Goal: Task Accomplishment & Management: Complete application form

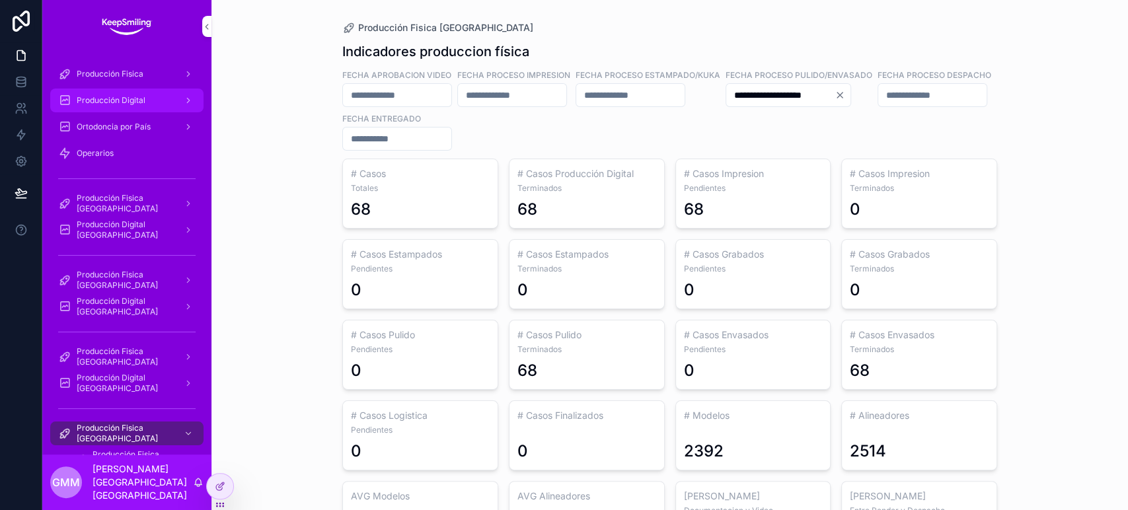
click at [133, 99] on span "Producción Digital" at bounding box center [111, 100] width 69 height 11
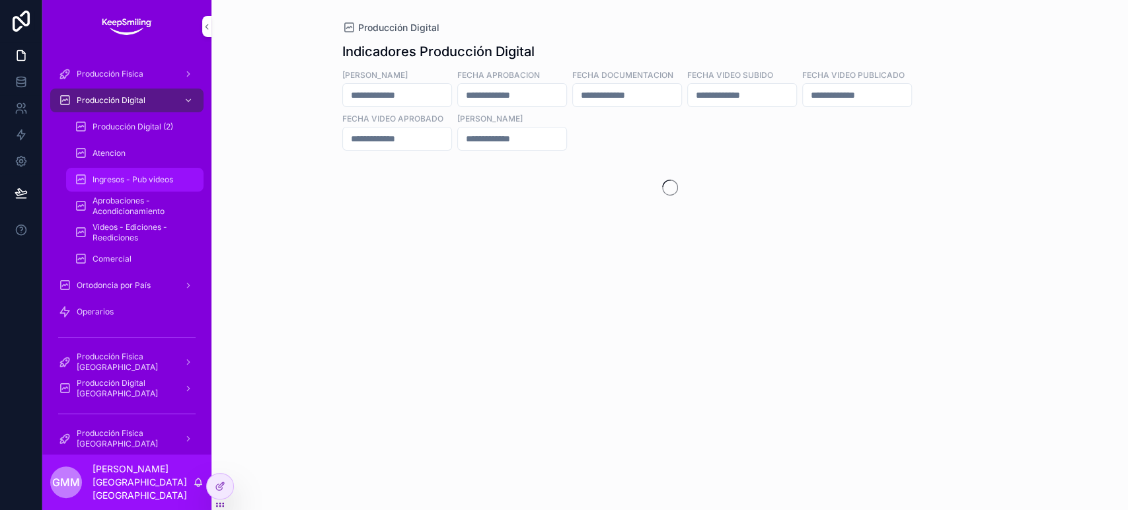
click at [151, 182] on span "Ingresos - Pub videos" at bounding box center [133, 179] width 81 height 11
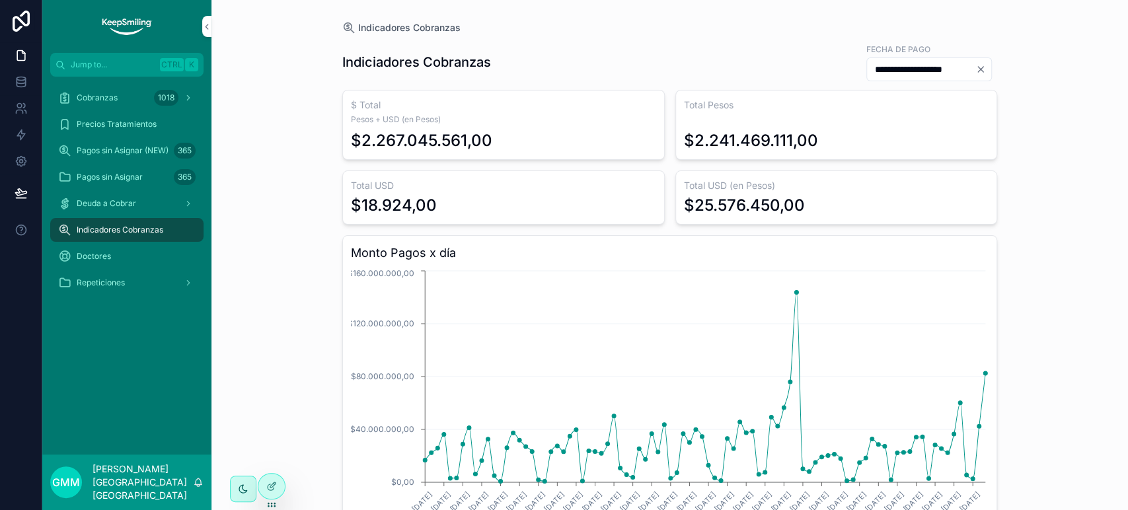
click at [79, 81] on div "Cobranzas 1018 Precios Tratamientos Pagos sin Asignar (NEW) 365 Pagos sin Asign…" at bounding box center [126, 194] width 169 height 235
click at [80, 103] on div "Cobranzas 1018" at bounding box center [126, 97] width 137 height 21
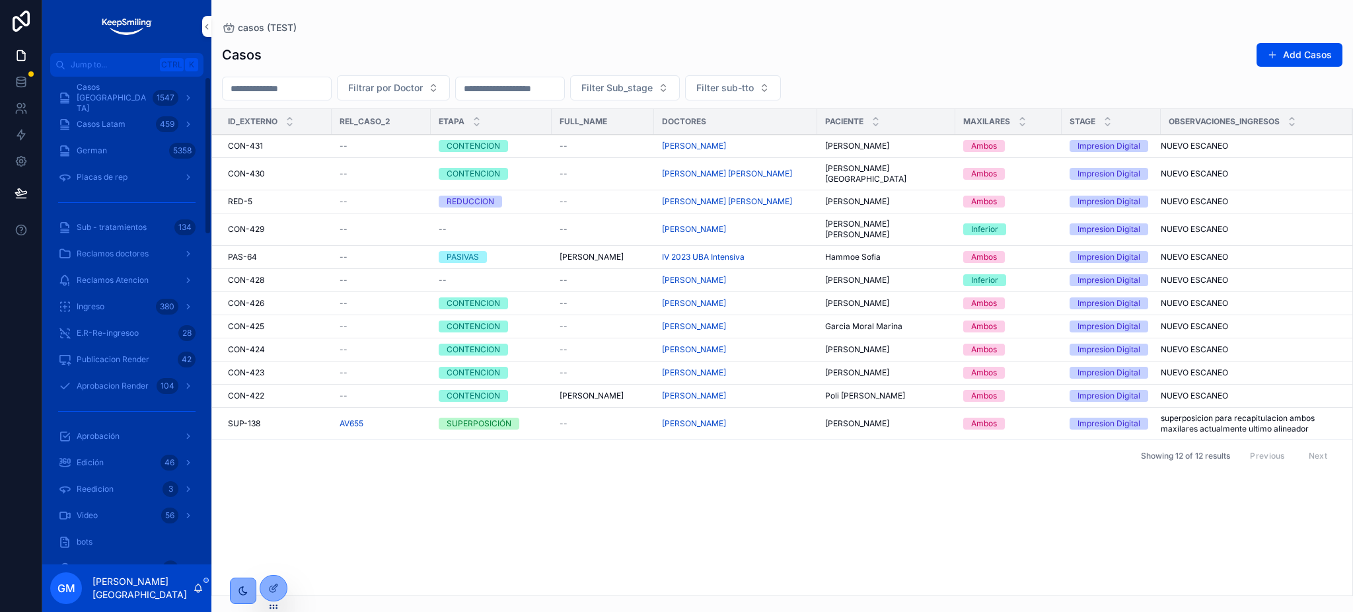
click at [116, 104] on div "Casos [GEOGRAPHIC_DATA] 1547" at bounding box center [126, 97] width 137 height 21
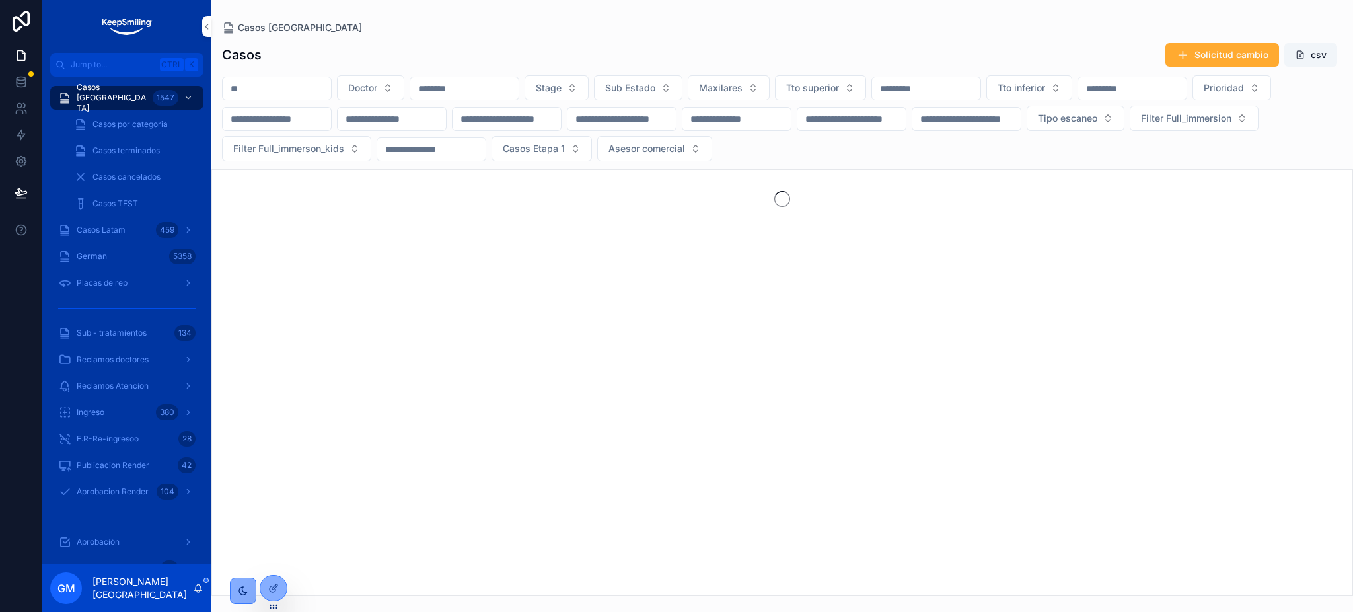
drag, startPoint x: 288, startPoint y: 84, endPoint x: 878, endPoint y: 611, distance: 790.5
click at [288, 84] on input "scrollable content" at bounding box center [277, 88] width 108 height 19
paste input "*****"
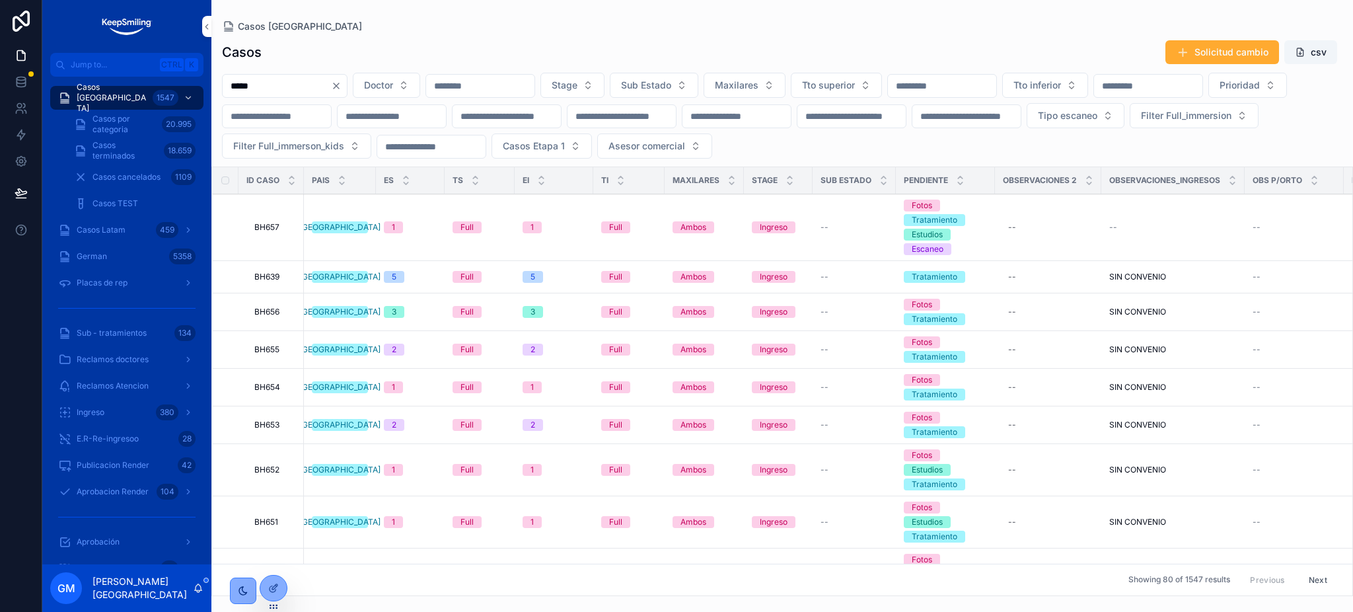
type input "*****"
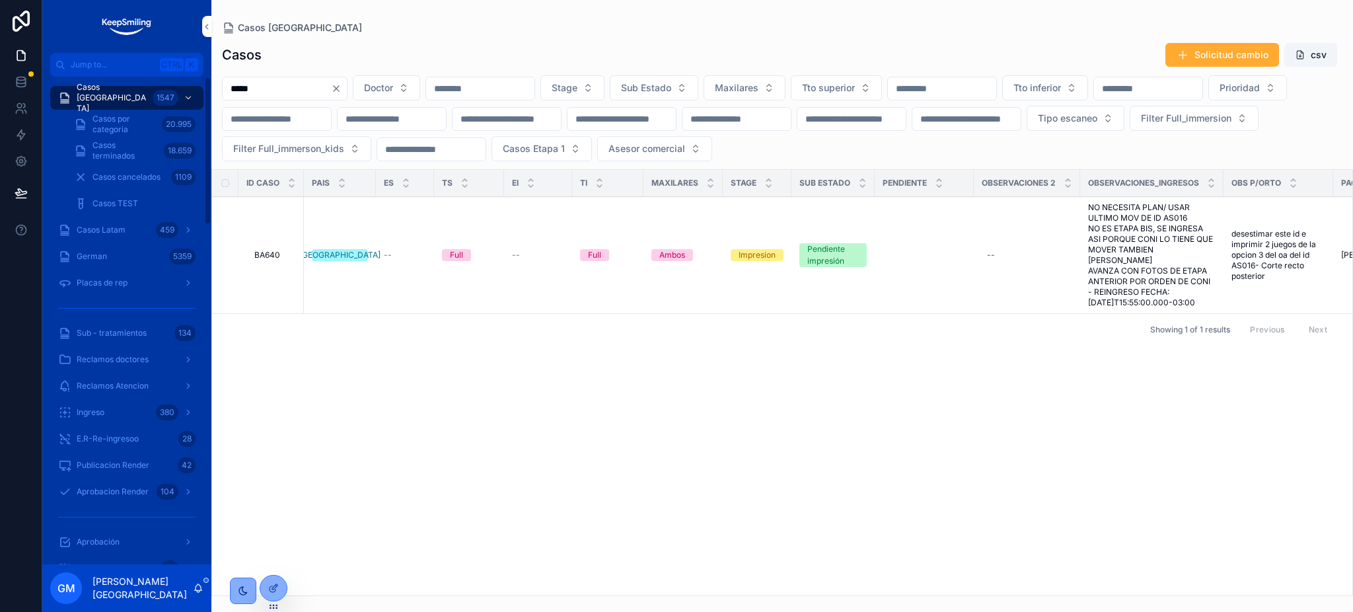
click at [0, 0] on div "scrollable content" at bounding box center [0, 0] width 0 height 0
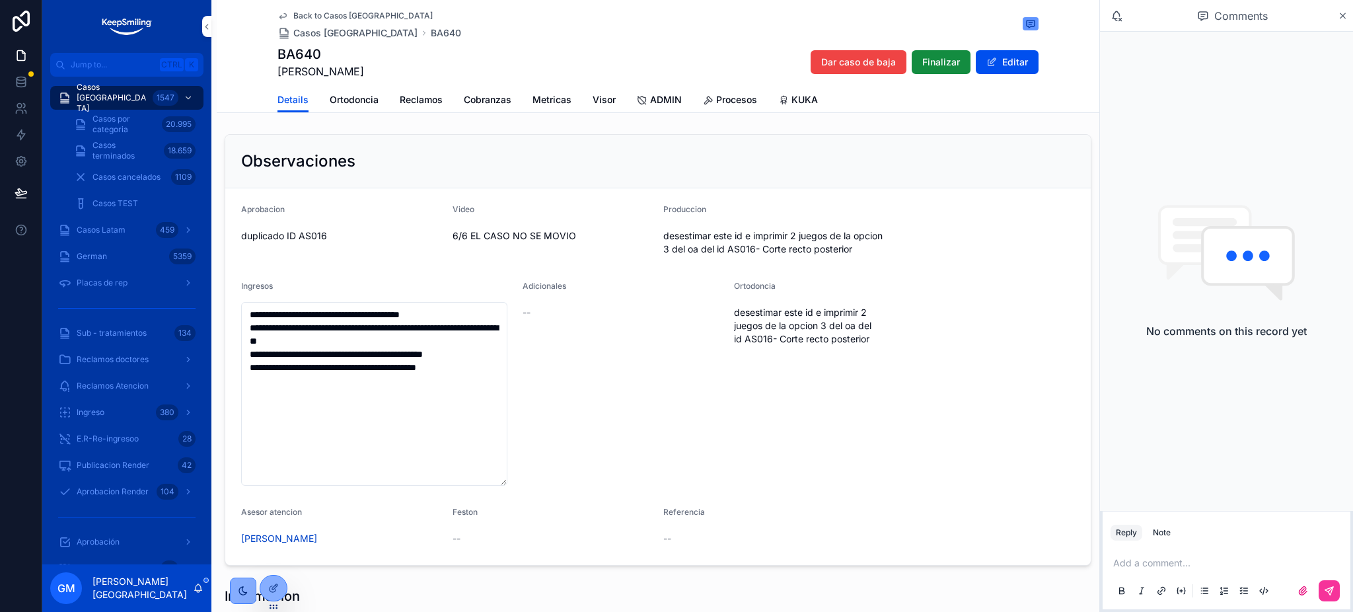
click at [657, 96] on span "ADMIN" at bounding box center [666, 99] width 32 height 13
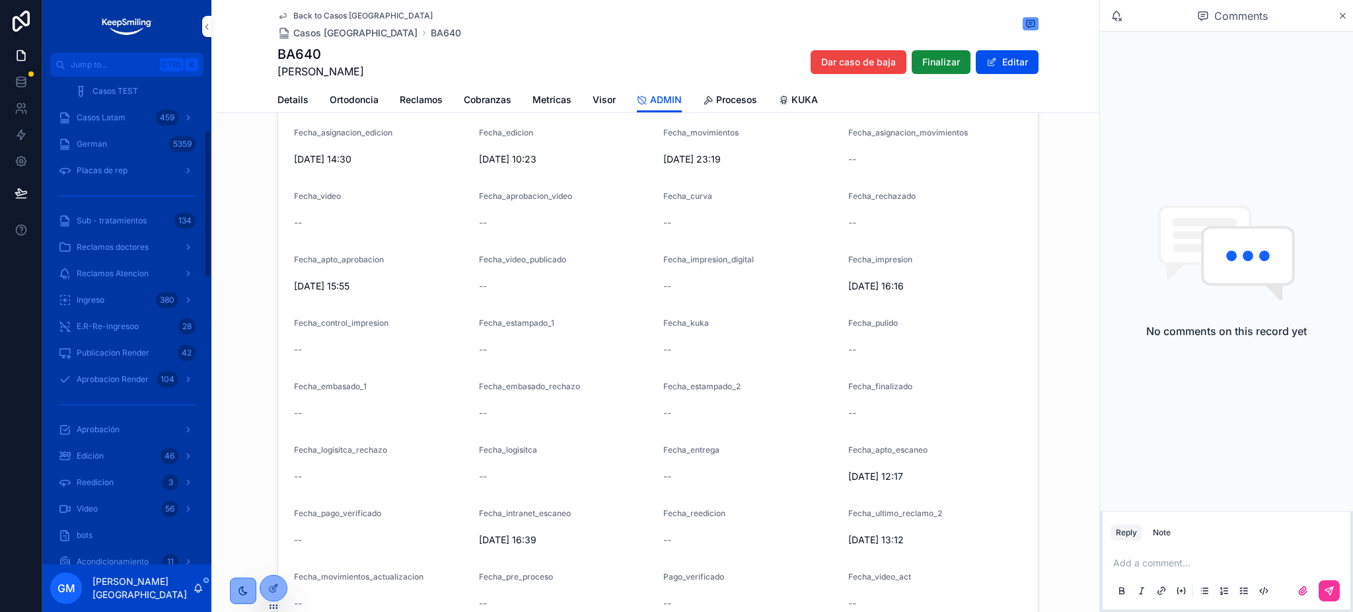
scroll to position [176, 0]
click at [547, 105] on link "Metricas" at bounding box center [552, 101] width 39 height 26
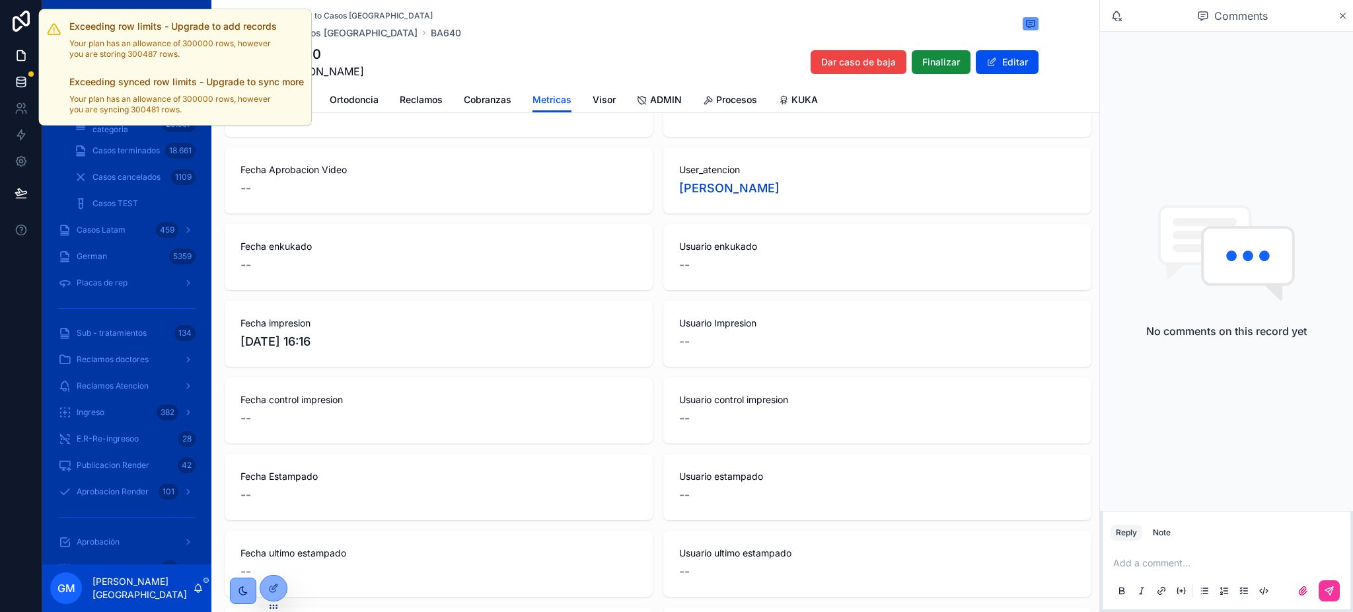
click at [32, 72] on div at bounding box center [30, 73] width 5 height 5
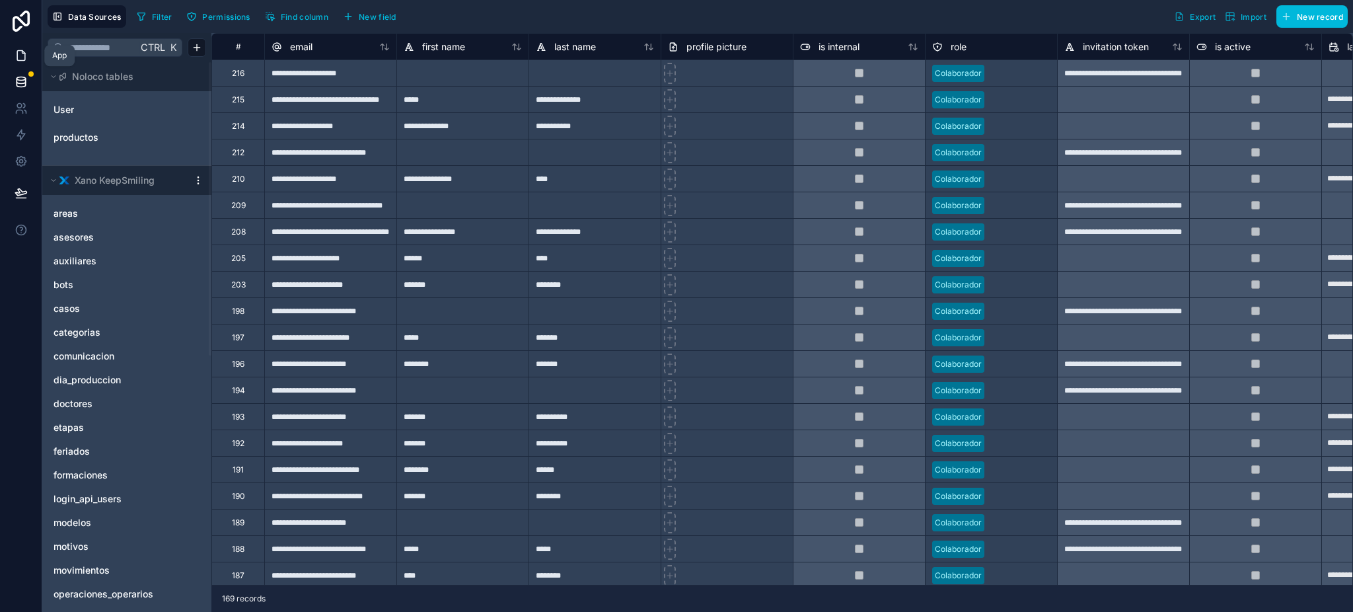
drag, startPoint x: 36, startPoint y: 50, endPoint x: 23, endPoint y: 43, distance: 14.2
click at [36, 50] on link at bounding box center [21, 55] width 42 height 26
click at [26, 51] on icon at bounding box center [21, 55] width 13 height 13
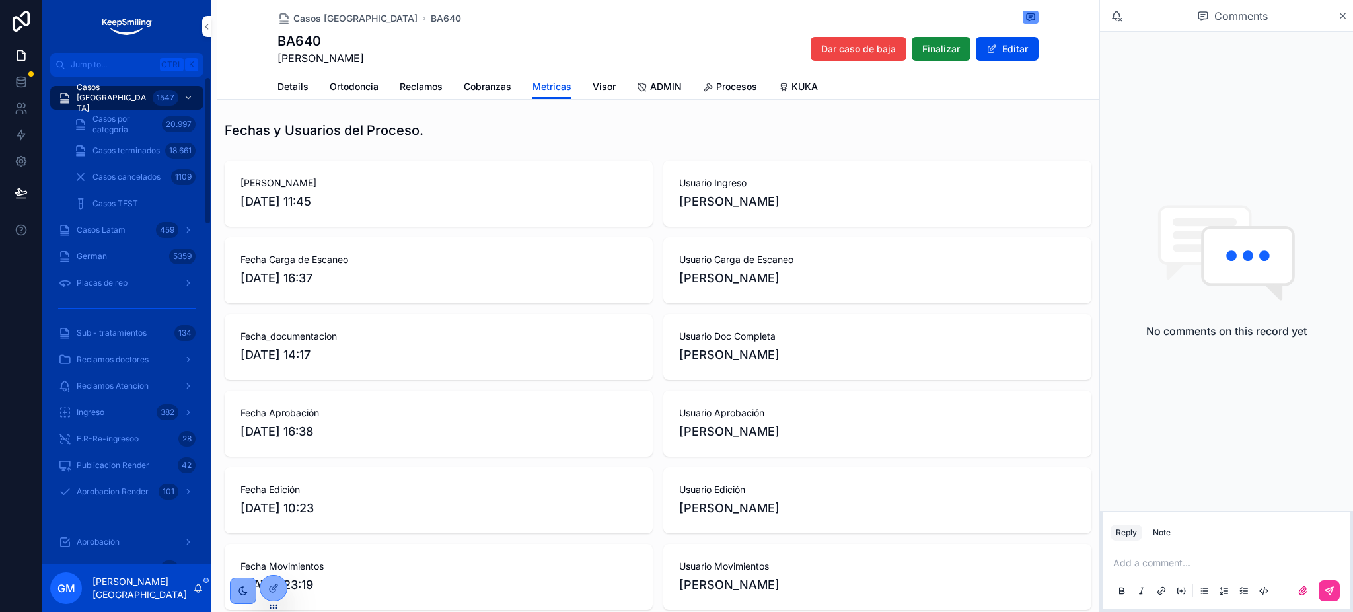
click at [138, 100] on span "Casos [GEOGRAPHIC_DATA]" at bounding box center [112, 98] width 71 height 32
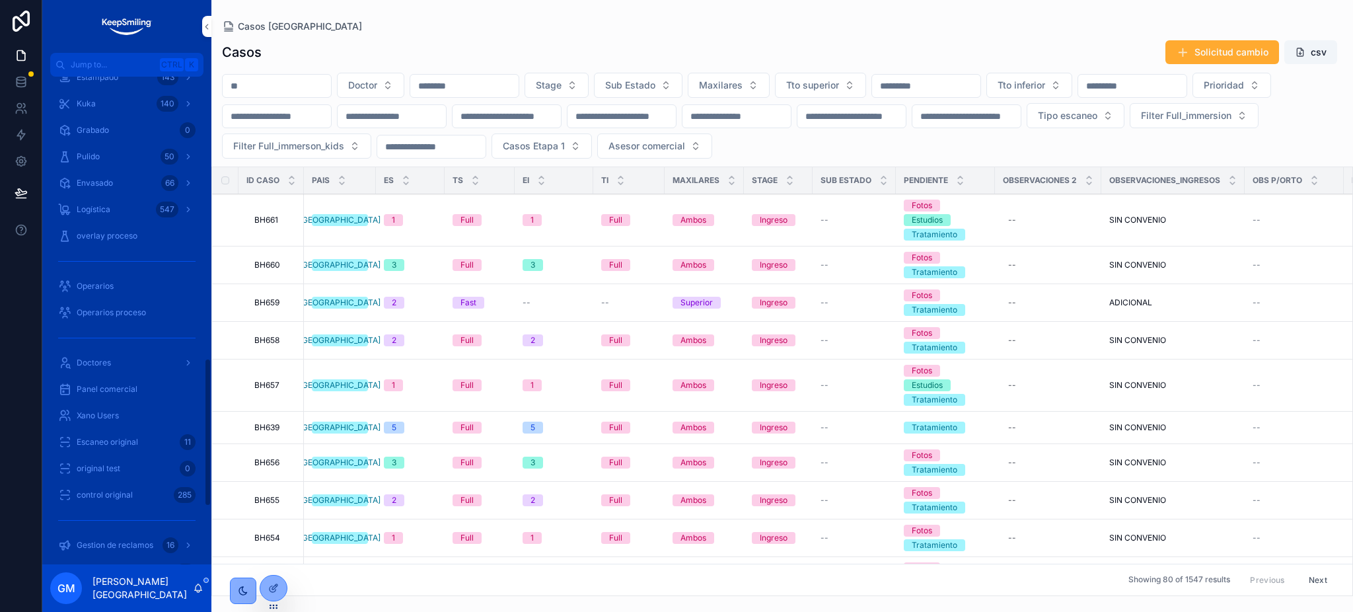
scroll to position [969, 0]
click at [133, 455] on span "Gestion de reclamos" at bounding box center [115, 458] width 77 height 11
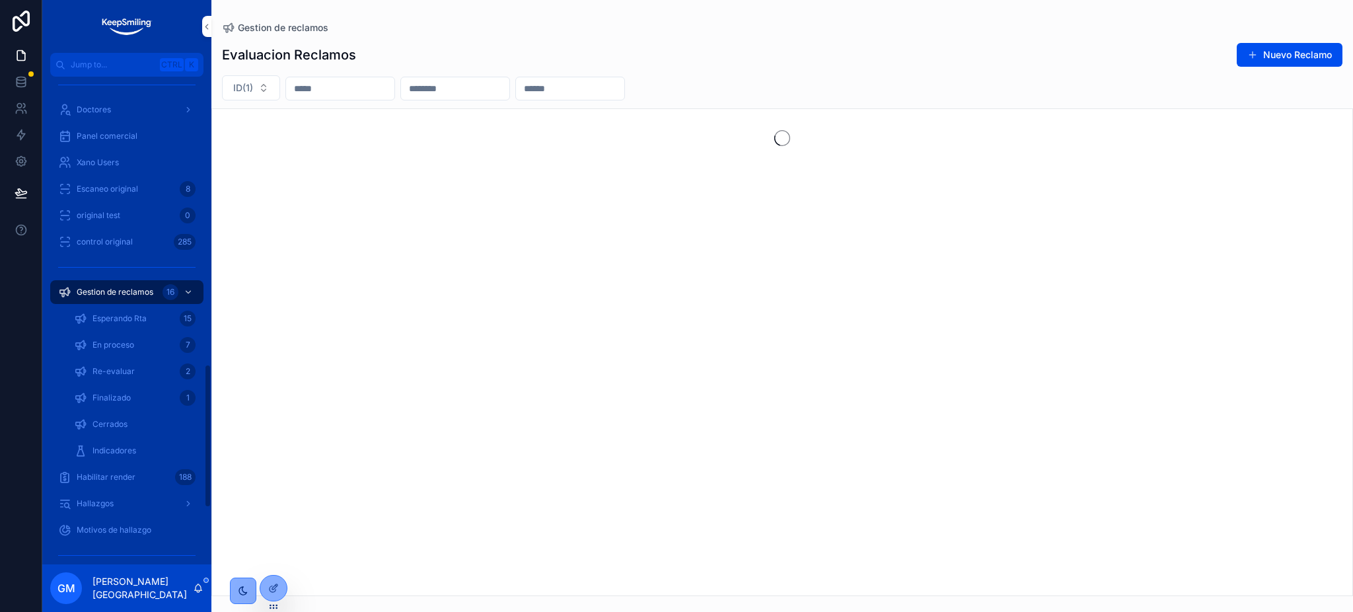
scroll to position [1040, 0]
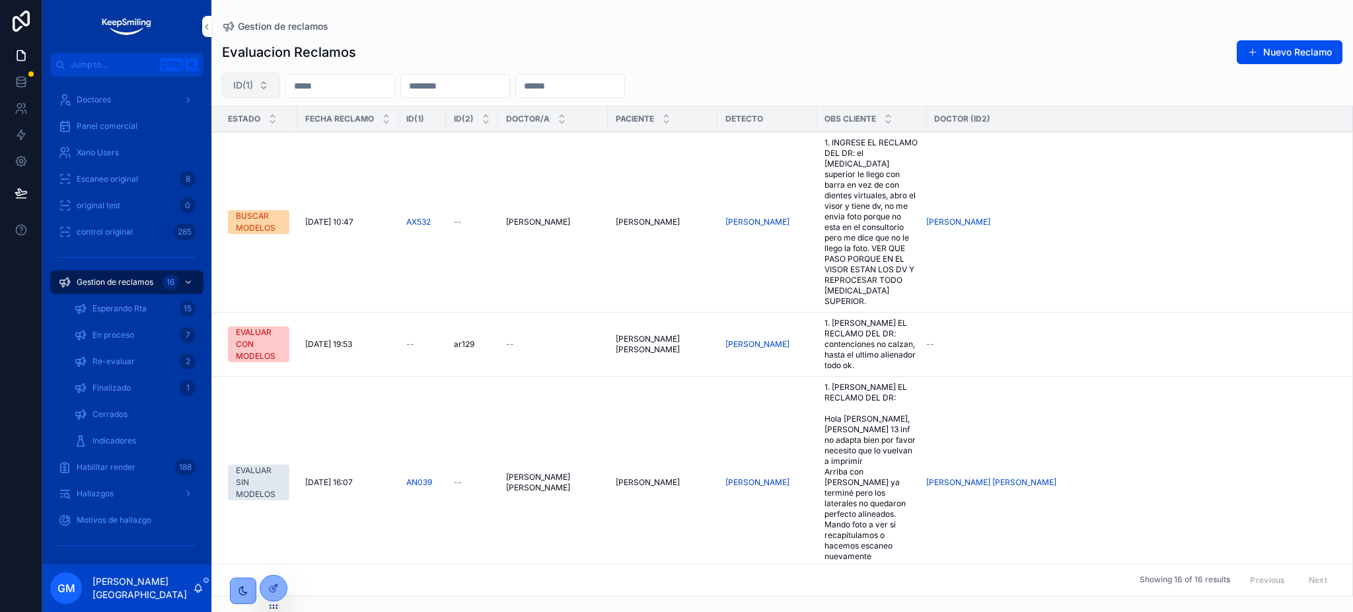
click at [268, 73] on button "ID(1)" at bounding box center [251, 85] width 58 height 25
type input "*****"
click at [231, 141] on div "AW391" at bounding box center [251, 139] width 184 height 21
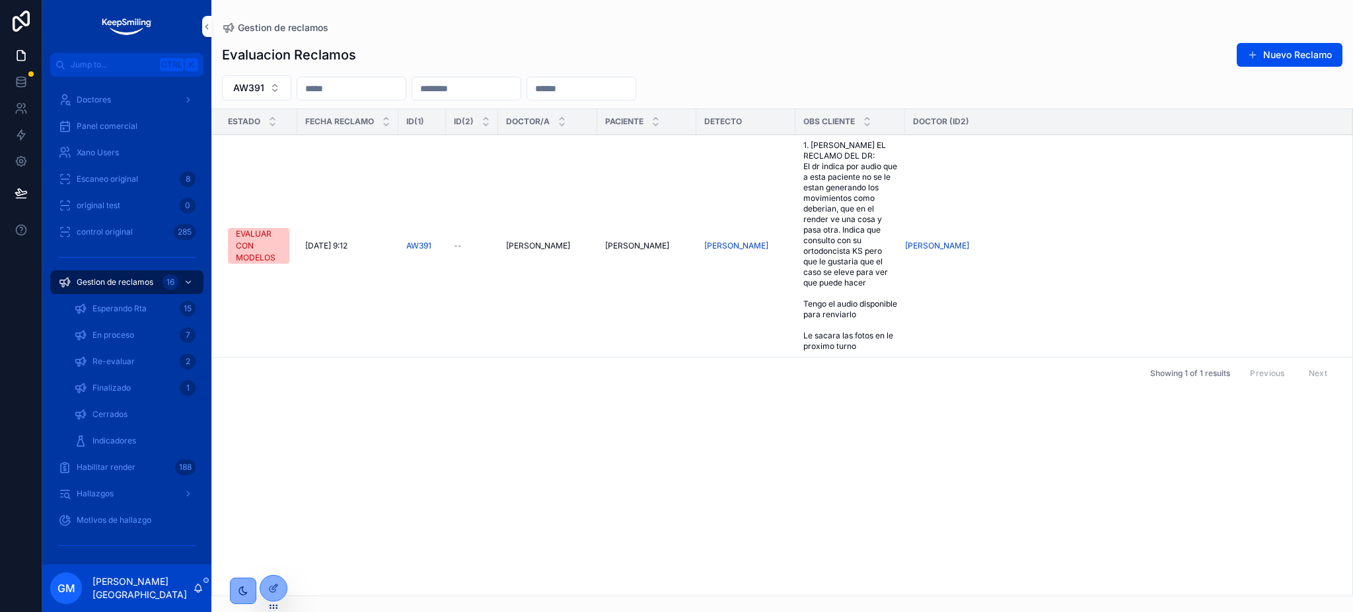
click at [874, 186] on span "1. INGRESE EL RECLAMO DEL DR: El dr indica por audio que a esta paciente no se …" at bounding box center [851, 245] width 94 height 211
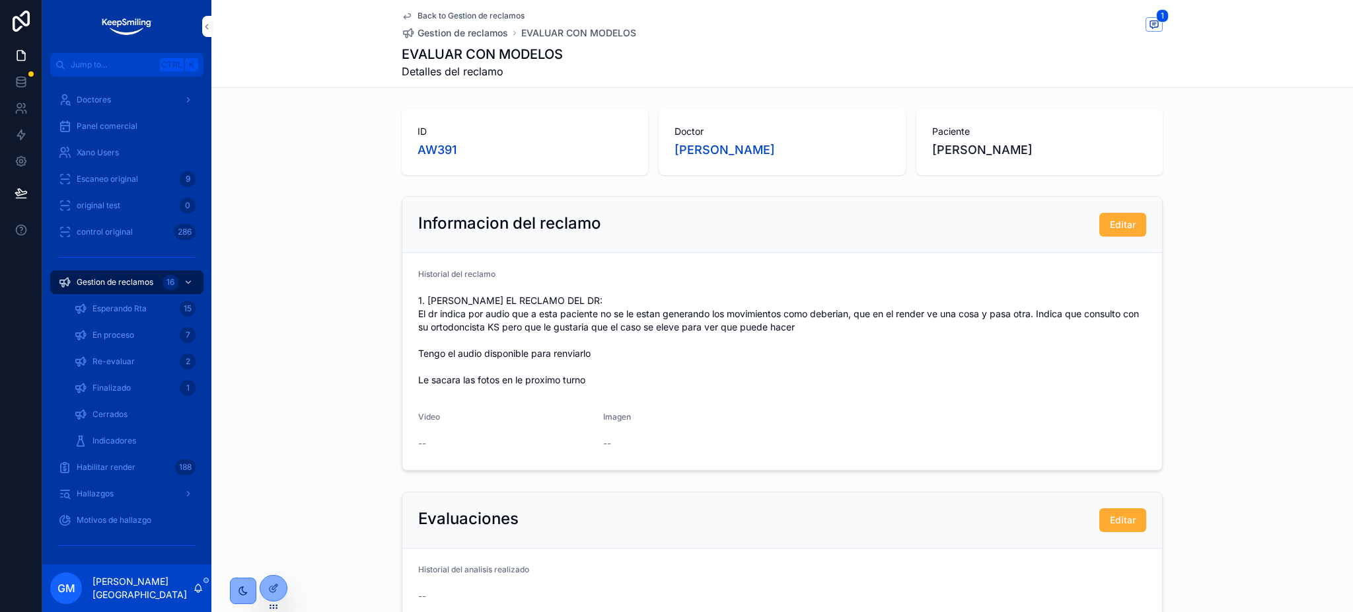
click at [408, 13] on link "Back to Gestion de reclamos" at bounding box center [463, 16] width 123 height 11
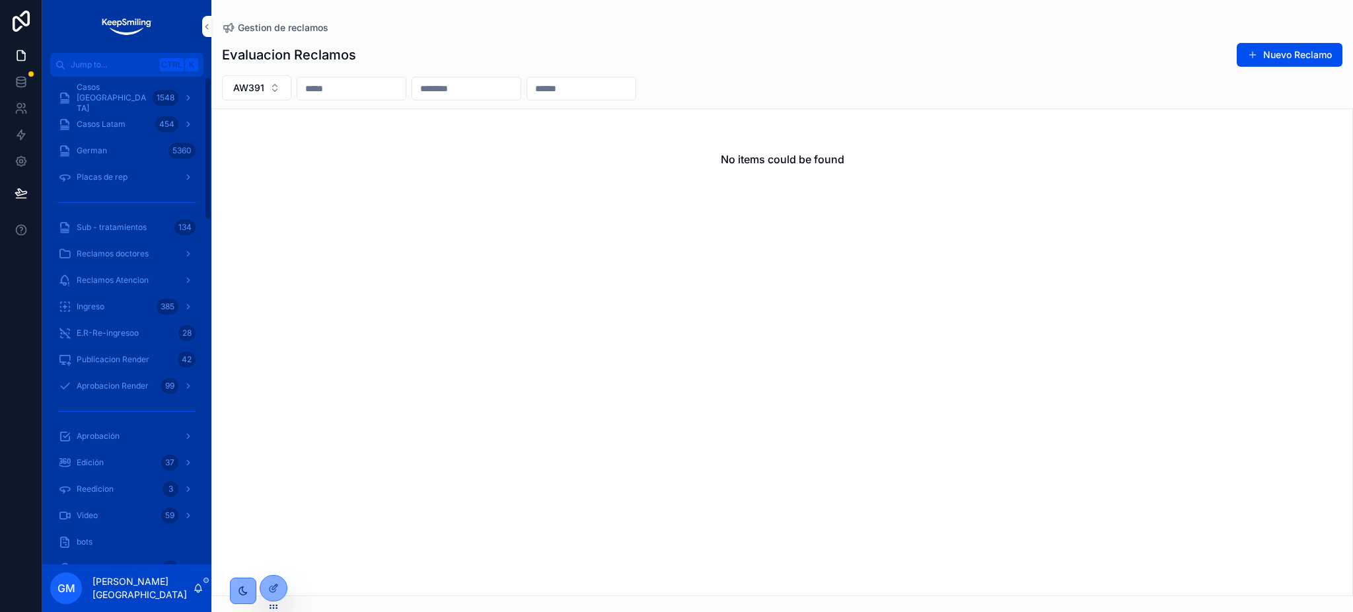
click at [121, 98] on span "Casos [GEOGRAPHIC_DATA]" at bounding box center [112, 98] width 71 height 32
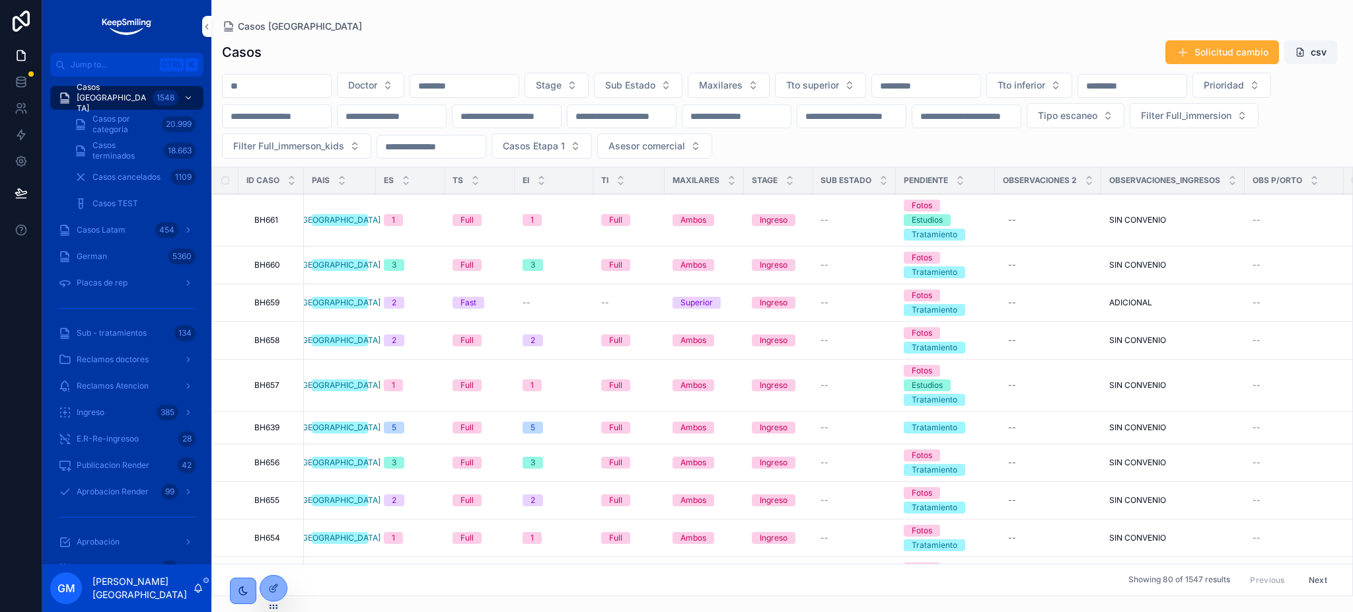
drag, startPoint x: 121, startPoint y: 98, endPoint x: 261, endPoint y: 82, distance: 141.1
click at [261, 82] on input "scrollable content" at bounding box center [277, 86] width 108 height 19
paste input "*****"
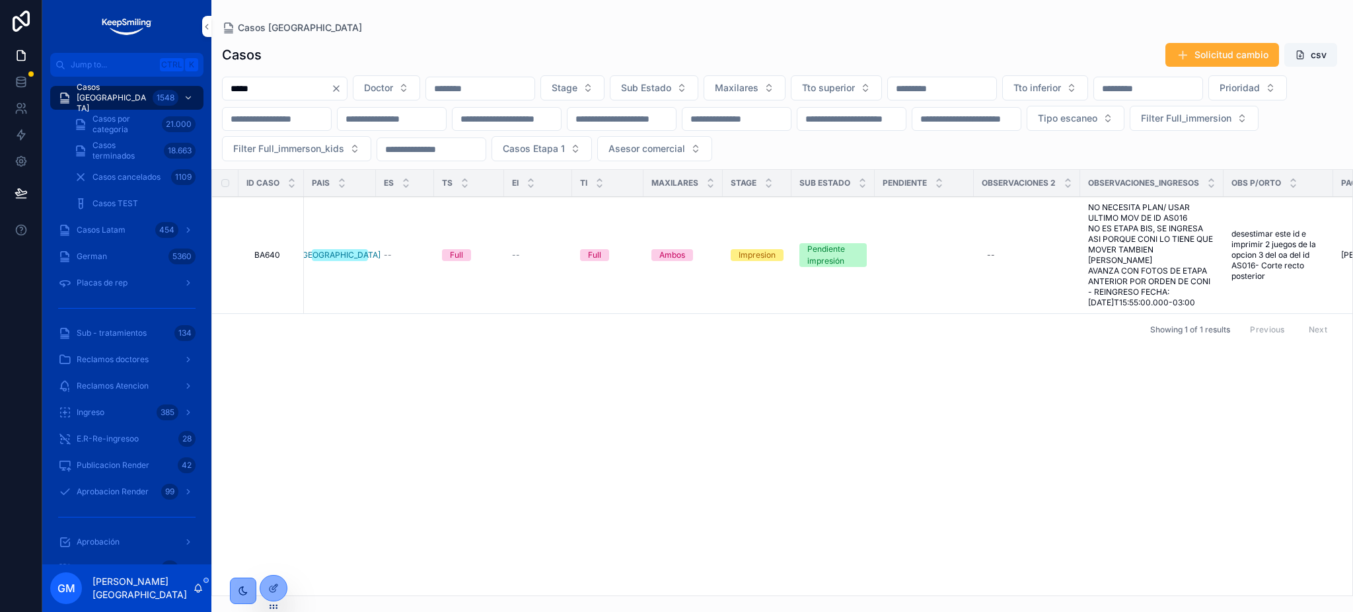
type input "*****"
click at [0, 0] on div "scrollable content" at bounding box center [0, 0] width 0 height 0
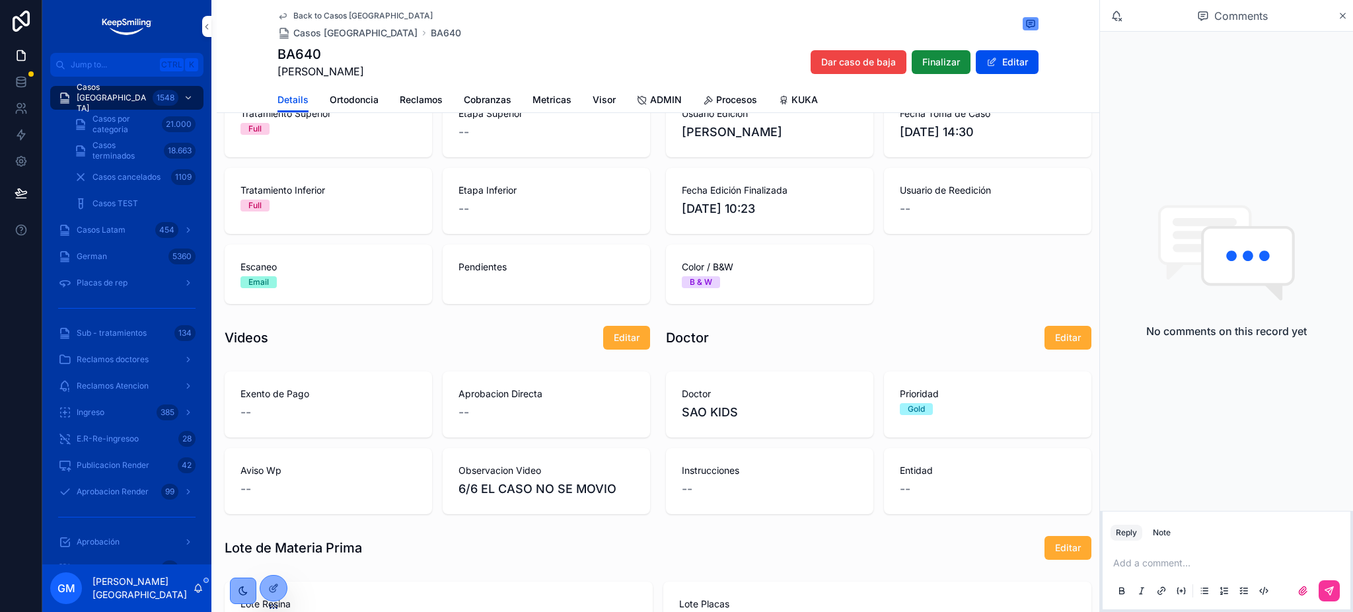
scroll to position [1093, 0]
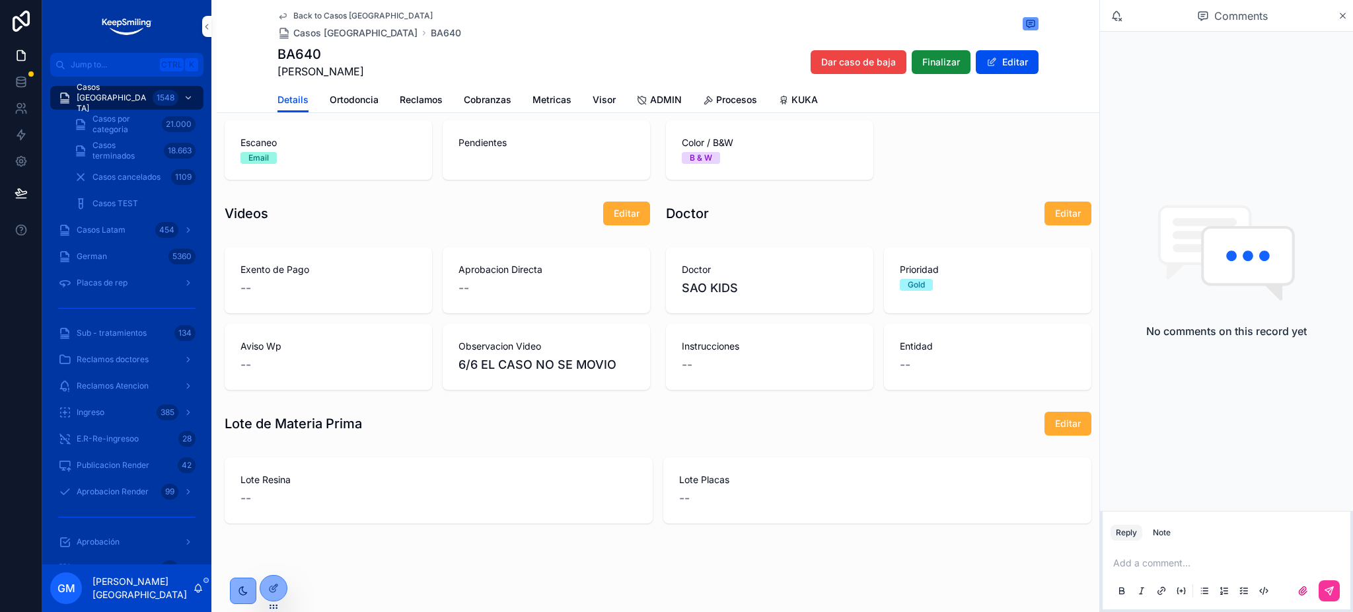
click at [662, 99] on span "ADMIN" at bounding box center [666, 99] width 32 height 13
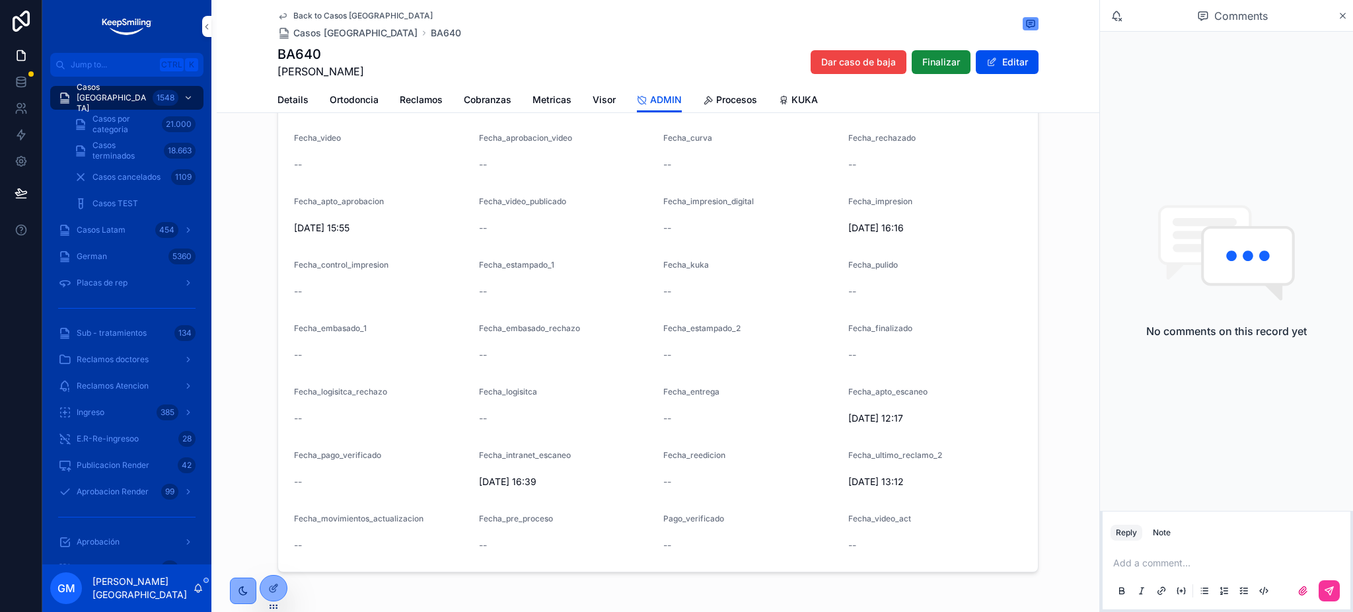
scroll to position [1850, 0]
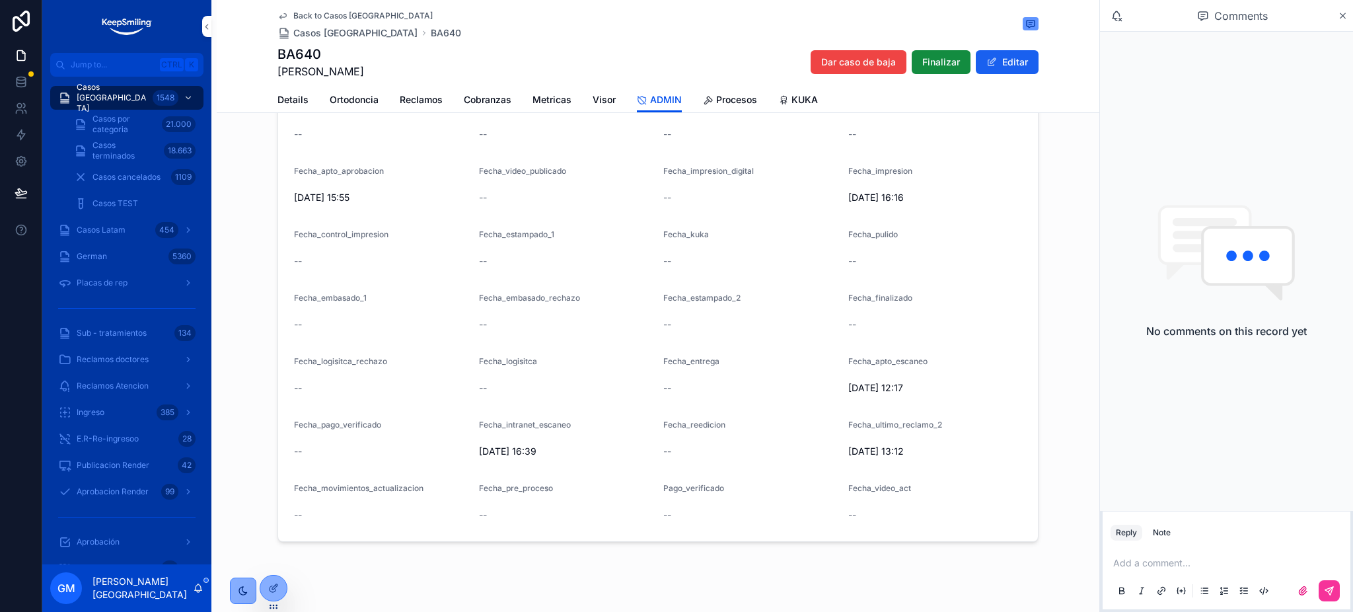
click at [977, 61] on button "Editar" at bounding box center [1007, 62] width 63 height 24
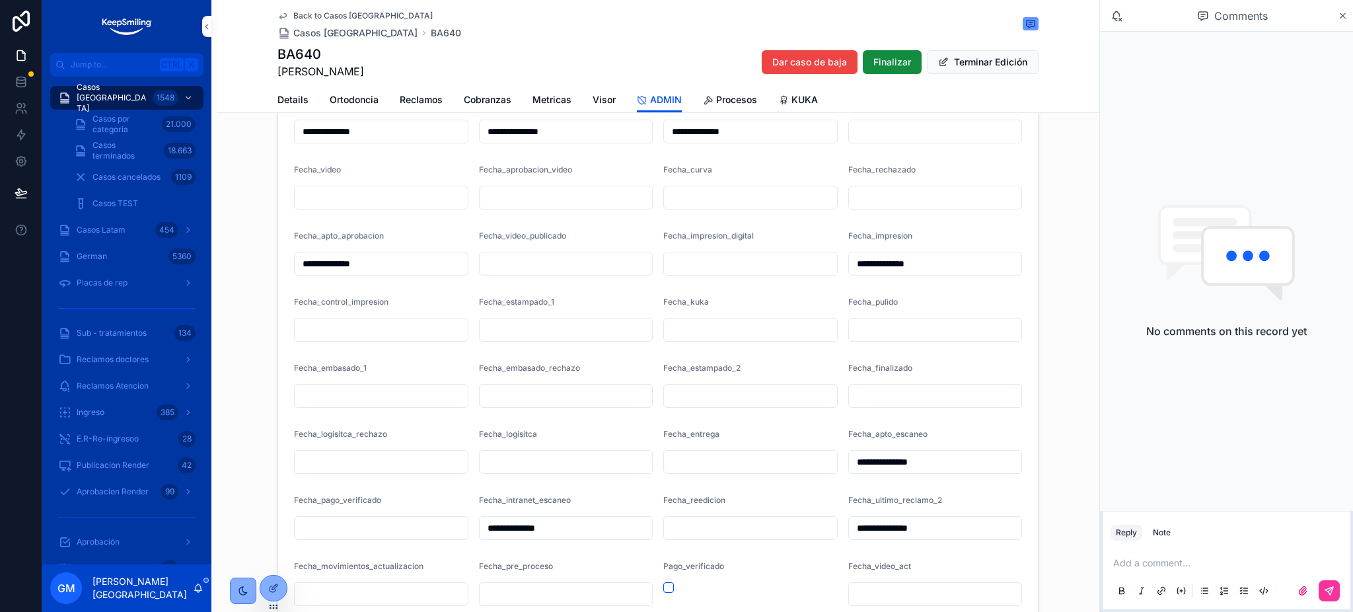
scroll to position [1844, 0]
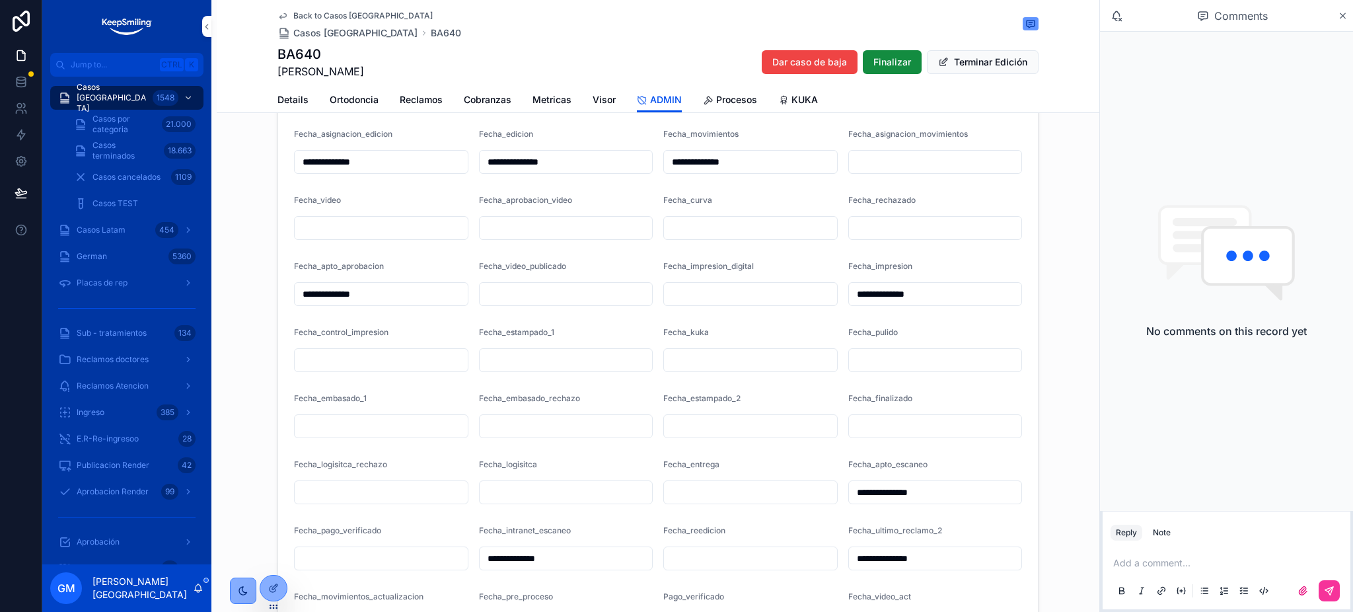
click at [515, 237] on input "scrollable content" at bounding box center [566, 228] width 173 height 19
click at [485, 262] on button "scrollable content" at bounding box center [488, 262] width 24 height 24
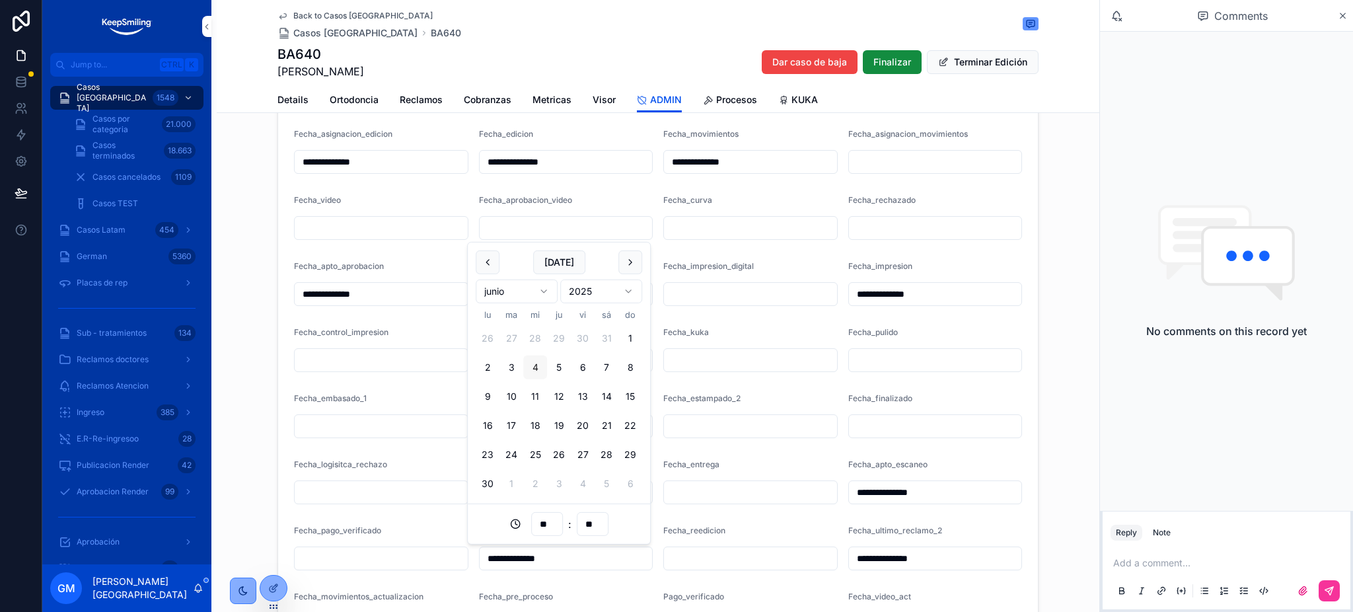
click at [532, 367] on button "4" at bounding box center [535, 368] width 24 height 24
click at [545, 533] on div "**" at bounding box center [547, 524] width 32 height 24
click at [545, 523] on input "**" at bounding box center [547, 524] width 30 height 19
click at [514, 415] on div "15" at bounding box center [547, 417] width 184 height 21
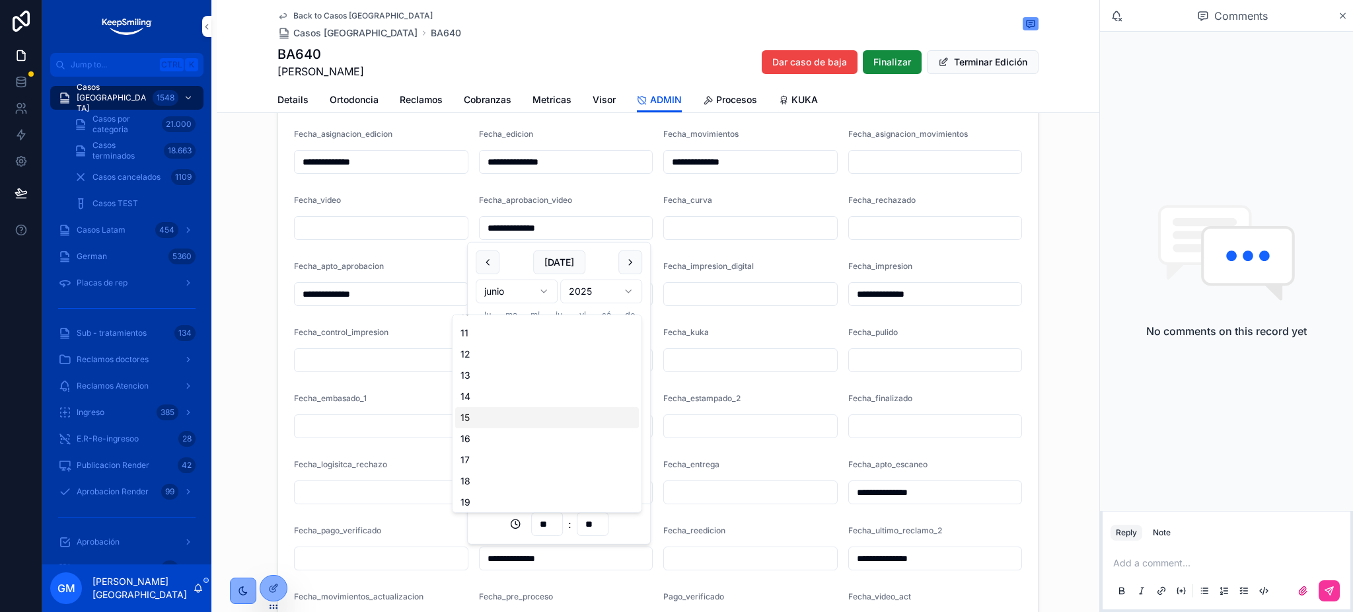
type input "**********"
type input "**"
click at [1051, 411] on div "**********" at bounding box center [658, 322] width 883 height 671
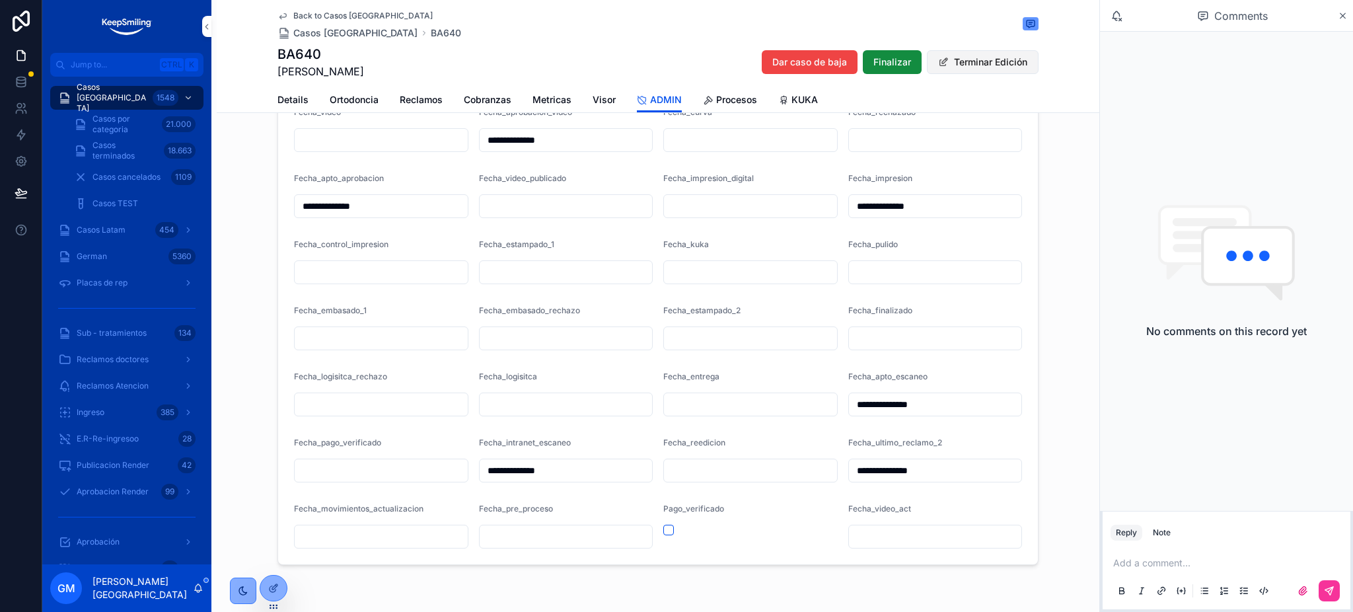
click at [966, 69] on button "Terminar Edición" at bounding box center [983, 62] width 112 height 24
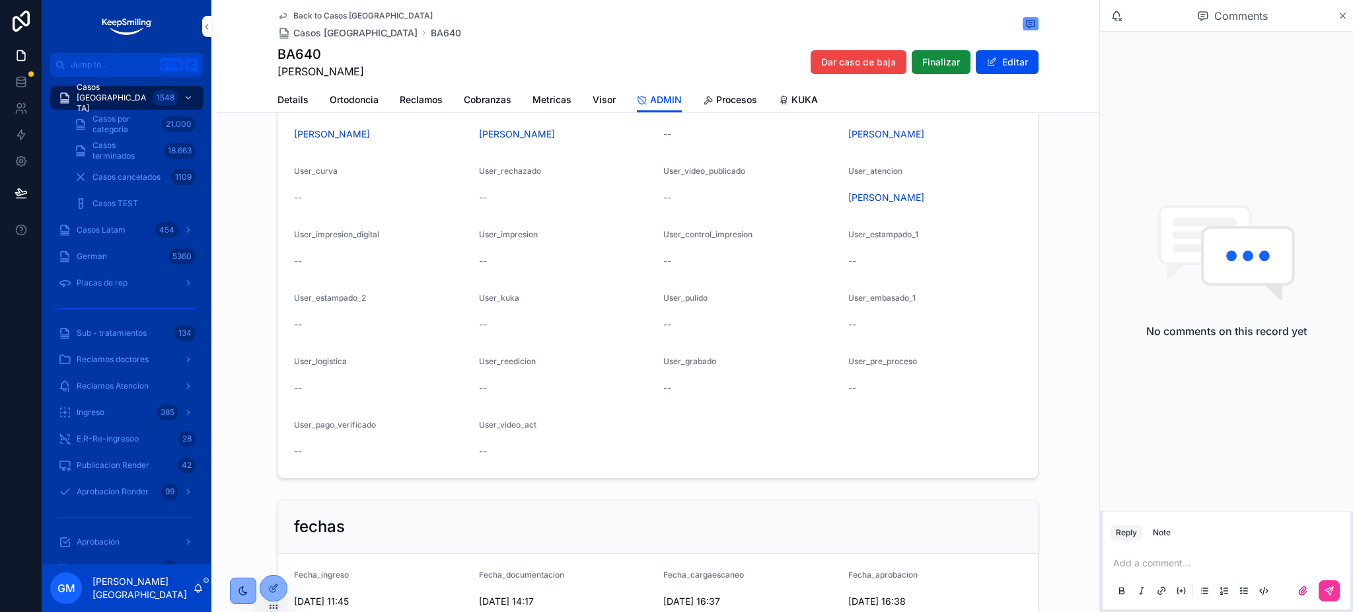
scroll to position [1057, 0]
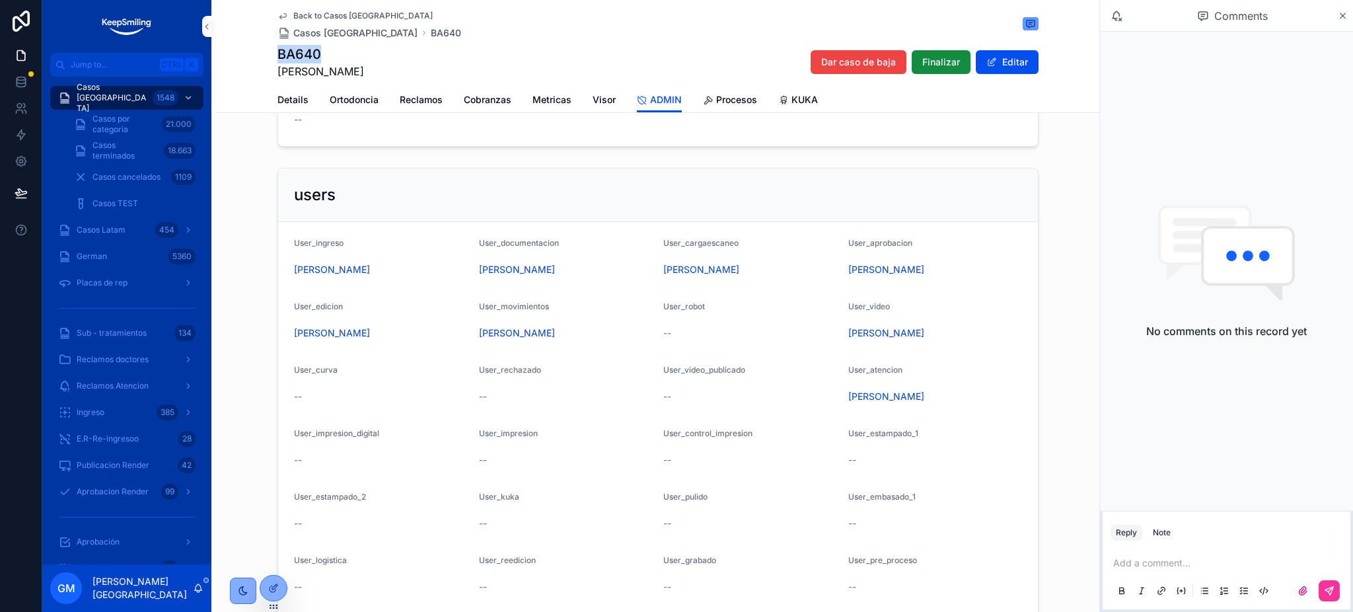
drag, startPoint x: 323, startPoint y: 54, endPoint x: 266, endPoint y: 50, distance: 56.3
click at [266, 50] on div "Back to Casos Argentina Casos Argentina BA640 BA640 Aparicio Julieta Dar caso d…" at bounding box center [658, 56] width 883 height 113
copy h1 "BA640"
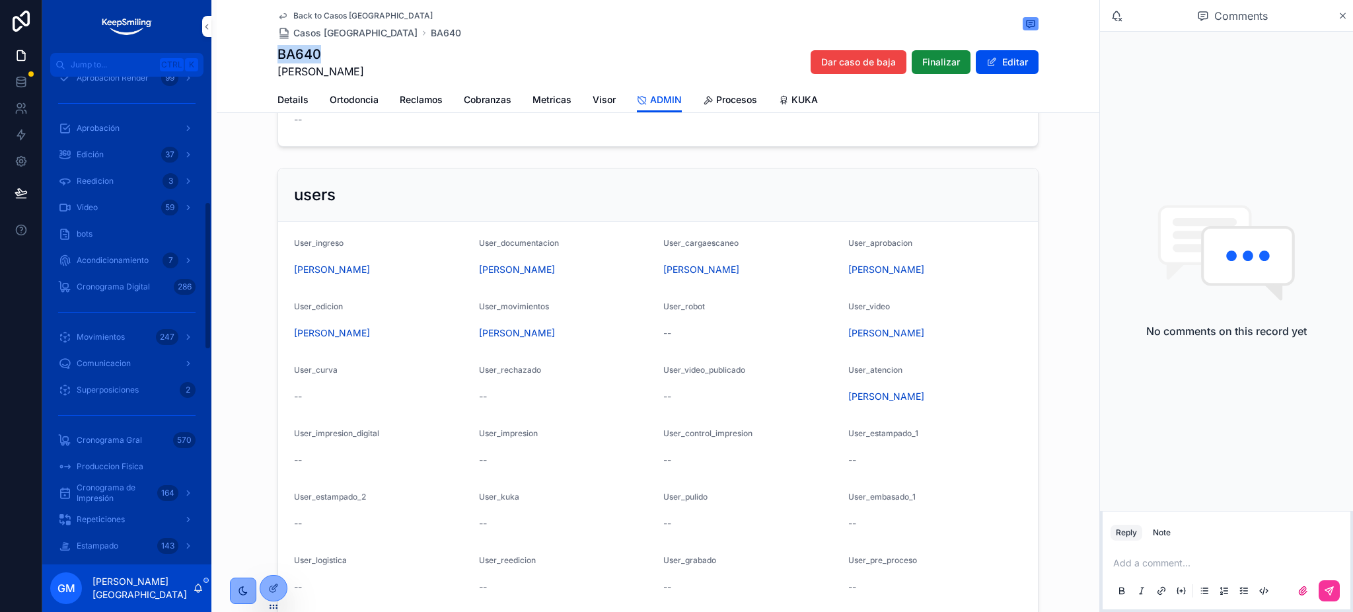
scroll to position [440, 0]
click at [123, 405] on div "Cronograma Gral 570" at bounding box center [126, 413] width 137 height 21
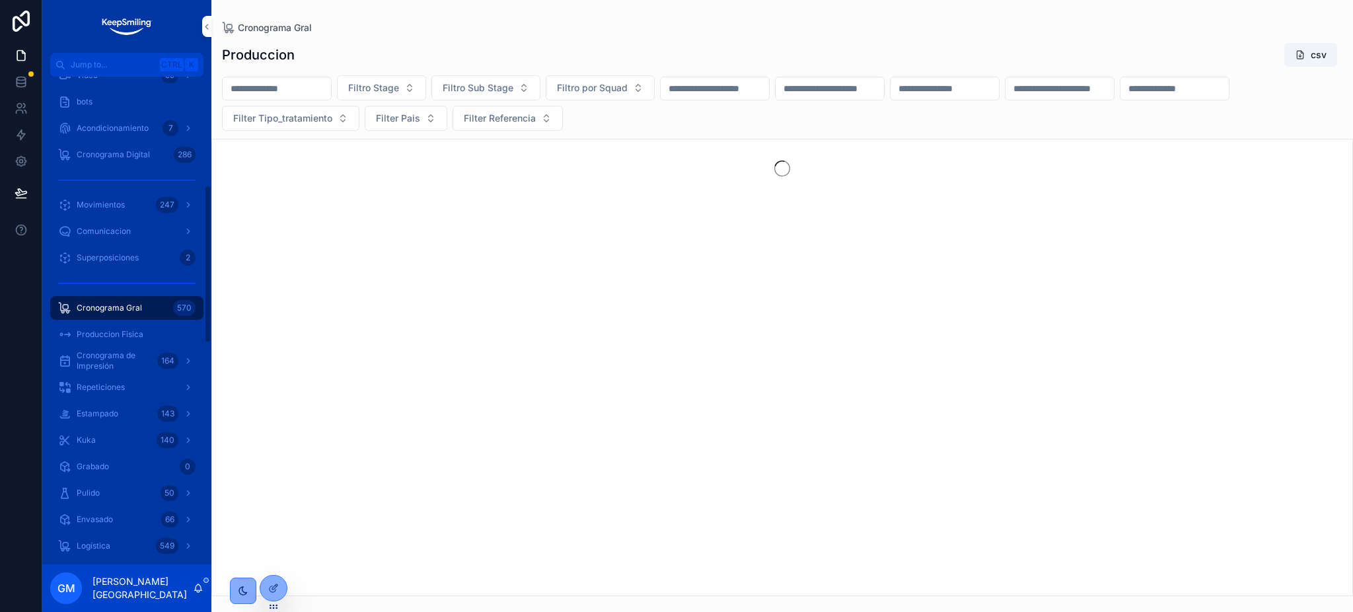
scroll to position [334, 0]
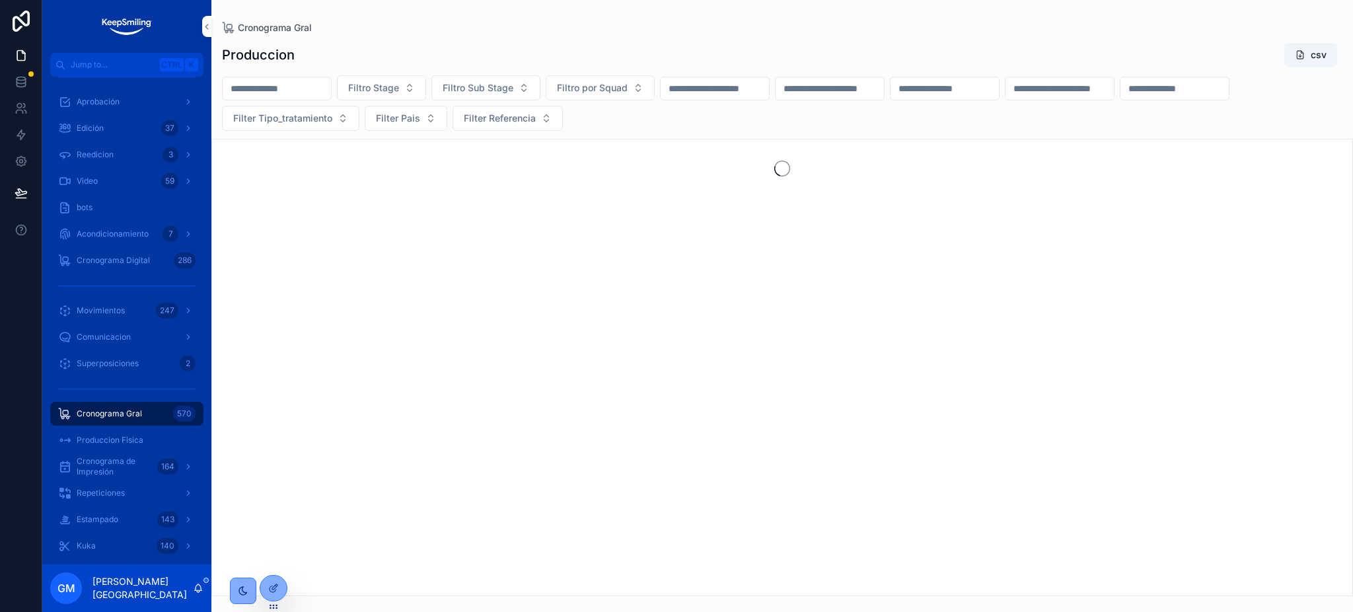
click at [141, 253] on div "Cronograma Digital 286" at bounding box center [126, 260] width 137 height 21
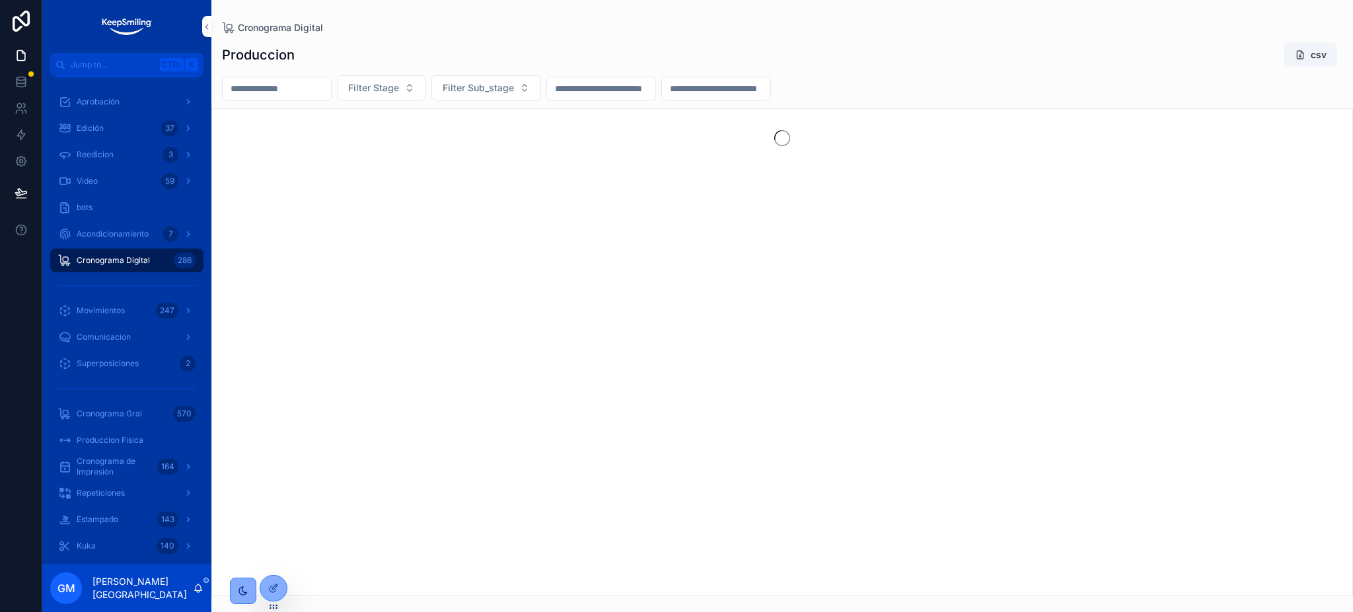
click at [331, 91] on input "scrollable content" at bounding box center [277, 88] width 108 height 19
paste input "*****"
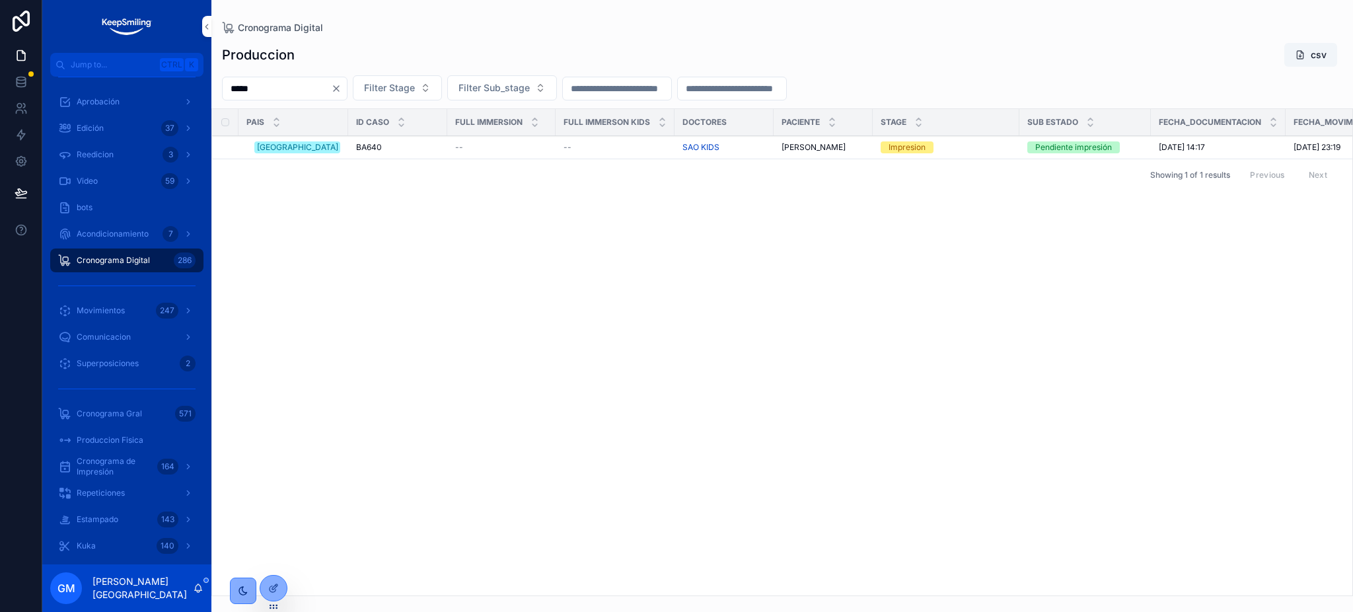
type input "*****"
click at [356, 149] on span "BA640" at bounding box center [369, 147] width 26 height 11
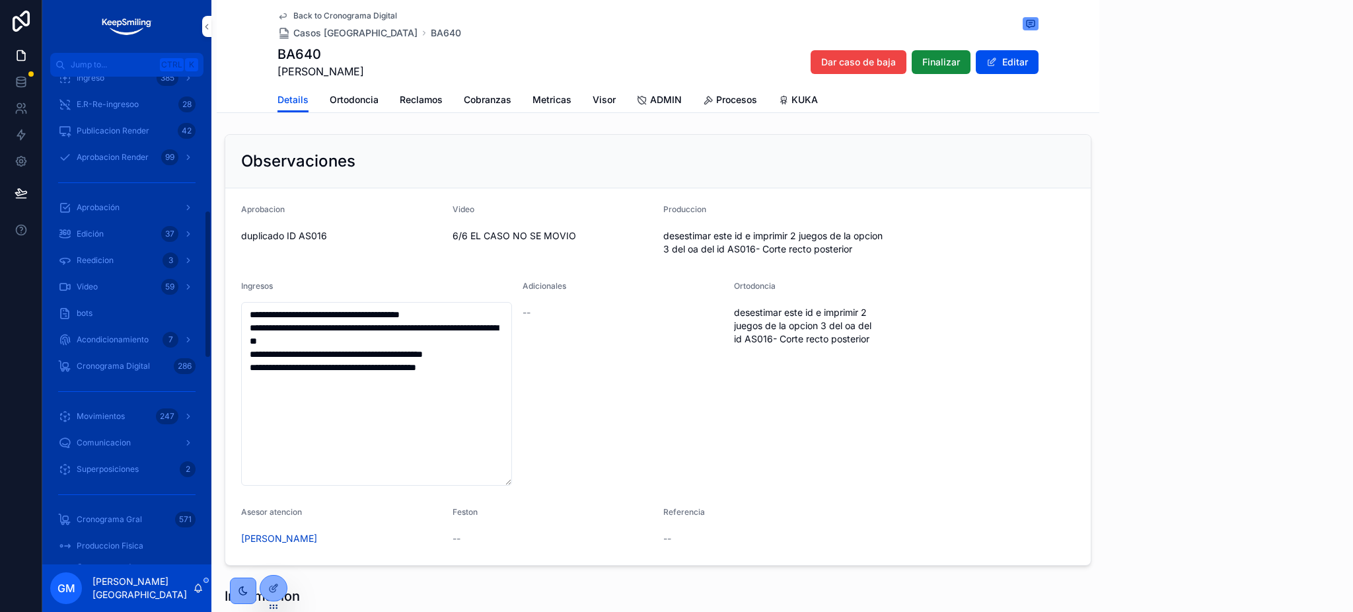
scroll to position [440, 0]
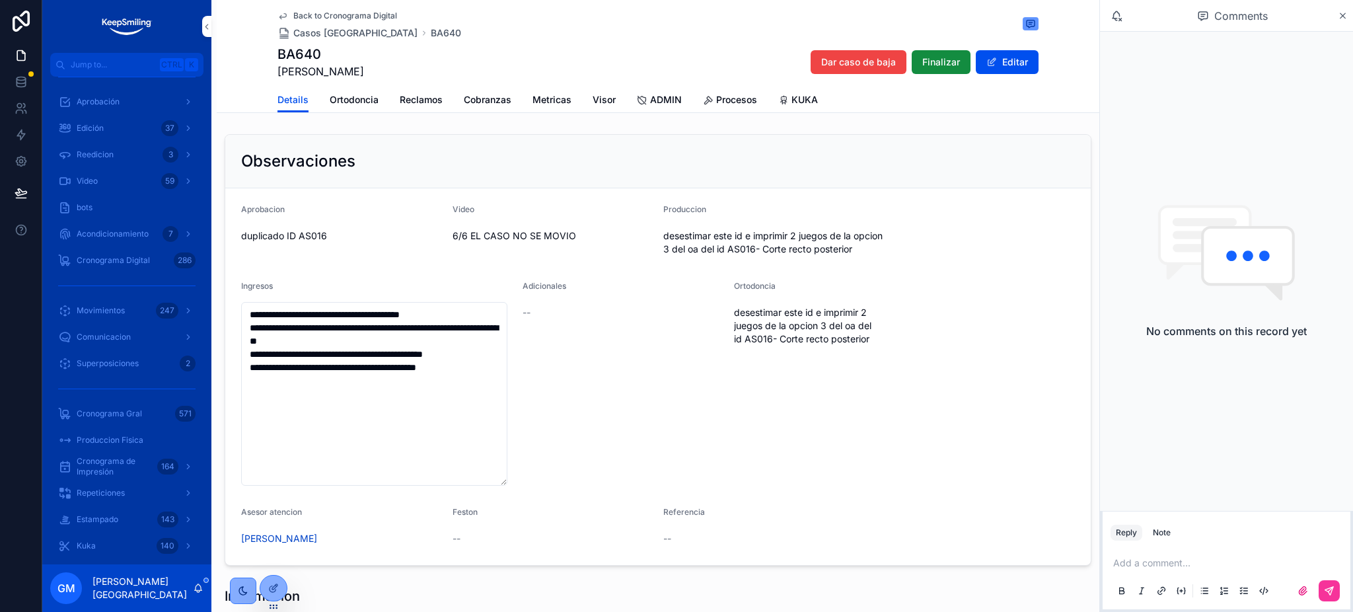
click at [545, 98] on span "Metricas" at bounding box center [552, 99] width 39 height 13
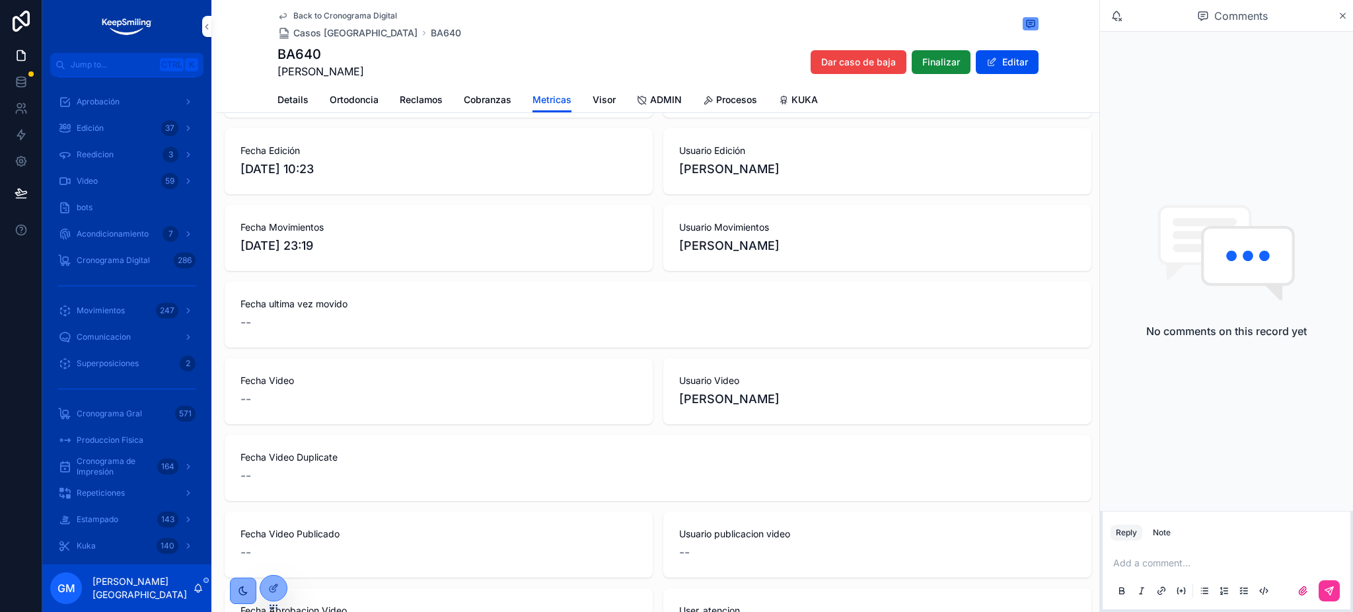
scroll to position [440, 0]
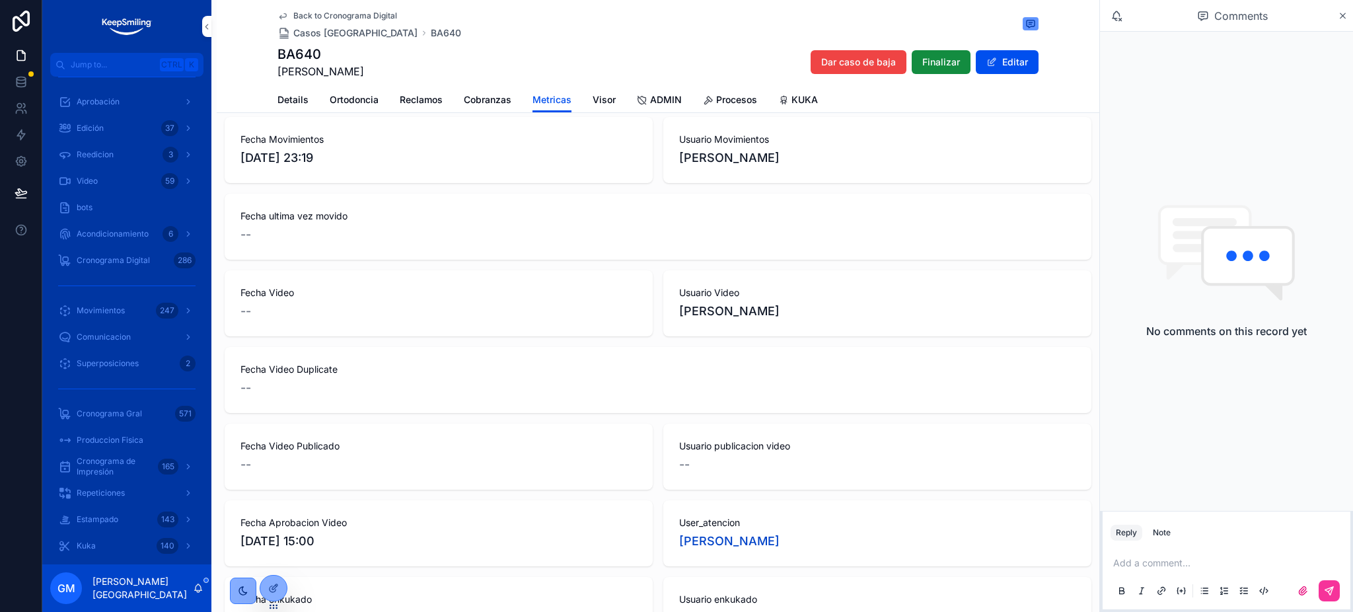
click at [669, 99] on span "ADMIN" at bounding box center [666, 99] width 32 height 13
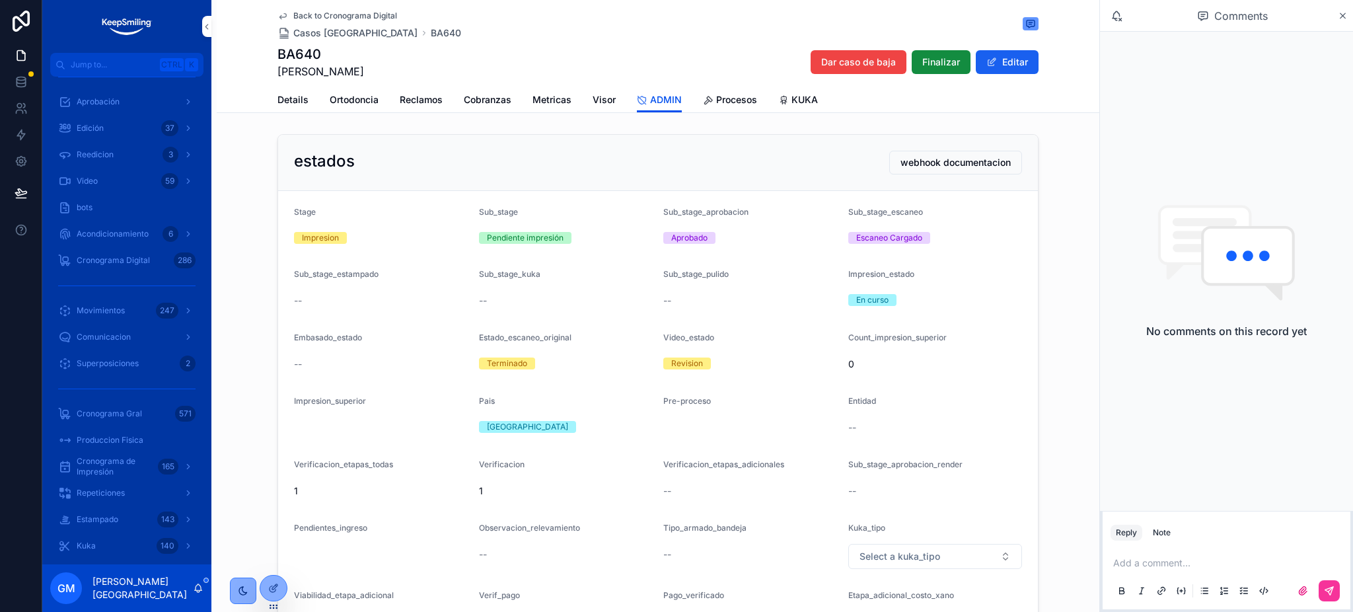
click at [982, 67] on button "Editar" at bounding box center [1007, 62] width 63 height 24
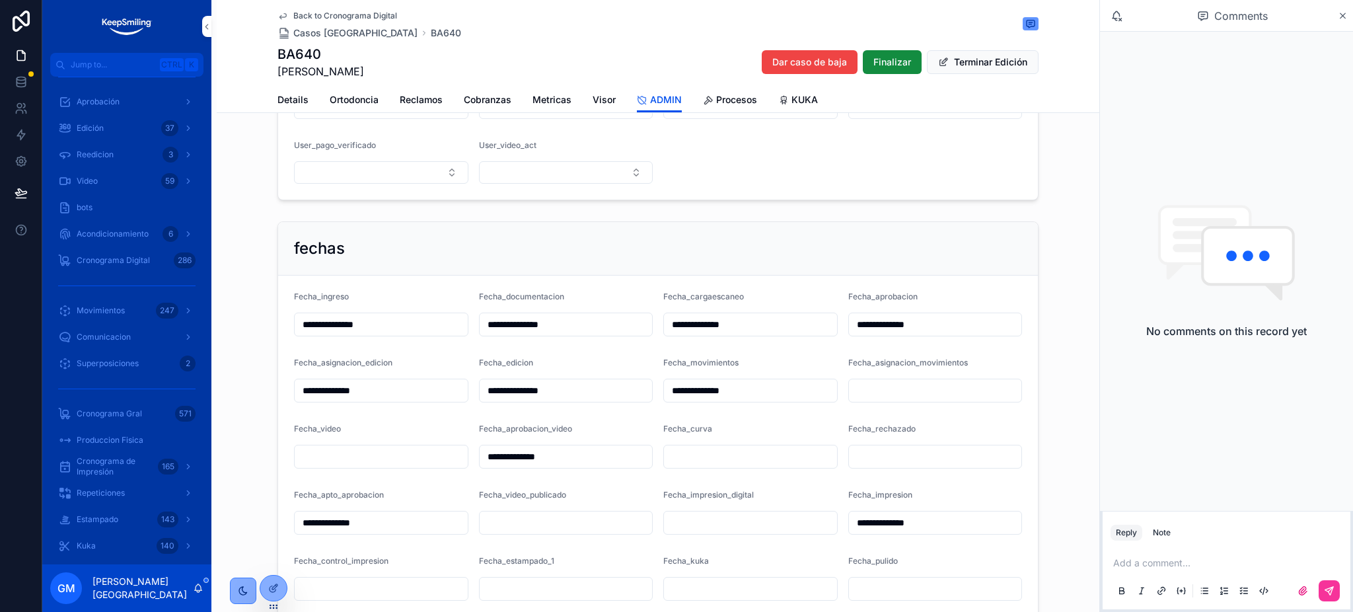
scroll to position [1762, 0]
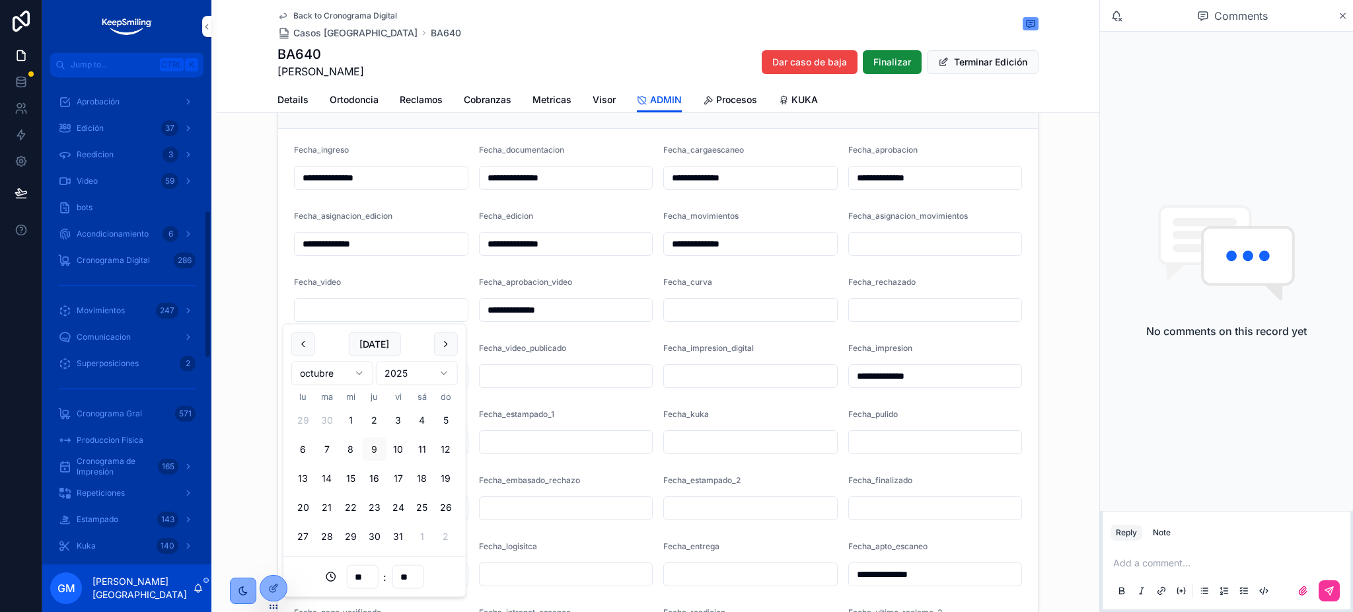
click at [308, 313] on input "scrollable content" at bounding box center [381, 310] width 173 height 19
click at [303, 346] on button "scrollable content" at bounding box center [303, 344] width 24 height 24
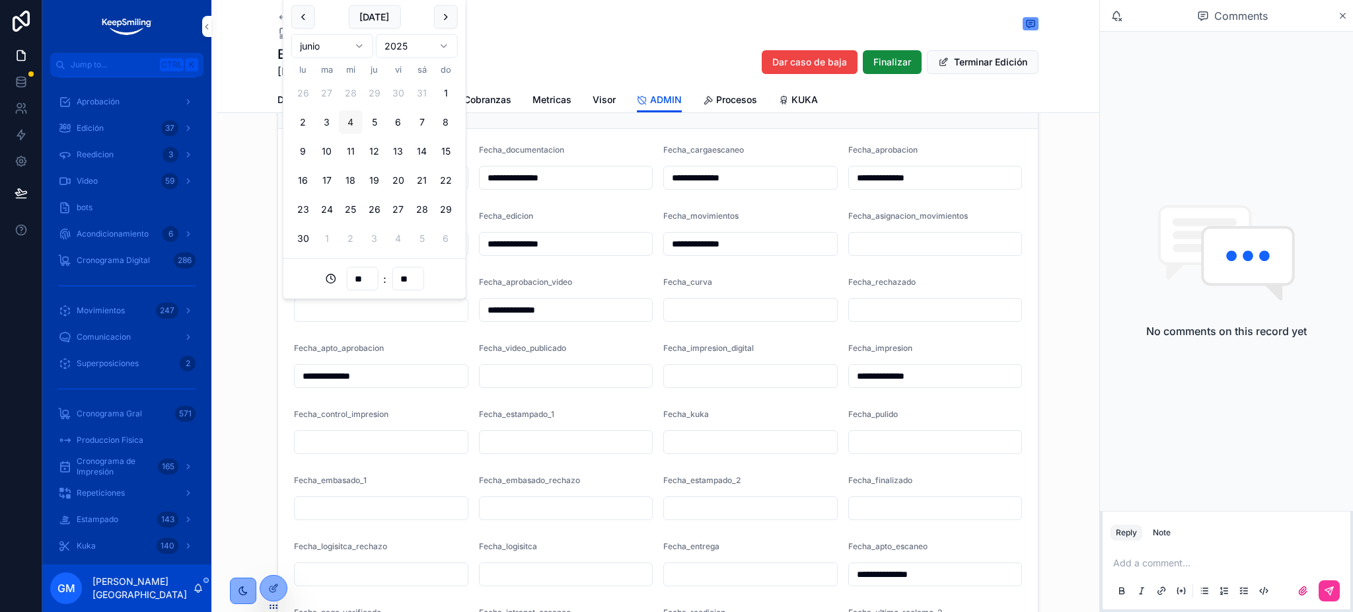
click at [355, 130] on button "4" at bounding box center [351, 122] width 24 height 24
type input "**********"
click at [349, 374] on input "**********" at bounding box center [381, 376] width 173 height 19
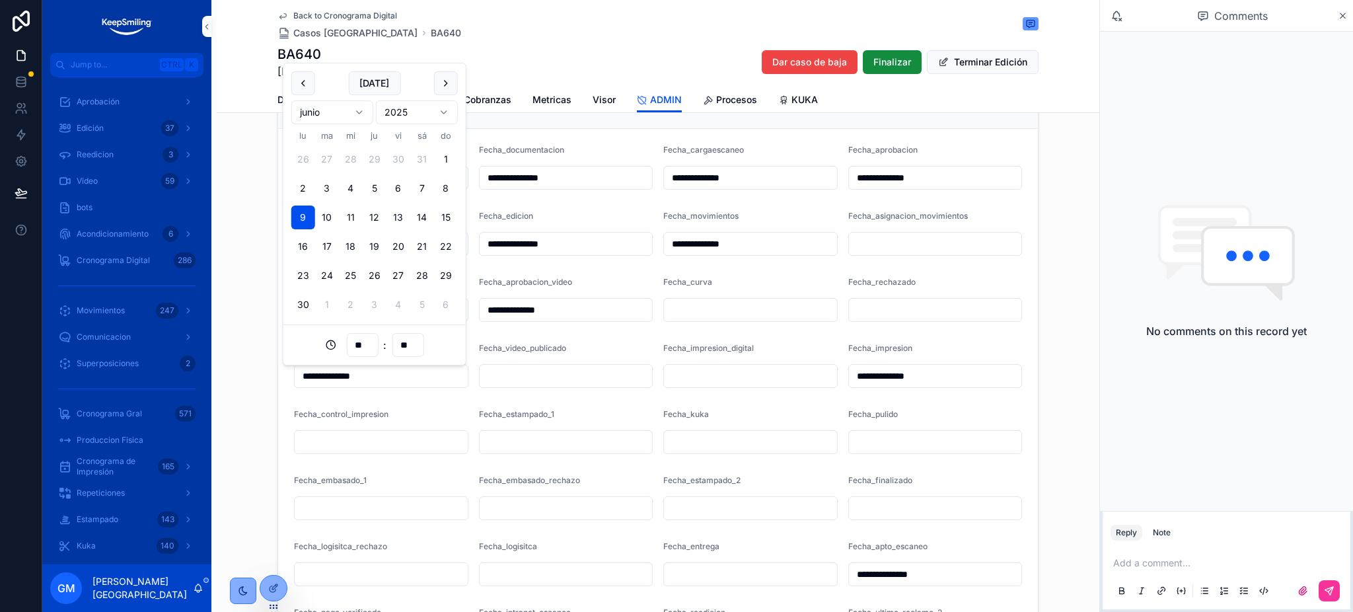
click at [367, 346] on input "**" at bounding box center [362, 345] width 30 height 19
click at [362, 338] on input "**" at bounding box center [362, 345] width 30 height 19
click at [368, 345] on input "**" at bounding box center [362, 345] width 30 height 19
type input "*"
type input "**********"
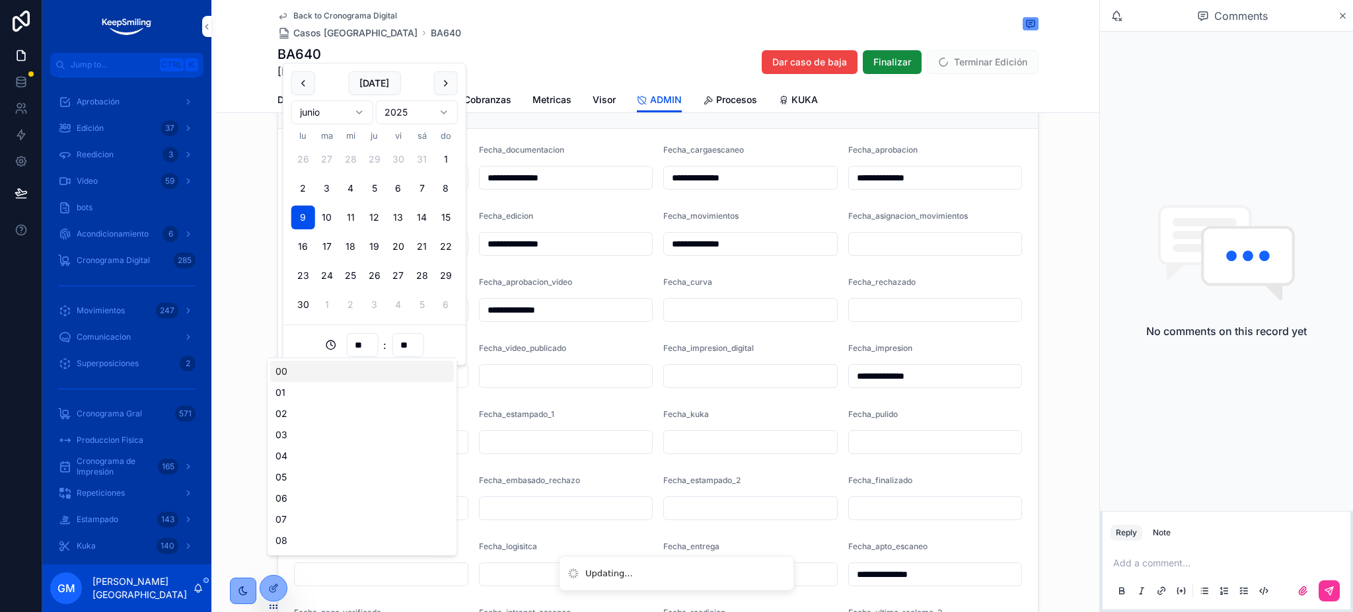
drag, startPoint x: 376, startPoint y: 345, endPoint x: 352, endPoint y: 342, distance: 24.6
click at [352, 342] on input "**" at bounding box center [362, 345] width 30 height 19
type input "**"
type input "**********"
type input "**"
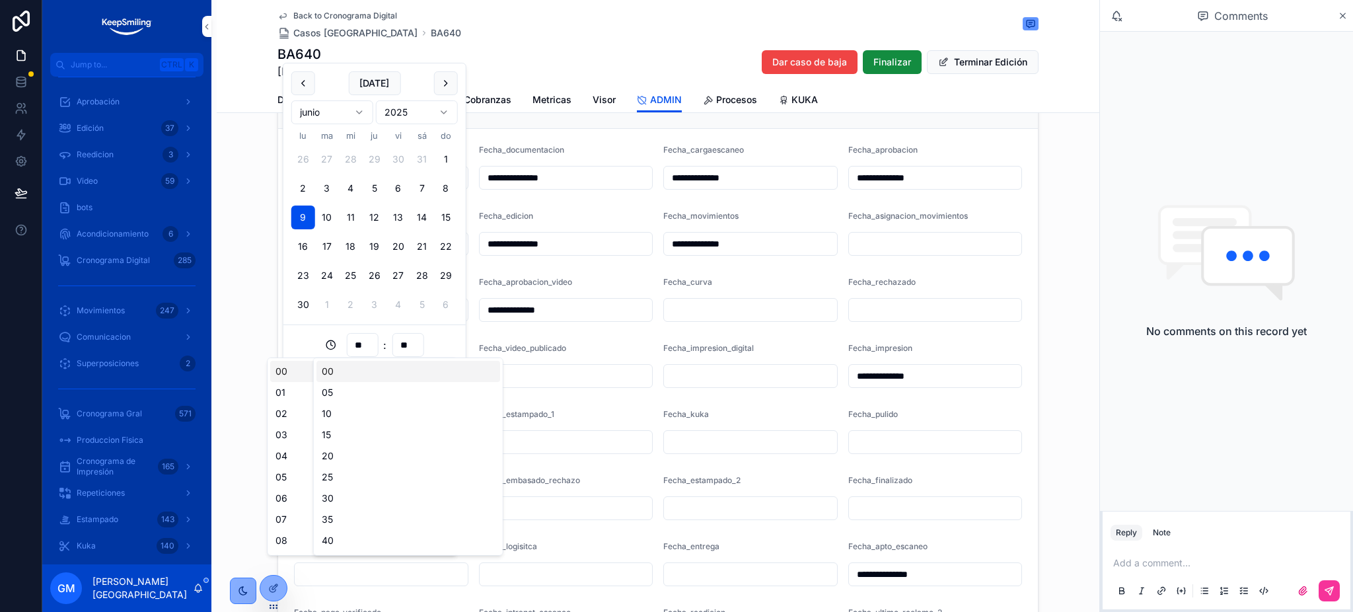
type input "**********"
type input "**"
type input "**********"
type input "**"
click at [524, 338] on form "**********" at bounding box center [658, 431] width 760 height 605
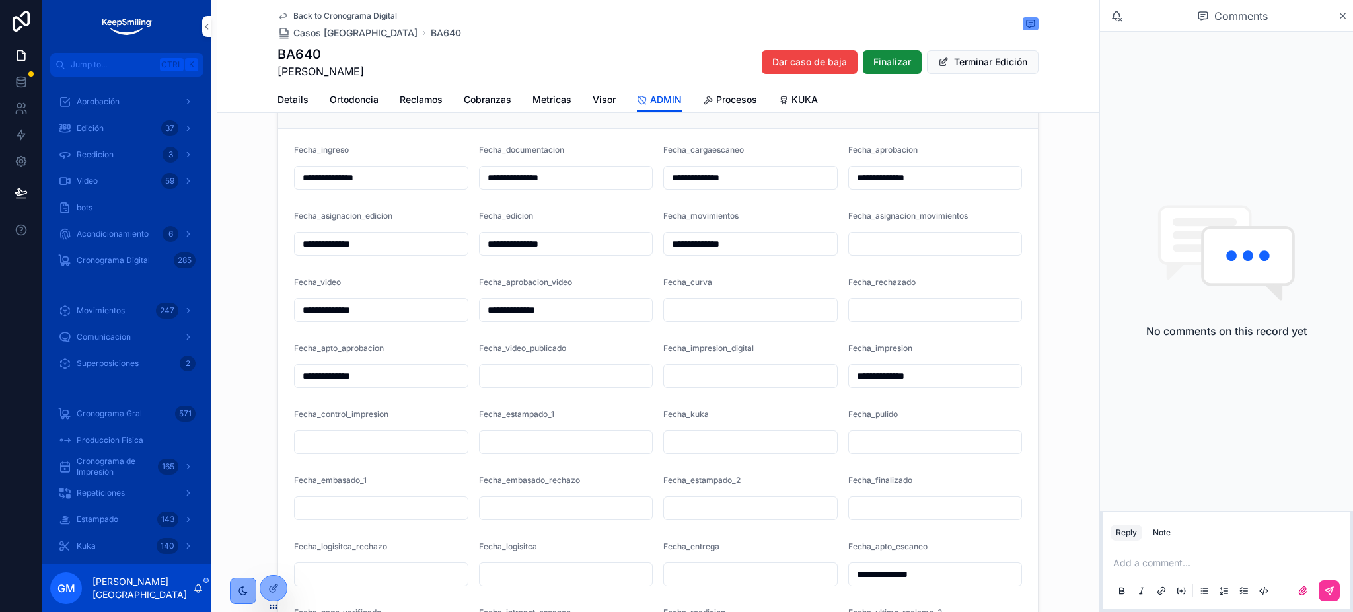
click at [345, 307] on input "**********" at bounding box center [381, 310] width 173 height 19
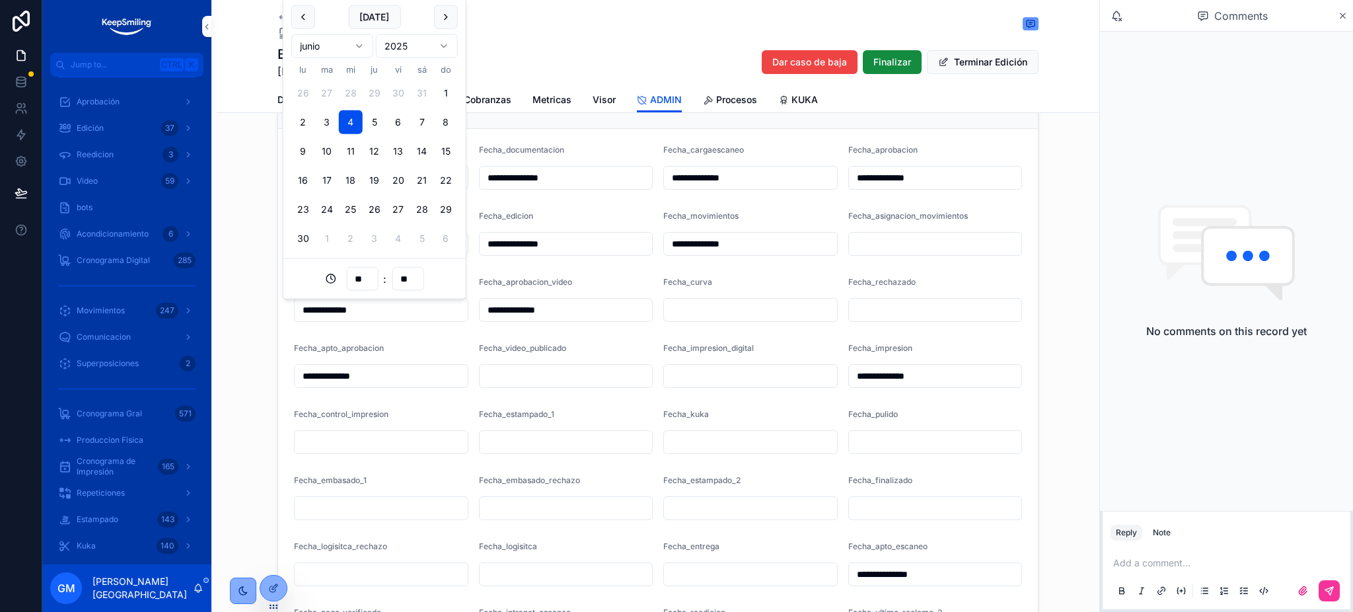
type input "**********"
type input "**"
click at [438, 346] on div "Fecha_apto_aprobacion" at bounding box center [381, 351] width 174 height 16
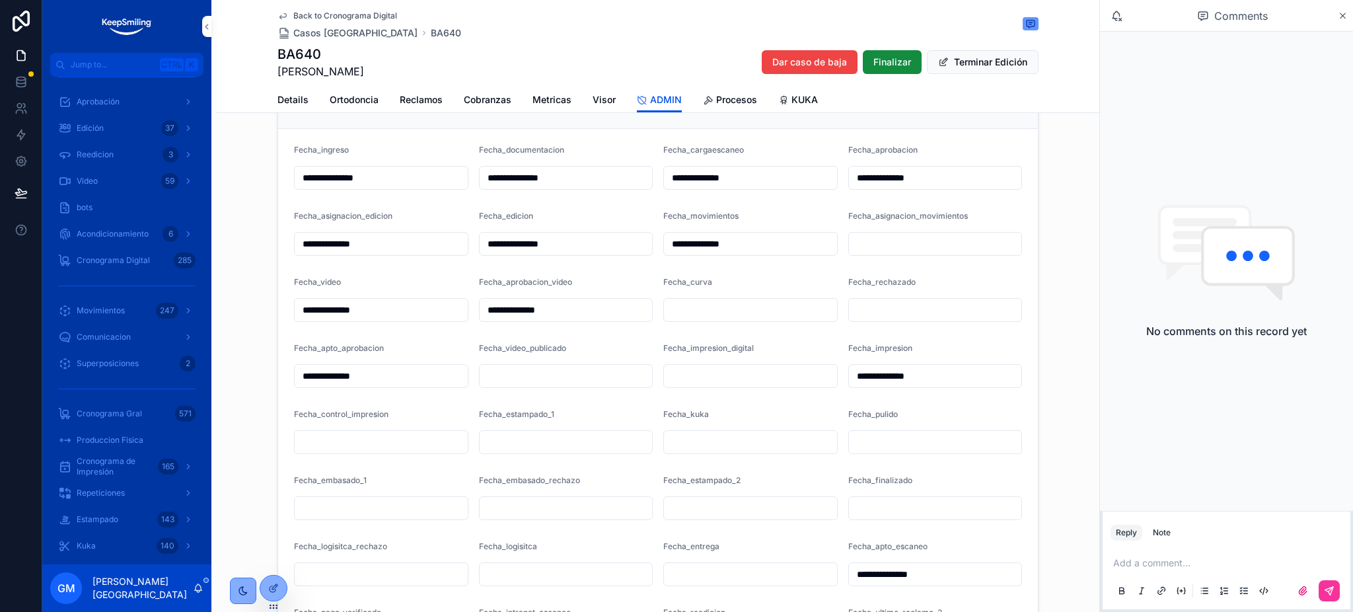
click at [300, 307] on input "**********" at bounding box center [381, 310] width 173 height 19
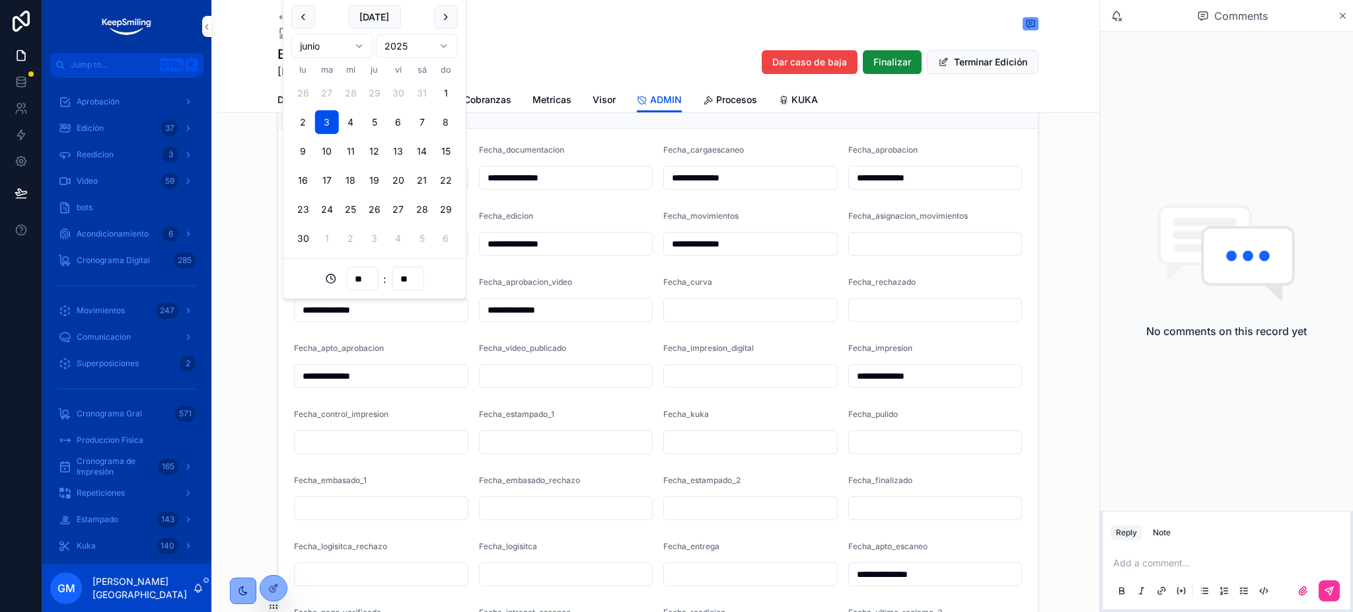
type input "**********"
click at [365, 336] on form "**********" at bounding box center [658, 431] width 760 height 605
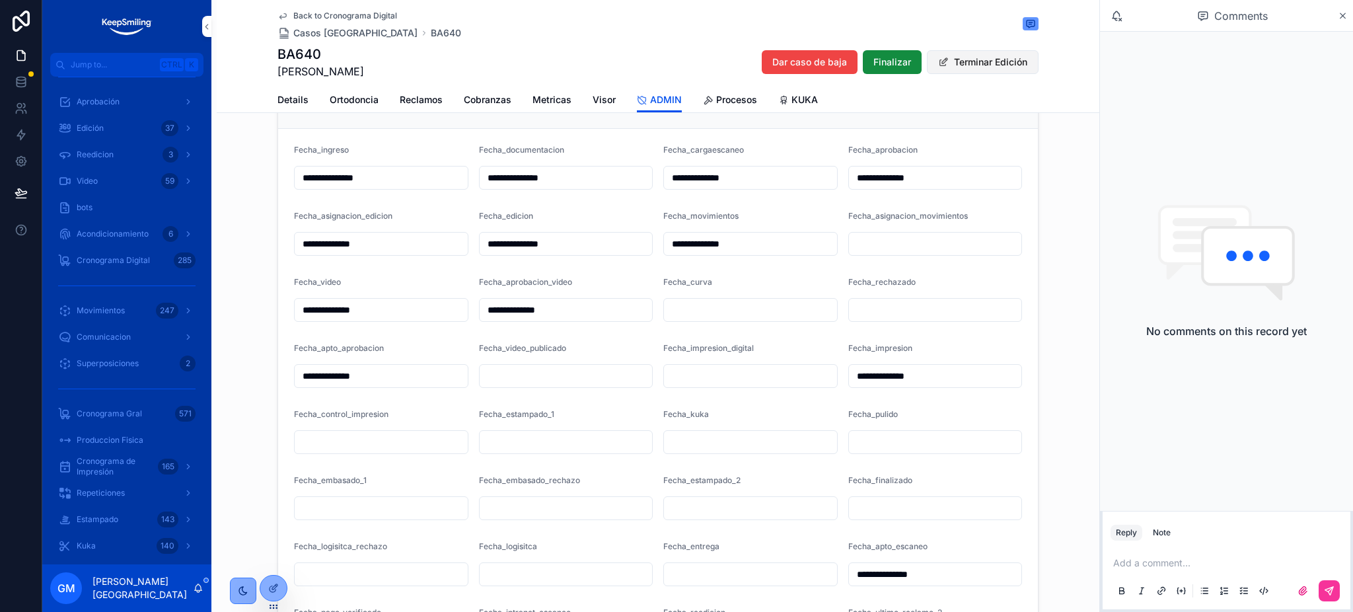
click at [977, 67] on button "Terminar Edición" at bounding box center [983, 62] width 112 height 24
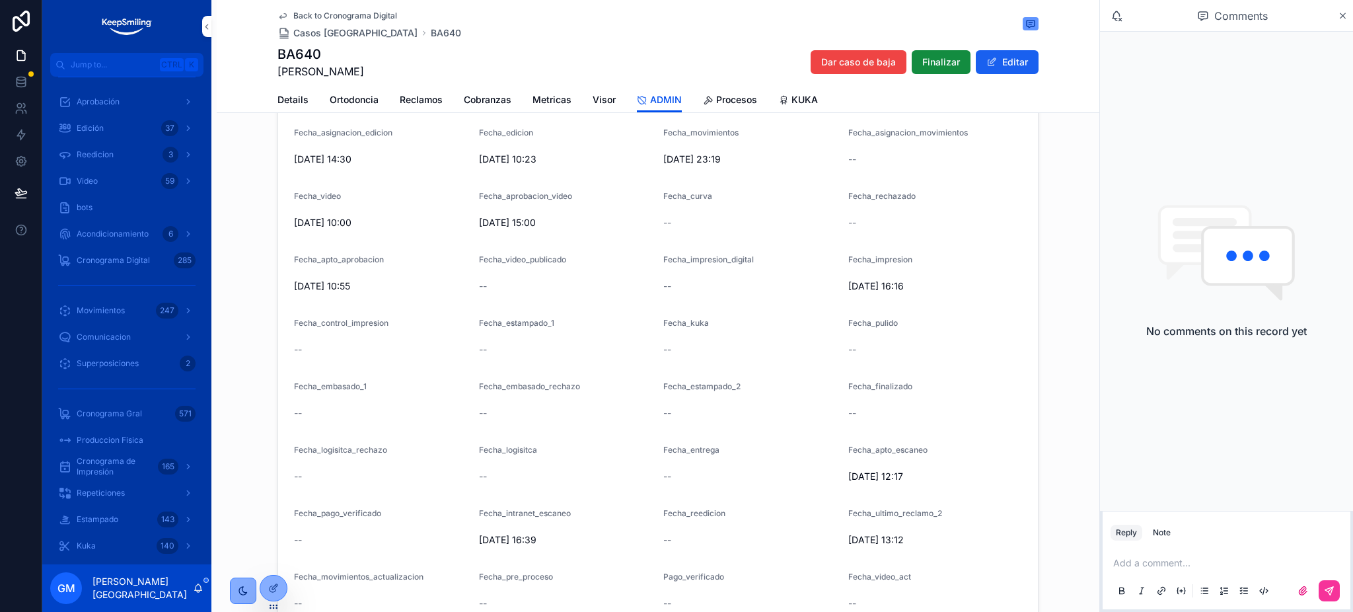
scroll to position [1682, 0]
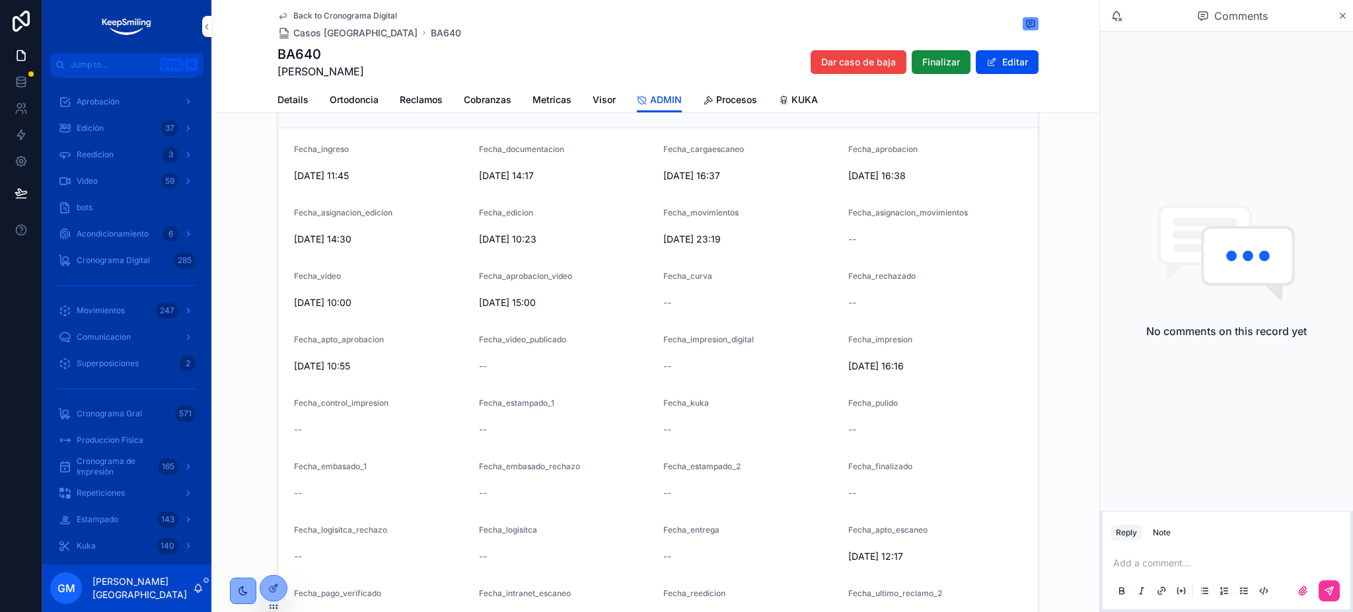
click at [311, 15] on span "Back to Cronograma Digital" at bounding box center [345, 16] width 104 height 11
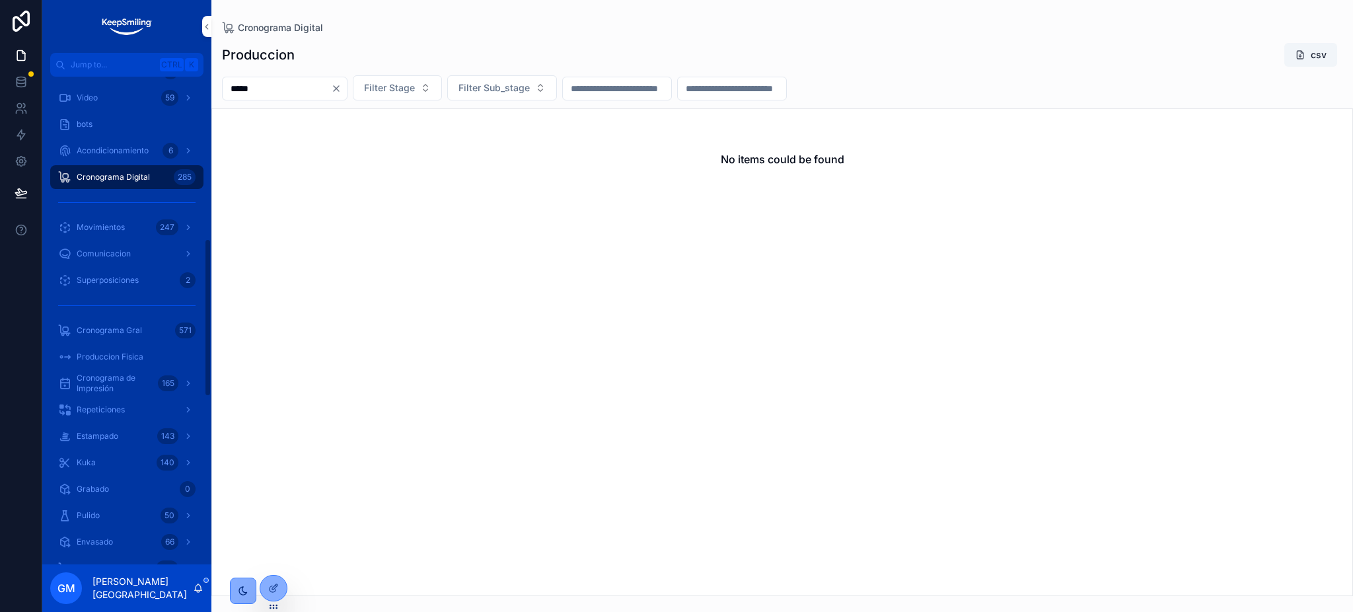
scroll to position [511, 0]
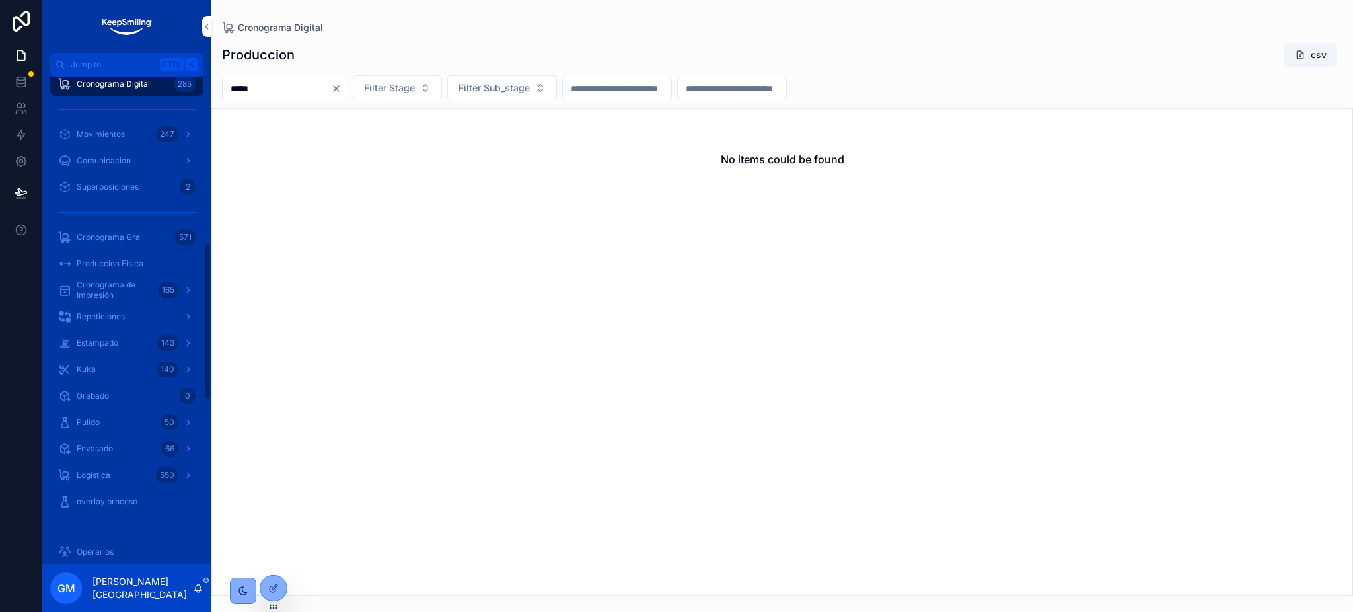
click at [127, 248] on link "Cronograma Gral 571" at bounding box center [126, 237] width 153 height 24
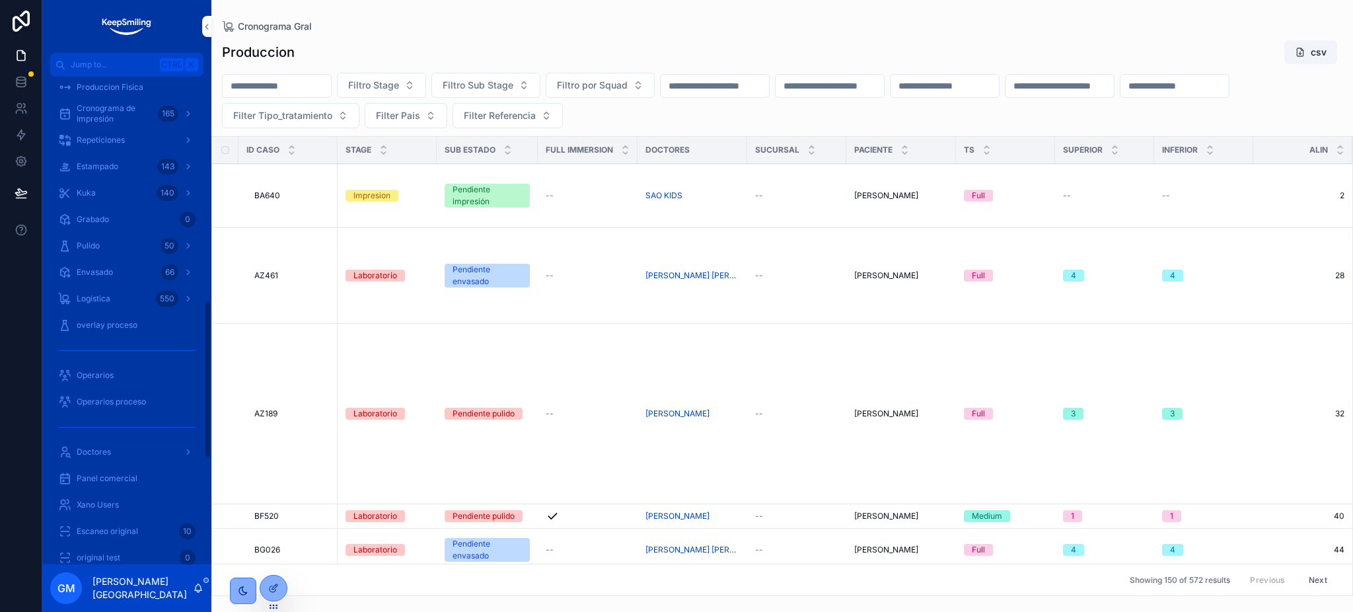
scroll to position [863, 0]
click at [0, 0] on icon at bounding box center [0, 0] width 0 height 0
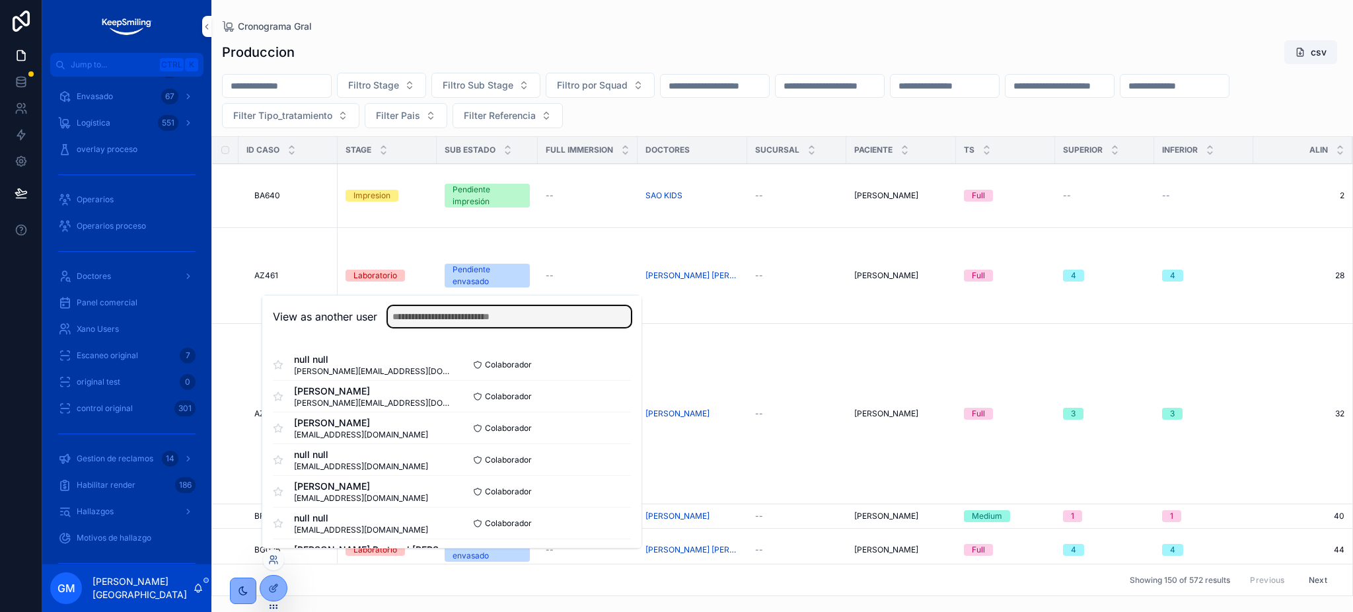
click at [478, 320] on input "text" at bounding box center [509, 316] width 243 height 21
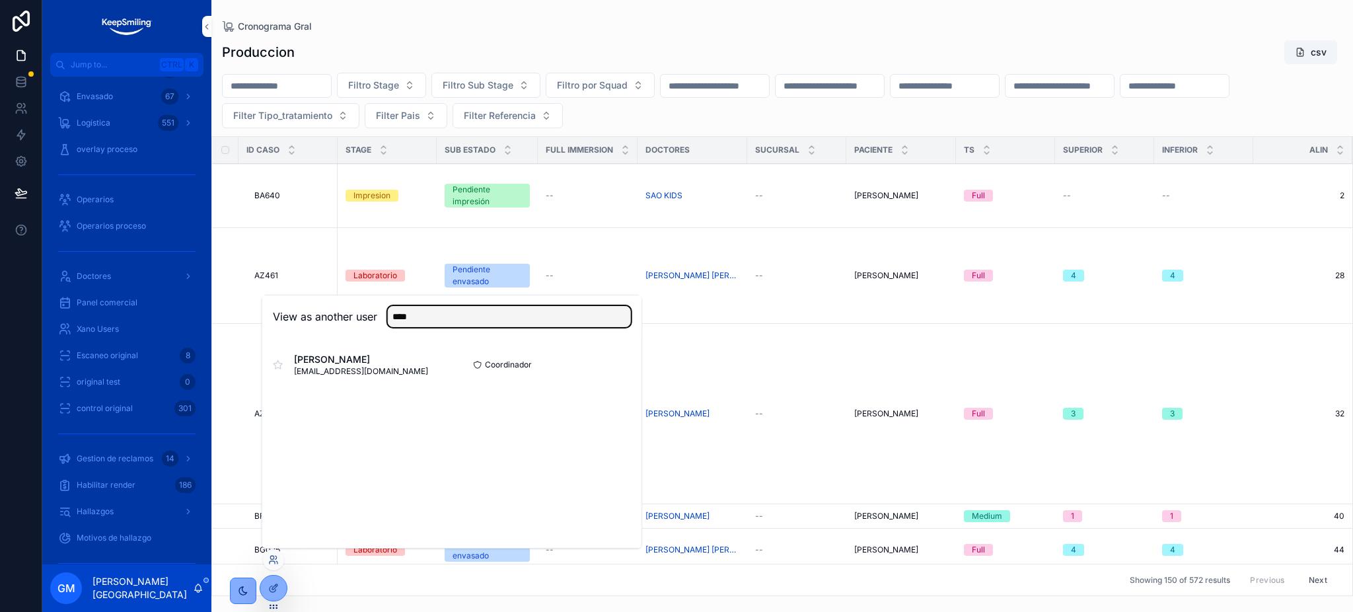
type input "****"
click at [0, 0] on button "Select" at bounding box center [0, 0] width 0 height 0
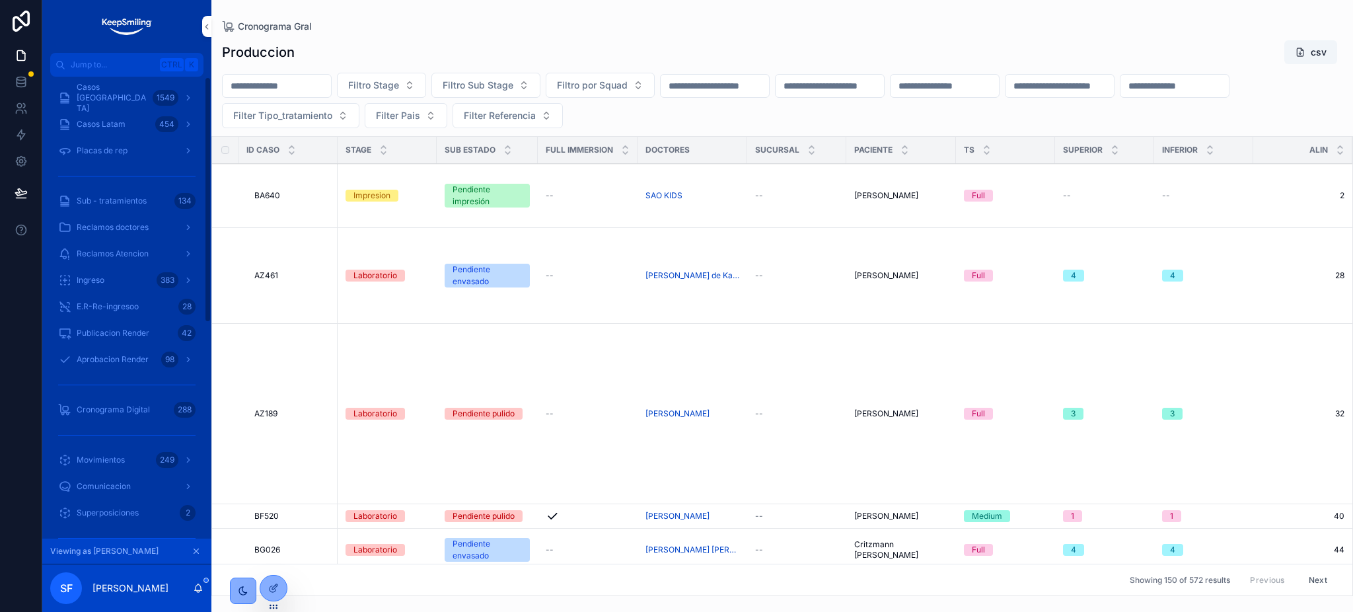
click at [135, 94] on span "Casos [GEOGRAPHIC_DATA]" at bounding box center [112, 98] width 71 height 32
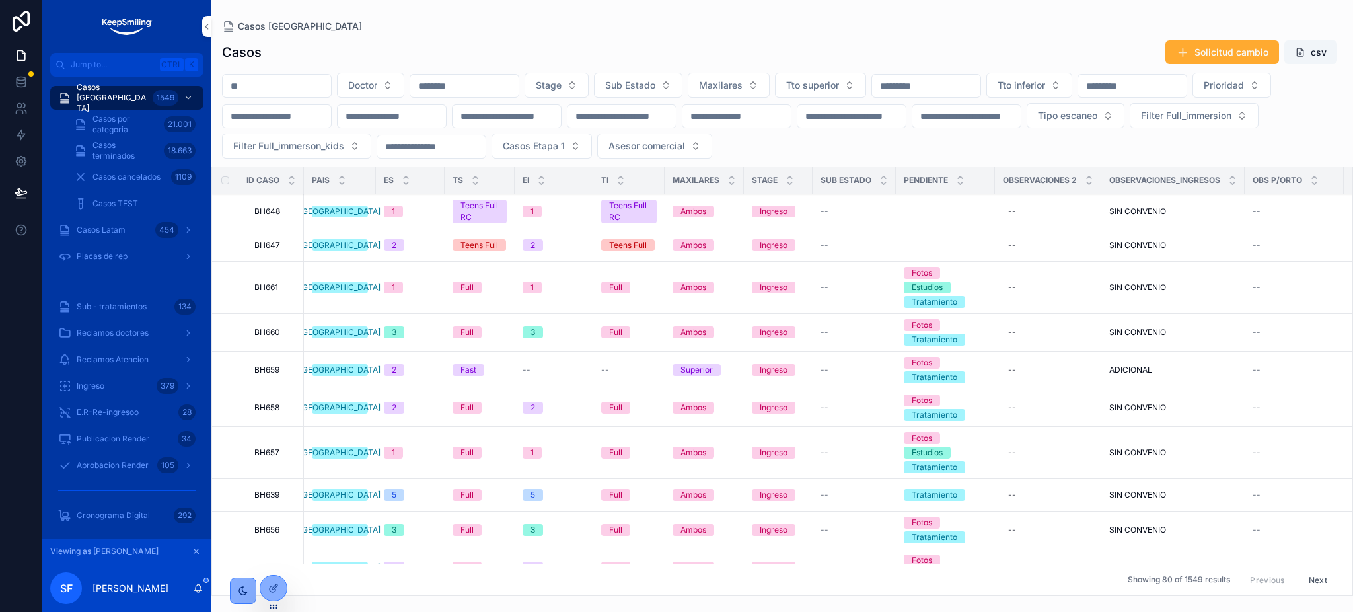
click at [274, 221] on td "BH648 BH648" at bounding box center [271, 211] width 65 height 35
click at [273, 217] on span "BH648" at bounding box center [267, 211] width 26 height 11
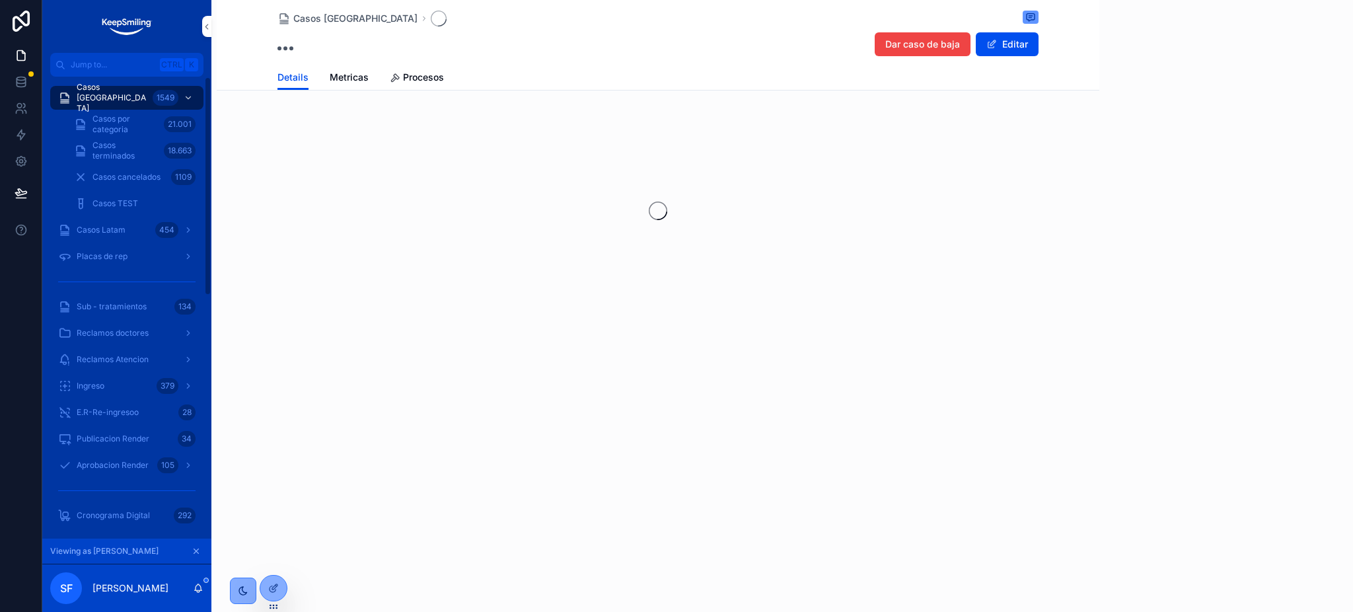
click at [174, 87] on div "1549" at bounding box center [174, 97] width 43 height 21
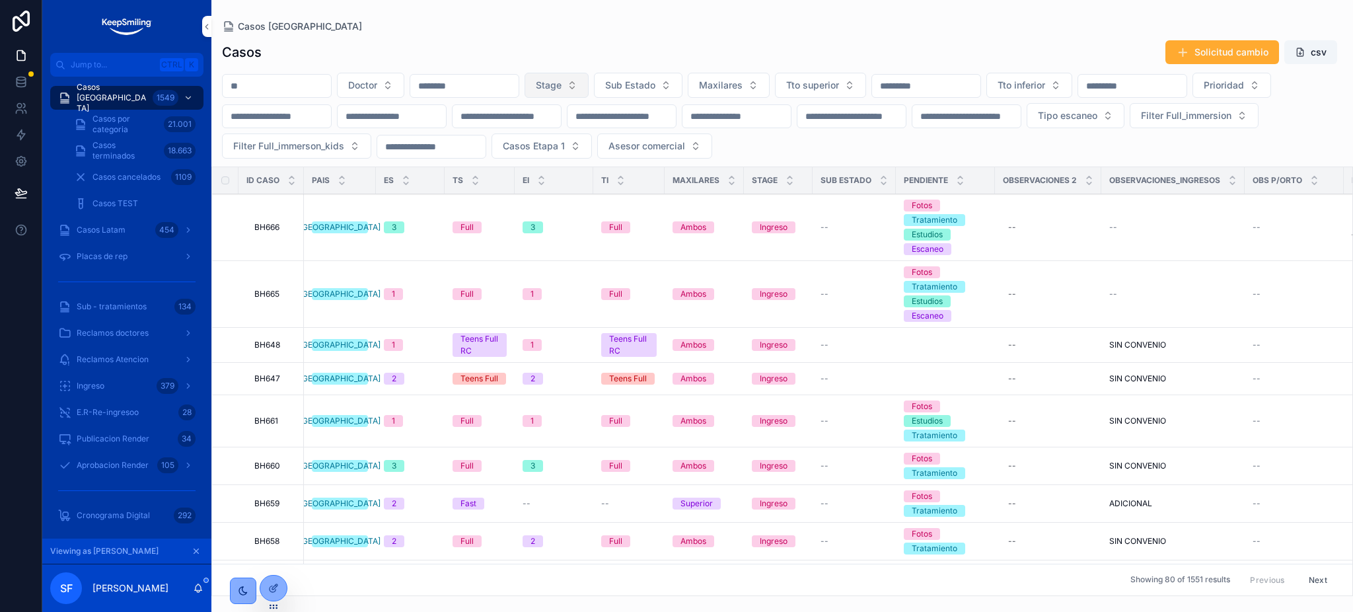
click at [589, 92] on button "Stage" at bounding box center [557, 85] width 64 height 25
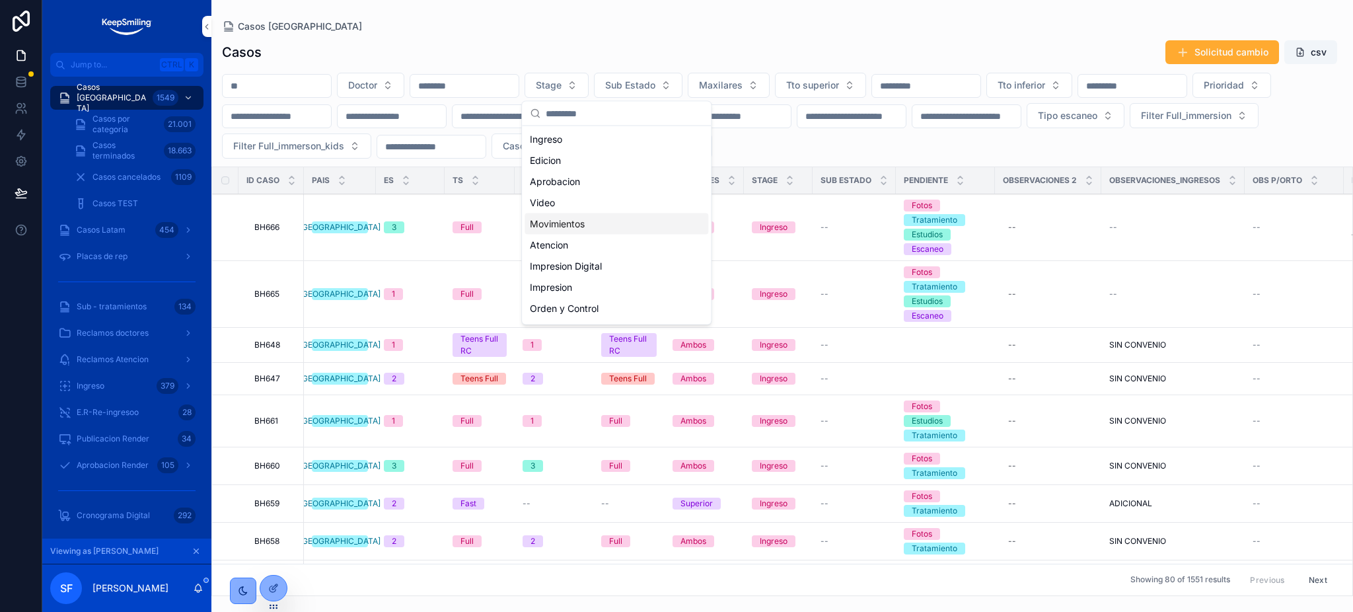
click at [594, 221] on div "Movimientos" at bounding box center [617, 223] width 184 height 21
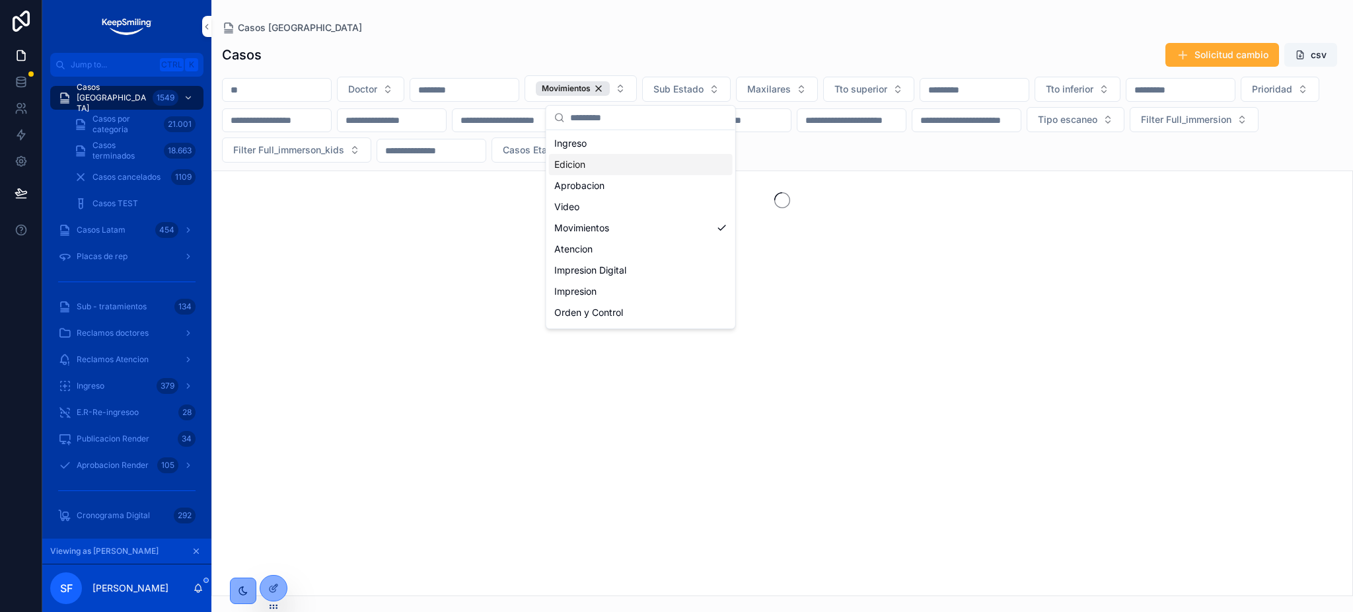
click at [820, 42] on div "Casos Solicitud cambio csv" at bounding box center [782, 54] width 1121 height 25
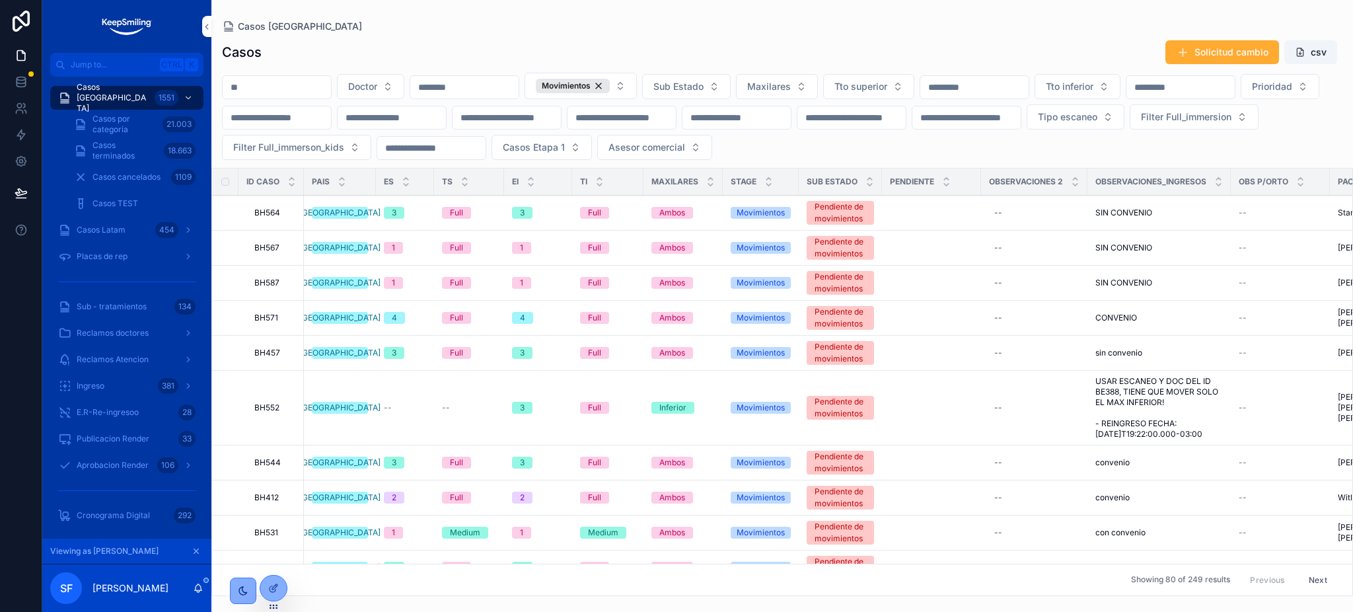
click at [792, 92] on div "Doctor Movimientos Sub Estado Maxilares Tto superior Tto inferior Prioridad Tip…" at bounding box center [782, 116] width 1142 height 87
click at [731, 85] on button "Sub Estado" at bounding box center [686, 86] width 89 height 25
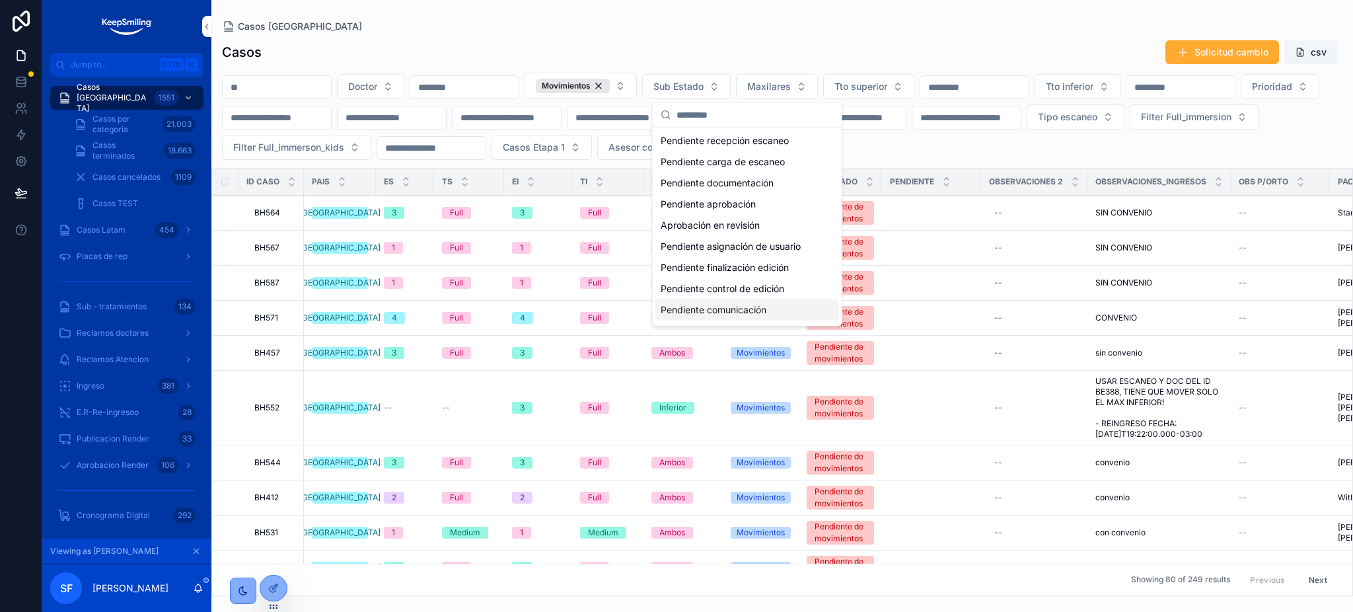
click at [734, 309] on div "Pendiente comunicación" at bounding box center [748, 309] width 184 height 21
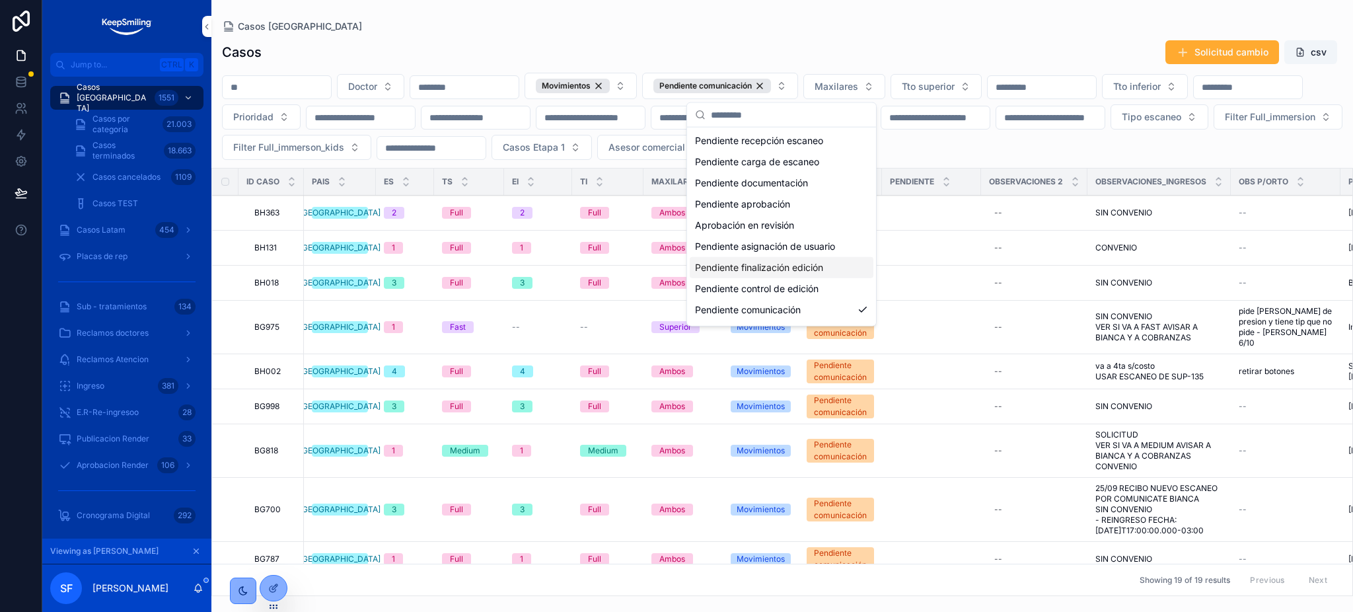
click at [276, 214] on span "BH363" at bounding box center [266, 213] width 25 height 11
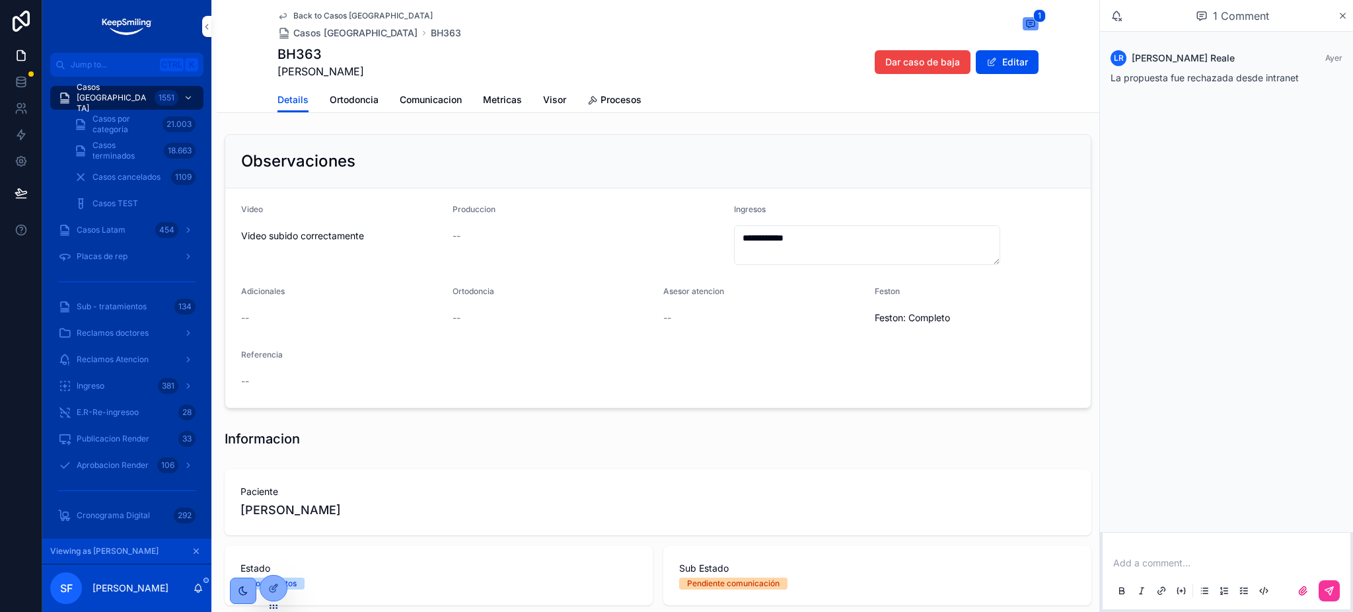
click at [341, 106] on link "Ortodoncia" at bounding box center [354, 101] width 49 height 26
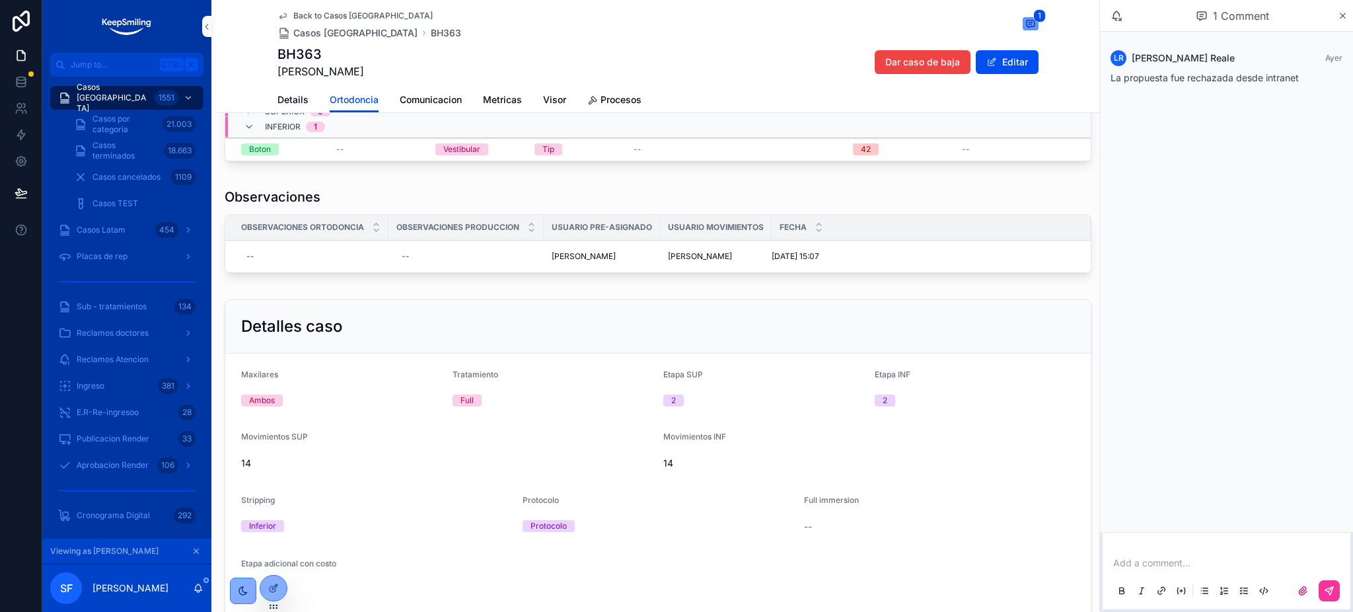
scroll to position [176, 0]
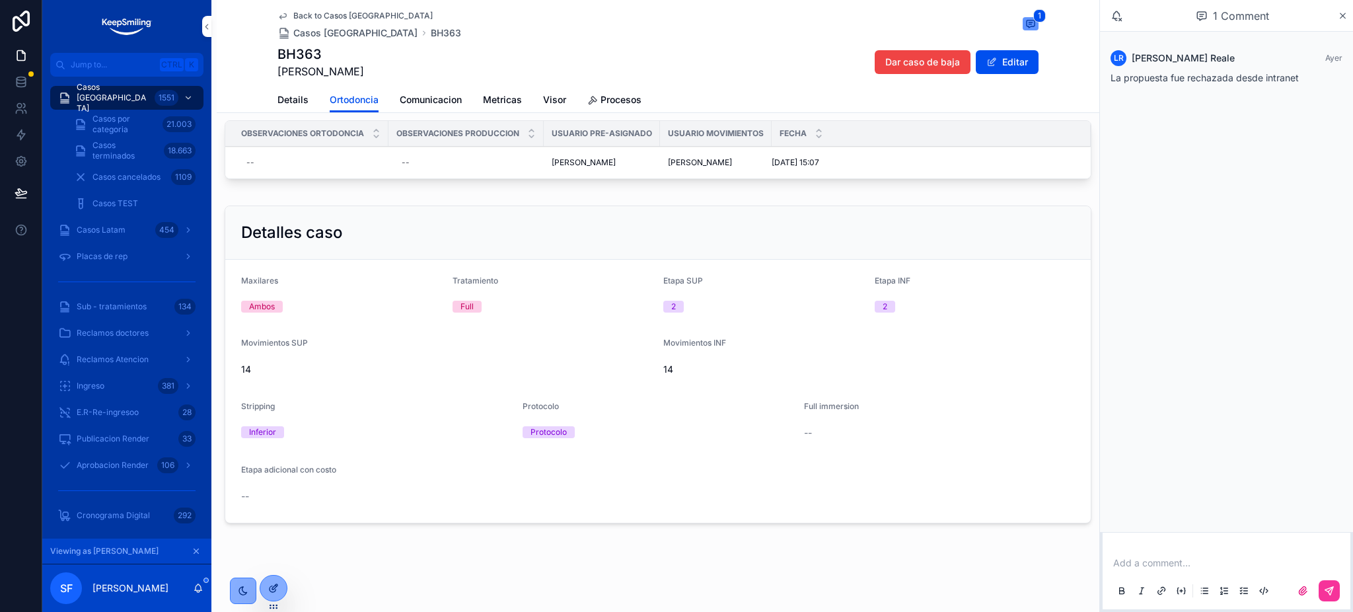
click at [273, 595] on div at bounding box center [273, 588] width 26 height 25
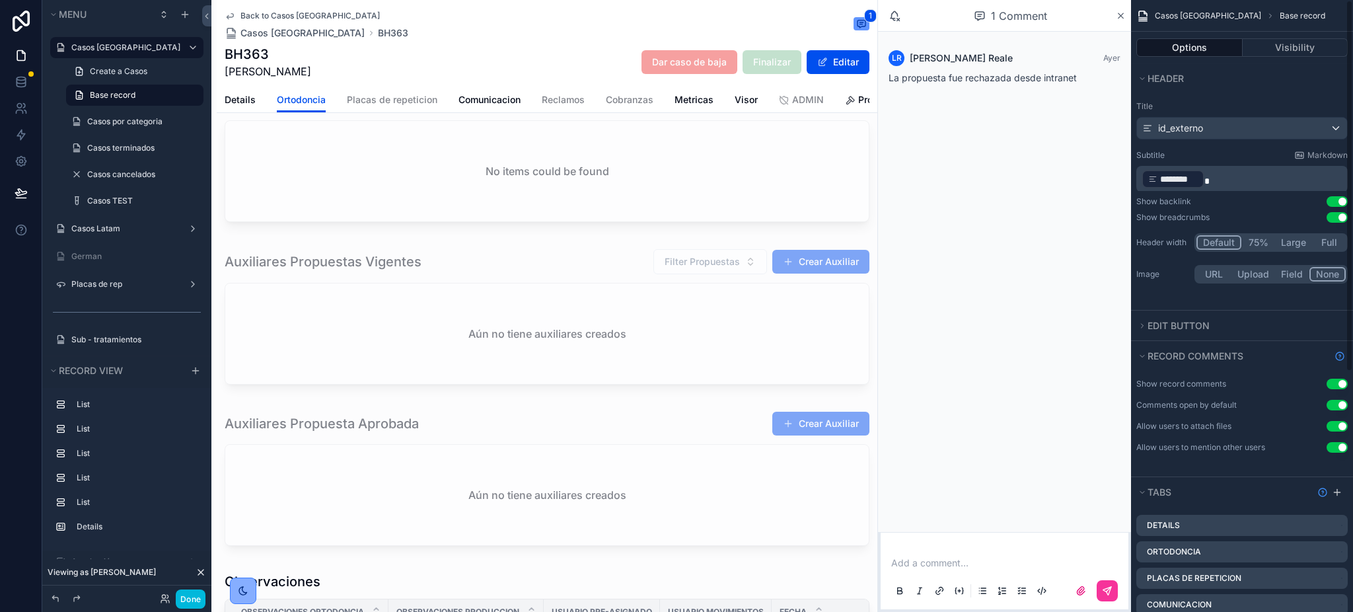
click at [693, 19] on div "Back to Casos Argentina Casos Argentina BH363 1" at bounding box center [547, 25] width 645 height 29
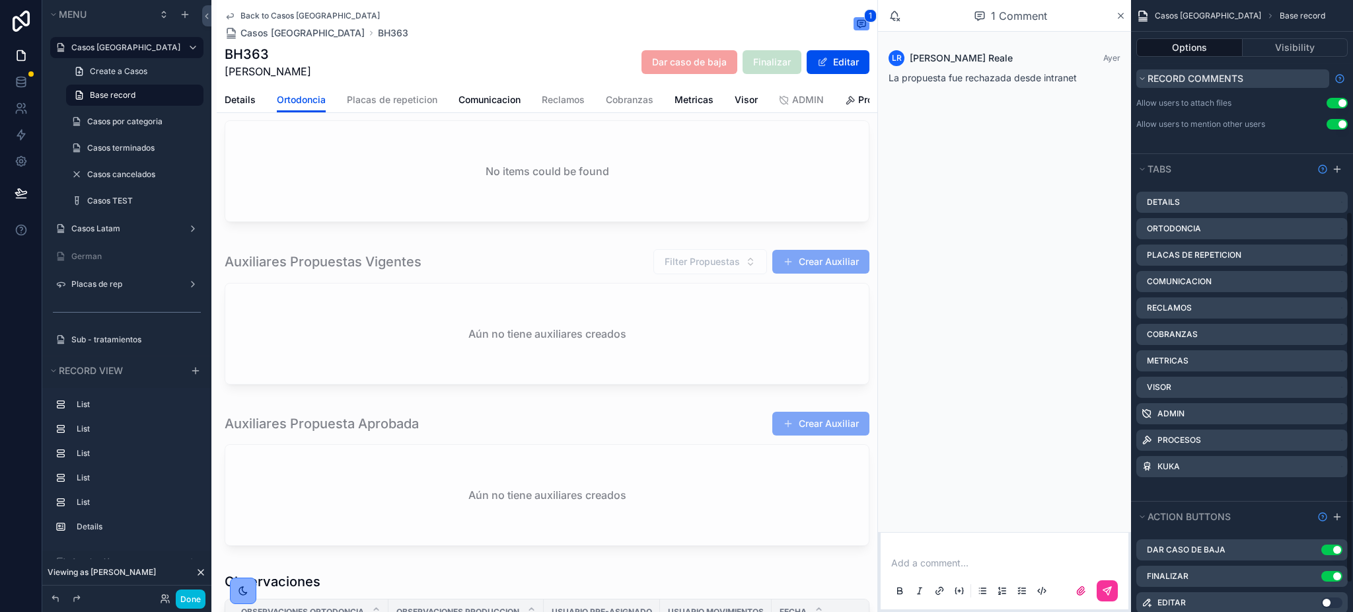
scroll to position [352, 0]
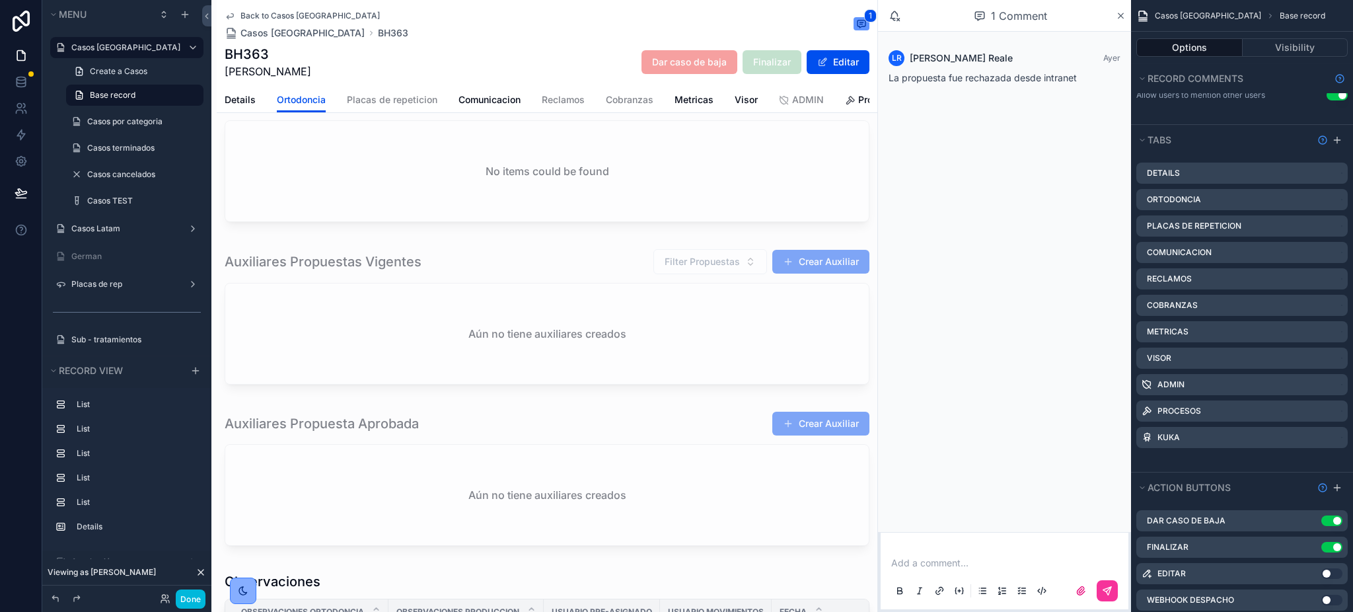
click at [1198, 30] on div "Casos Argentina Base record" at bounding box center [1242, 16] width 222 height 32
click at [1198, 39] on button "Options" at bounding box center [1190, 47] width 106 height 19
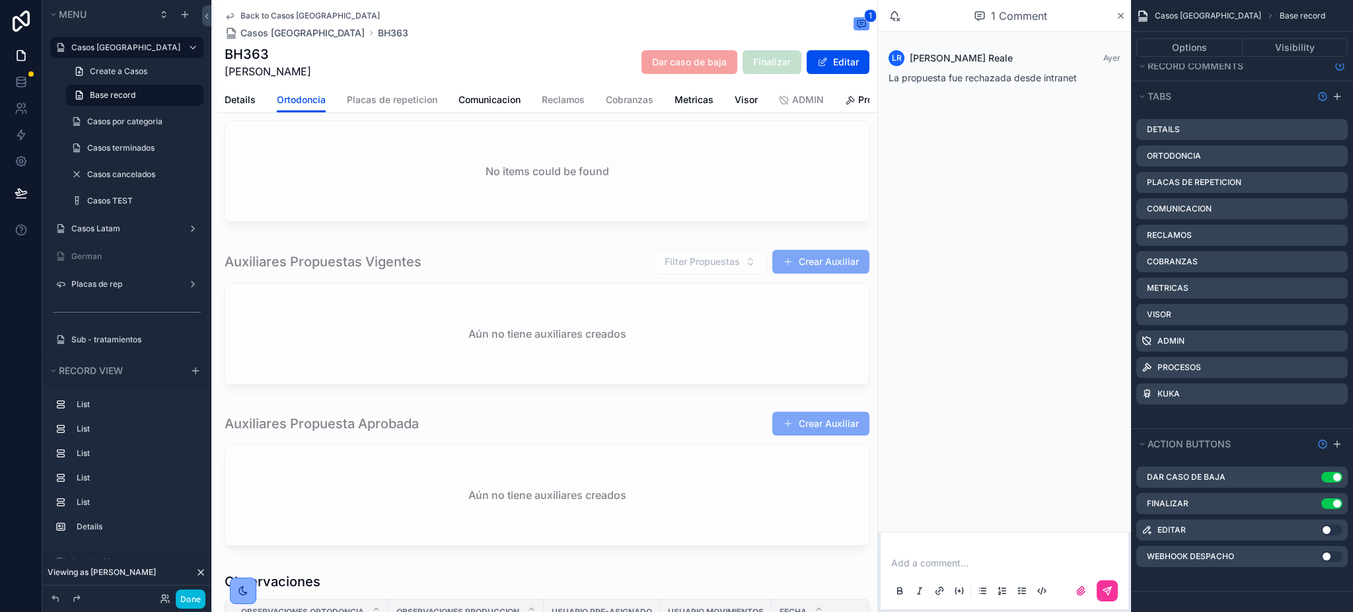
click at [0, 0] on icon "scrollable content" at bounding box center [0, 0] width 0 height 0
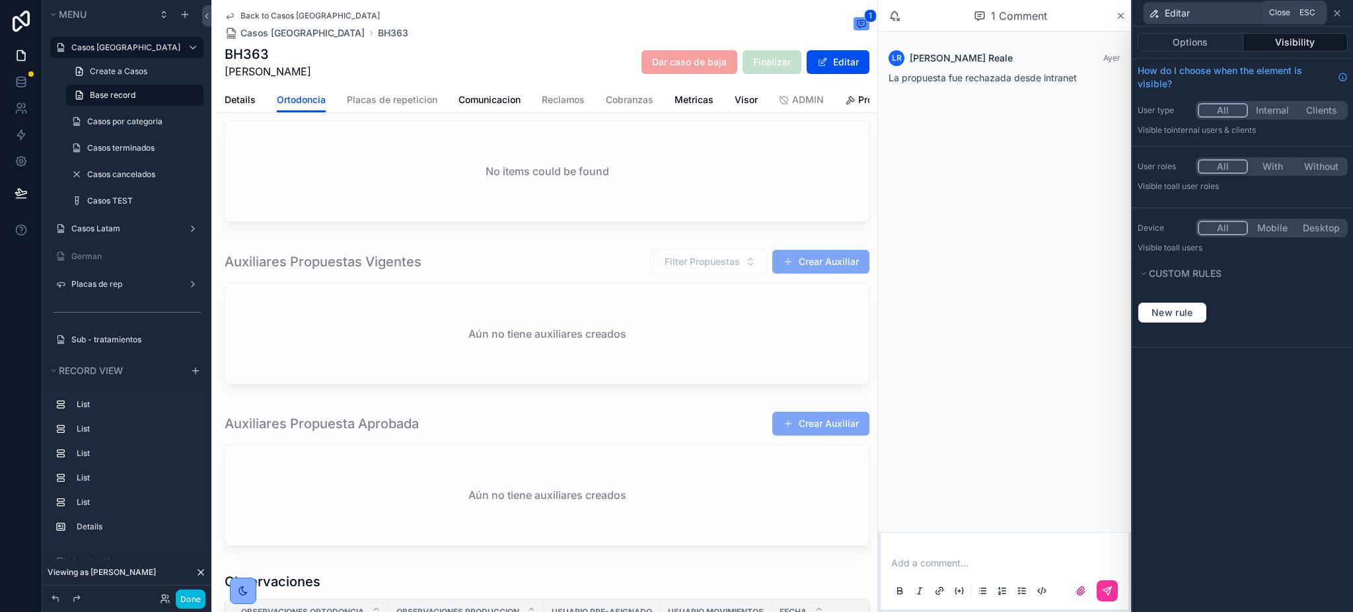
click at [1335, 11] on icon at bounding box center [1337, 13] width 11 height 11
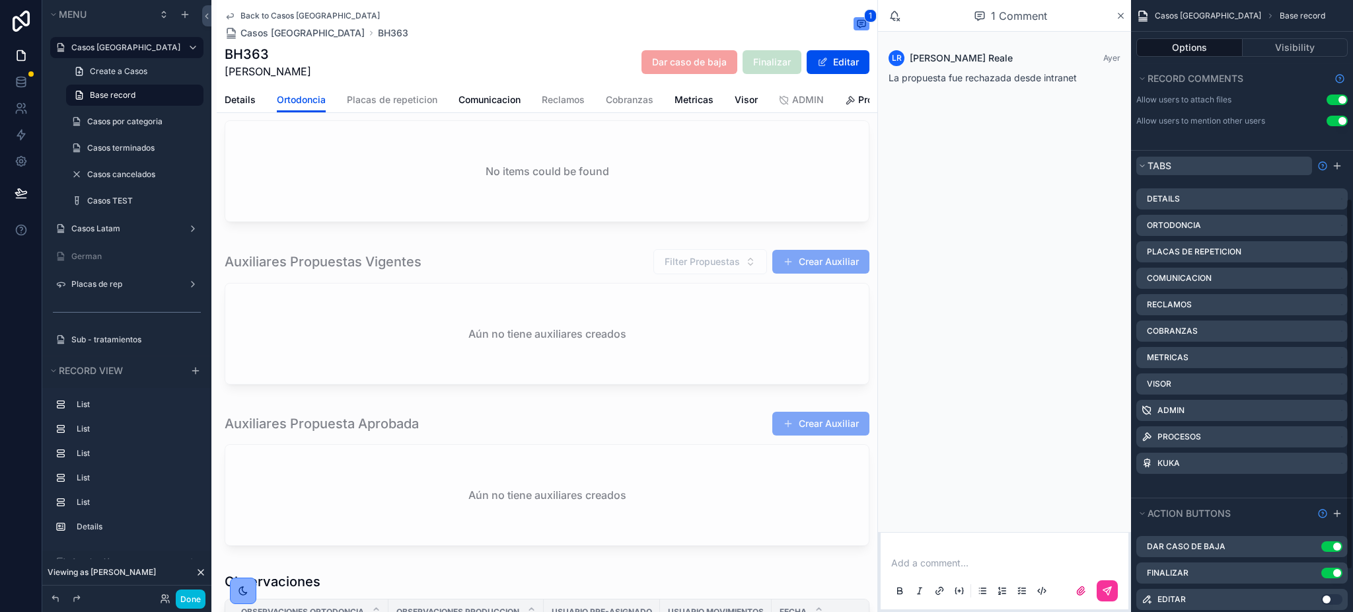
scroll to position [352, 0]
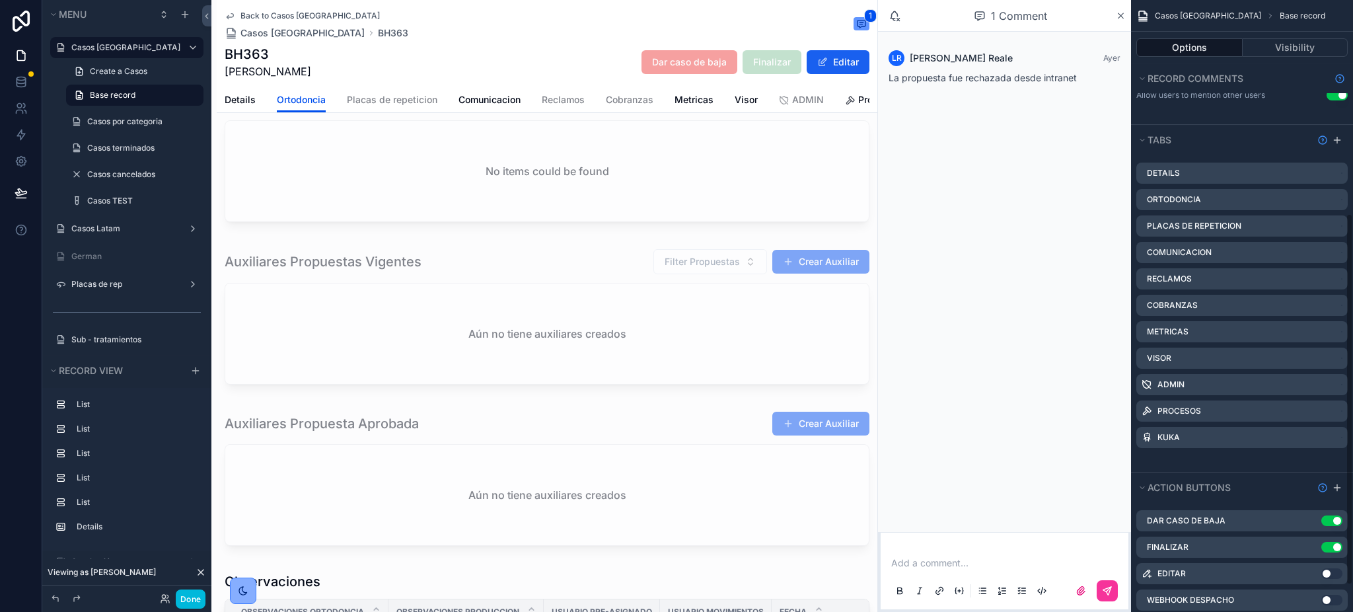
click at [807, 61] on button "Editar" at bounding box center [838, 62] width 63 height 24
click at [194, 601] on button "Done" at bounding box center [191, 599] width 30 height 19
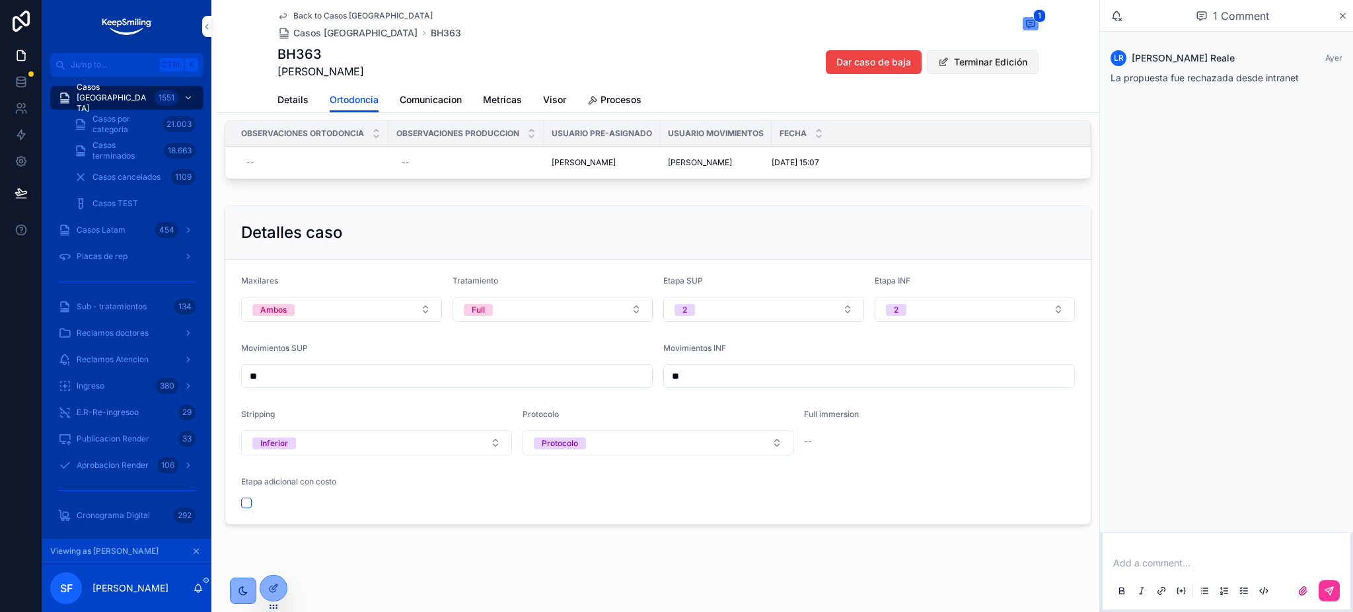
click at [995, 68] on button "Terminar Edición" at bounding box center [983, 62] width 112 height 24
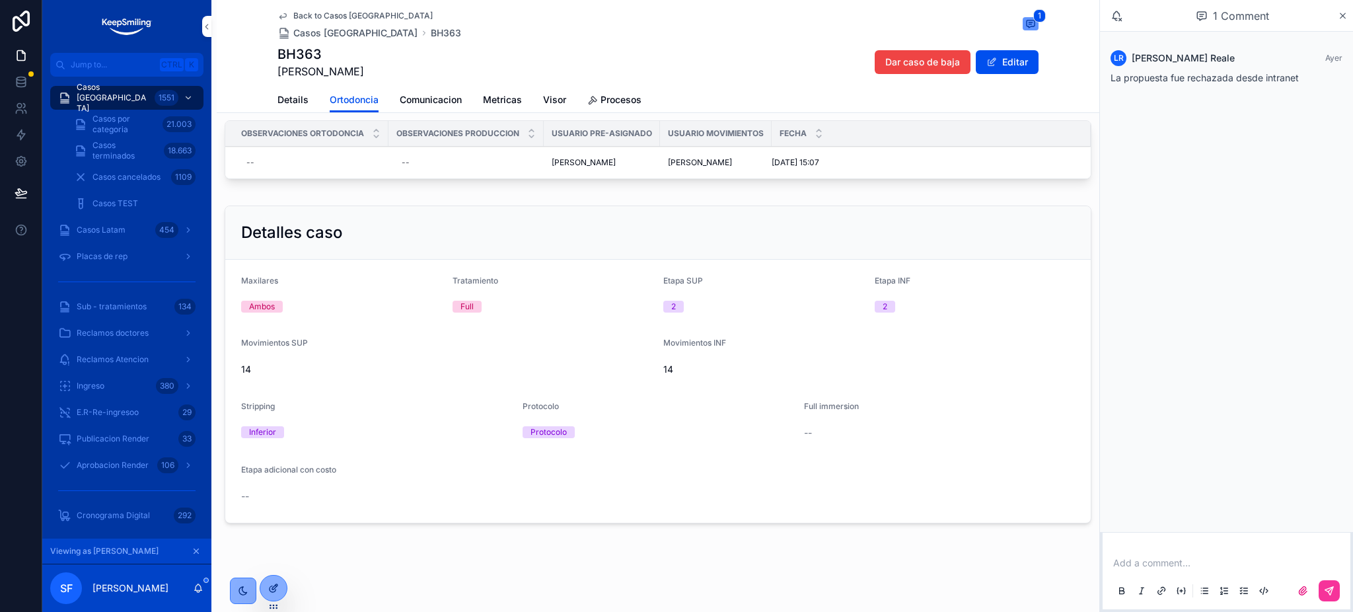
click at [272, 591] on icon at bounding box center [273, 588] width 11 height 11
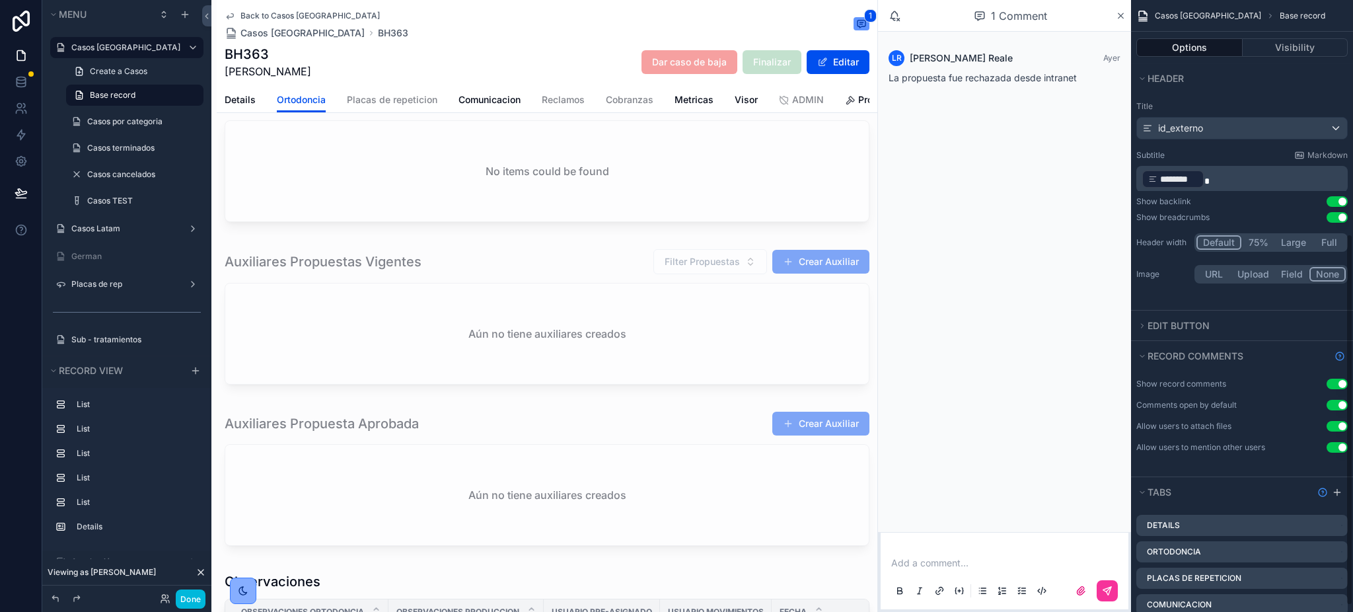
scroll to position [396, 0]
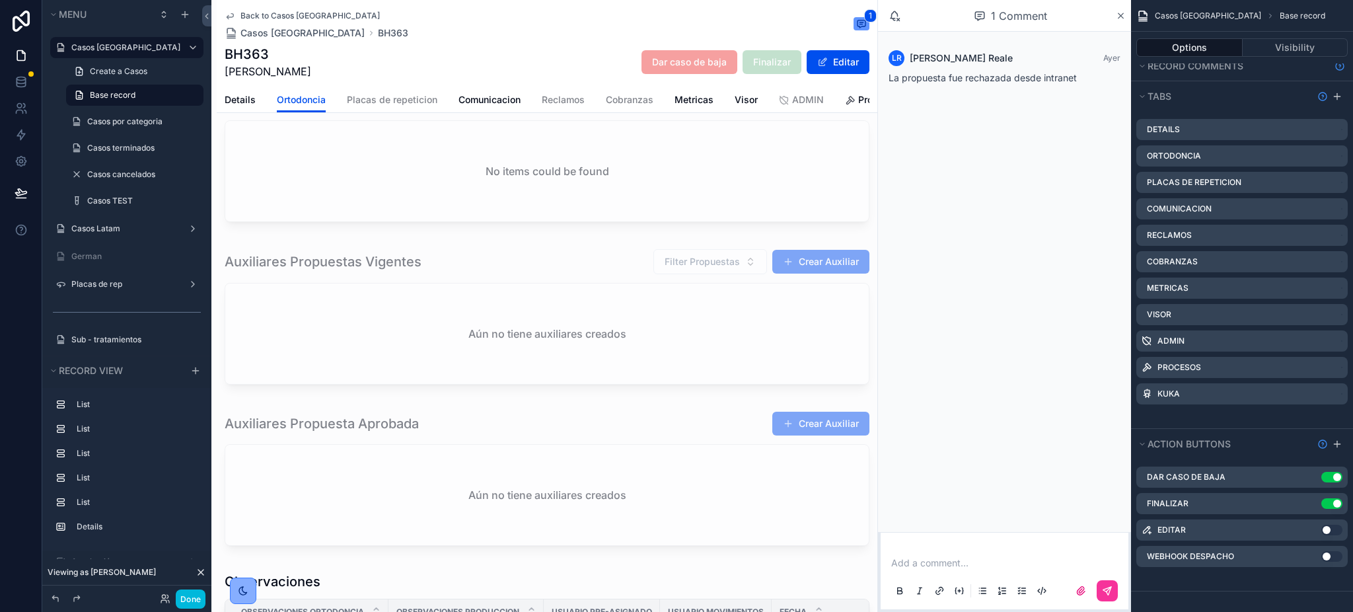
click at [1332, 530] on button "Use setting" at bounding box center [1332, 530] width 21 height 11
click at [1331, 530] on button "Use setting" at bounding box center [1332, 530] width 21 height 11
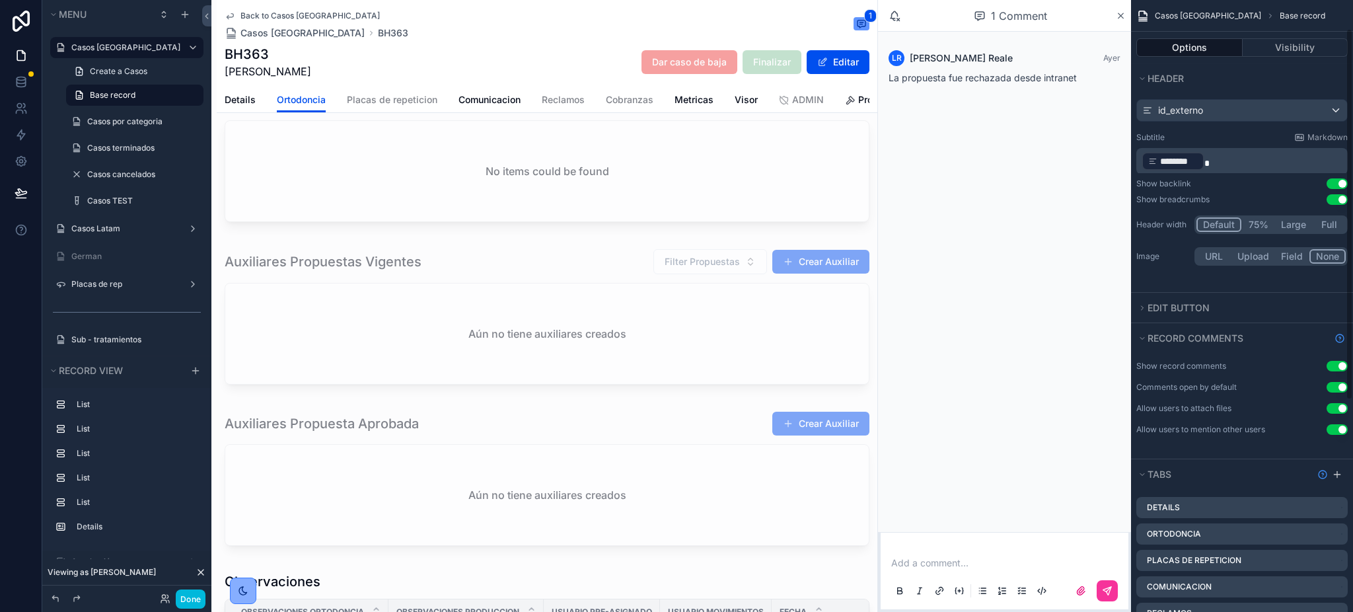
scroll to position [0, 0]
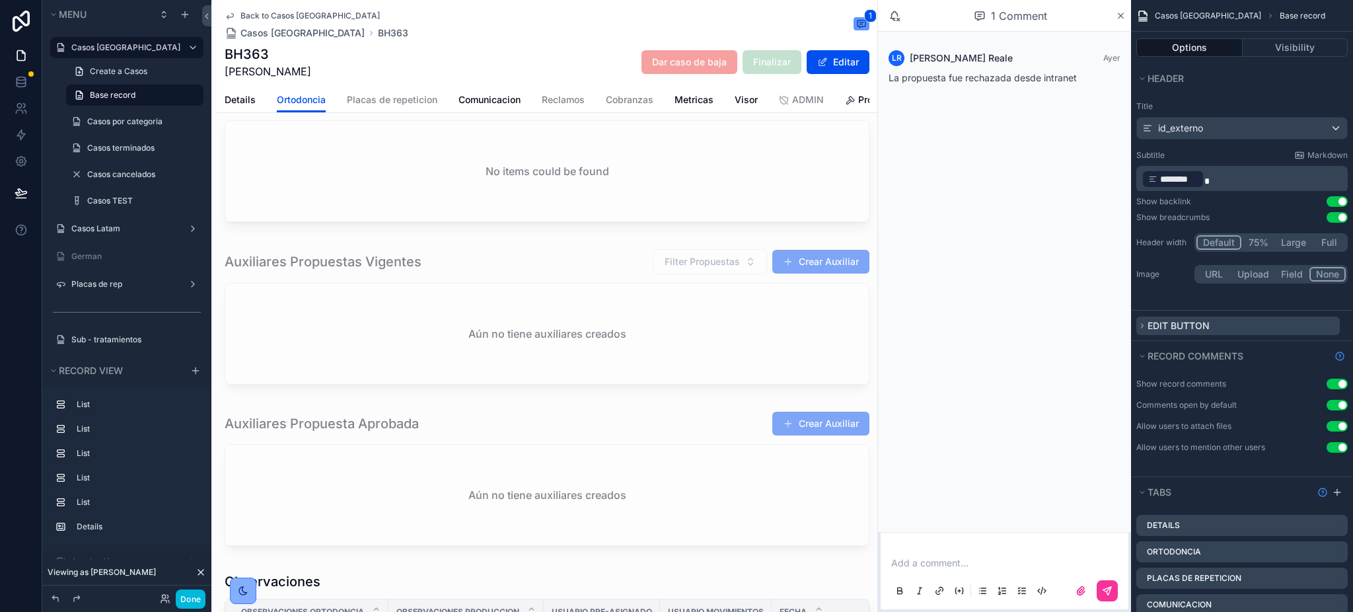
click at [1145, 328] on icon "scrollable content" at bounding box center [1143, 326] width 8 height 8
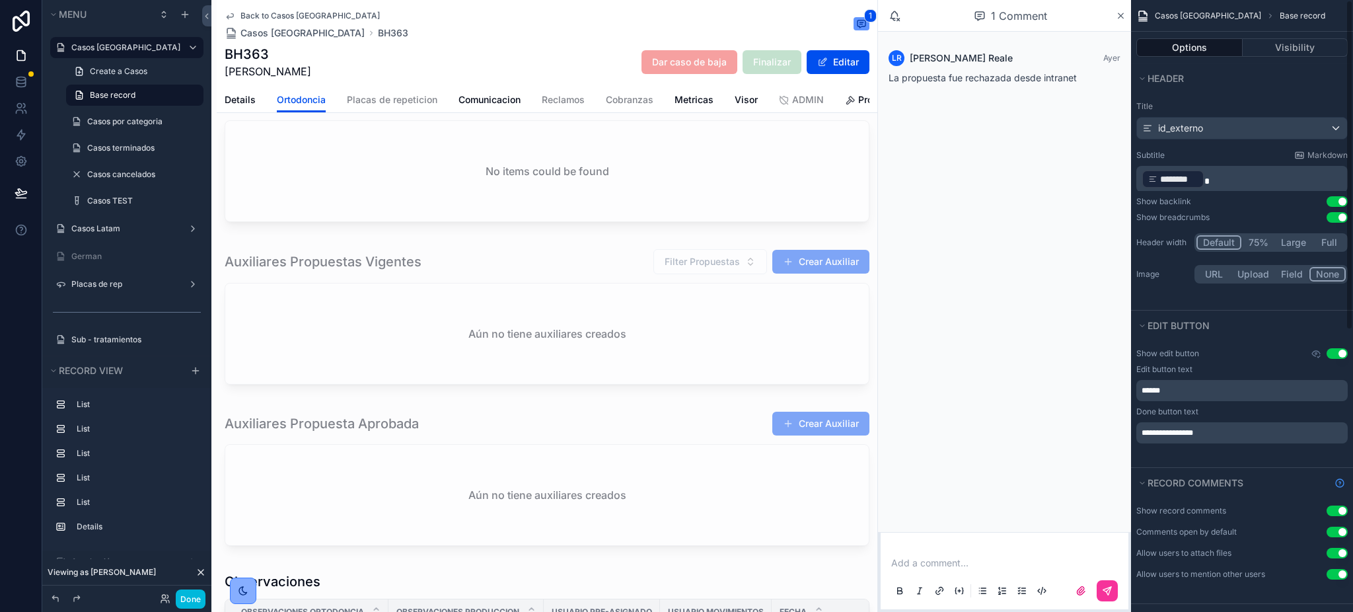
scroll to position [88, 0]
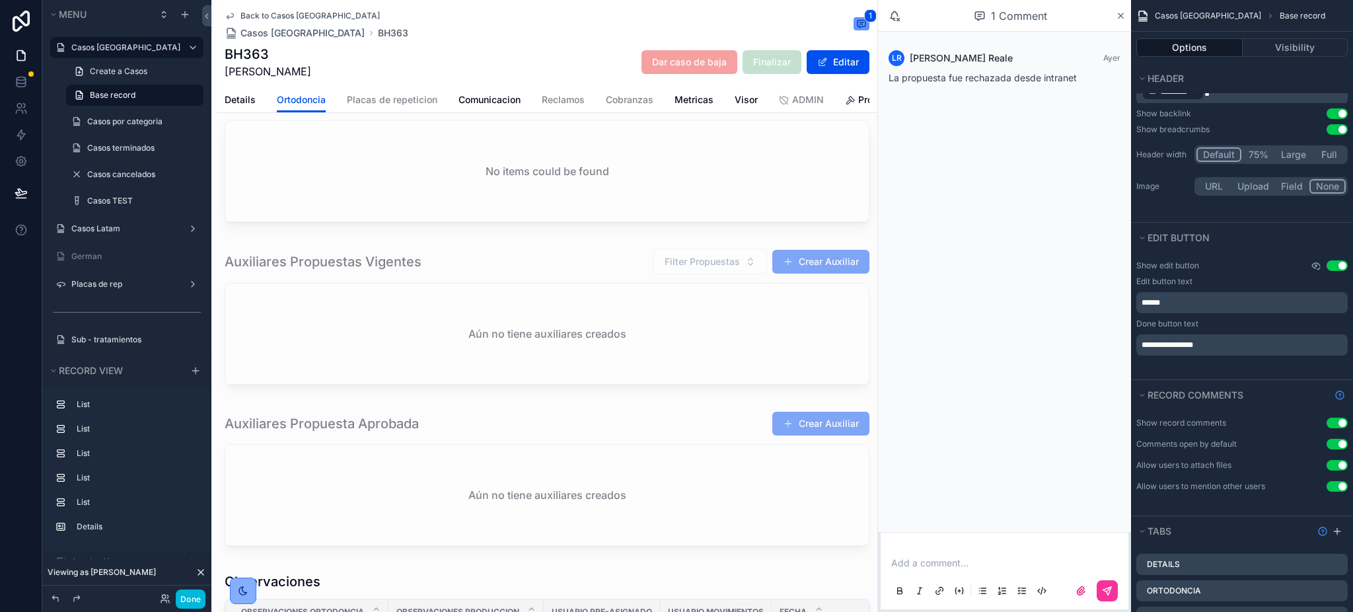
click at [1316, 265] on icon "scrollable content" at bounding box center [1317, 266] width 2 height 2
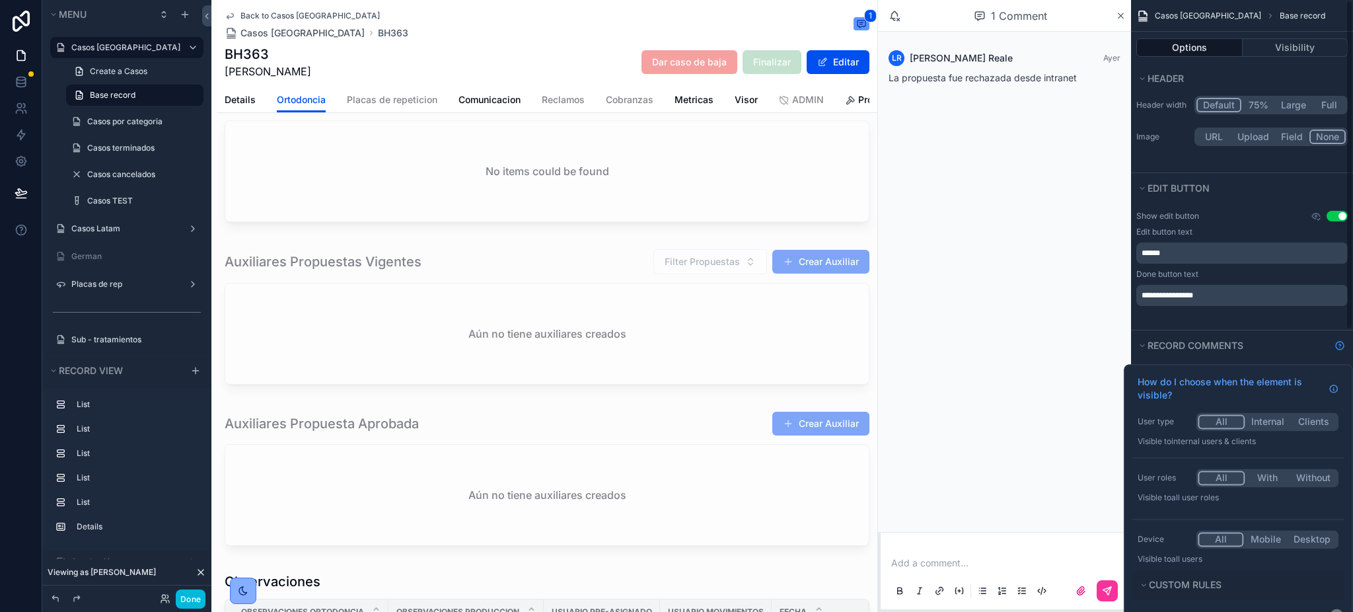
scroll to position [0, 0]
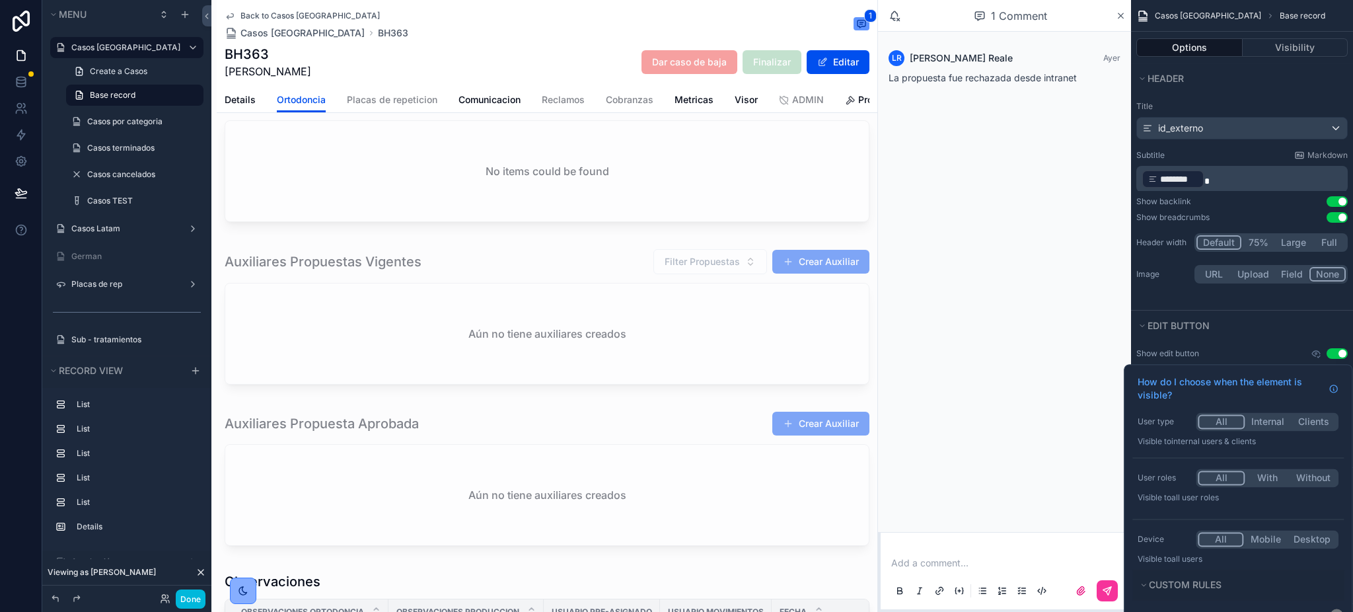
click at [1256, 296] on div "Title id_externo Subtitle Markdown ﻿ ******** ﻿ Show backlink Use setting Show …" at bounding box center [1242, 201] width 222 height 217
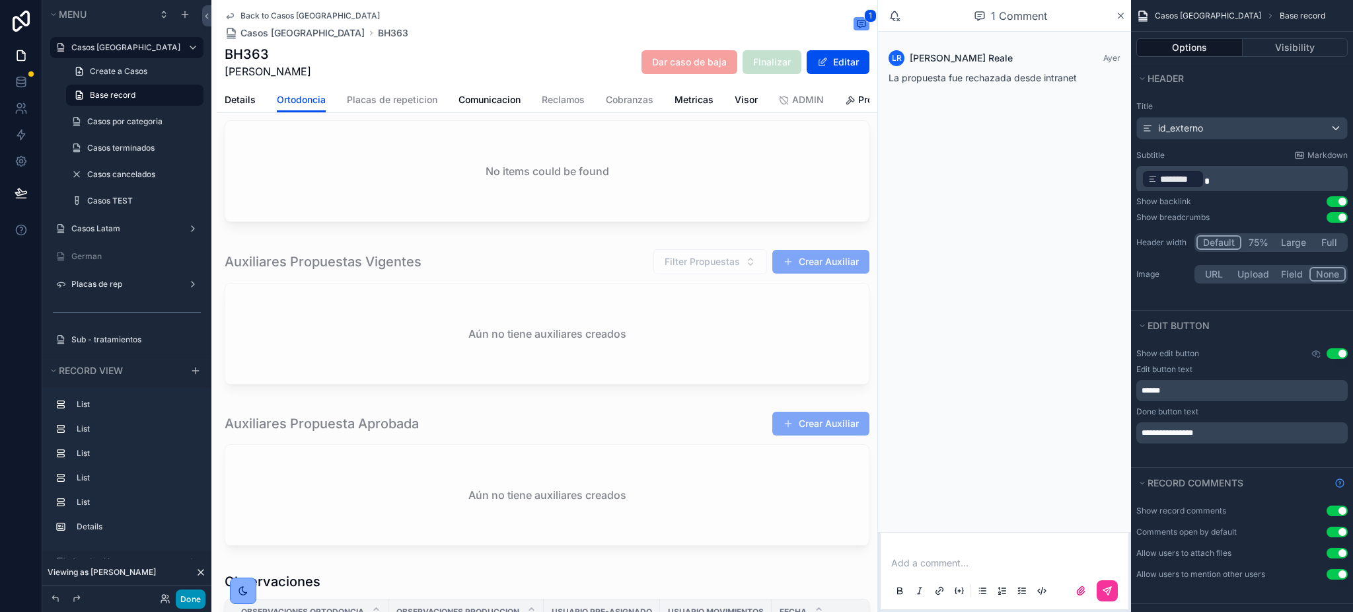
click at [200, 603] on button "Done" at bounding box center [191, 599] width 30 height 19
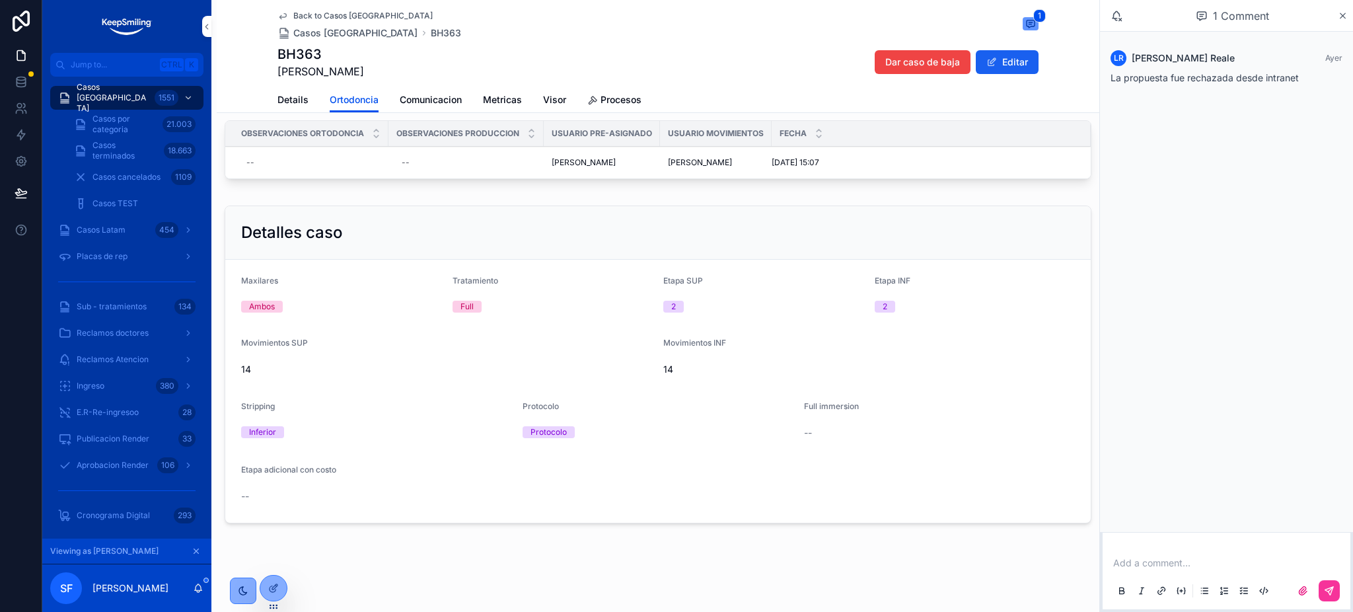
click at [976, 66] on button "Editar" at bounding box center [1007, 62] width 63 height 24
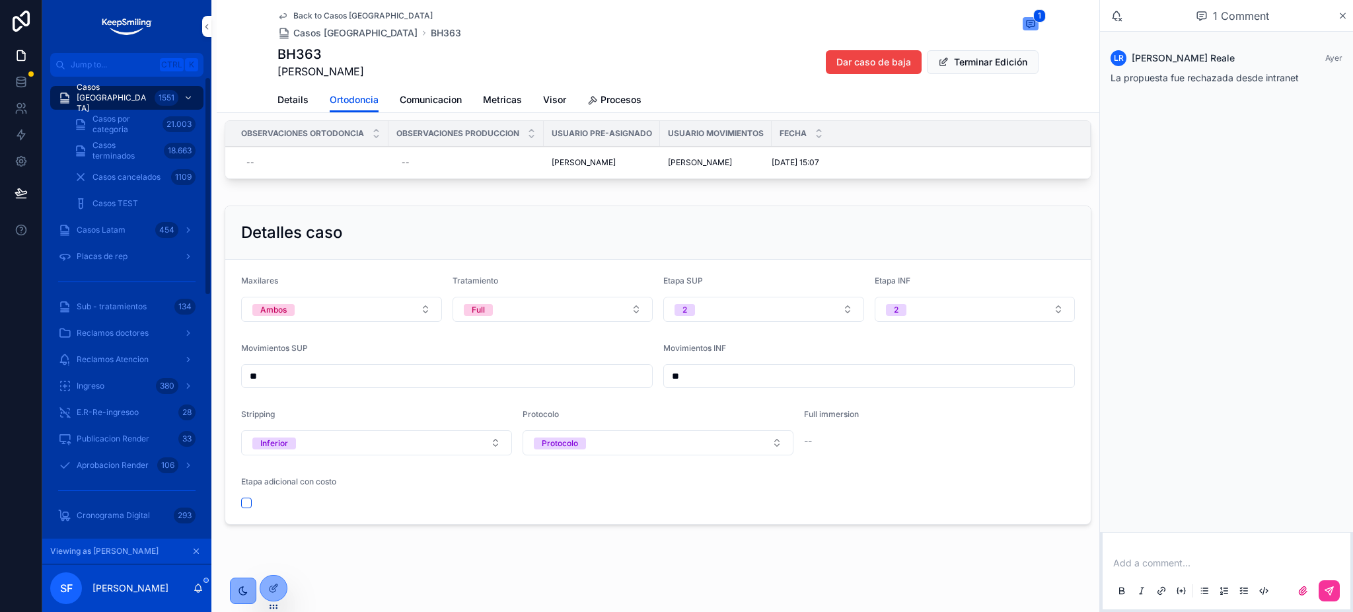
click at [268, 95] on div "Details Ortodoncia Comunicacion Metricas Visor Procesos" at bounding box center [658, 99] width 867 height 25
click at [289, 100] on span "Details" at bounding box center [293, 99] width 31 height 13
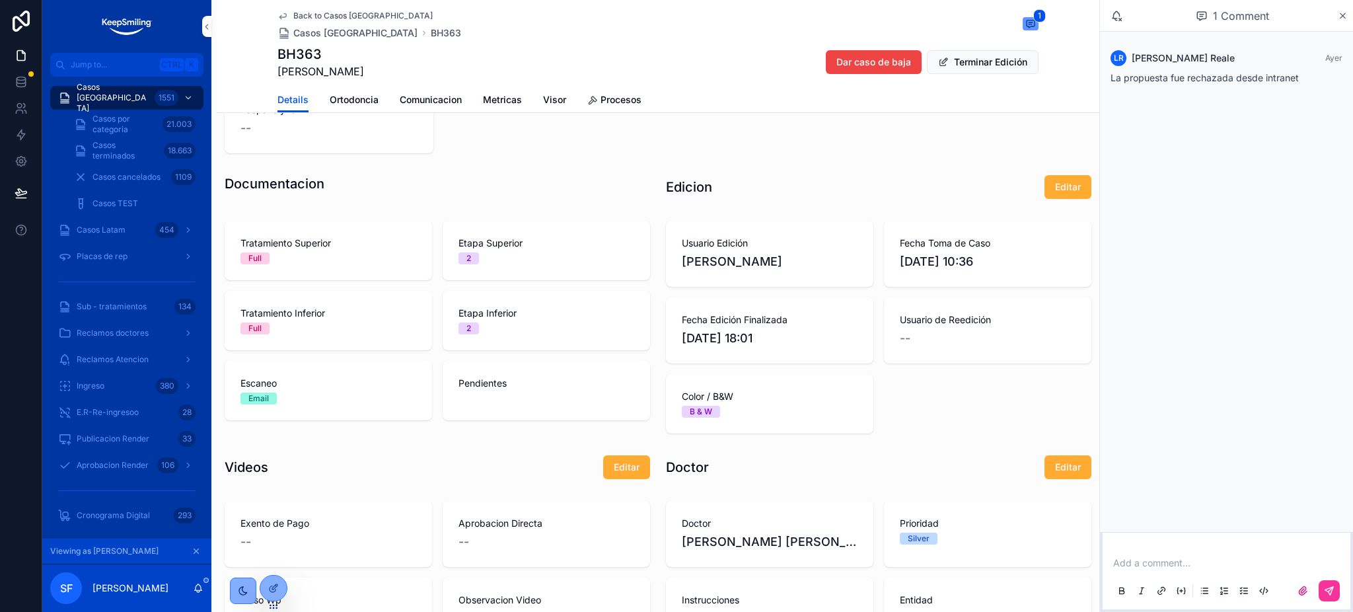
scroll to position [617, 0]
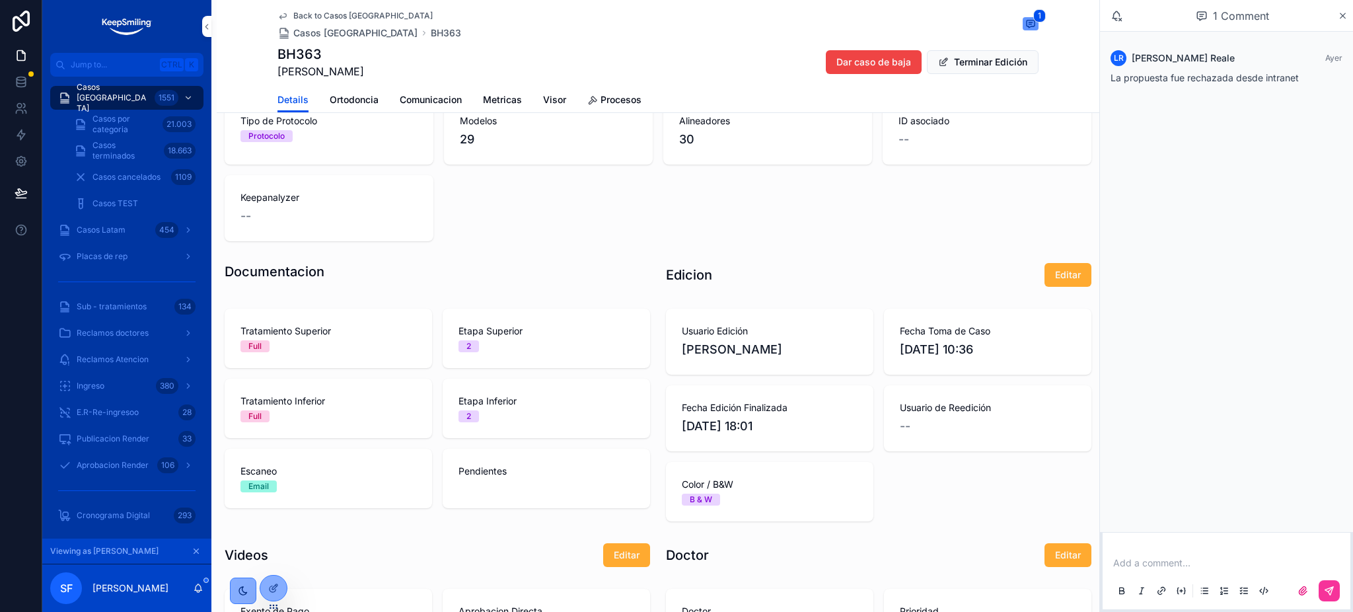
click at [0, 0] on icon at bounding box center [0, 0] width 0 height 0
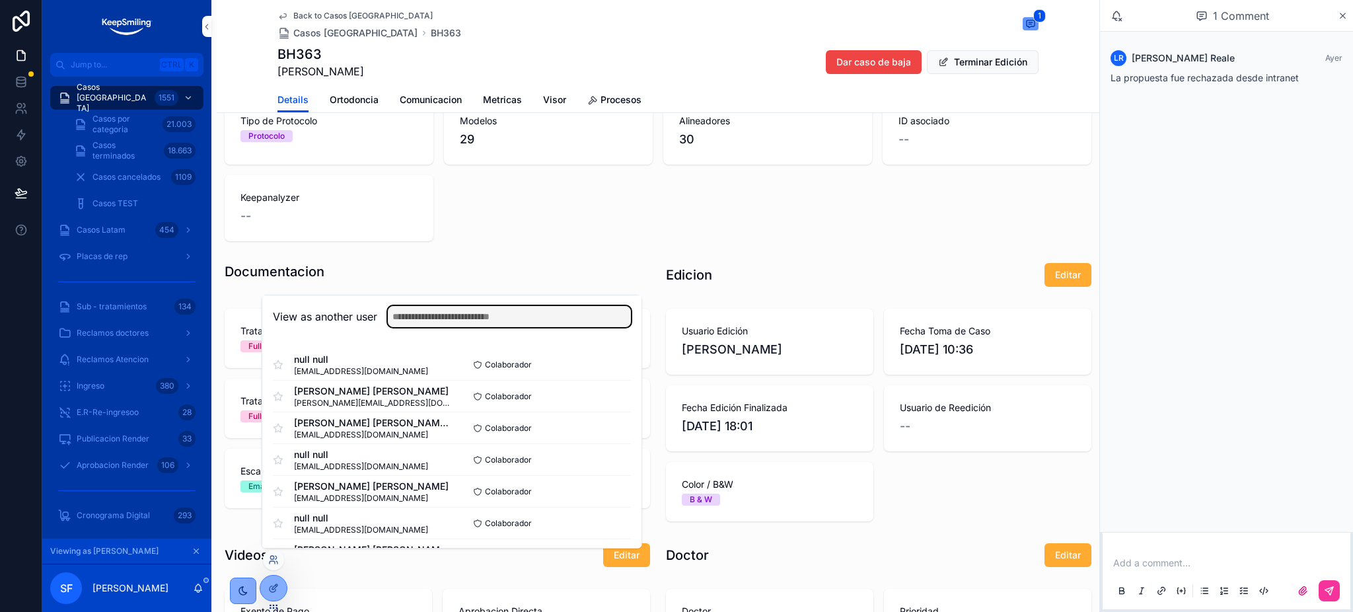
click at [438, 321] on input "text" at bounding box center [509, 316] width 243 height 21
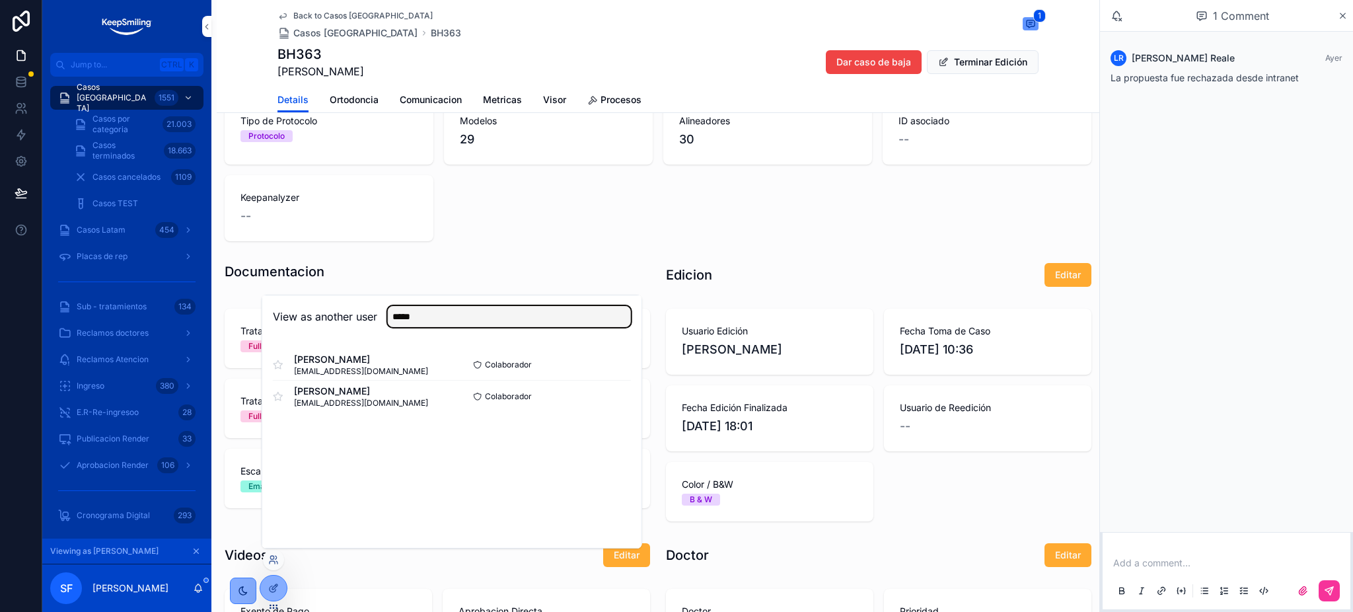
type input "*****"
click at [0, 0] on button "Select" at bounding box center [0, 0] width 0 height 0
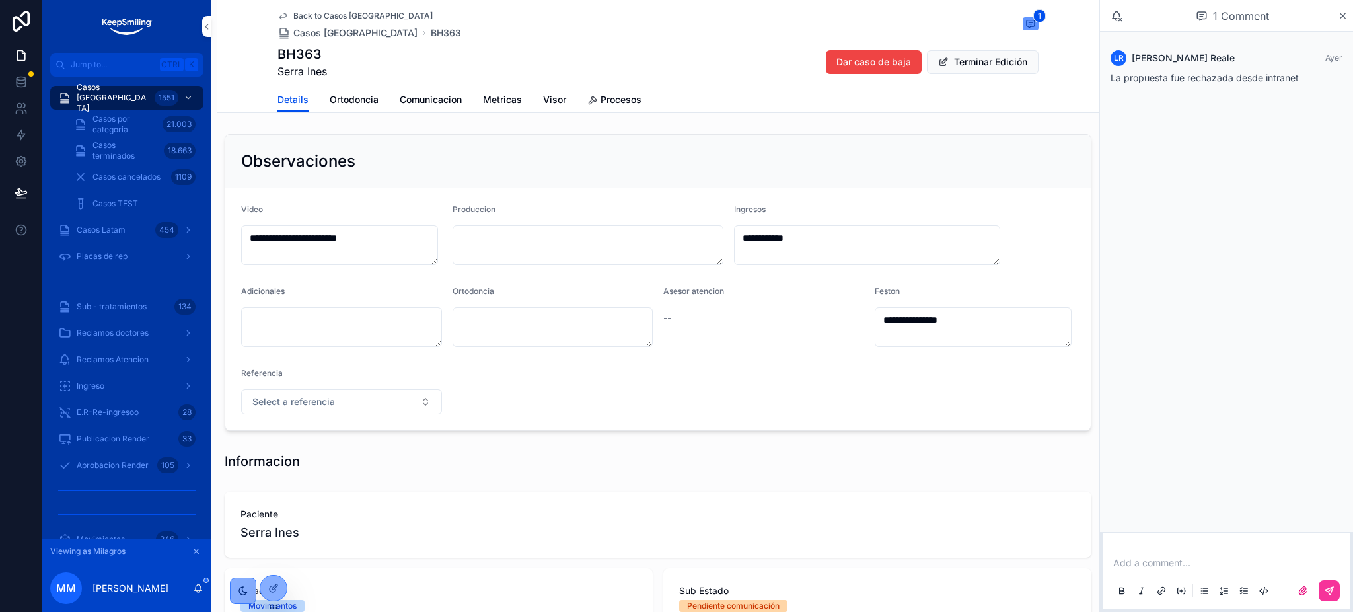
scroll to position [176, 0]
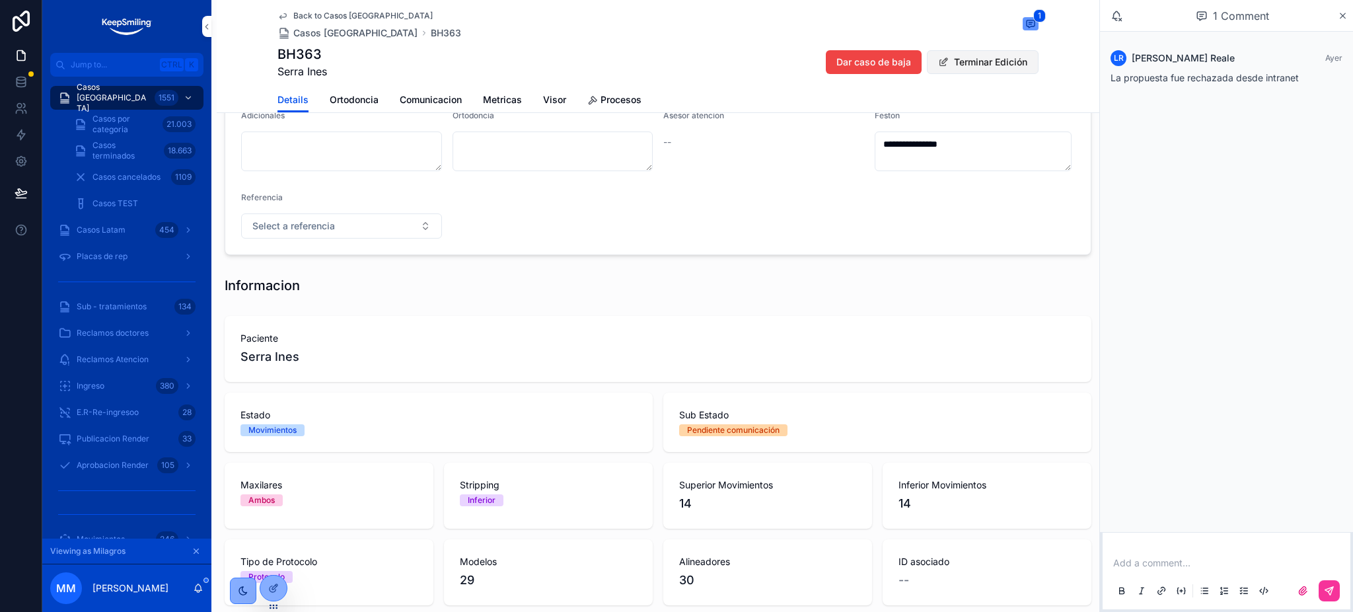
click at [977, 61] on button "Terminar Edición" at bounding box center [983, 62] width 112 height 24
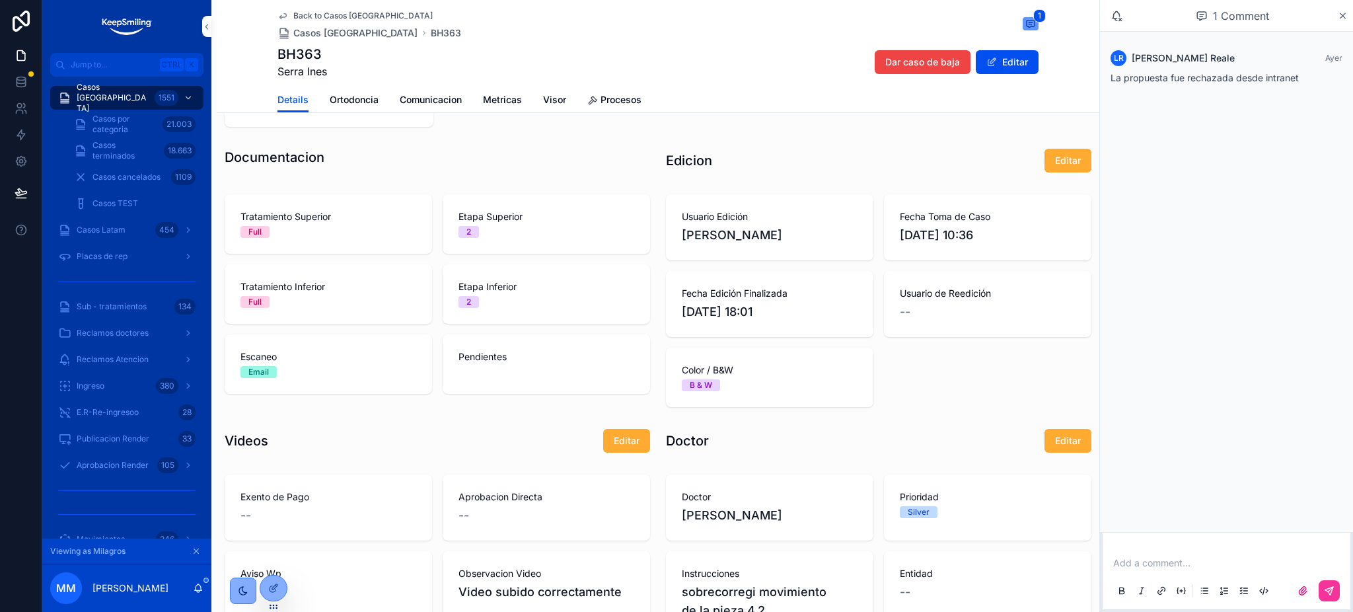
scroll to position [529, 0]
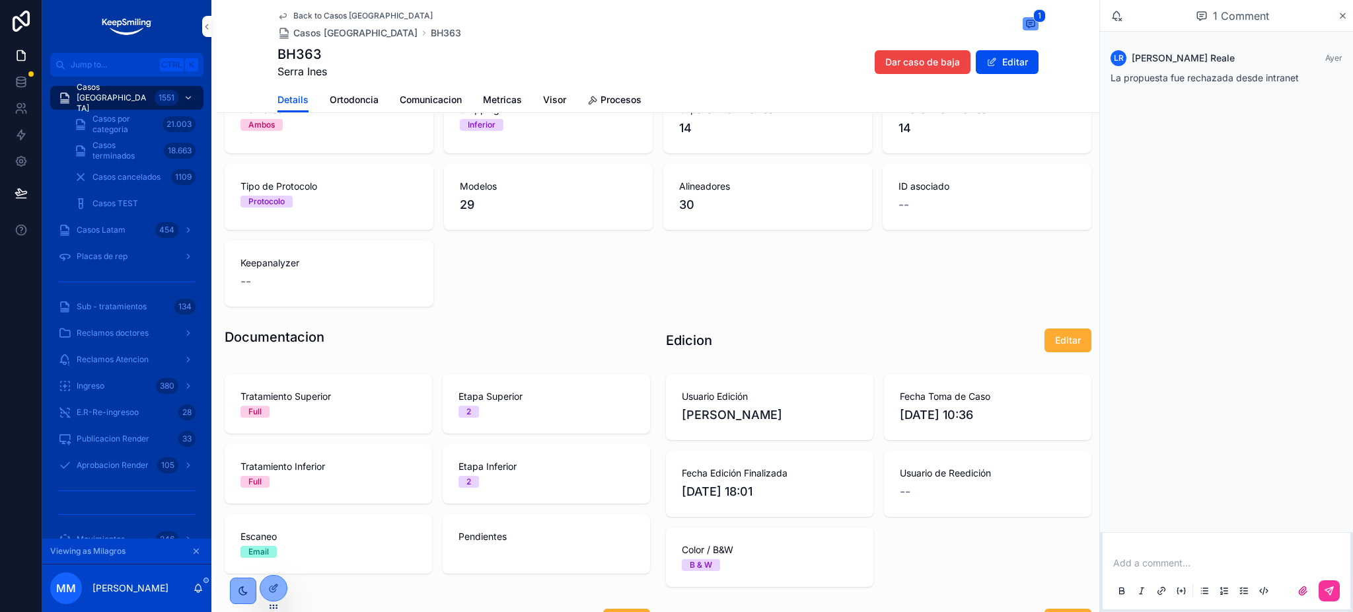
click at [336, 104] on span "Ortodoncia" at bounding box center [354, 99] width 49 height 13
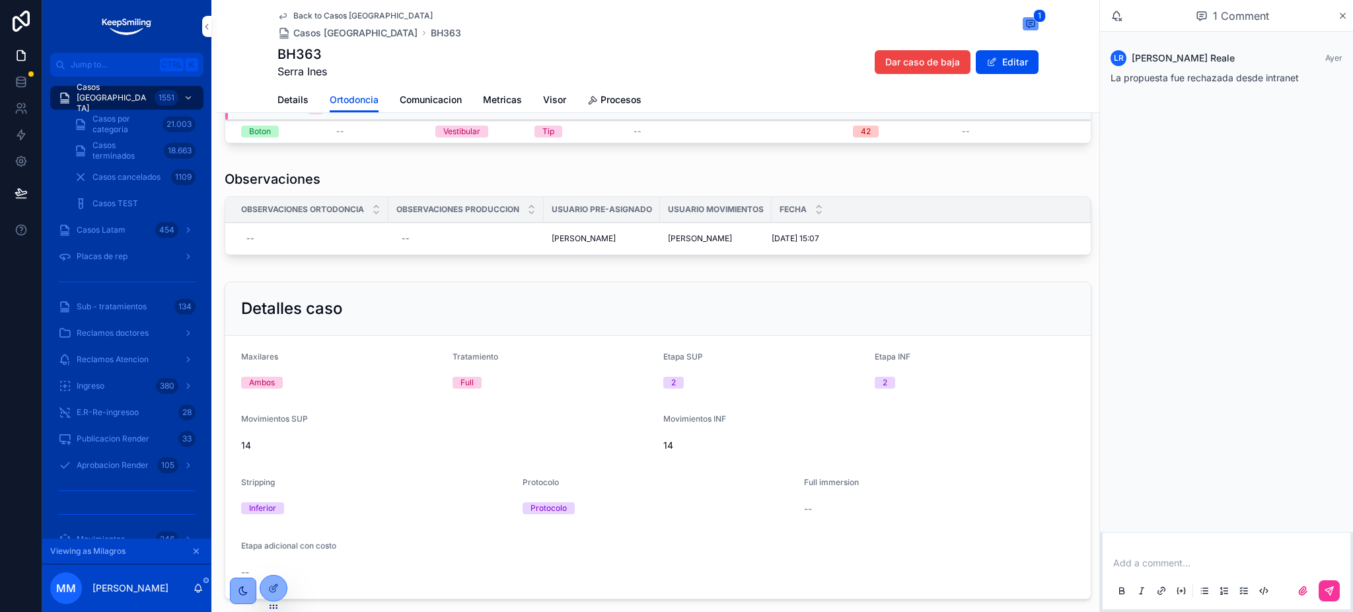
scroll to position [176, 0]
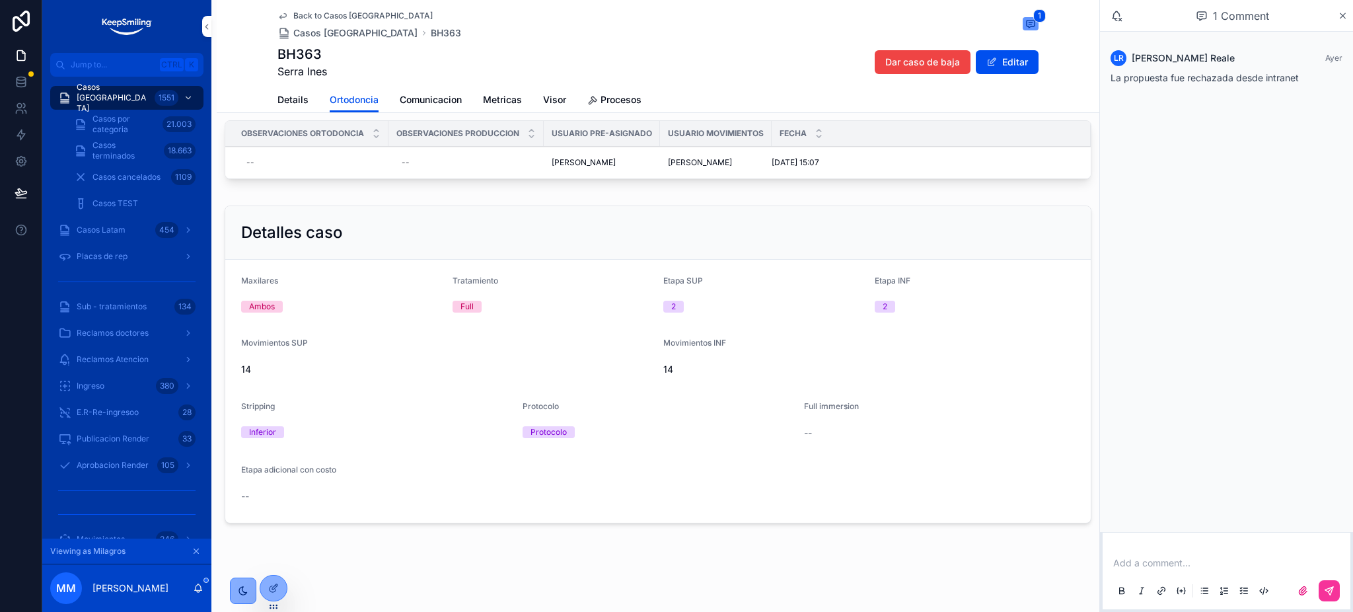
click at [284, 94] on span "Details" at bounding box center [293, 99] width 31 height 13
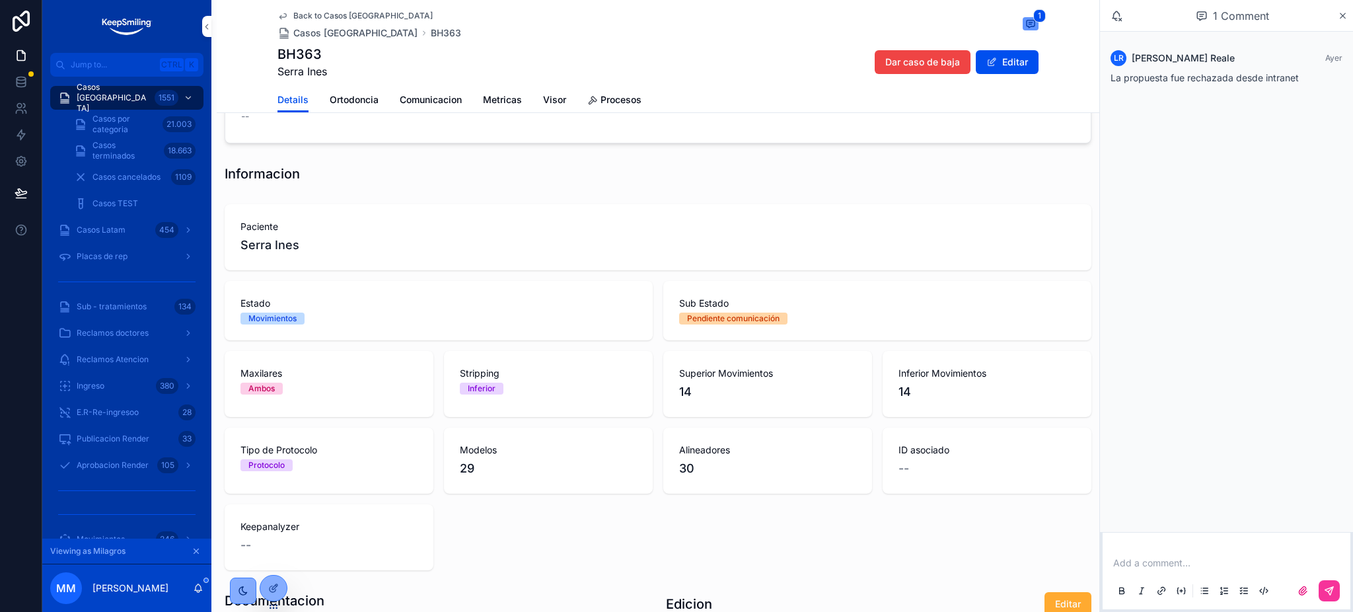
scroll to position [264, 0]
click at [364, 98] on span "Ortodoncia" at bounding box center [354, 99] width 49 height 13
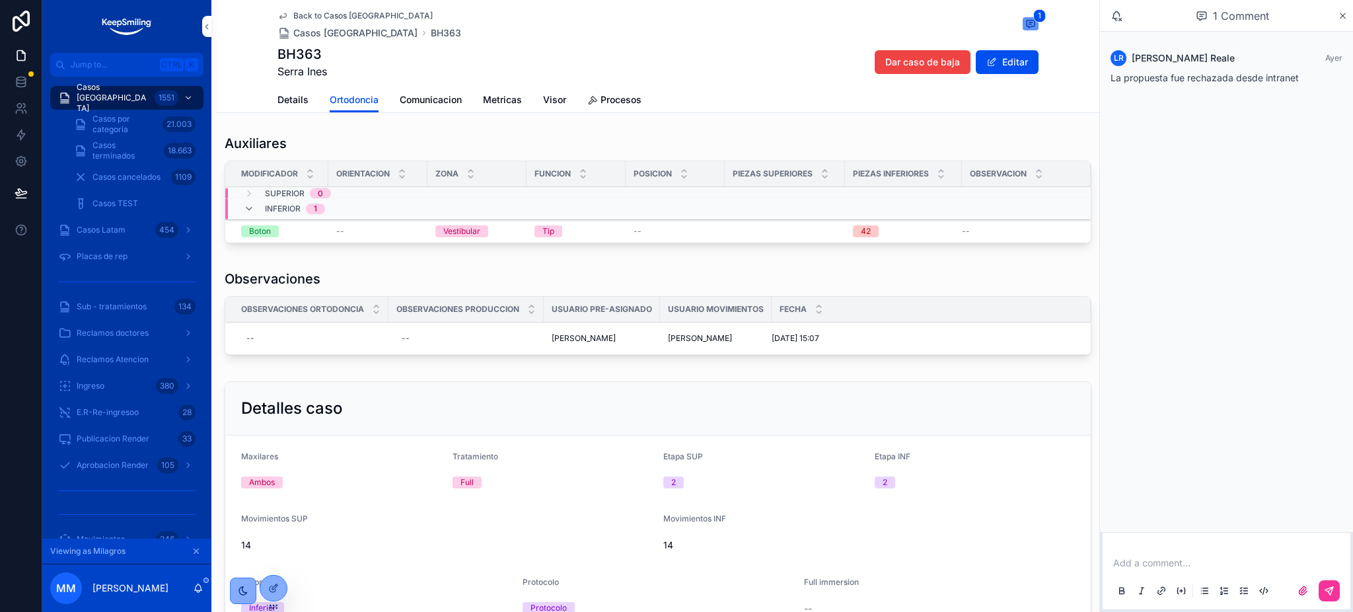
scroll to position [176, 0]
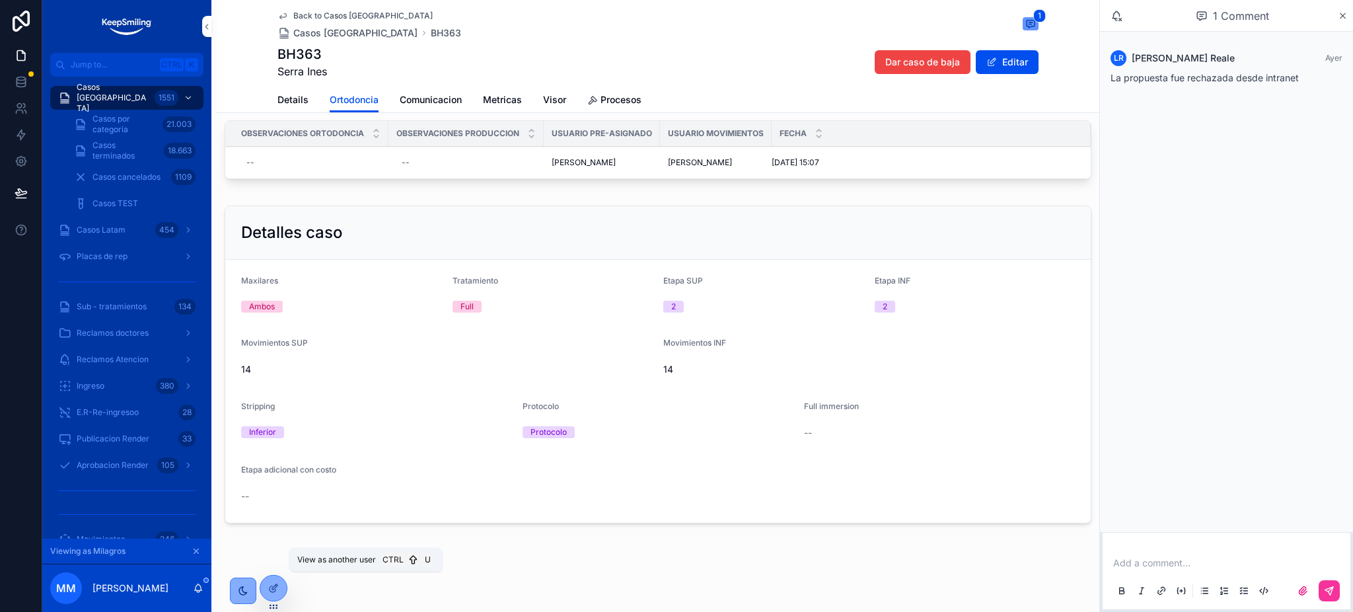
click at [0, 0] on icon at bounding box center [0, 0] width 0 height 0
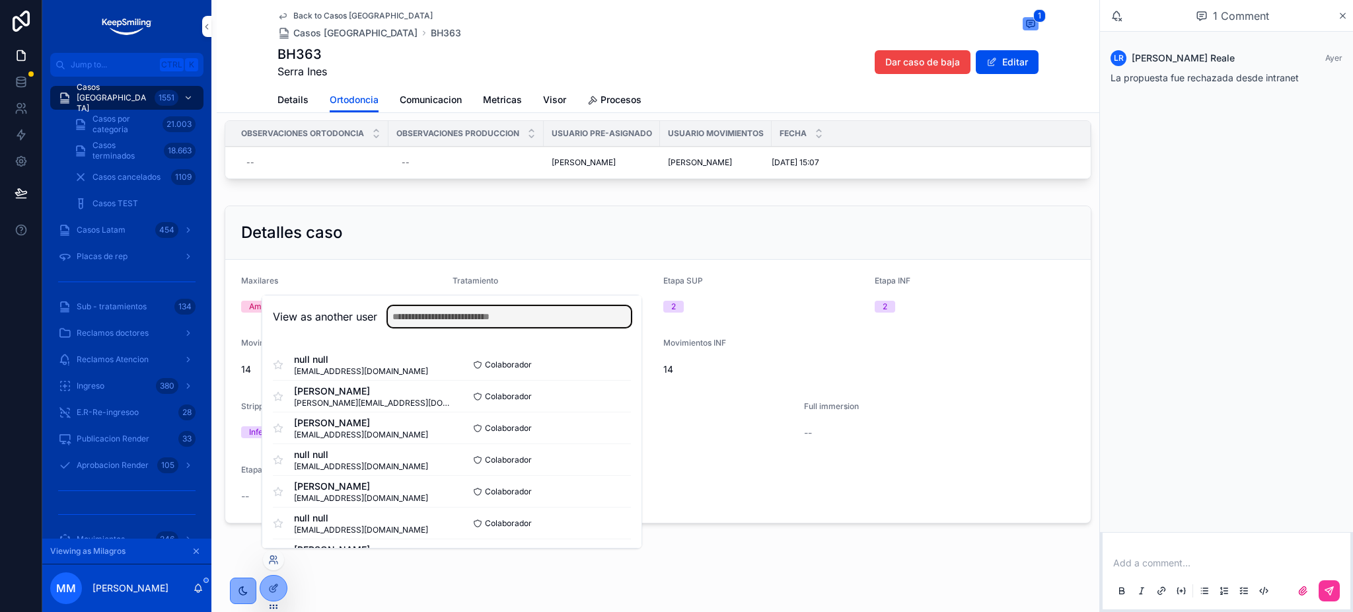
click at [456, 319] on input "text" at bounding box center [509, 316] width 243 height 21
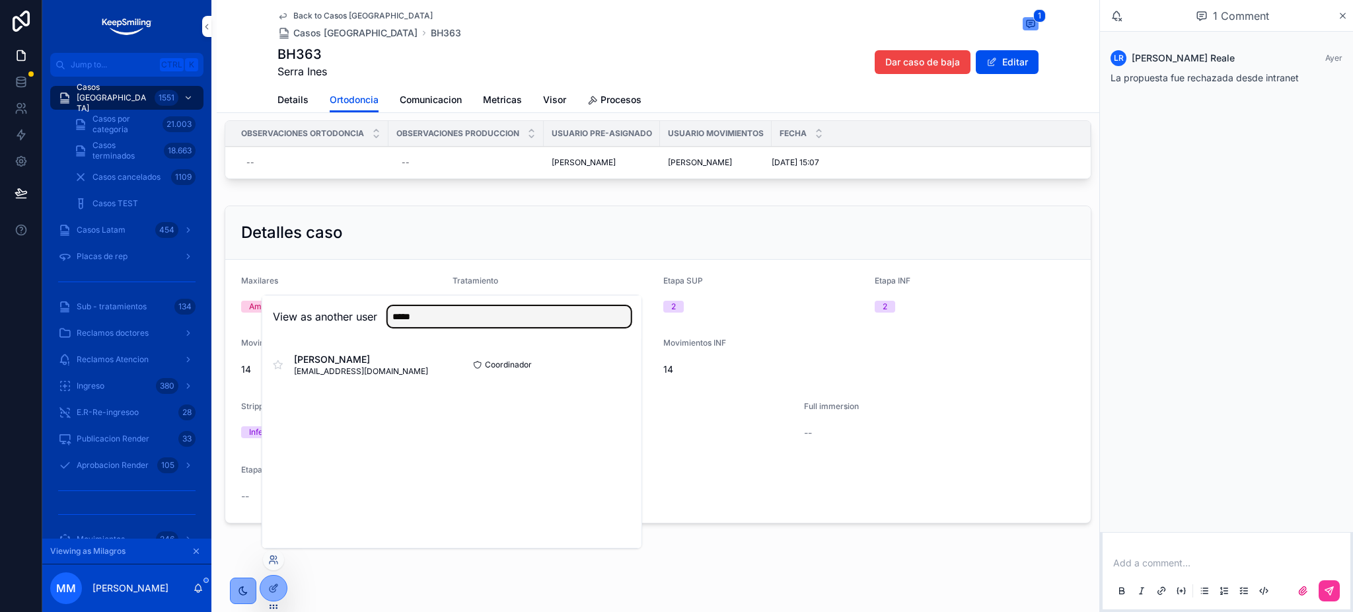
type input "*****"
click at [0, 0] on button "Select" at bounding box center [0, 0] width 0 height 0
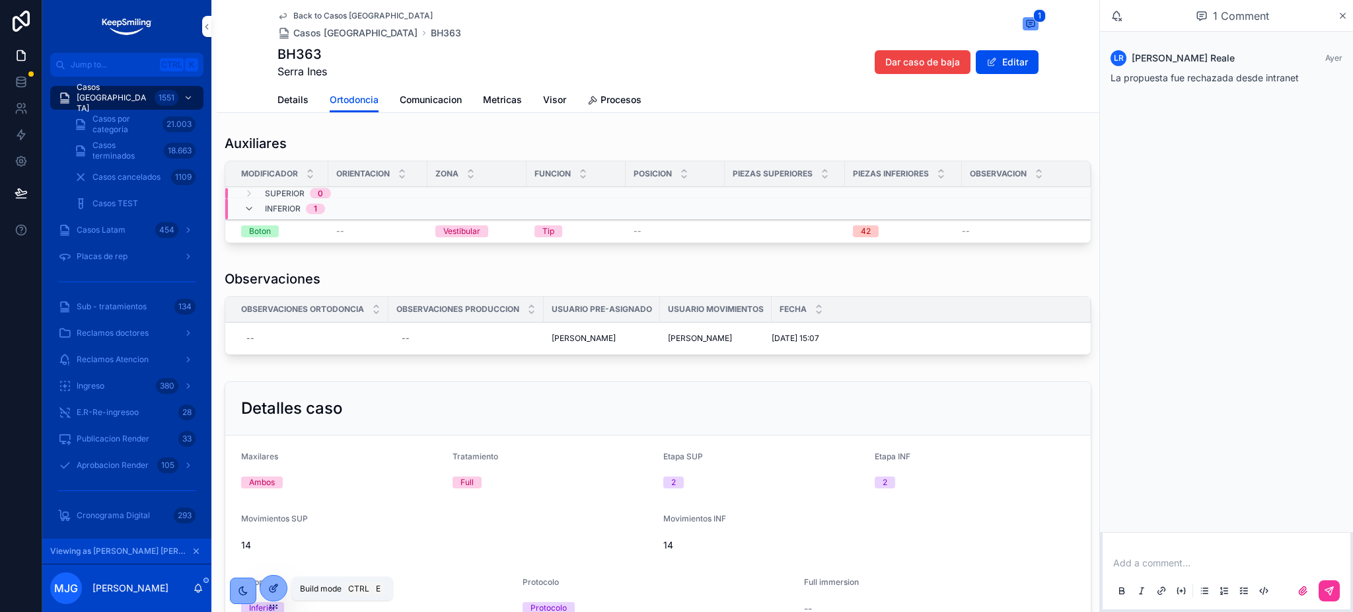
click at [278, 593] on div at bounding box center [273, 588] width 26 height 25
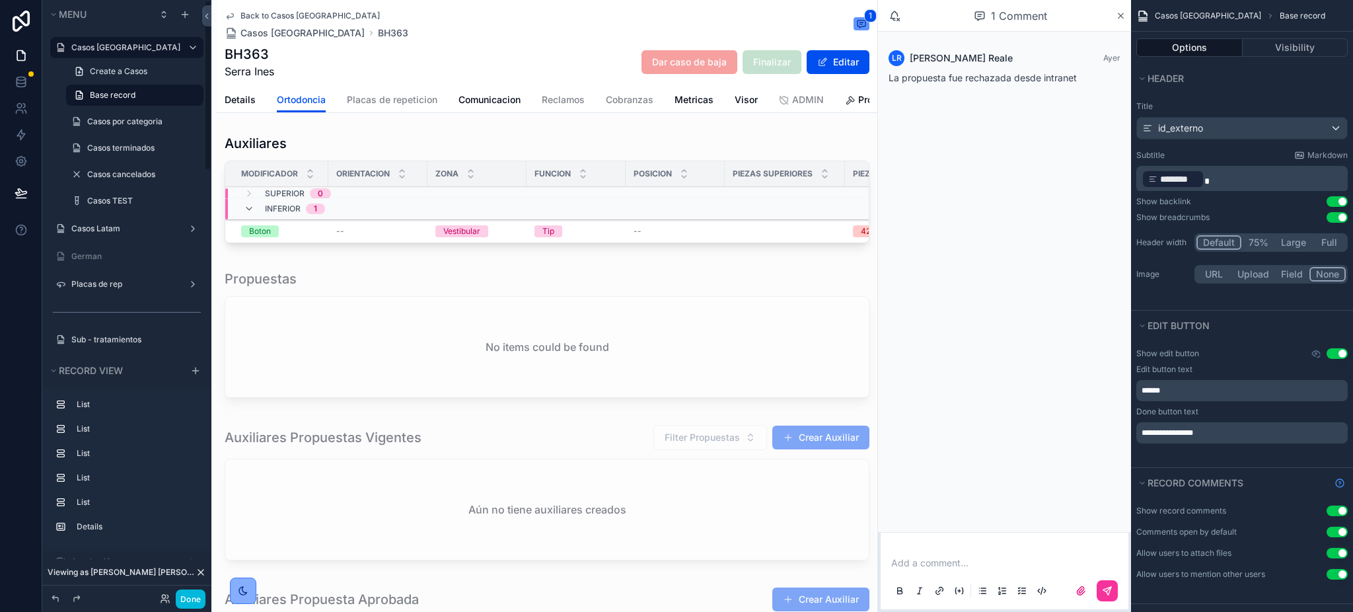
drag, startPoint x: 186, startPoint y: 607, endPoint x: 193, endPoint y: 607, distance: 6.6
click at [186, 606] on button "Done" at bounding box center [191, 599] width 30 height 19
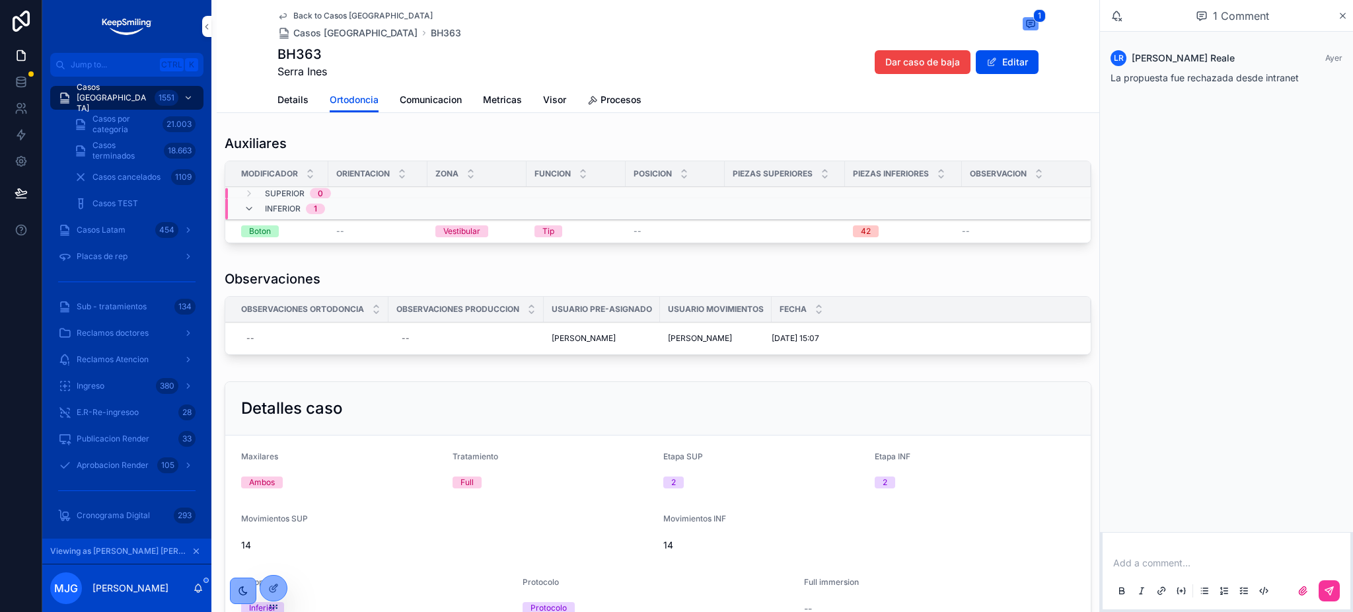
click at [0, 0] on icon at bounding box center [0, 0] width 0 height 0
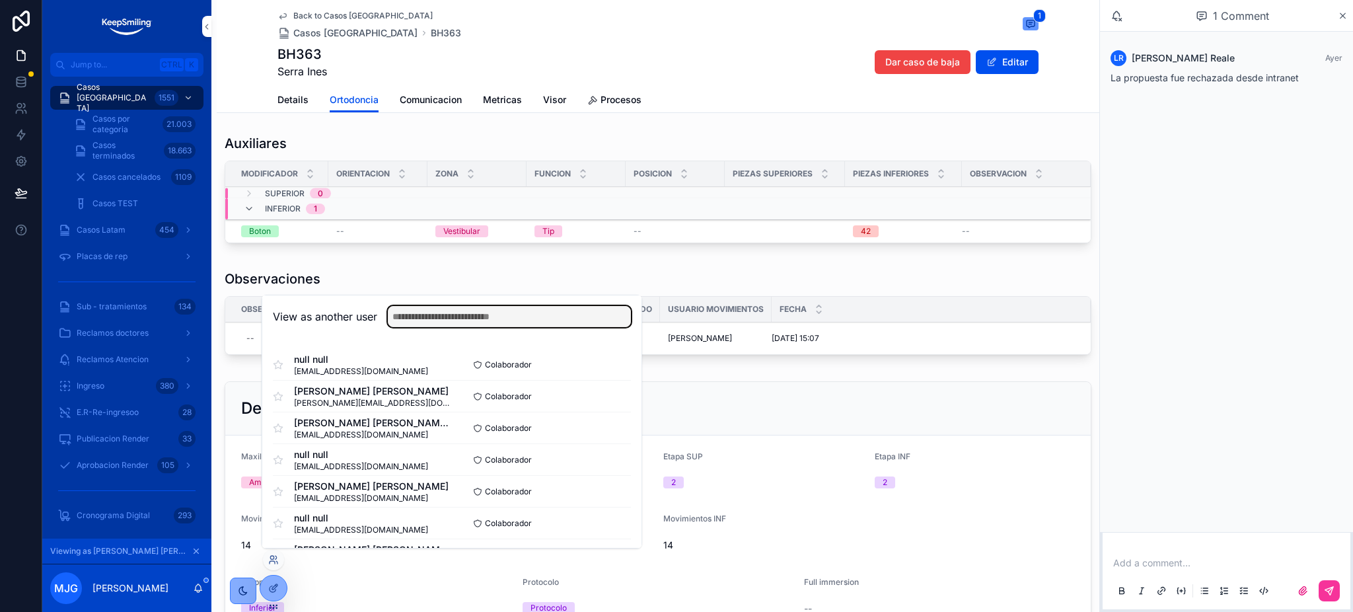
click at [474, 316] on input "text" at bounding box center [509, 316] width 243 height 21
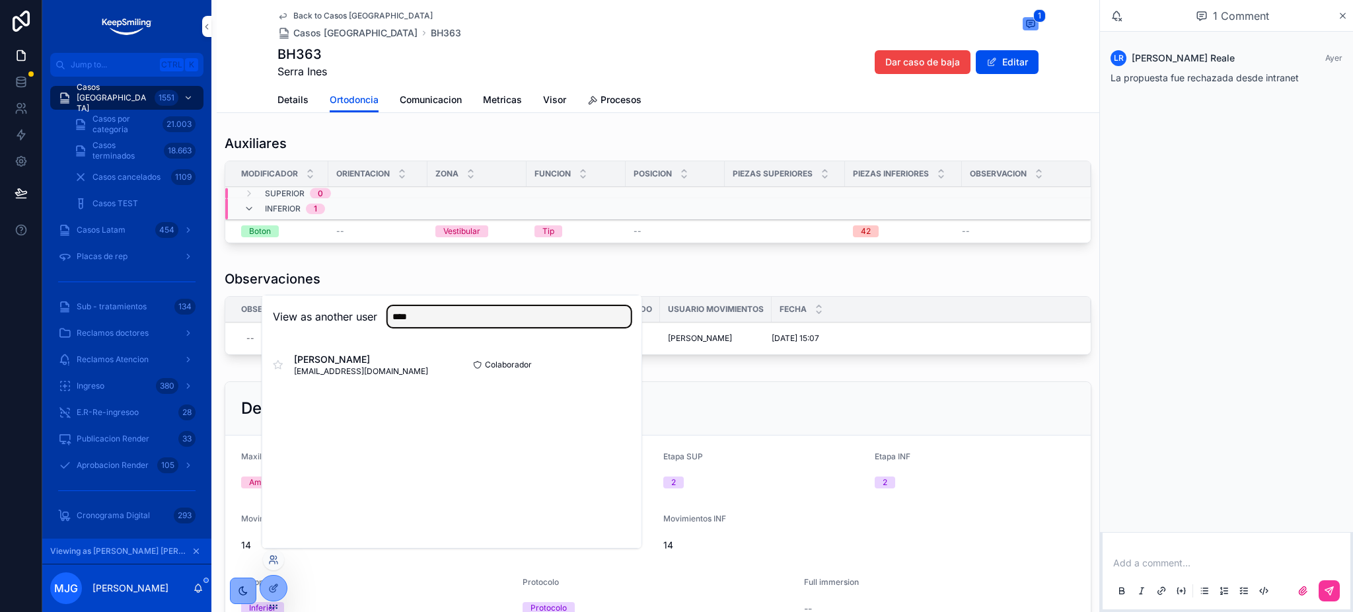
type input "****"
click at [0, 0] on button "Select" at bounding box center [0, 0] width 0 height 0
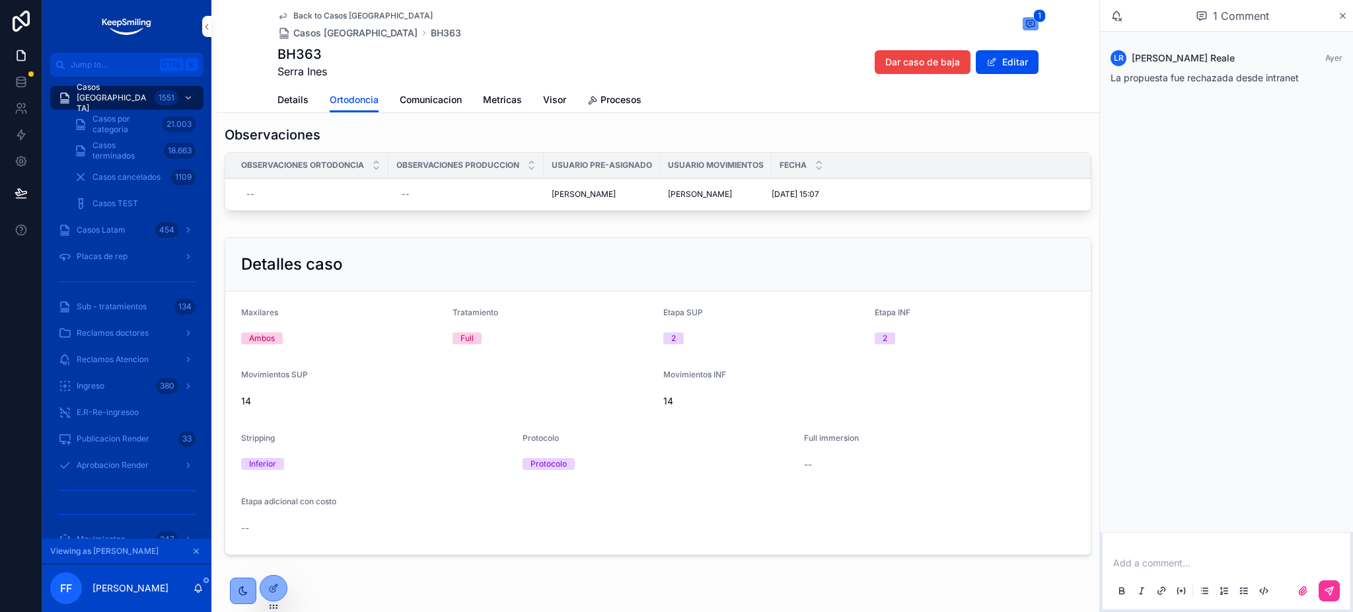
scroll to position [176, 0]
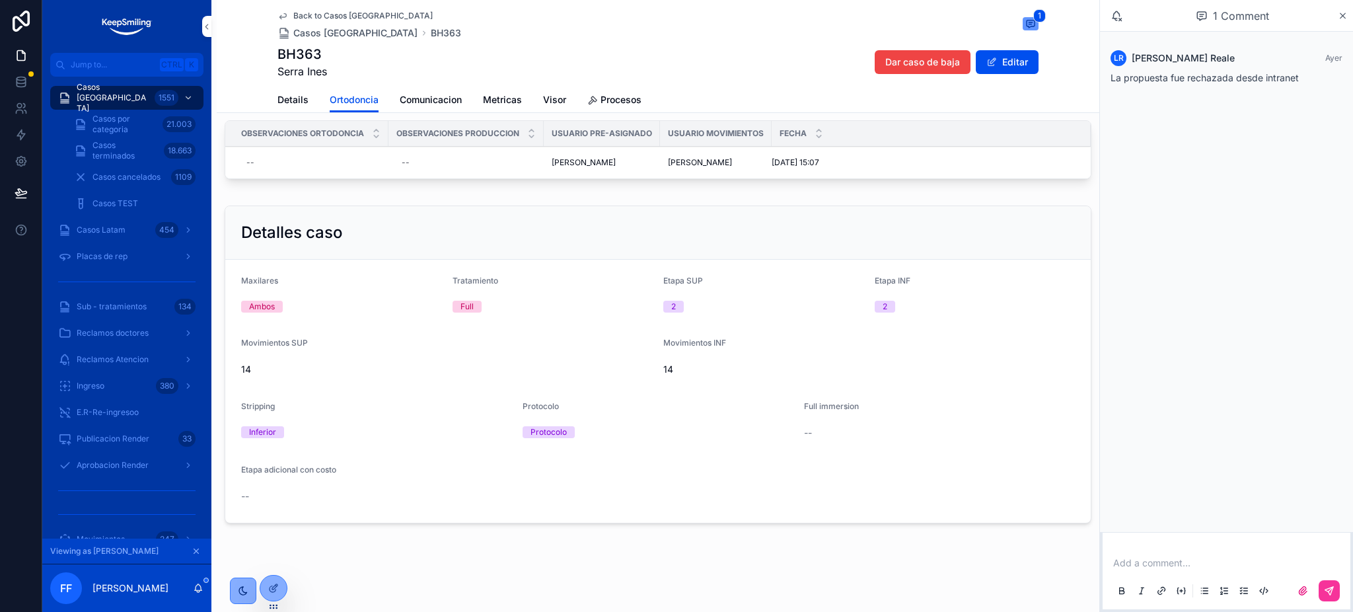
click at [193, 554] on icon "scrollable content" at bounding box center [196, 551] width 9 height 9
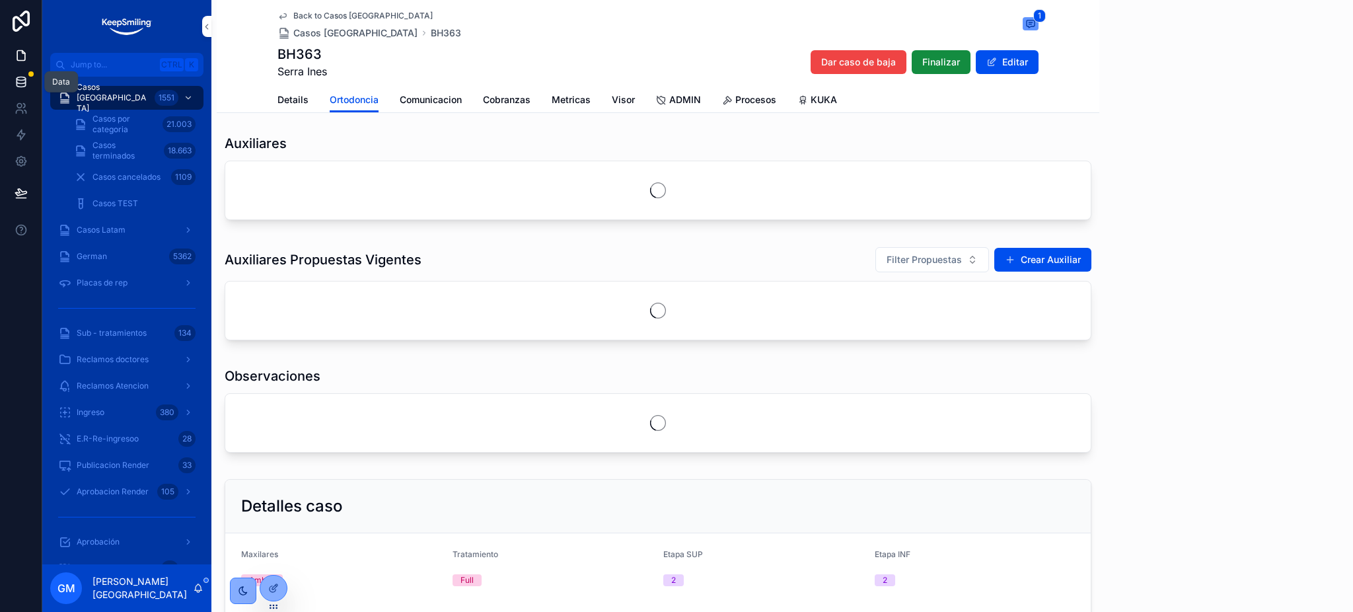
click at [22, 86] on icon at bounding box center [21, 84] width 9 height 5
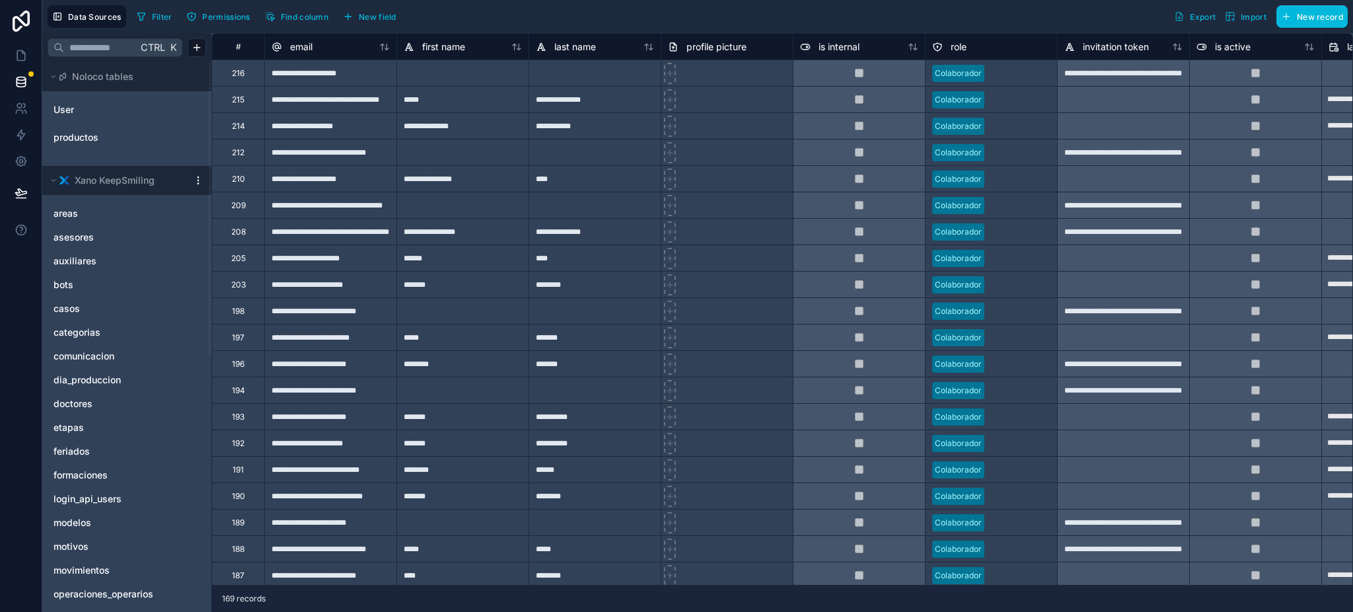
click at [149, 22] on button "Filter" at bounding box center [155, 17] width 46 height 20
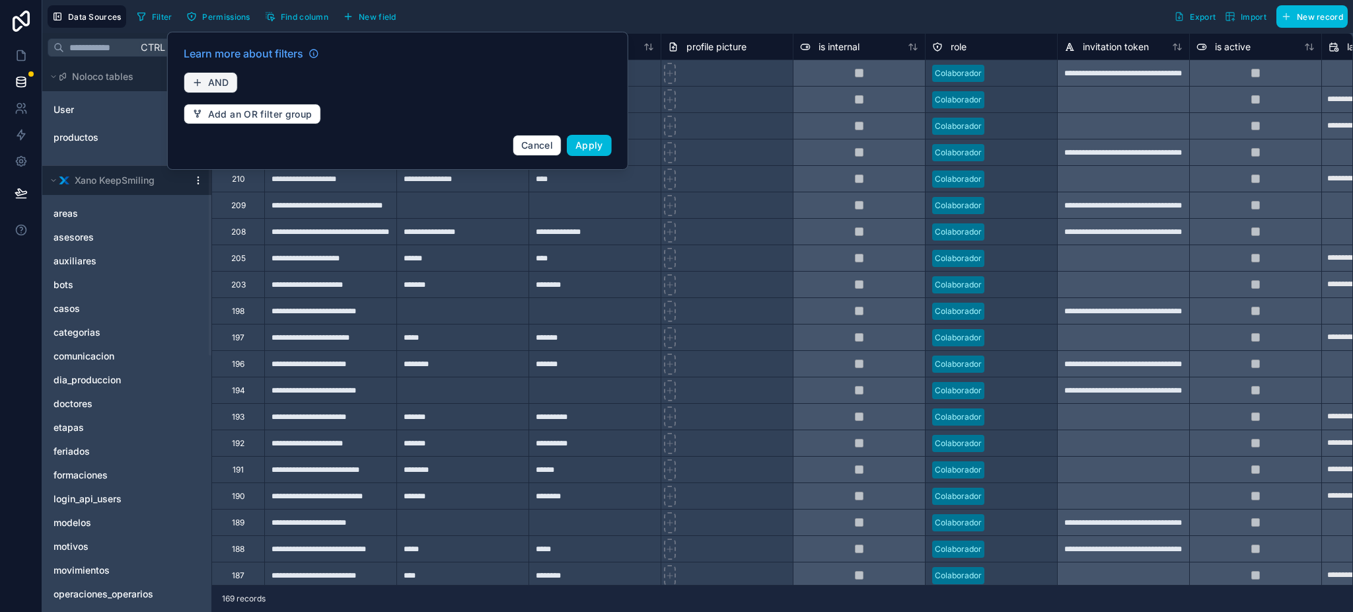
click at [211, 73] on button "AND" at bounding box center [211, 82] width 54 height 21
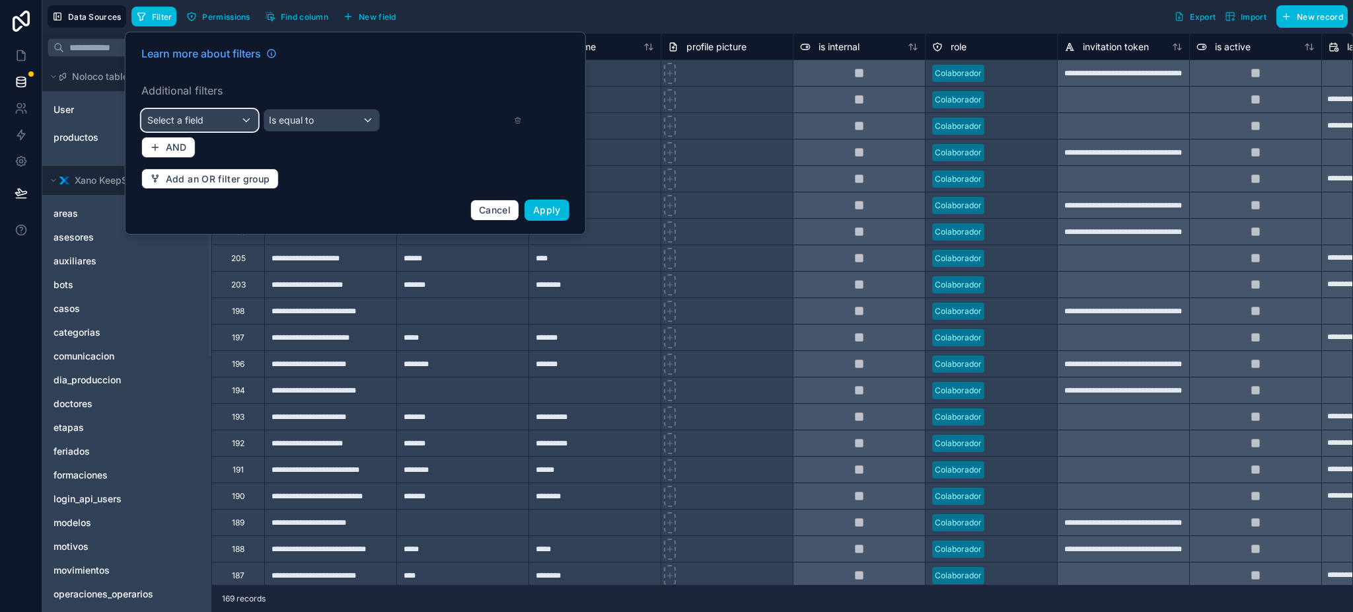
click at [214, 114] on div "Select a field" at bounding box center [200, 120] width 116 height 21
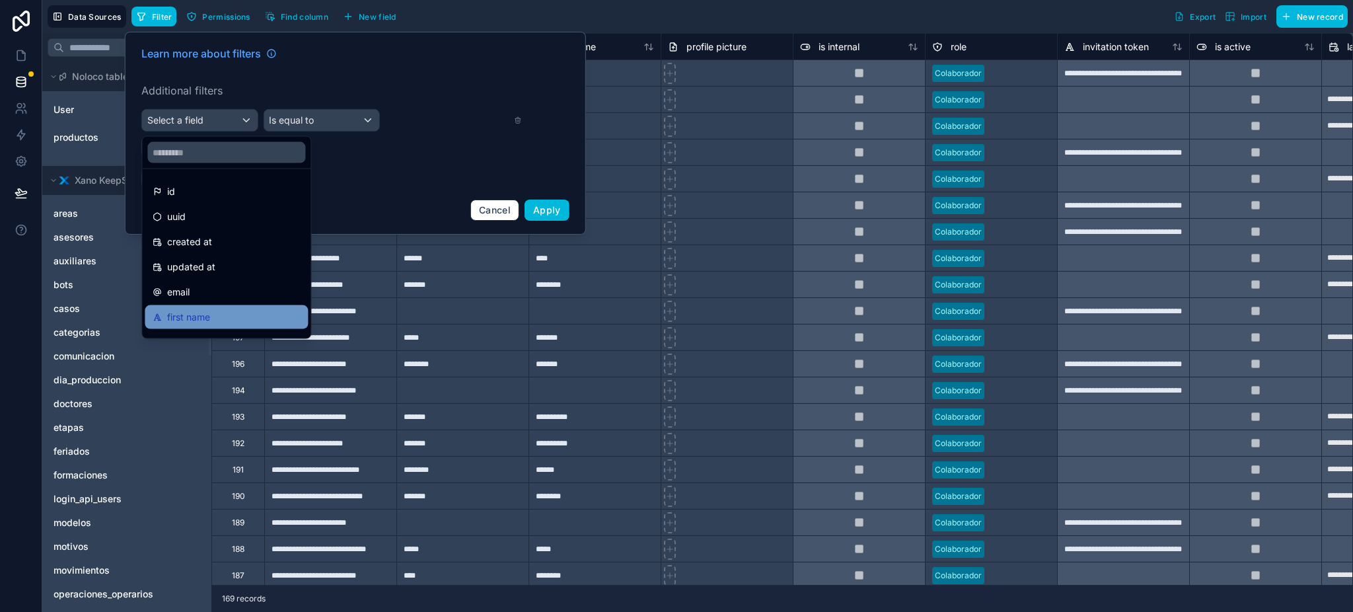
click at [206, 318] on span "first name" at bounding box center [188, 317] width 43 height 16
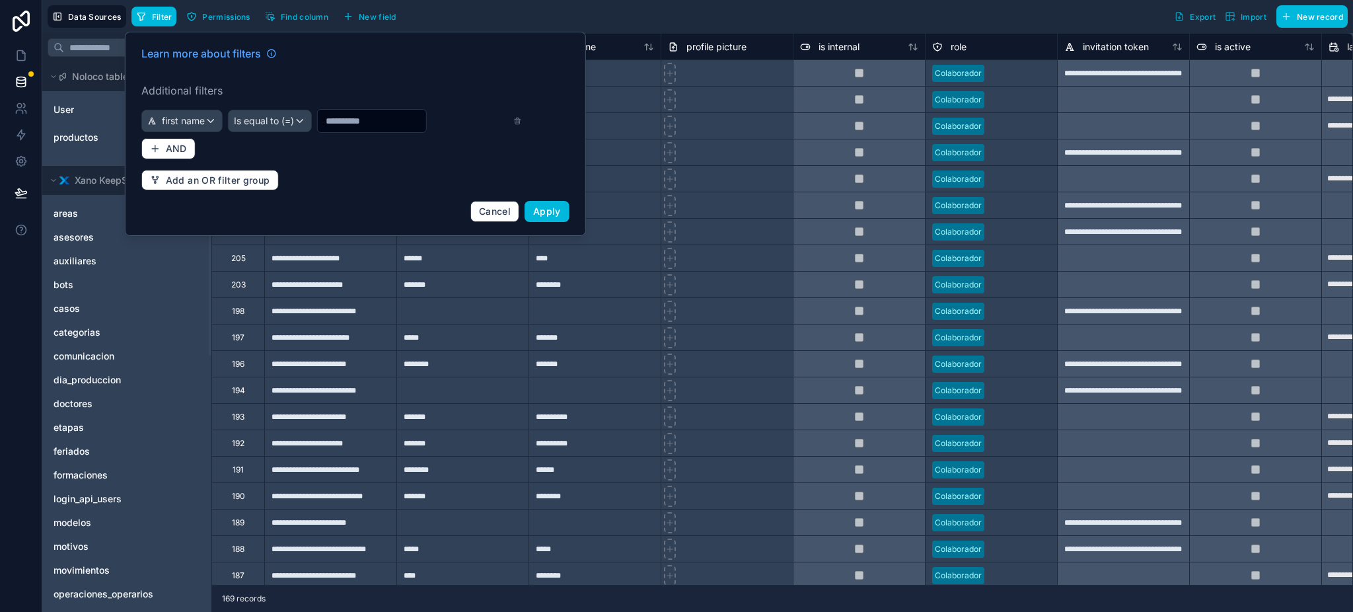
click at [333, 122] on input "text" at bounding box center [372, 121] width 108 height 19
type input "********"
click at [538, 206] on span "Apply" at bounding box center [547, 211] width 28 height 11
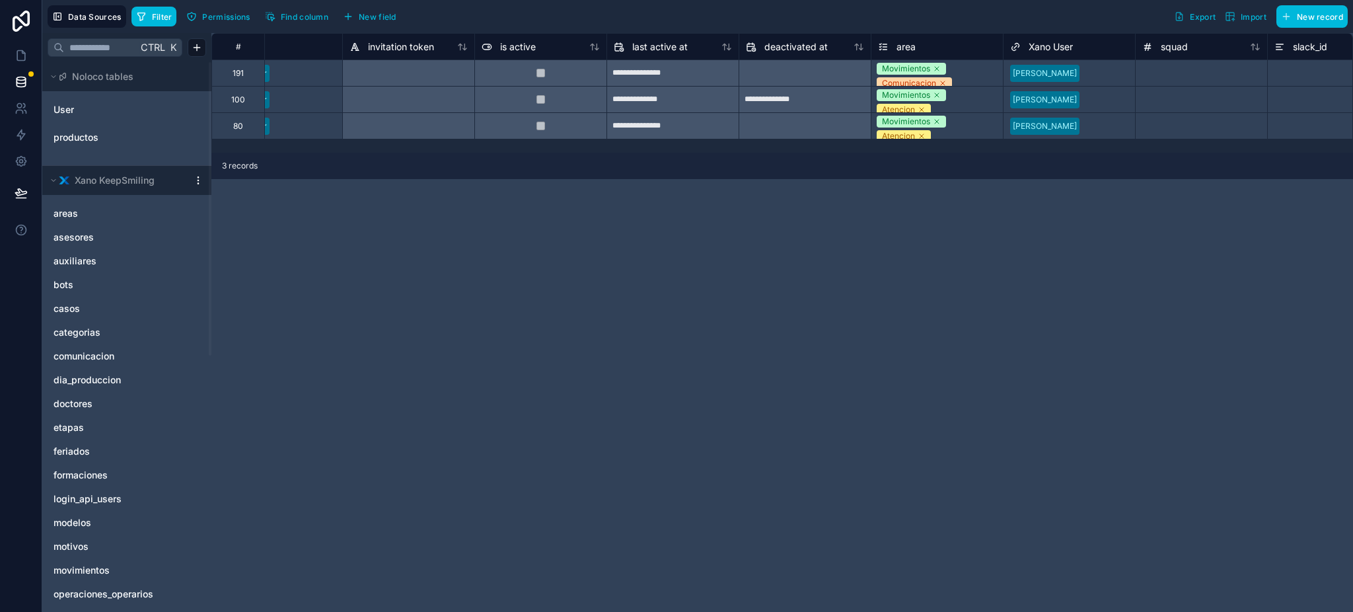
scroll to position [0, 742]
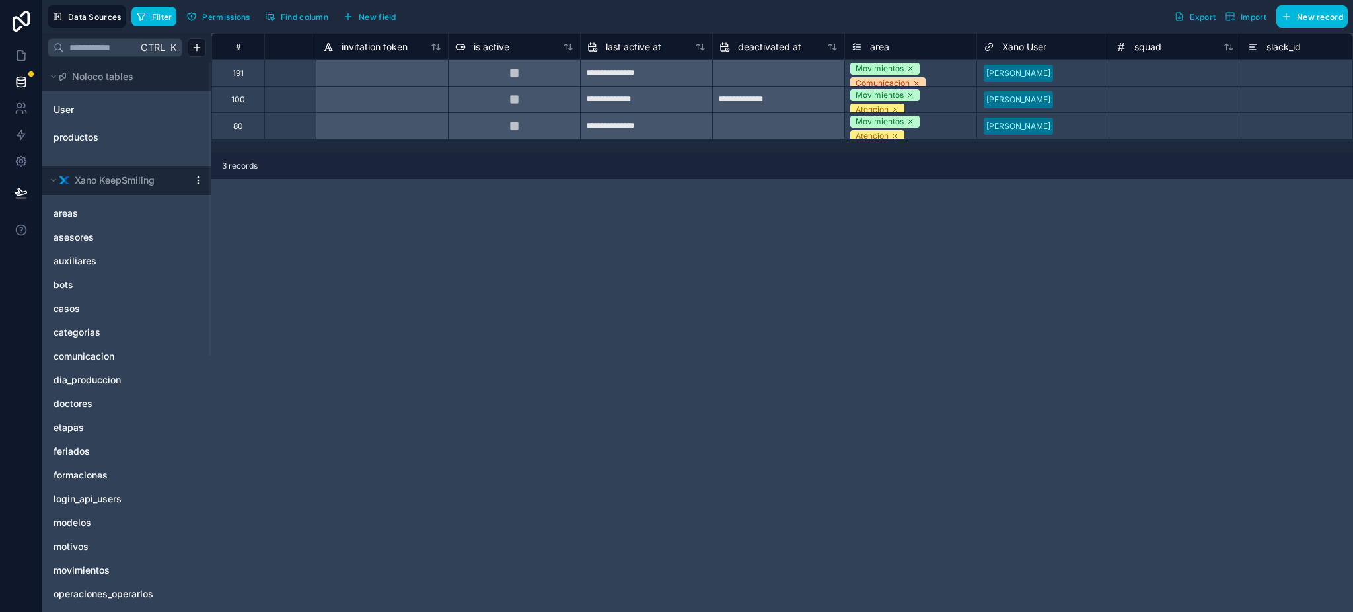
click at [957, 66] on div "Movimientos Comunicacion" at bounding box center [911, 73] width 132 height 26
click at [957, 66] on div "Movimientos Comunicacion" at bounding box center [911, 76] width 132 height 33
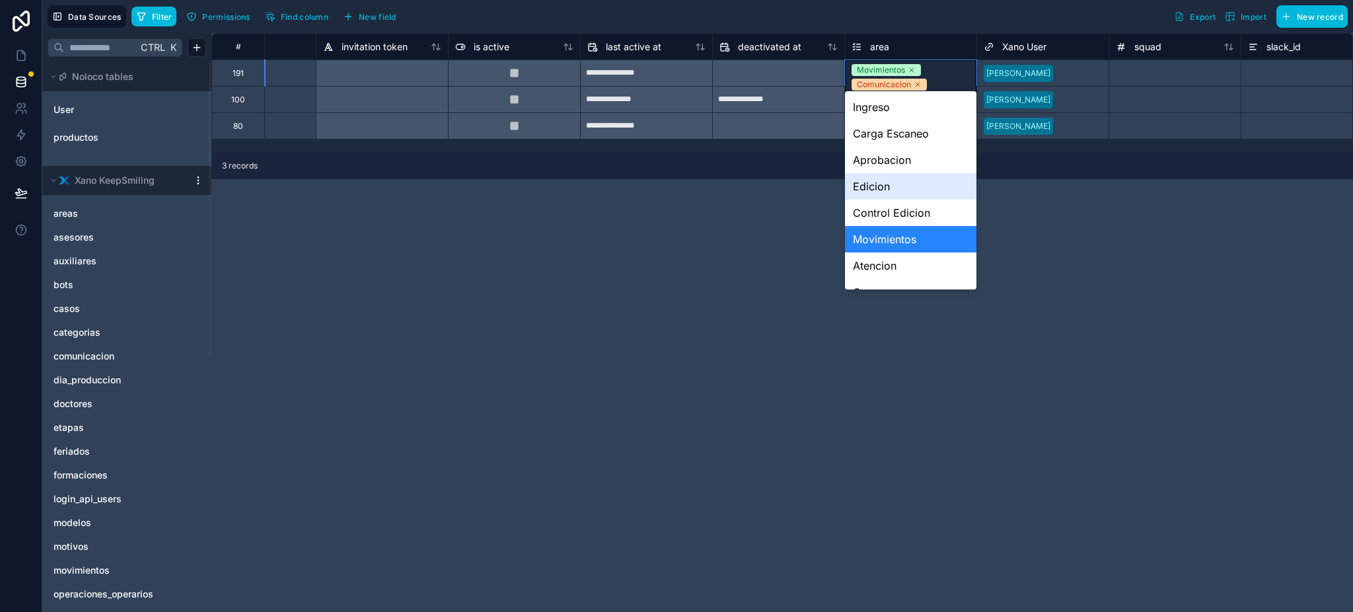
scroll to position [88, 0]
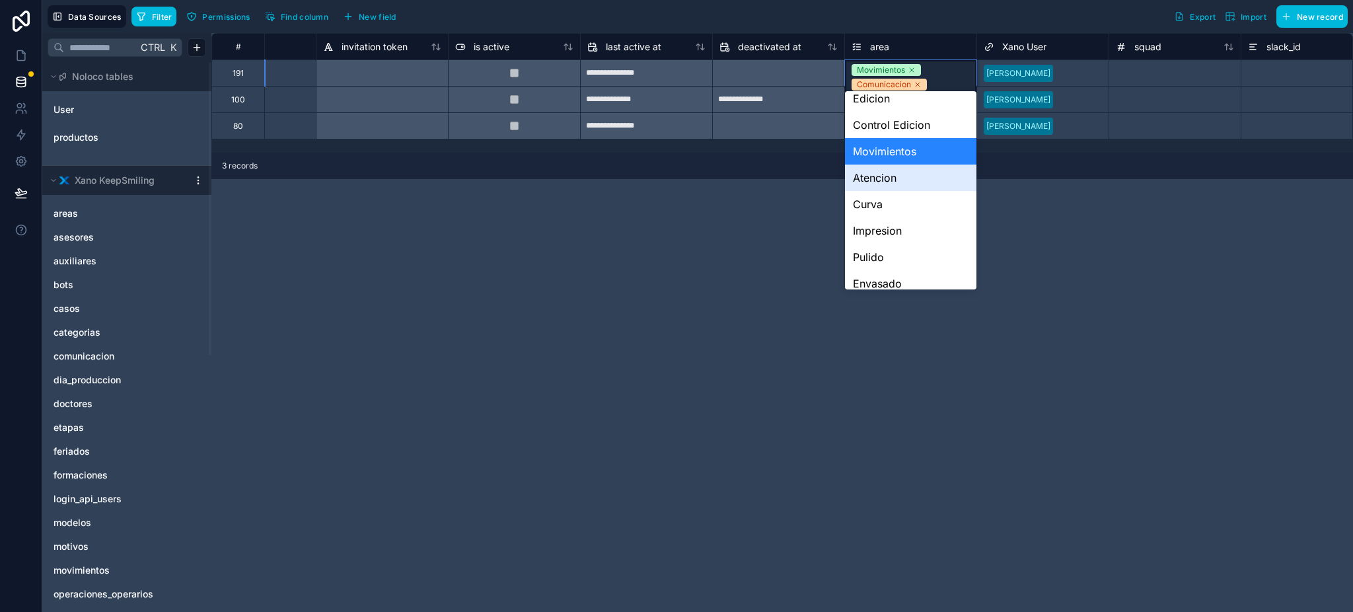
click at [894, 181] on div "Atencion" at bounding box center [911, 178] width 132 height 26
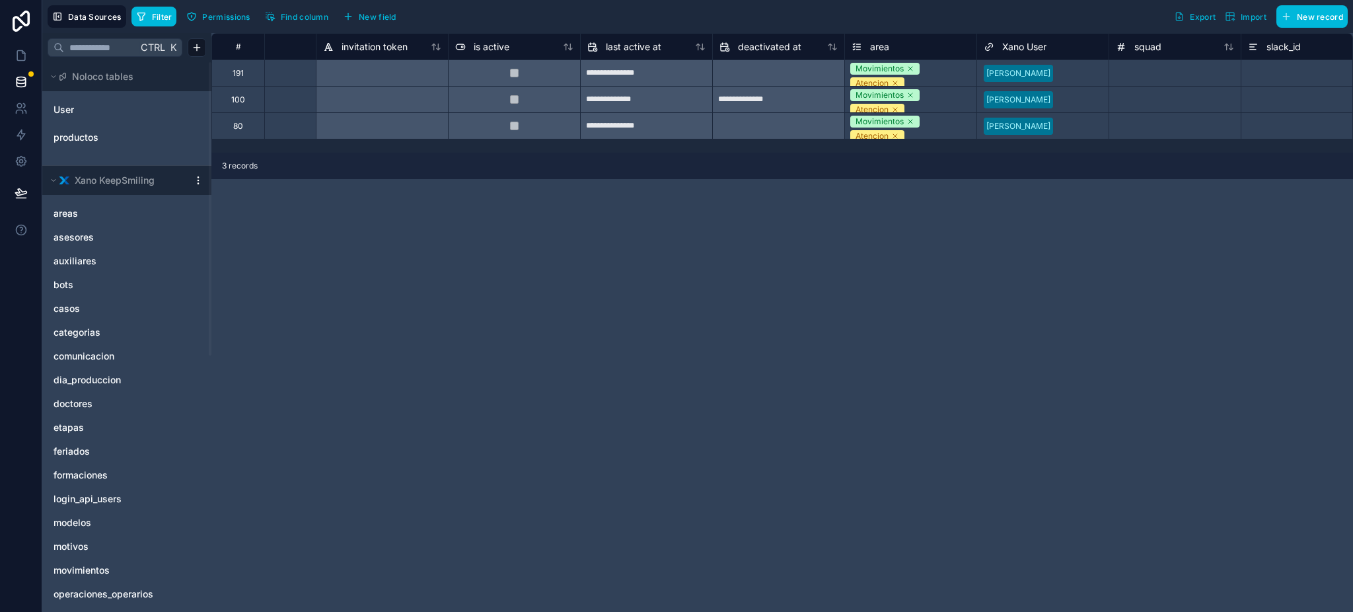
click at [1015, 218] on div "**********" at bounding box center [782, 322] width 1142 height 579
click at [30, 61] on link at bounding box center [21, 55] width 42 height 26
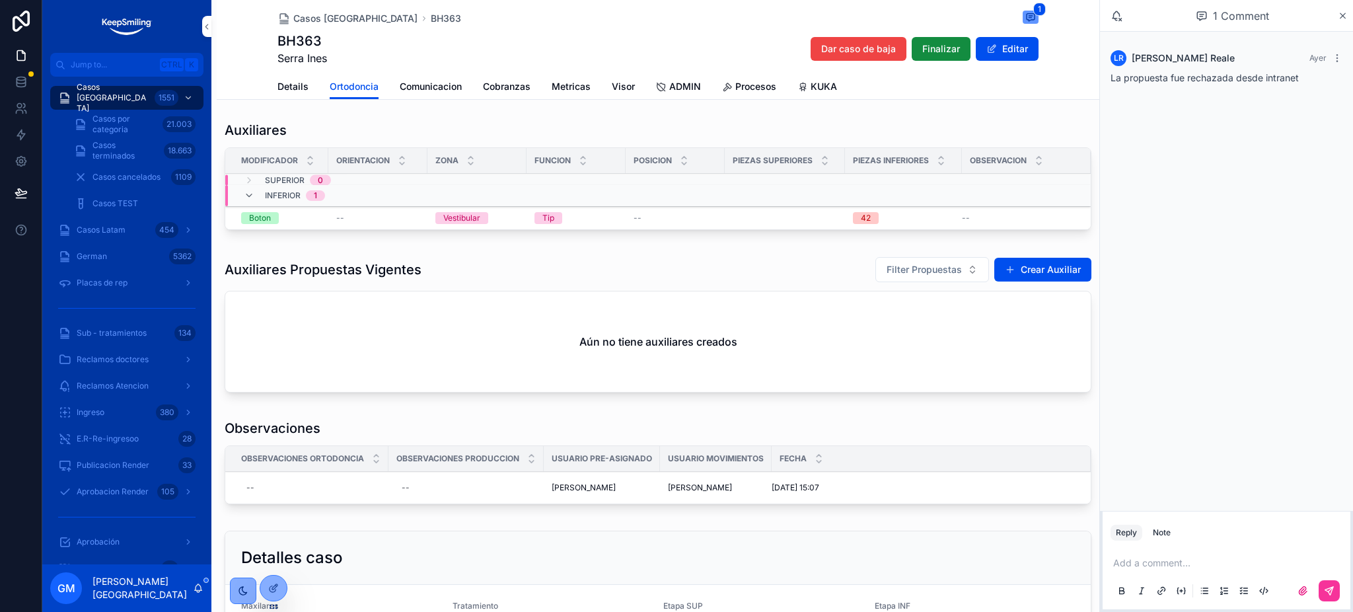
click at [363, 408] on div "Auxiliares Modificador Orientacion Zona Funcion Posicion Piezas Superiores Piez…" at bounding box center [658, 485] width 883 height 738
click at [0, 0] on icon at bounding box center [0, 0] width 0 height 0
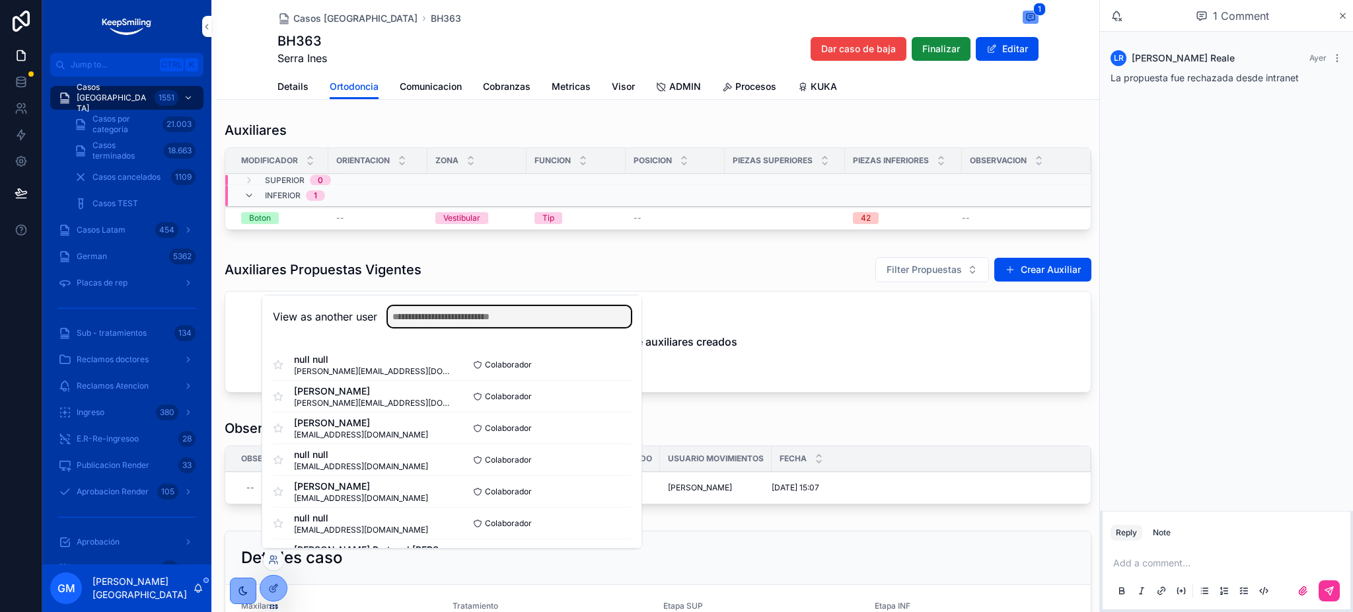
click at [493, 326] on input "text" at bounding box center [509, 316] width 243 height 21
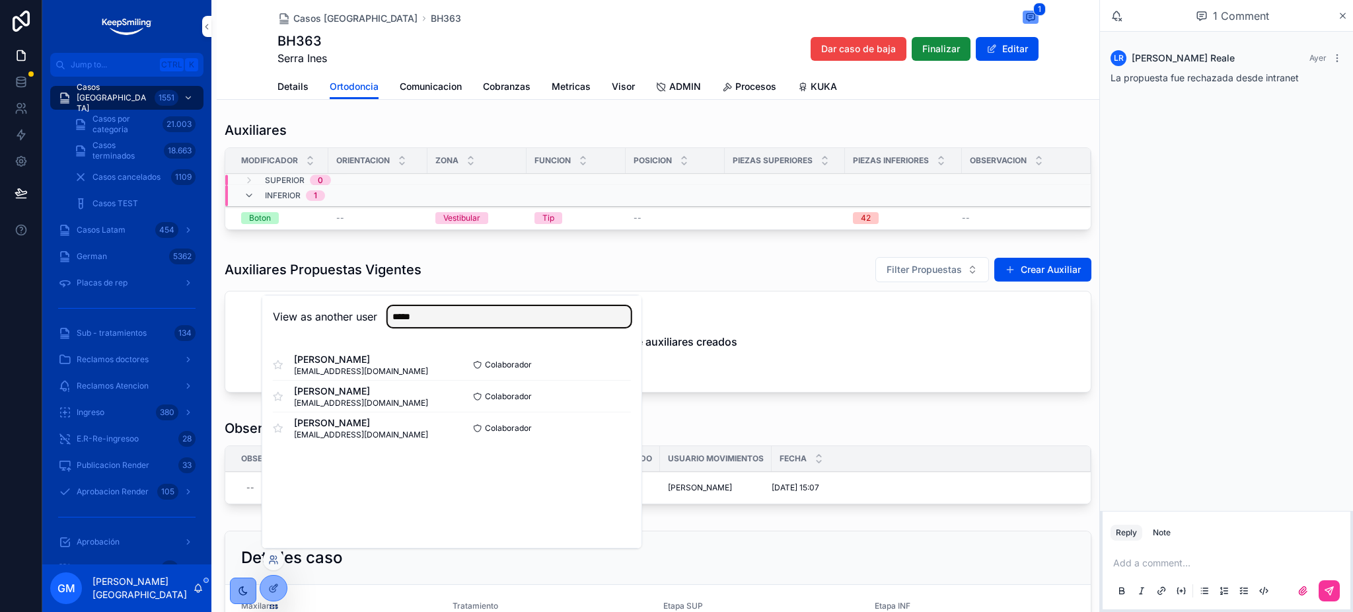
type input "*****"
click at [0, 0] on button "Select" at bounding box center [0, 0] width 0 height 0
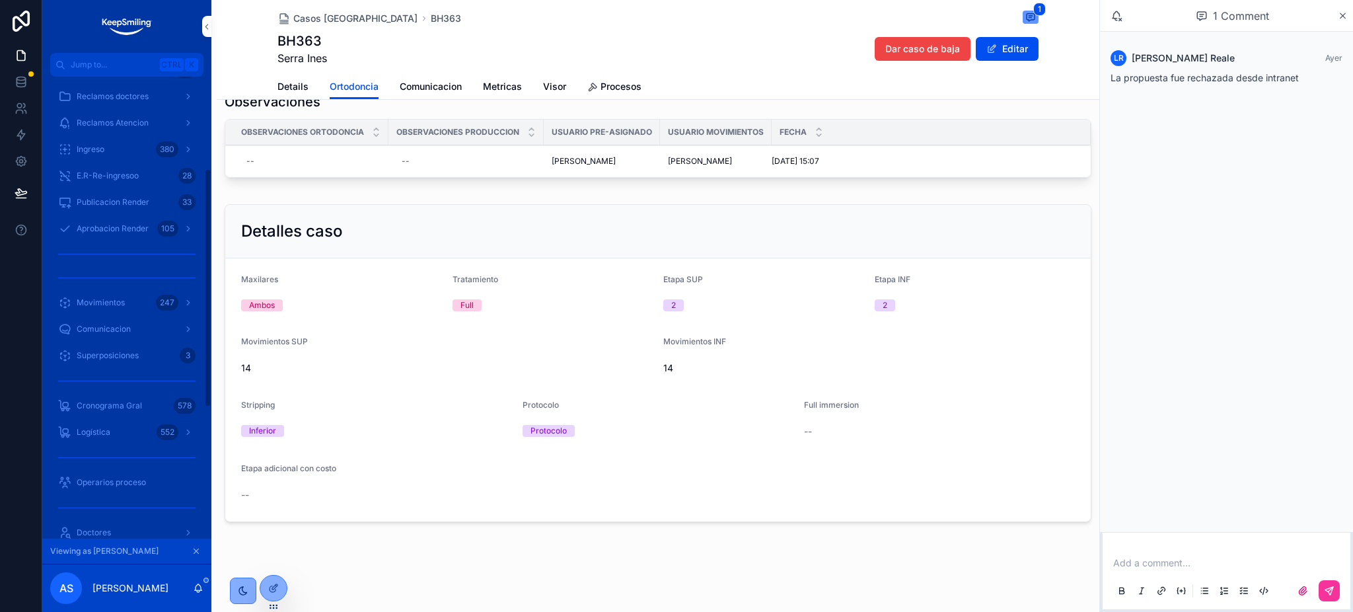
scroll to position [264, 0]
click at [192, 545] on button "scrollable content" at bounding box center [196, 551] width 15 height 15
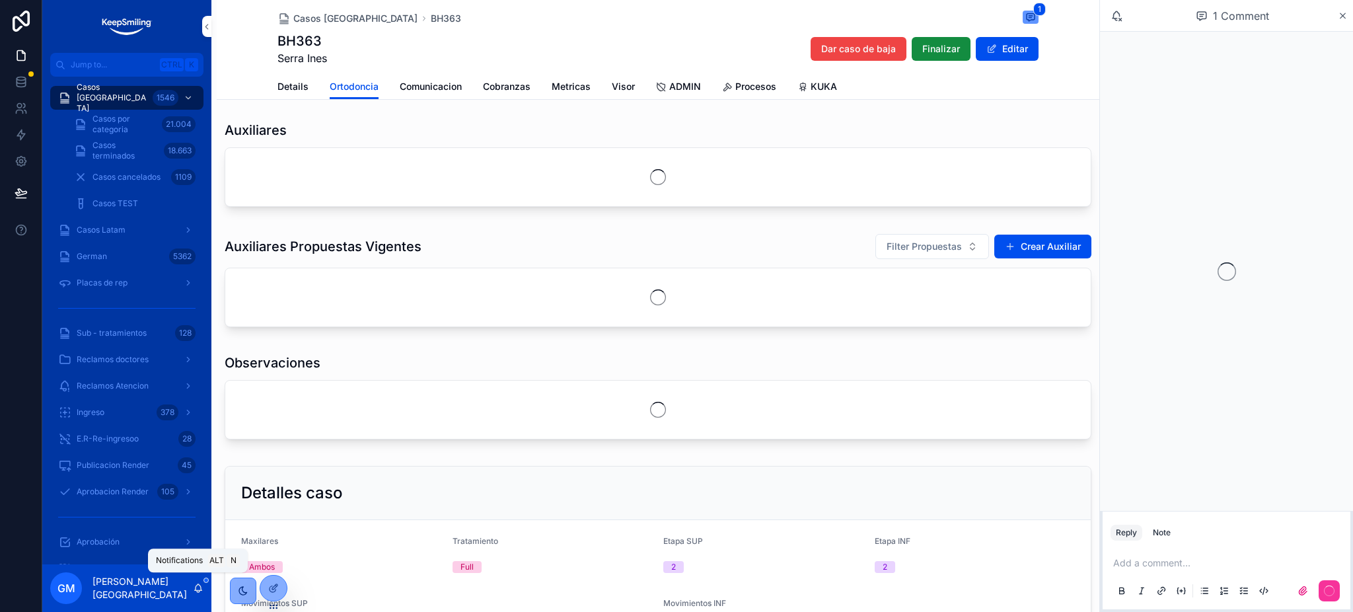
click at [196, 584] on icon "scrollable content" at bounding box center [198, 588] width 11 height 11
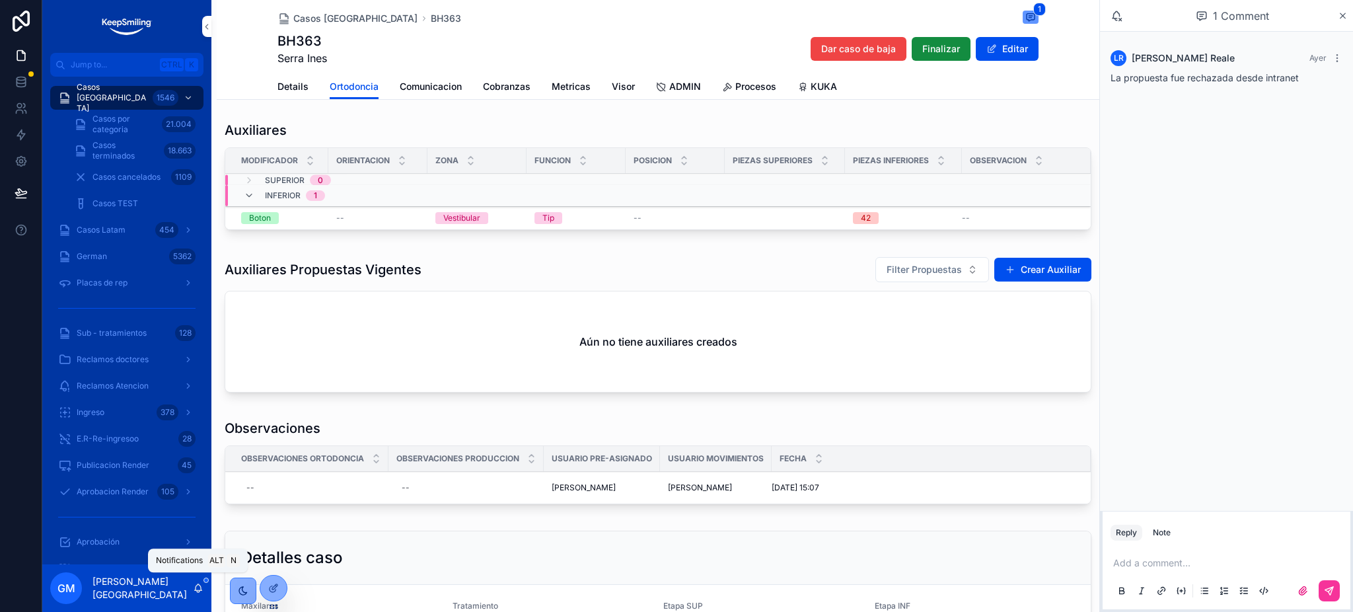
click at [196, 584] on icon "scrollable content" at bounding box center [198, 588] width 11 height 11
click at [405, 543] on div "Detalles caso" at bounding box center [658, 558] width 866 height 54
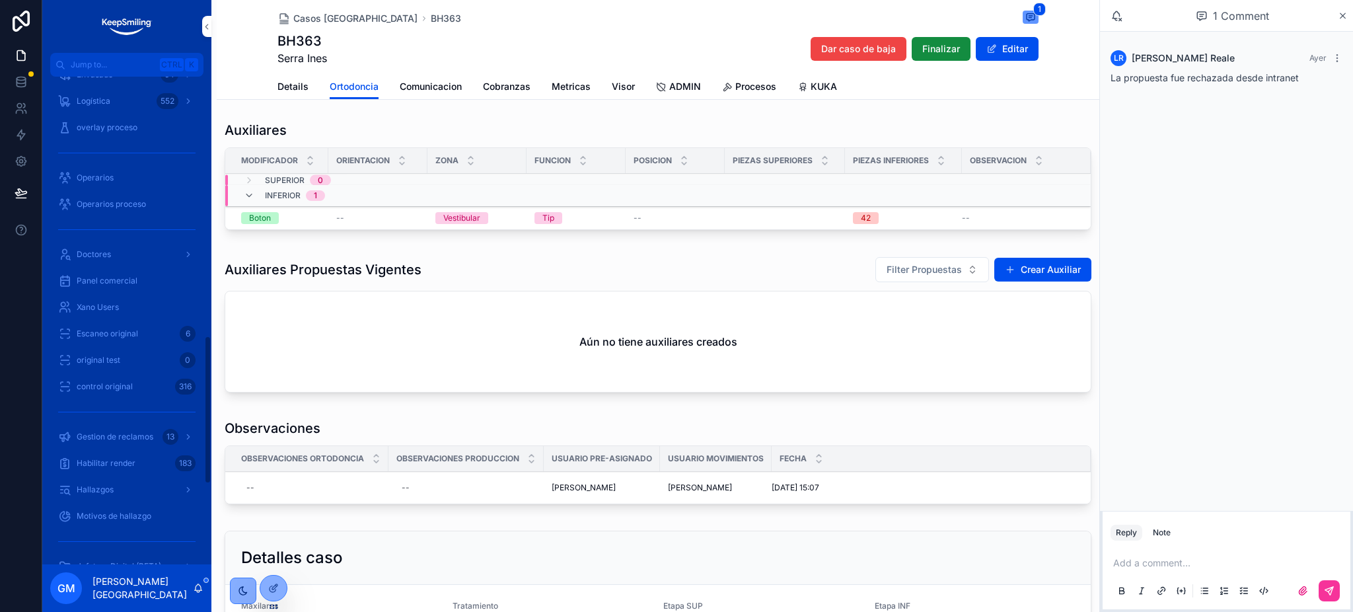
scroll to position [1057, 0]
click at [111, 373] on span "Gestion de reclamos" at bounding box center [115, 370] width 77 height 11
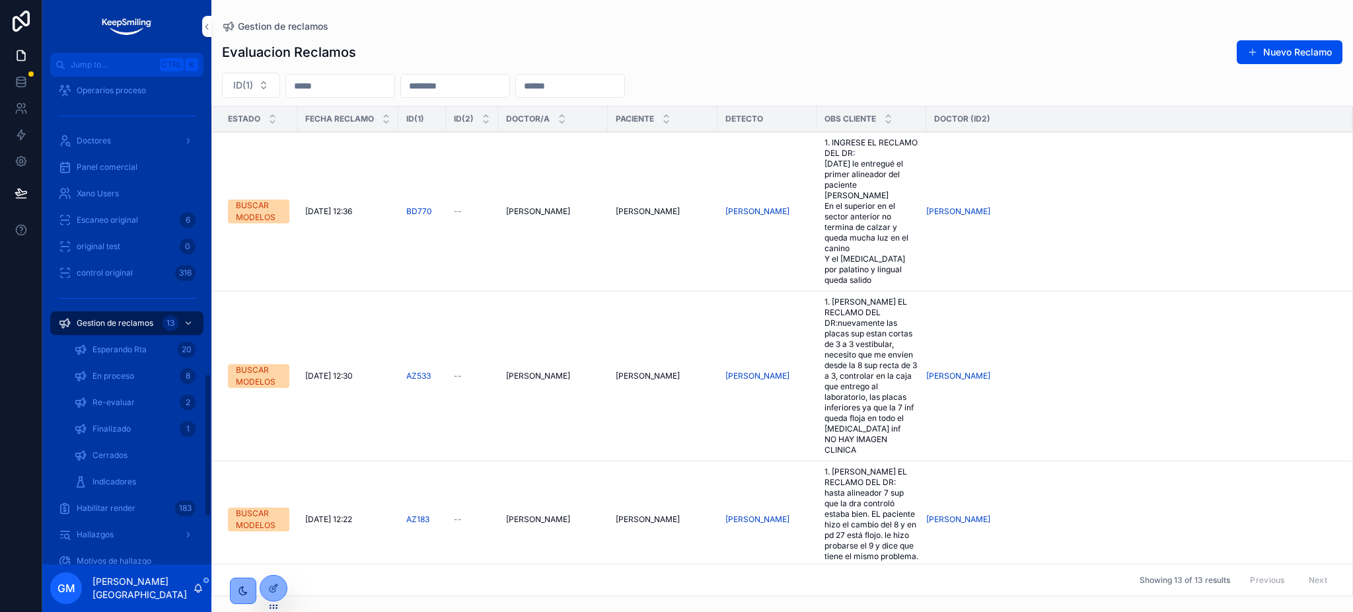
scroll to position [1040, 0]
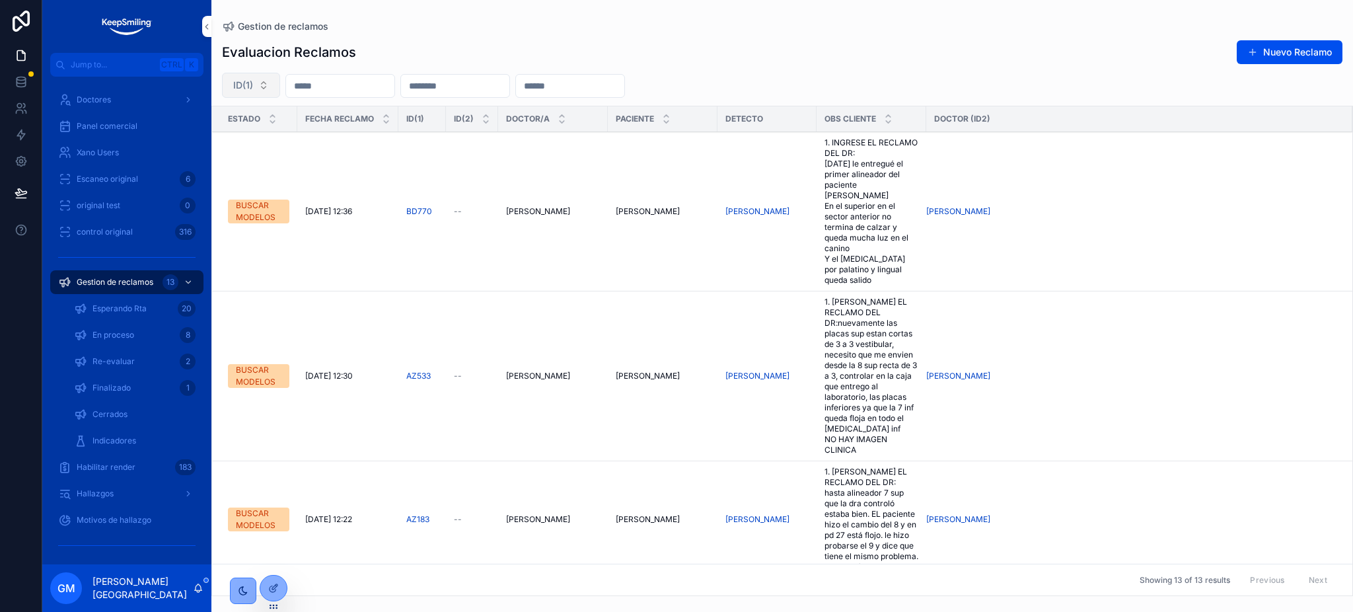
click at [260, 89] on button "ID(1)" at bounding box center [251, 85] width 58 height 25
click at [260, 118] on input "scrollable content" at bounding box center [258, 114] width 157 height 24
type input "*****"
click at [235, 140] on div "AW391" at bounding box center [251, 139] width 184 height 21
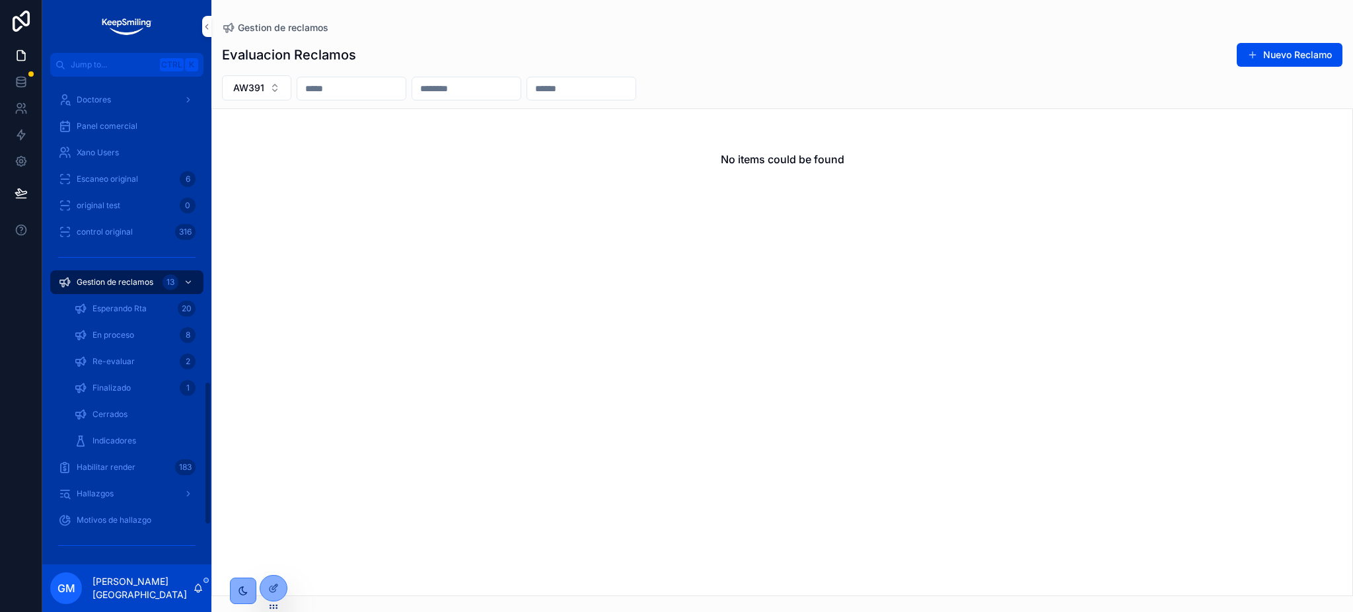
click at [145, 303] on span "Esperando Rta" at bounding box center [120, 308] width 54 height 11
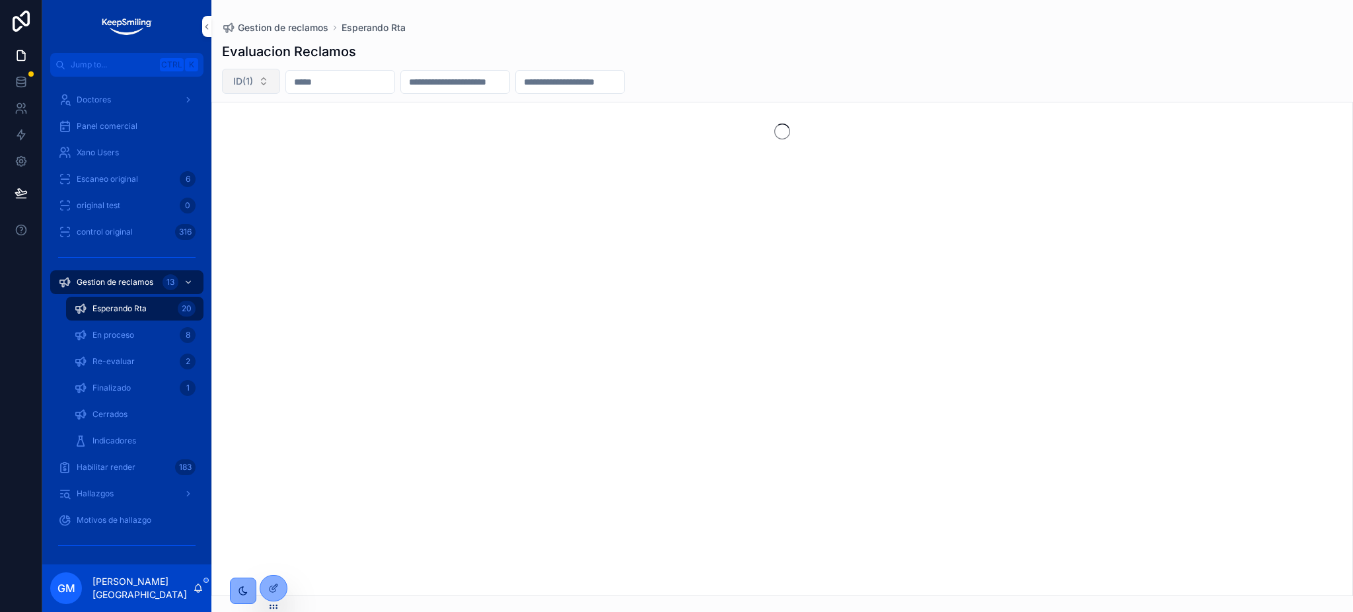
click at [265, 85] on button "ID(1)" at bounding box center [251, 81] width 58 height 25
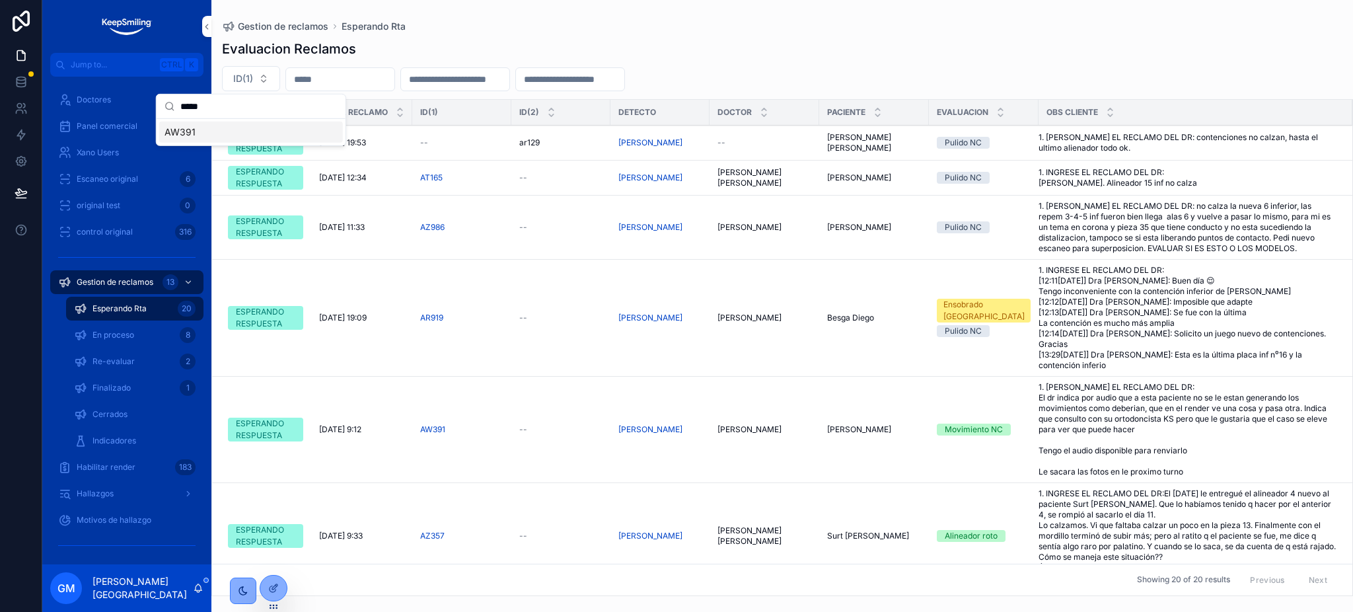
type input "*****"
click at [318, 137] on div "AW391" at bounding box center [251, 132] width 184 height 21
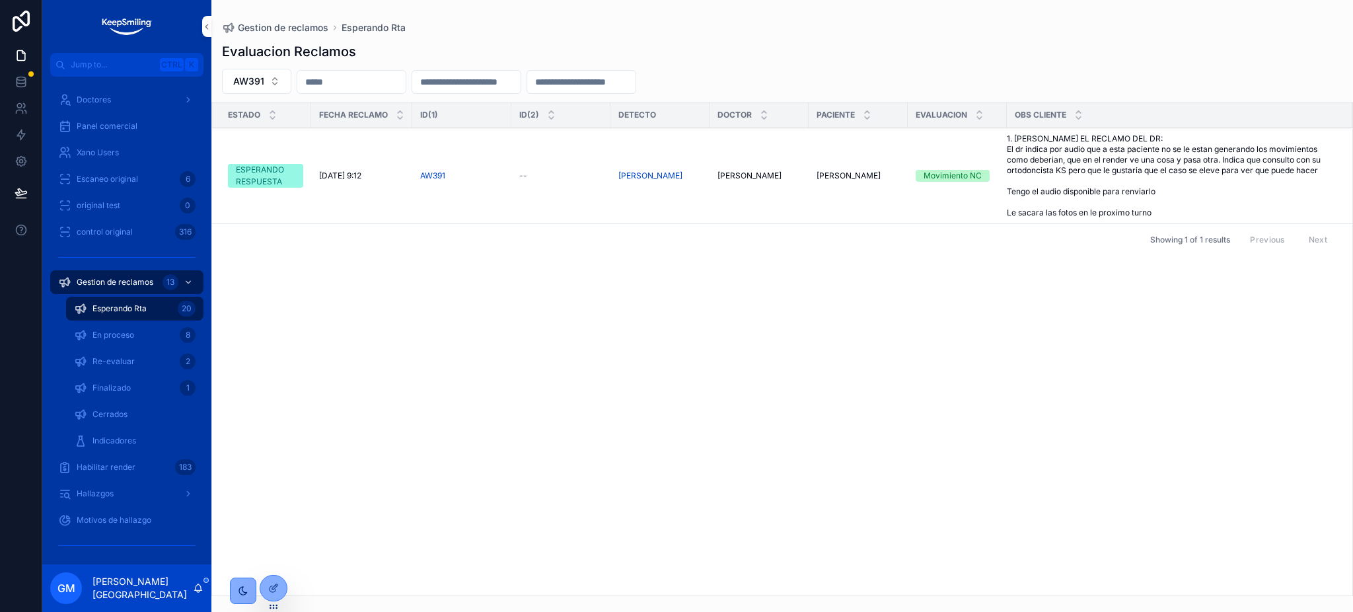
click at [1119, 169] on span "1. INGRESE EL RECLAMO DEL DR: El dr indica por audio que a esta paciente no se …" at bounding box center [1172, 175] width 330 height 85
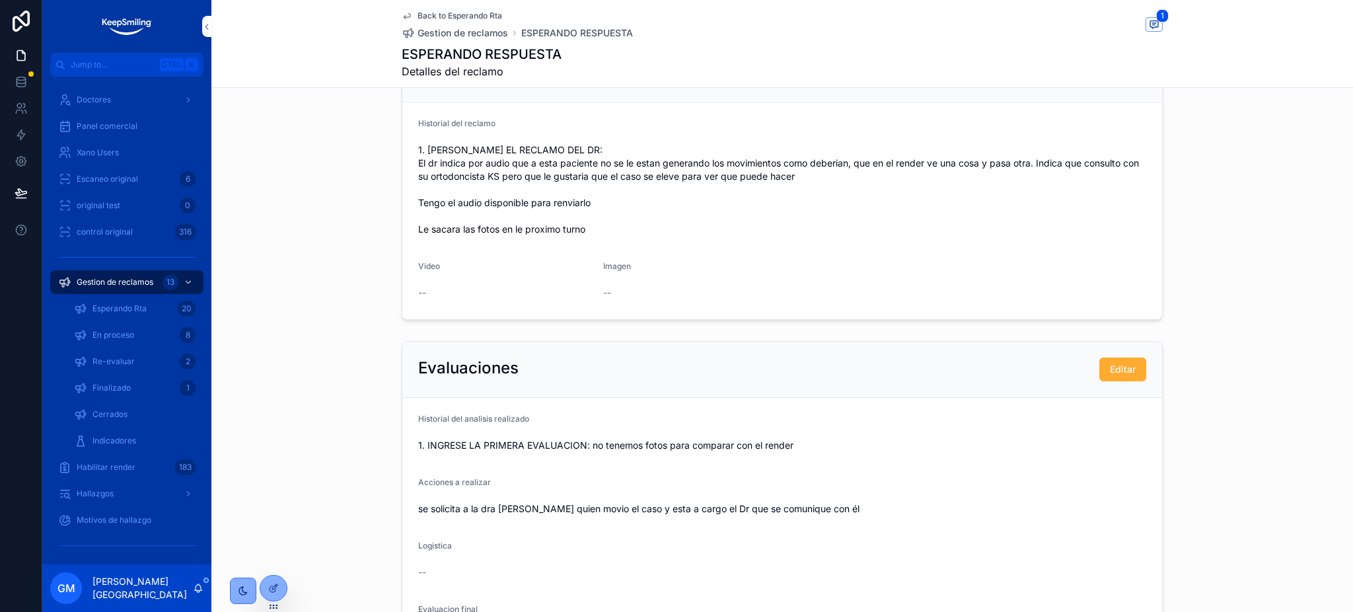
scroll to position [176, 0]
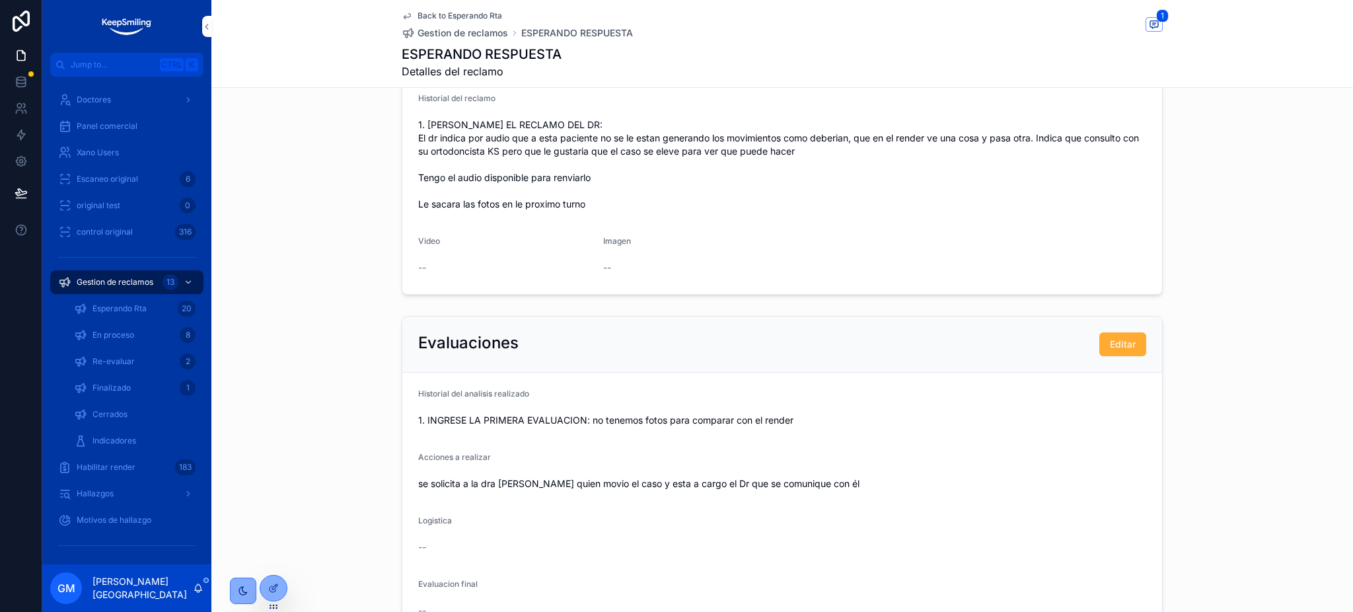
click at [447, 15] on span "Back to Esperando Rta" at bounding box center [460, 16] width 85 height 11
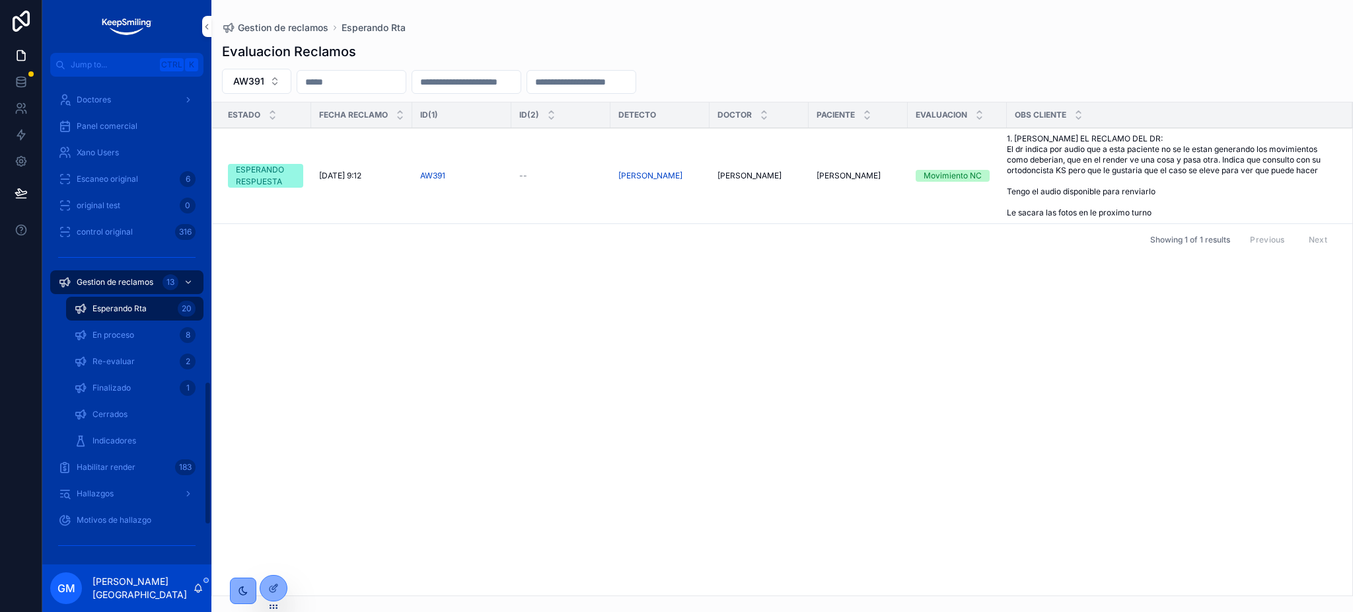
click at [104, 274] on div "Gestion de reclamos 13" at bounding box center [126, 282] width 137 height 21
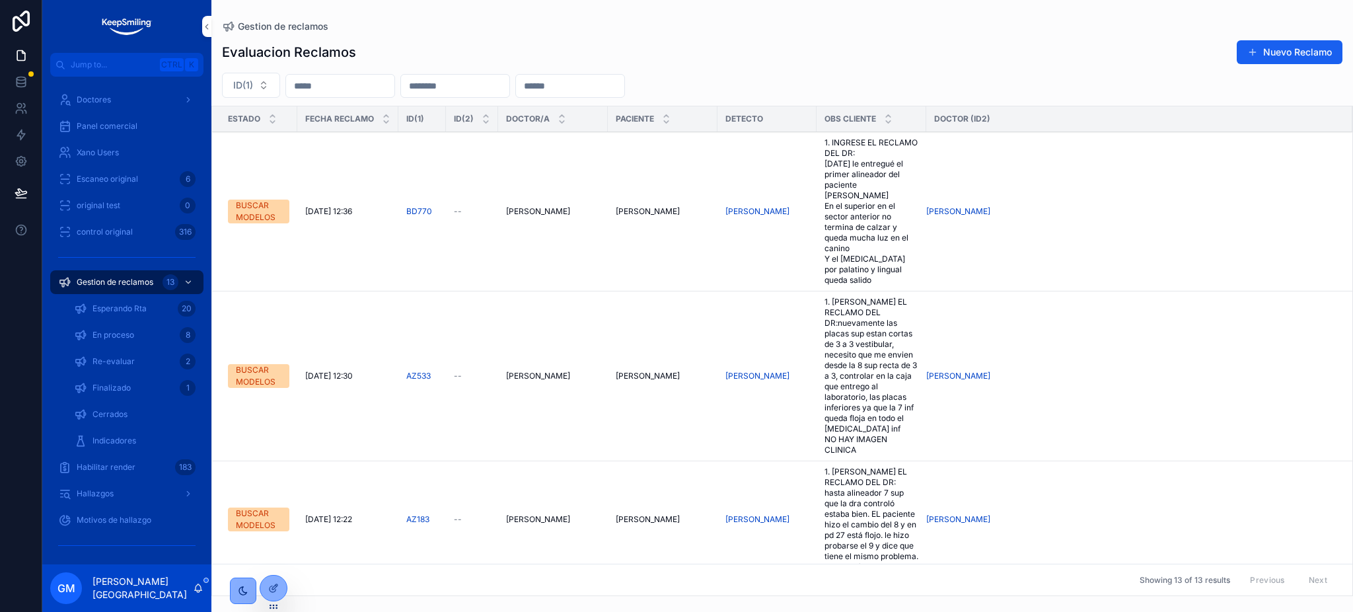
click at [1250, 52] on span "scrollable content" at bounding box center [1253, 52] width 11 height 11
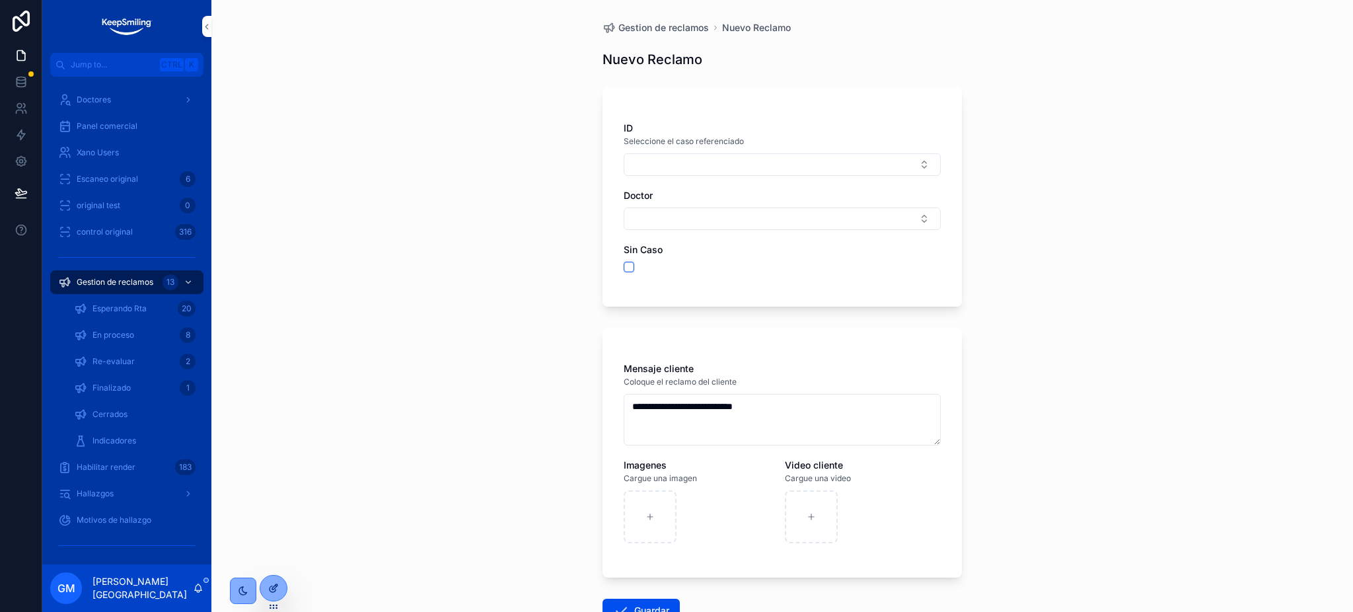
click at [270, 589] on icon at bounding box center [273, 589] width 6 height 6
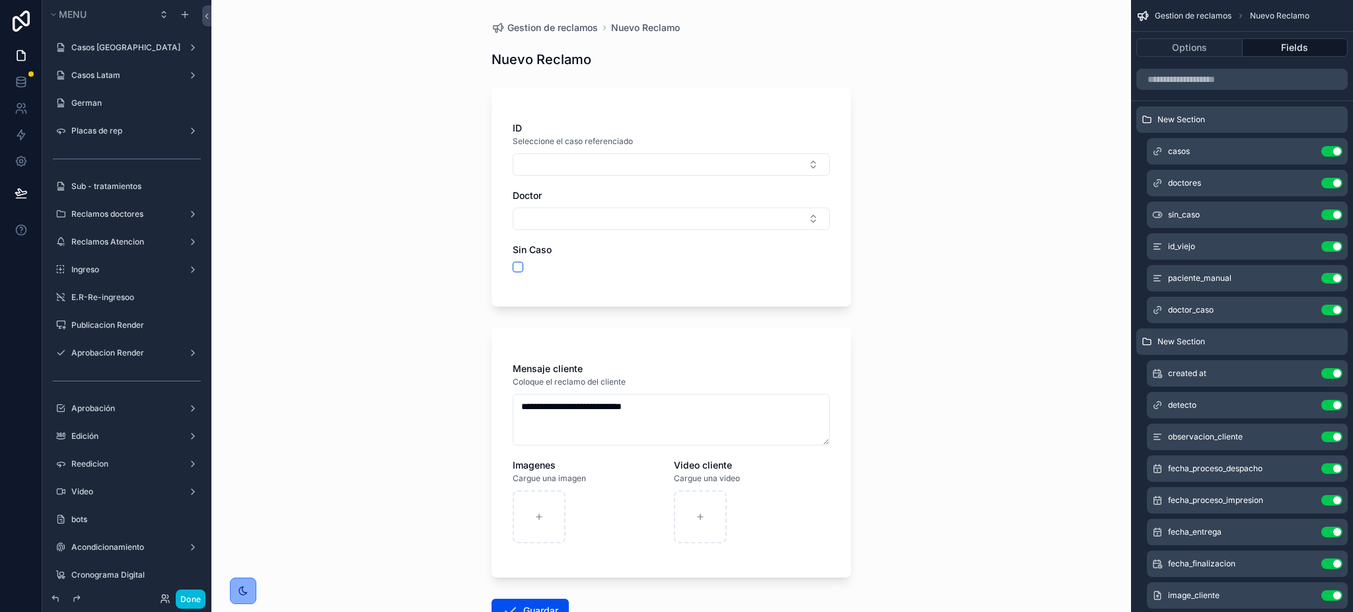
click at [703, 362] on div "Mensaje cliente" at bounding box center [671, 368] width 317 height 13
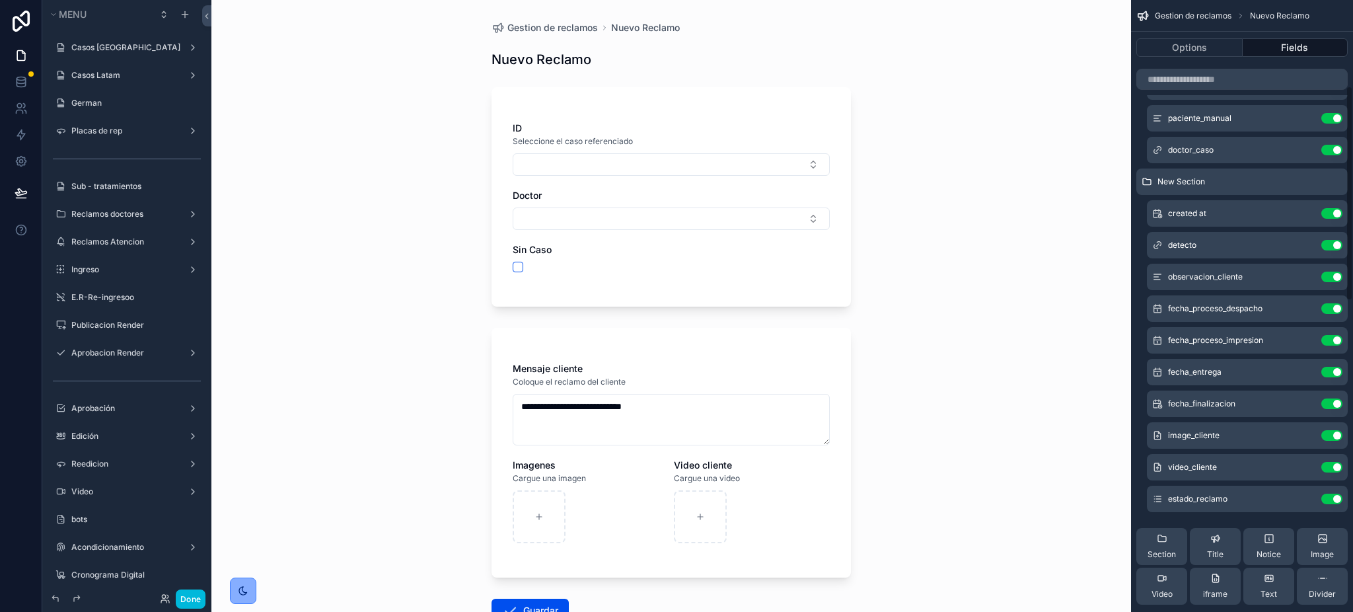
scroll to position [264, 0]
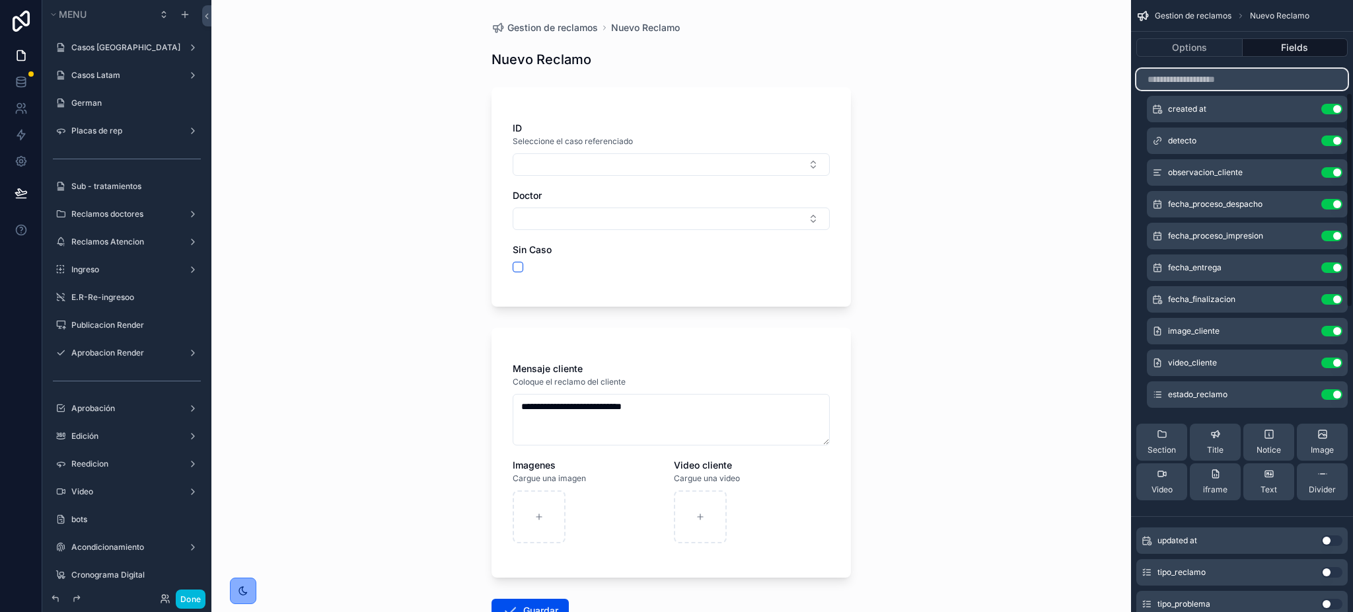
click at [1195, 88] on input "scrollable content" at bounding box center [1242, 79] width 211 height 21
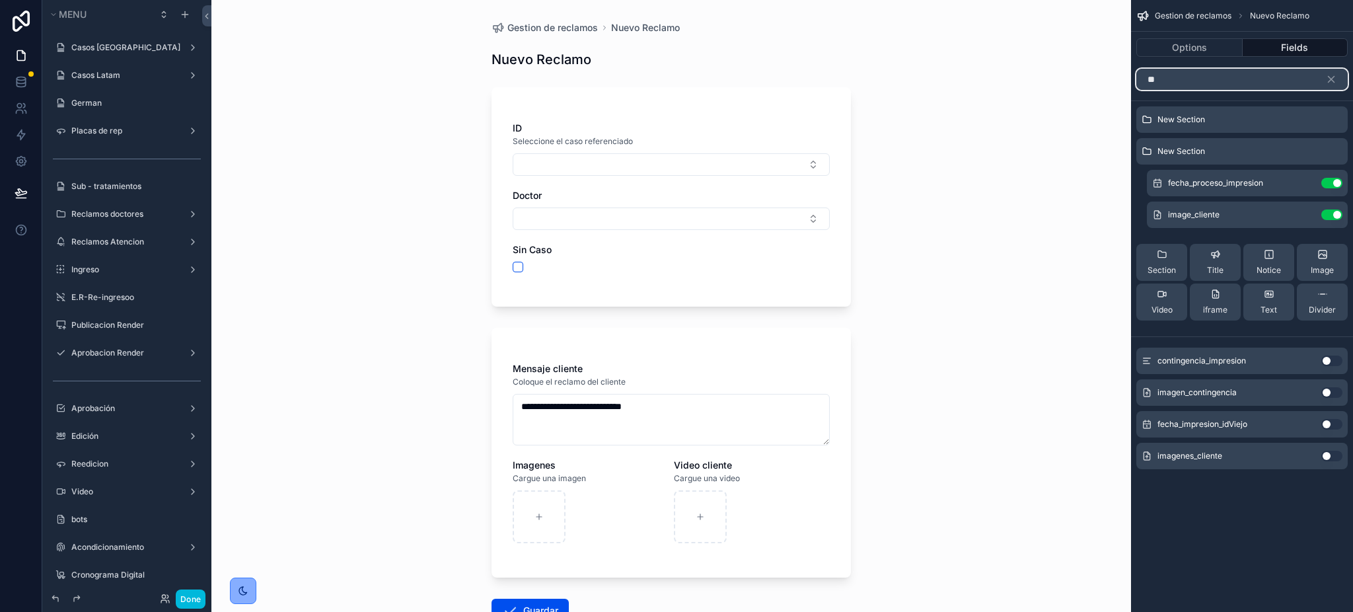
scroll to position [0, 0]
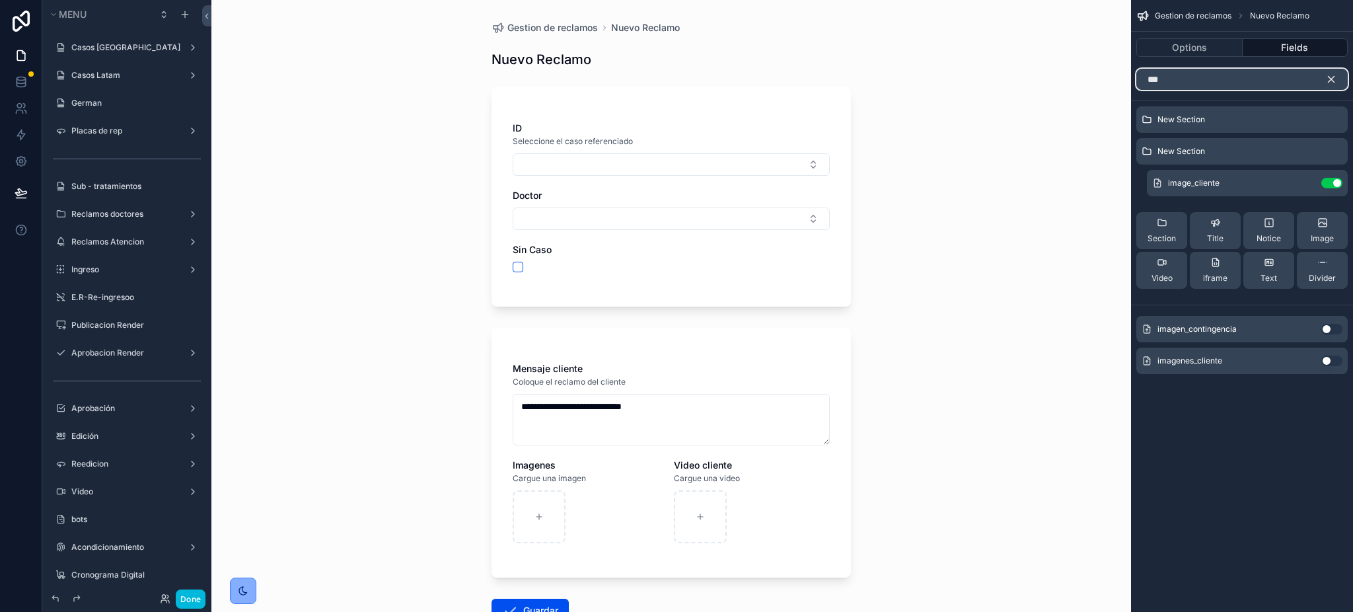
type input "***"
click at [1336, 81] on icon "scrollable content" at bounding box center [1332, 79] width 12 height 12
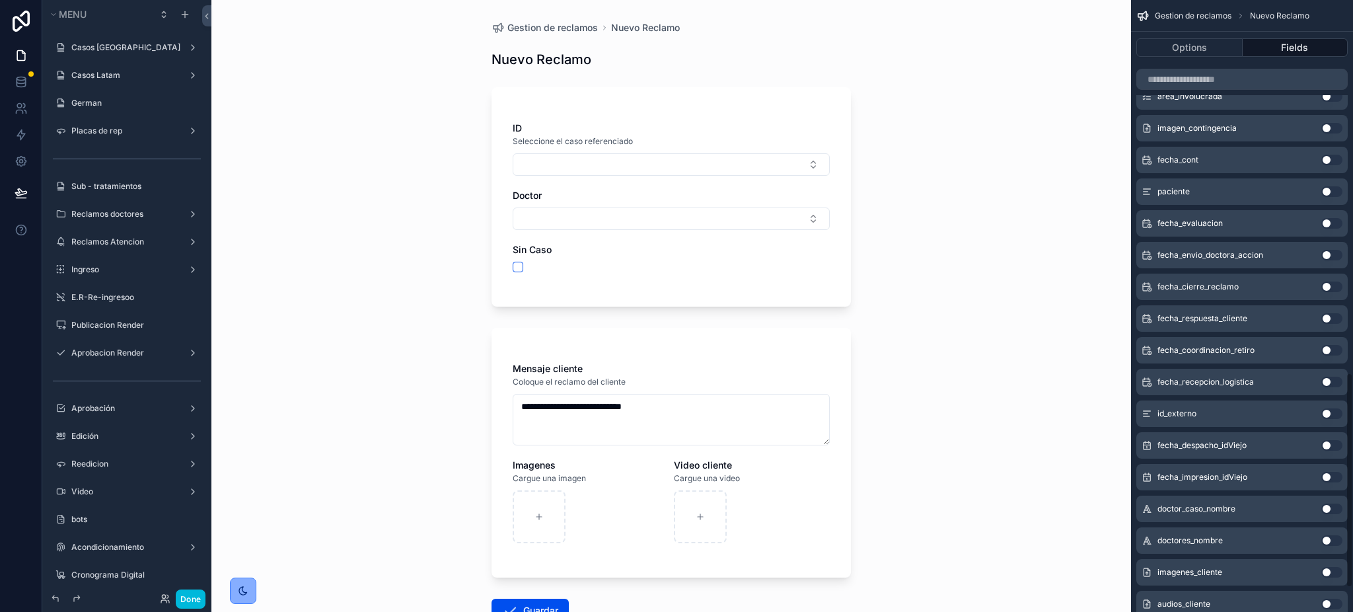
scroll to position [1130, 0]
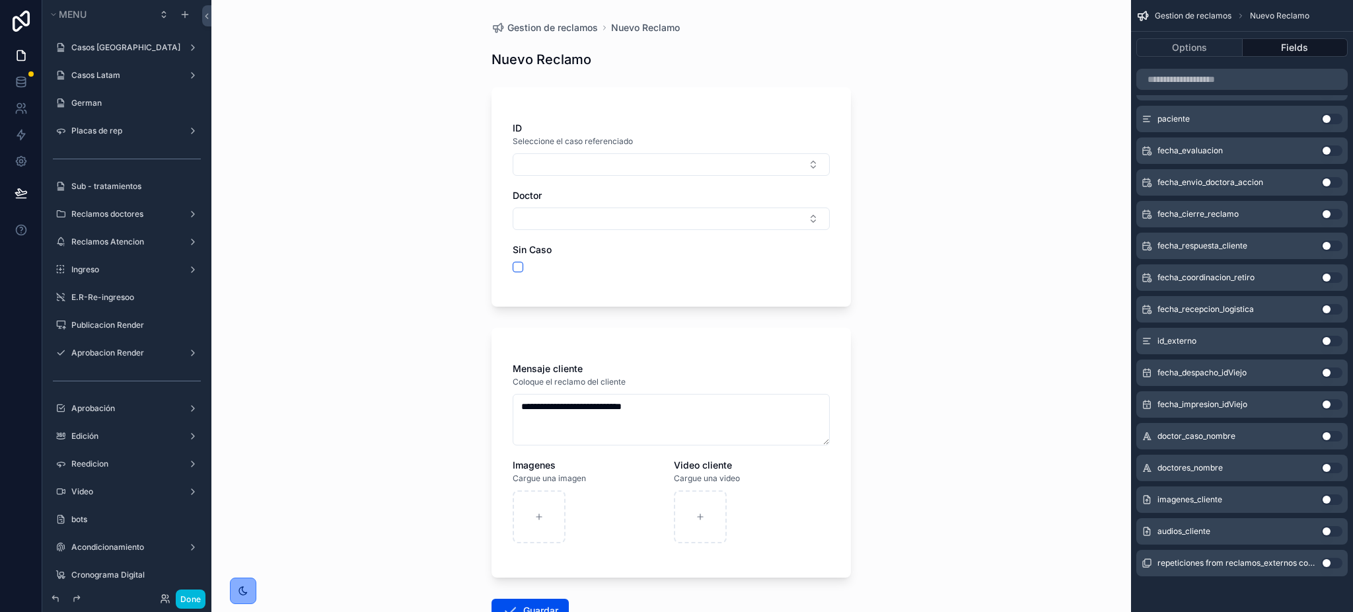
click at [1333, 498] on button "Use setting" at bounding box center [1332, 499] width 21 height 11
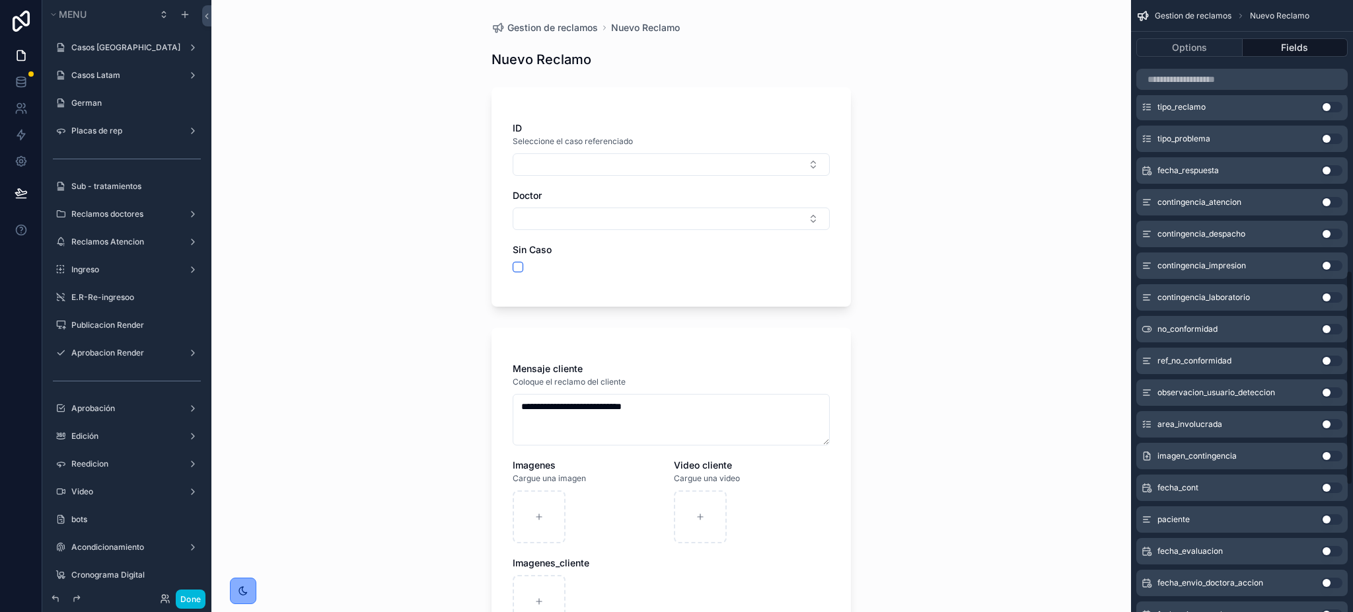
scroll to position [514, 0]
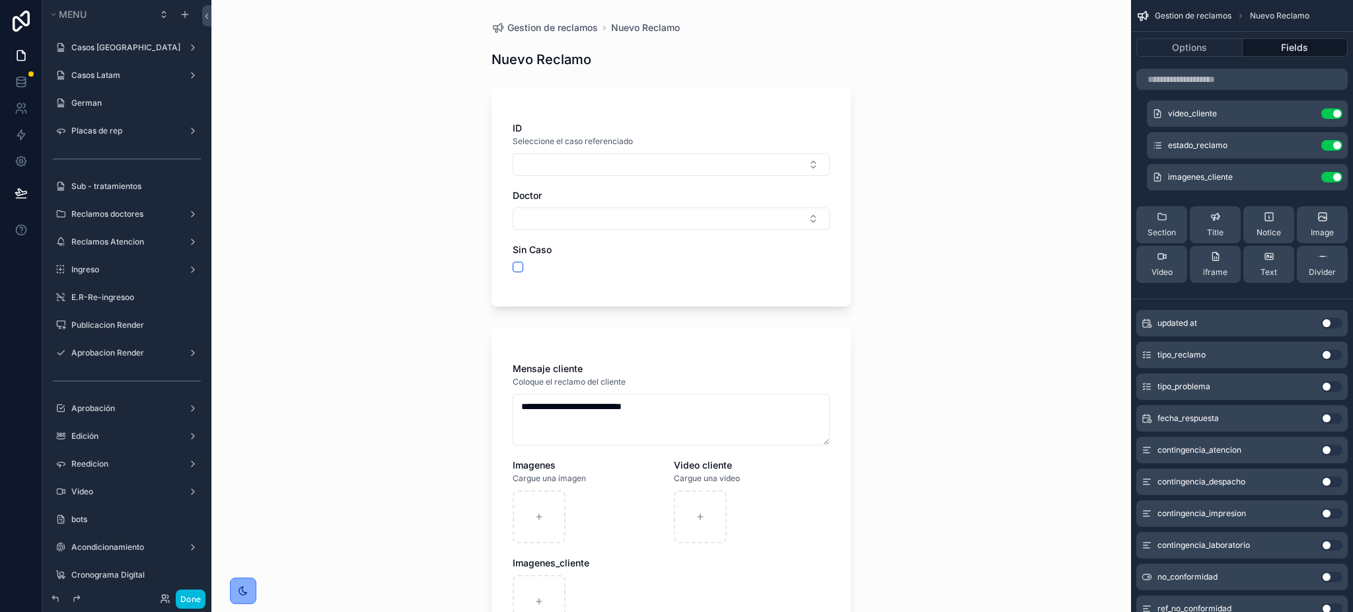
click at [0, 0] on icon "scrollable content" at bounding box center [0, 0] width 0 height 0
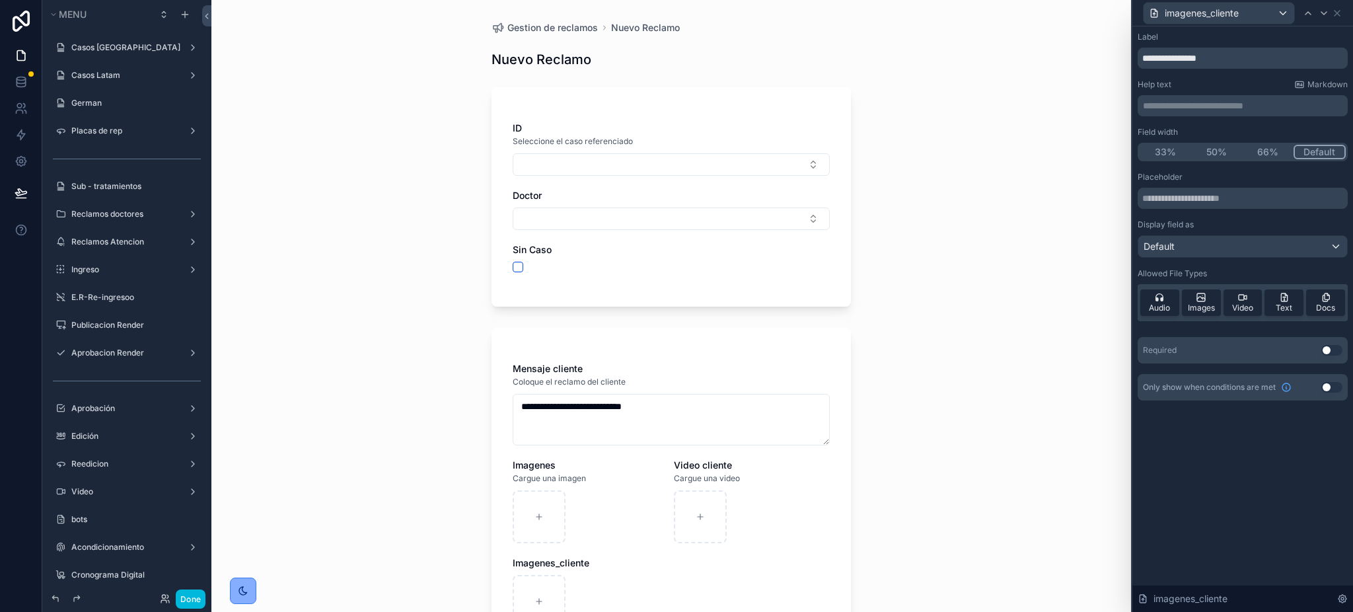
scroll to position [176, 0]
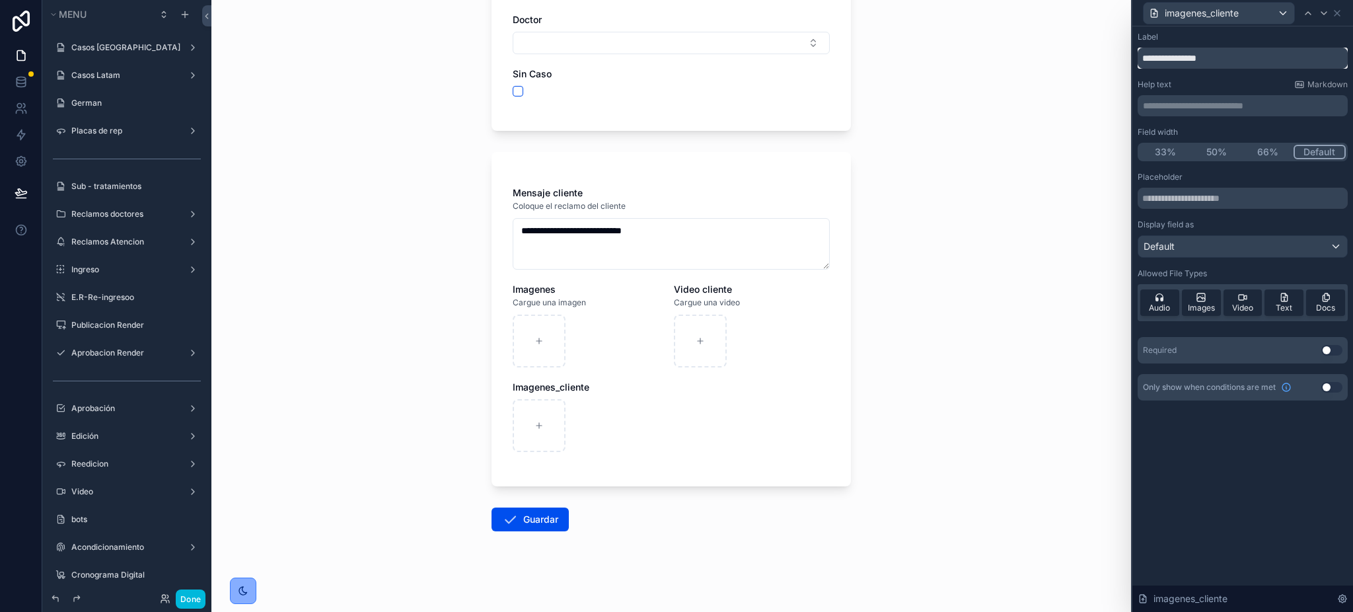
click at [1186, 58] on input "**********" at bounding box center [1243, 58] width 210 height 21
type input "**********"
click at [1341, 8] on icon at bounding box center [1337, 13] width 11 height 11
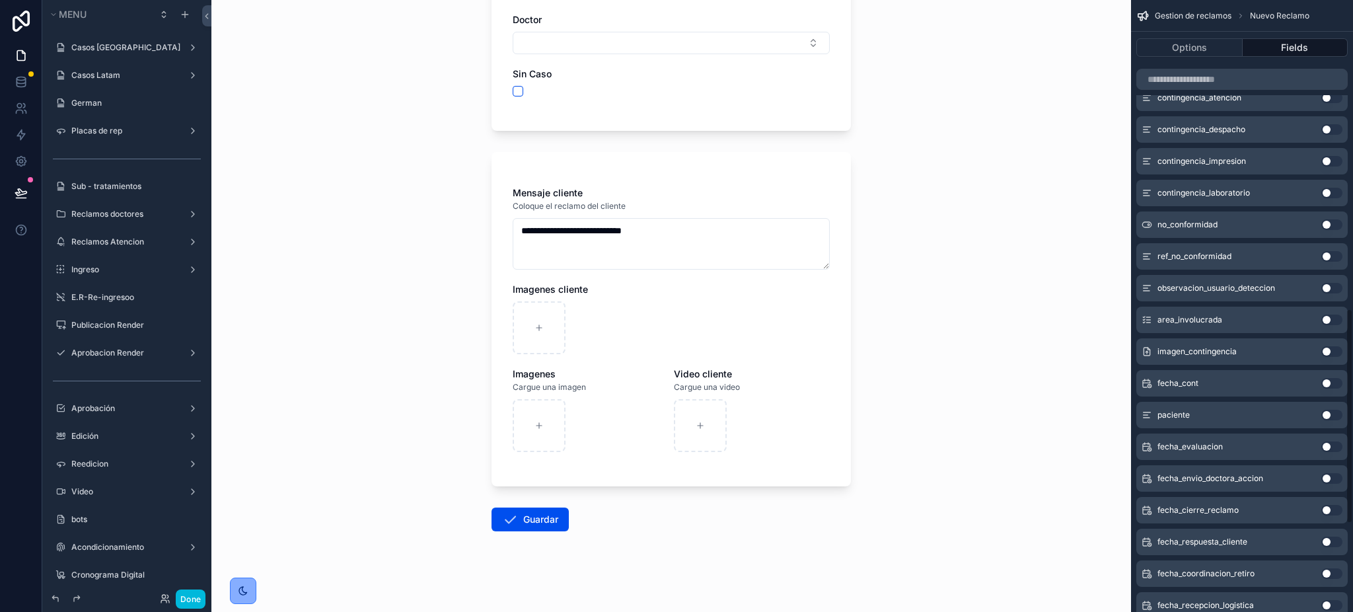
scroll to position [1130, 0]
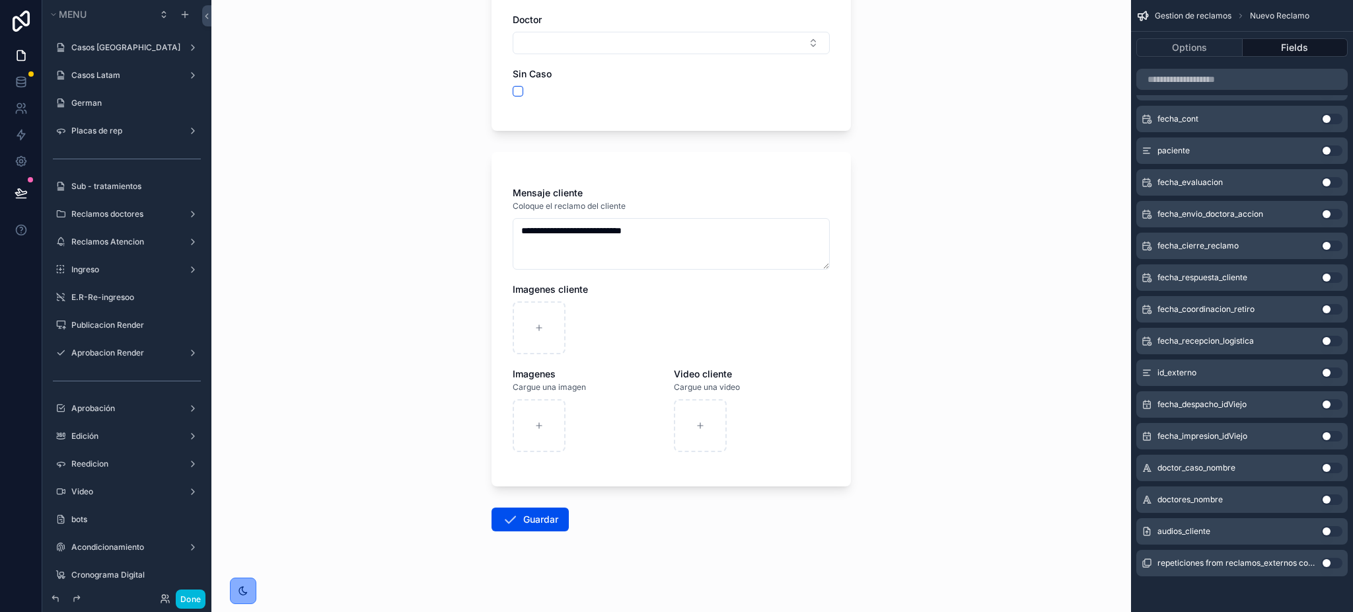
click at [1318, 533] on div "audios_cliente Use setting" at bounding box center [1242, 531] width 211 height 26
click at [1327, 533] on button "Use setting" at bounding box center [1332, 531] width 21 height 11
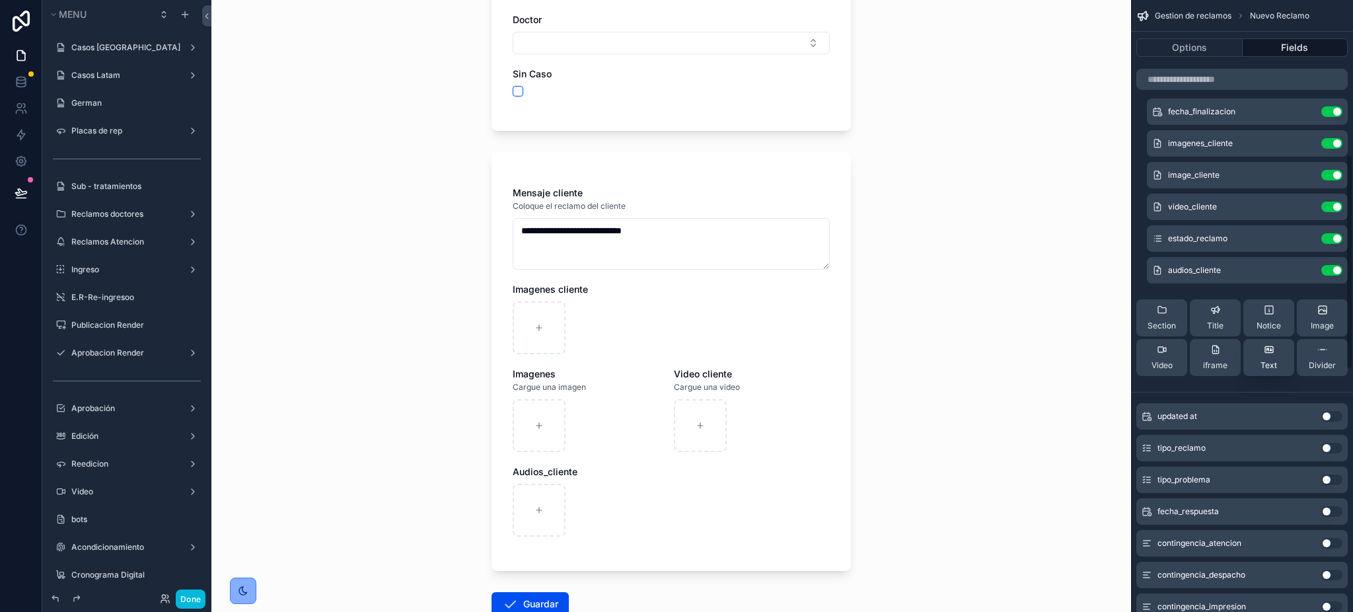
scroll to position [426, 0]
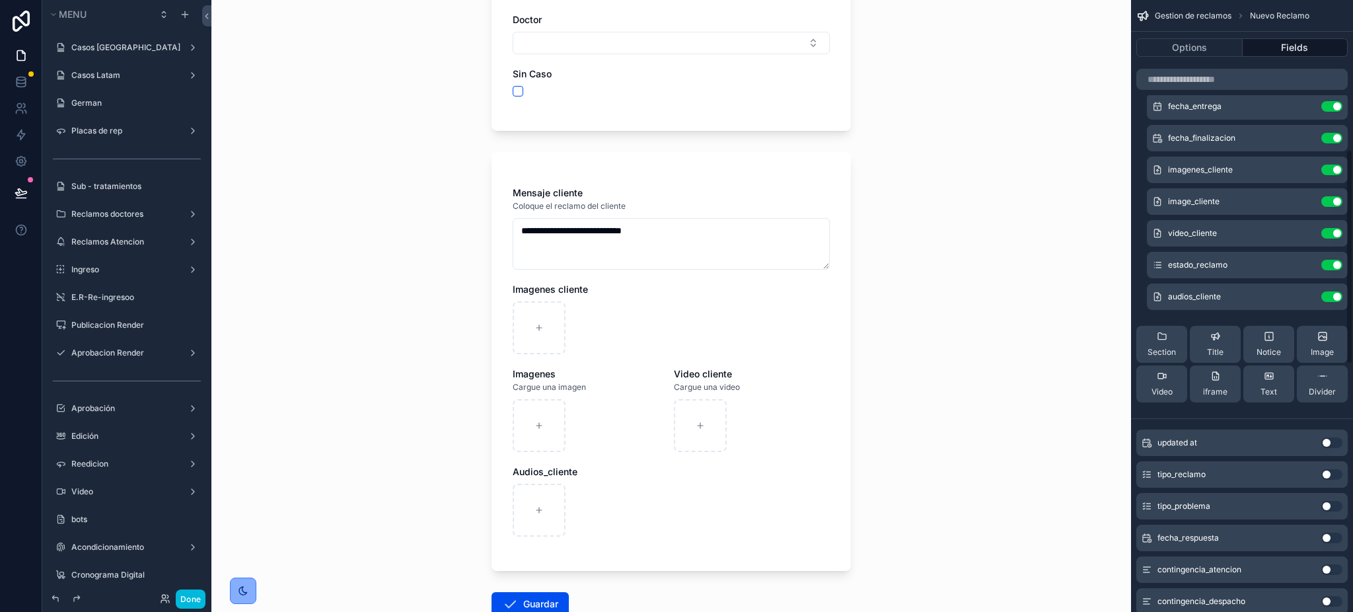
click at [0, 0] on icon "scrollable content" at bounding box center [0, 0] width 0 height 0
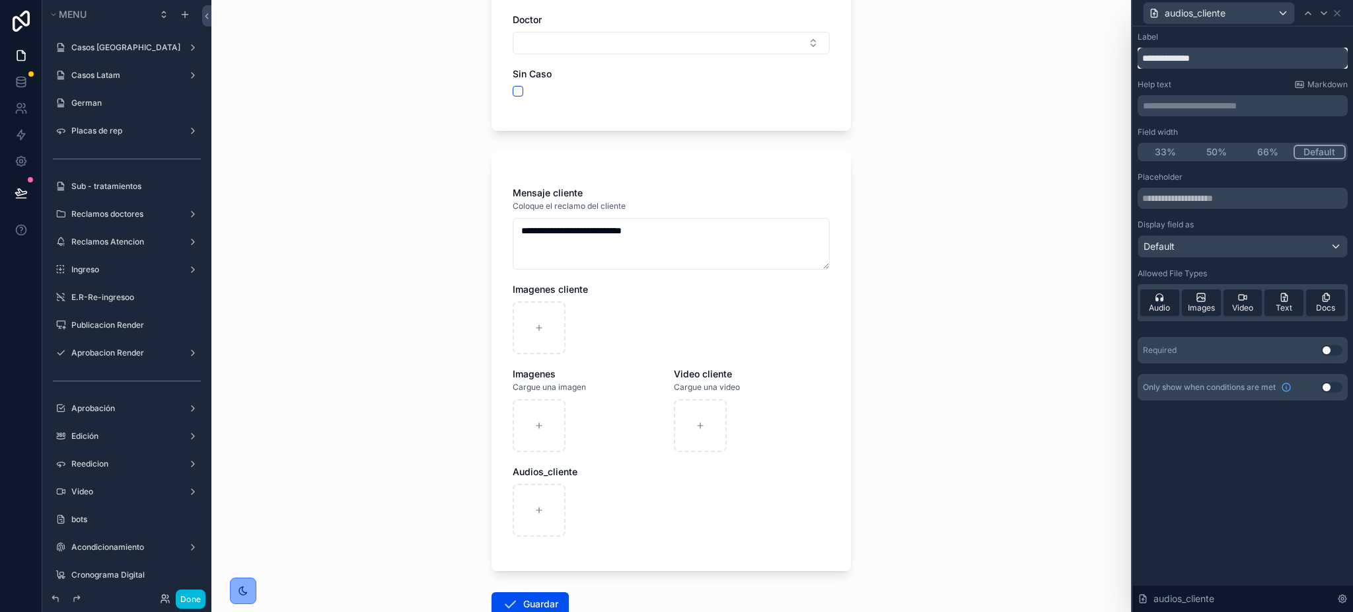
click at [1176, 53] on input "**********" at bounding box center [1243, 58] width 210 height 21
type input "**********"
click at [1338, 13] on icon at bounding box center [1337, 13] width 11 height 11
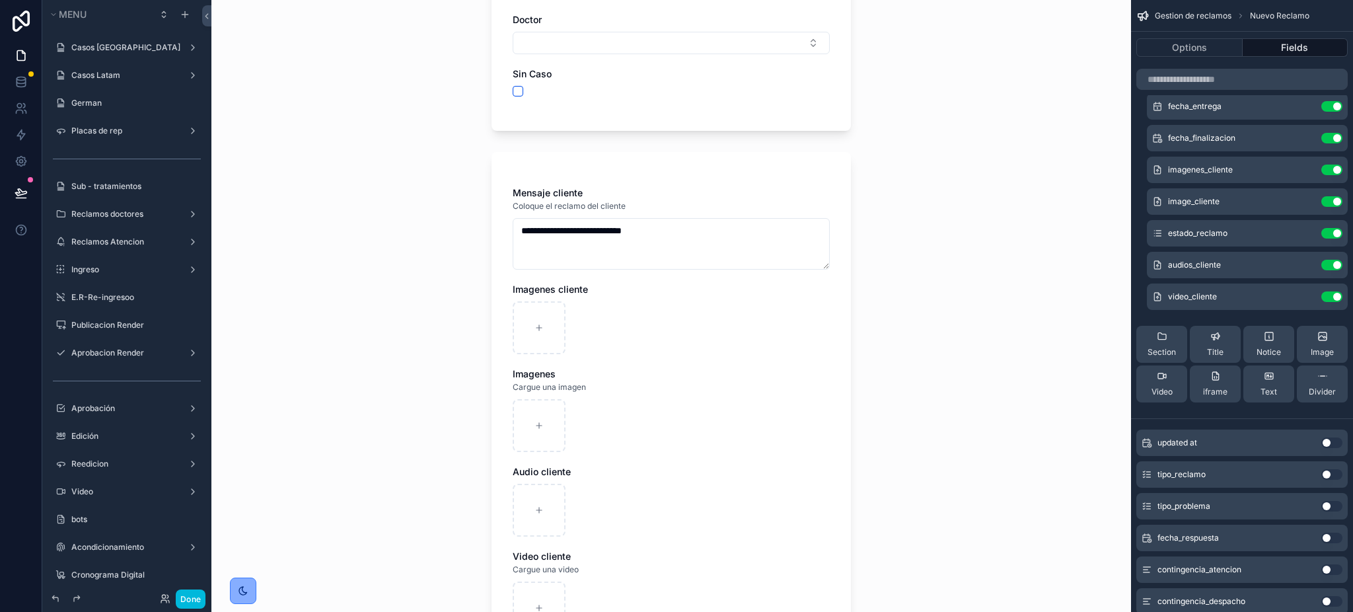
scroll to position [264, 0]
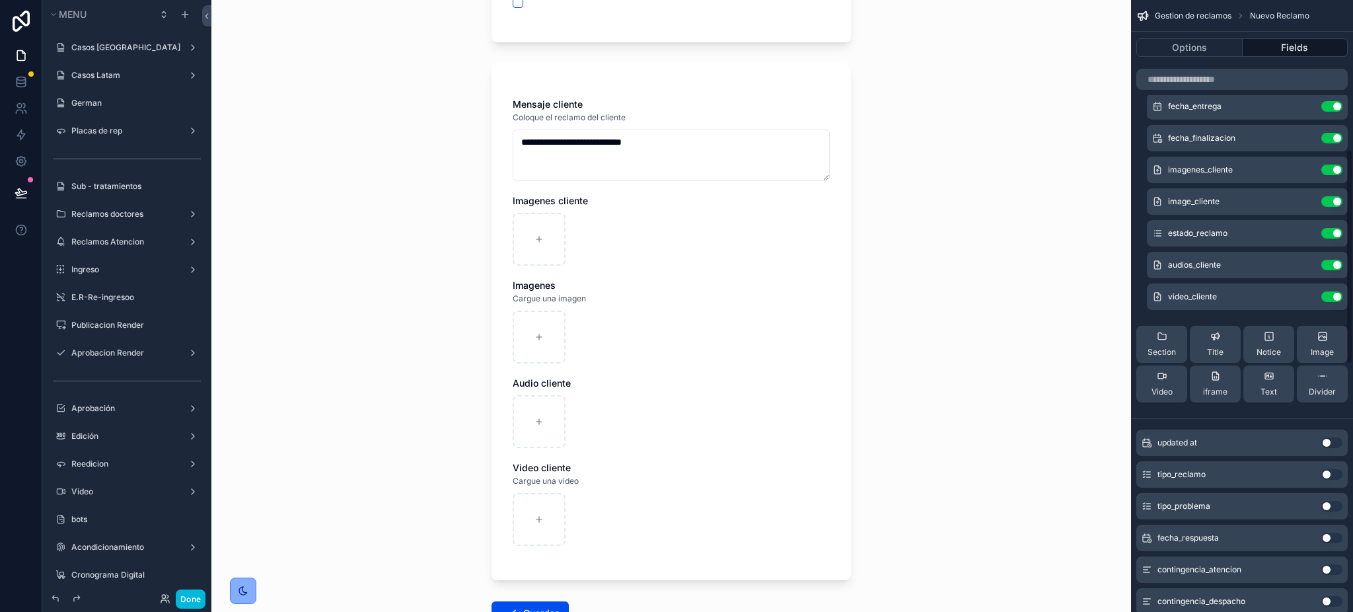
click at [1340, 197] on button "Use setting" at bounding box center [1332, 201] width 21 height 11
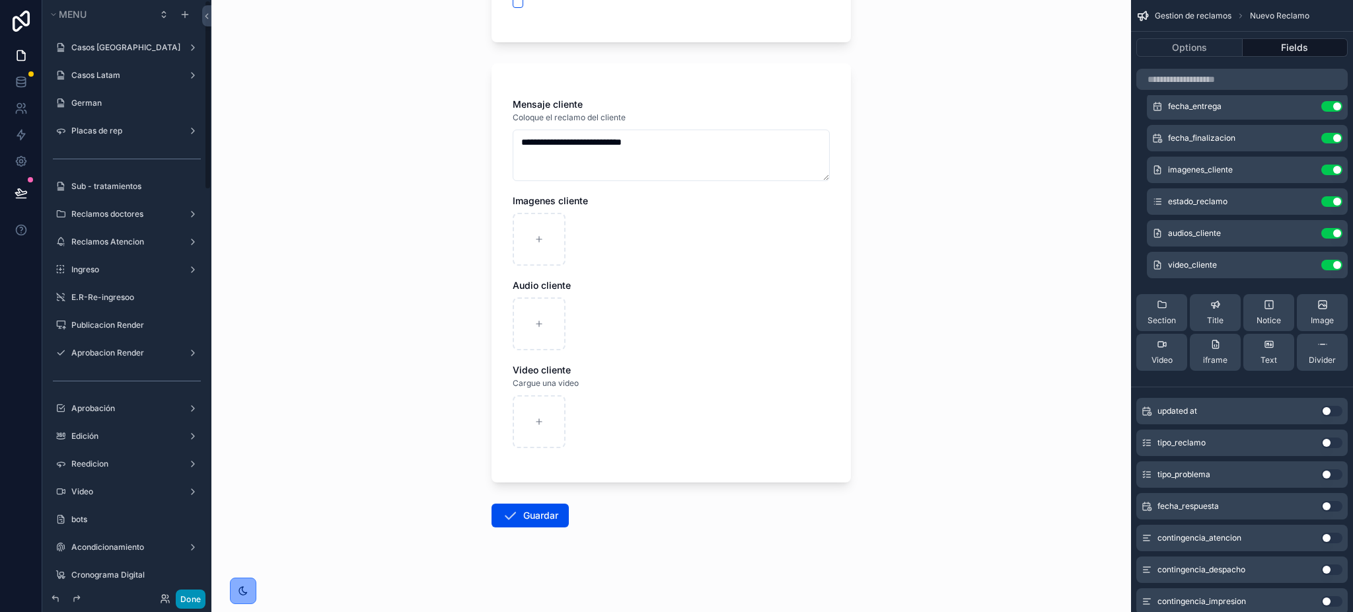
click at [202, 598] on button "Done" at bounding box center [191, 599] width 30 height 19
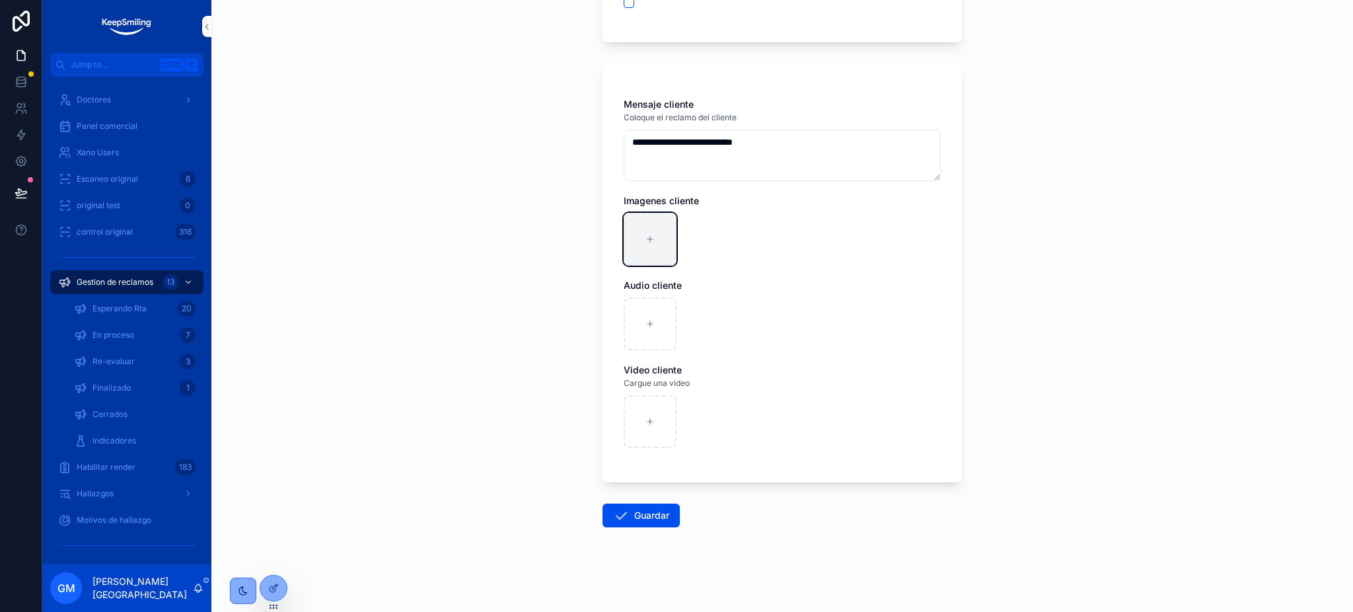
click at [658, 233] on div "scrollable content" at bounding box center [650, 239] width 53 height 53
type input "**********"
click at [0, 0] on icon "scrollable content" at bounding box center [0, 0] width 0 height 0
click at [666, 204] on div "Confirm delete?" at bounding box center [639, 200] width 106 height 16
click at [670, 202] on icon "scrollable content" at bounding box center [673, 201] width 6 height 6
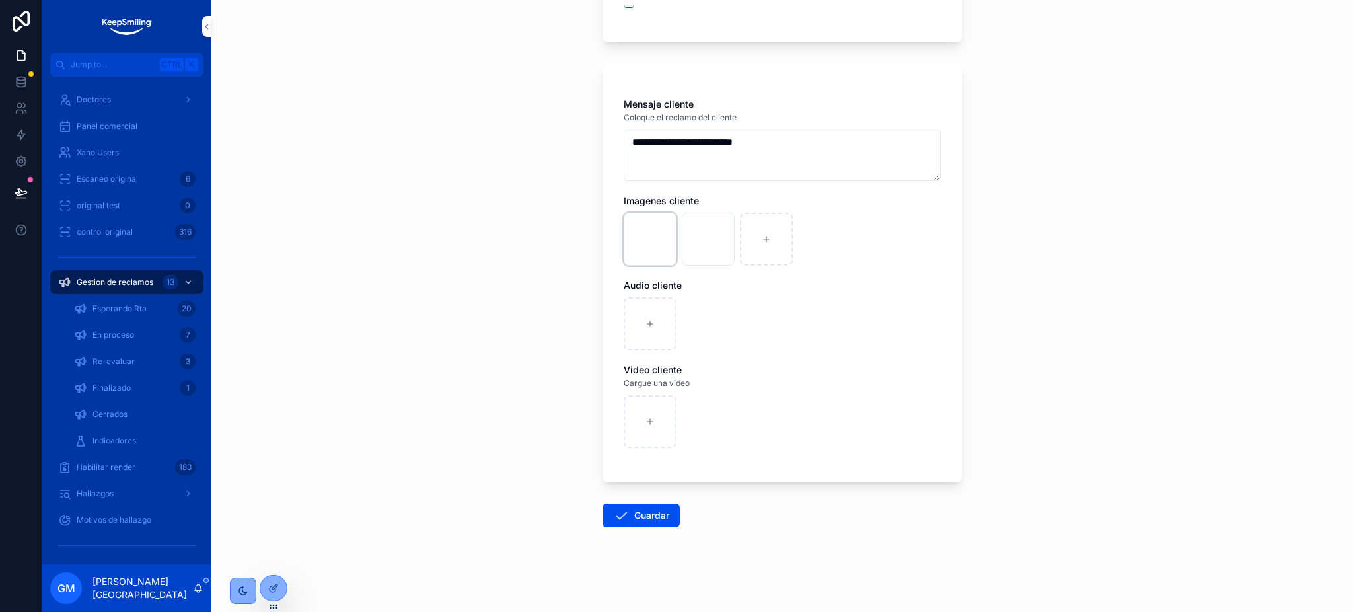
click at [648, 238] on div "517582690_1142042017969110_7571920715663520753_n .jpg" at bounding box center [650, 239] width 53 height 53
click at [646, 230] on body "Jump to... Ctrl K Casos Argentina 1547 Casos Latam 454 German 5362 Placas de re…" at bounding box center [676, 306] width 1353 height 612
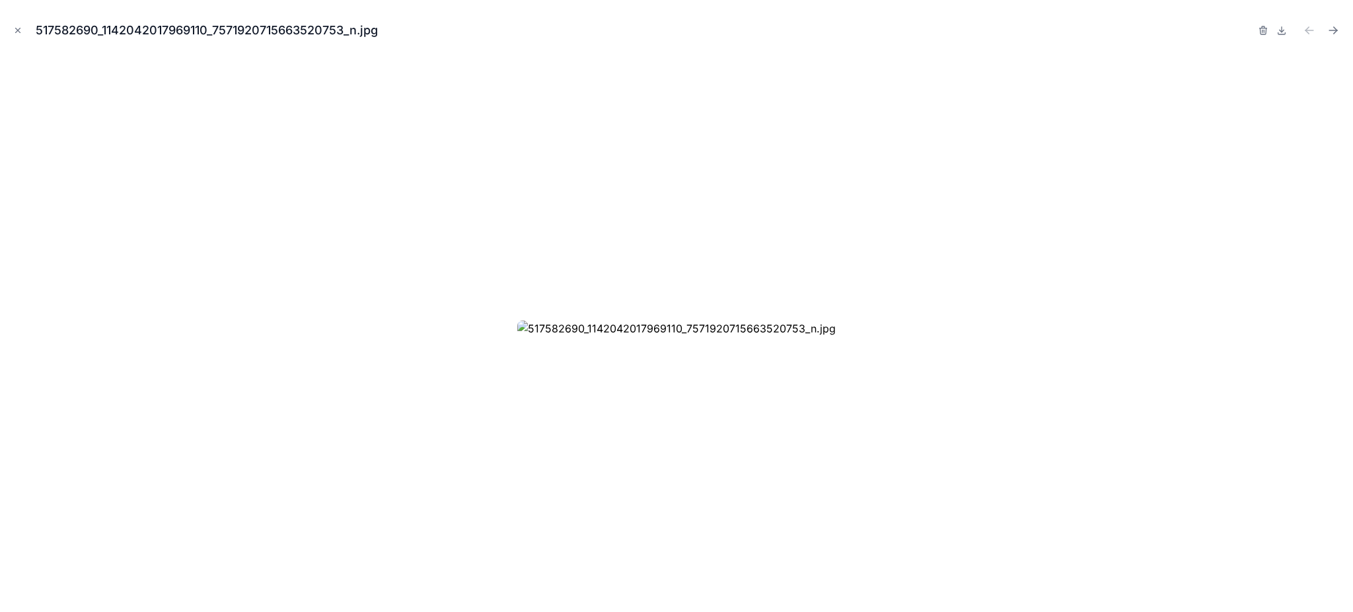
click at [1, 31] on div "517582690_1142042017969110_7571920715663520753_n.jpg" at bounding box center [676, 306] width 1353 height 612
click at [17, 30] on icon "Close modal" at bounding box center [18, 30] width 5 height 5
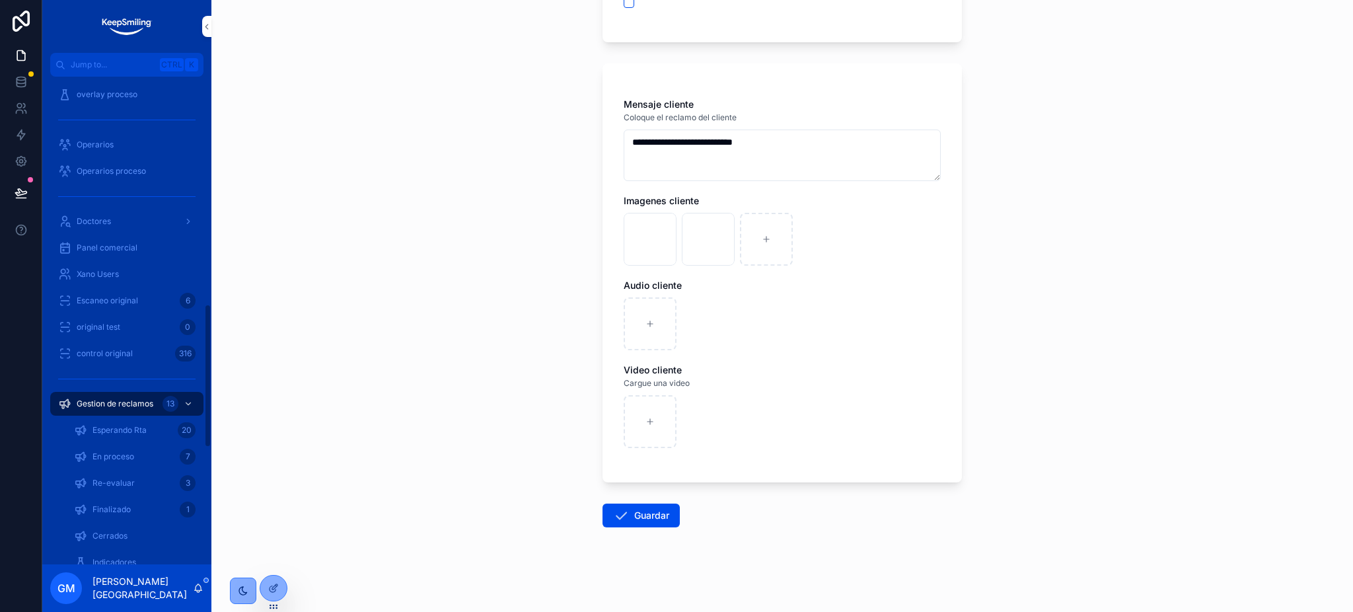
scroll to position [775, 0]
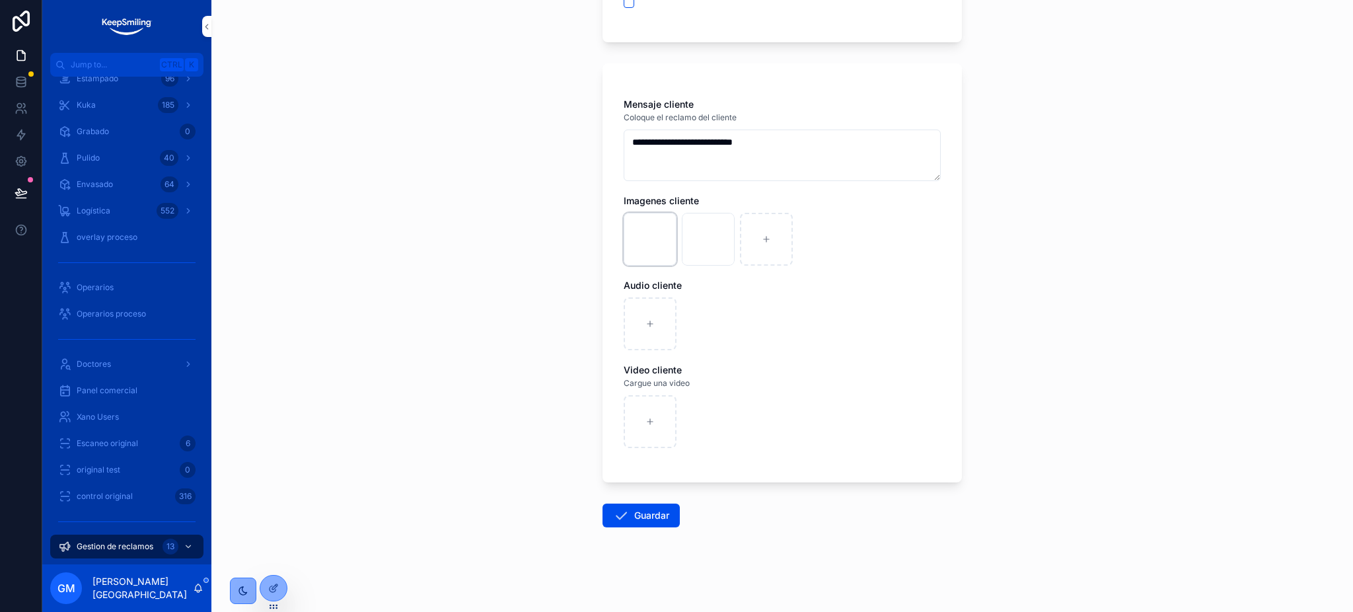
click at [0, 0] on icon "scrollable content" at bounding box center [0, 0] width 0 height 0
click at [671, 201] on icon "scrollable content" at bounding box center [673, 199] width 11 height 11
click at [0, 0] on icon "scrollable content" at bounding box center [0, 0] width 0 height 0
click at [673, 198] on icon "scrollable content" at bounding box center [672, 198] width 7 height 0
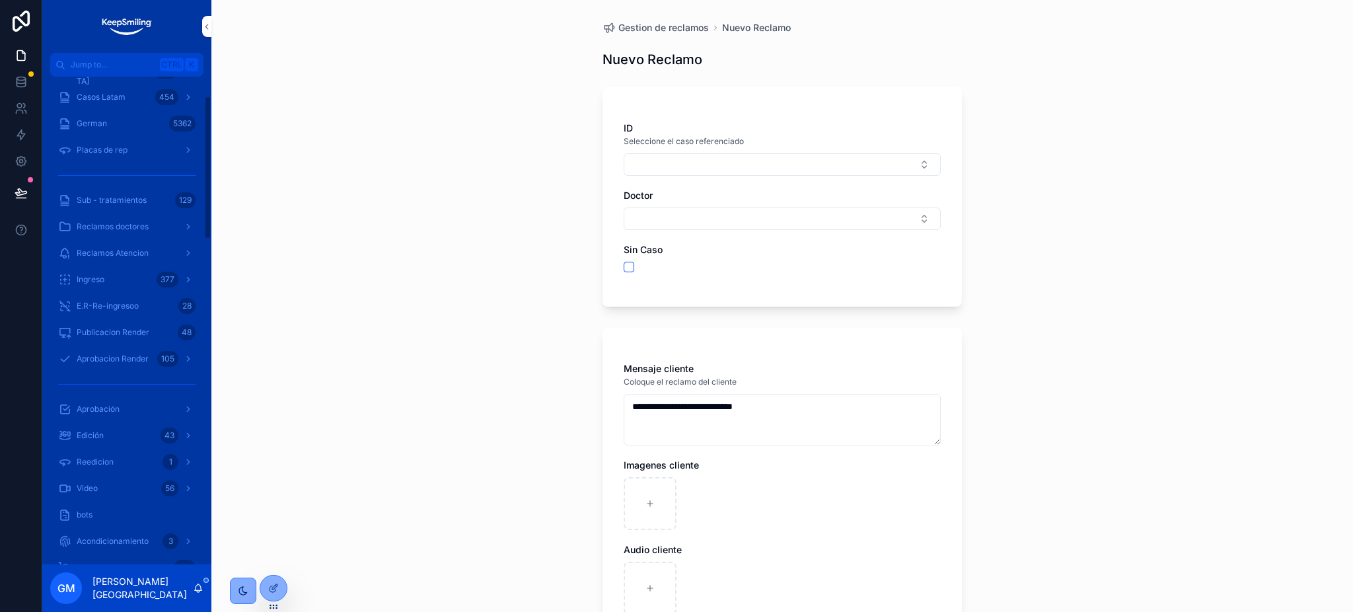
scroll to position [0, 0]
click at [132, 91] on div "Casos Argentina 1547" at bounding box center [126, 97] width 137 height 21
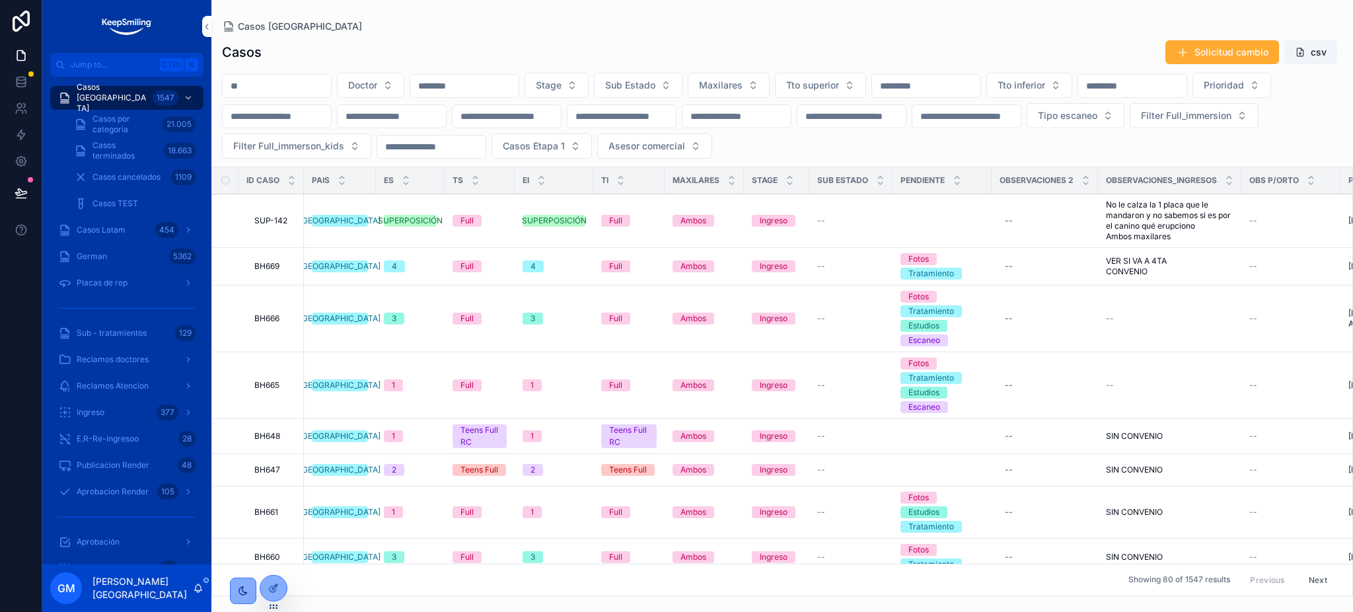
click at [269, 83] on input "scrollable content" at bounding box center [277, 86] width 108 height 19
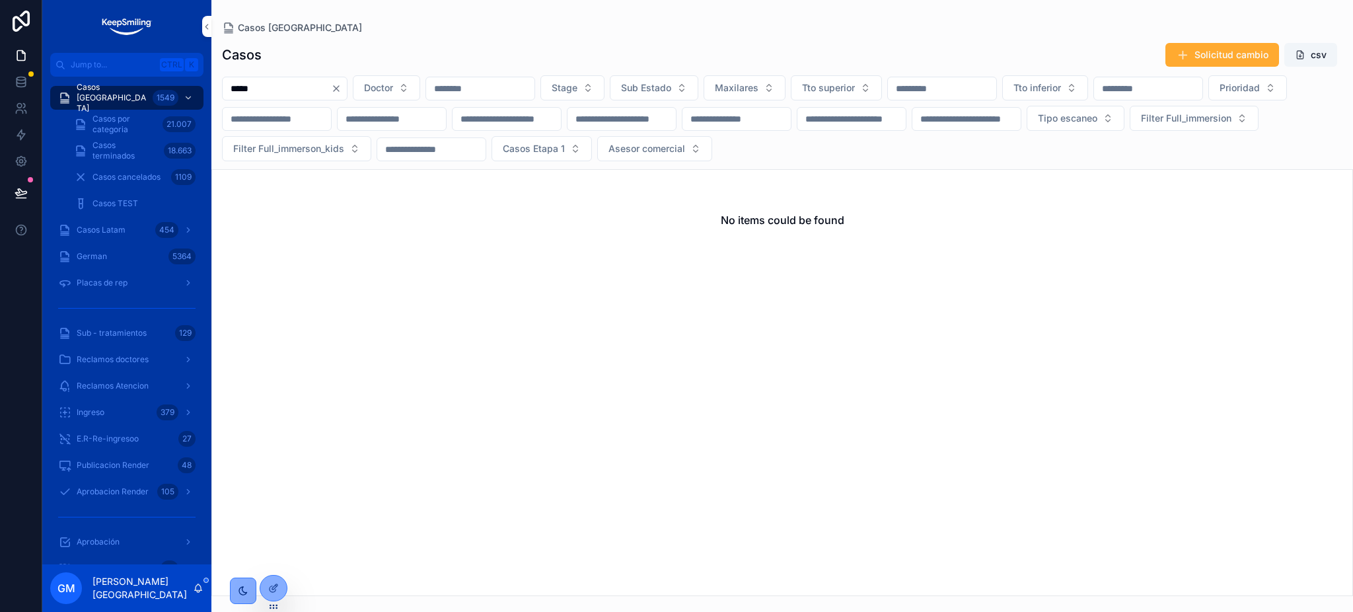
click at [256, 90] on input "*****" at bounding box center [277, 88] width 108 height 19
type input "*****"
click at [161, 118] on div "Casos por categoria 21.007" at bounding box center [135, 124] width 122 height 21
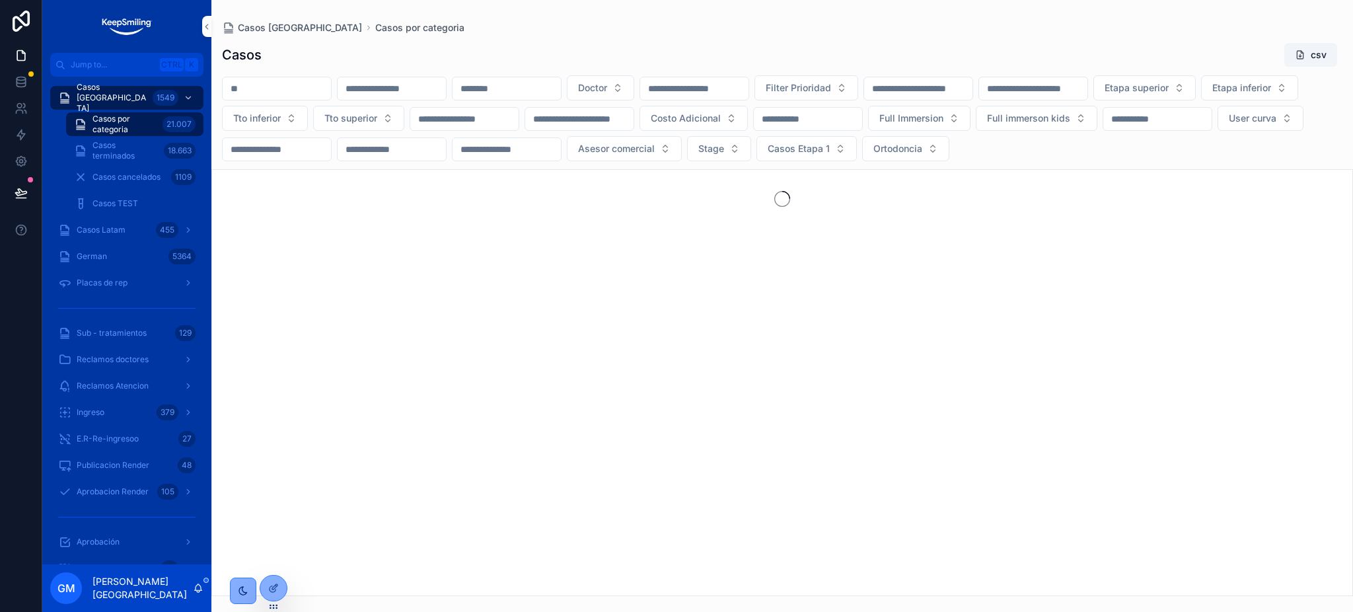
click at [297, 93] on input "scrollable content" at bounding box center [277, 88] width 108 height 19
paste input "*****"
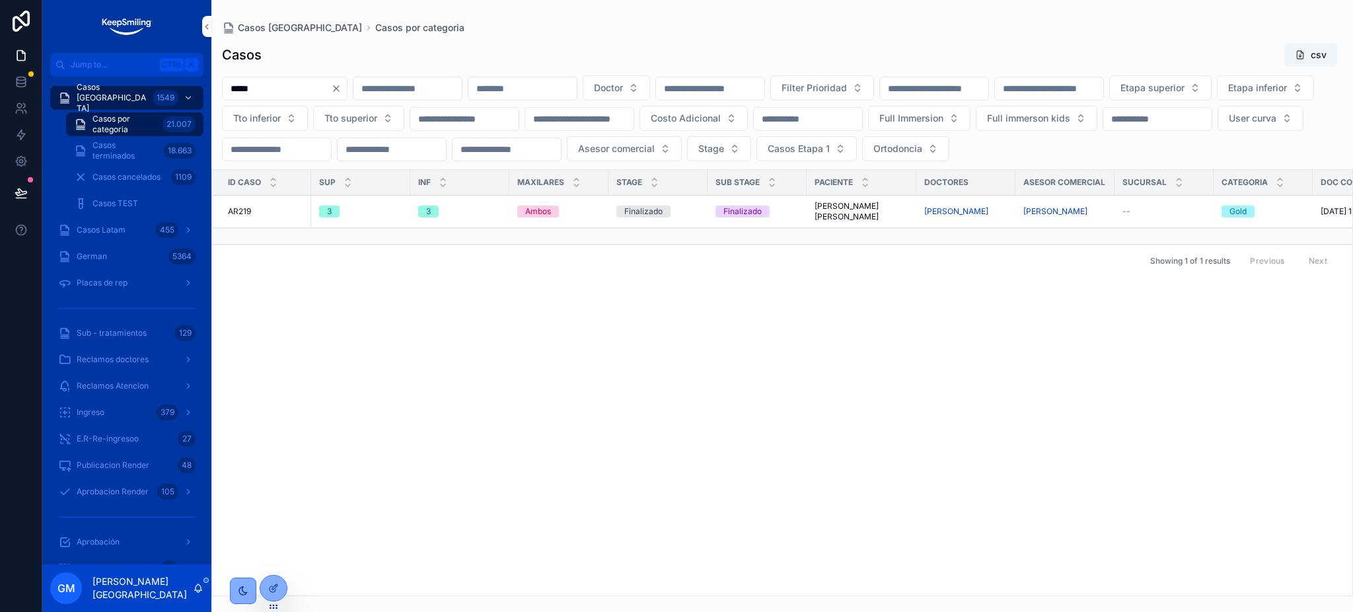
type input "*****"
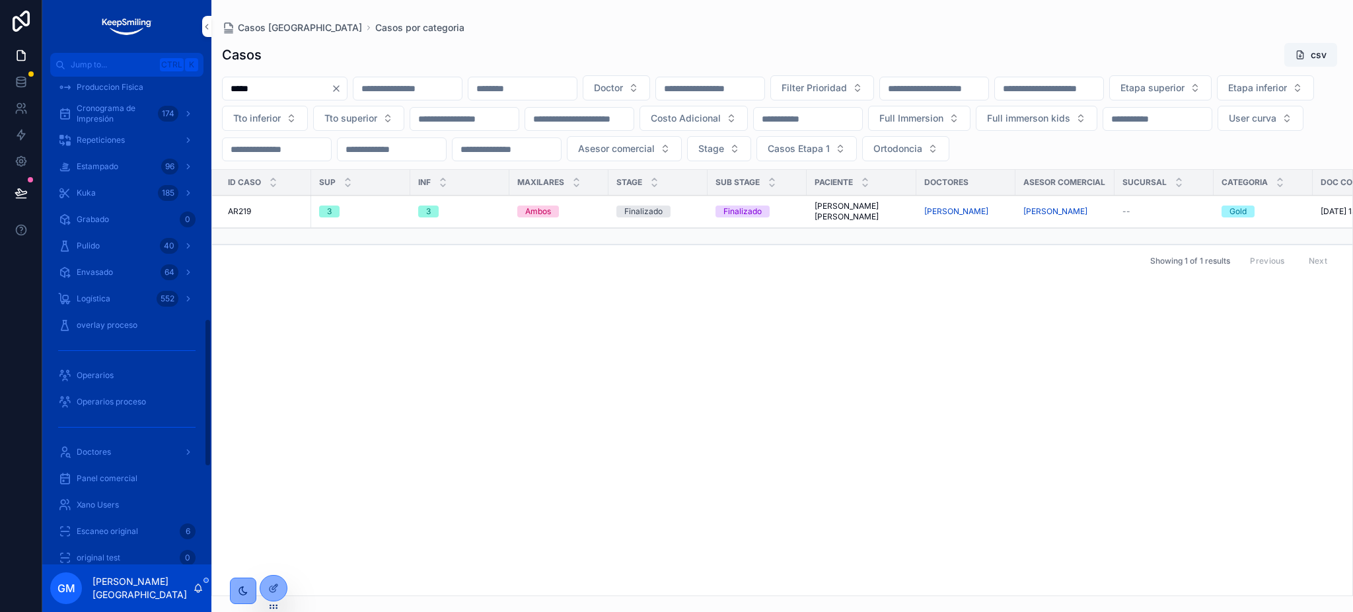
scroll to position [881, 0]
drag, startPoint x: 145, startPoint y: 313, endPoint x: 163, endPoint y: 285, distance: 32.6
click at [145, 313] on div "Gestion de reclamos 13" at bounding box center [126, 305] width 137 height 21
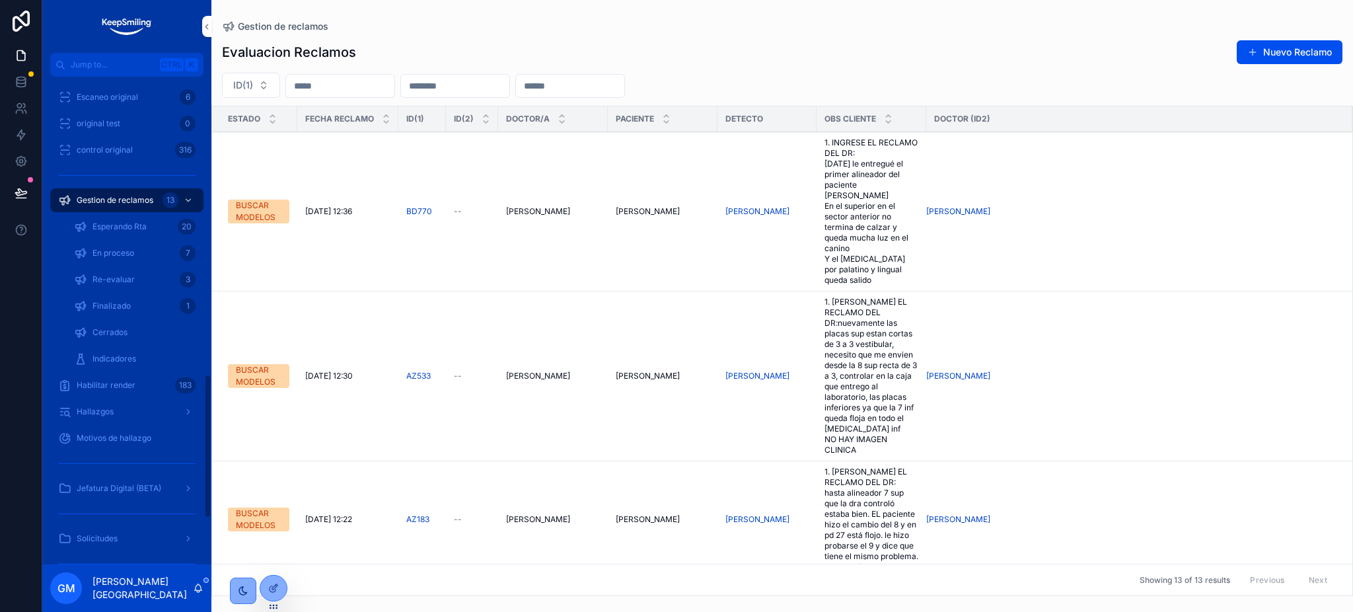
scroll to position [1016, 0]
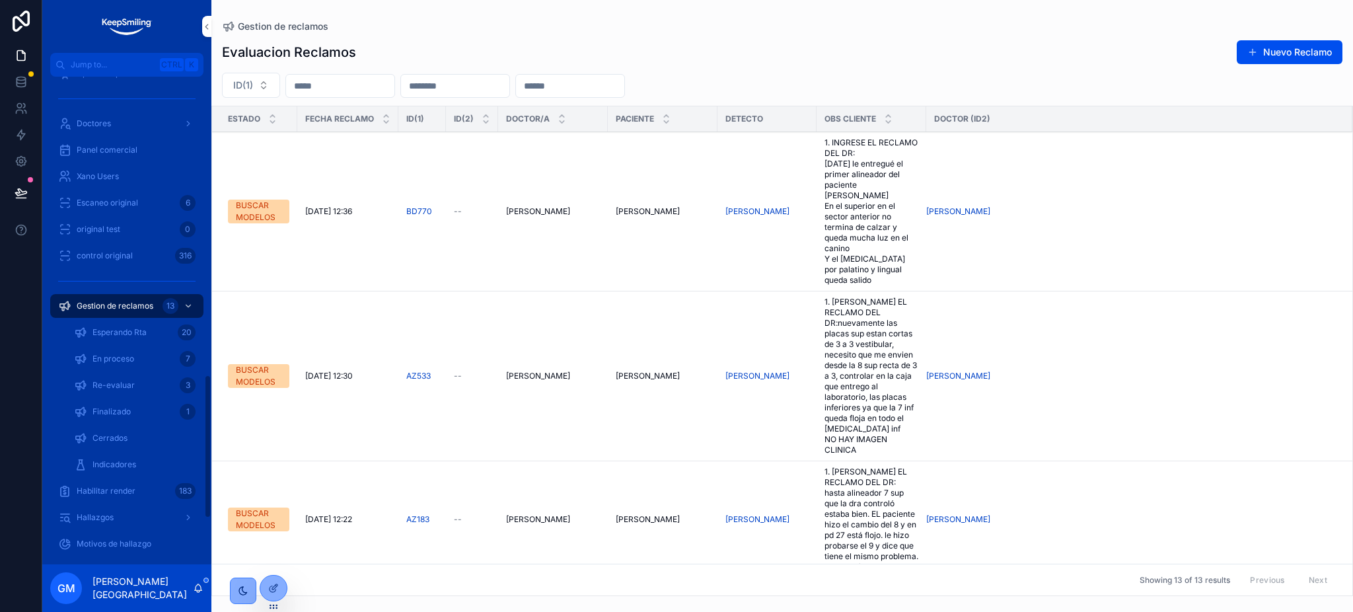
click at [291, 86] on input "scrollable content" at bounding box center [340, 86] width 108 height 19
click at [268, 90] on button "ID(1)" at bounding box center [251, 85] width 58 height 25
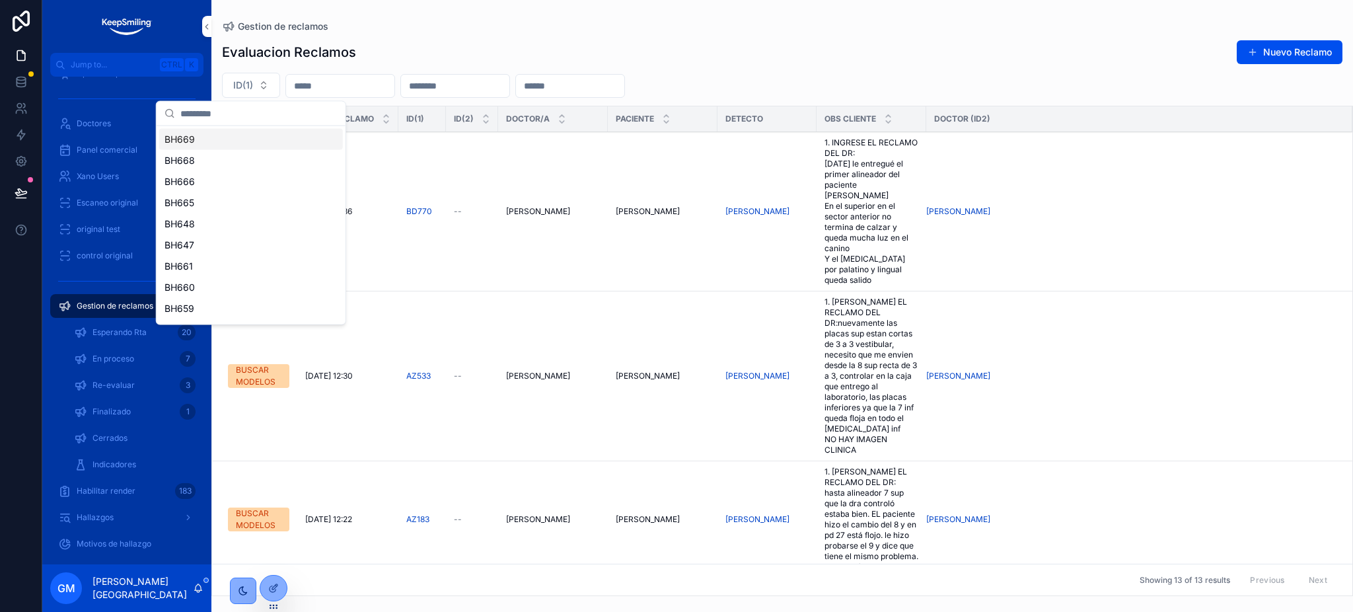
click at [267, 118] on input "scrollable content" at bounding box center [258, 114] width 157 height 24
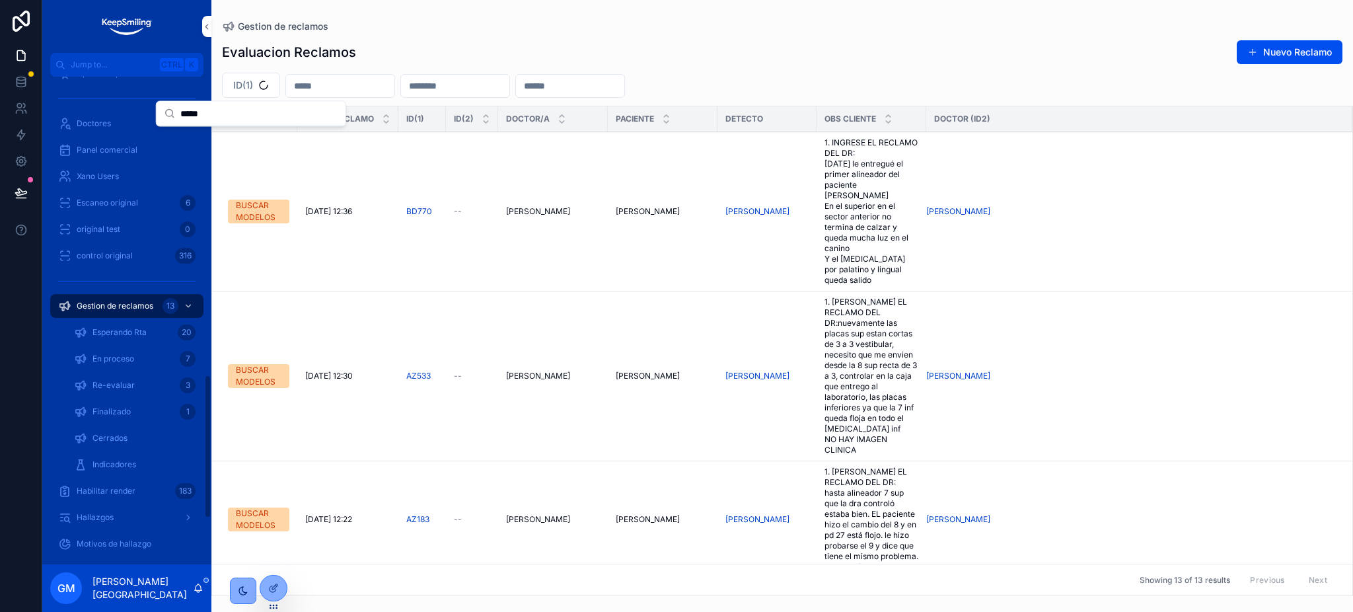
drag, startPoint x: 189, startPoint y: 112, endPoint x: 172, endPoint y: 106, distance: 17.3
click at [172, 106] on div "*****" at bounding box center [251, 114] width 189 height 24
type input "*****"
click at [278, 143] on div "AR219" at bounding box center [251, 139] width 184 height 21
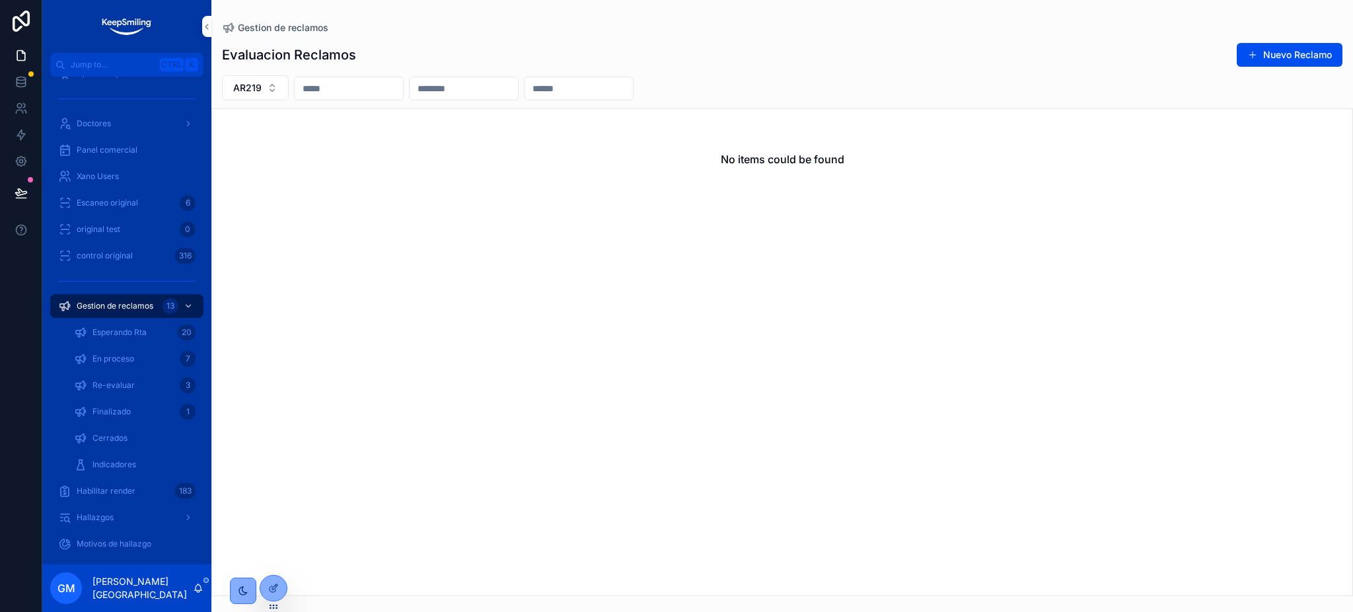
click at [130, 329] on span "Esperando Rta" at bounding box center [120, 332] width 54 height 11
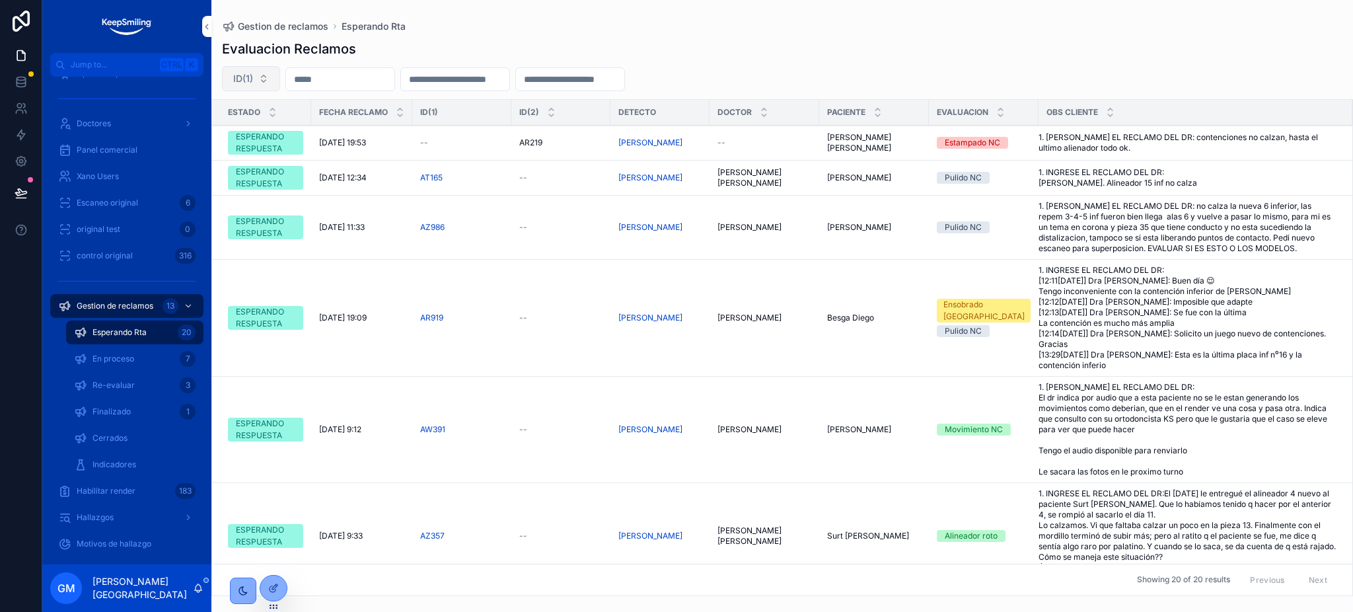
click at [247, 82] on span "ID(1)" at bounding box center [243, 78] width 20 height 13
type input "*****"
click at [237, 146] on div "ESPERANDO RESPUESTA" at bounding box center [265, 143] width 59 height 24
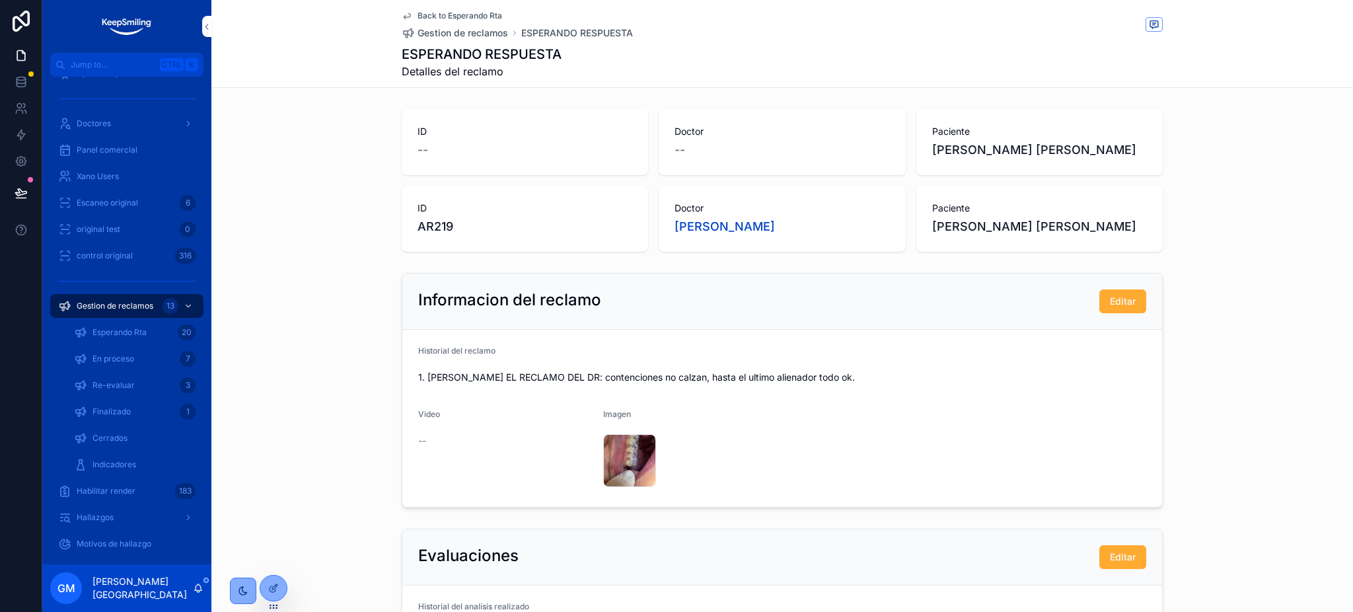
click at [446, 14] on span "Back to Esperando Rta" at bounding box center [460, 16] width 85 height 11
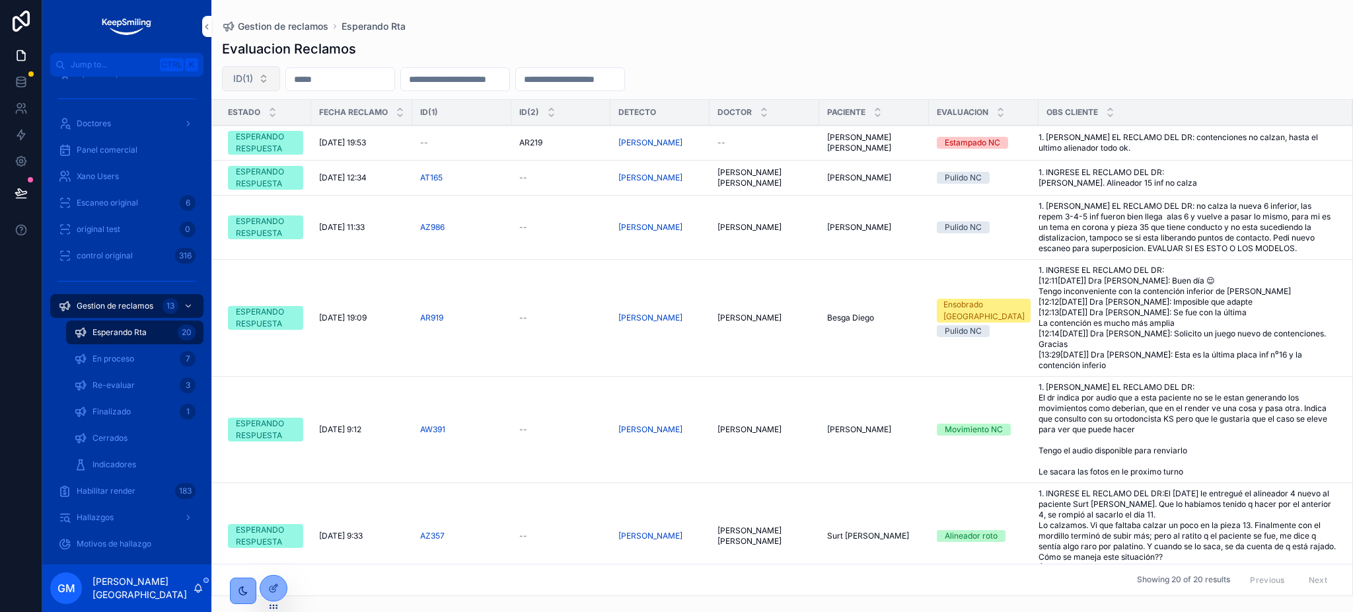
click at [241, 81] on span "ID(1)" at bounding box center [243, 78] width 20 height 13
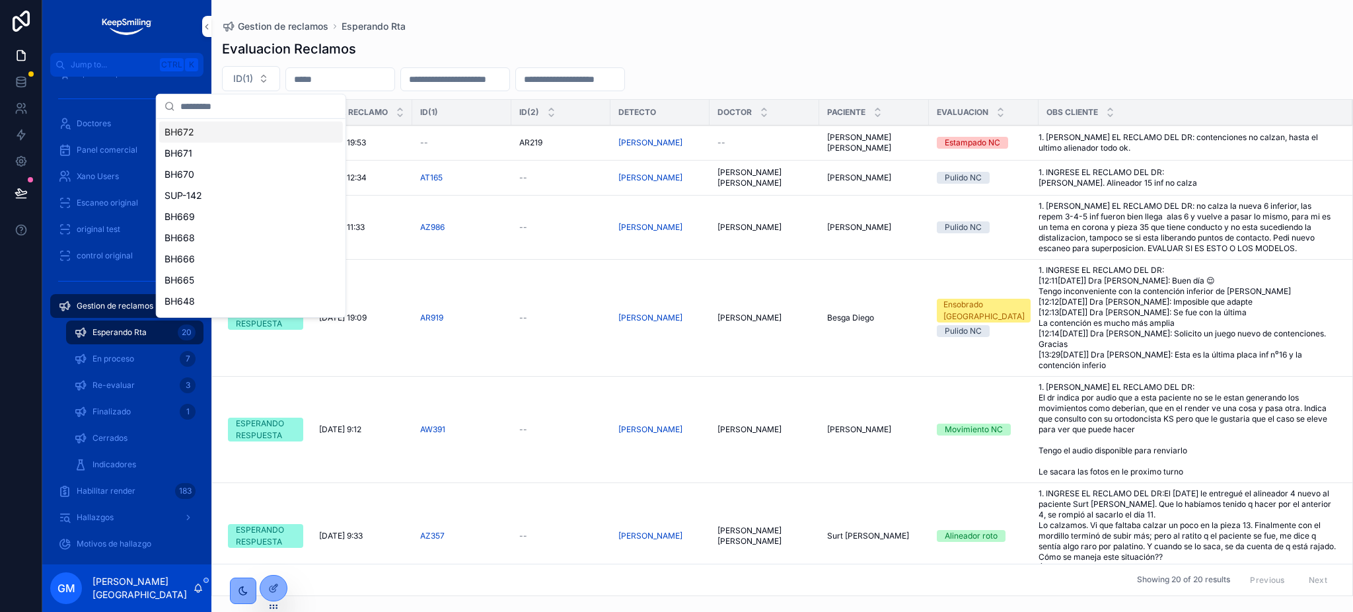
click at [256, 104] on input "scrollable content" at bounding box center [258, 107] width 157 height 24
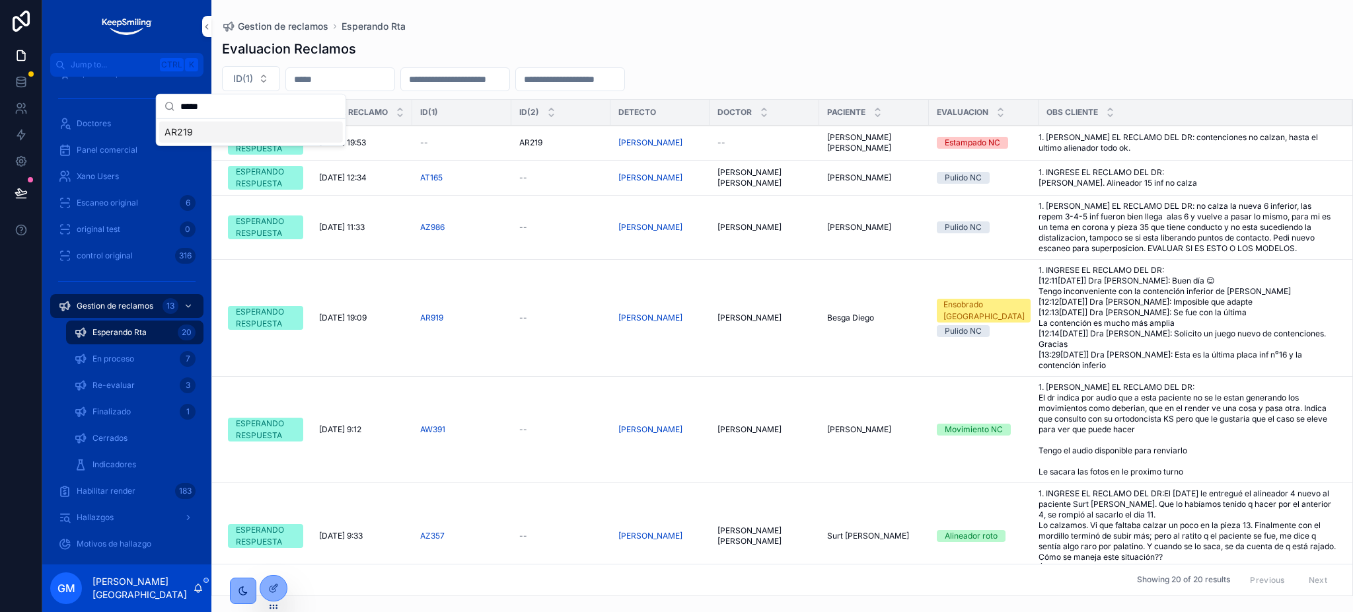
type input "*****"
click at [231, 135] on div "AR219" at bounding box center [251, 132] width 184 height 21
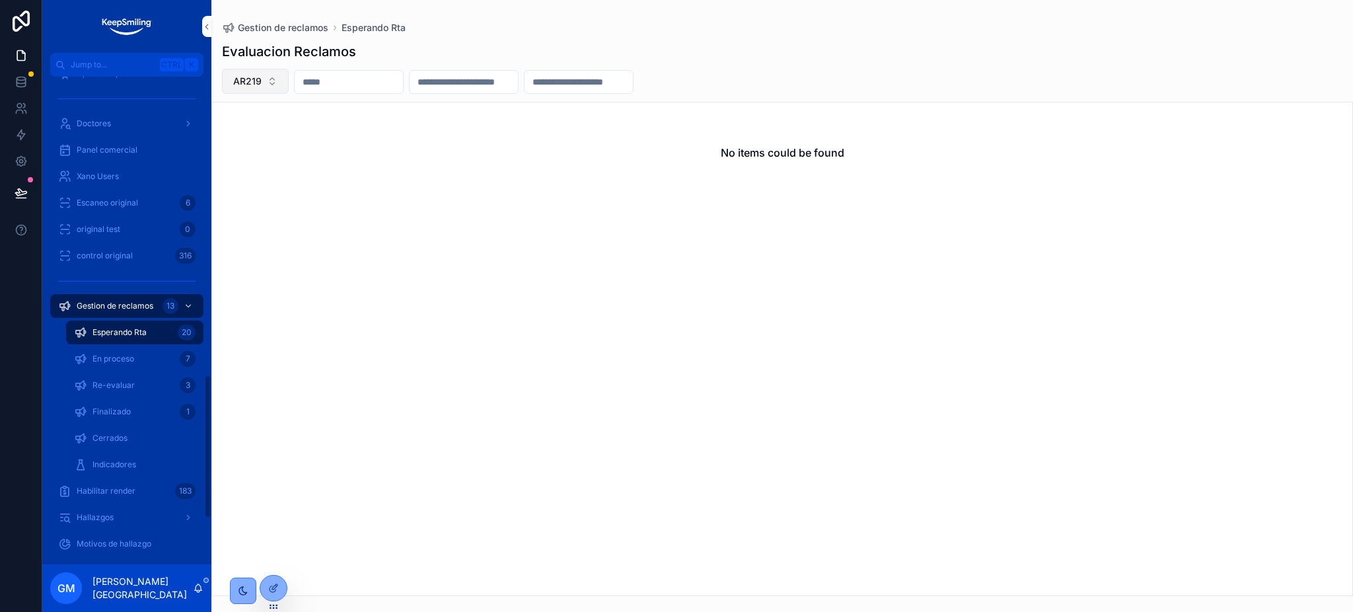
click at [270, 86] on button "AR219" at bounding box center [255, 81] width 67 height 25
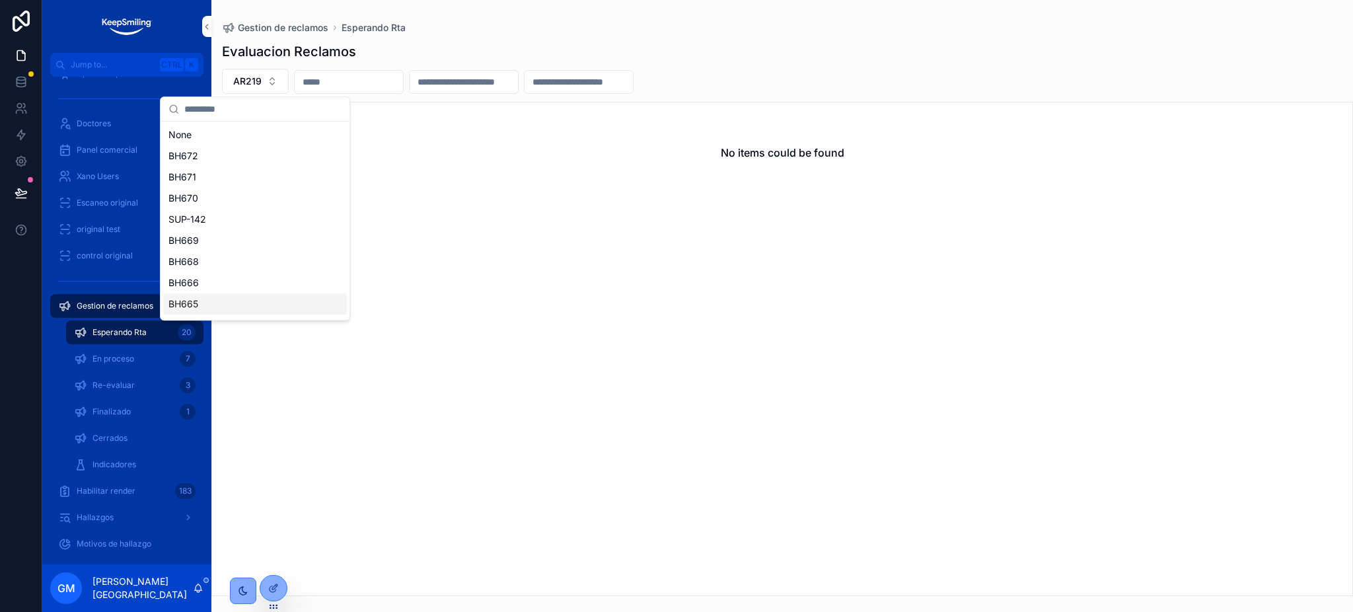
click at [116, 409] on span "Finalizado" at bounding box center [112, 411] width 38 height 11
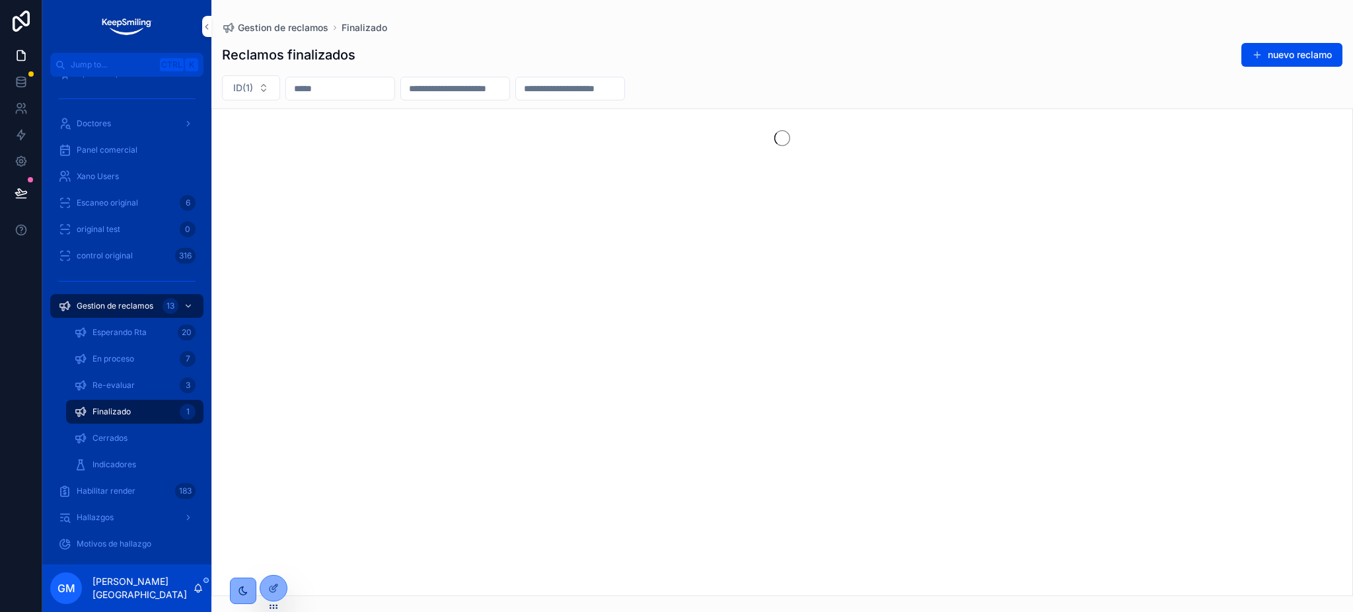
click at [113, 436] on span "Cerrados" at bounding box center [110, 438] width 35 height 11
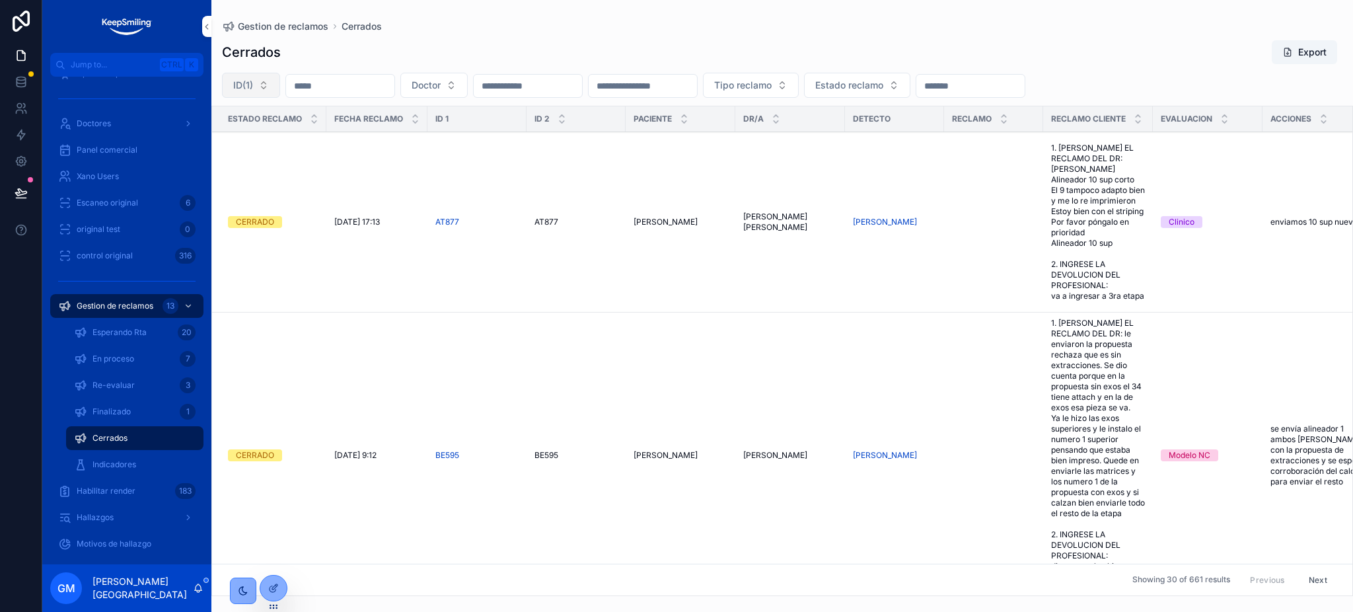
click at [255, 98] on button "ID(1)" at bounding box center [251, 85] width 58 height 25
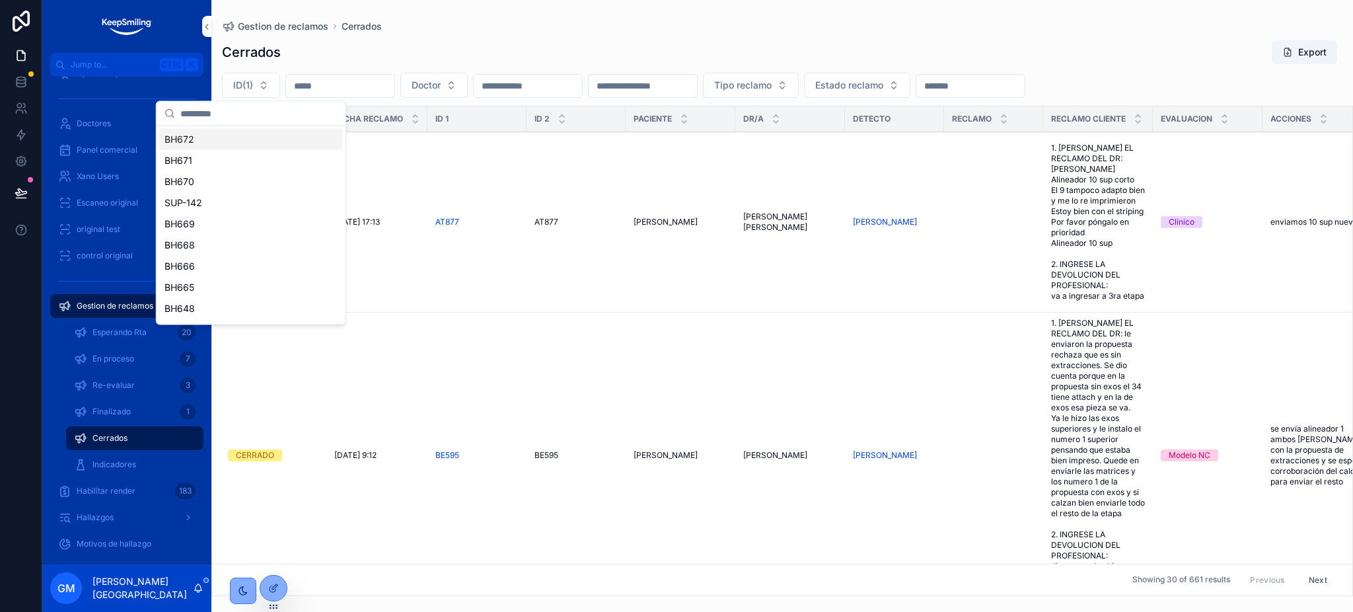
click at [256, 113] on input "scrollable content" at bounding box center [258, 114] width 157 height 24
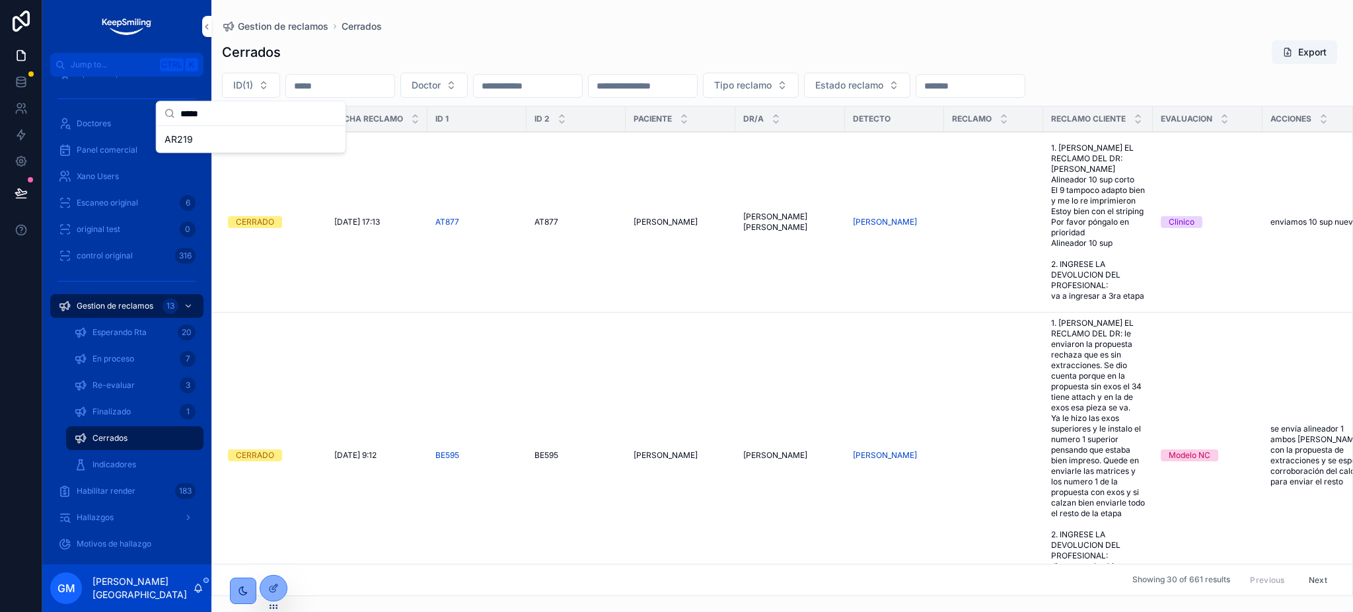
drag, startPoint x: 256, startPoint y: 113, endPoint x: 90, endPoint y: 113, distance: 166.5
click at [90, 113] on div "Jump to... Ctrl K Casos Argentina 1549 Casos Latam 455 German 5364 Placas de re…" at bounding box center [697, 306] width 1311 height 612
click at [199, 114] on input "*****" at bounding box center [258, 114] width 157 height 24
type input "*****"
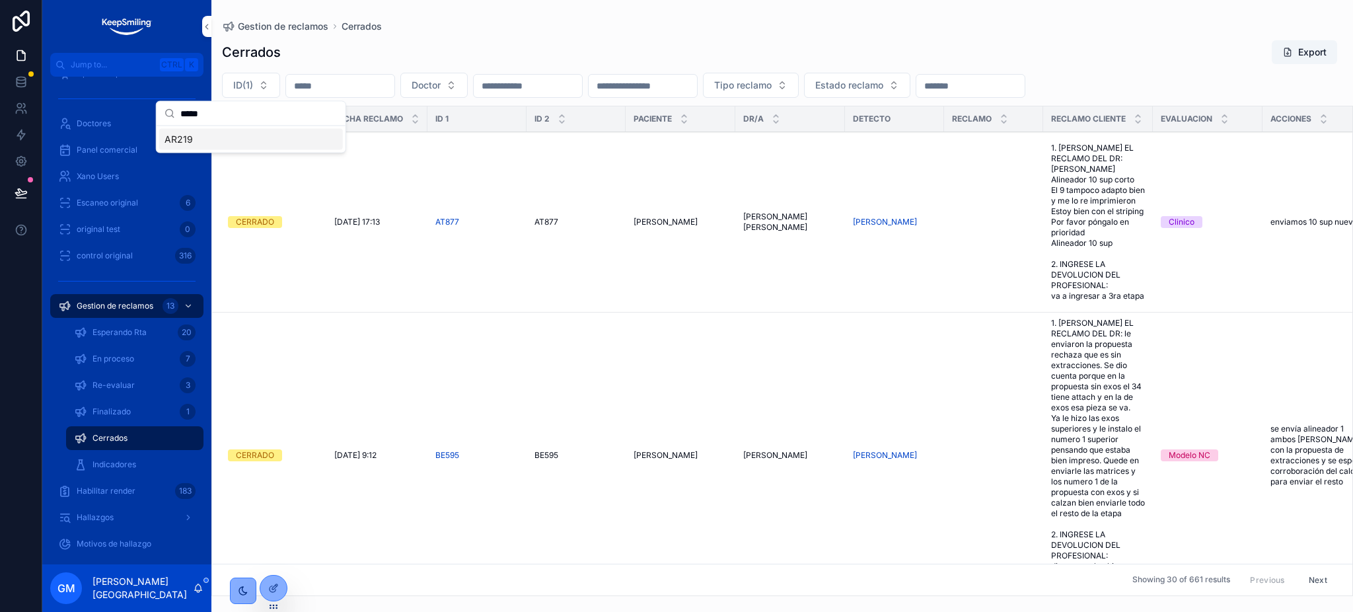
click at [202, 146] on div "AR219" at bounding box center [251, 139] width 184 height 21
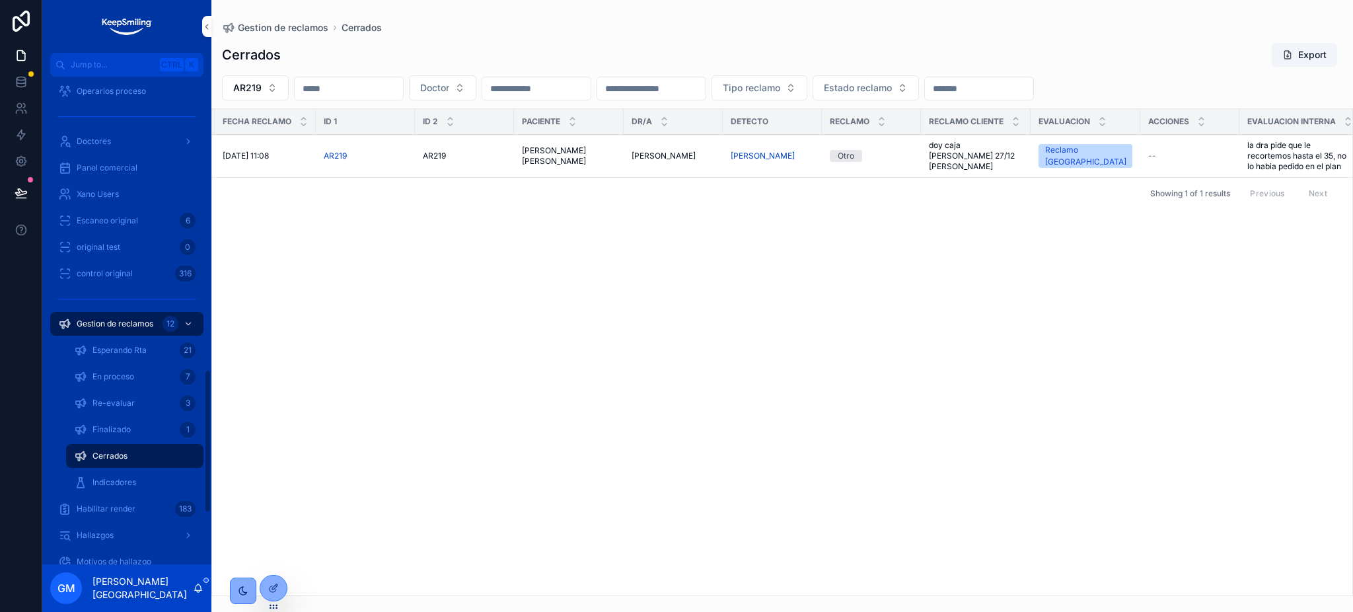
scroll to position [1086, 0]
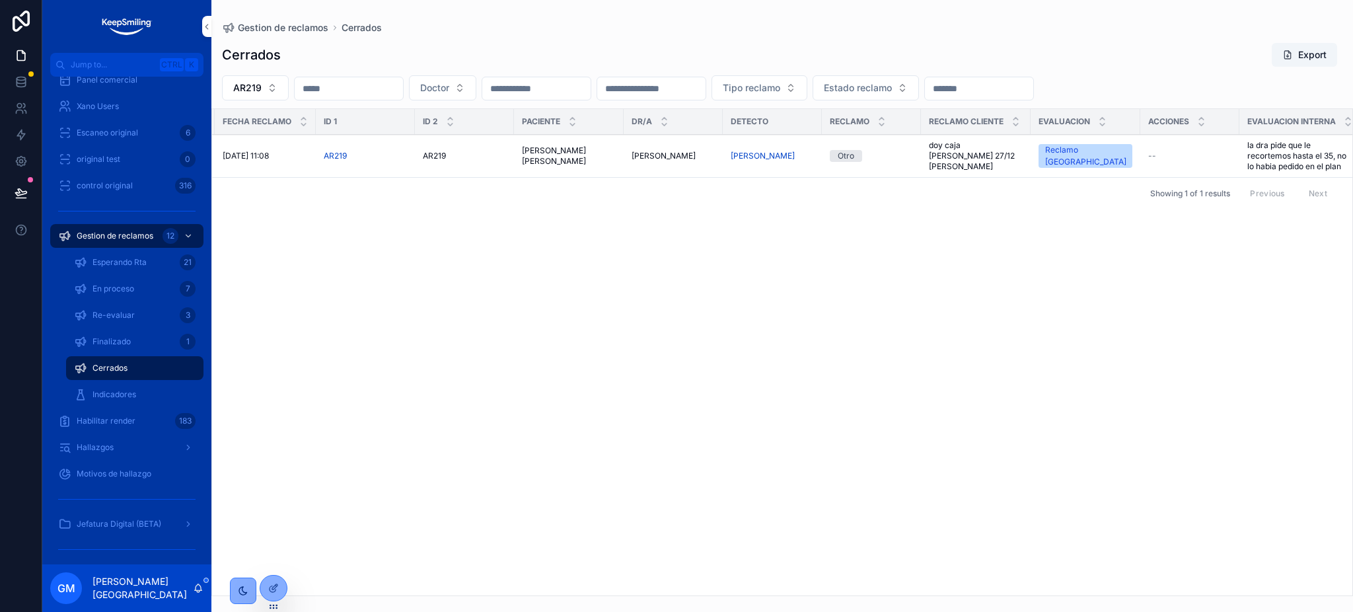
click at [1270, 157] on span "la dra pide que le recortemos hasta el 35, no lo habia pedido en el plan" at bounding box center [1300, 156] width 105 height 32
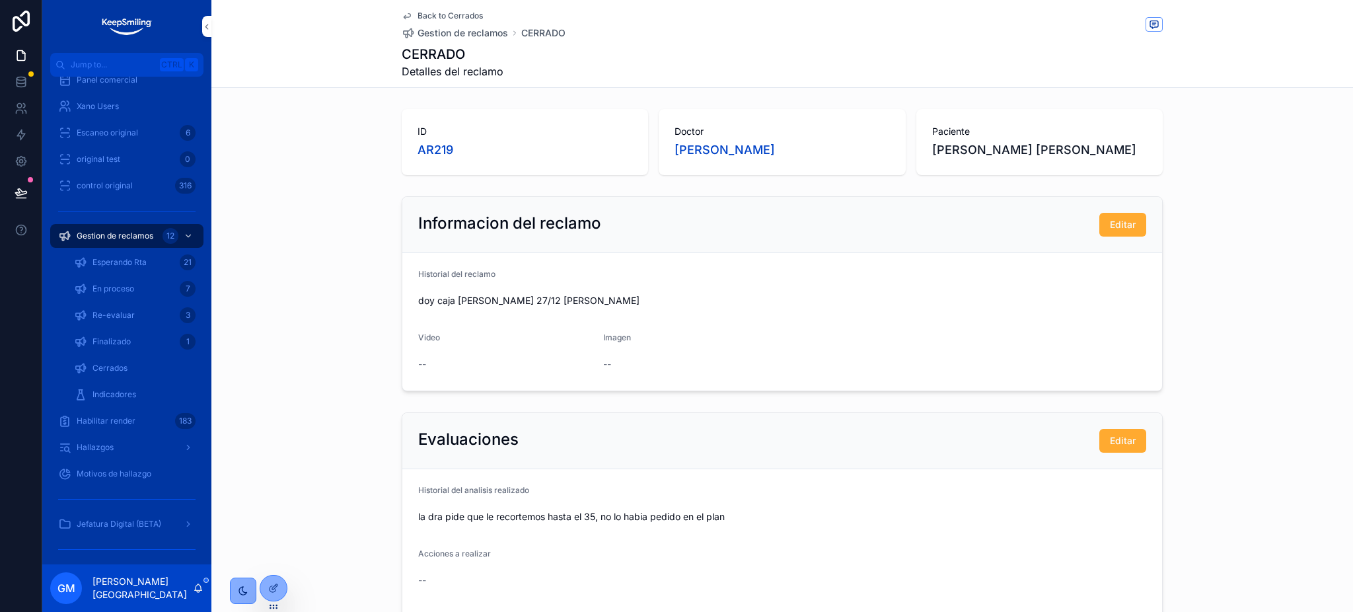
click at [447, 19] on span "Back to Cerrados" at bounding box center [450, 16] width 65 height 11
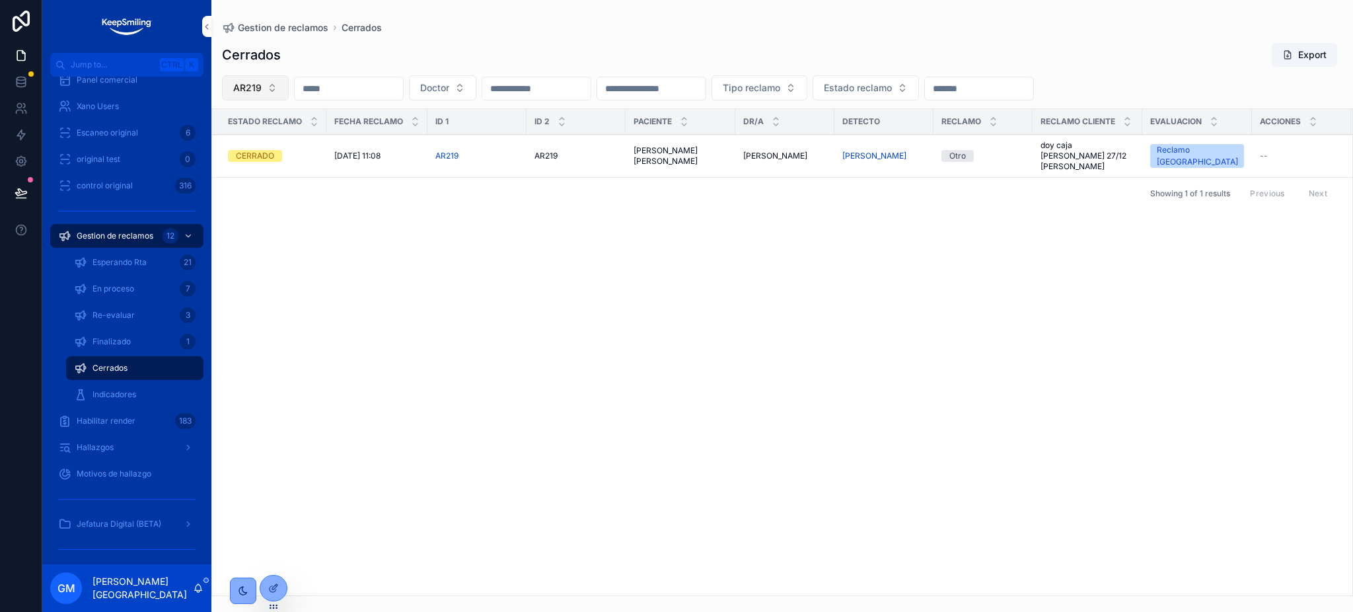
click at [260, 89] on span "AR219" at bounding box center [247, 87] width 28 height 13
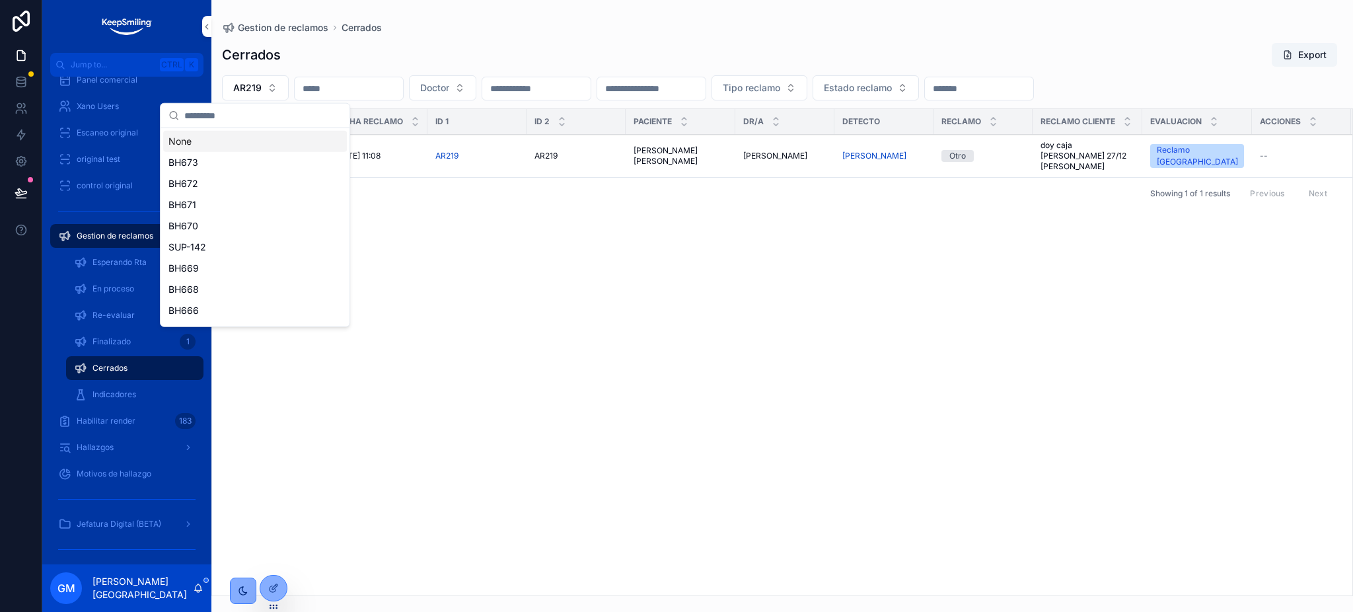
click at [283, 136] on div "None" at bounding box center [255, 141] width 184 height 21
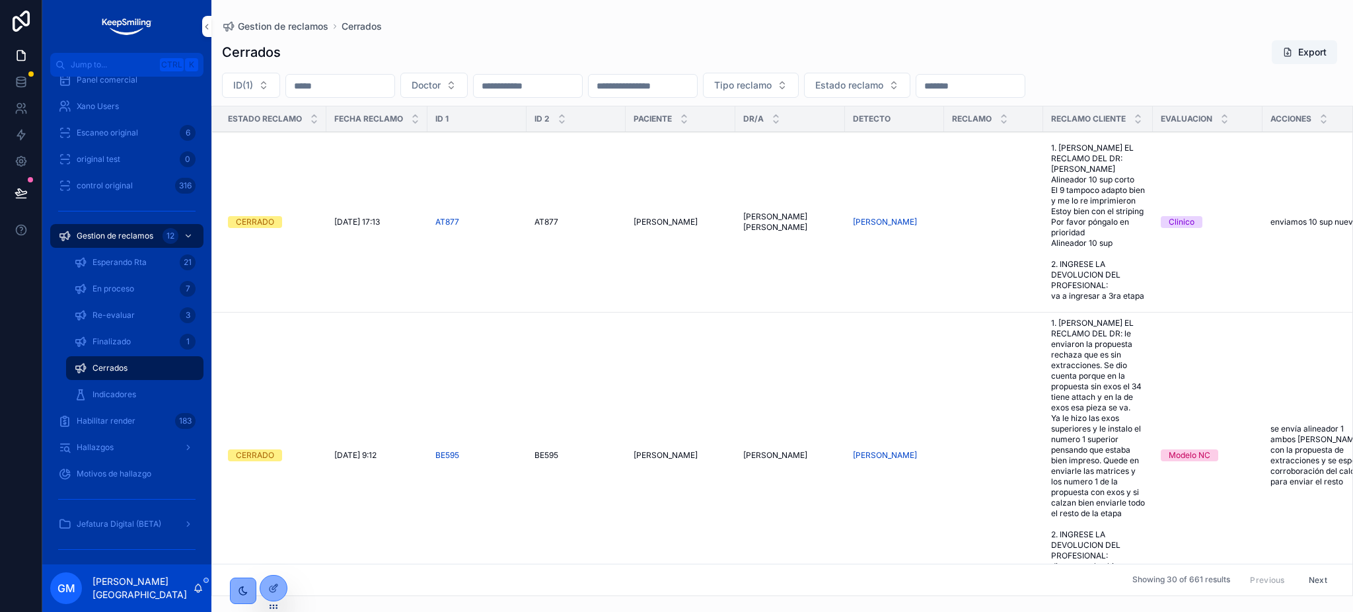
click at [360, 98] on div "scrollable content" at bounding box center [341, 86] width 110 height 24
click at [360, 88] on input "scrollable content" at bounding box center [340, 86] width 108 height 19
paste input "******"
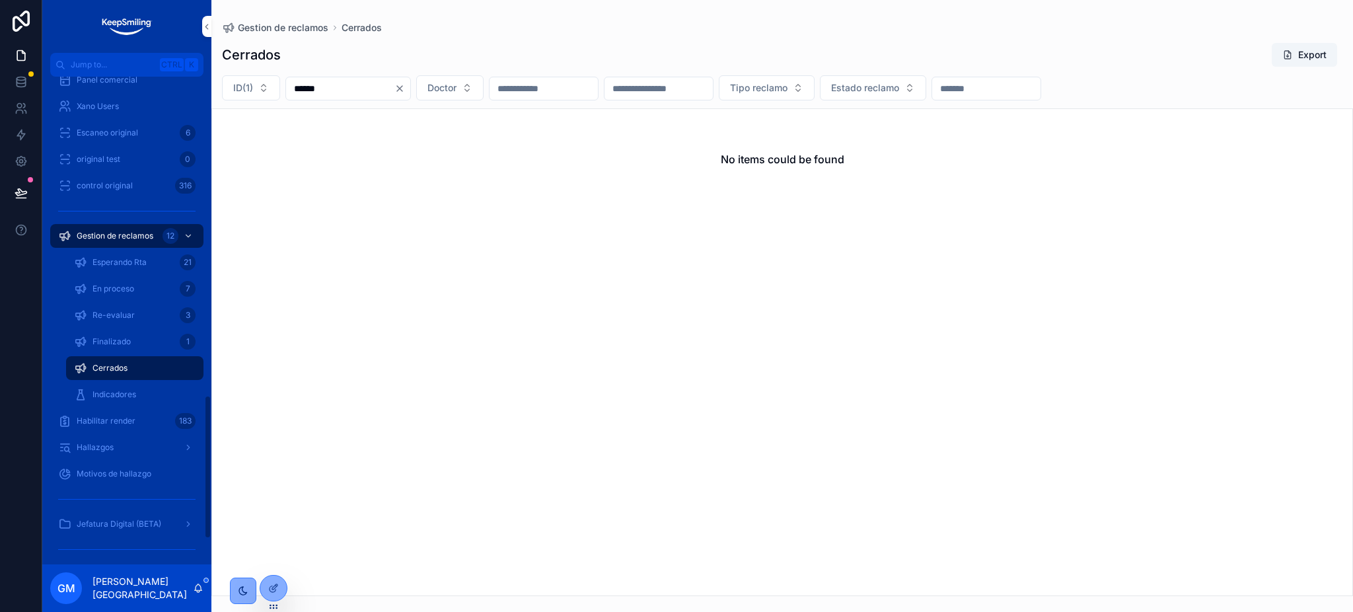
type input "******"
click at [109, 233] on span "Gestion de reclamos" at bounding box center [115, 236] width 77 height 11
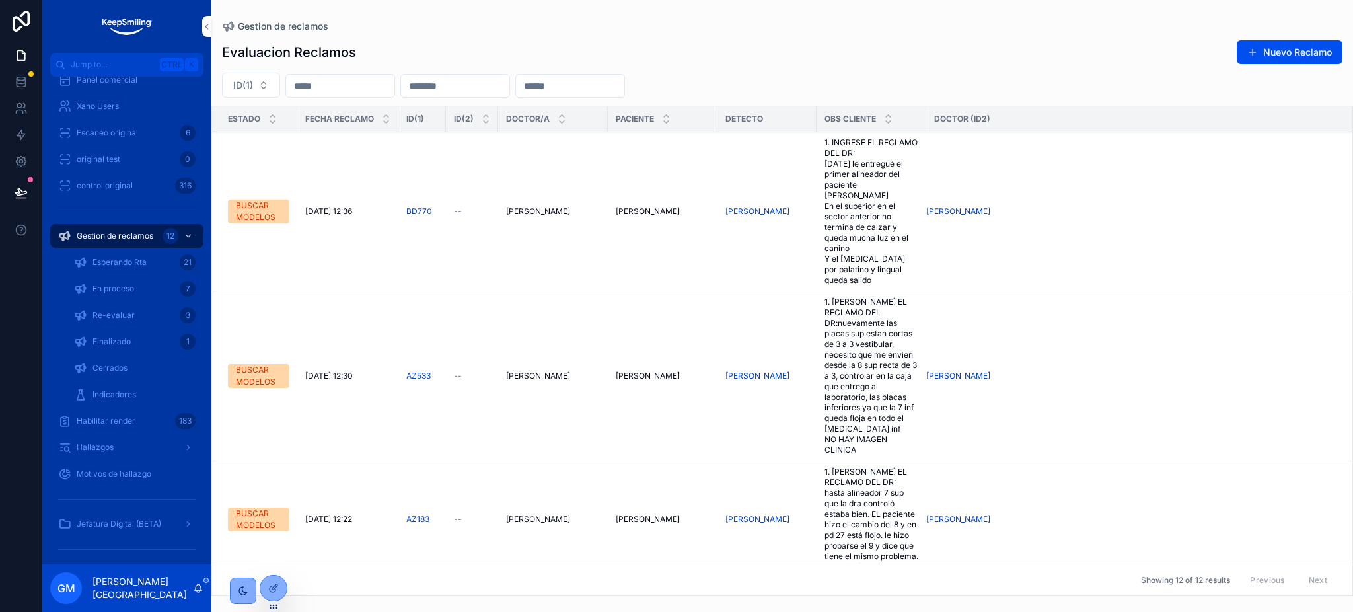
click at [361, 94] on input "scrollable content" at bounding box center [340, 86] width 108 height 19
paste input "******"
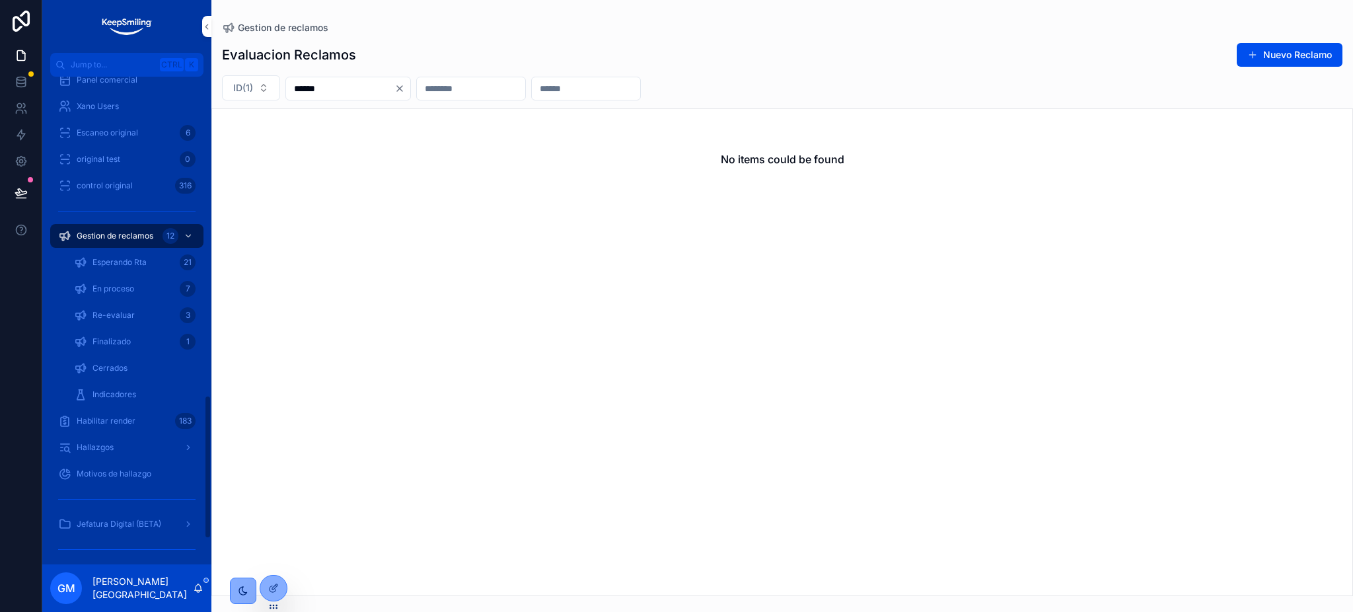
type input "******"
click at [159, 264] on div "Esperando Rta 21" at bounding box center [135, 262] width 122 height 21
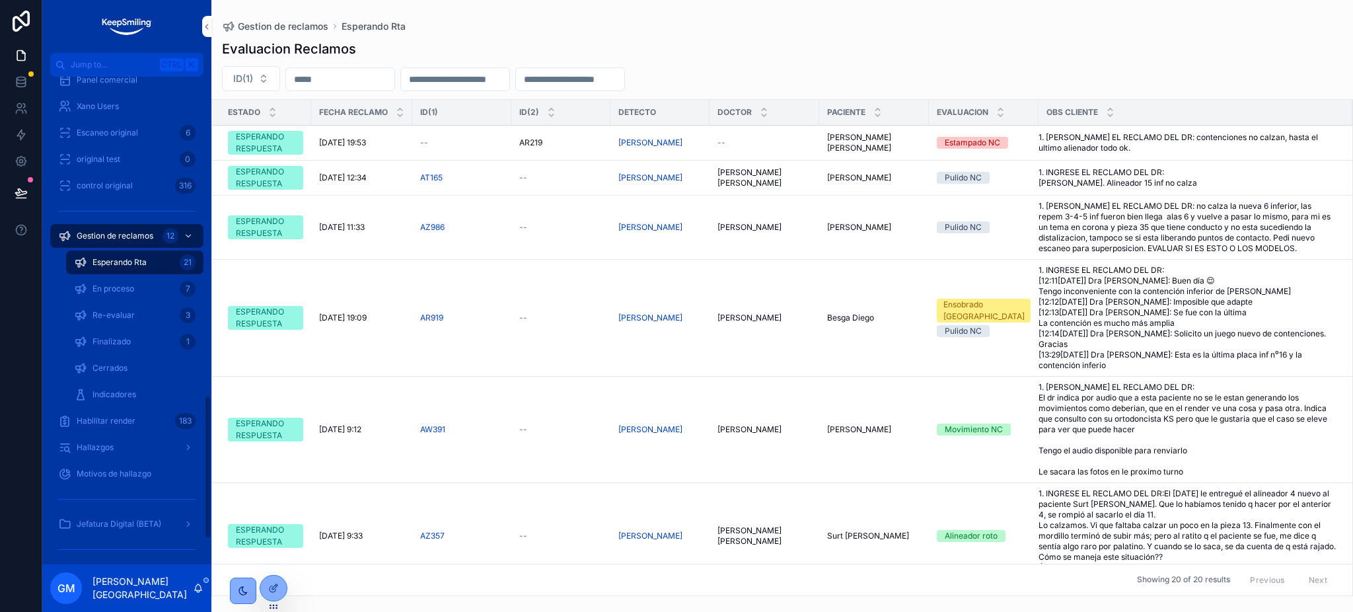
click at [313, 83] on input "scrollable content" at bounding box center [340, 79] width 108 height 19
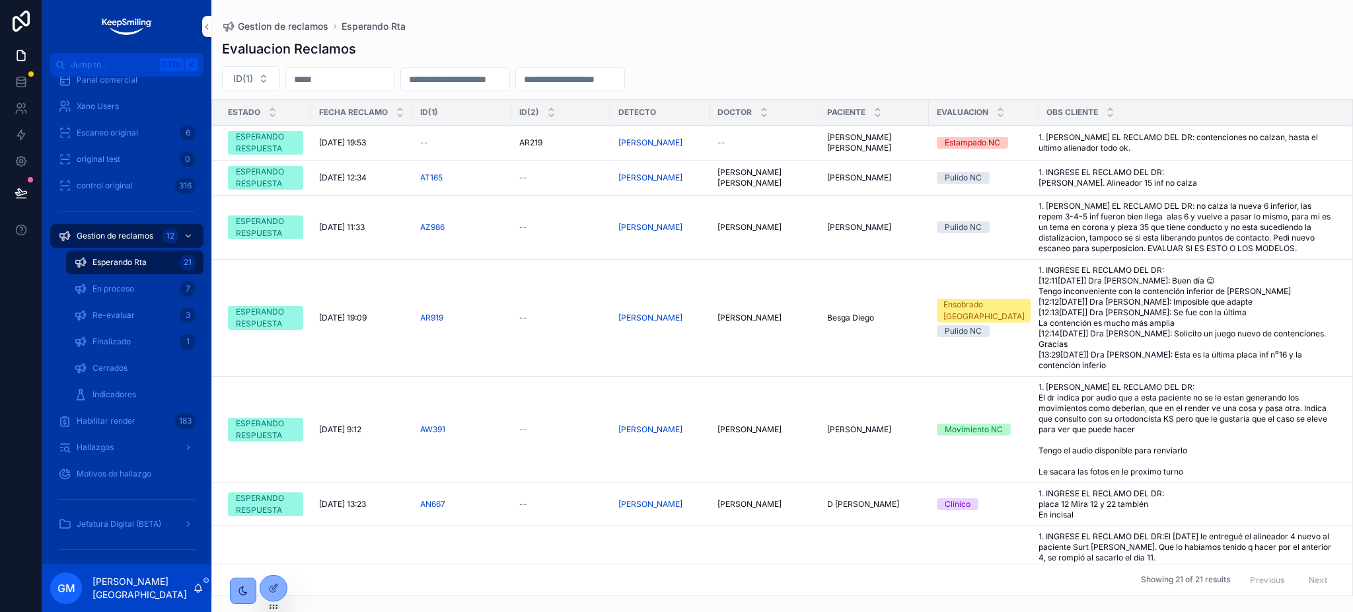
paste input "******"
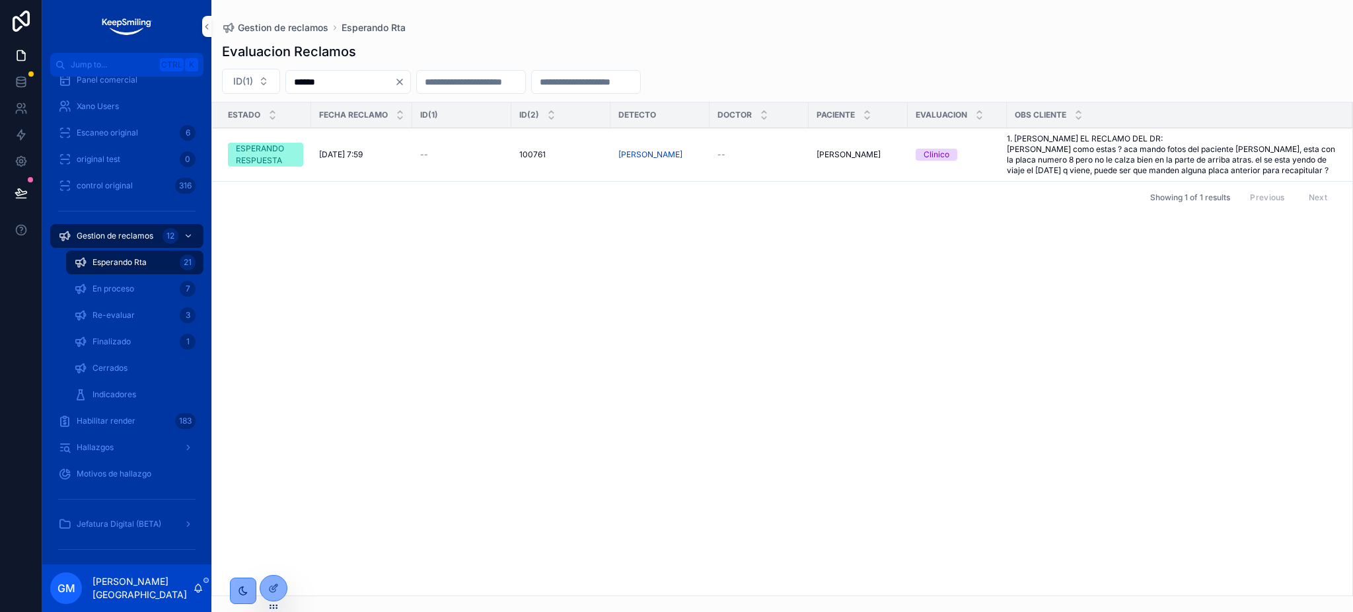
type input "******"
click at [1175, 167] on span "1. INGRESE EL RECLAMO DEL DR: hola como estas ? aca mando fotos del paciente ma…" at bounding box center [1172, 154] width 330 height 42
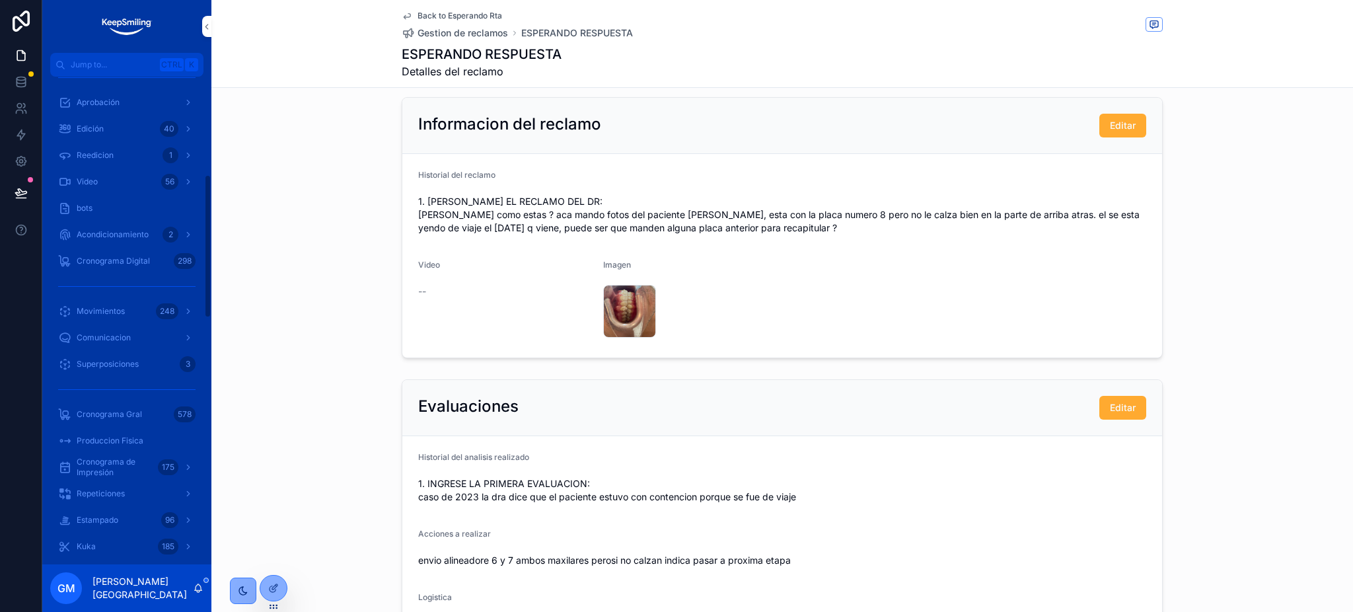
scroll to position [205, 0]
click at [77, 99] on span "Ingreso" at bounding box center [91, 101] width 28 height 11
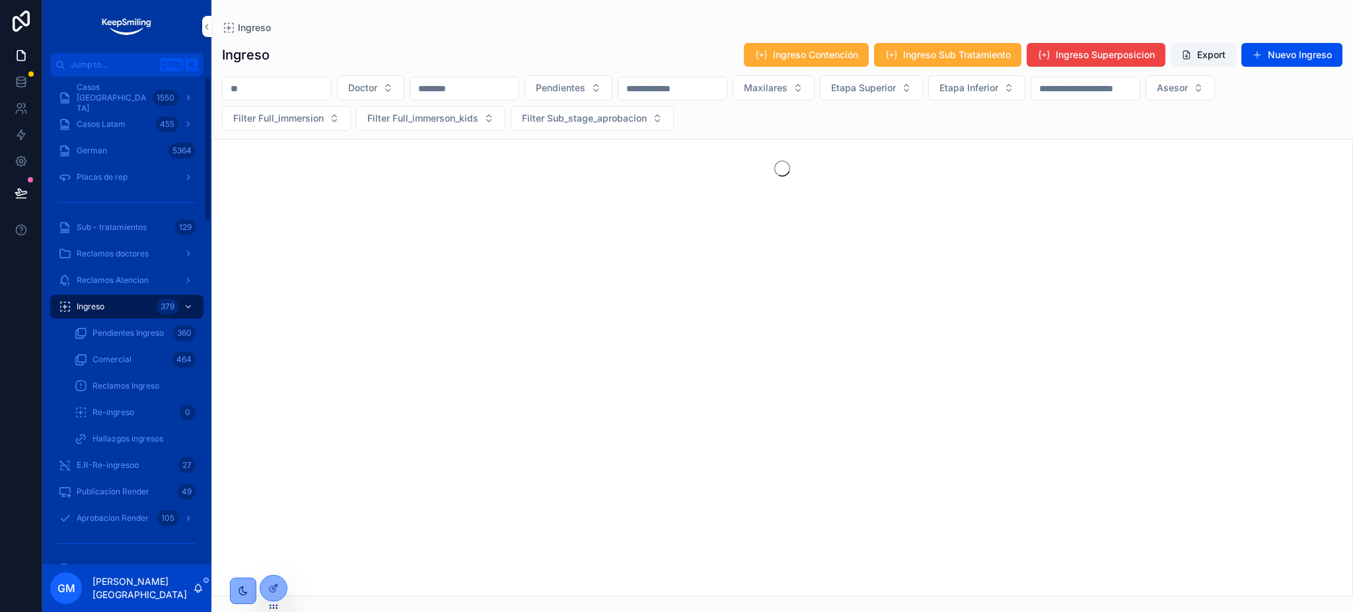
click at [77, 99] on span "Casos [GEOGRAPHIC_DATA]" at bounding box center [112, 98] width 71 height 32
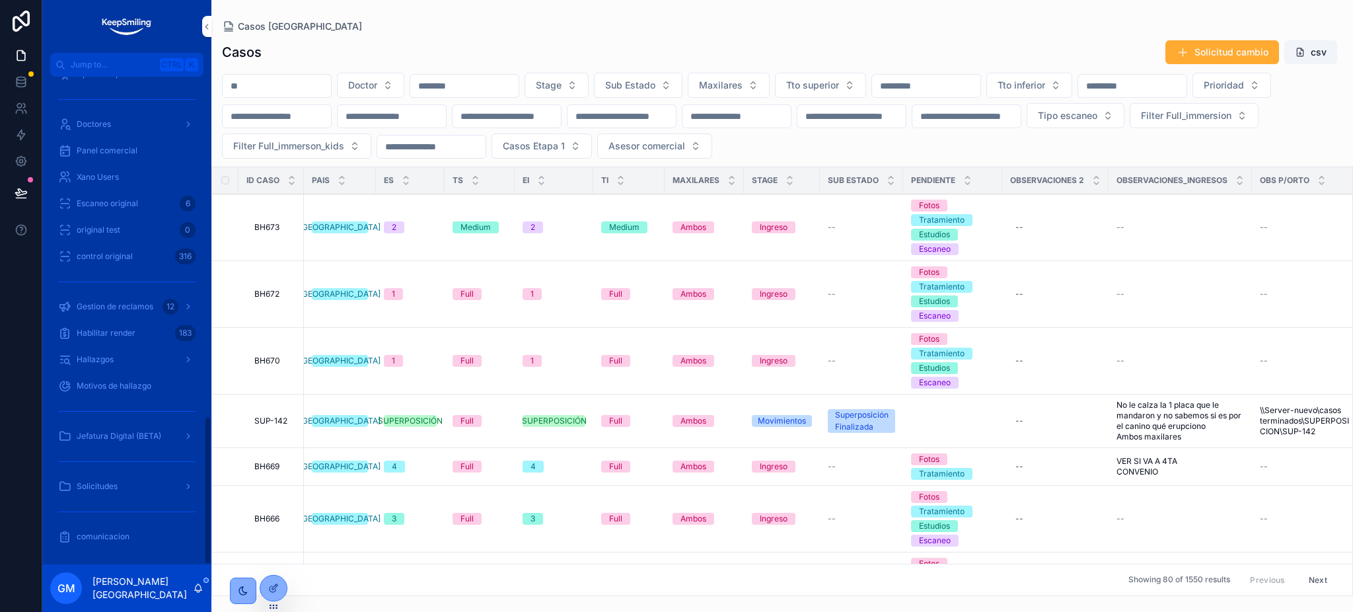
scroll to position [1122, 0]
click at [110, 305] on span "Gestion de reclamos" at bounding box center [115, 306] width 77 height 11
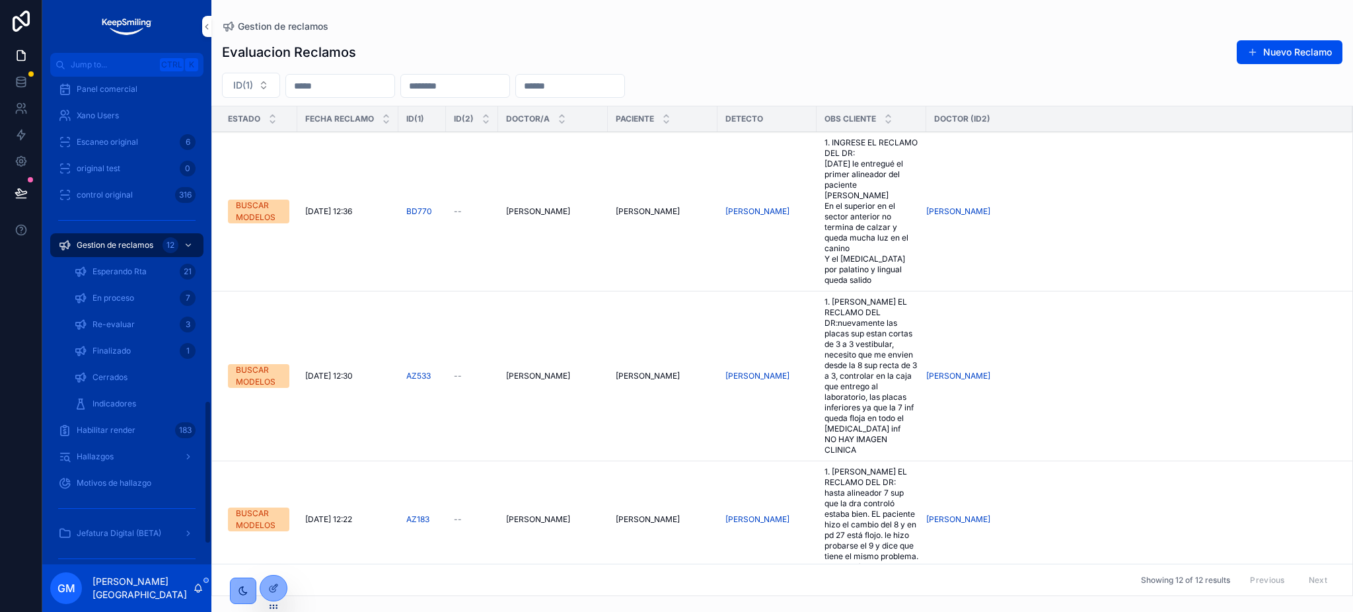
scroll to position [1104, 0]
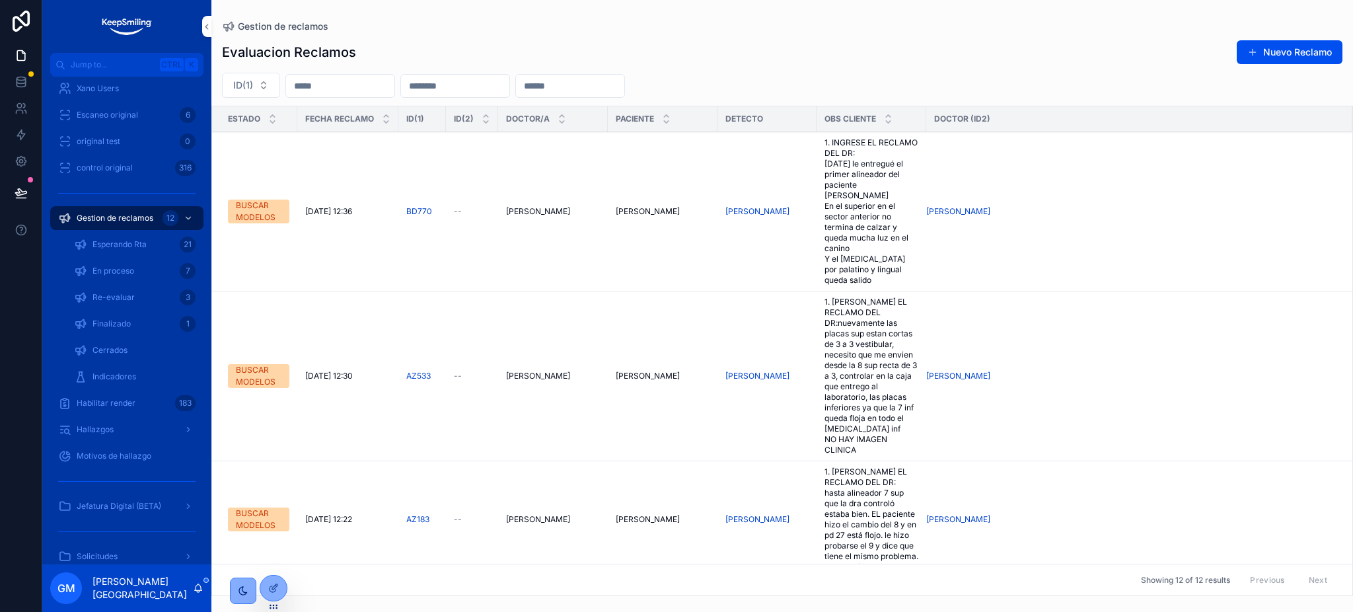
click at [1279, 65] on div "Evaluacion Reclamos Nuevo Reclamo ID(1) Estado Fecha reclamo ID(1) ID(2) Doctor…" at bounding box center [782, 314] width 1142 height 564
click at [1286, 57] on button "Nuevo Reclamo" at bounding box center [1290, 52] width 106 height 24
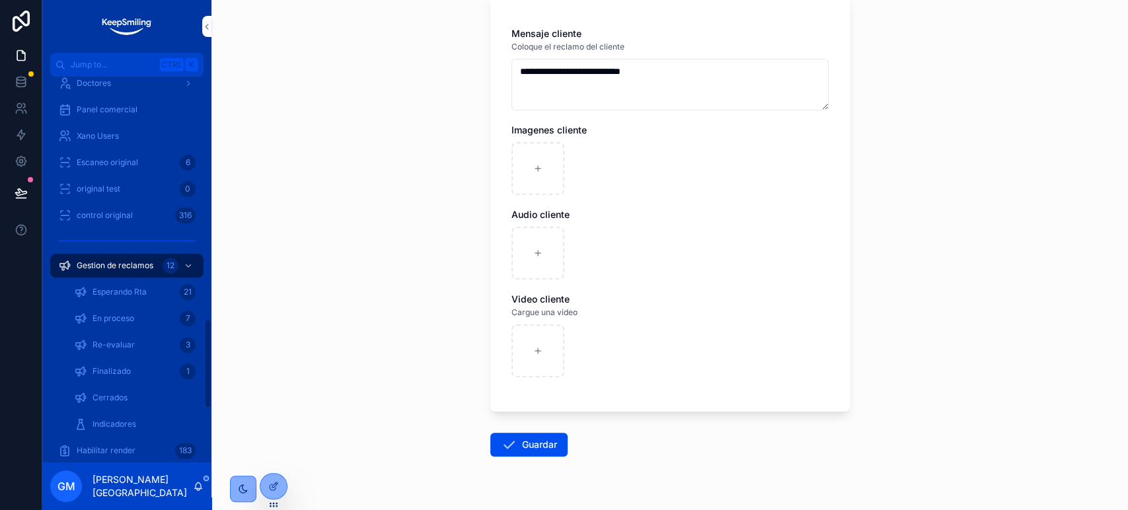
scroll to position [909, 0]
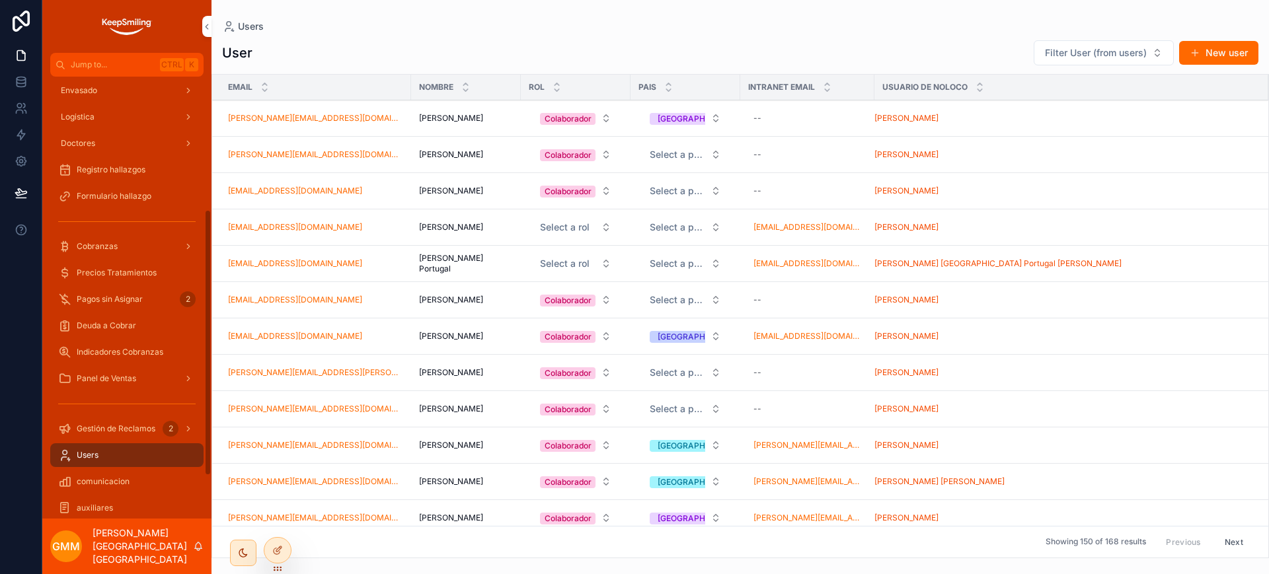
scroll to position [309, 0]
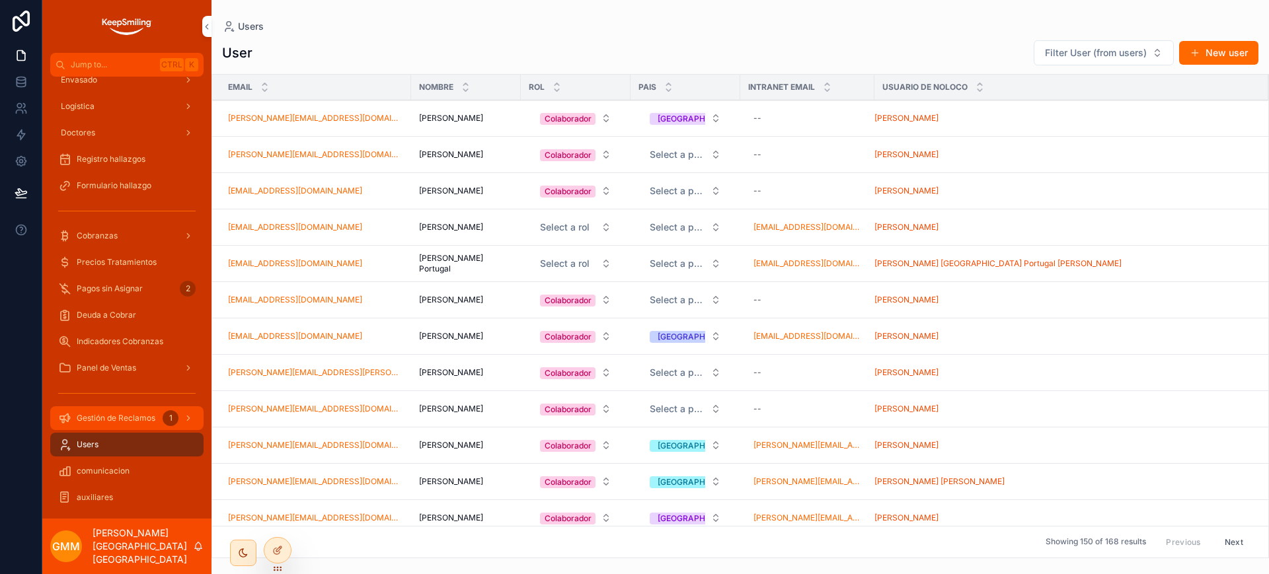
click at [100, 427] on div "Gestión de Reclamos 1" at bounding box center [126, 418] width 137 height 21
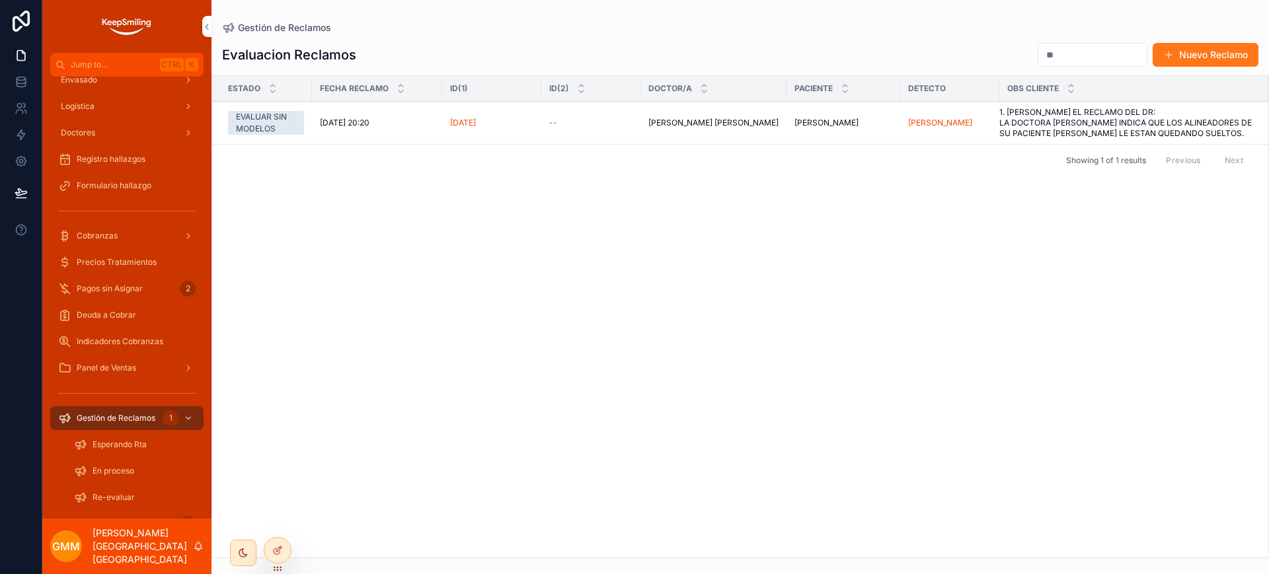
click at [1217, 52] on button "Nuevo Reclamo" at bounding box center [1206, 55] width 106 height 24
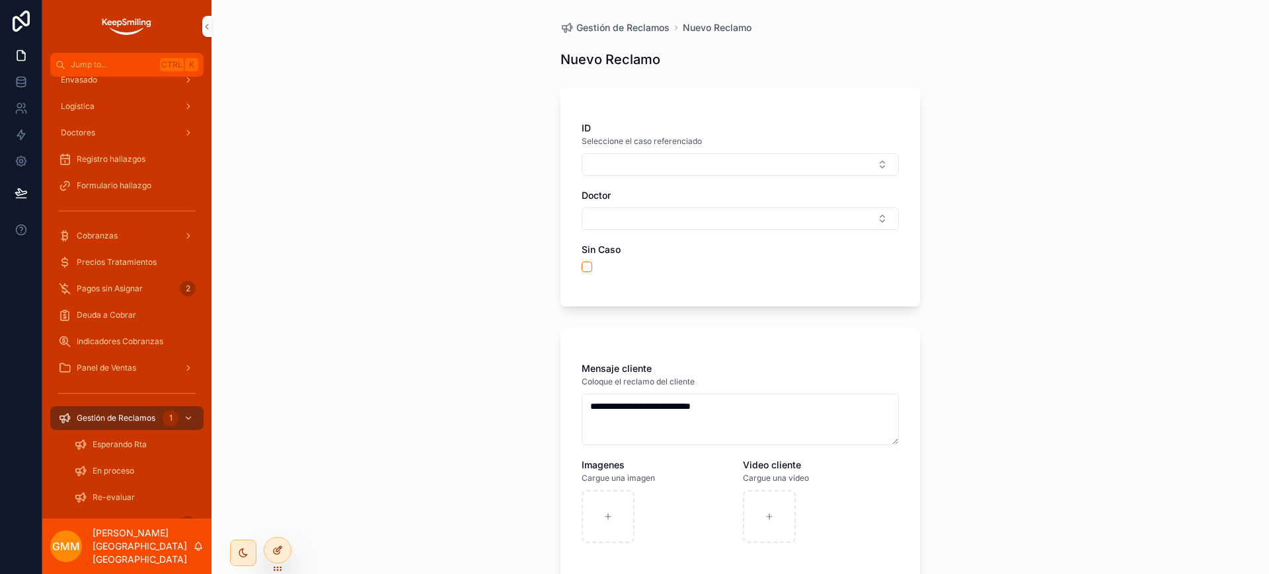
click at [280, 556] on div at bounding box center [277, 550] width 26 height 25
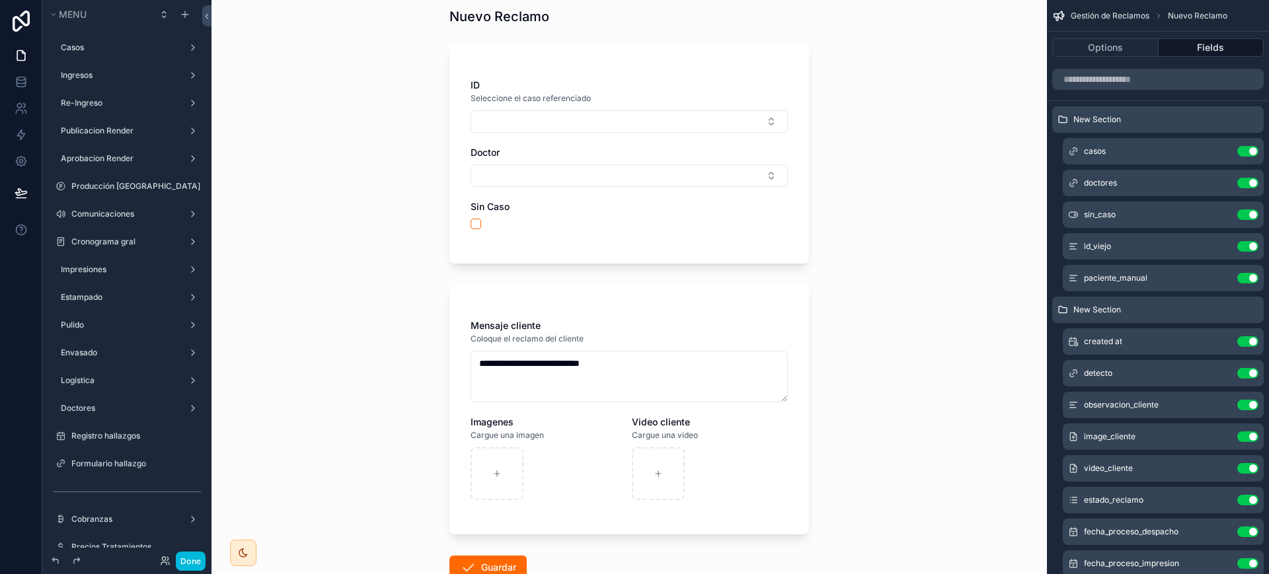
scroll to position [83, 0]
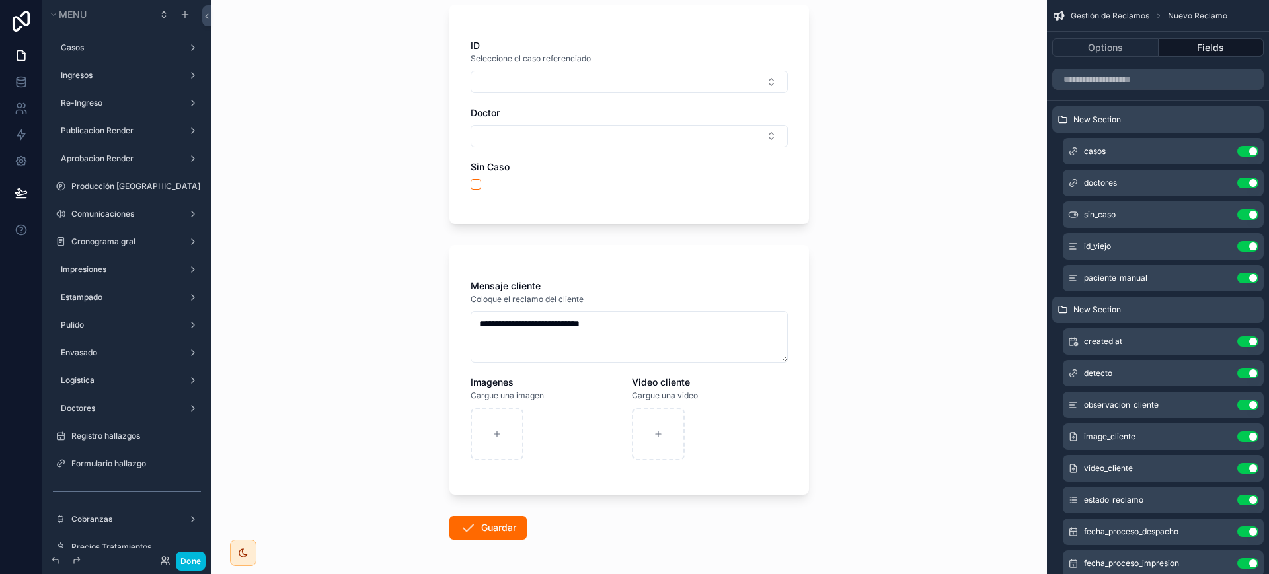
click at [744, 239] on form "**********" at bounding box center [629, 311] width 360 height 628
click at [736, 287] on div "Mensaje cliente" at bounding box center [629, 286] width 317 height 13
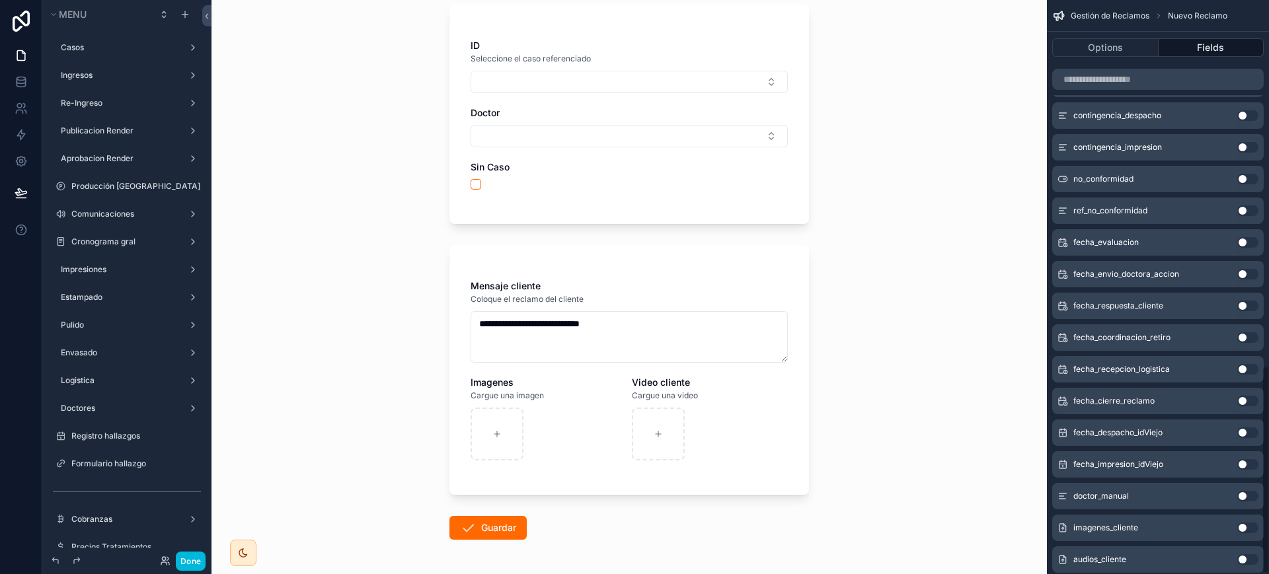
scroll to position [1010, 0]
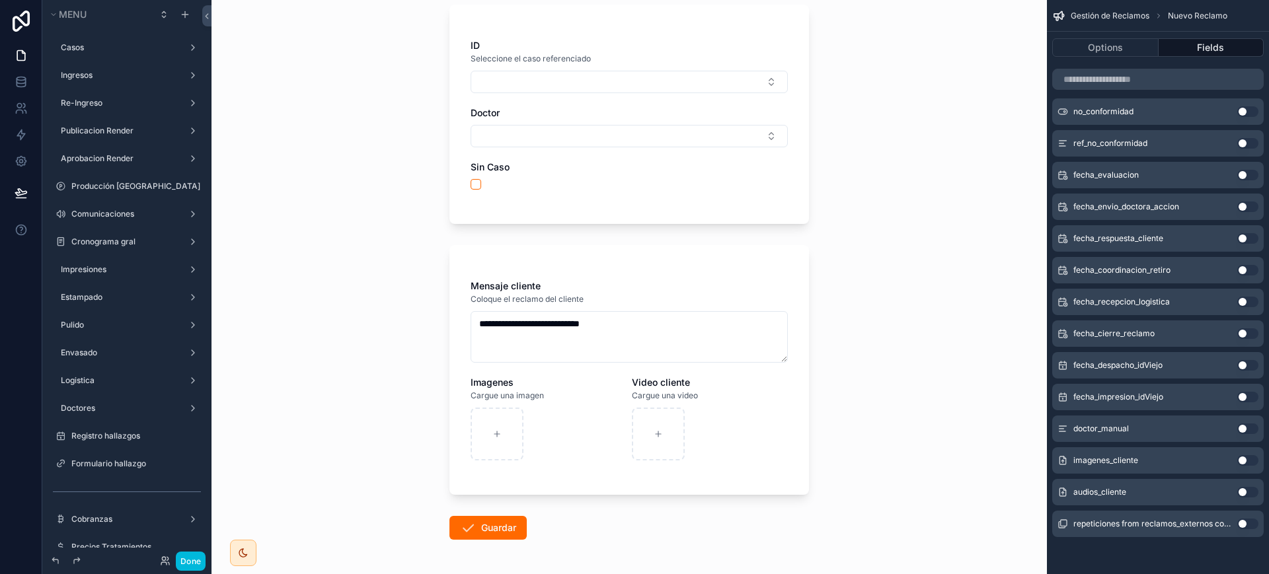
click at [1250, 457] on button "Use setting" at bounding box center [1247, 460] width 21 height 11
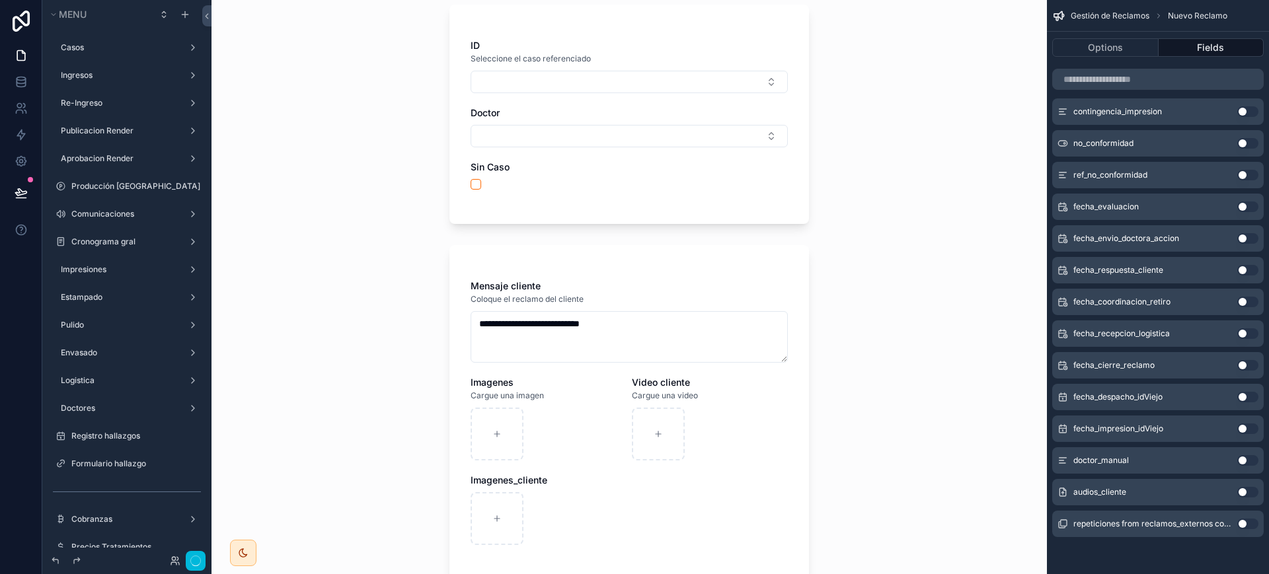
click at [1250, 494] on button "Use setting" at bounding box center [1247, 492] width 21 height 11
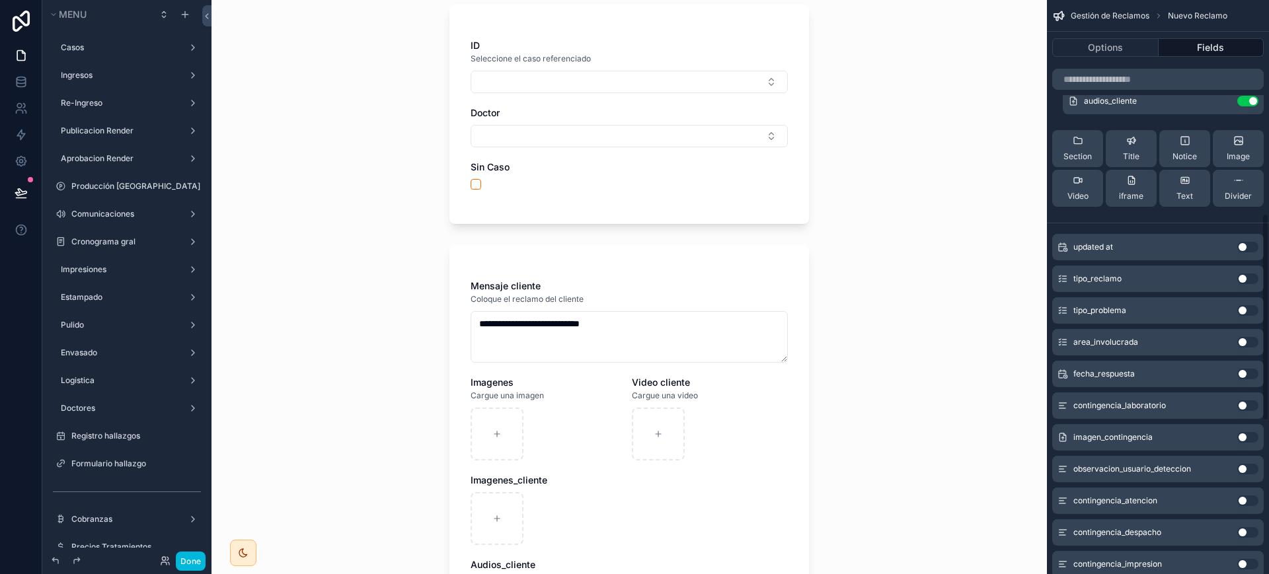
scroll to position [432, 0]
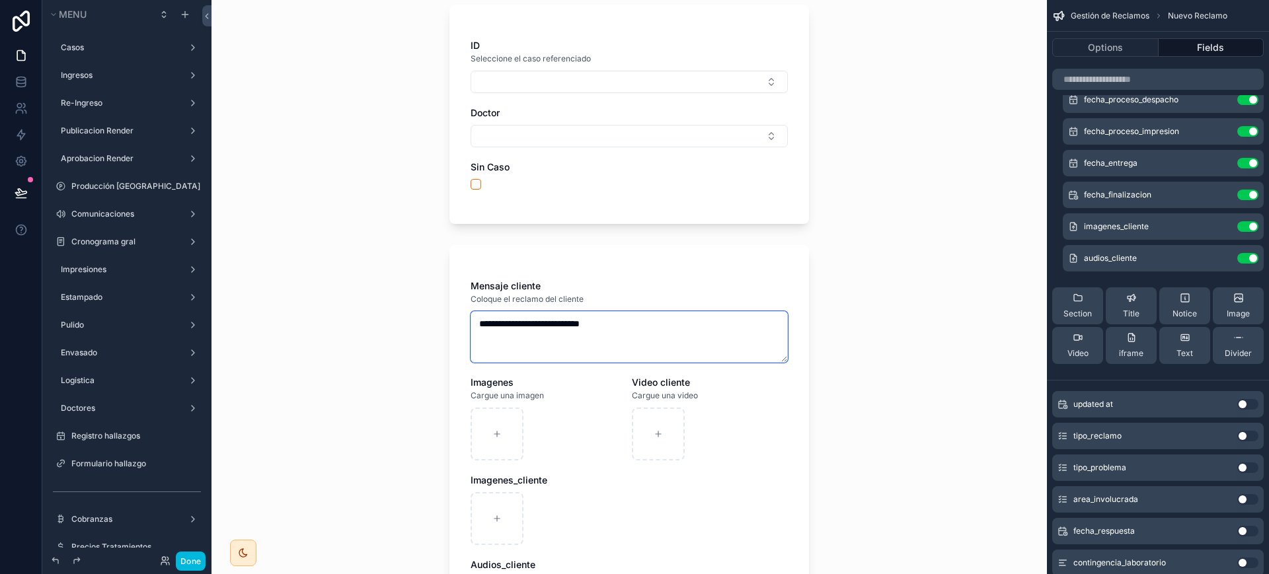
click at [706, 317] on textarea "**********" at bounding box center [629, 337] width 317 height 52
click at [722, 270] on div "**********" at bounding box center [629, 454] width 360 height 419
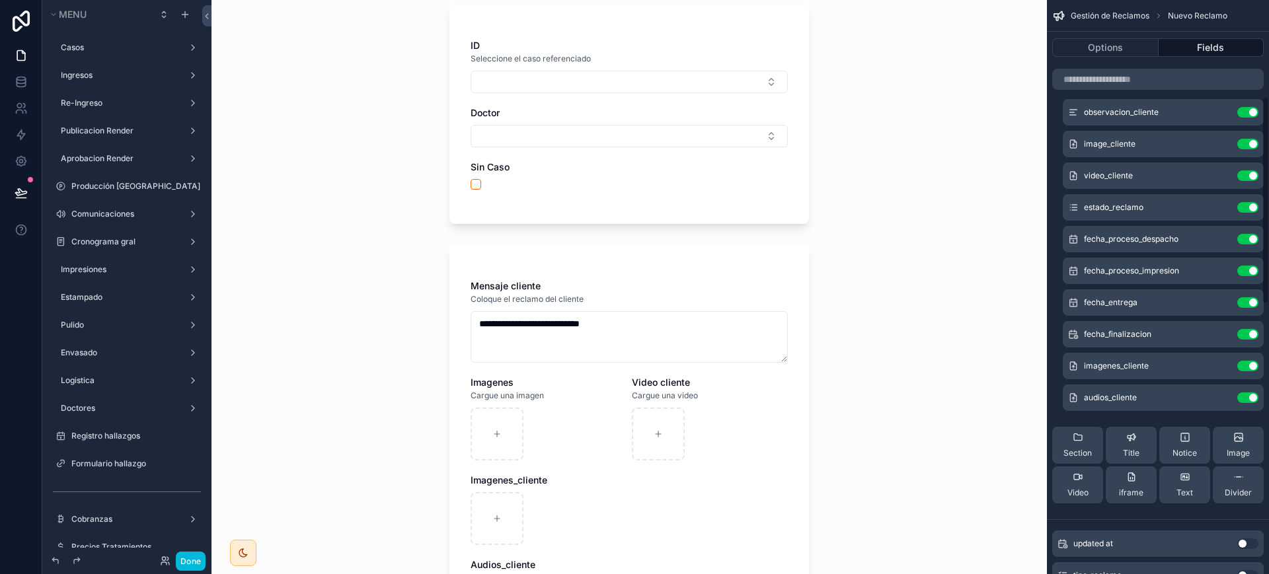
scroll to position [267, 0]
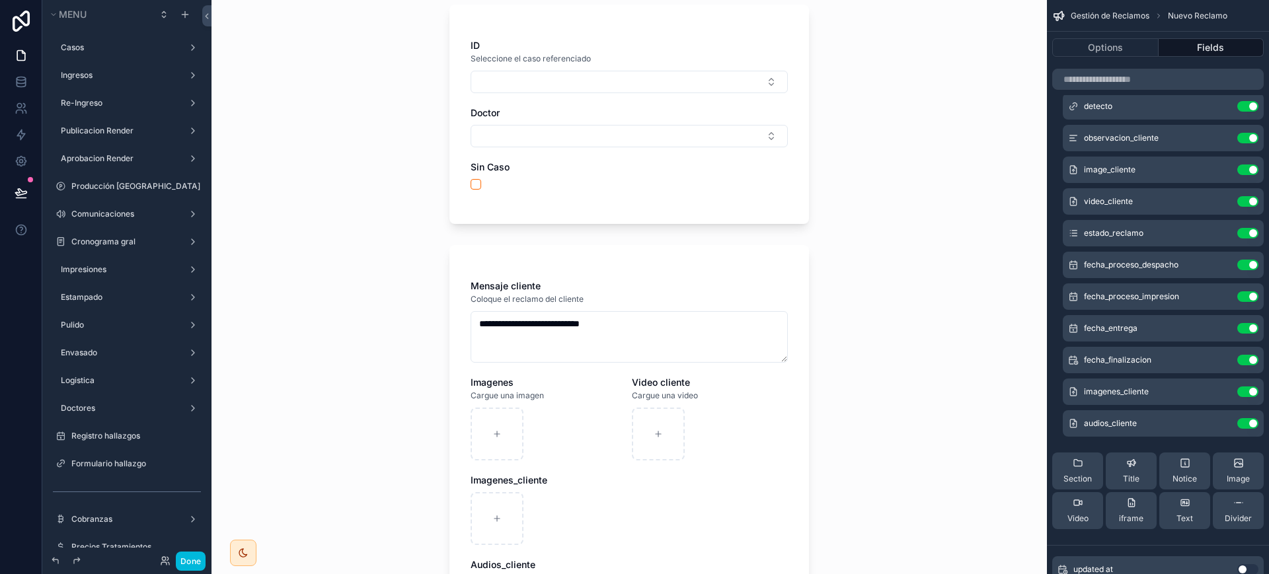
click at [1256, 167] on button "Use setting" at bounding box center [1247, 170] width 21 height 11
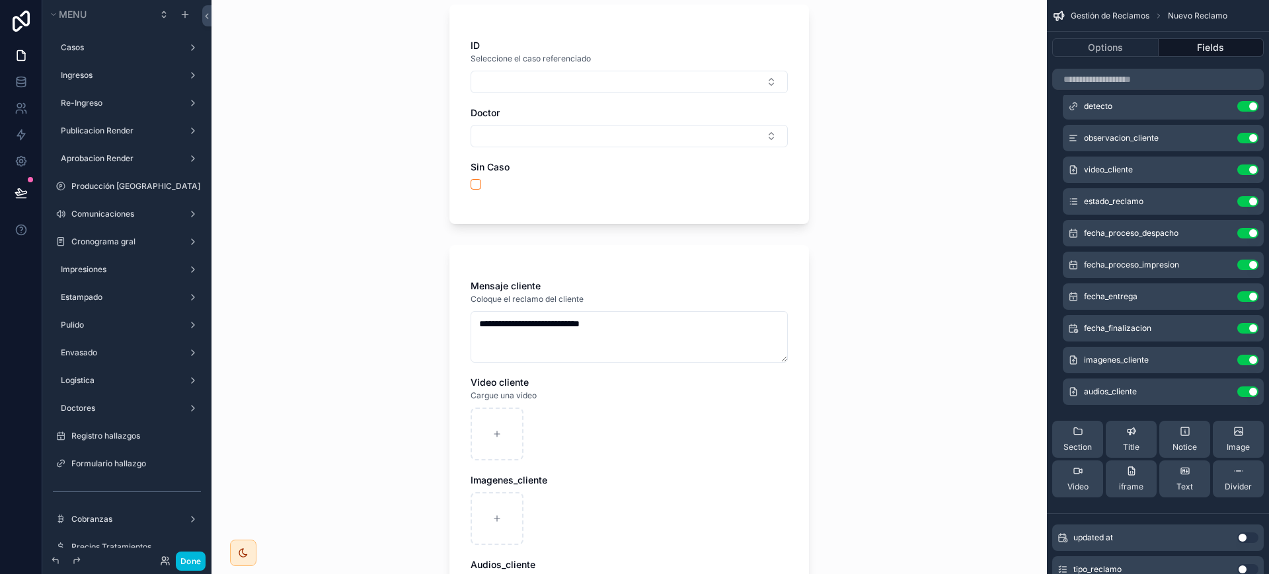
click at [0, 0] on icon "scrollable content" at bounding box center [0, 0] width 0 height 0
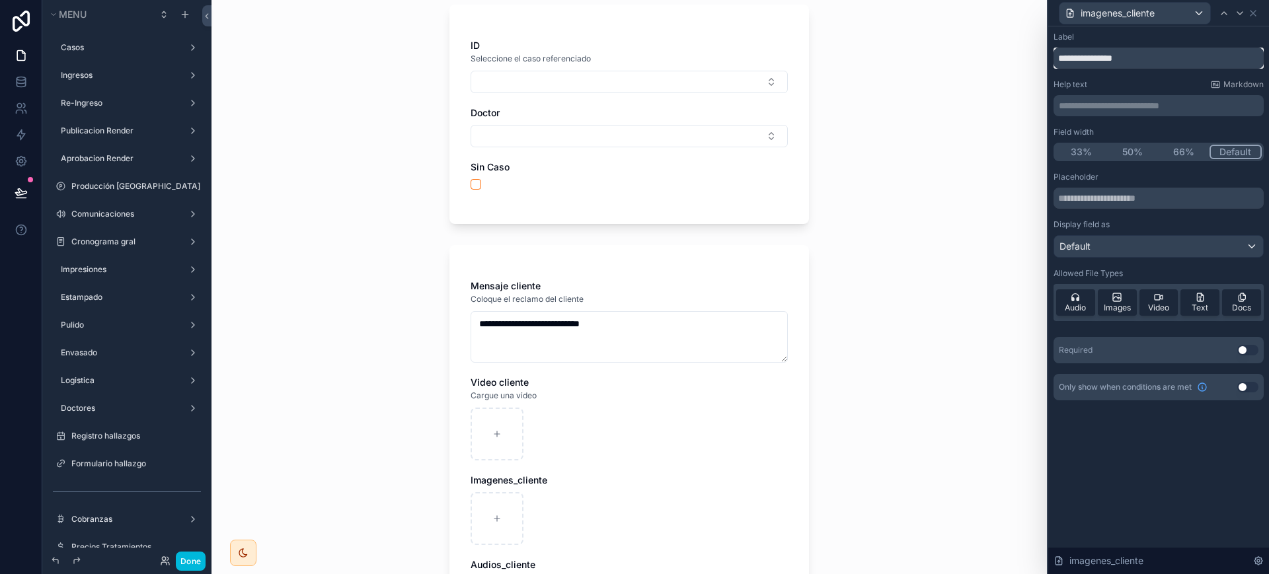
click at [1104, 61] on input "**********" at bounding box center [1158, 58] width 210 height 21
type input "**********"
click at [1256, 15] on icon at bounding box center [1252, 13] width 5 height 5
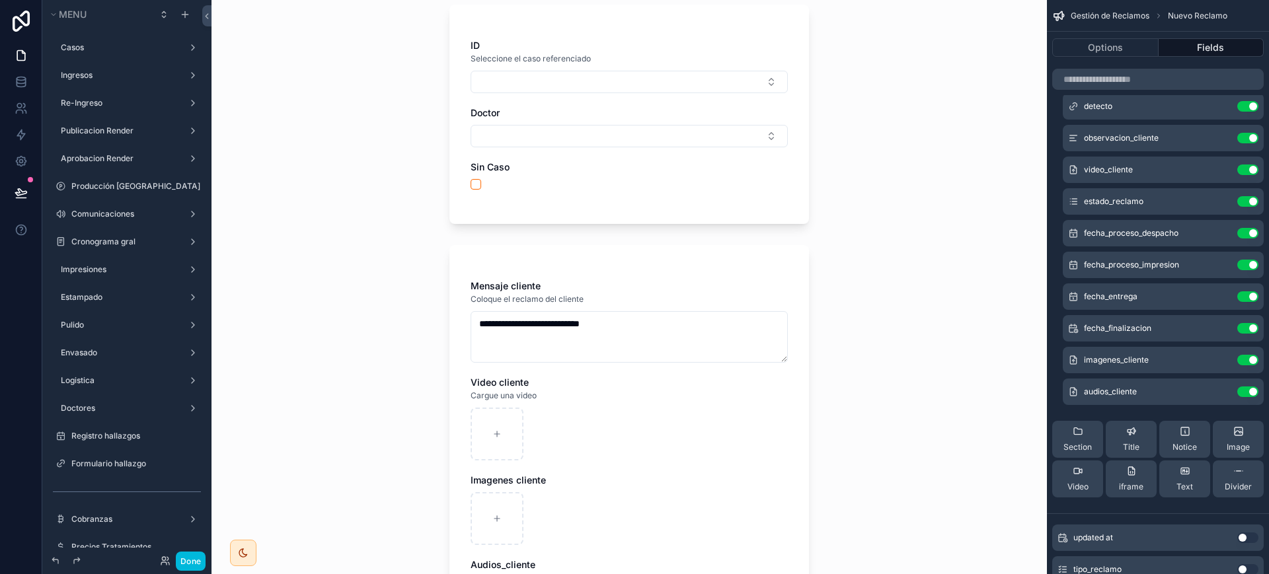
click at [0, 0] on icon "scrollable content" at bounding box center [0, 0] width 0 height 0
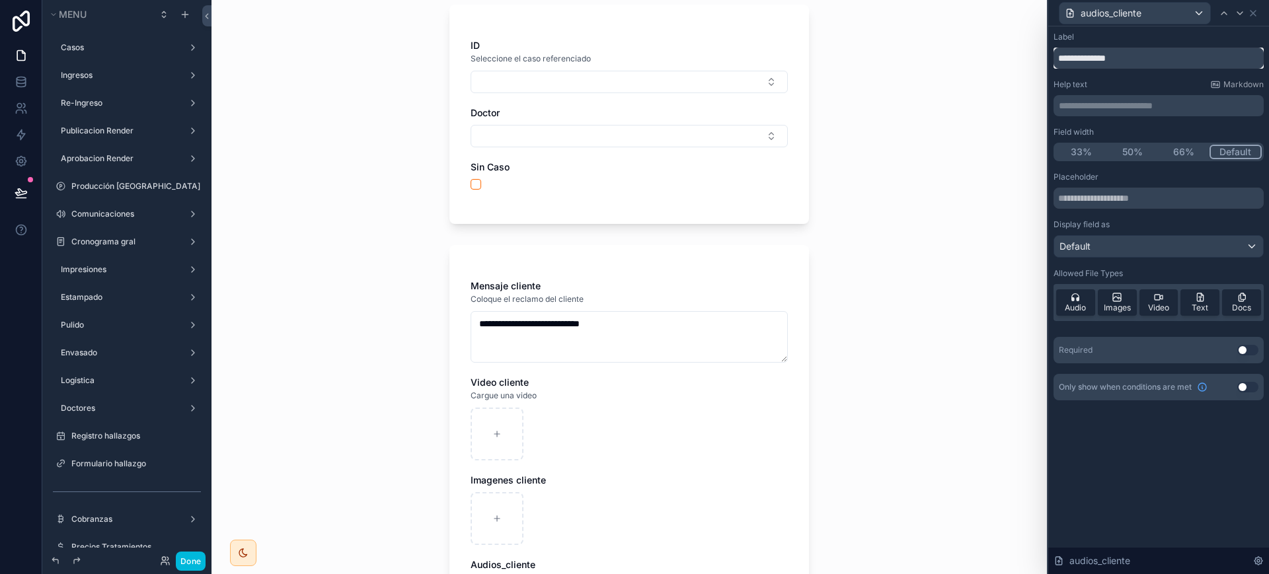
click at [1090, 61] on input "**********" at bounding box center [1158, 58] width 210 height 21
type input "**********"
click at [1260, 13] on div "audios_cliente" at bounding box center [1158, 13] width 210 height 26
click at [1258, 12] on icon at bounding box center [1253, 13] width 11 height 11
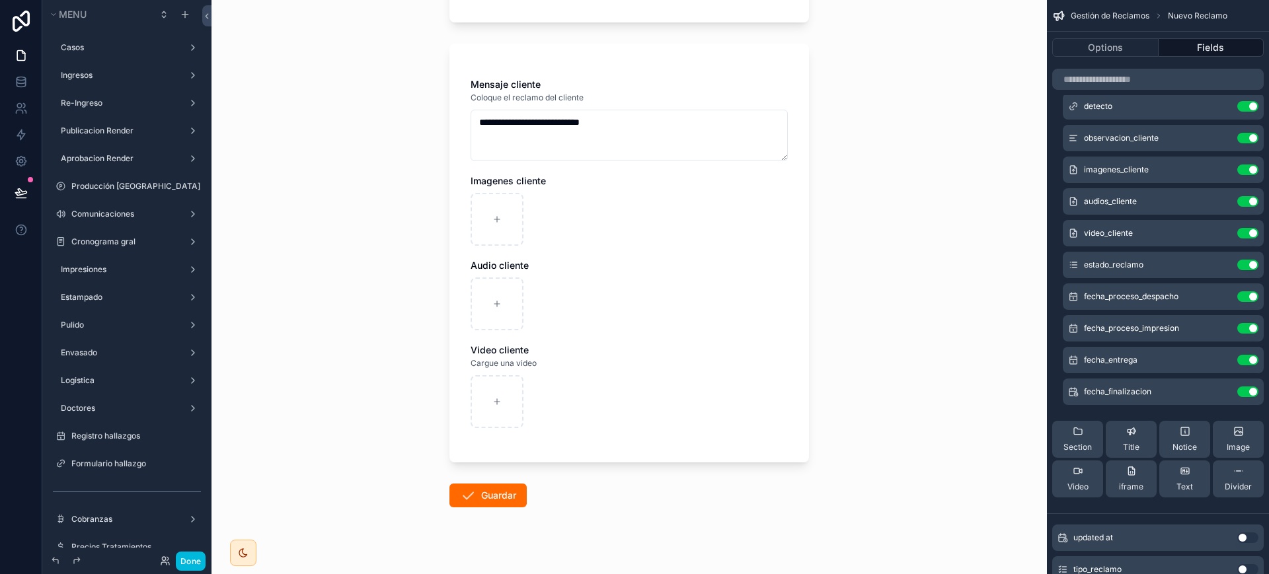
scroll to position [302, 0]
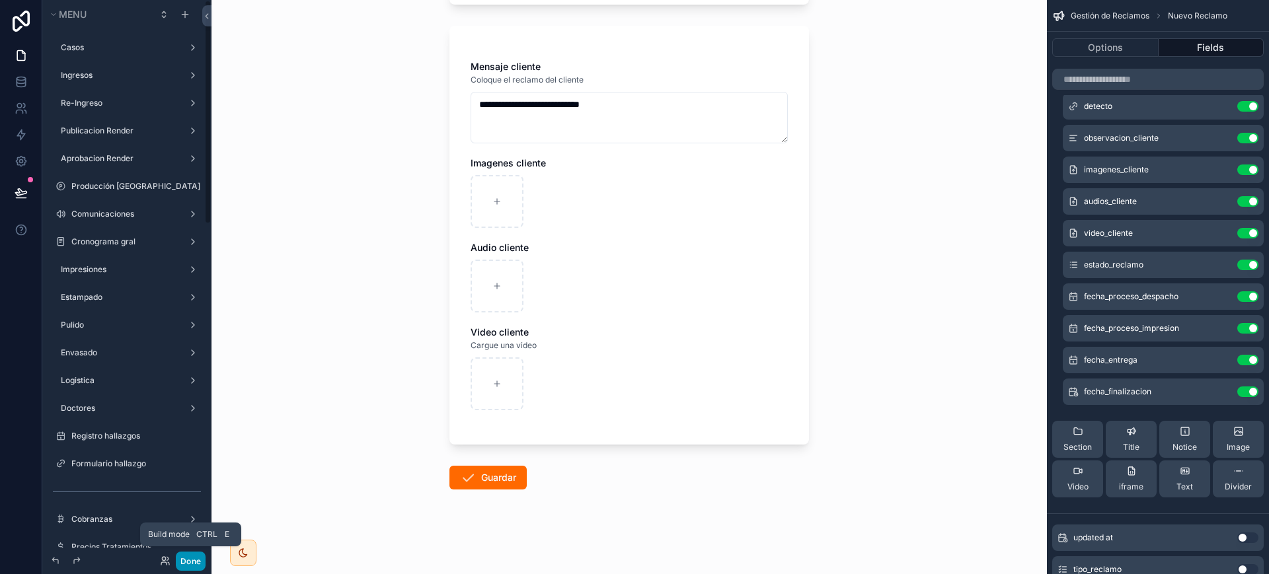
click at [188, 562] on button "Done" at bounding box center [191, 561] width 30 height 19
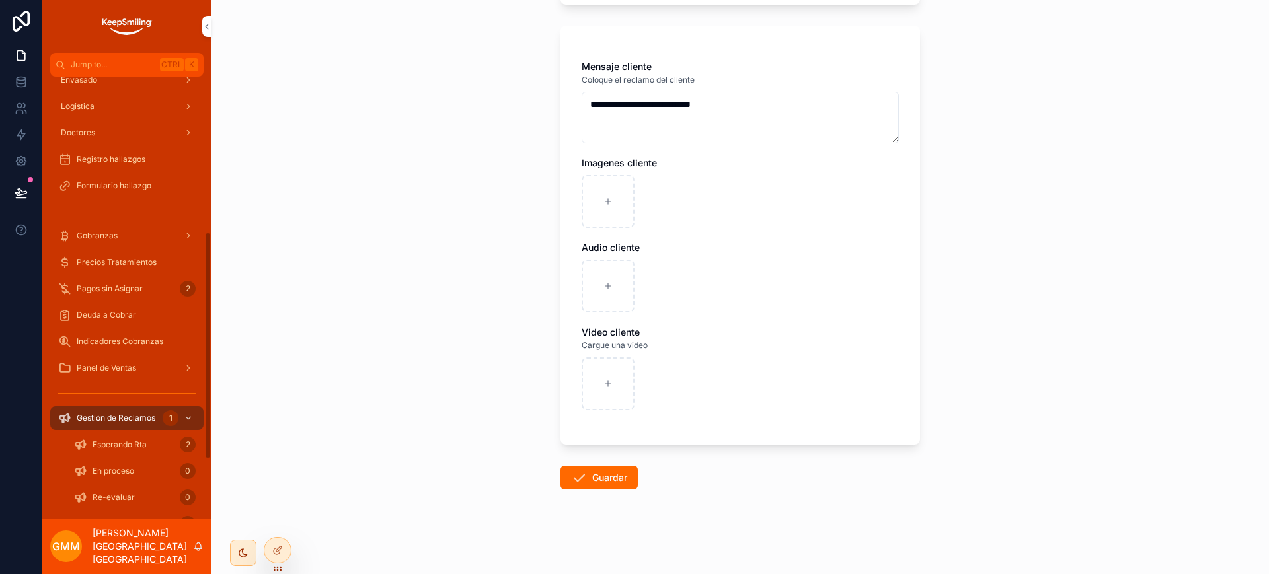
click at [130, 413] on span "Gestión de Reclamos" at bounding box center [116, 418] width 79 height 11
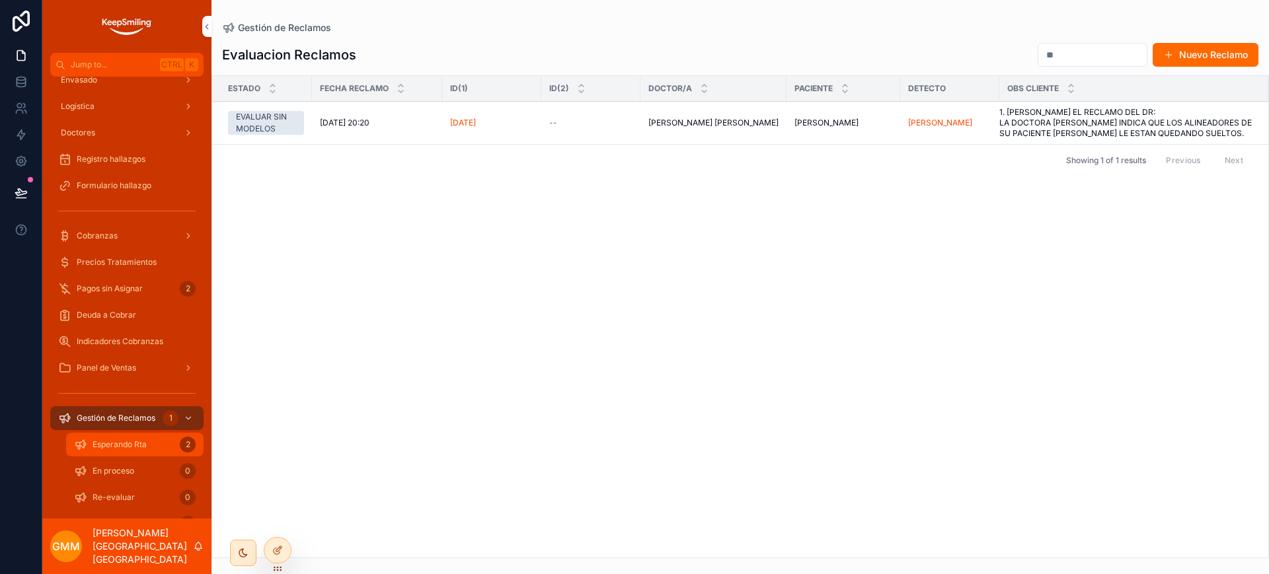
click at [180, 445] on div "2" at bounding box center [188, 445] width 16 height 16
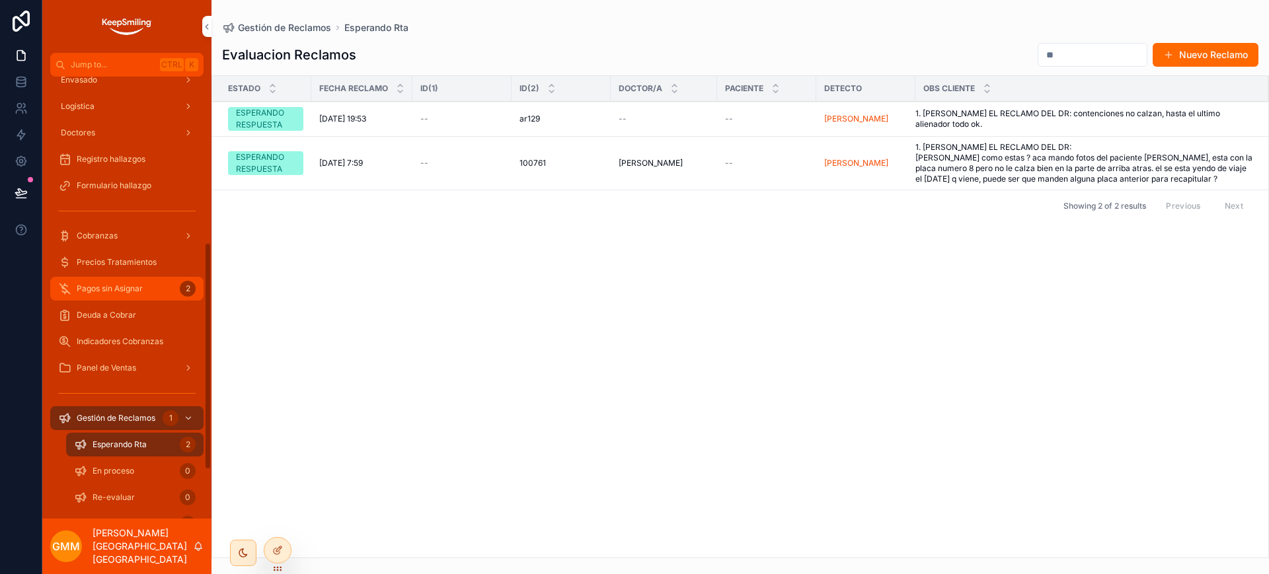
scroll to position [391, 0]
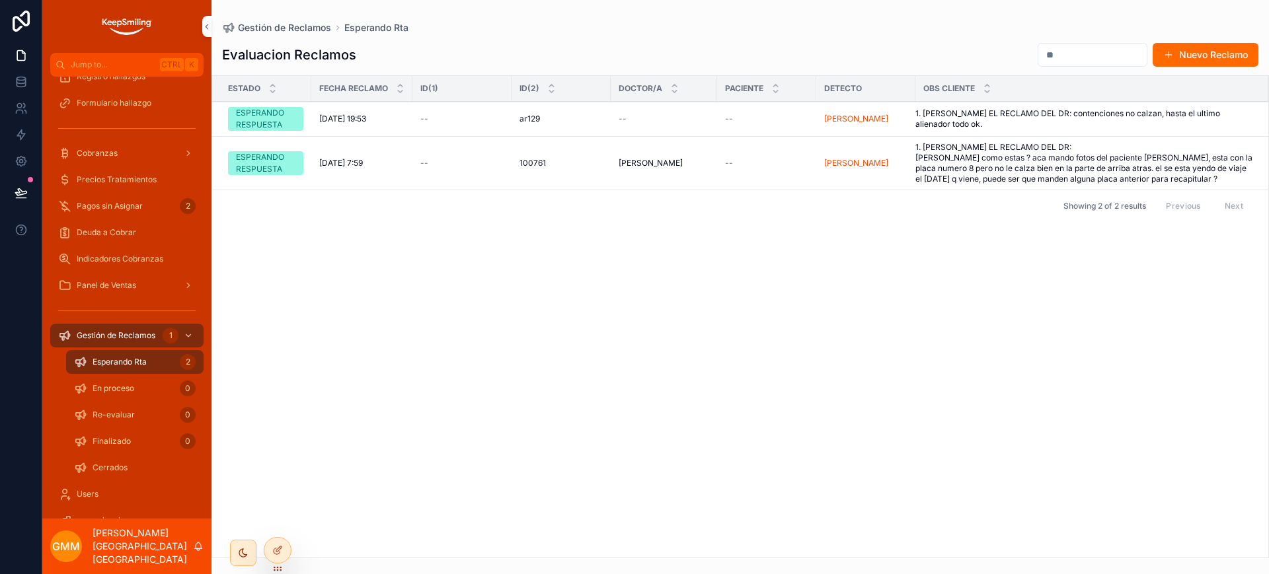
click at [966, 170] on span "1. INGRESE EL RECLAMO DEL DR: hola como estas ? aca mando fotos del paciente ma…" at bounding box center [1083, 163] width 337 height 42
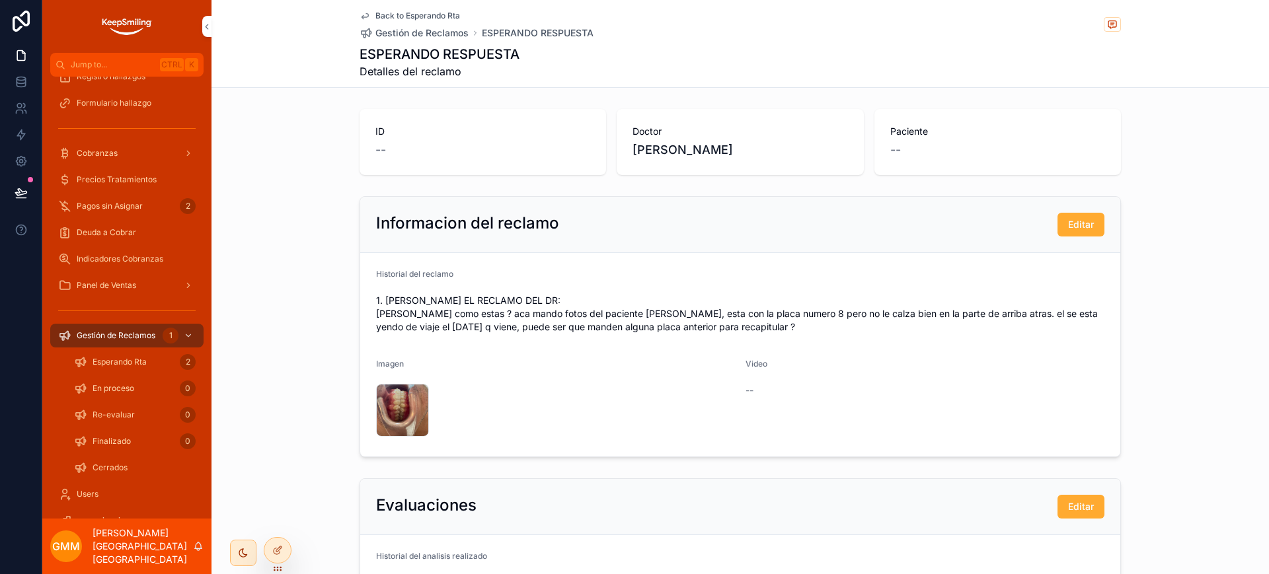
click at [391, 16] on span "Back to Esperando Rta" at bounding box center [417, 16] width 85 height 11
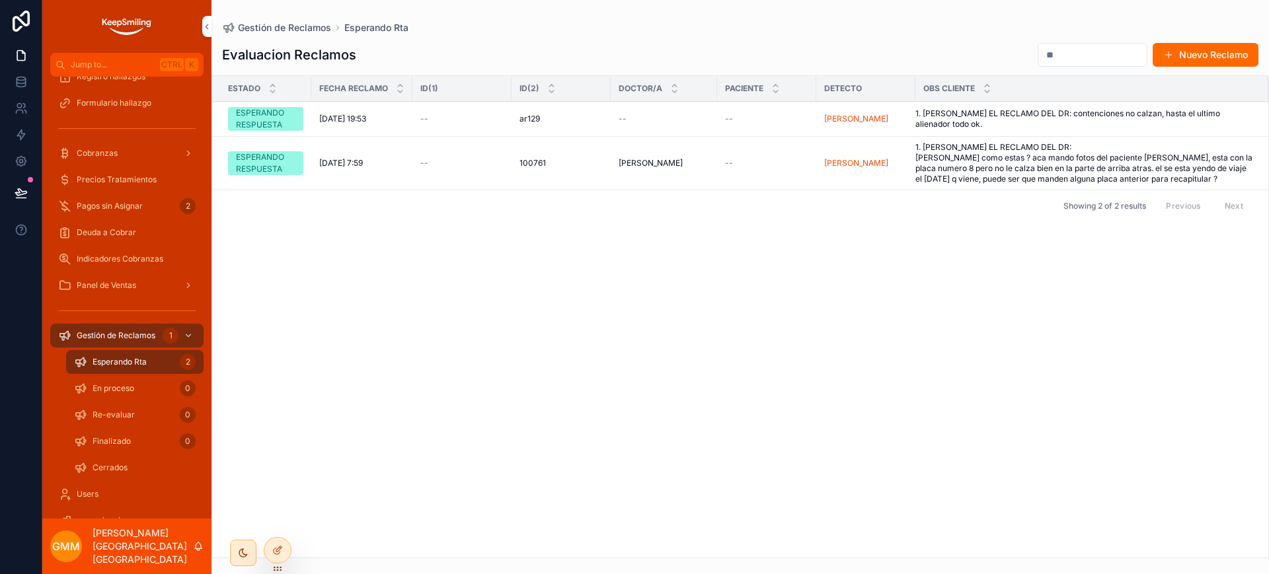
click at [1073, 118] on span "1. INGRESE EL RECLAMO DEL DR: contenciones no calzan, hasta el ultimo alienador…" at bounding box center [1083, 118] width 337 height 21
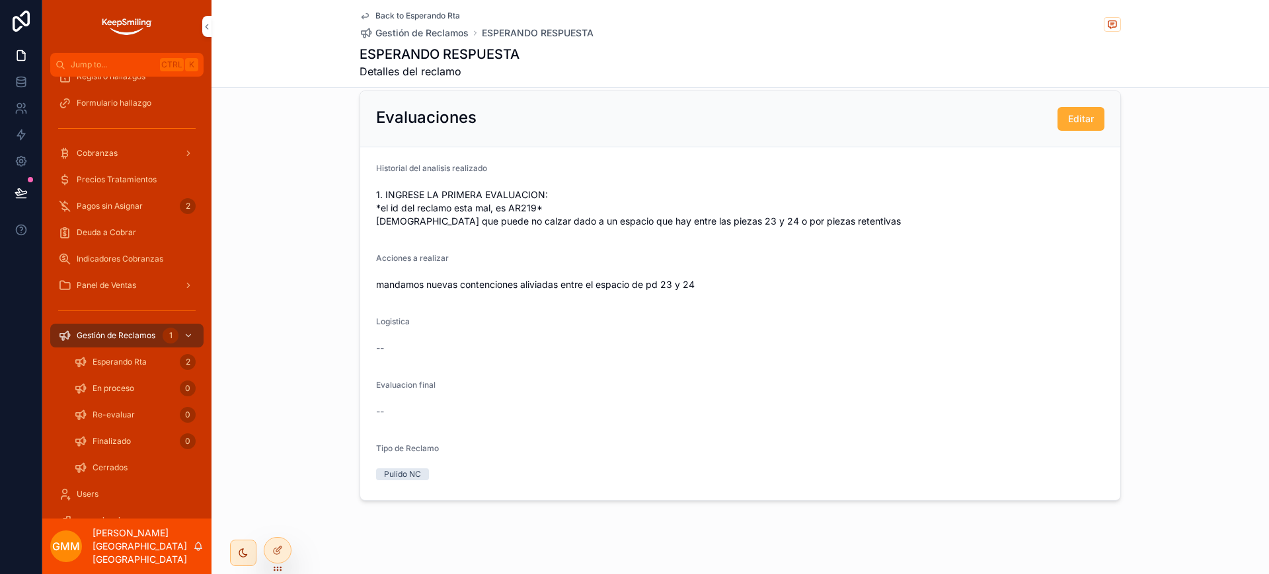
scroll to position [378, 0]
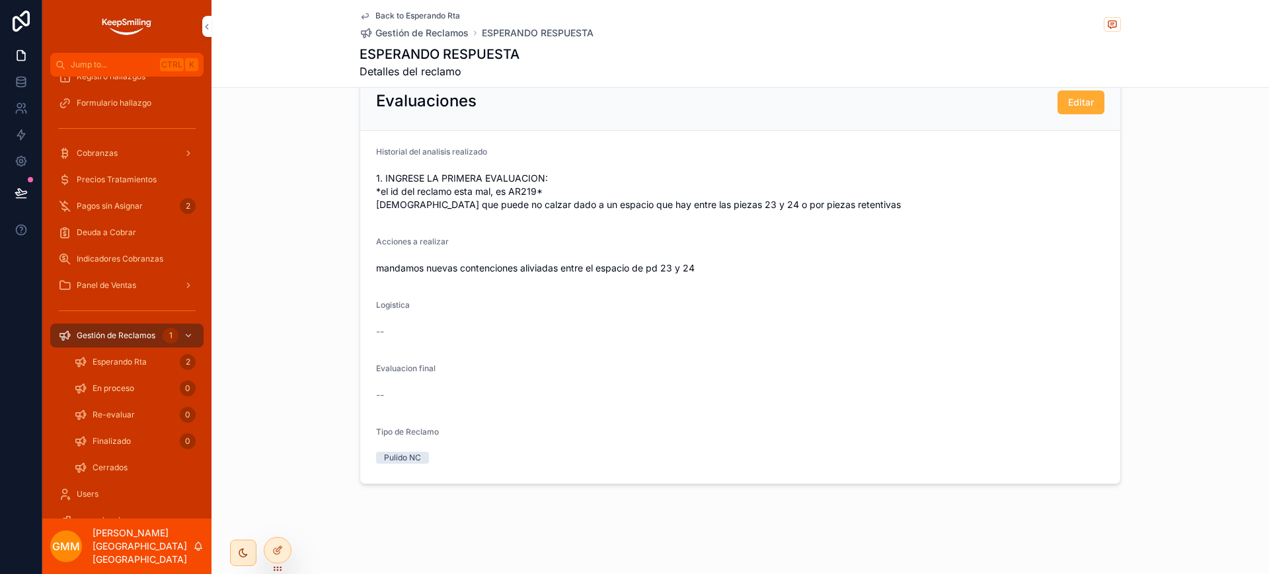
click at [417, 21] on div "Back to Esperando Rta Gestión de Reclamos ESPERANDO RESPUESTA" at bounding box center [477, 25] width 234 height 29
click at [417, 13] on span "Back to Esperando Rta" at bounding box center [417, 16] width 85 height 11
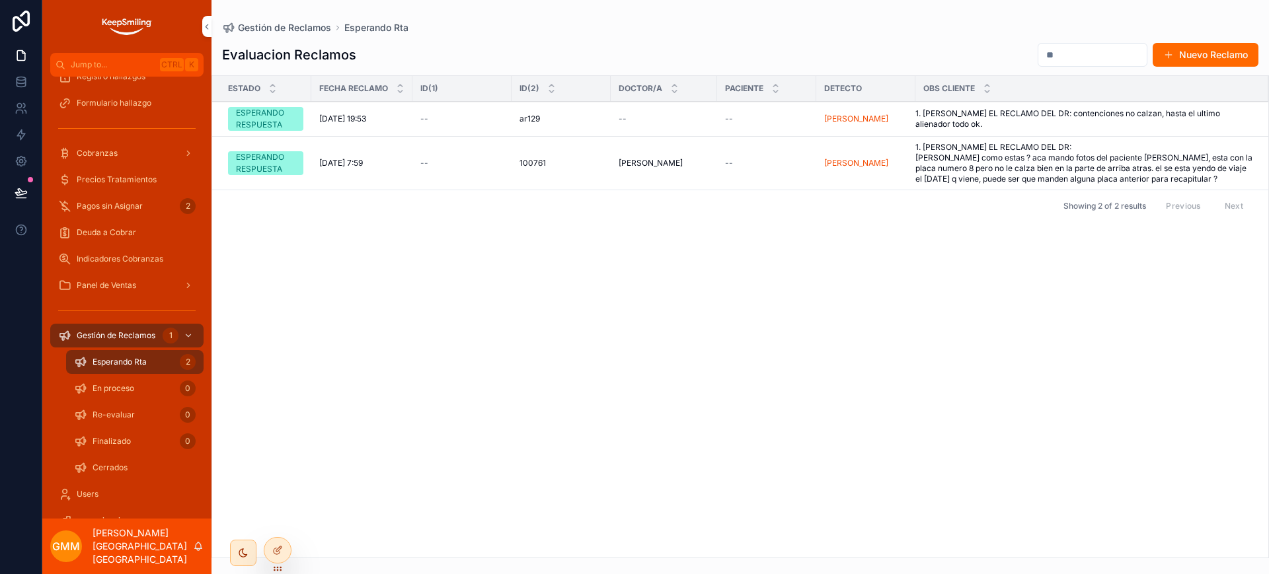
click at [133, 361] on span "Esperando Rta" at bounding box center [120, 362] width 54 height 11
click at [990, 116] on span "1. INGRESE EL RECLAMO DEL DR: contenciones no calzan, hasta el ultimo alienador…" at bounding box center [1083, 118] width 337 height 21
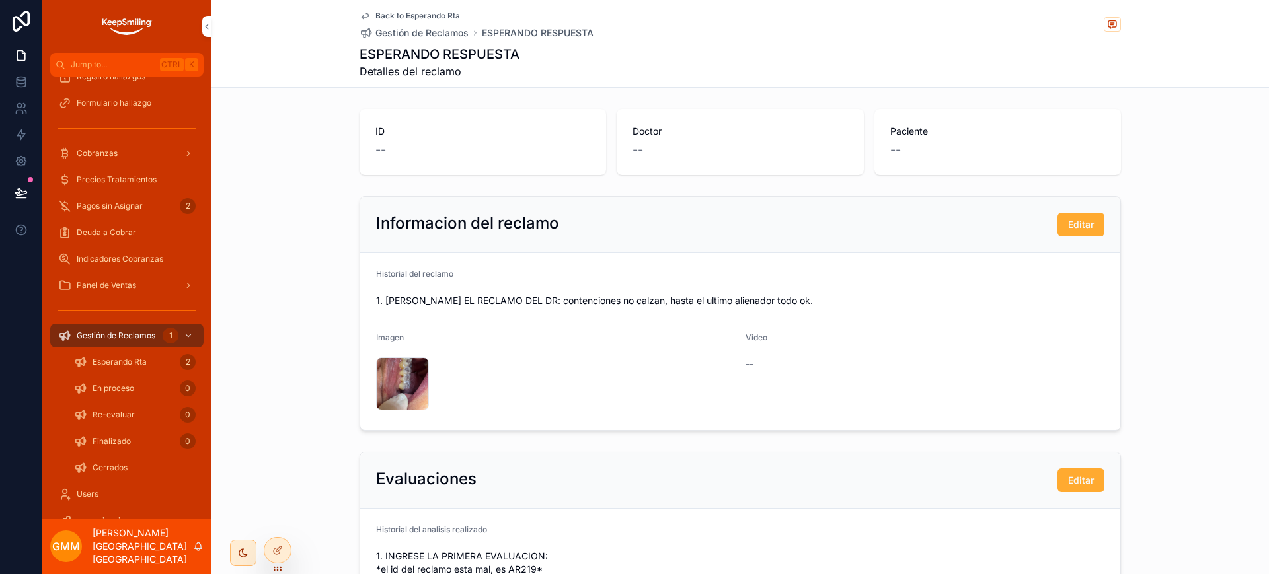
click at [432, 15] on span "Back to Esperando Rta" at bounding box center [417, 16] width 85 height 11
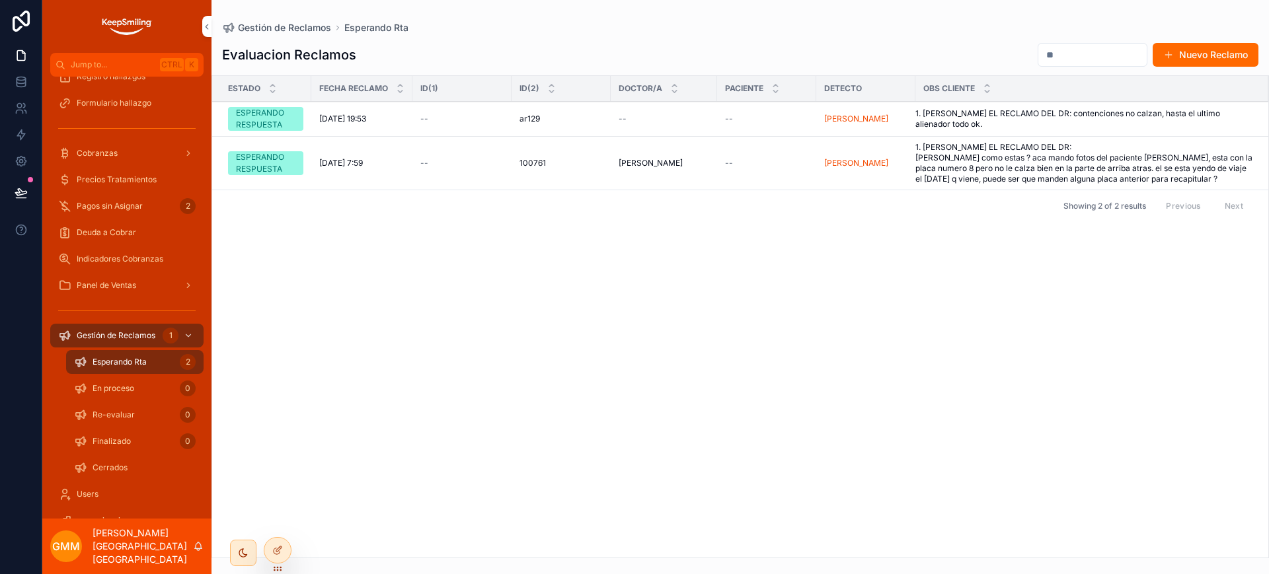
click at [985, 130] on td "1. INGRESE EL RECLAMO DEL DR: contenciones no calzan, hasta el ultimo alienador…" at bounding box center [1091, 119] width 353 height 35
click at [993, 120] on span "1. INGRESE EL RECLAMO DEL DR: contenciones no calzan, hasta el ultimo alienador…" at bounding box center [1083, 118] width 337 height 21
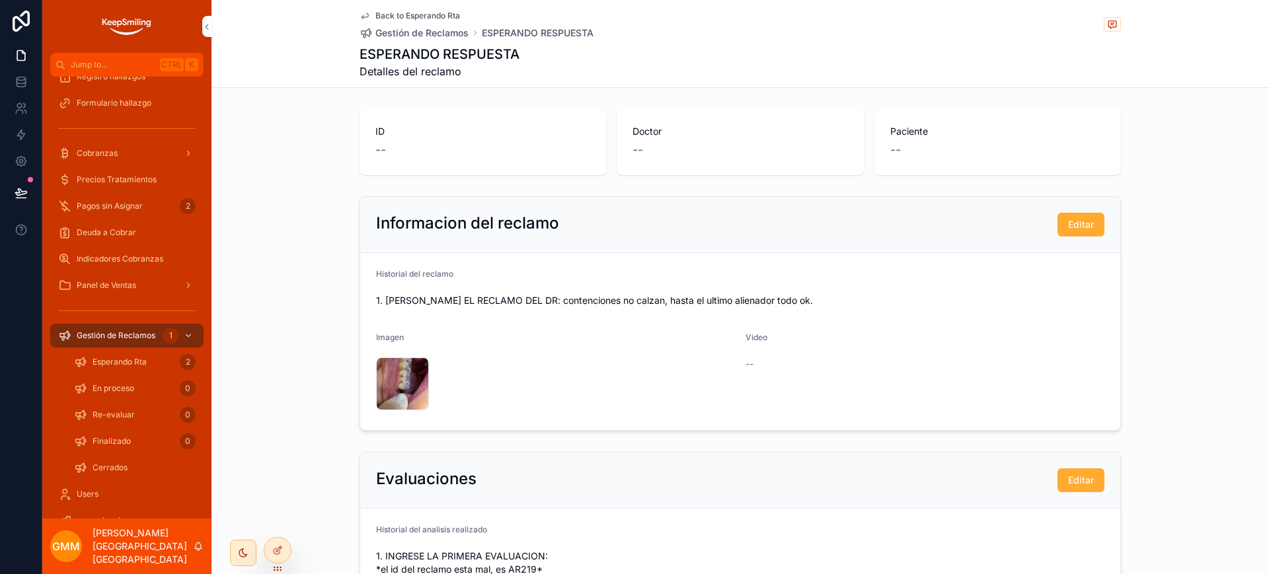
scroll to position [248, 0]
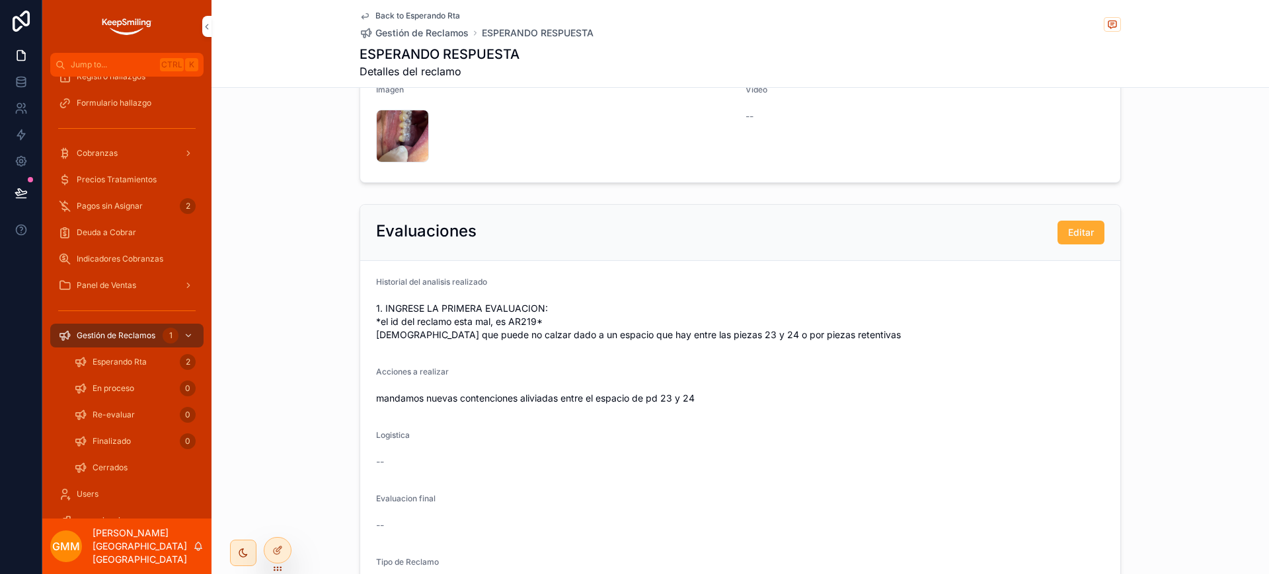
click at [442, 7] on div "Back to Esperando Rta Gestión de Reclamos ESPERANDO RESPUESTA ESPERANDO RESPUES…" at bounding box center [740, 43] width 761 height 87
click at [442, 13] on span "Back to Esperando Rta" at bounding box center [417, 16] width 85 height 11
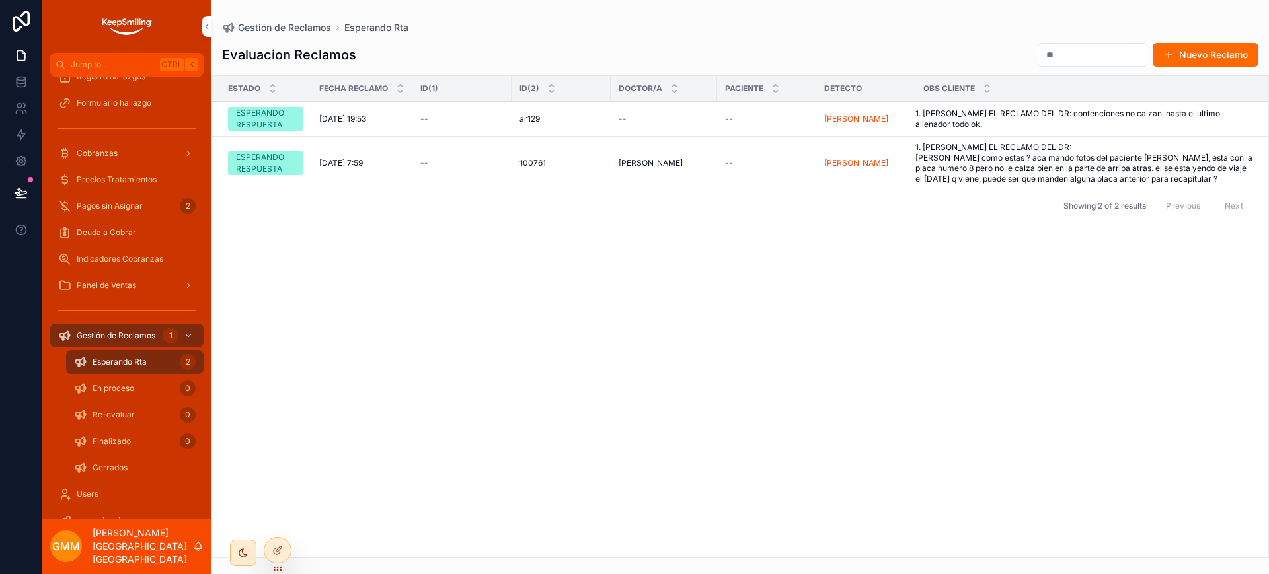
click at [1028, 116] on span "1. INGRESE EL RECLAMO DEL DR: contenciones no calzan, hasta el ultimo alienador…" at bounding box center [1083, 118] width 337 height 21
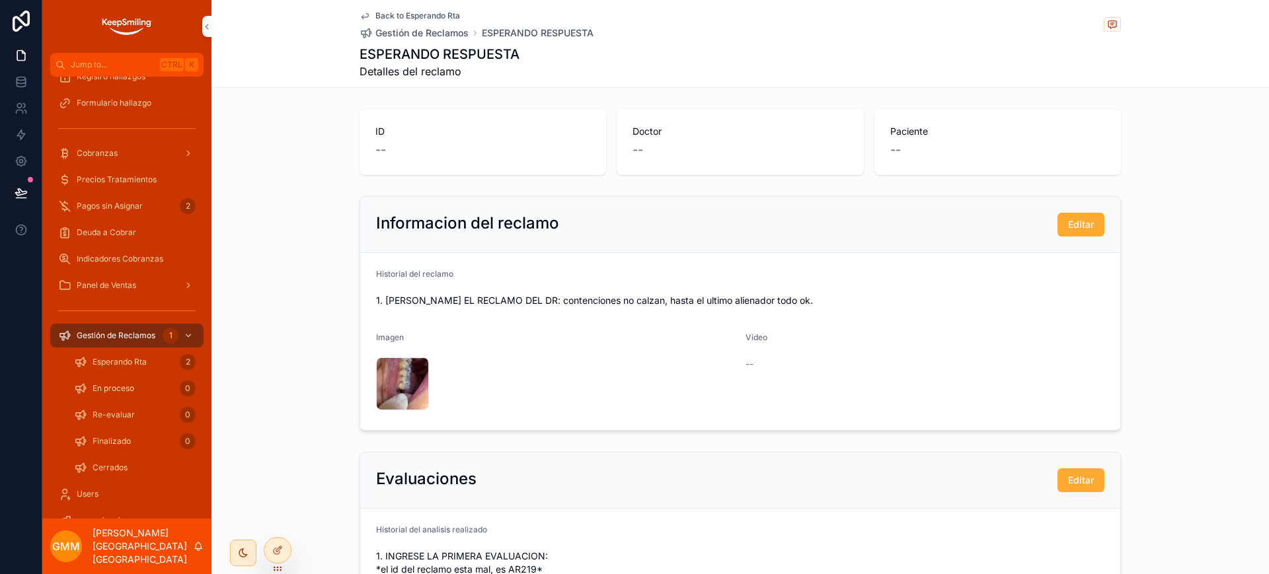
scroll to position [248, 0]
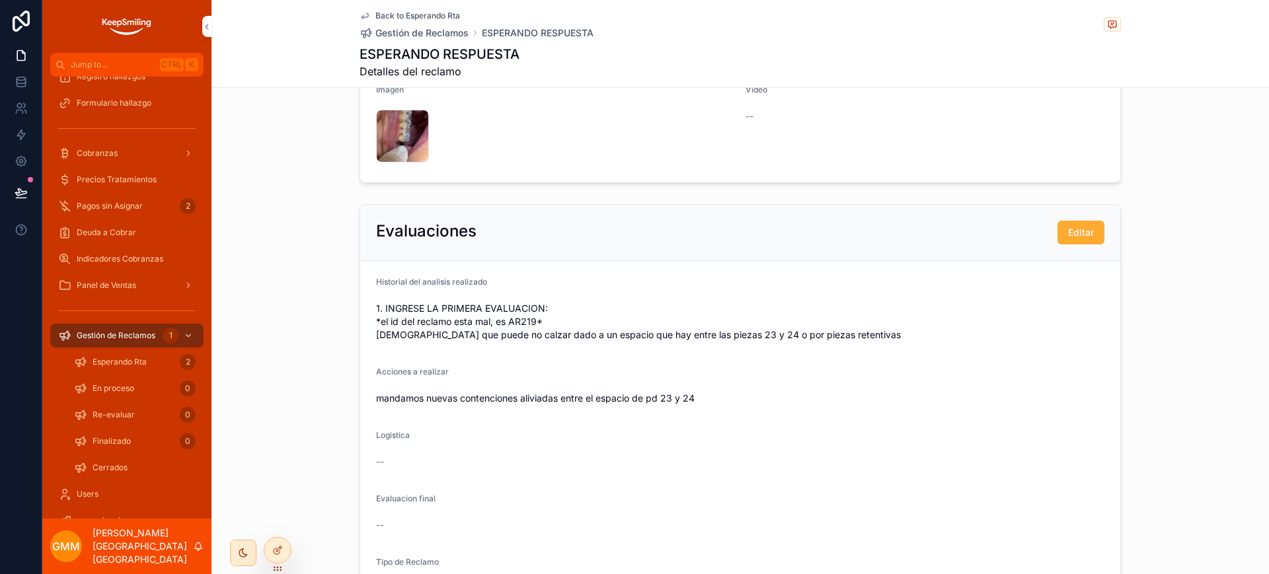
click at [399, 15] on span "Back to Esperando Rta" at bounding box center [417, 16] width 85 height 11
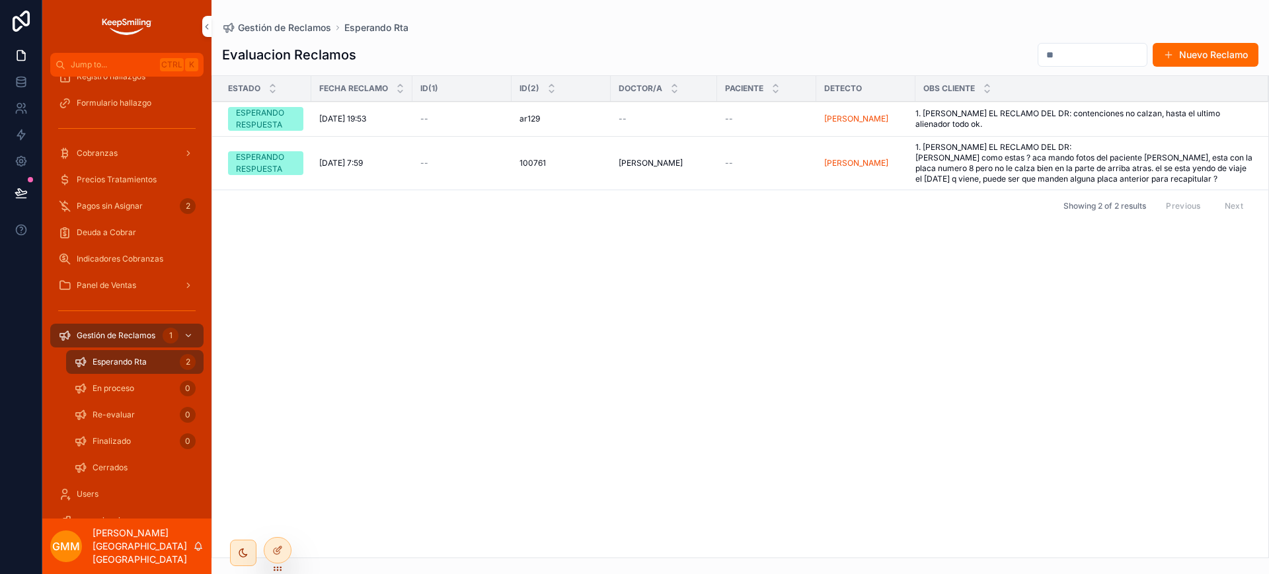
click at [1051, 108] on span "1. INGRESE EL RECLAMO DEL DR: contenciones no calzan, hasta el ultimo alienador…" at bounding box center [1083, 118] width 337 height 21
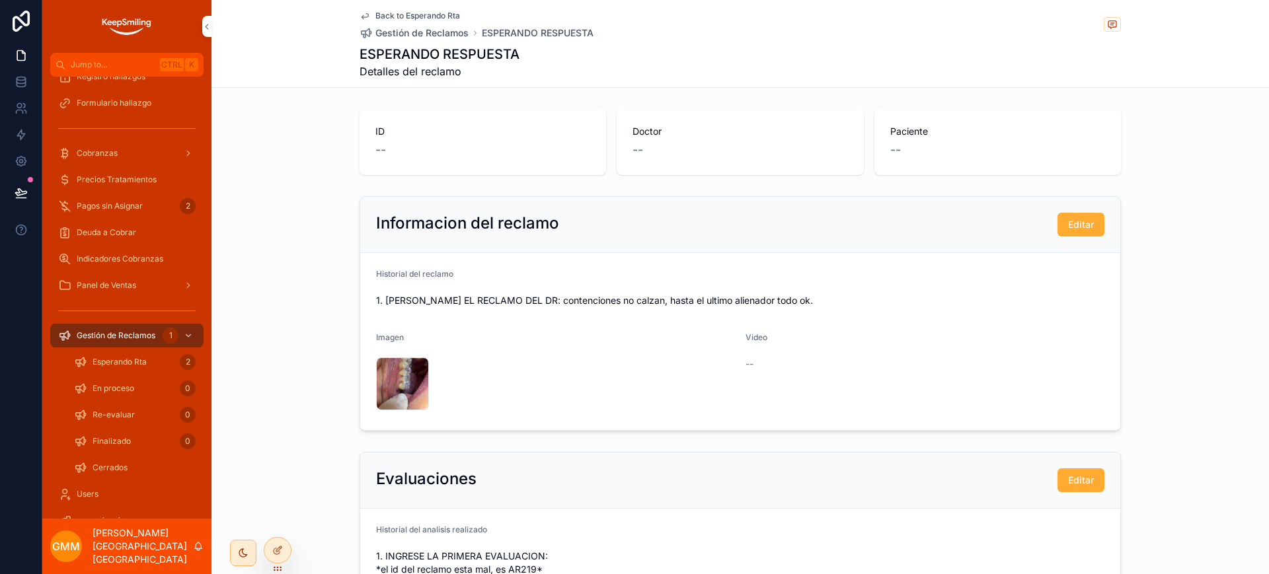
click at [415, 17] on span "Back to Esperando Rta" at bounding box center [417, 16] width 85 height 11
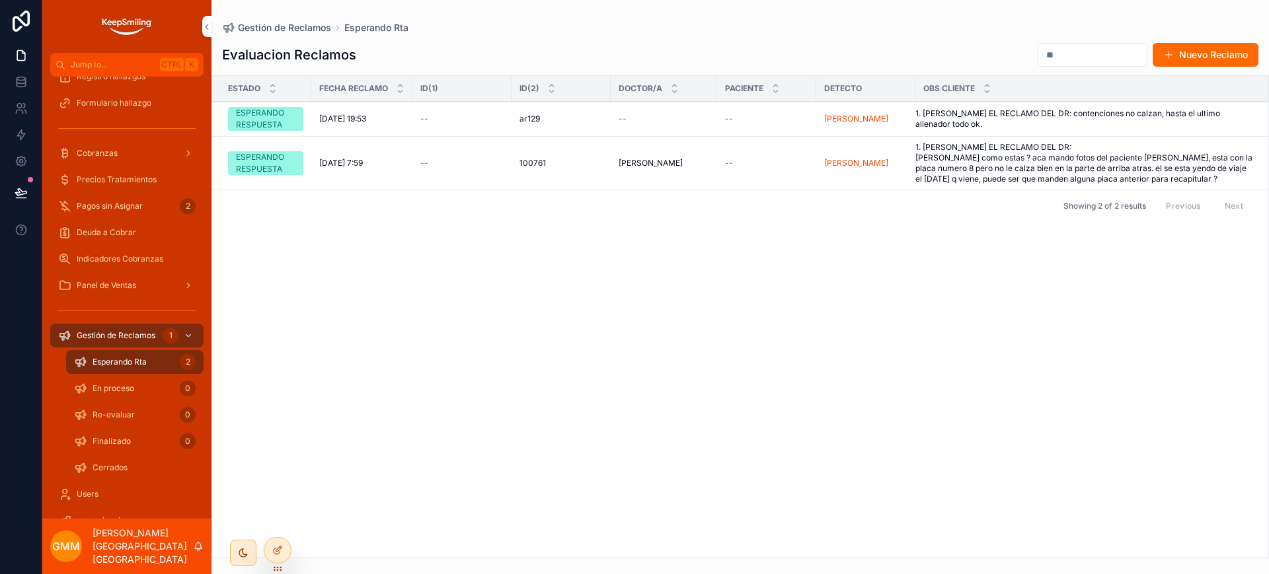
click at [531, 117] on span "ar129" at bounding box center [529, 119] width 20 height 11
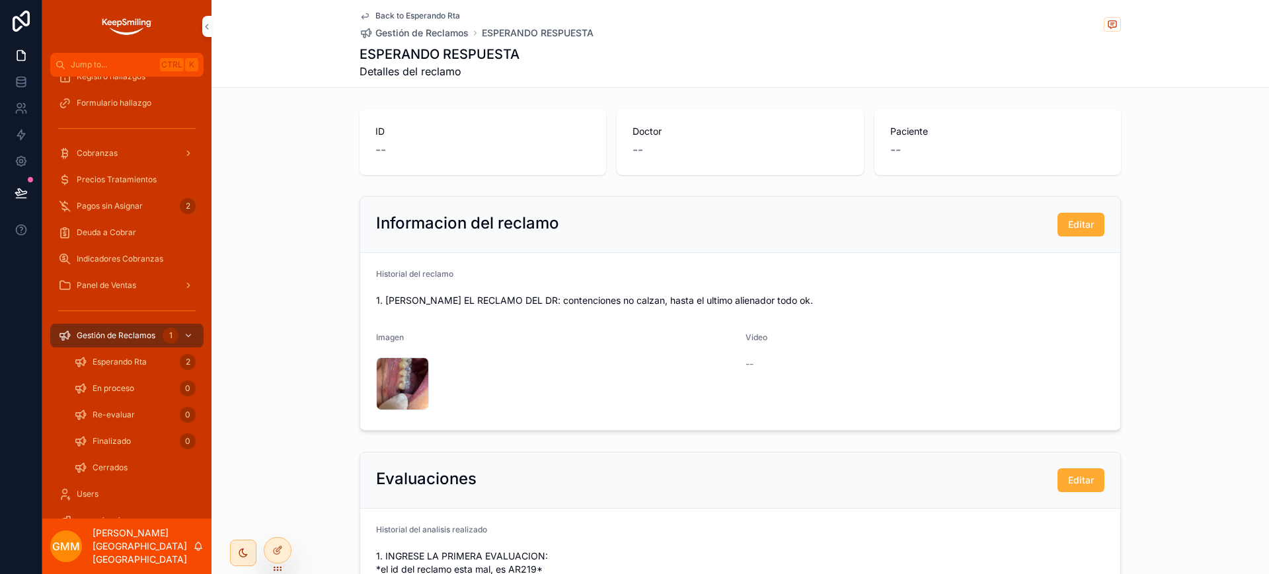
click at [441, 11] on span "Back to Esperando Rta" at bounding box center [417, 16] width 85 height 11
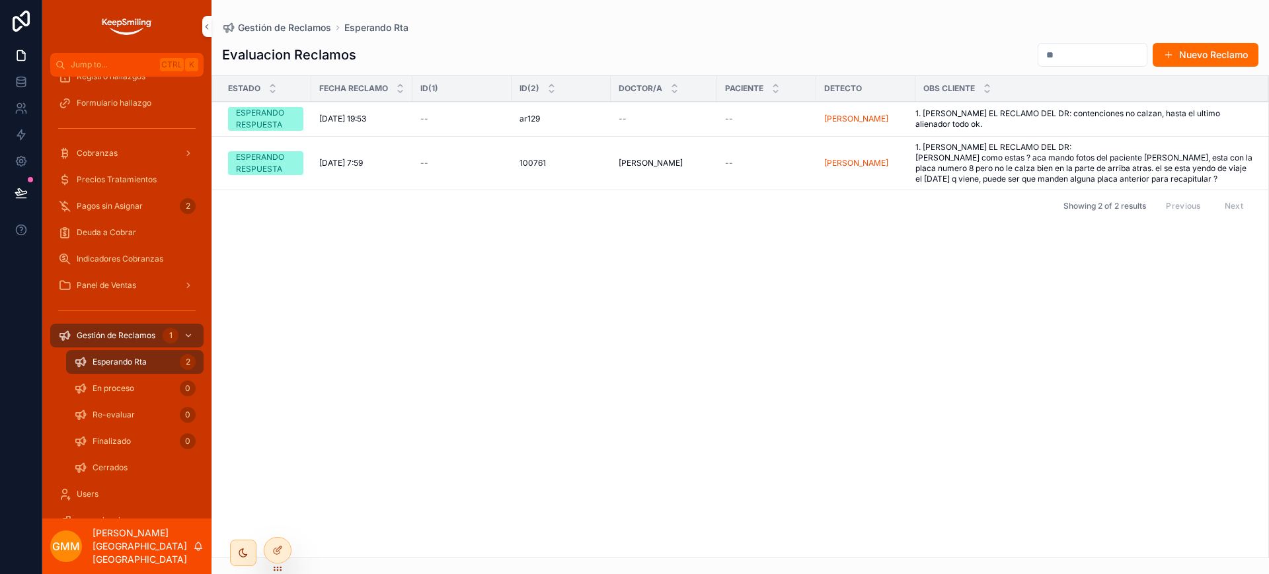
click at [1099, 121] on span "1. INGRESE EL RECLAMO DEL DR: contenciones no calzan, hasta el ultimo alienador…" at bounding box center [1083, 118] width 337 height 21
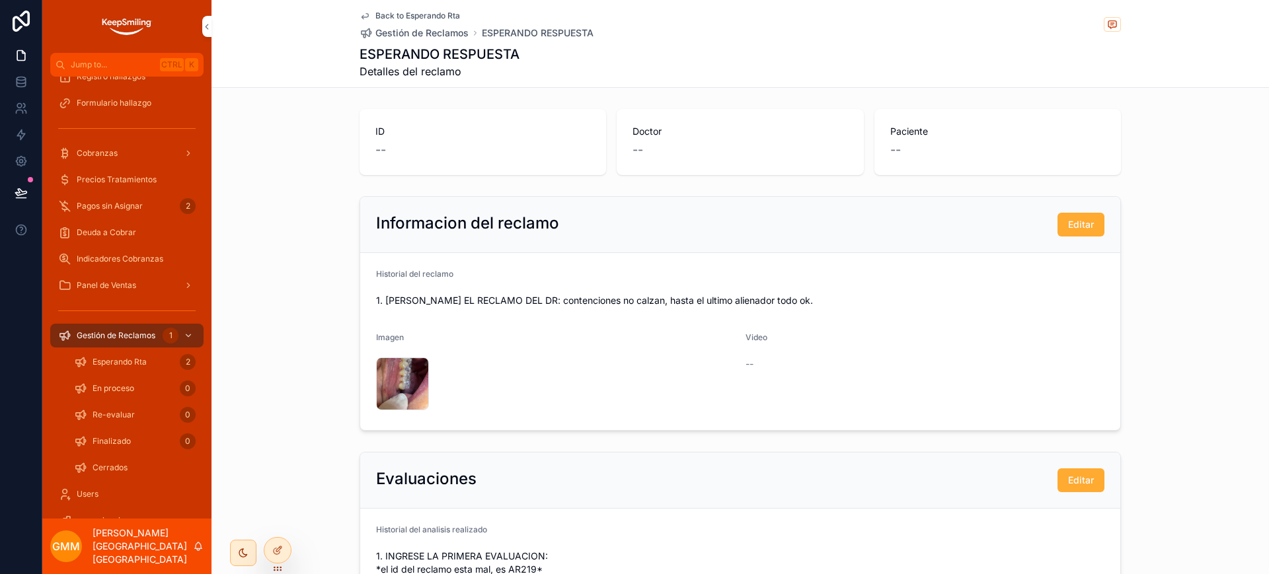
click at [377, 11] on span "Back to Esperando Rta" at bounding box center [417, 16] width 85 height 11
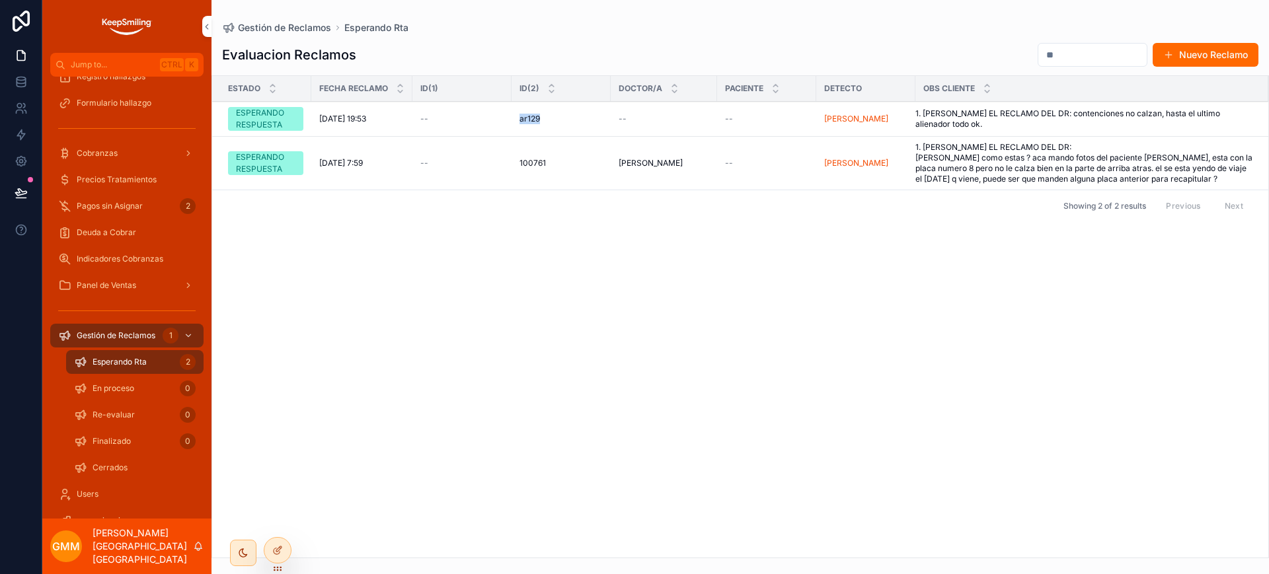
drag, startPoint x: 517, startPoint y: 124, endPoint x: 552, endPoint y: 121, distance: 35.1
click at [552, 121] on td "ar129 ar129" at bounding box center [561, 119] width 99 height 35
copy span "ar129"
click at [20, 89] on link at bounding box center [21, 82] width 42 height 26
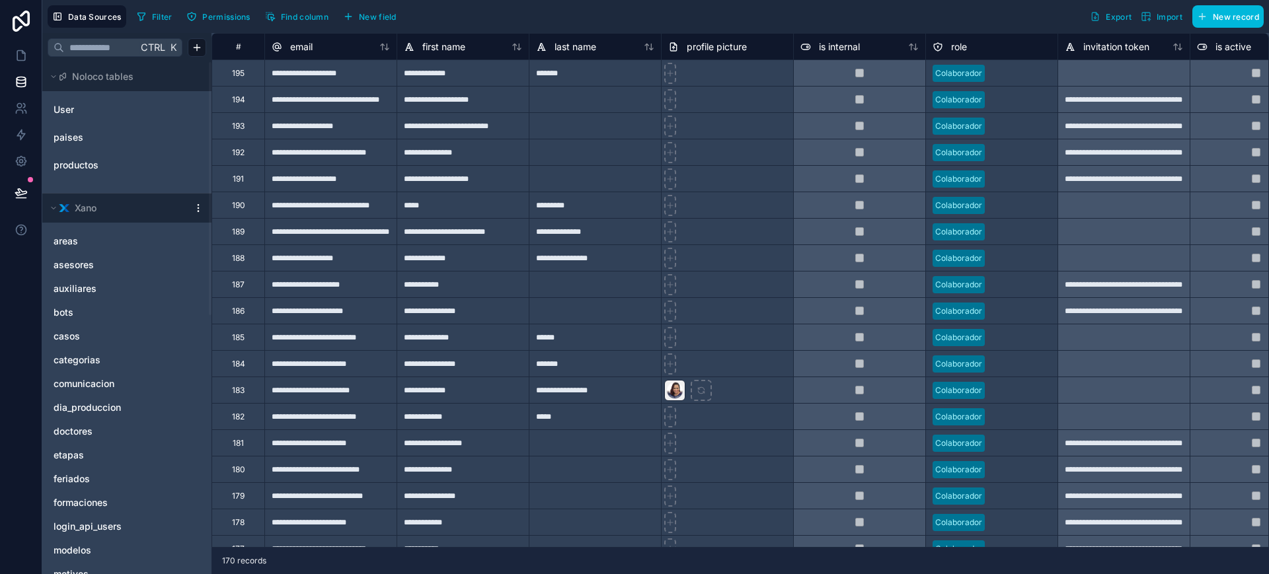
click at [161, 22] on button "Filter" at bounding box center [155, 17] width 46 height 20
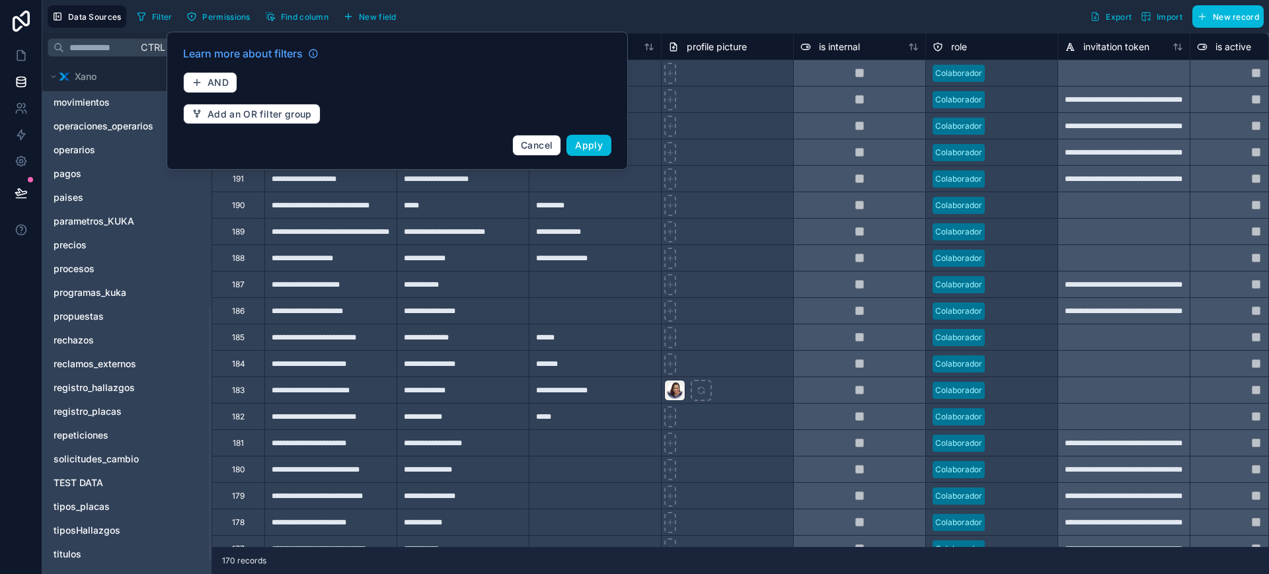
scroll to position [524, 0]
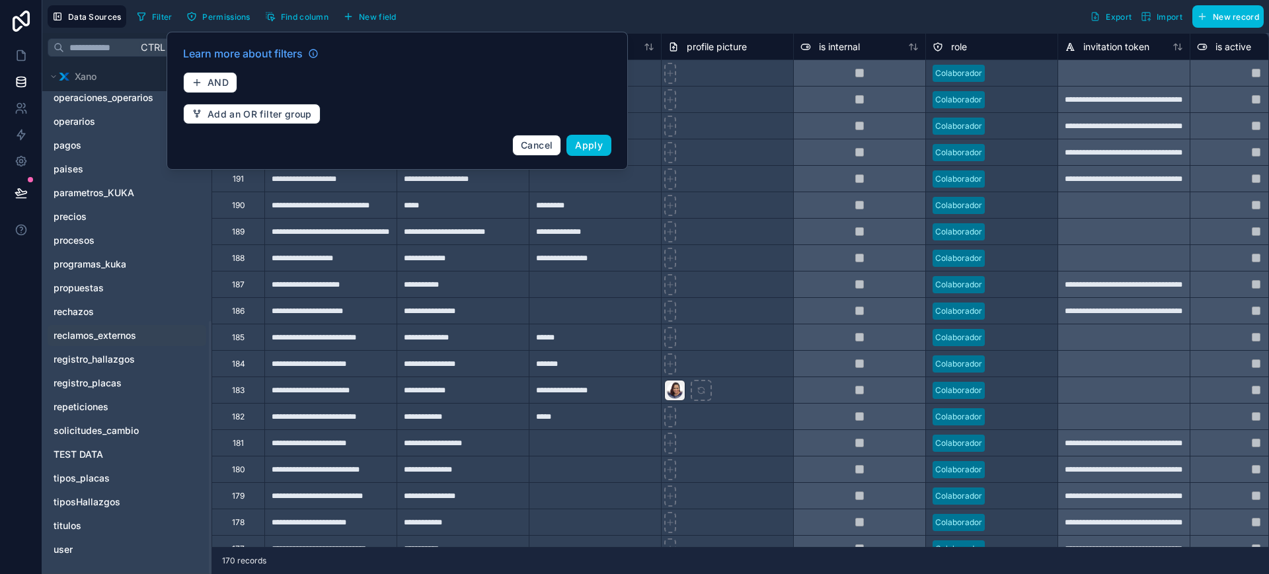
click at [115, 342] on span "reclamos_externos" at bounding box center [95, 335] width 83 height 13
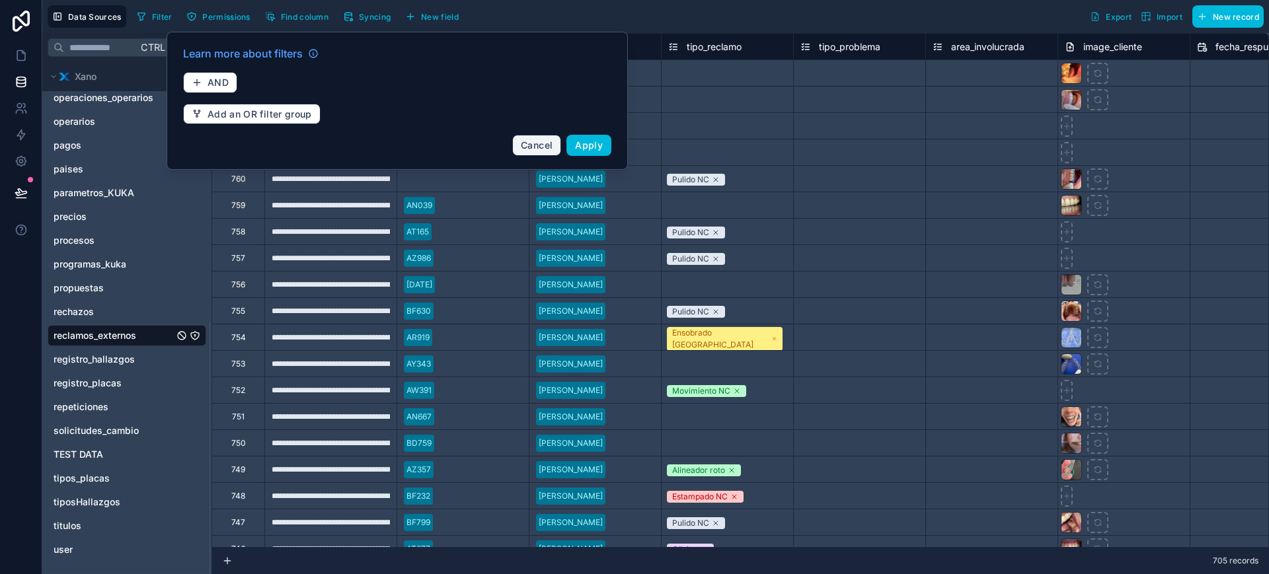
click at [533, 145] on span "Cancel" at bounding box center [537, 144] width 32 height 11
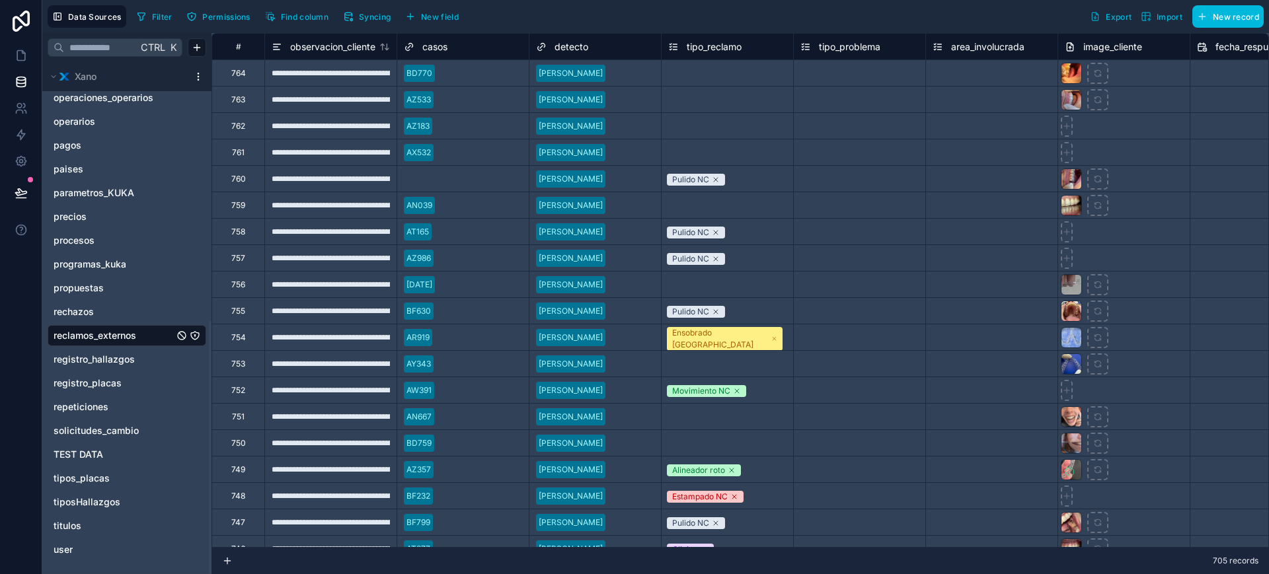
click at [167, 14] on span "Filter" at bounding box center [162, 17] width 20 height 10
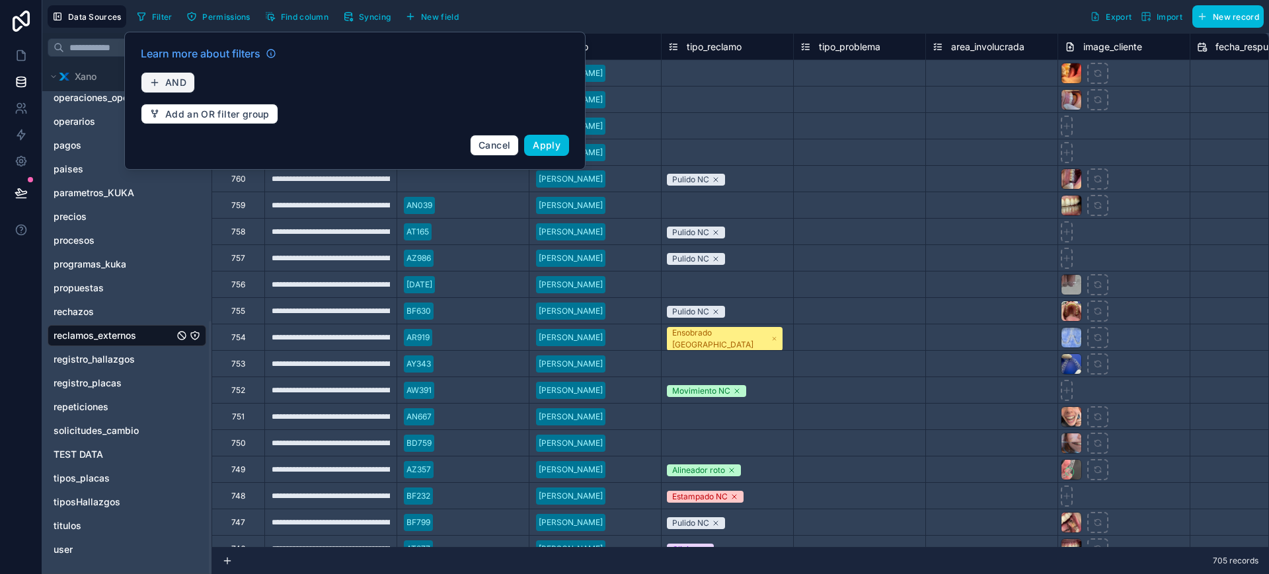
click at [180, 85] on span "AND" at bounding box center [175, 83] width 21 height 12
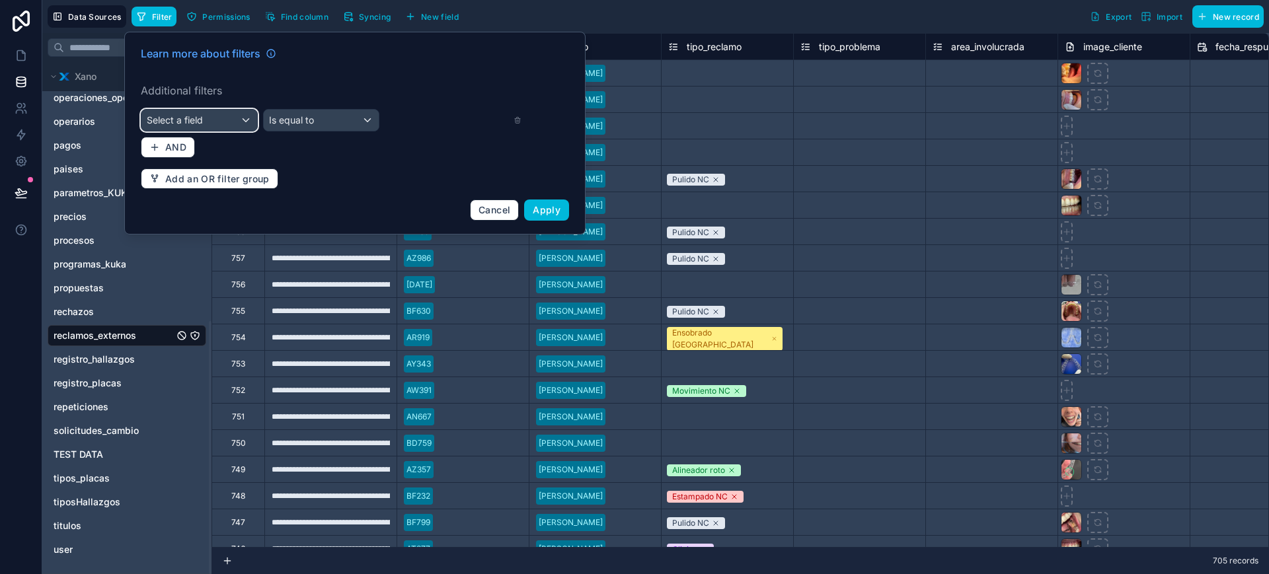
click at [203, 119] on span "Select a field" at bounding box center [175, 119] width 56 height 11
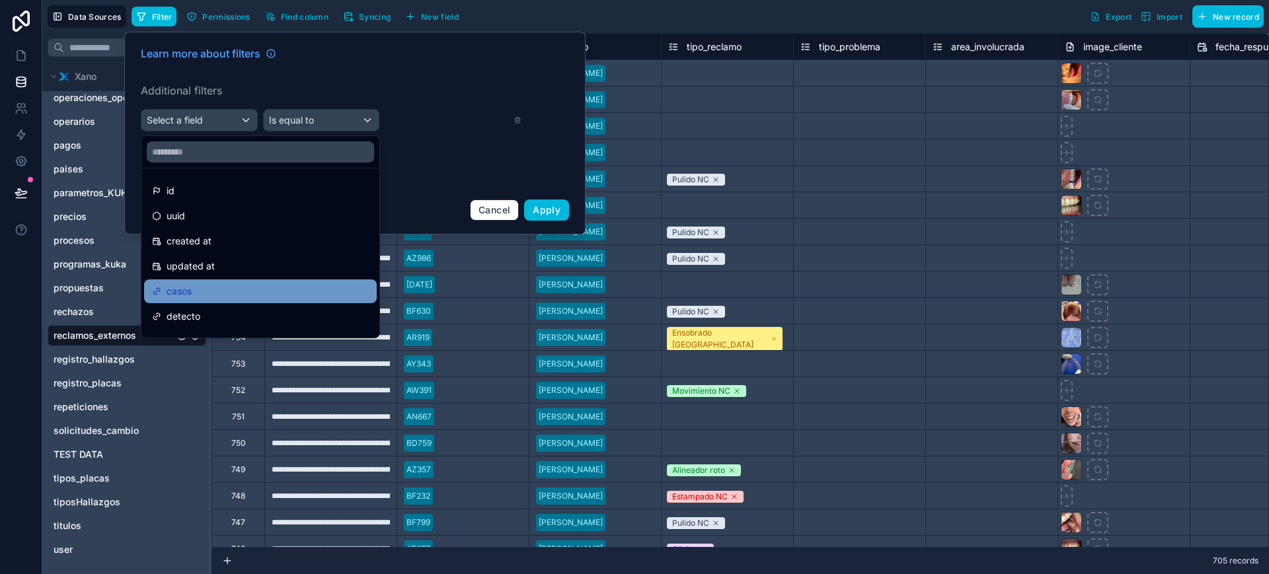
click at [227, 284] on div "casos" at bounding box center [260, 292] width 217 height 16
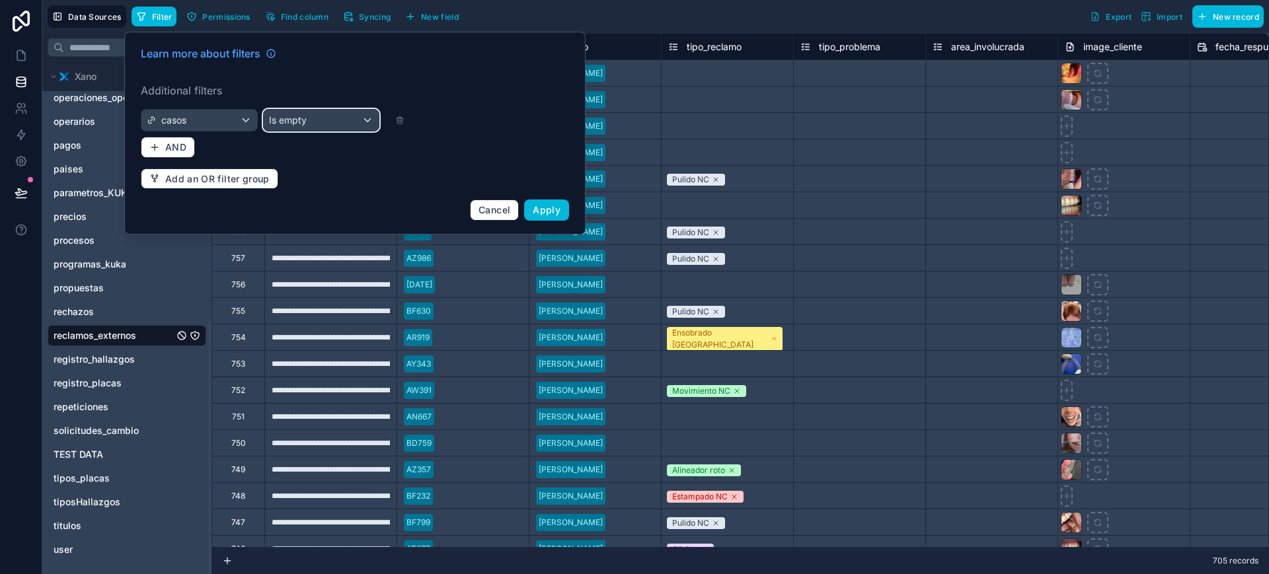
click at [348, 124] on div "Is empty" at bounding box center [322, 120] width 116 height 21
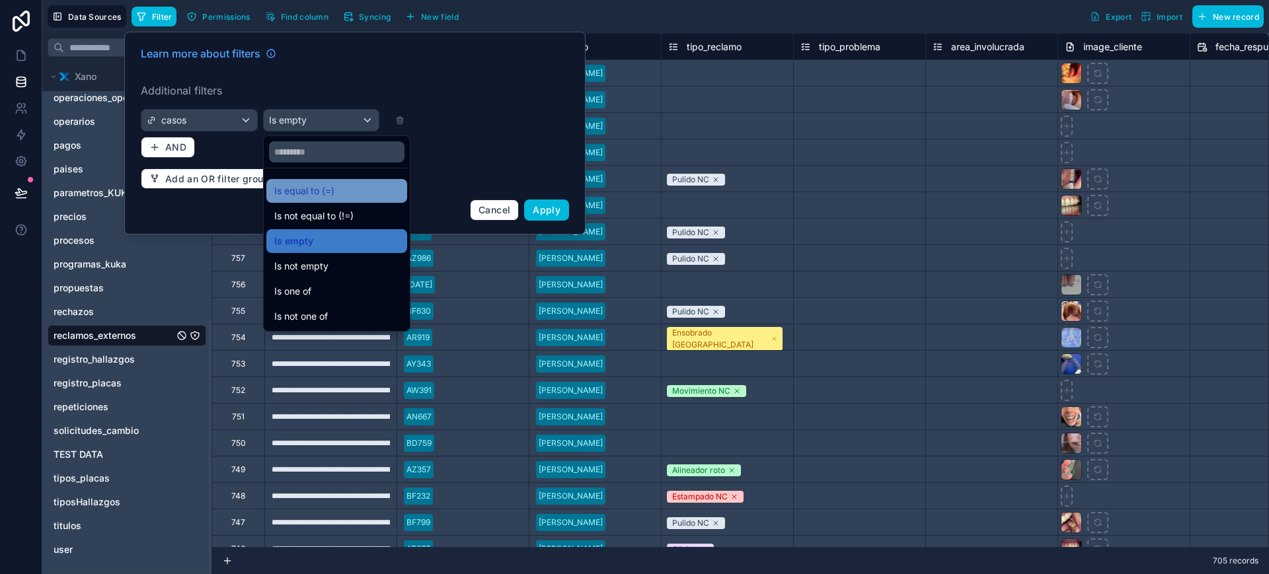
click at [335, 184] on div "Is equal to (=)" at bounding box center [336, 191] width 125 height 16
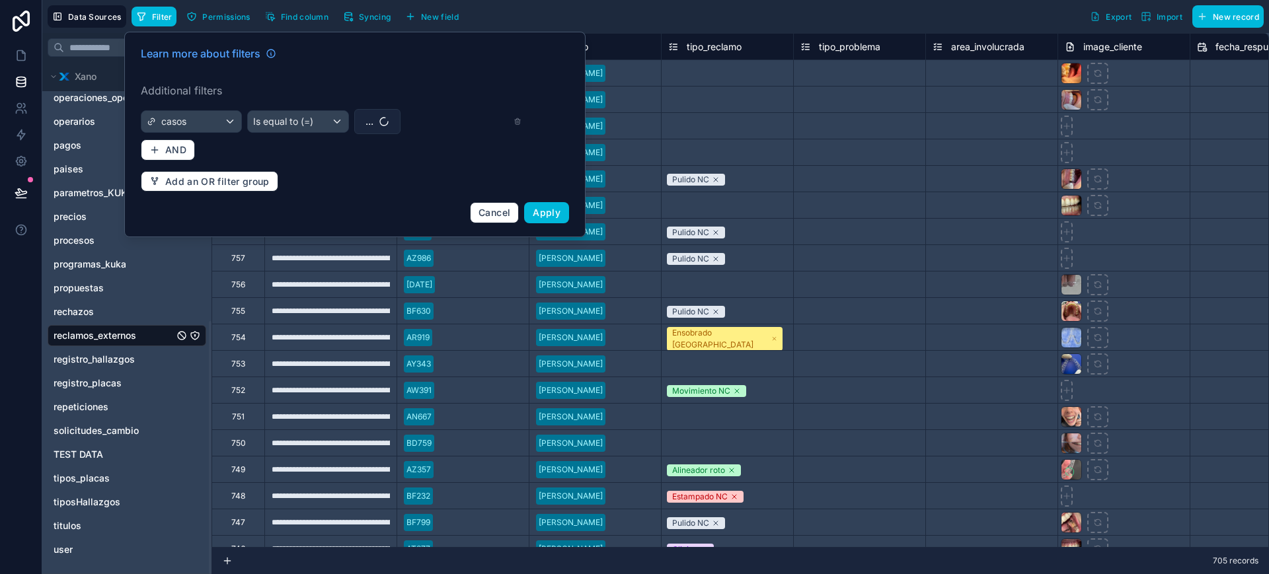
click at [377, 118] on button "..." at bounding box center [377, 121] width 46 height 25
click at [381, 149] on input "text" at bounding box center [385, 149] width 157 height 24
type input "*****"
click at [370, 171] on div "AR129" at bounding box center [378, 175] width 184 height 21
click at [549, 208] on span "Apply" at bounding box center [547, 212] width 28 height 11
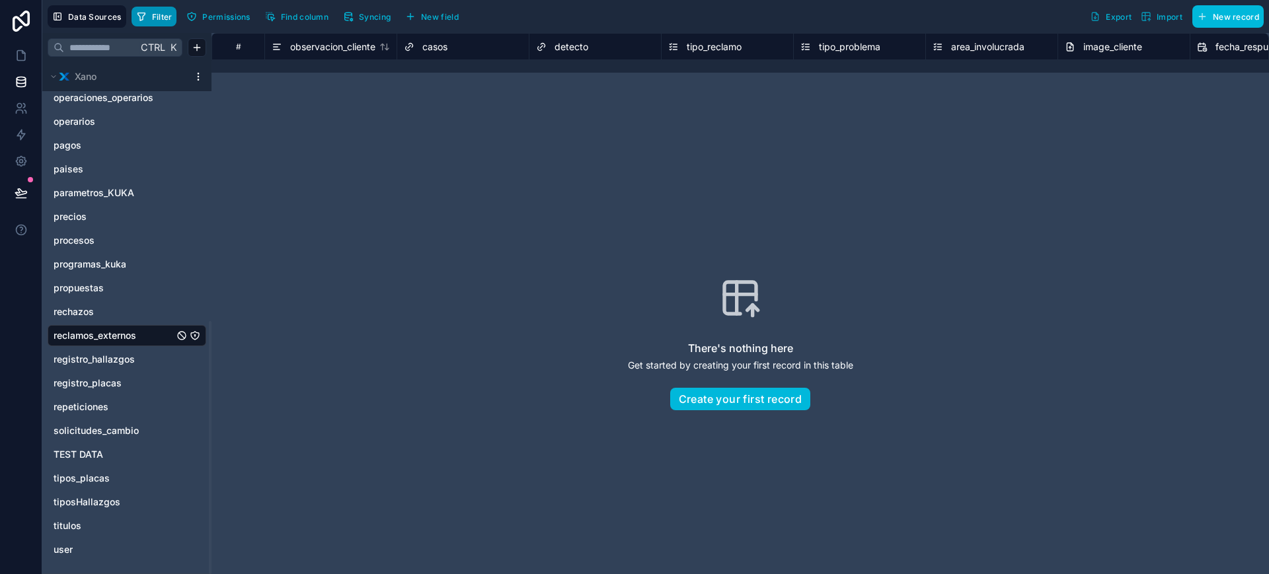
click at [157, 24] on button "Filter" at bounding box center [155, 17] width 46 height 20
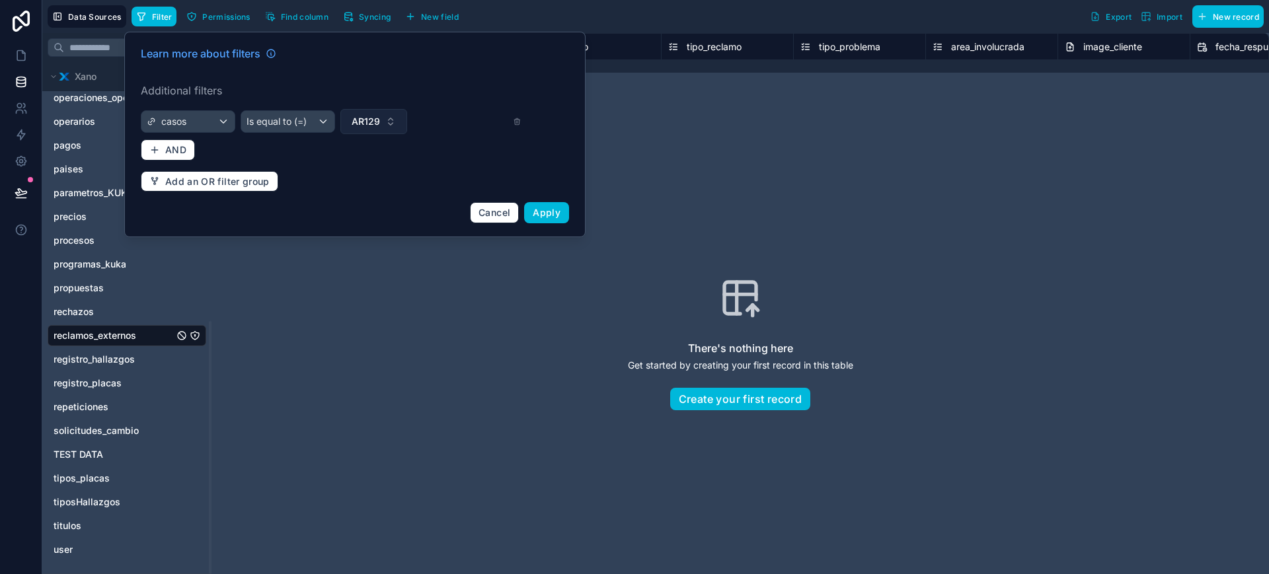
click at [392, 119] on button "AR129" at bounding box center [373, 121] width 67 height 25
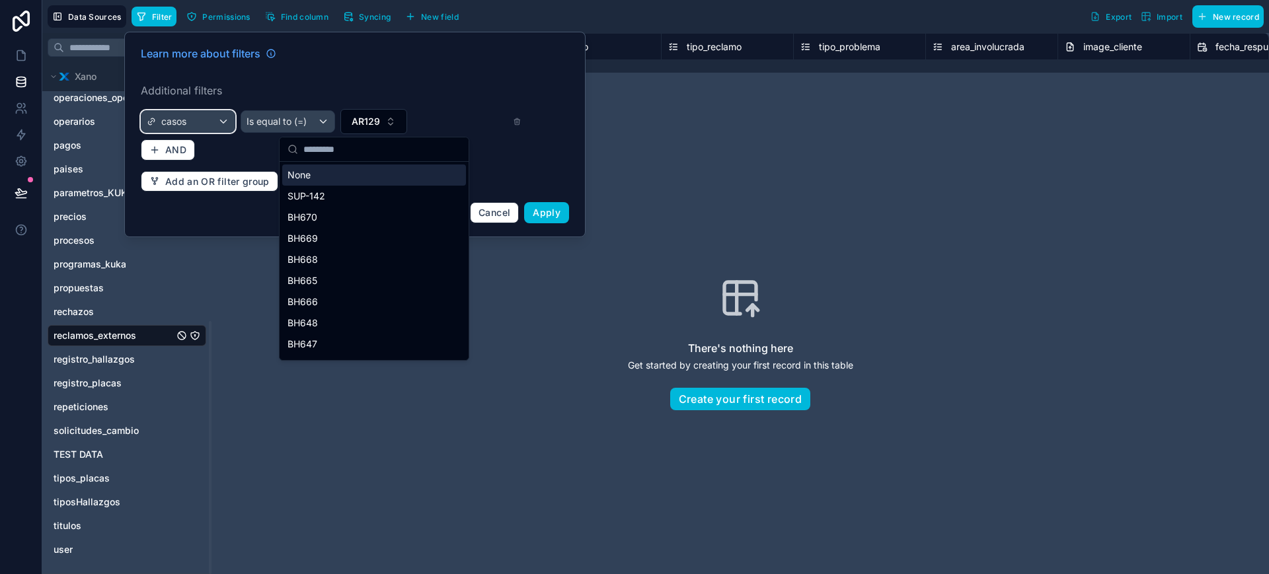
click at [191, 115] on div "casos" at bounding box center [187, 121] width 93 height 21
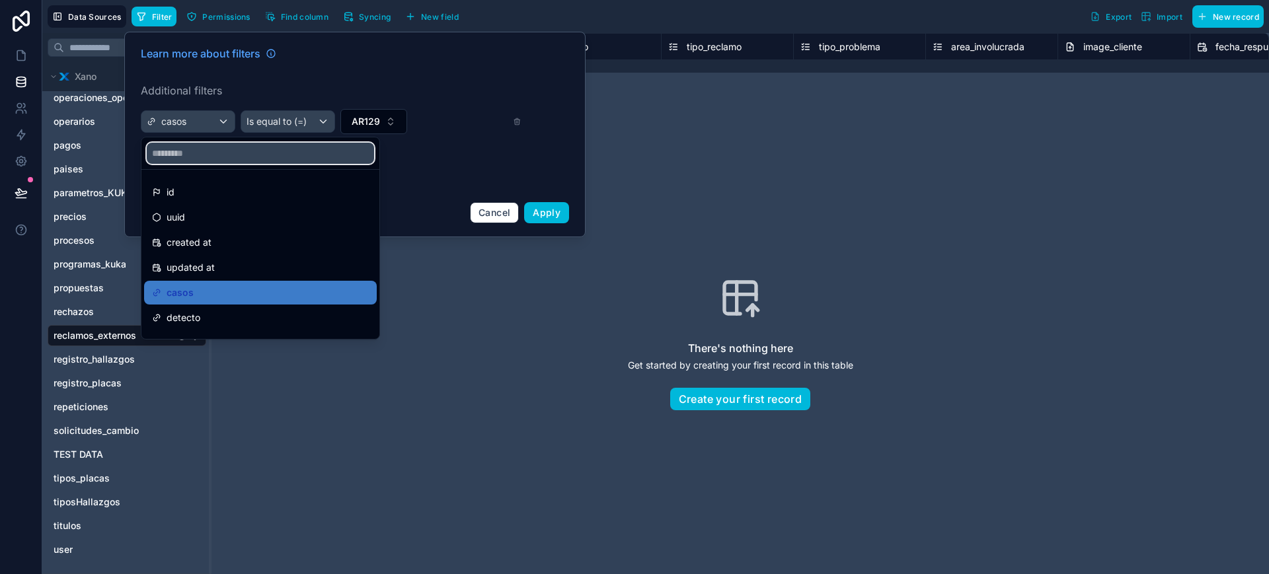
click at [202, 145] on input "text" at bounding box center [260, 153] width 227 height 21
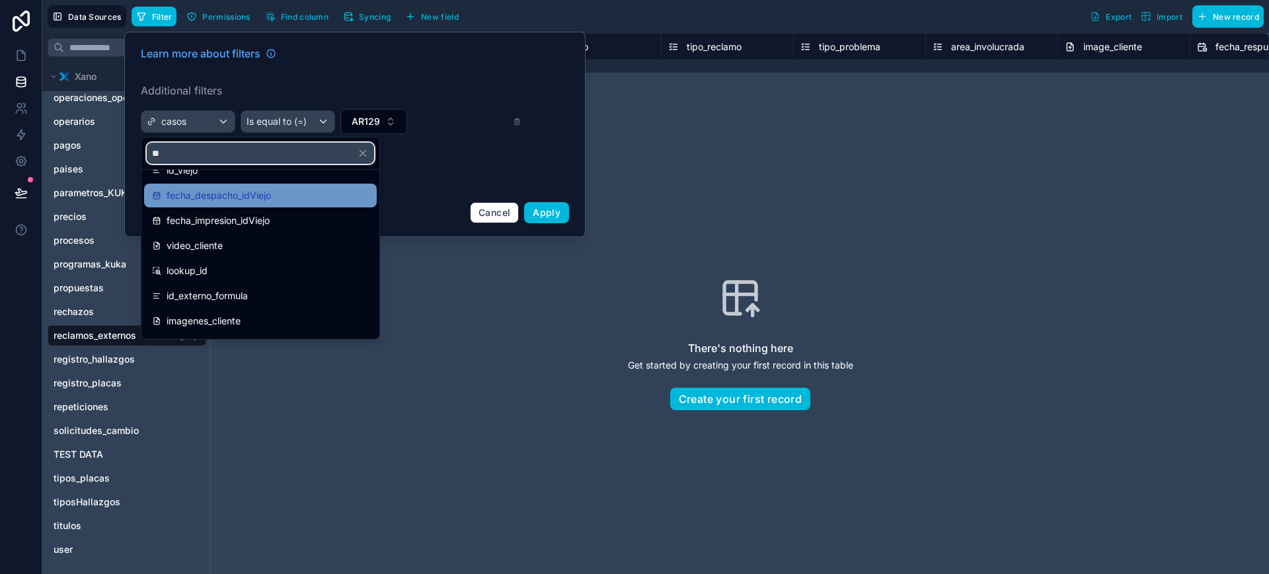
scroll to position [165, 0]
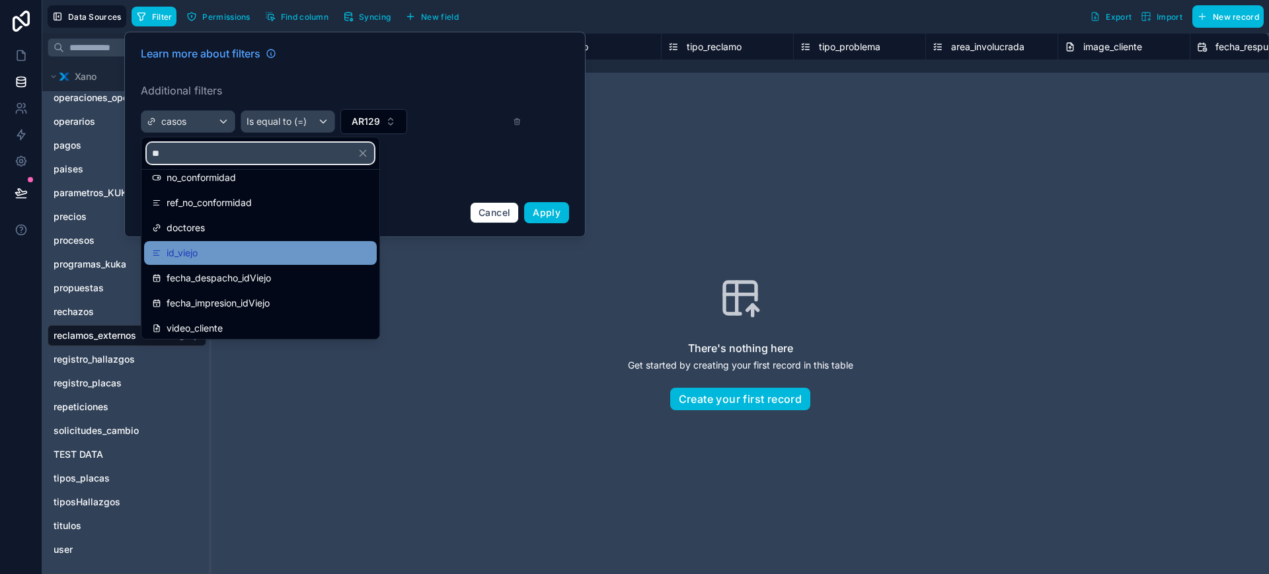
type input "**"
click at [212, 245] on div "id_viejo" at bounding box center [260, 253] width 217 height 16
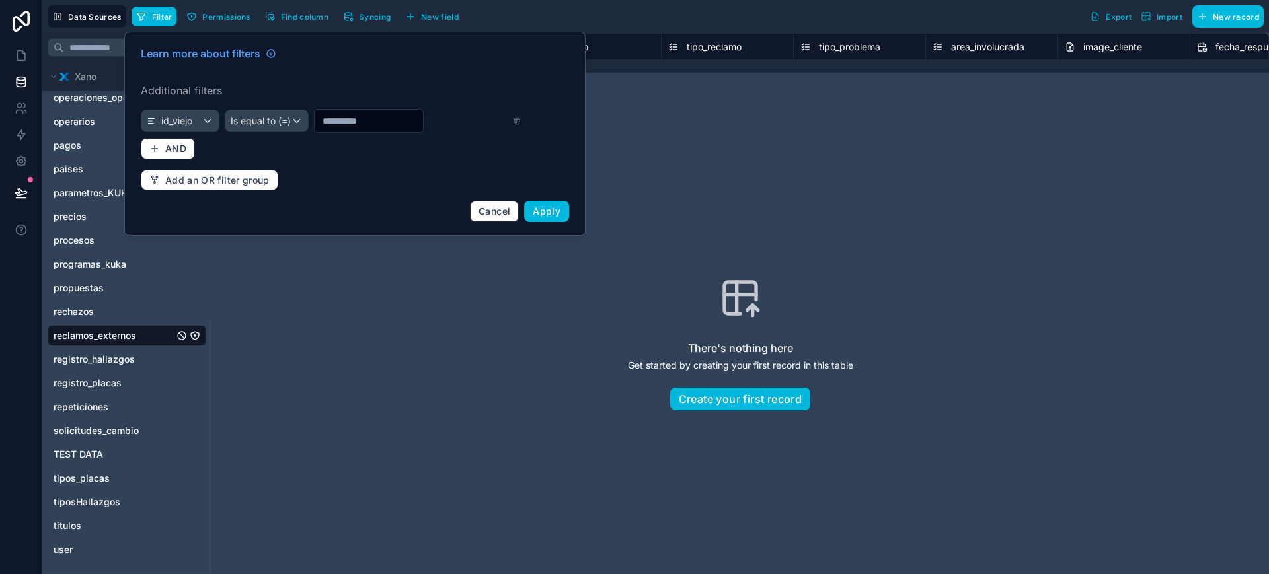
click at [365, 128] on input "text" at bounding box center [369, 121] width 108 height 19
paste input "*****"
type input "*****"
click at [390, 93] on label "Additional filters" at bounding box center [355, 91] width 428 height 16
click at [288, 124] on div "Is equal to (=)" at bounding box center [258, 120] width 83 height 21
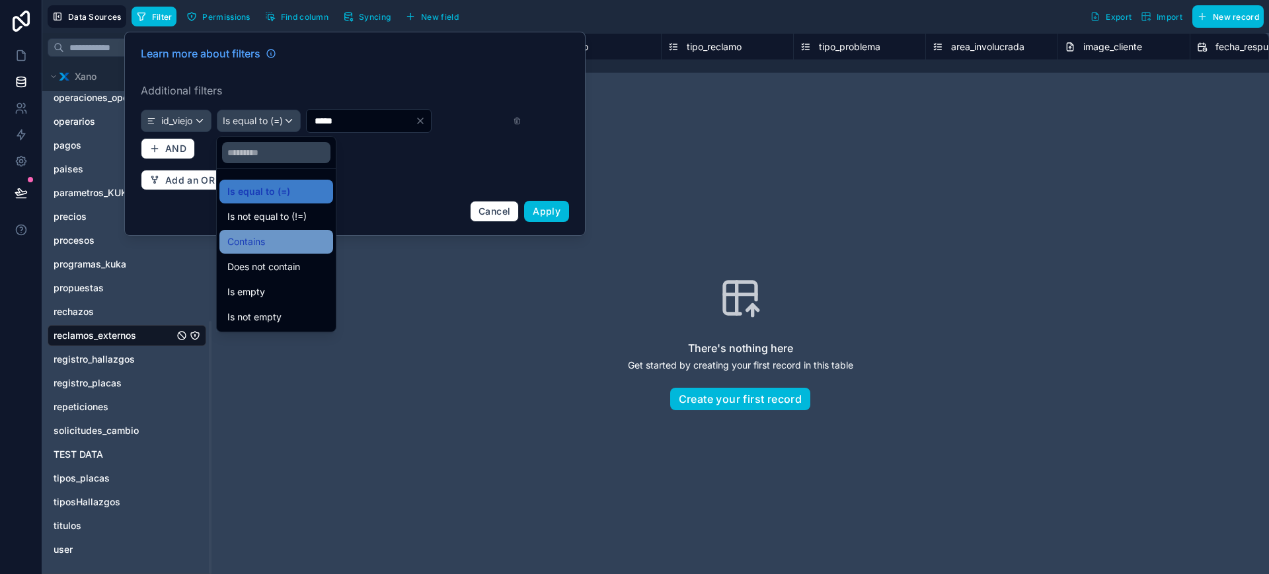
click at [286, 241] on div "Contains" at bounding box center [276, 242] width 98 height 16
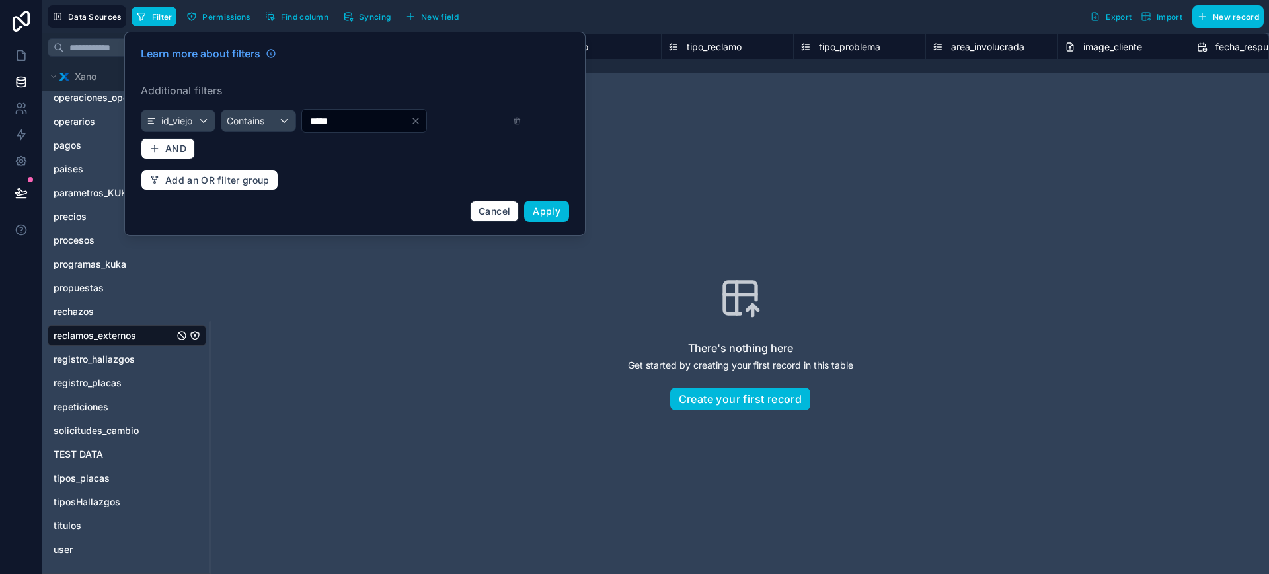
click at [345, 87] on label "Additional filters" at bounding box center [355, 91] width 428 height 16
click at [555, 210] on span "Apply" at bounding box center [547, 211] width 28 height 11
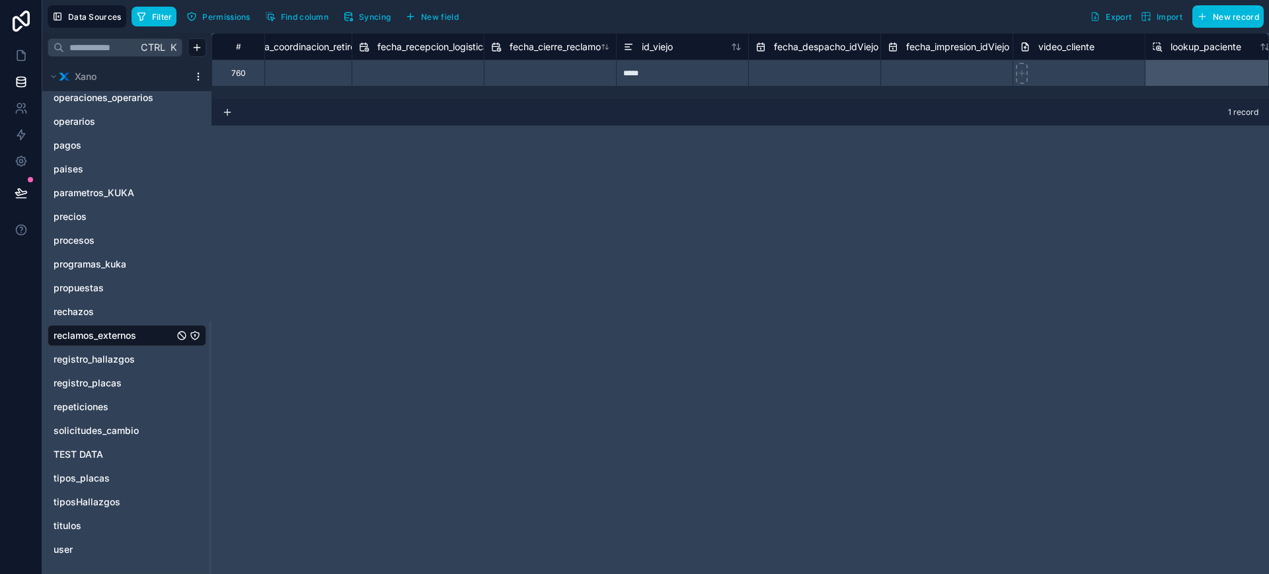
scroll to position [0, 3336]
click at [686, 65] on div "*****" at bounding box center [695, 72] width 132 height 26
click at [650, 76] on div "*****" at bounding box center [695, 72] width 132 height 26
click at [650, 76] on input "*****" at bounding box center [696, 73] width 132 height 26
click at [644, 72] on input "*****" at bounding box center [696, 73] width 132 height 26
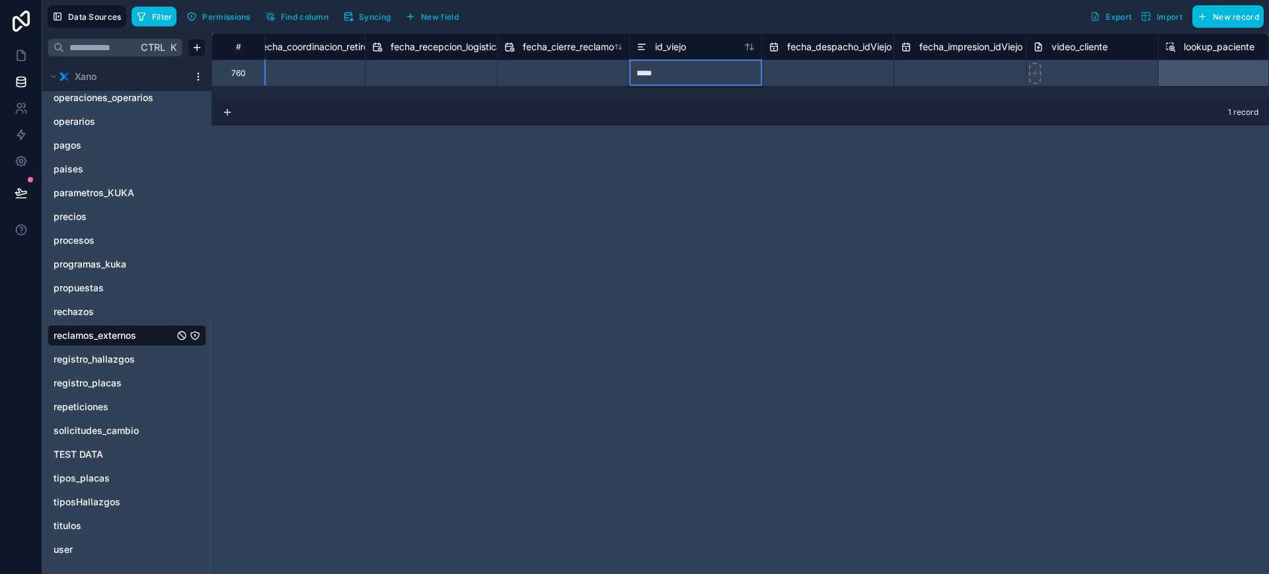
drag, startPoint x: 662, startPoint y: 71, endPoint x: 611, endPoint y: 71, distance: 50.9
click at [611, 71] on div "760 *****" at bounding box center [338, 72] width 6926 height 26
type input "*****"
click at [678, 156] on div "# fecha_envio_doctora_accion fecha_respuesta_cliente fecha_coordinacion_retiro …" at bounding box center [739, 303] width 1057 height 541
click at [26, 52] on icon at bounding box center [21, 55] width 13 height 13
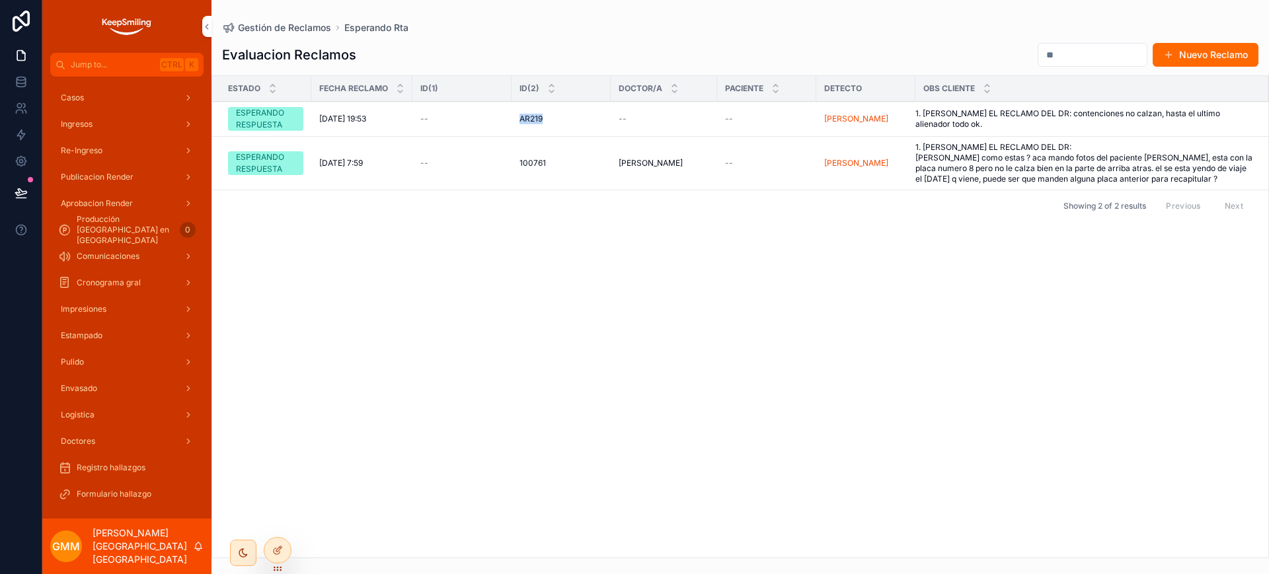
drag, startPoint x: 514, startPoint y: 119, endPoint x: 852, endPoint y: 58, distance: 343.8
click at [547, 120] on td "AR219 AR219" at bounding box center [561, 119] width 99 height 35
copy span "AR219"
click at [1231, 61] on button "Nuevo Reclamo" at bounding box center [1206, 55] width 106 height 24
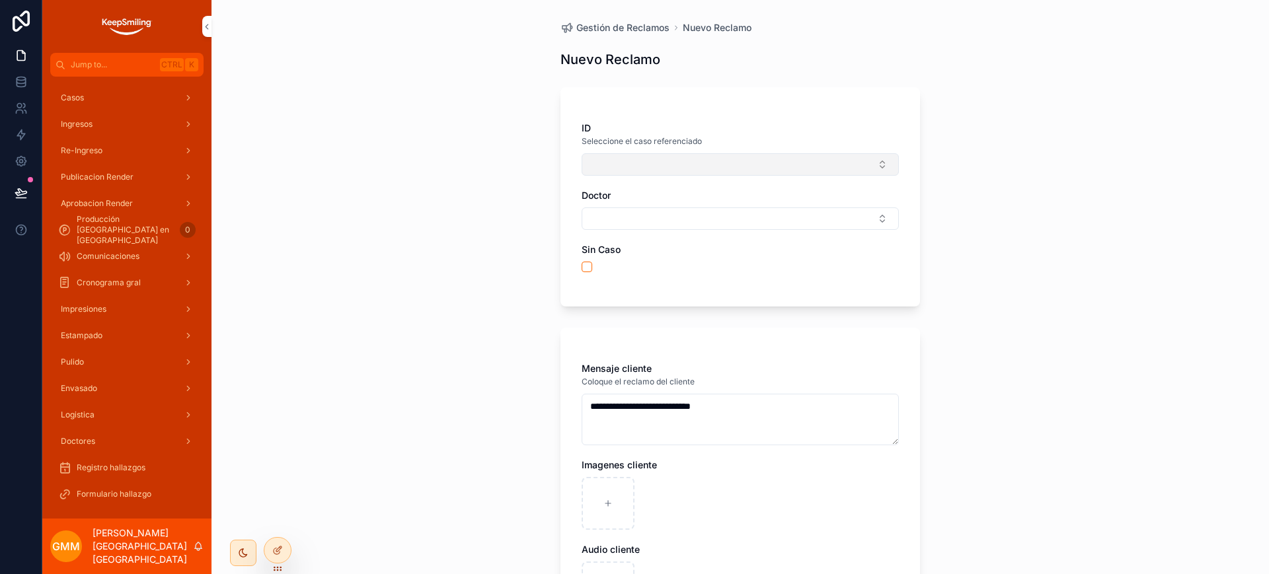
click at [617, 158] on button "Select Button" at bounding box center [740, 164] width 317 height 22
type input "*****"
click at [709, 223] on div "AR219" at bounding box center [734, 216] width 184 height 21
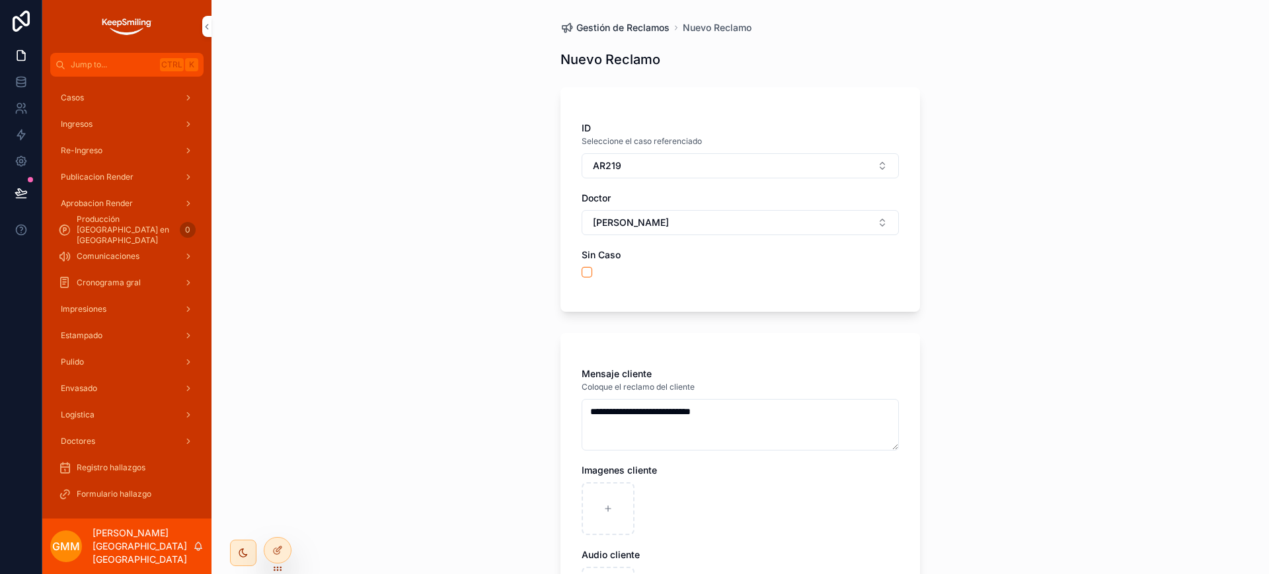
click at [644, 32] on span "Gestión de Reclamos" at bounding box center [622, 27] width 93 height 13
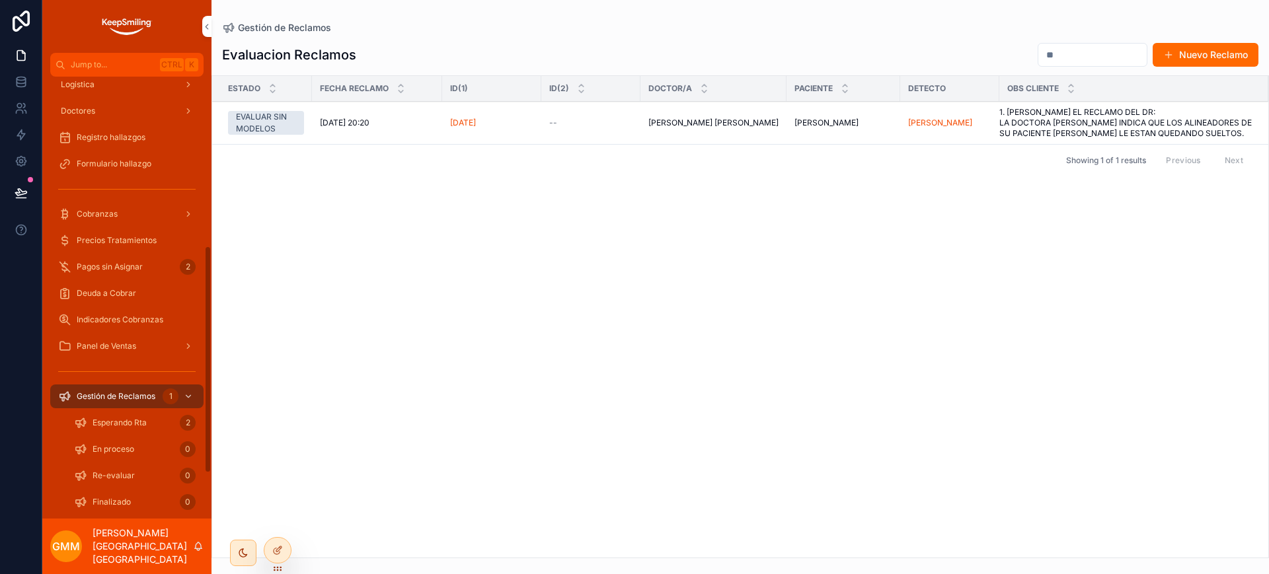
scroll to position [413, 0]
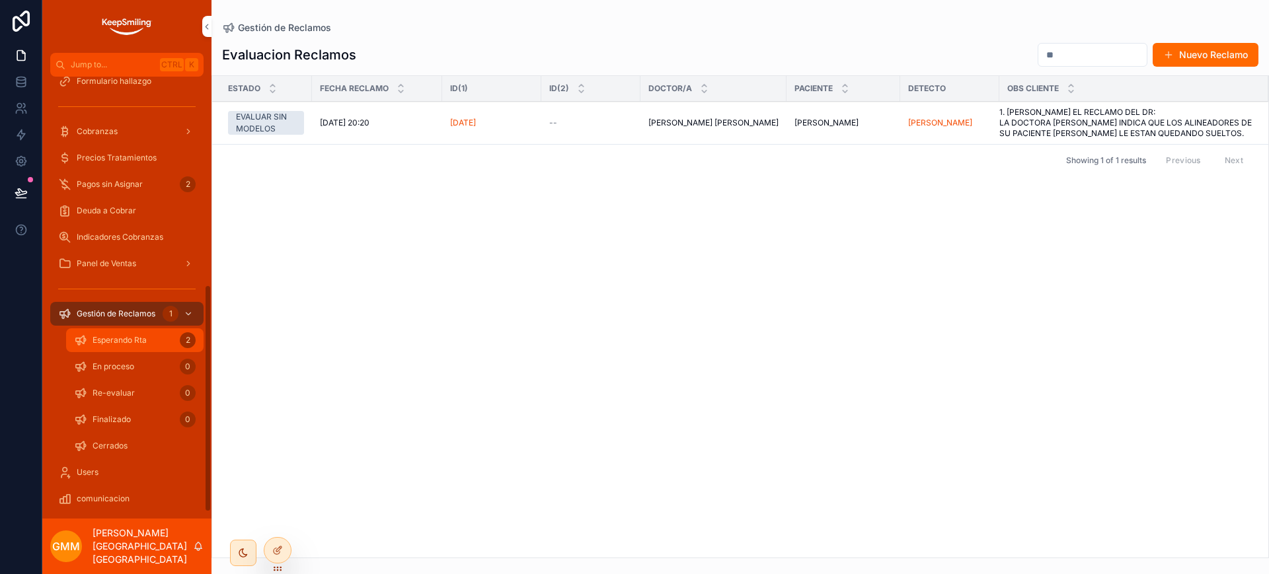
click at [122, 342] on span "Esperando Rta" at bounding box center [120, 340] width 54 height 11
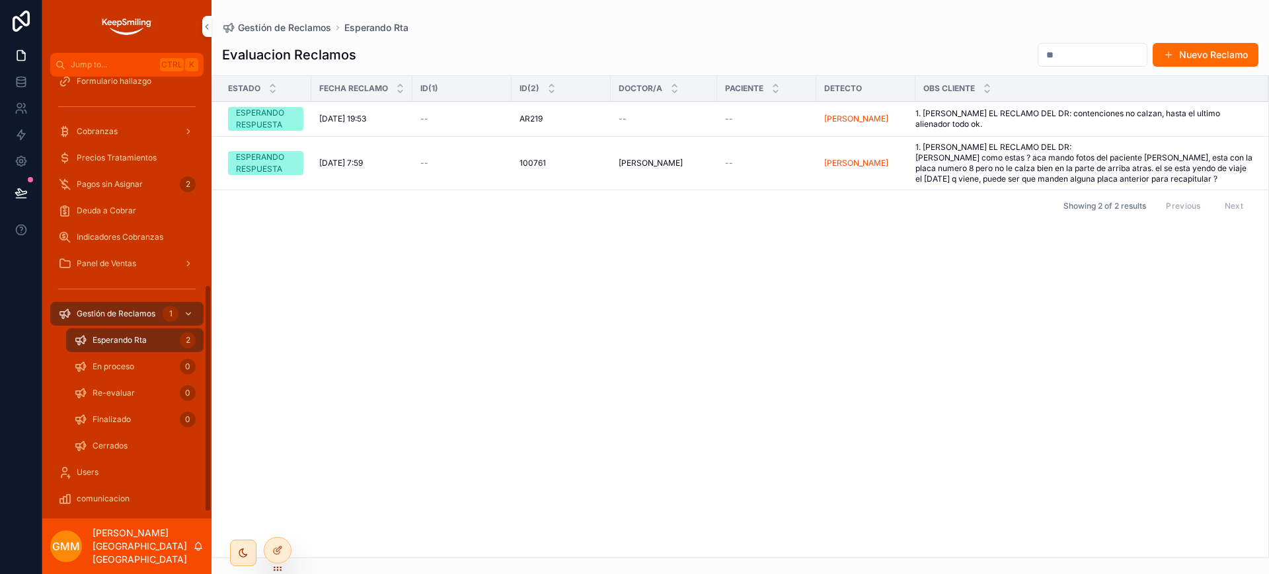
scroll to position [441, 0]
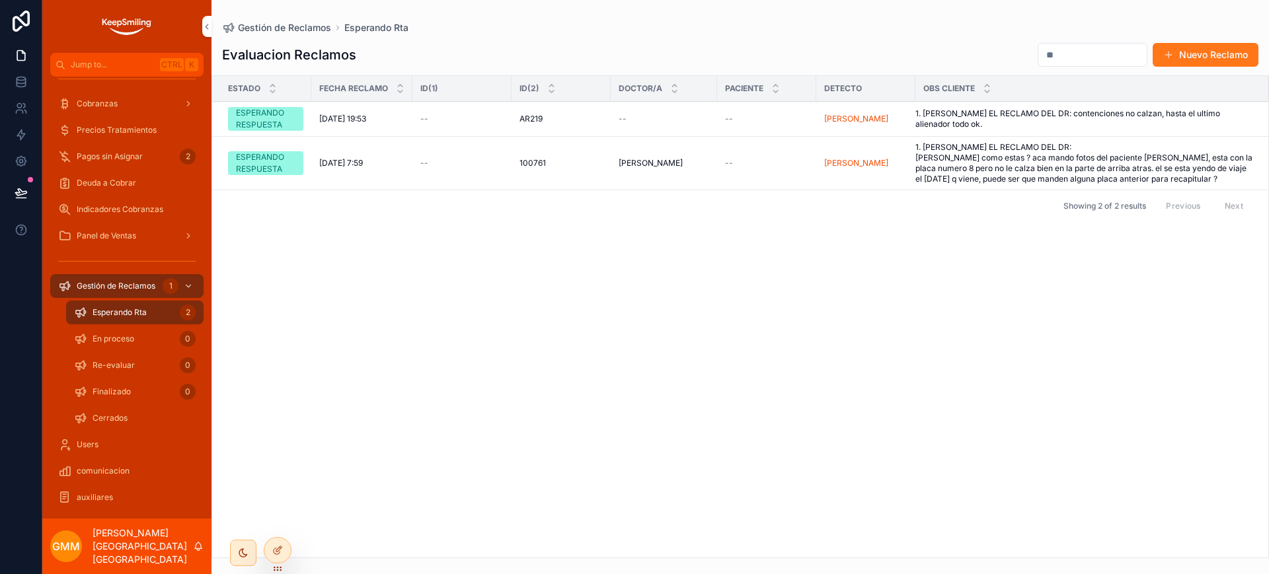
click at [1191, 45] on button "Nuevo Reclamo" at bounding box center [1206, 55] width 106 height 24
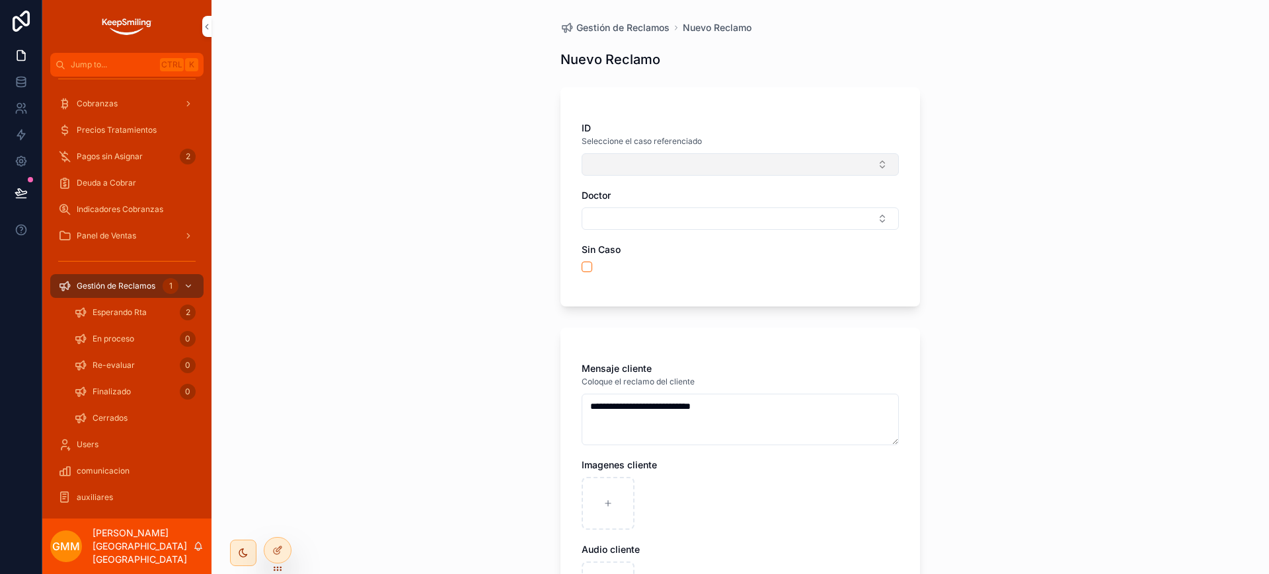
click at [650, 166] on button "Select Button" at bounding box center [740, 164] width 317 height 22
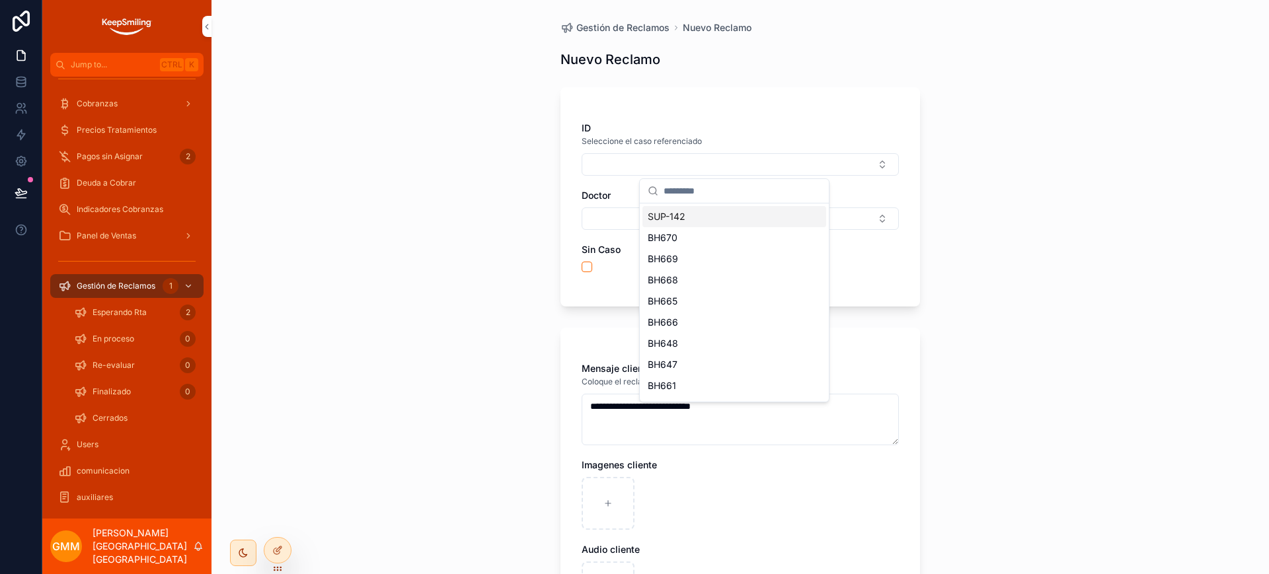
click at [691, 188] on input "scrollable content" at bounding box center [742, 191] width 157 height 24
type input "*****"
click at [680, 221] on div "AR219" at bounding box center [734, 216] width 184 height 21
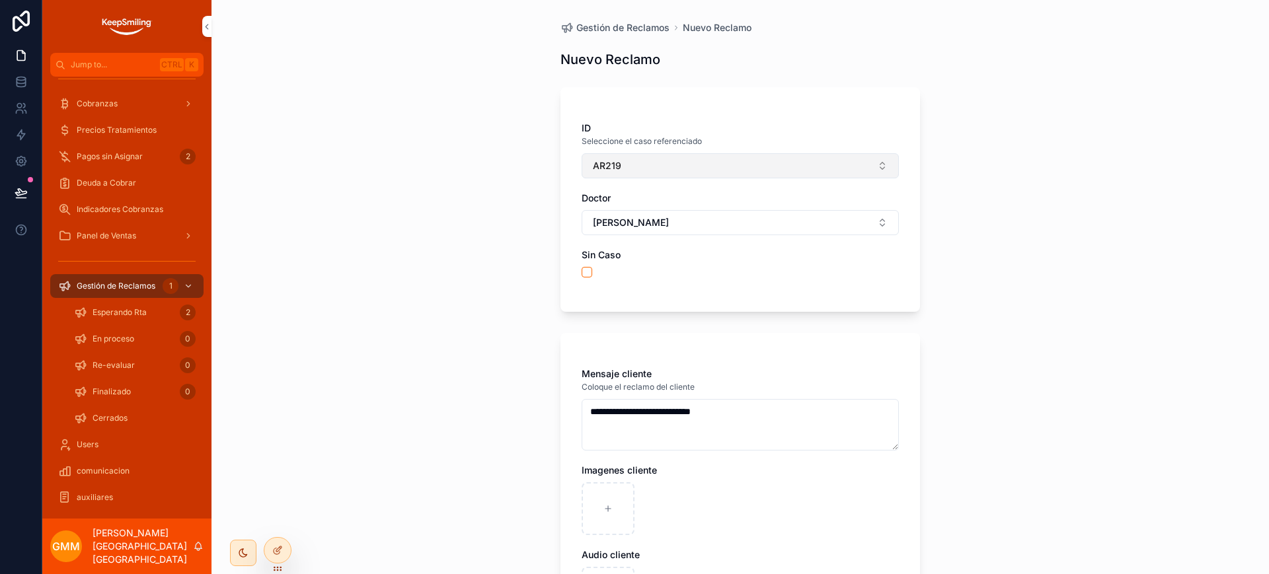
click at [807, 165] on button "AR219" at bounding box center [740, 165] width 317 height 25
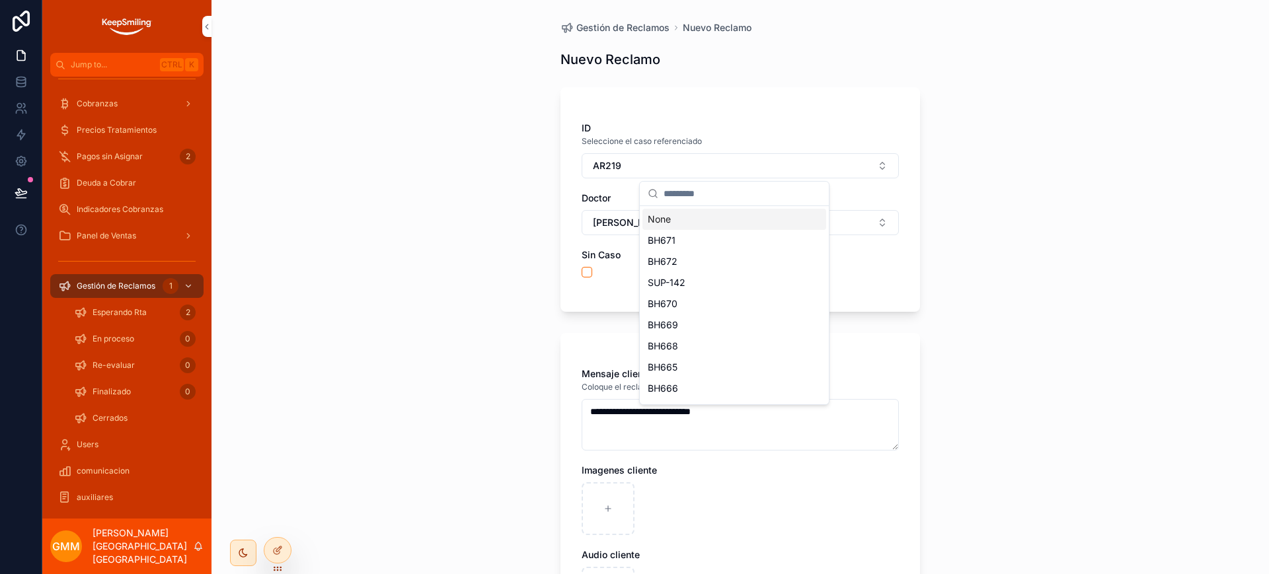
click at [715, 218] on div "None" at bounding box center [734, 219] width 184 height 21
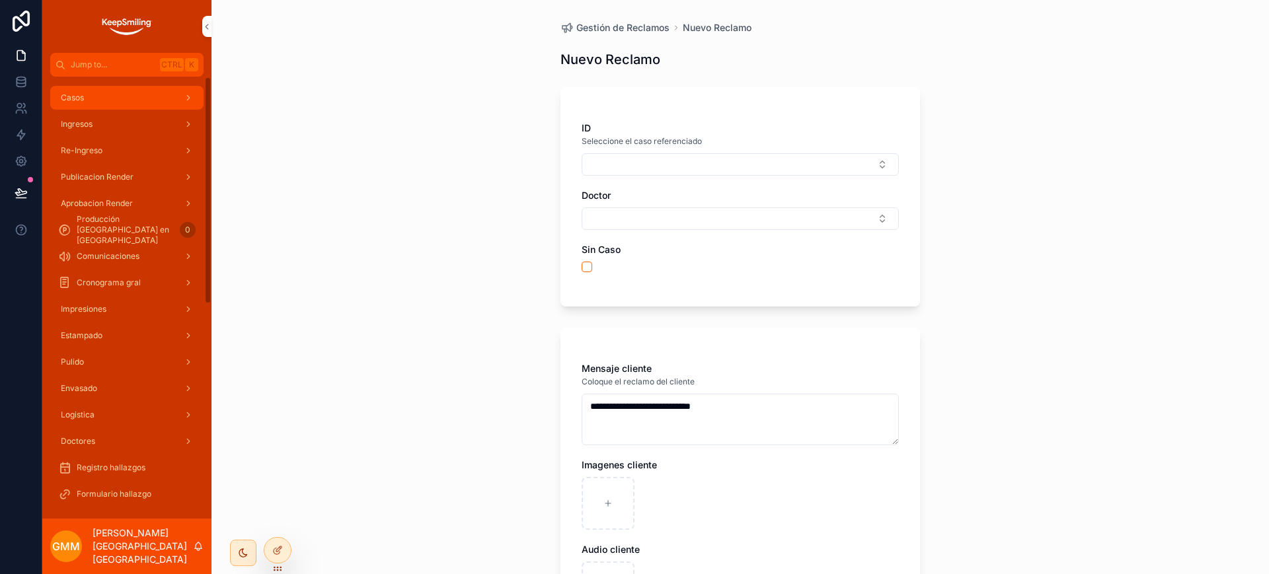
click at [118, 93] on div "Casos" at bounding box center [126, 97] width 137 height 21
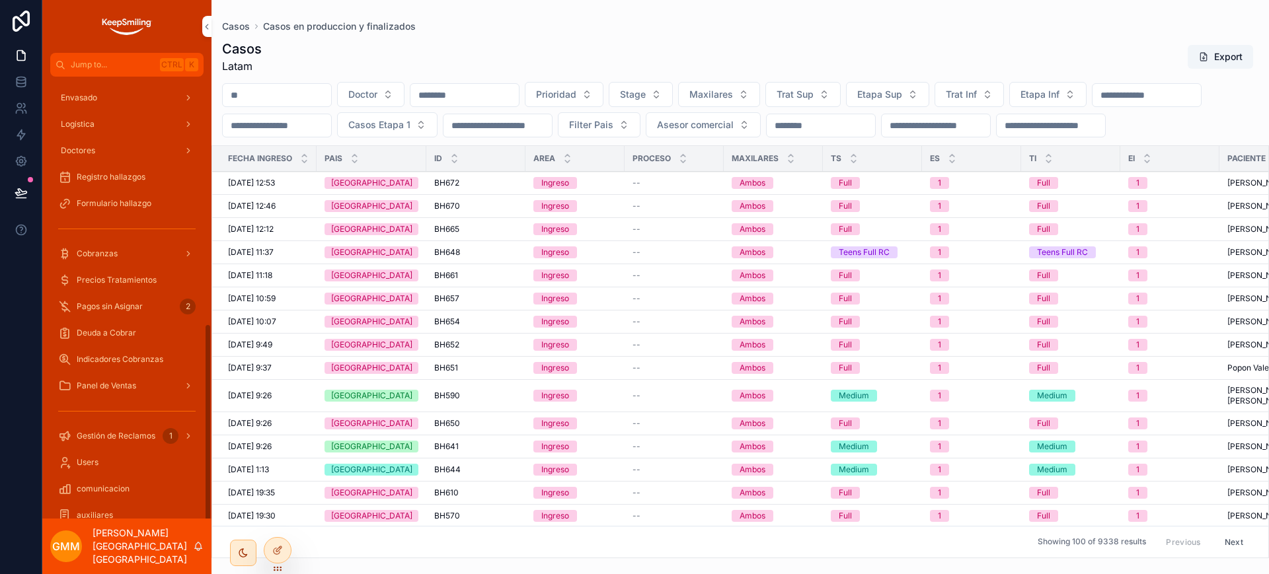
scroll to position [547, 0]
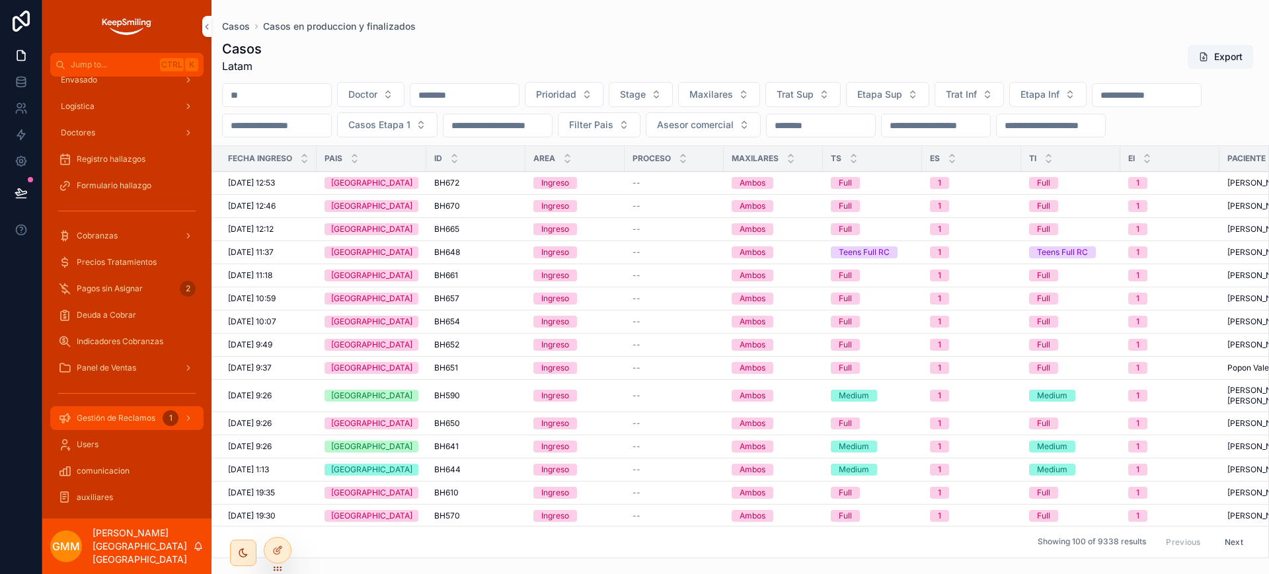
click at [126, 410] on div "Gestión de Reclamos 1" at bounding box center [126, 418] width 137 height 21
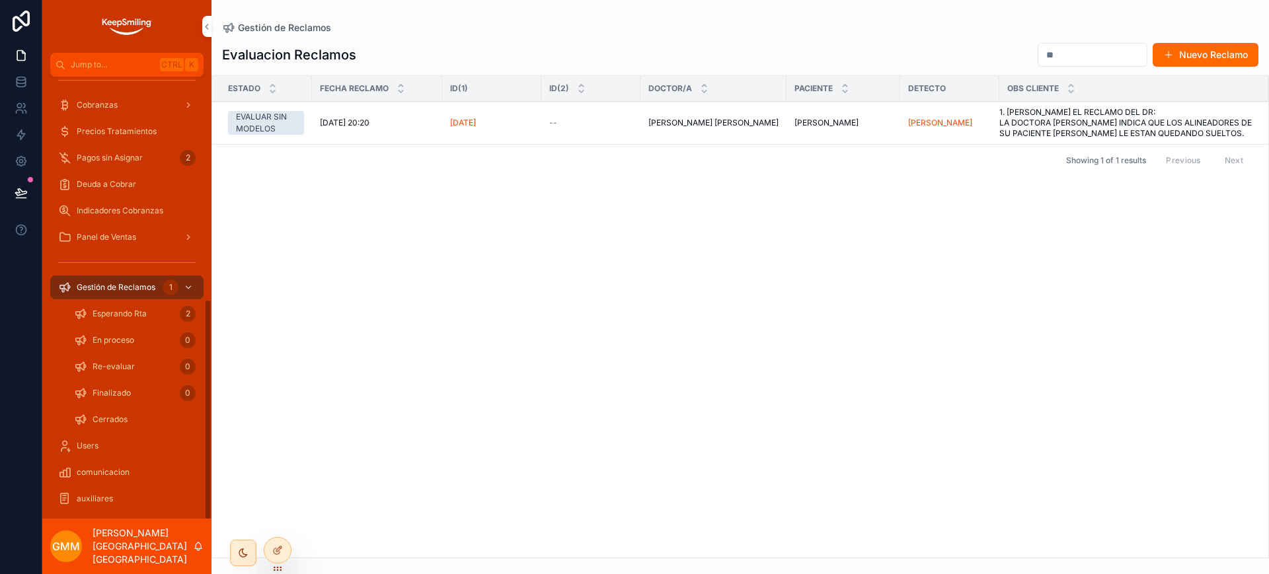
scroll to position [441, 0]
click at [172, 309] on div "Esperando Rta 2" at bounding box center [135, 312] width 122 height 21
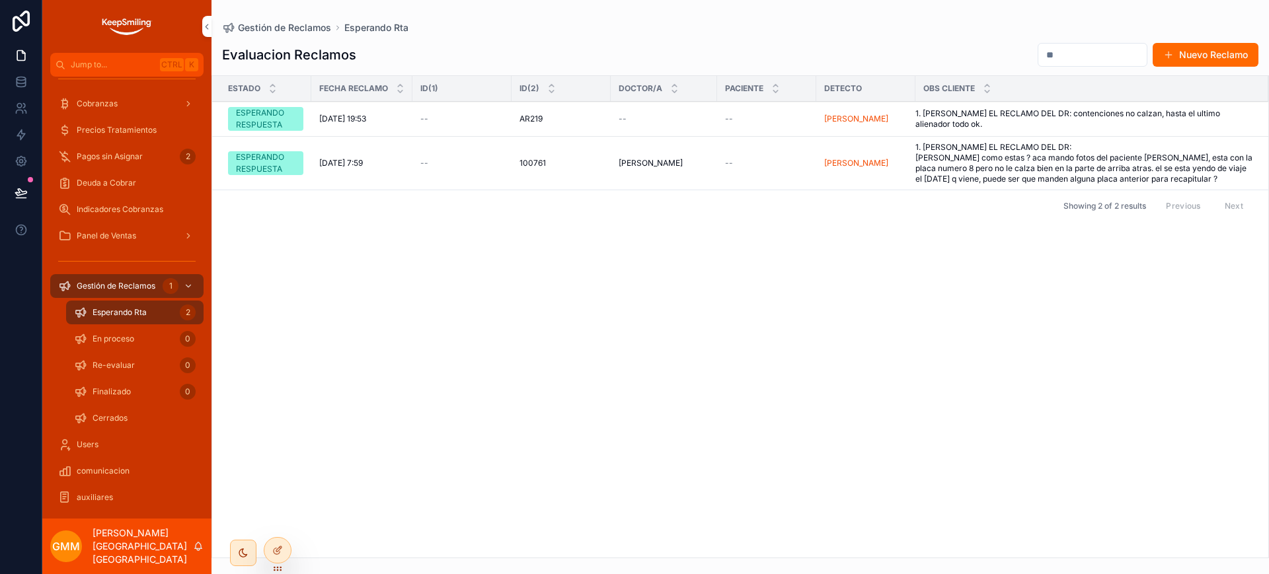
click at [1000, 124] on span "1. INGRESE EL RECLAMO DEL DR: contenciones no calzan, hasta el ultimo alienador…" at bounding box center [1083, 118] width 337 height 21
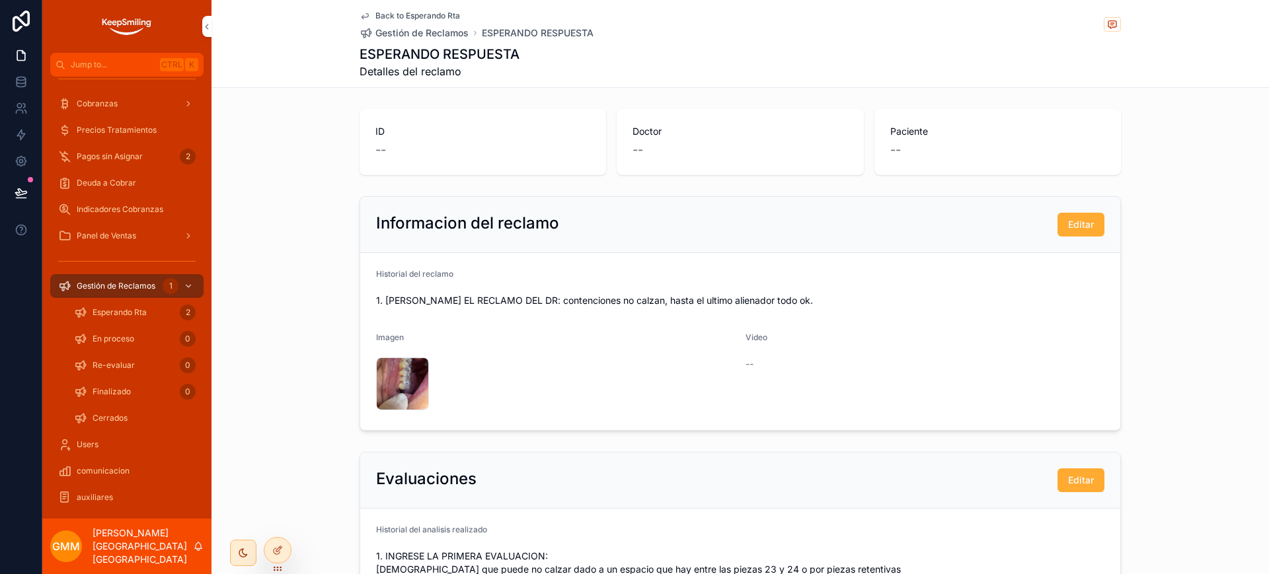
click at [421, 12] on span "Back to Esperando Rta" at bounding box center [417, 16] width 85 height 11
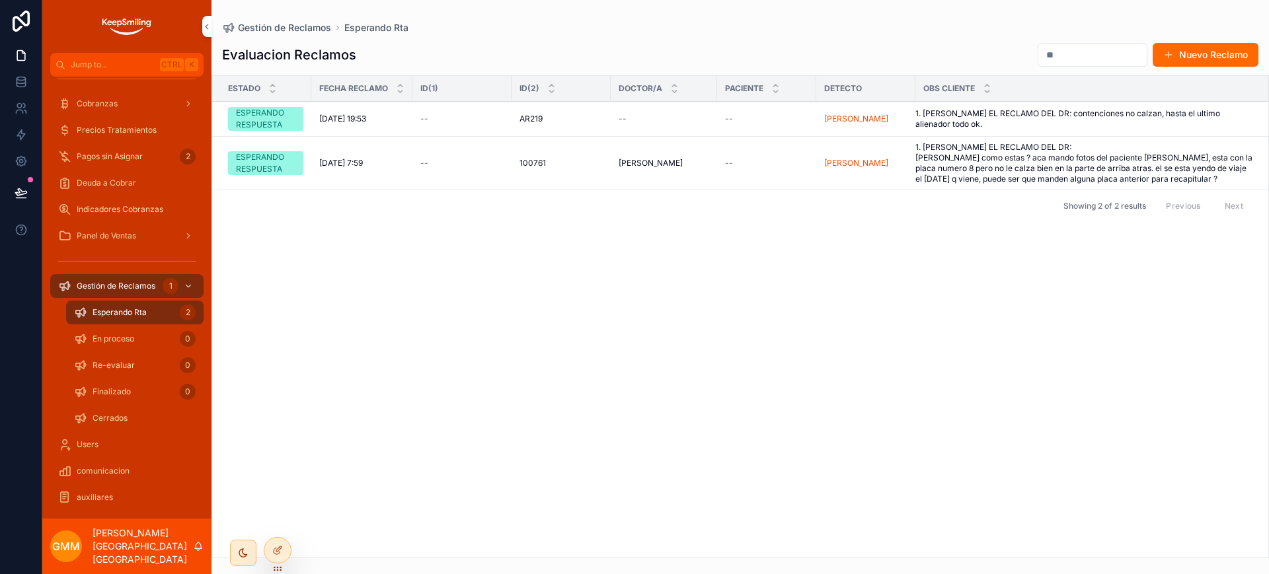
click at [979, 118] on span "1. INGRESE EL RECLAMO DEL DR: contenciones no calzan, hasta el ultimo alienador…" at bounding box center [1083, 118] width 337 height 21
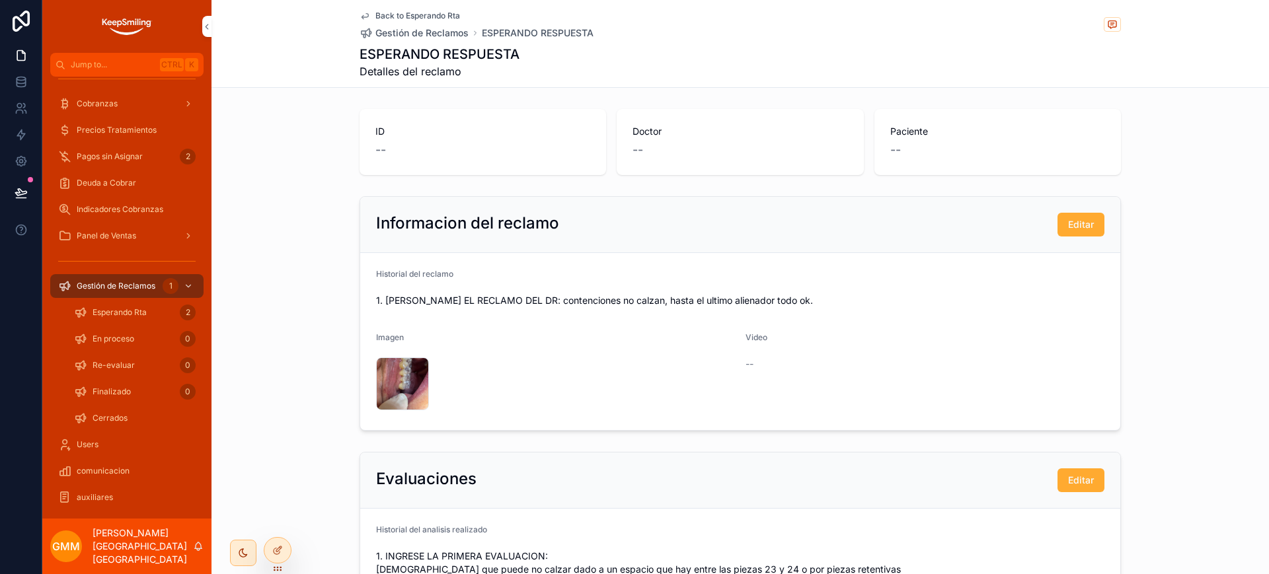
click at [409, 7] on div "Back to Esperando Rta Gestión de Reclamos ESPERANDO RESPUESTA ESPERANDO RESPUES…" at bounding box center [740, 43] width 761 height 87
click at [406, 11] on span "Back to Esperando Rta" at bounding box center [417, 16] width 85 height 11
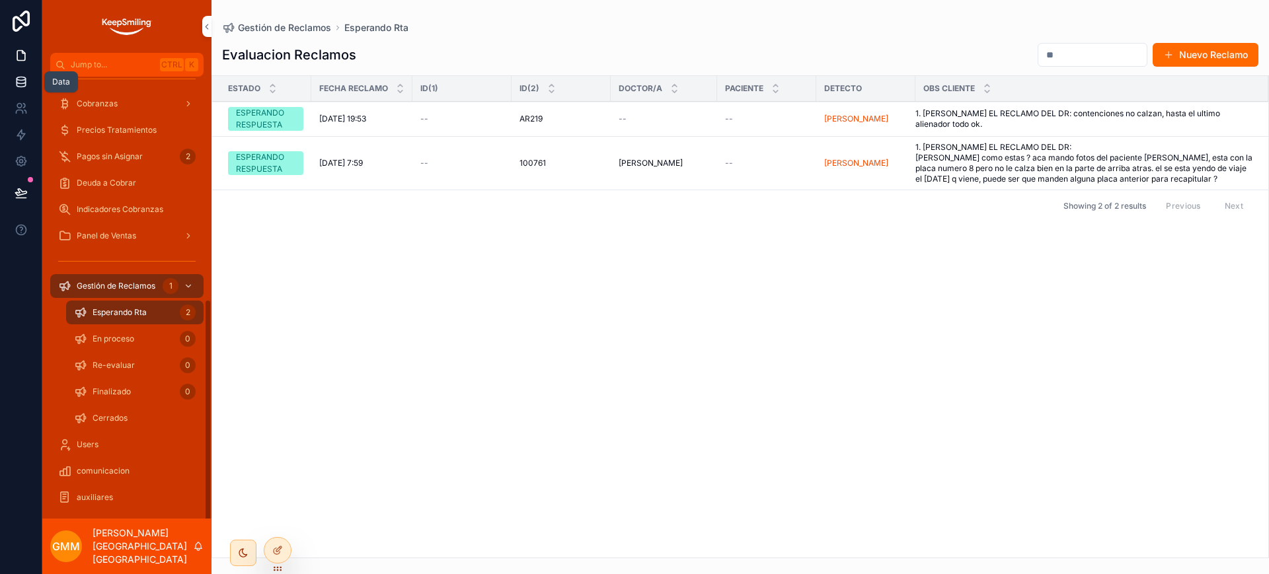
click at [30, 83] on link at bounding box center [21, 82] width 42 height 26
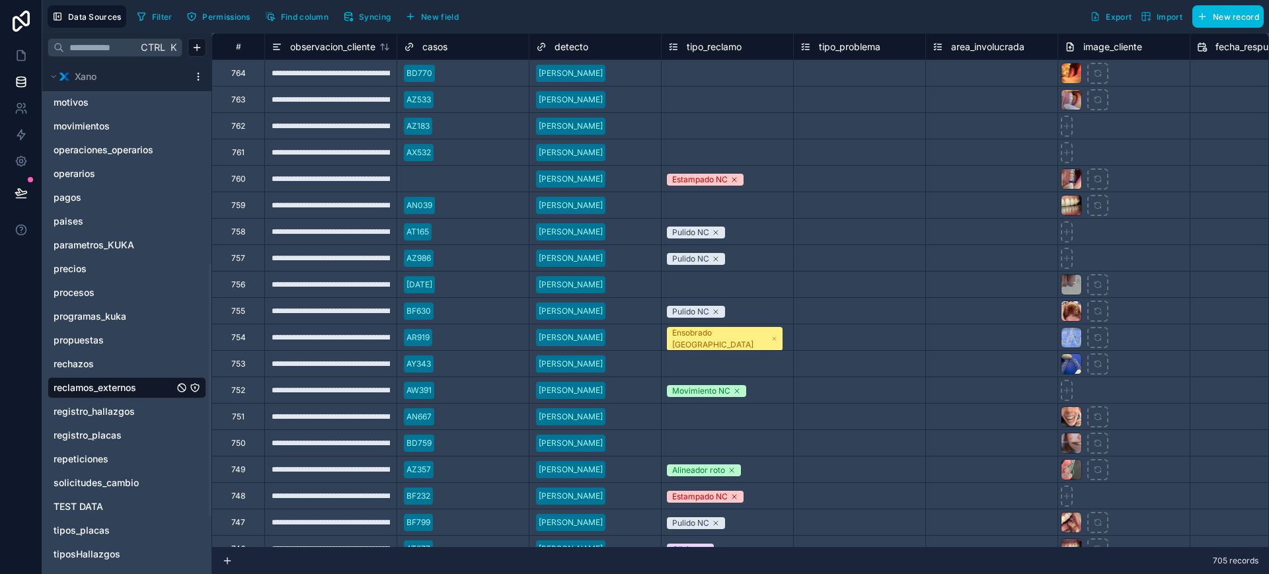
scroll to position [496, 0]
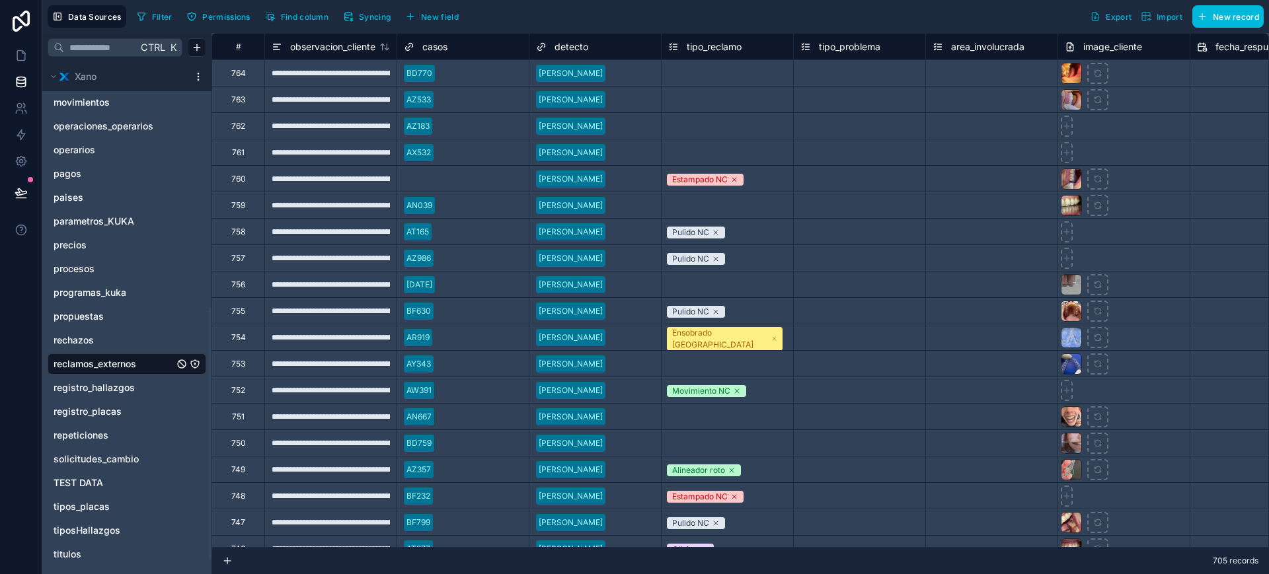
click at [165, 10] on button "Filter" at bounding box center [155, 17] width 46 height 20
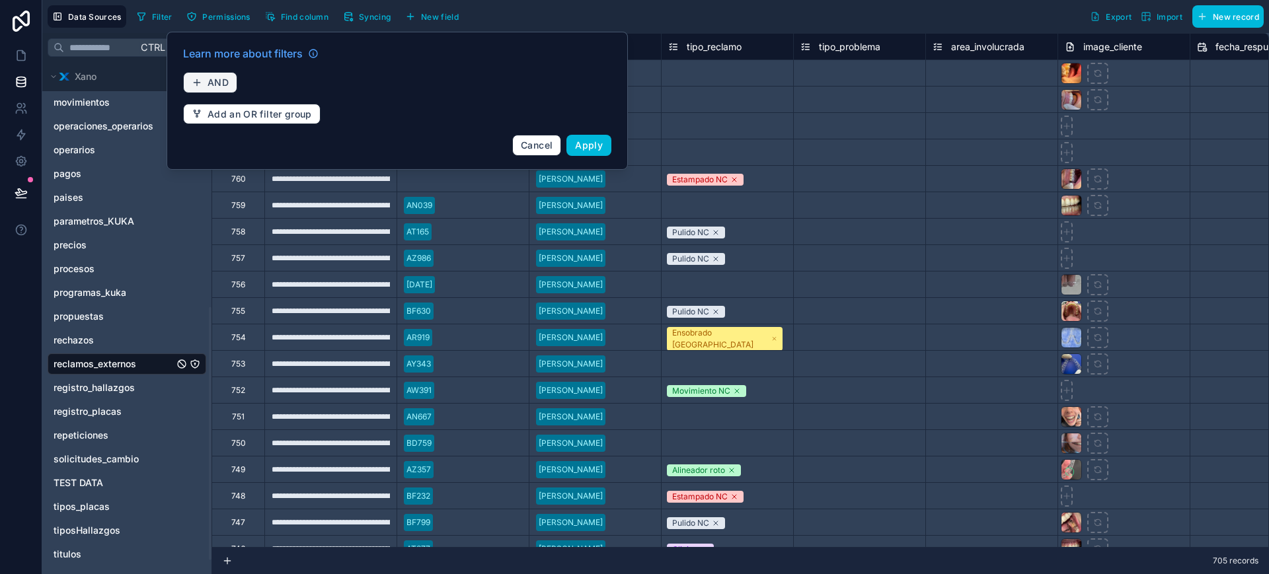
click at [225, 77] on span "AND" at bounding box center [218, 83] width 21 height 12
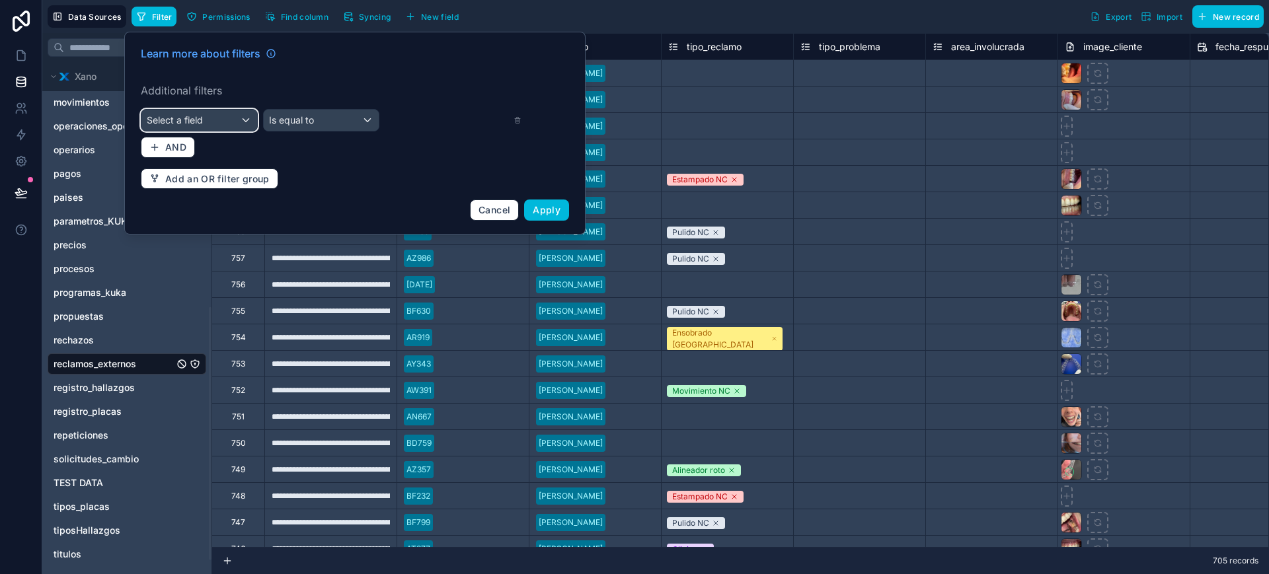
click at [225, 122] on div "Select a field" at bounding box center [199, 120] width 116 height 21
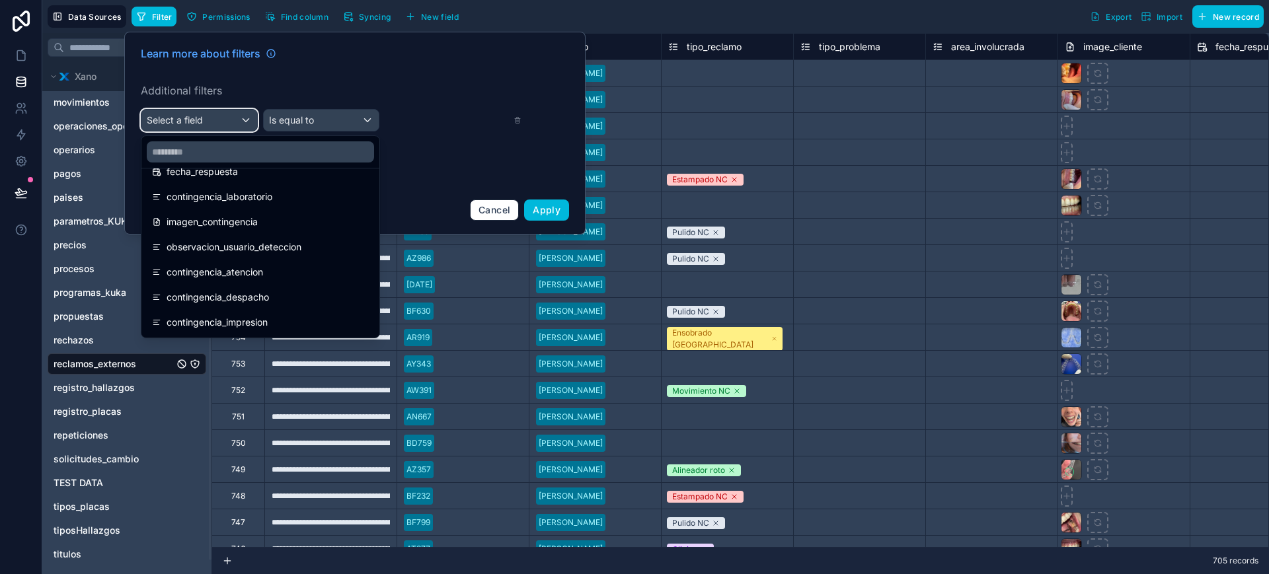
scroll to position [165, 0]
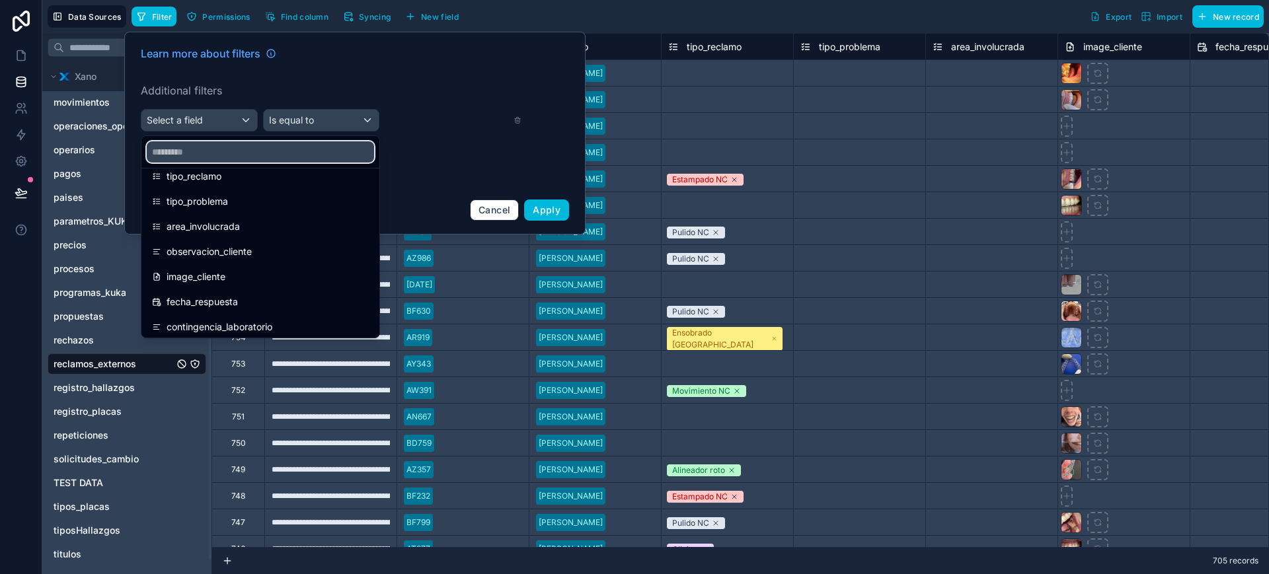
click at [232, 150] on input "text" at bounding box center [260, 151] width 227 height 21
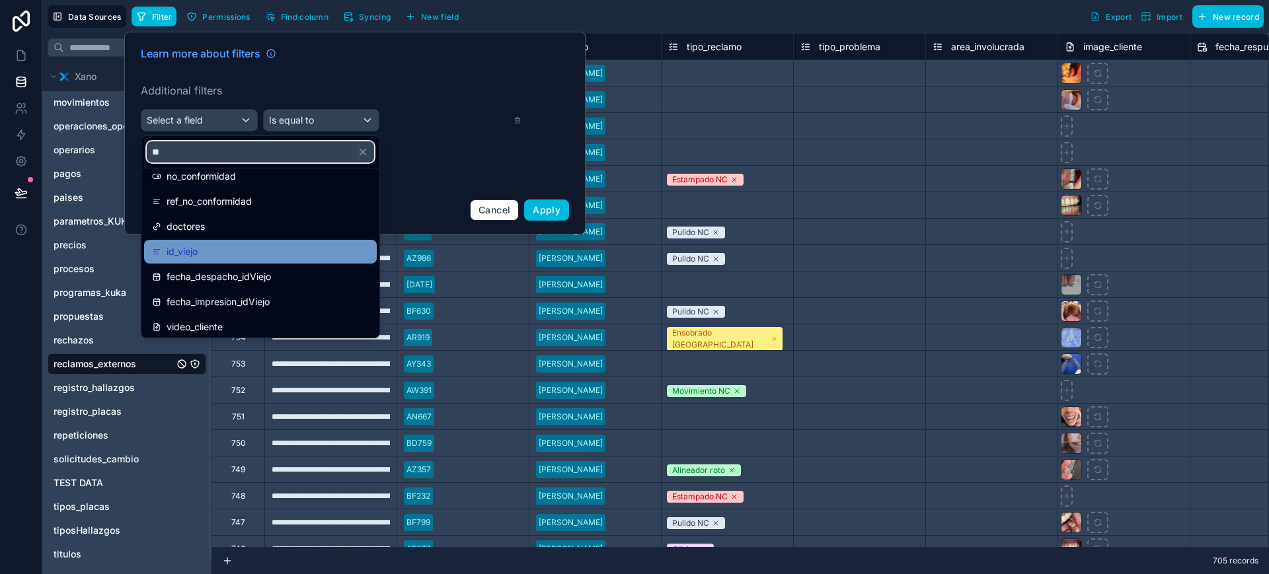
type input "**"
click at [229, 244] on div "id_viejo" at bounding box center [260, 252] width 217 height 16
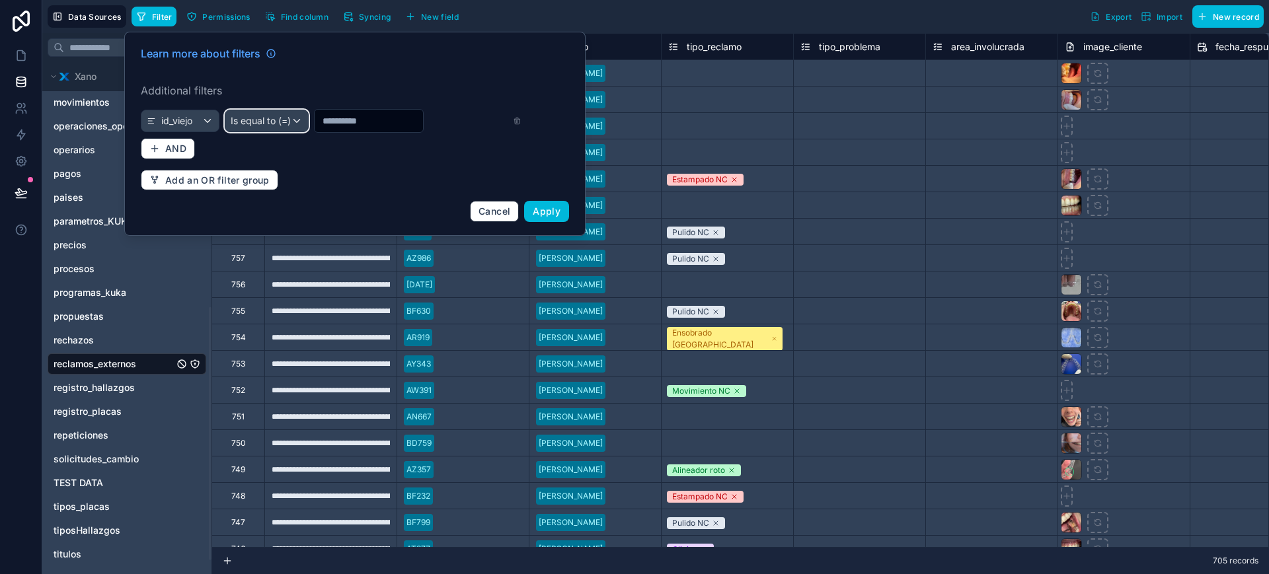
click at [274, 128] on div "Is equal to (=)" at bounding box center [266, 120] width 83 height 21
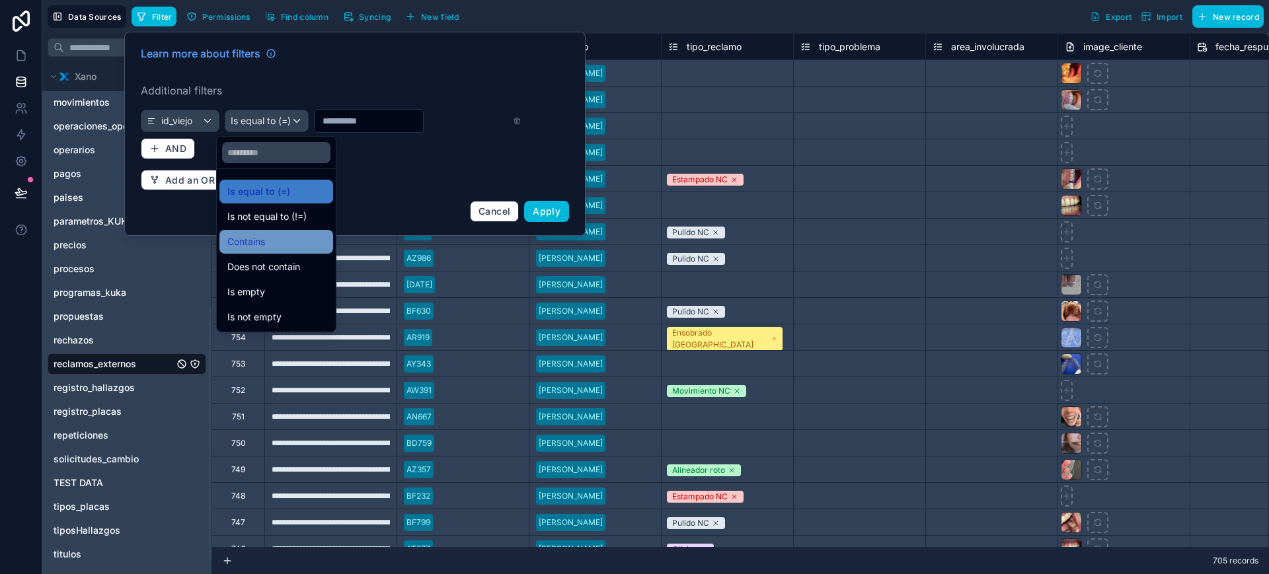
click at [265, 245] on span "Contains" at bounding box center [246, 242] width 38 height 16
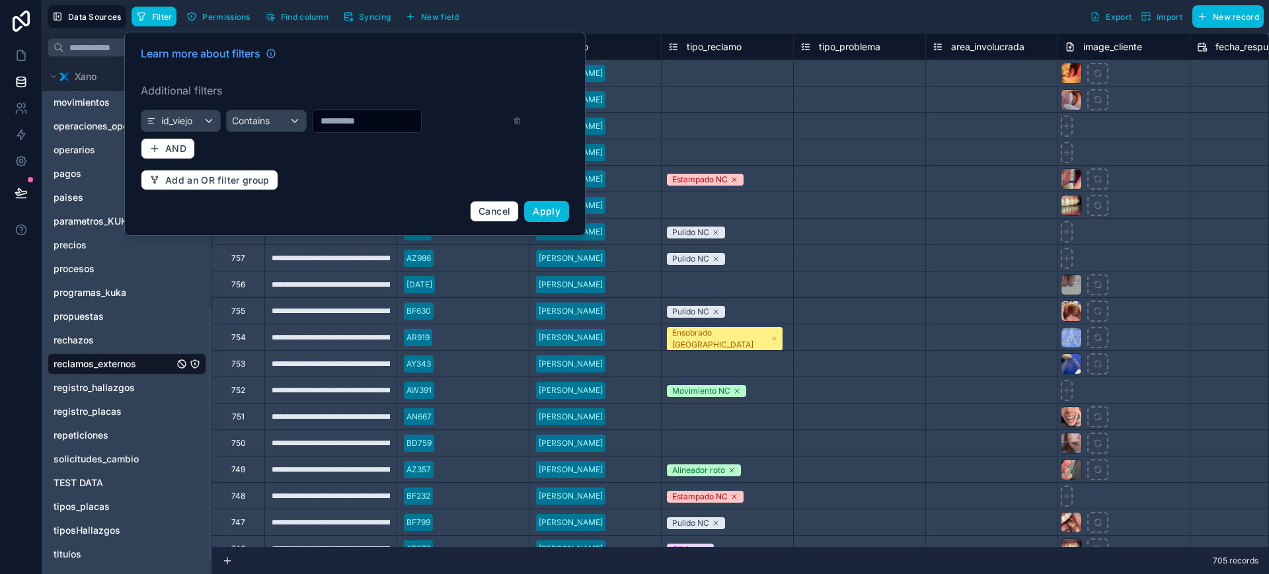
click at [379, 124] on input "text" at bounding box center [367, 121] width 108 height 19
paste input "*****"
type input "*****"
click at [554, 208] on span "Apply" at bounding box center [547, 211] width 28 height 11
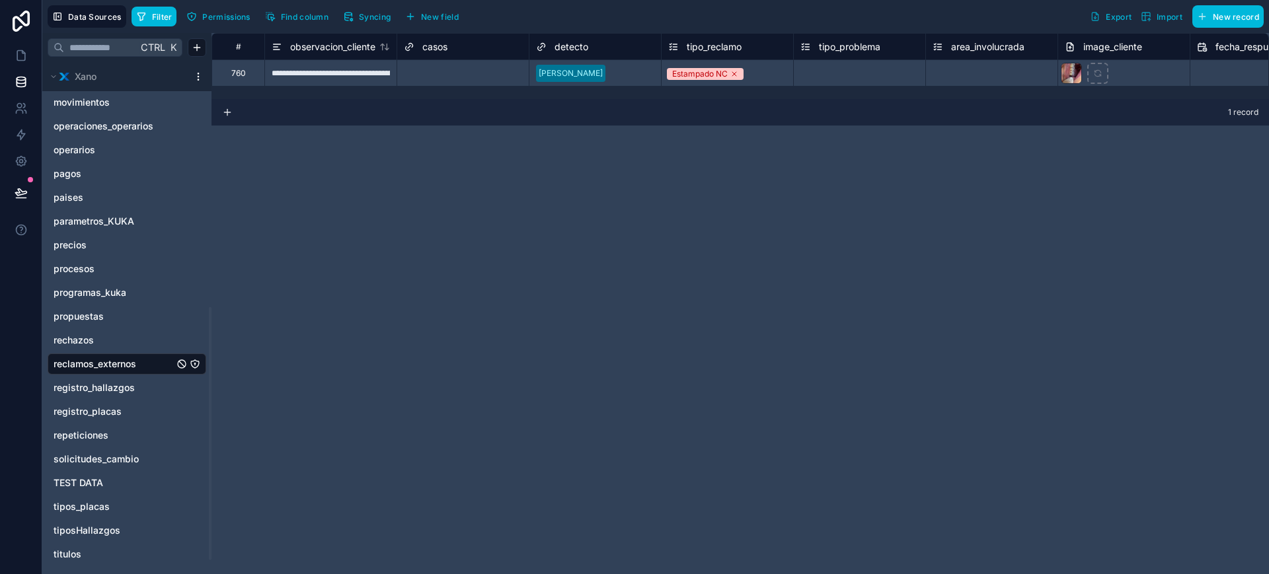
click at [307, 17] on span "Find column" at bounding box center [305, 17] width 48 height 10
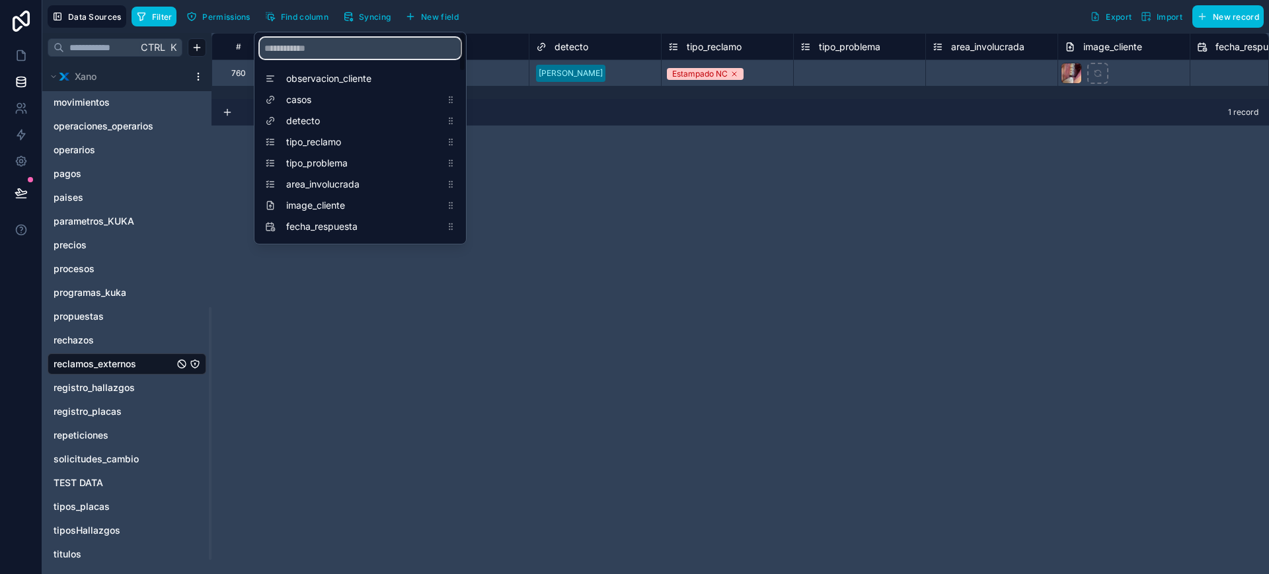
click at [297, 54] on input "scrollable content" at bounding box center [360, 48] width 201 height 21
type input "*"
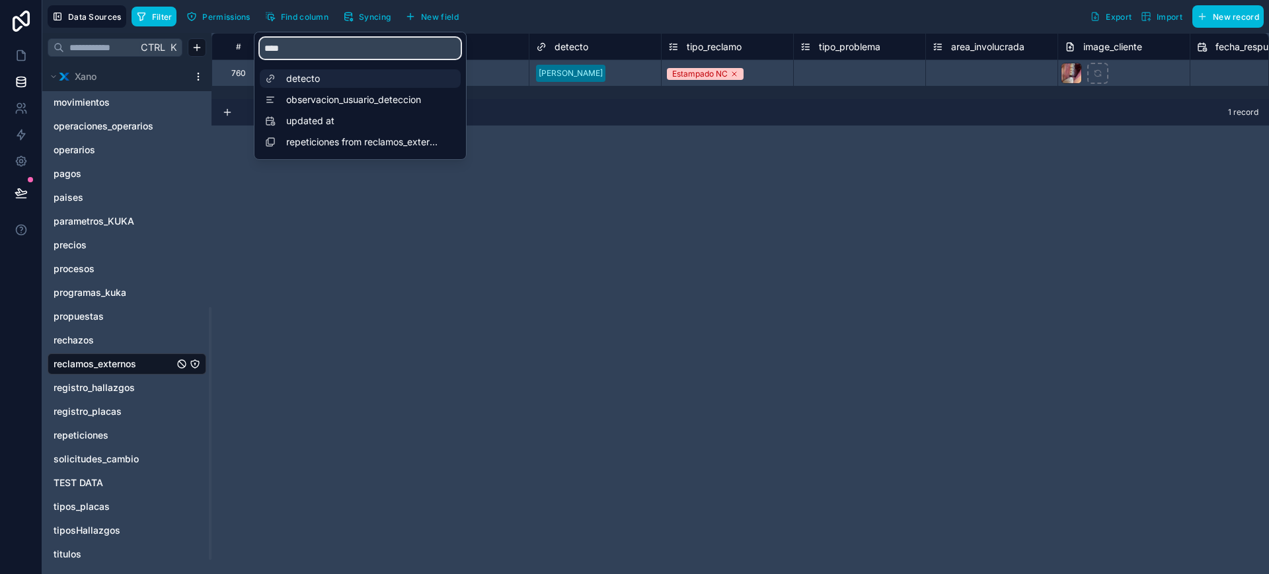
type input "****"
click at [321, 70] on div "detecto" at bounding box center [360, 78] width 201 height 19
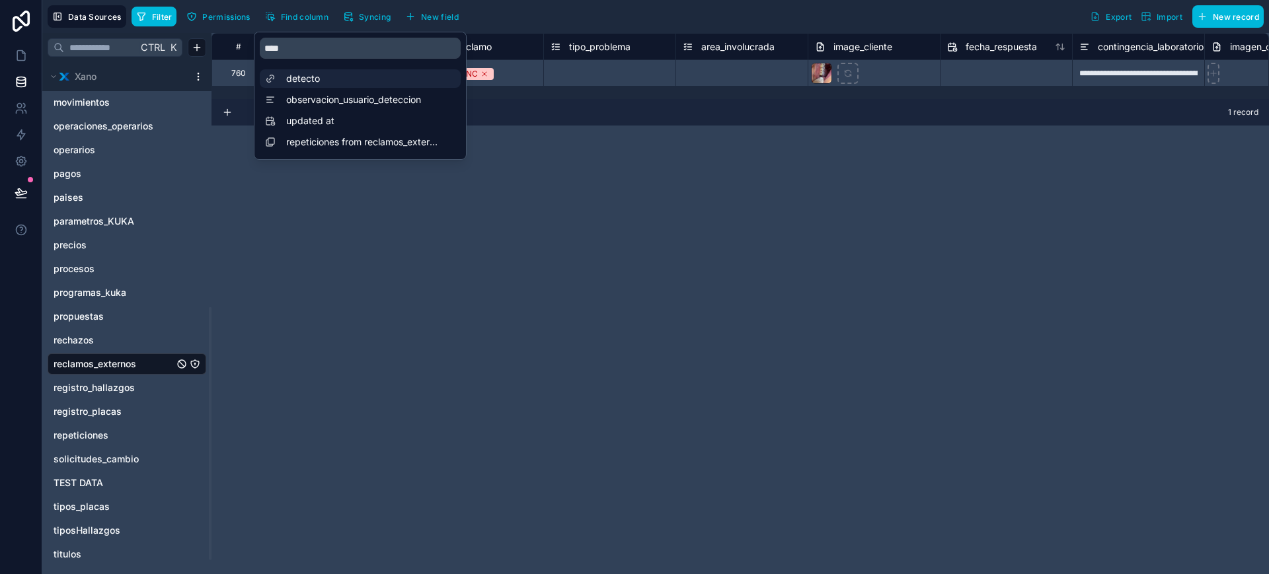
scroll to position [0, 264]
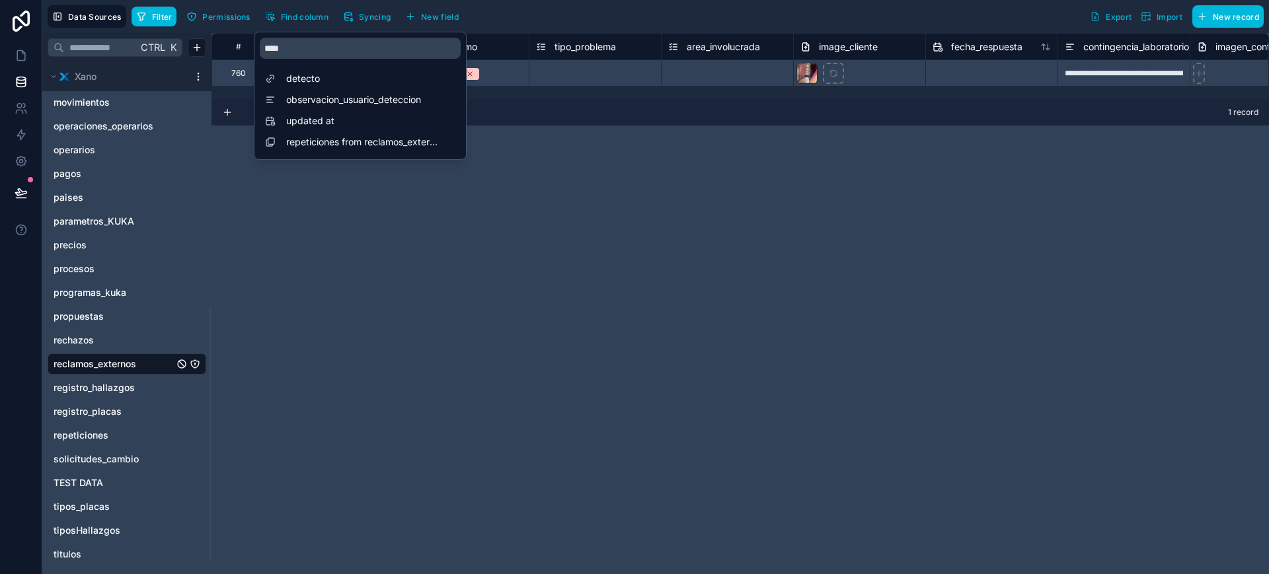
click at [549, 113] on div "1 record" at bounding box center [739, 112] width 1057 height 26
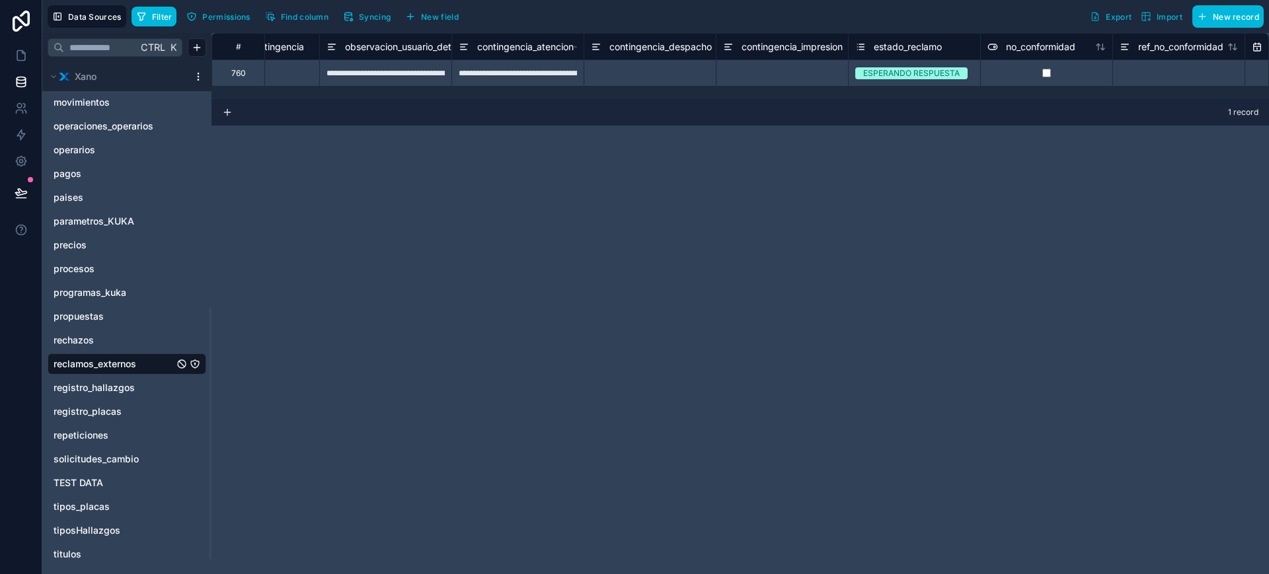
scroll to position [0, 1271]
click at [30, 50] on link at bounding box center [21, 55] width 42 height 26
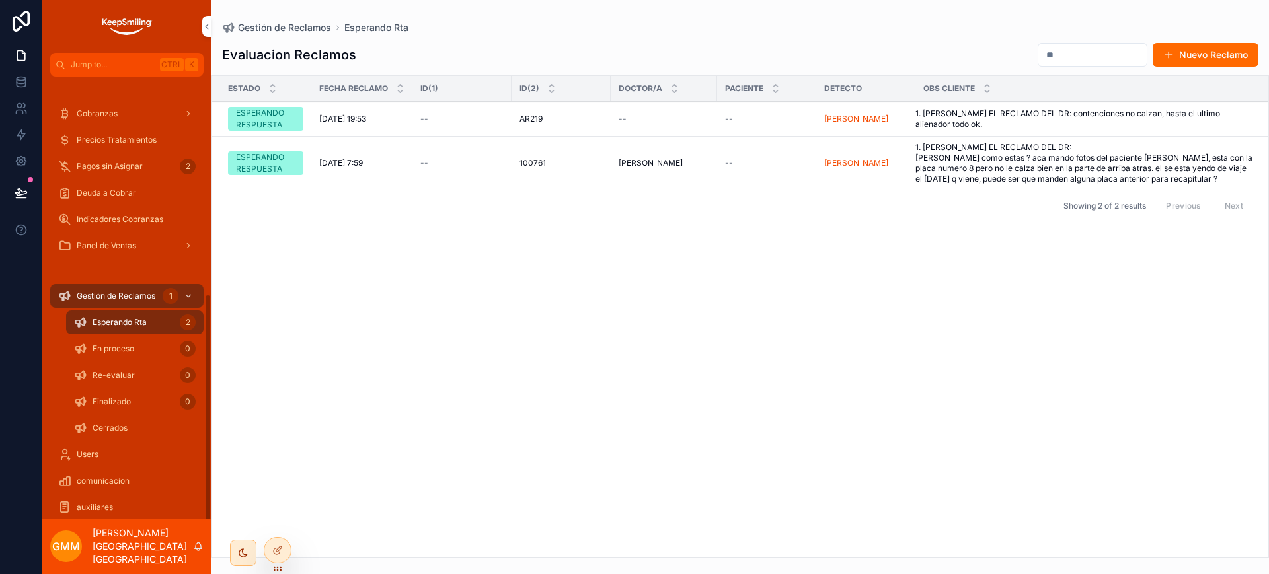
scroll to position [441, 0]
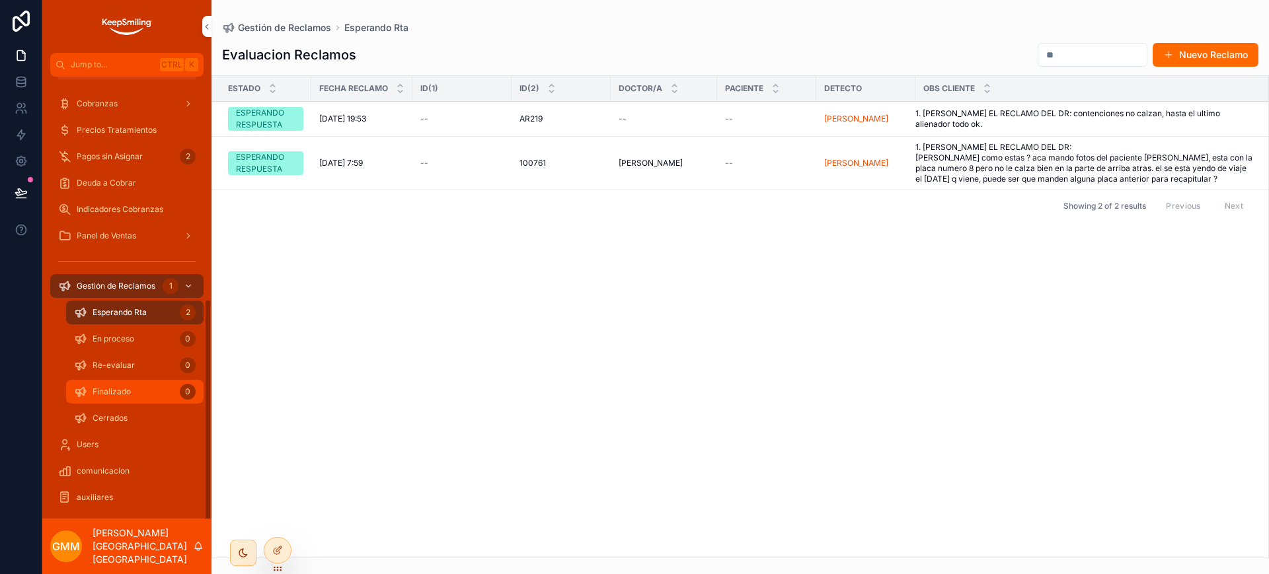
drag, startPoint x: 124, startPoint y: 422, endPoint x: 130, endPoint y: 399, distance: 23.4
click at [124, 422] on span "Cerrados" at bounding box center [110, 418] width 35 height 11
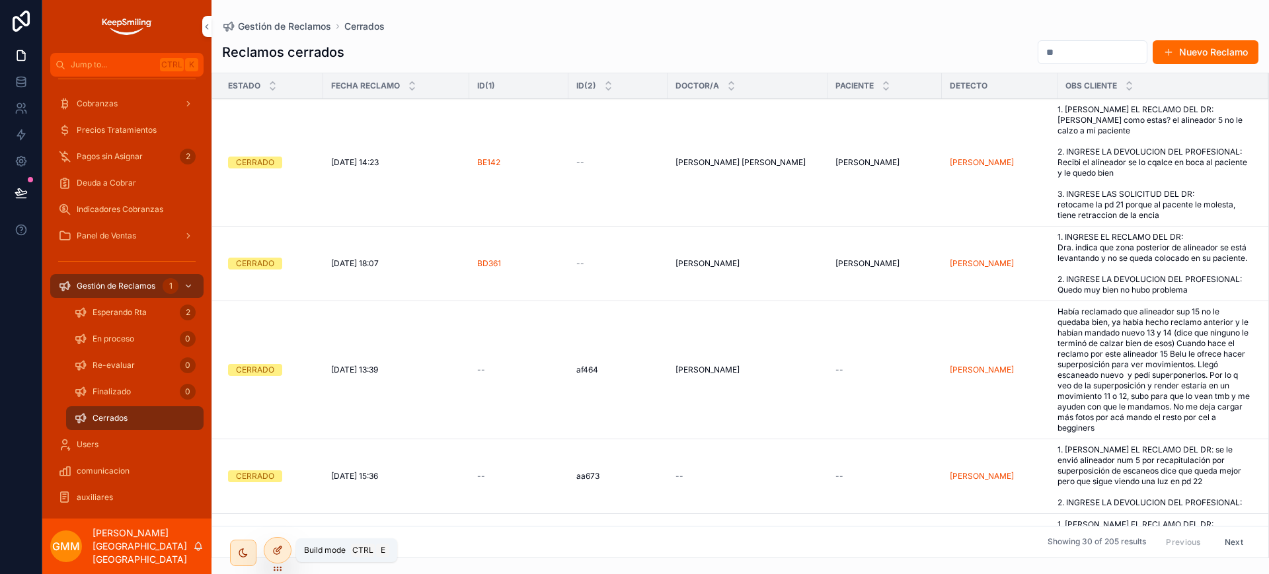
click at [275, 547] on icon at bounding box center [277, 550] width 11 height 11
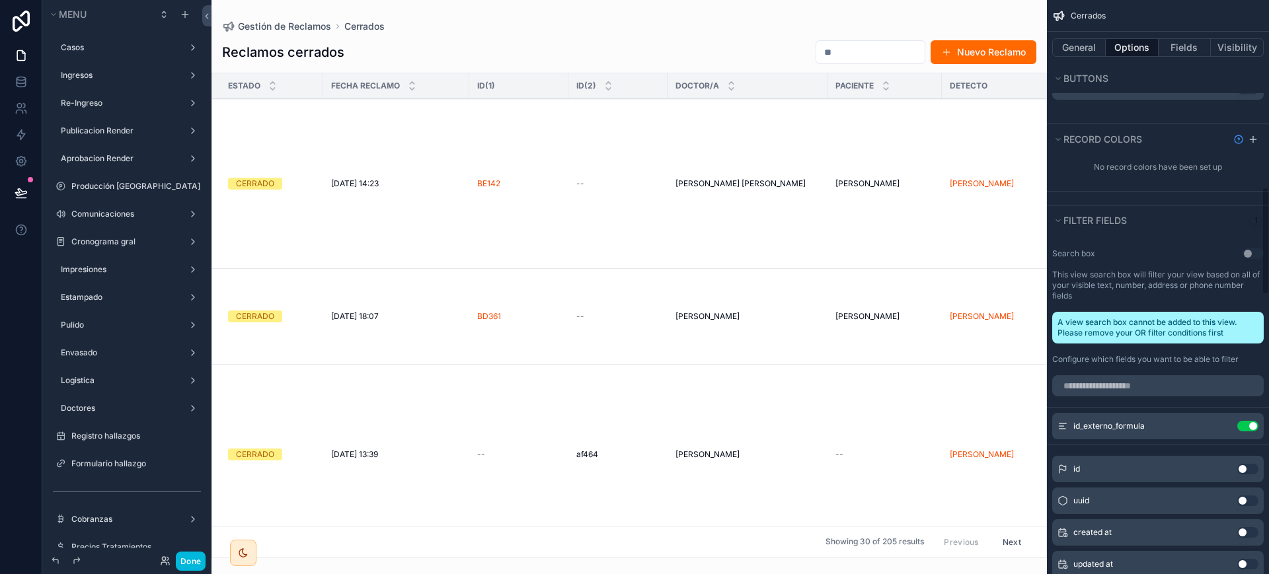
scroll to position [1074, 0]
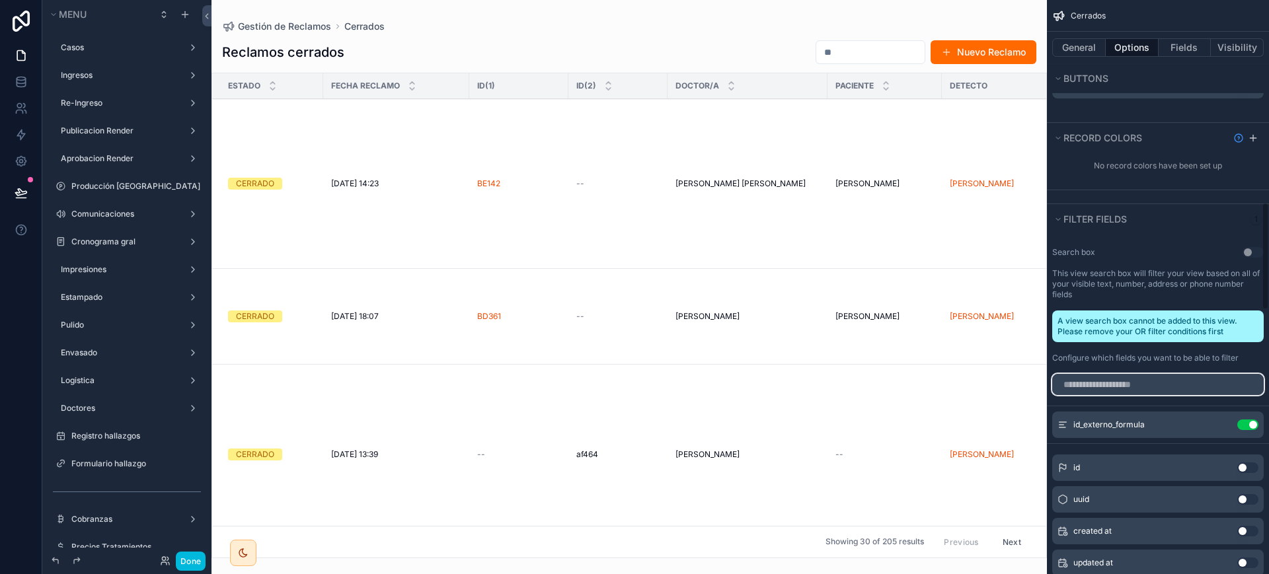
click at [1108, 374] on input "scrollable content" at bounding box center [1157, 384] width 211 height 21
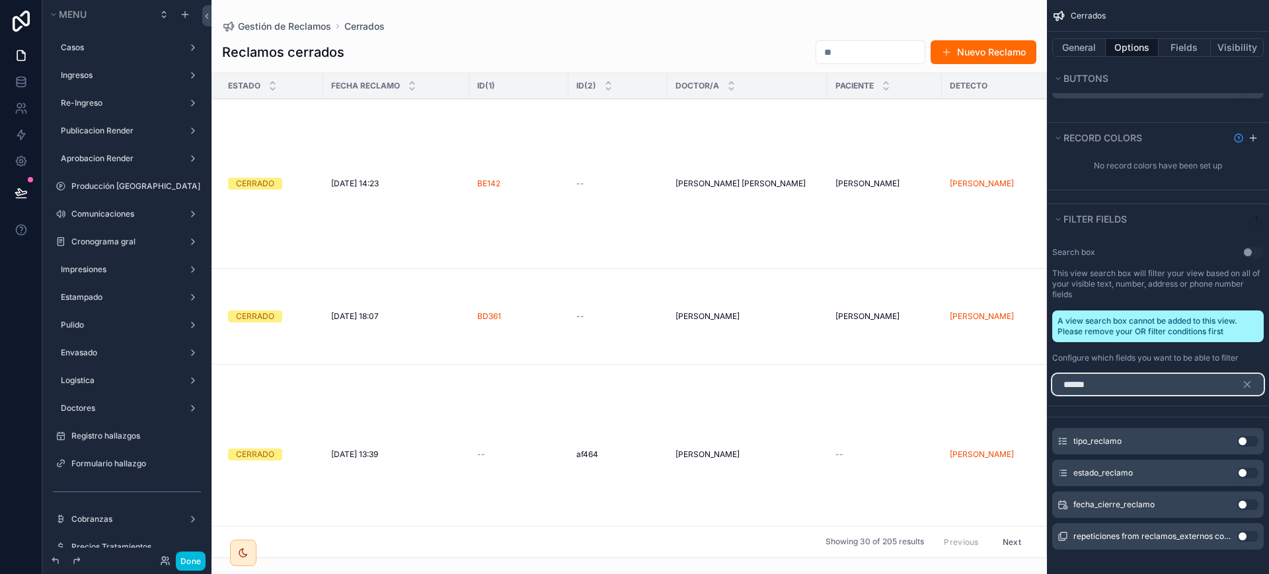
type input "******"
click at [1242, 500] on button "Use setting" at bounding box center [1247, 505] width 21 height 11
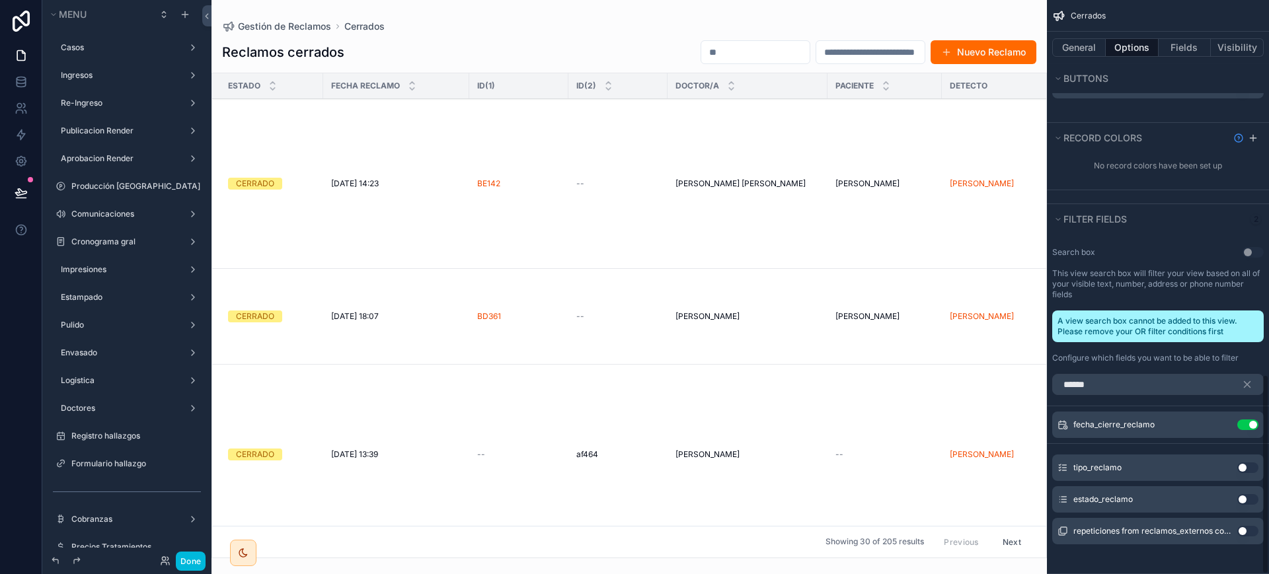
click at [0, 0] on icon "scrollable content" at bounding box center [0, 0] width 0 height 0
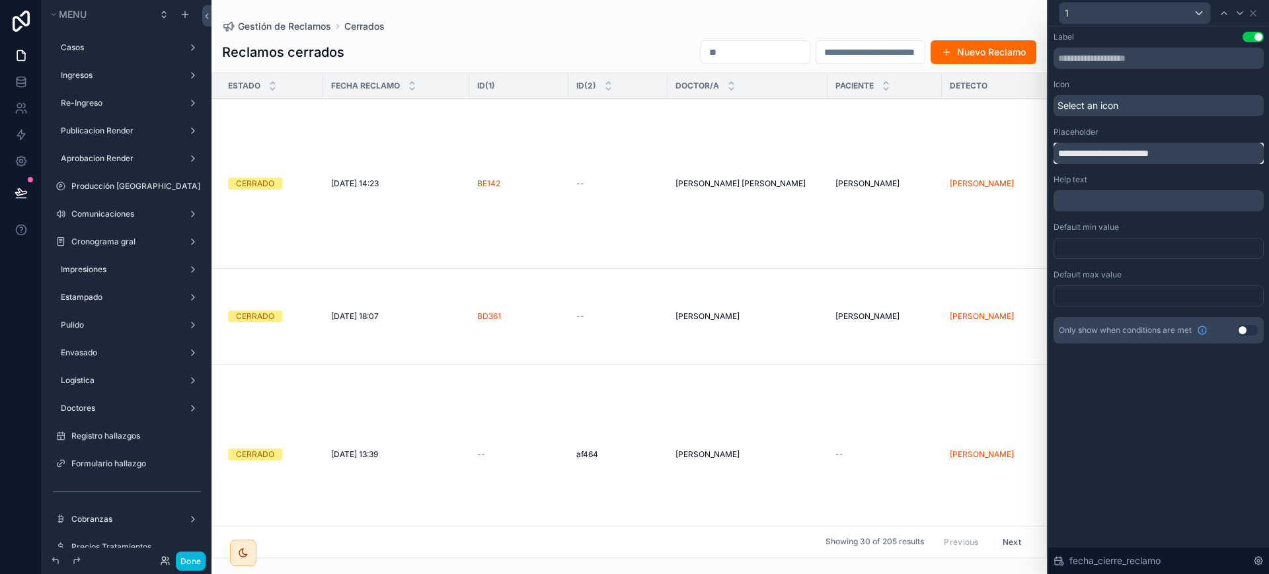
drag, startPoint x: 1143, startPoint y: 149, endPoint x: 1102, endPoint y: 149, distance: 41.6
click at [1102, 149] on input "**********" at bounding box center [1158, 153] width 210 height 21
drag, startPoint x: 1114, startPoint y: 153, endPoint x: 1089, endPoint y: 149, distance: 24.8
click at [1089, 149] on input "**********" at bounding box center [1158, 153] width 210 height 21
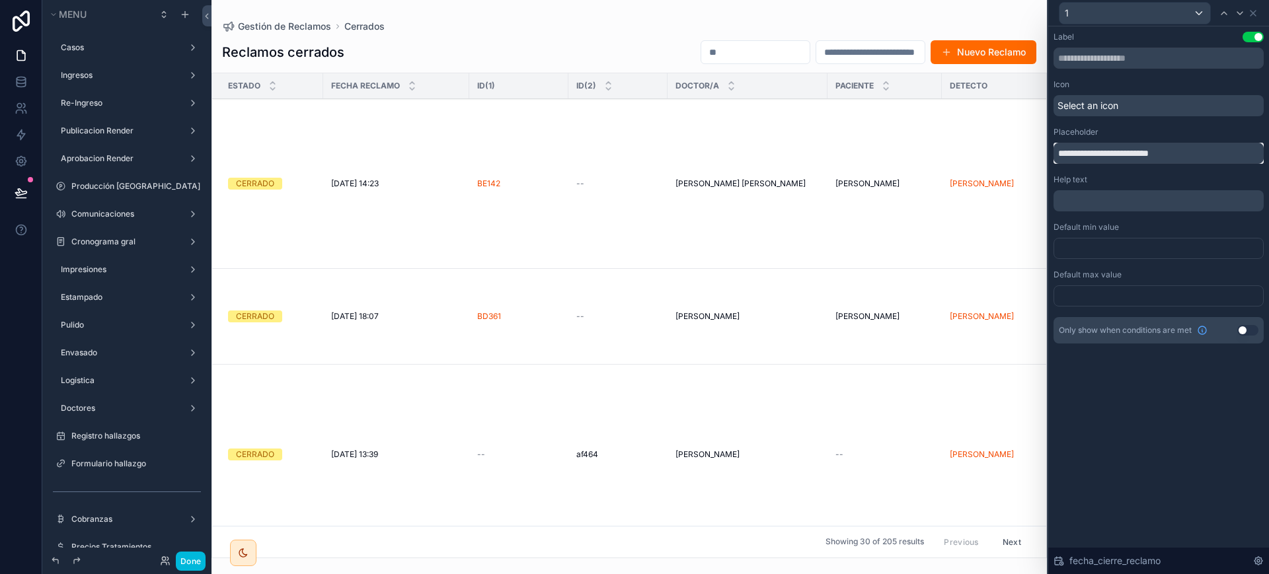
click at [1089, 149] on input "**********" at bounding box center [1158, 153] width 210 height 21
drag, startPoint x: 1085, startPoint y: 151, endPoint x: 1039, endPoint y: 150, distance: 46.3
click at [1039, 150] on div "**********" at bounding box center [634, 287] width 1269 height 574
click at [1093, 147] on input "**********" at bounding box center [1158, 153] width 210 height 21
click at [1120, 153] on input "**********" at bounding box center [1158, 153] width 210 height 21
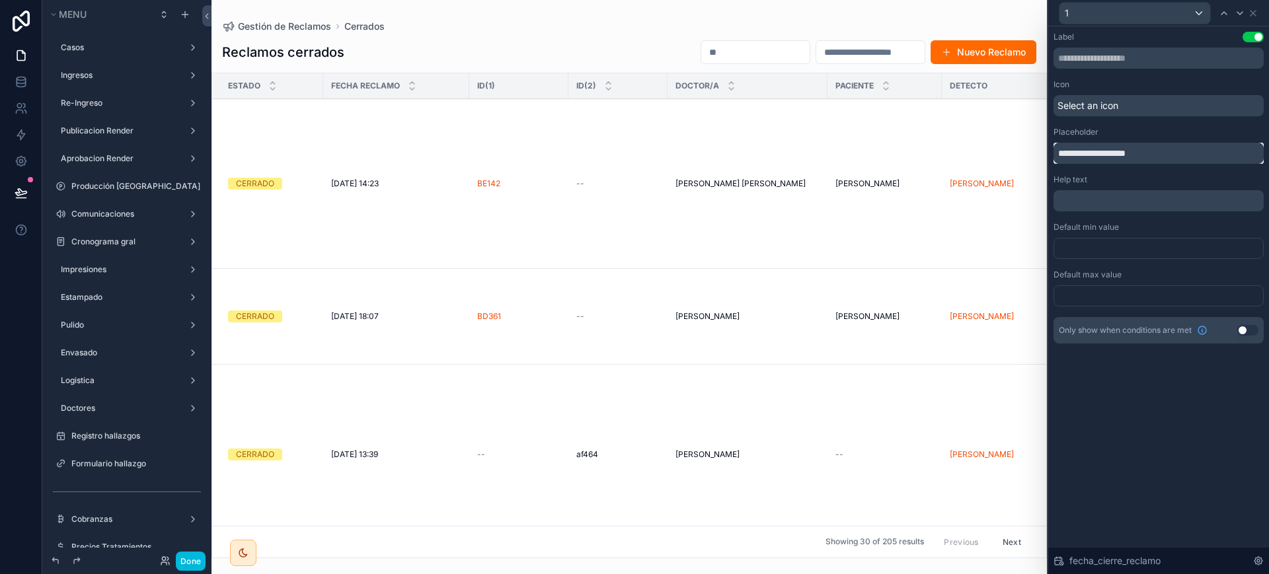
type input "**********"
click at [1260, 11] on div "1" at bounding box center [1158, 13] width 210 height 26
click at [1255, 12] on icon at bounding box center [1253, 13] width 11 height 11
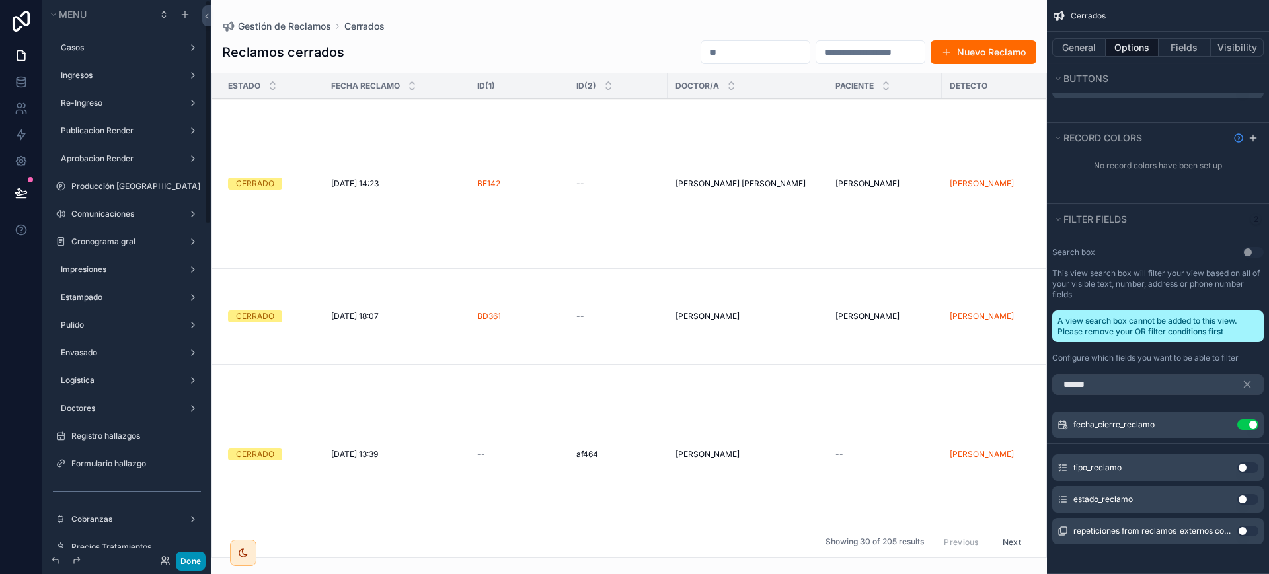
click at [186, 570] on button "Done" at bounding box center [191, 561] width 30 height 19
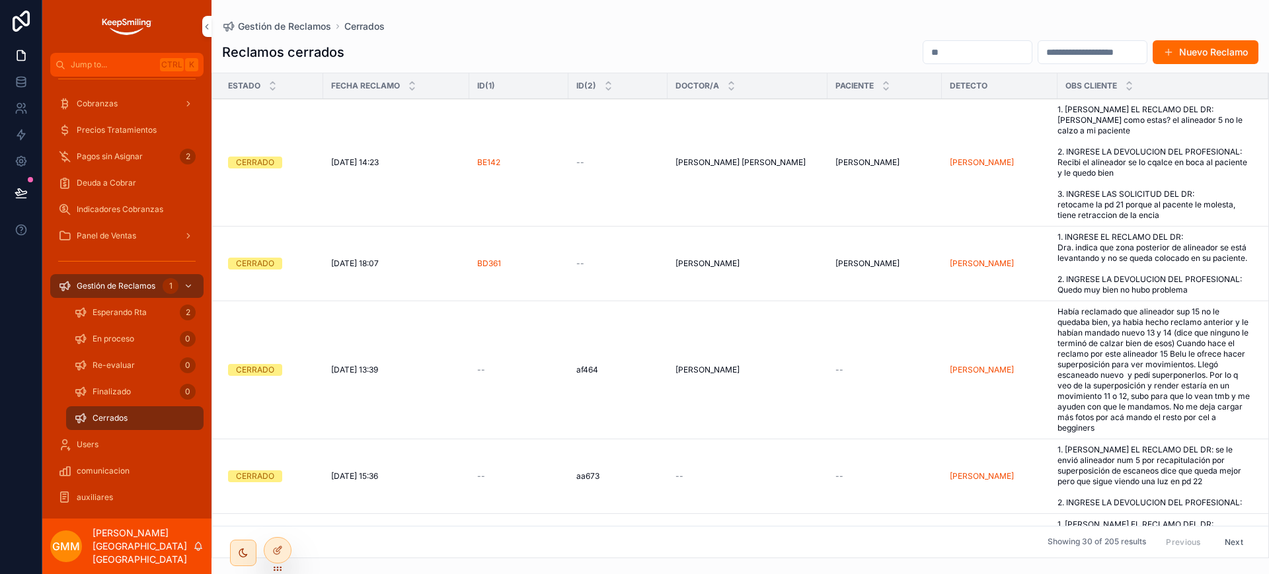
click at [1065, 45] on input "scrollable content" at bounding box center [1092, 52] width 108 height 19
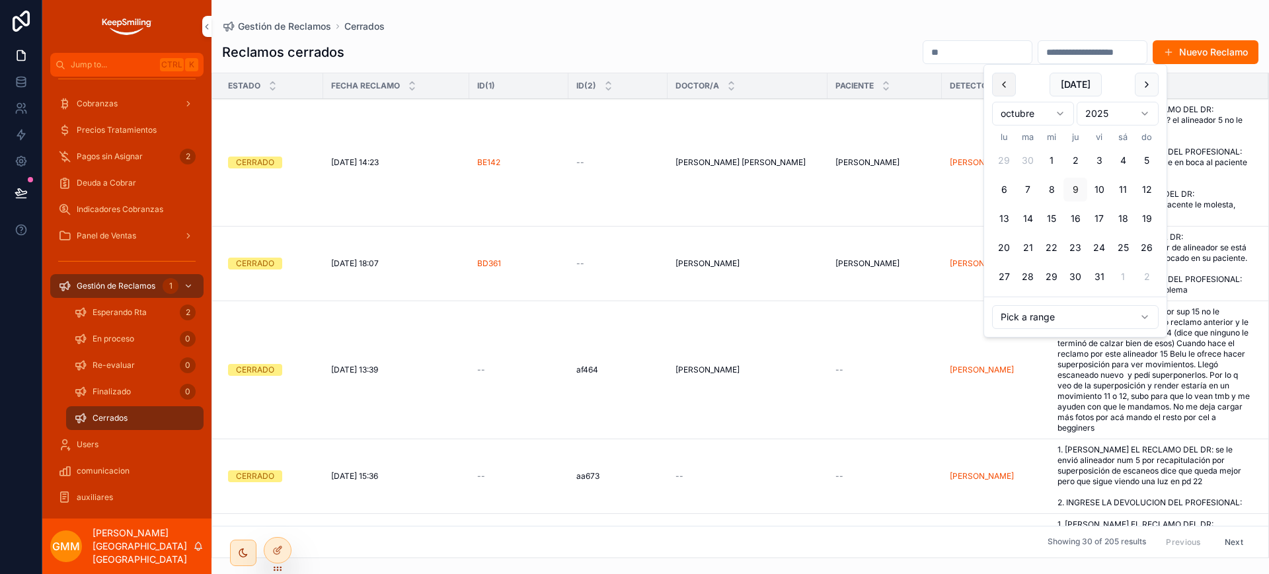
click at [1012, 89] on button "scrollable content" at bounding box center [1004, 85] width 24 height 24
click at [1029, 162] on button "1" at bounding box center [1028, 161] width 24 height 24
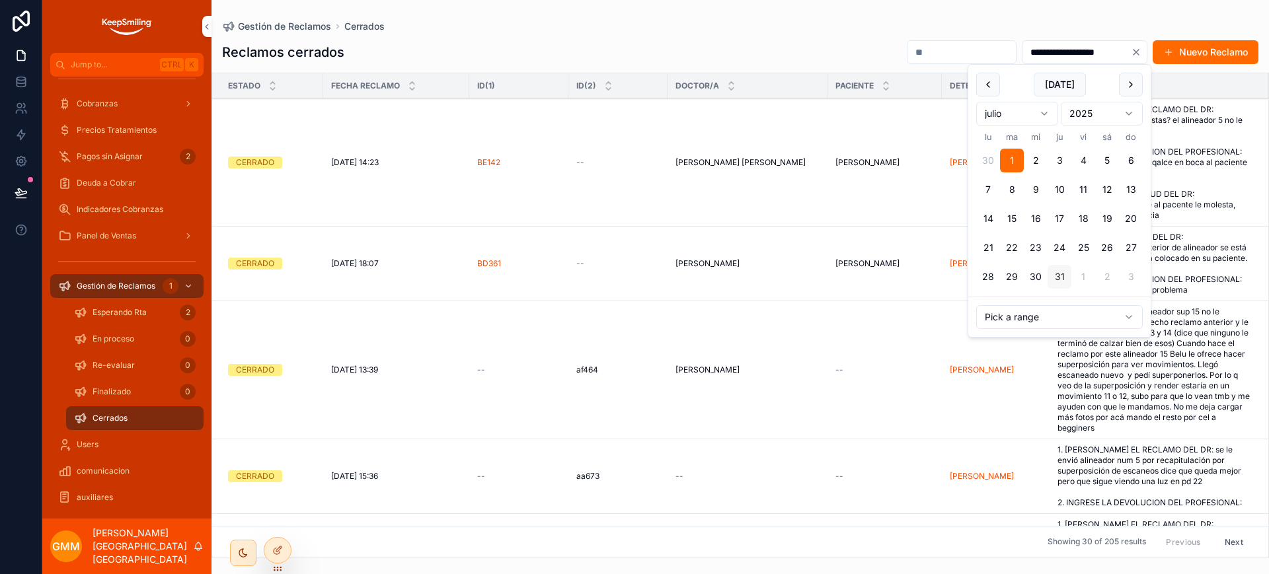
click at [1057, 276] on button "31" at bounding box center [1060, 277] width 24 height 24
type input "**********"
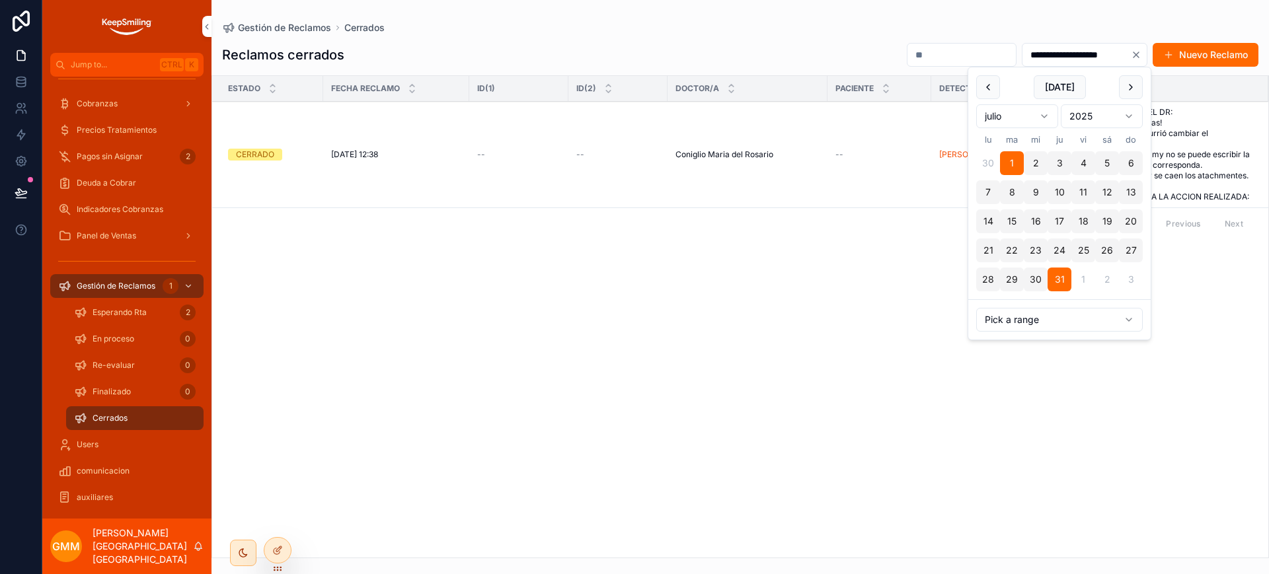
click at [912, 11] on div "**********" at bounding box center [739, 279] width 1057 height 558
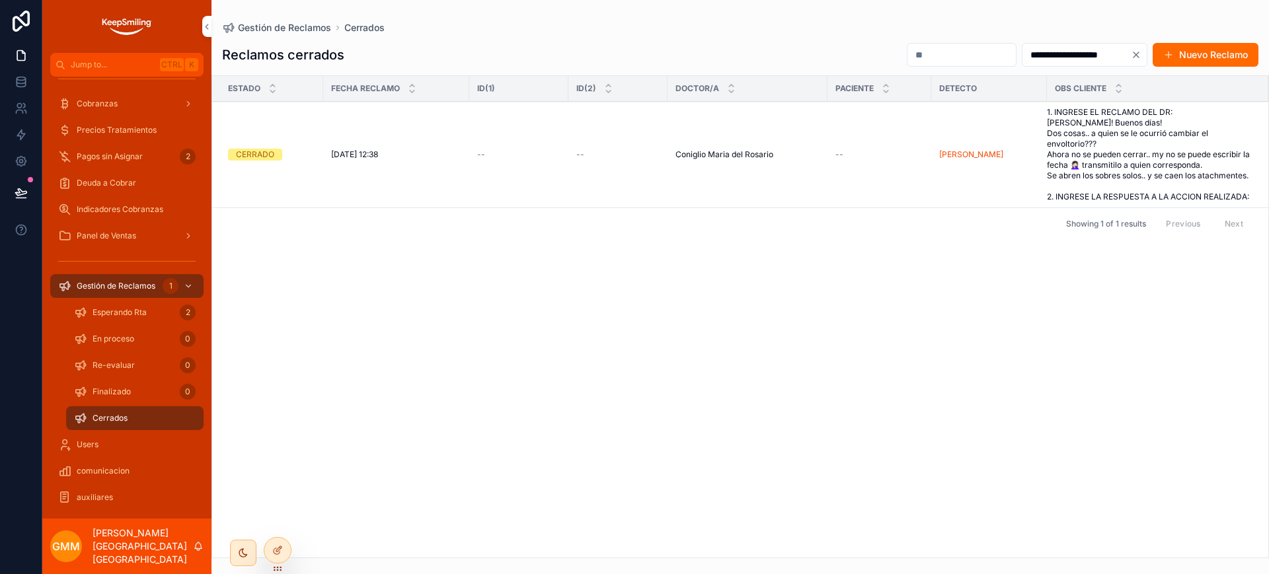
drag, startPoint x: 1133, startPoint y: 54, endPoint x: 1104, endPoint y: 46, distance: 30.8
click at [1134, 54] on icon "Clear" at bounding box center [1136, 55] width 11 height 11
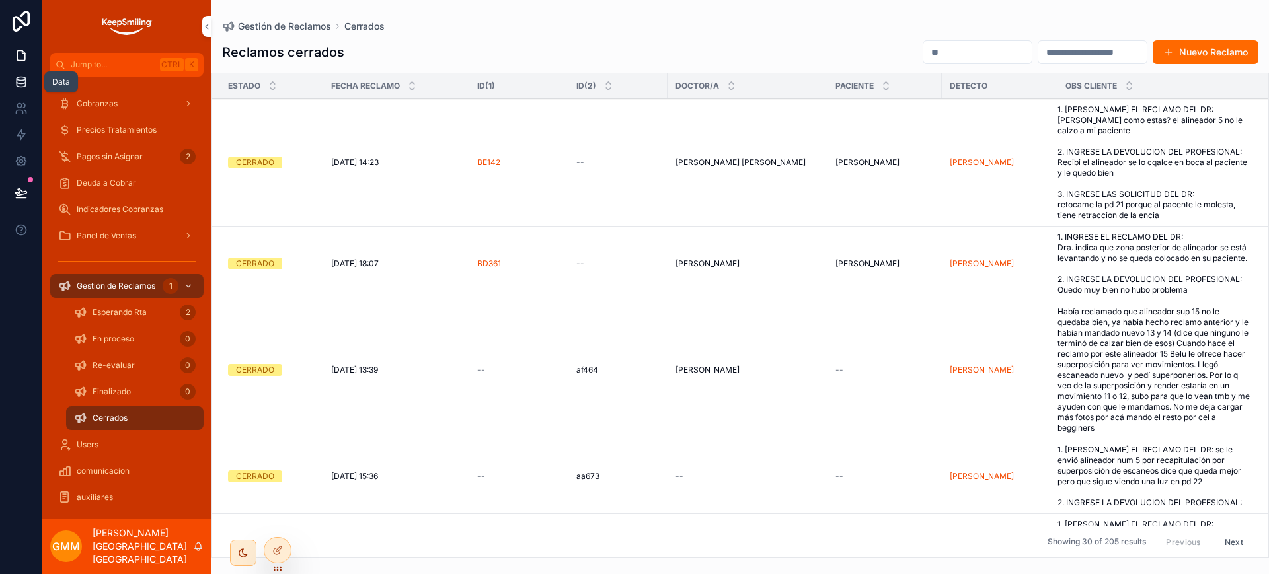
click at [6, 79] on link at bounding box center [21, 82] width 42 height 26
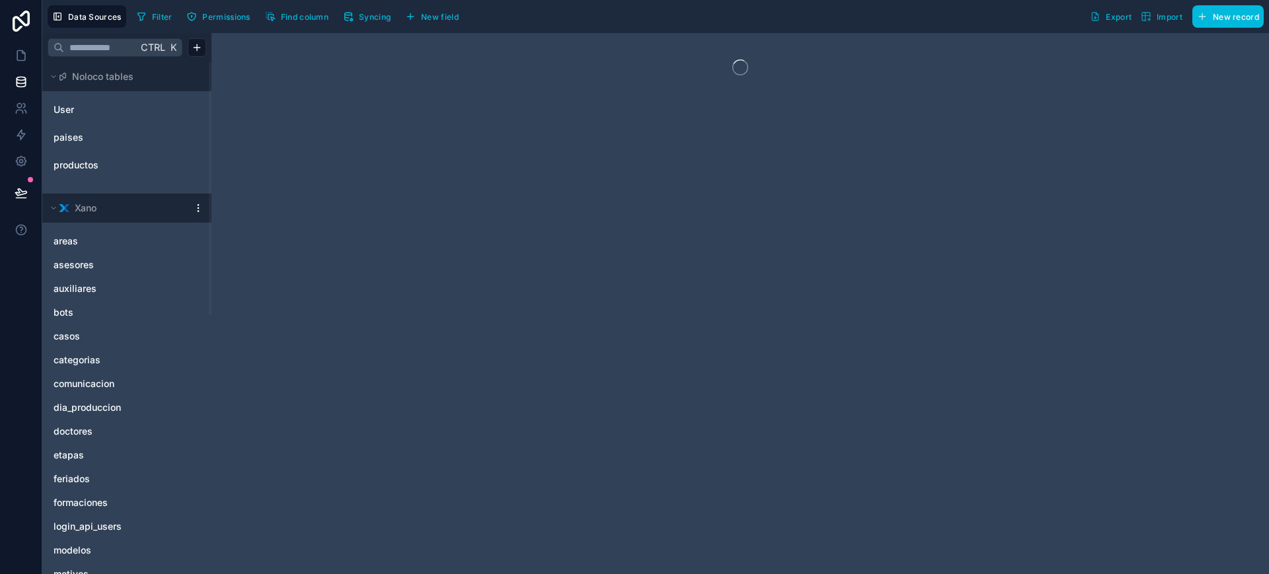
click at [155, 19] on span "Filter" at bounding box center [162, 17] width 20 height 10
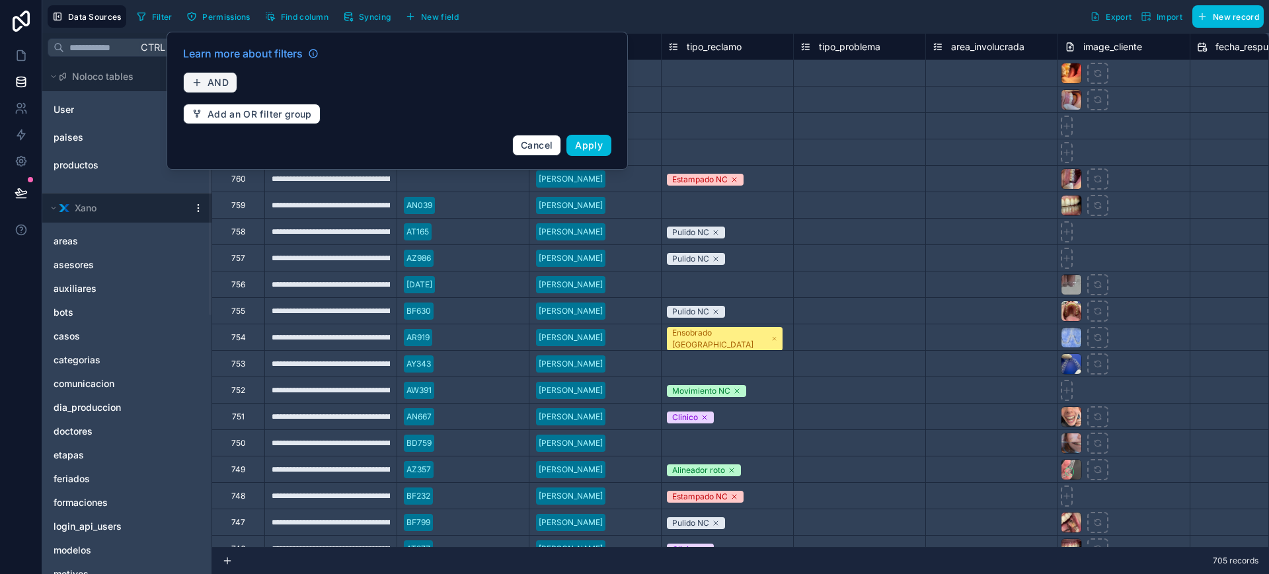
click at [210, 88] on button "AND" at bounding box center [210, 82] width 54 height 21
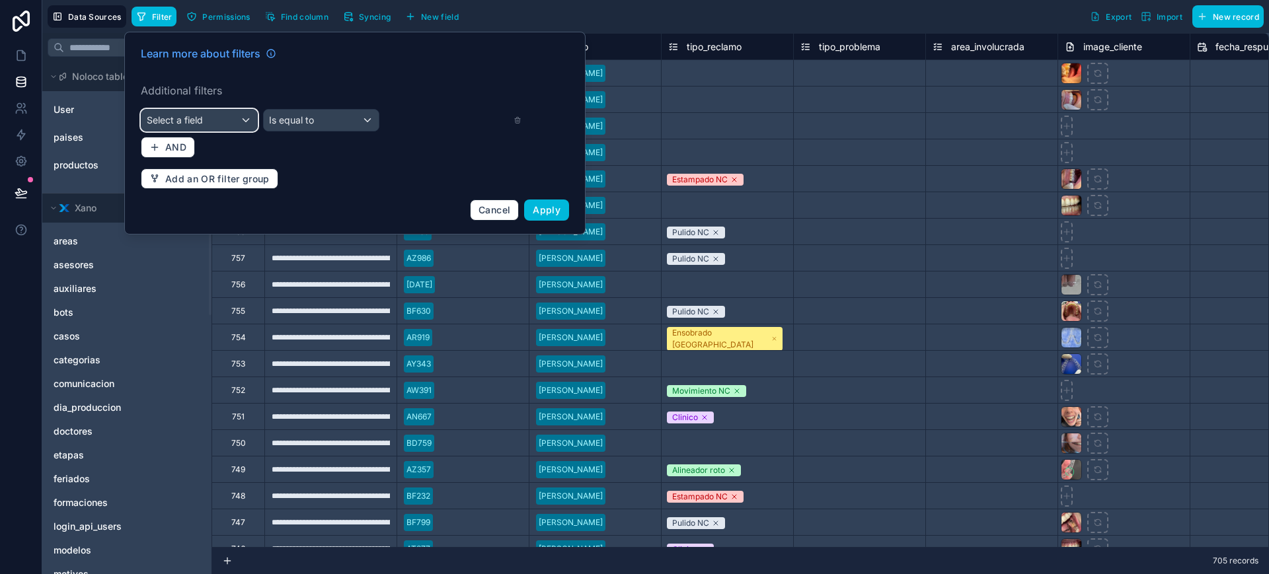
click at [225, 123] on div "Select a field" at bounding box center [199, 120] width 116 height 21
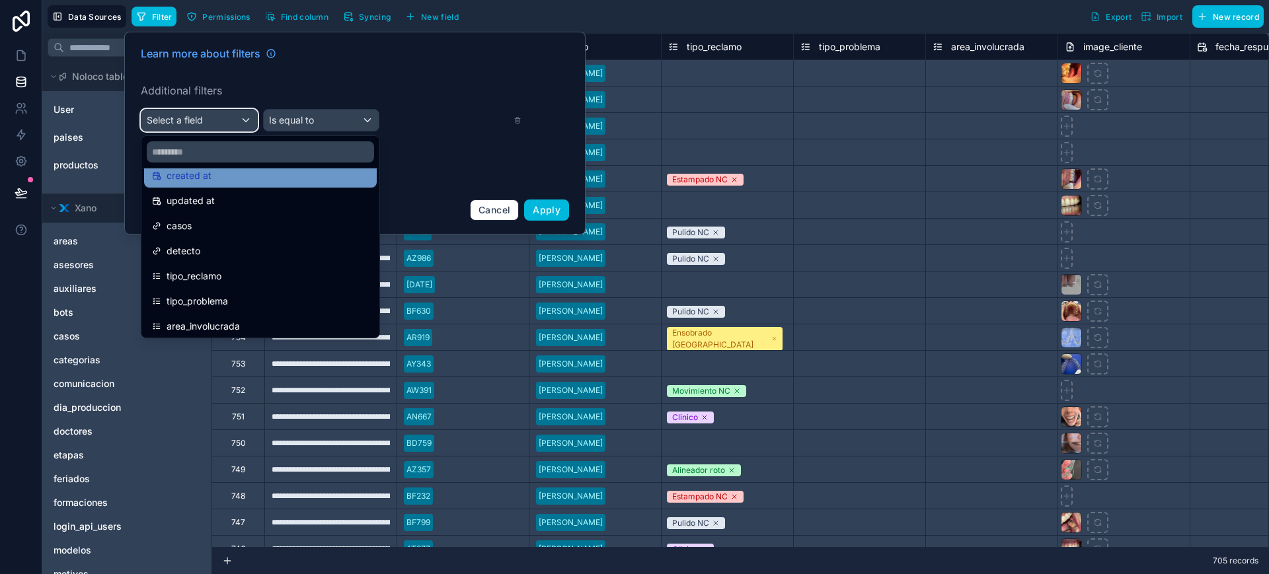
scroll to position [165, 0]
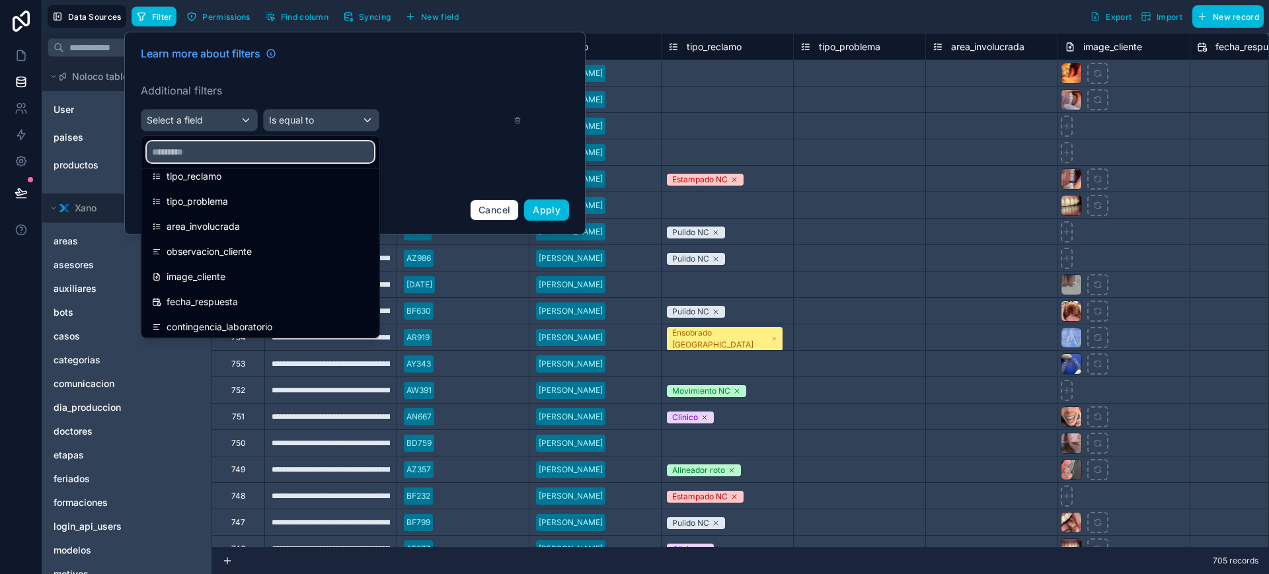
click at [204, 155] on input "text" at bounding box center [260, 151] width 227 height 21
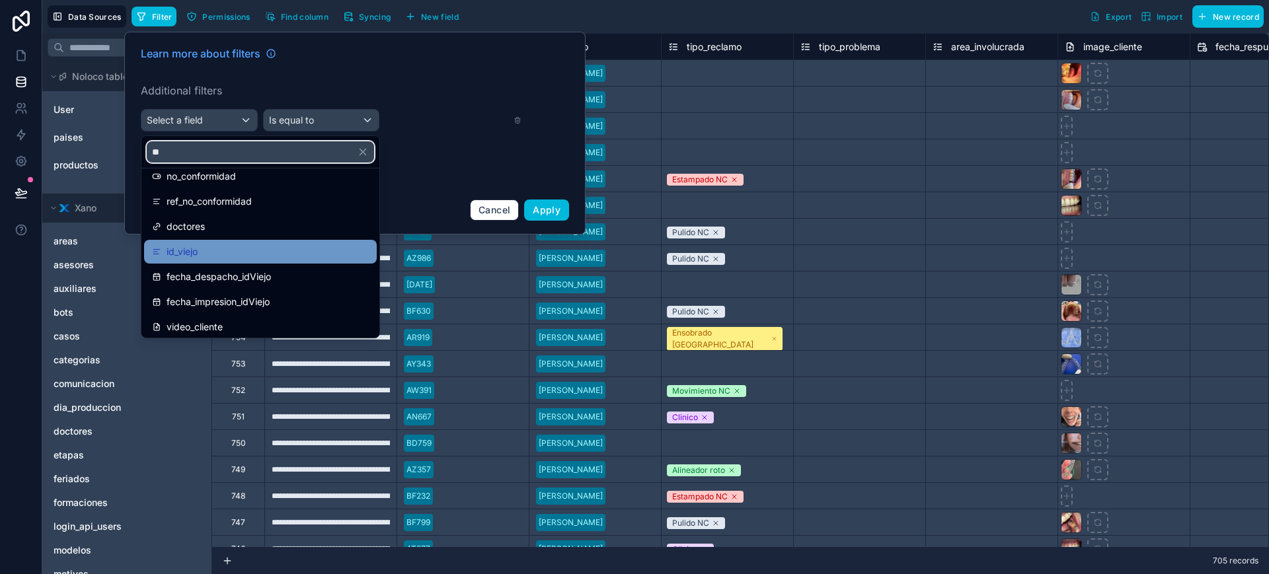
type input "**"
click at [228, 251] on div "id_viejo" at bounding box center [260, 252] width 217 height 16
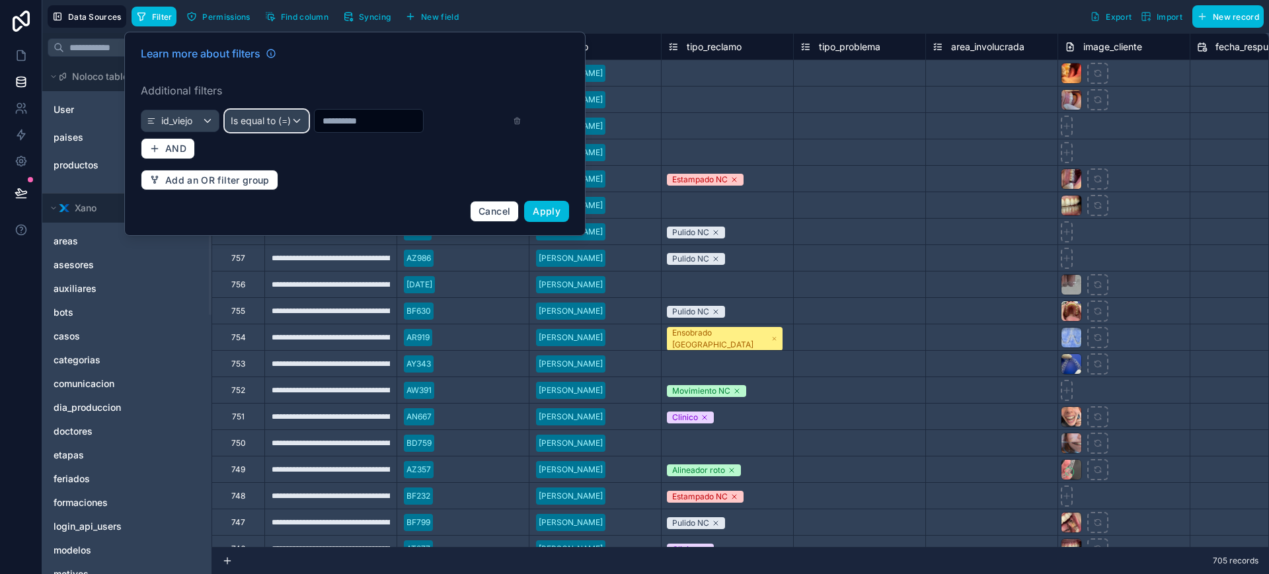
click at [294, 131] on div "Is equal to (=)" at bounding box center [266, 120] width 83 height 21
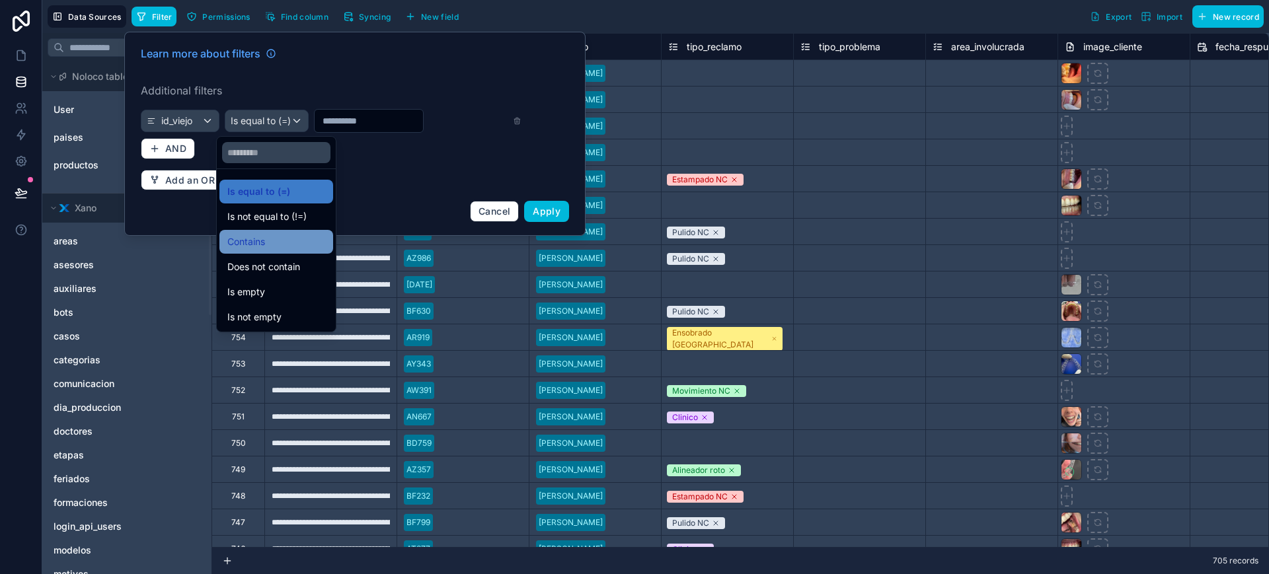
click at [291, 241] on div "Contains" at bounding box center [276, 242] width 98 height 16
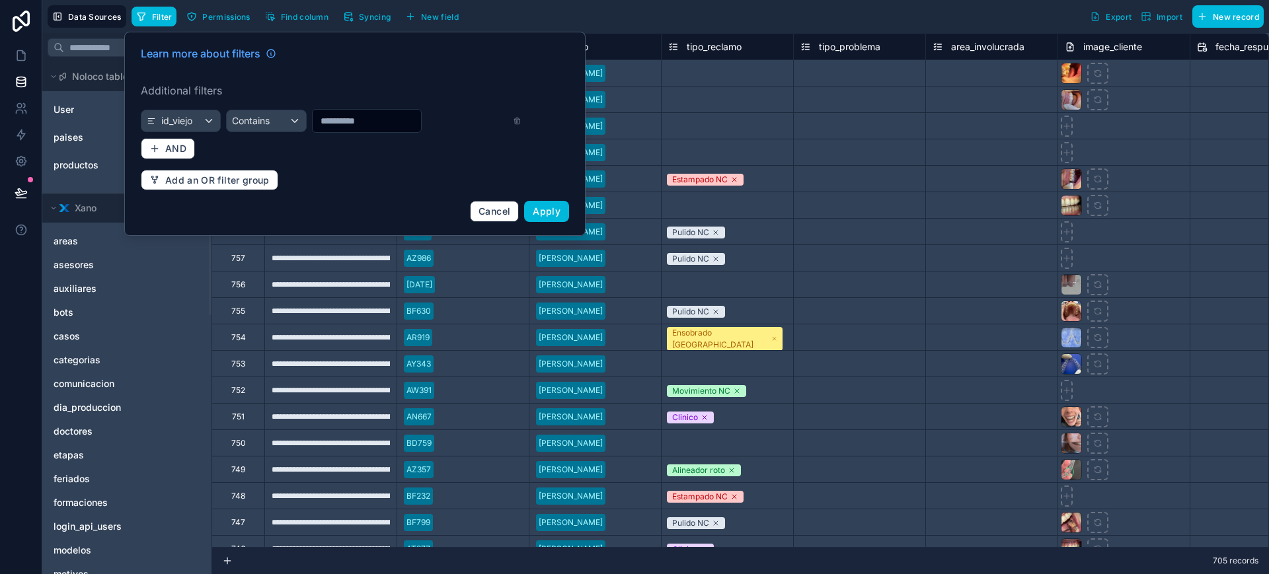
click at [331, 132] on div at bounding box center [367, 121] width 110 height 24
click at [334, 117] on input "text" at bounding box center [367, 121] width 108 height 19
type input "*****"
click at [546, 208] on span "Apply" at bounding box center [547, 211] width 28 height 11
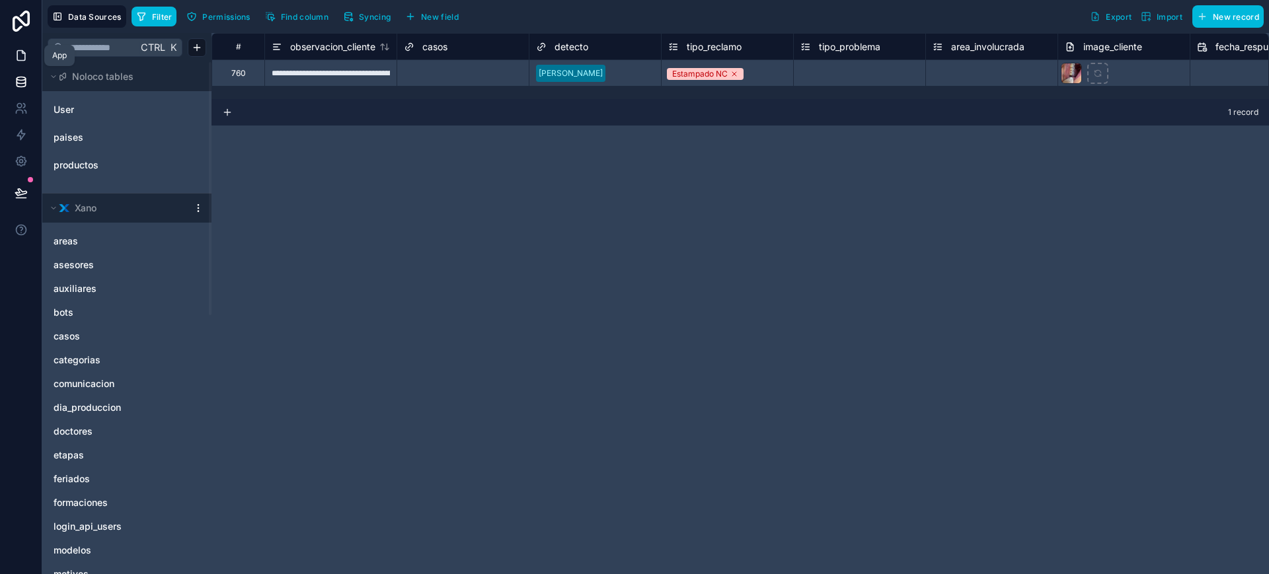
click at [28, 54] on link at bounding box center [21, 55] width 42 height 26
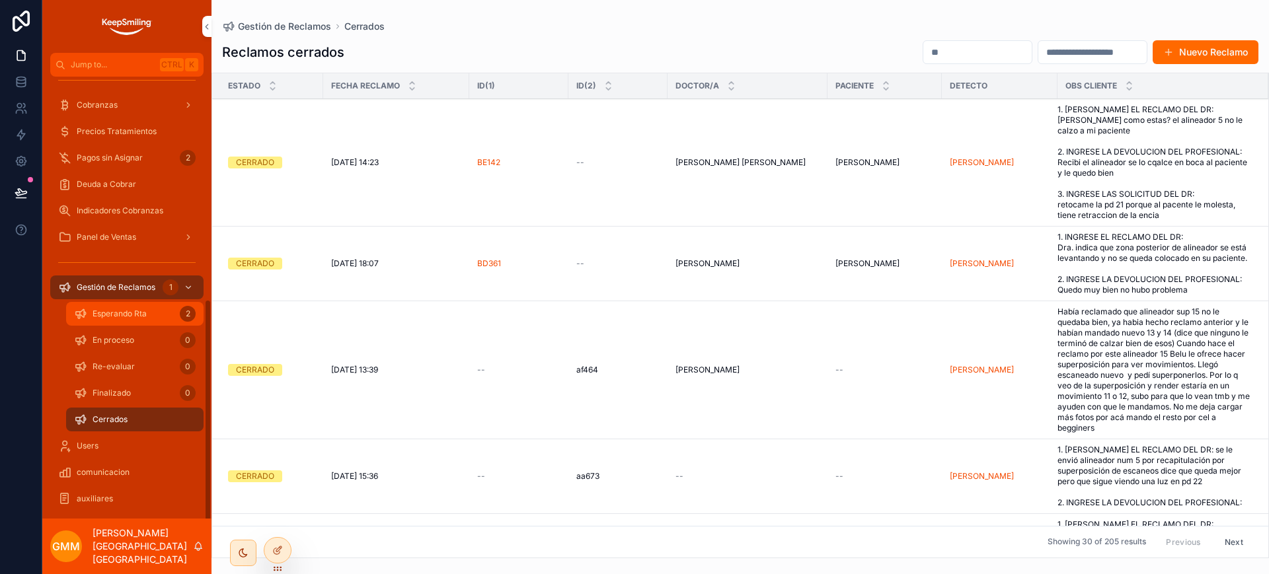
scroll to position [441, 0]
click at [275, 553] on icon at bounding box center [277, 550] width 11 height 11
click at [140, 308] on span "Esperando Rta" at bounding box center [120, 312] width 54 height 11
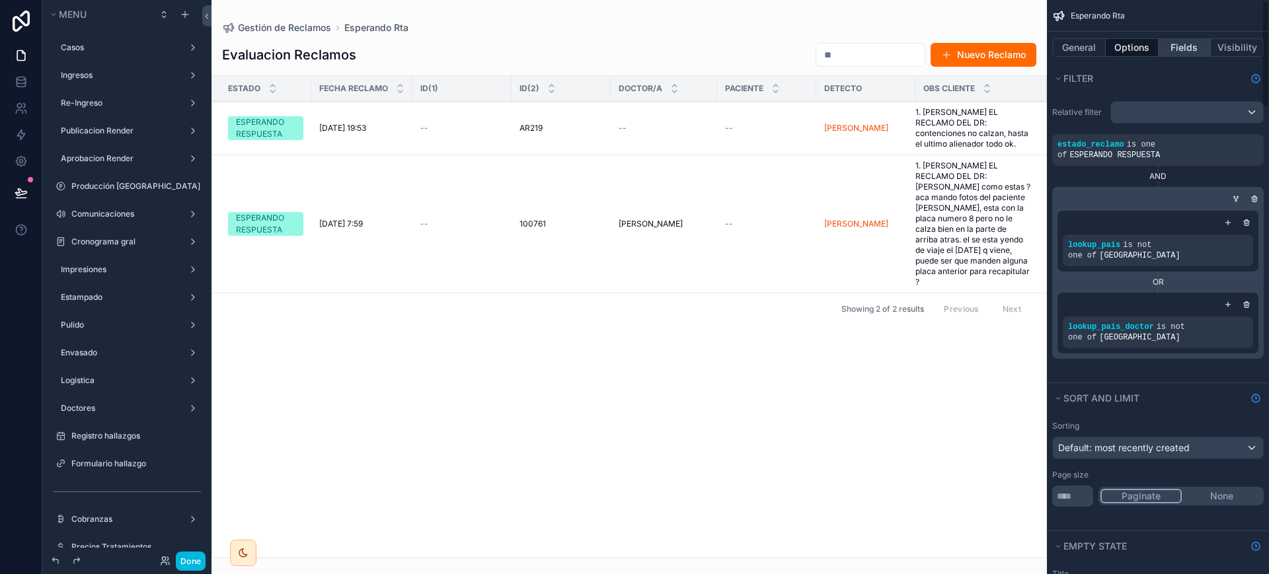
click at [1167, 40] on button "Fields" at bounding box center [1185, 47] width 53 height 19
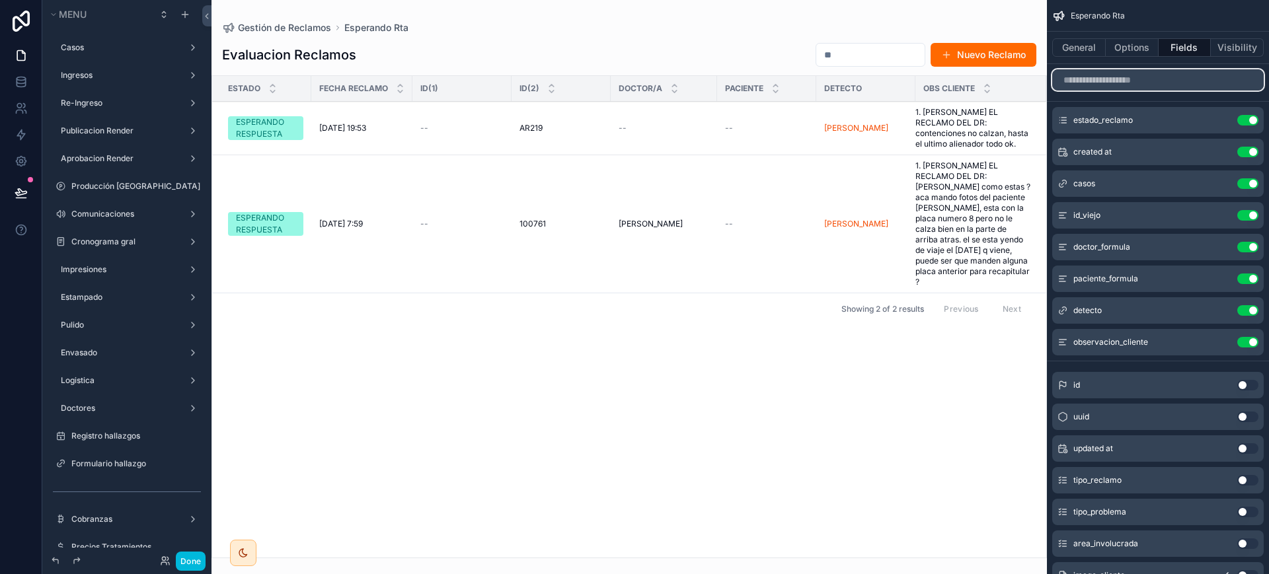
click at [1155, 76] on input "scrollable content" at bounding box center [1157, 79] width 211 height 21
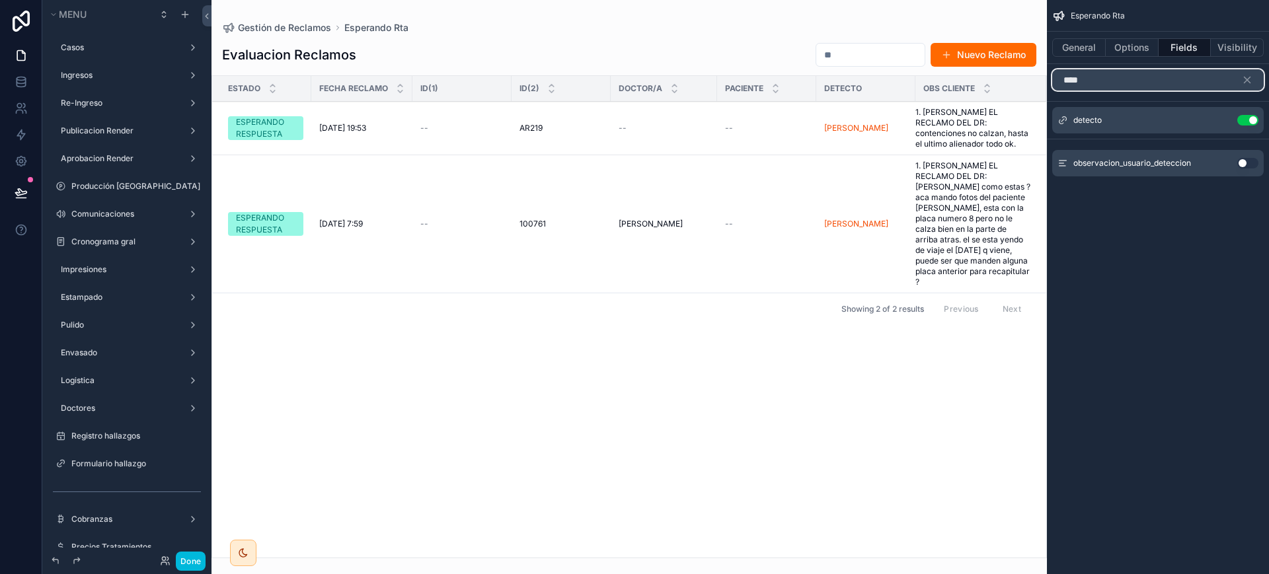
type input "****"
click at [0, 0] on icon "scrollable content" at bounding box center [0, 0] width 0 height 0
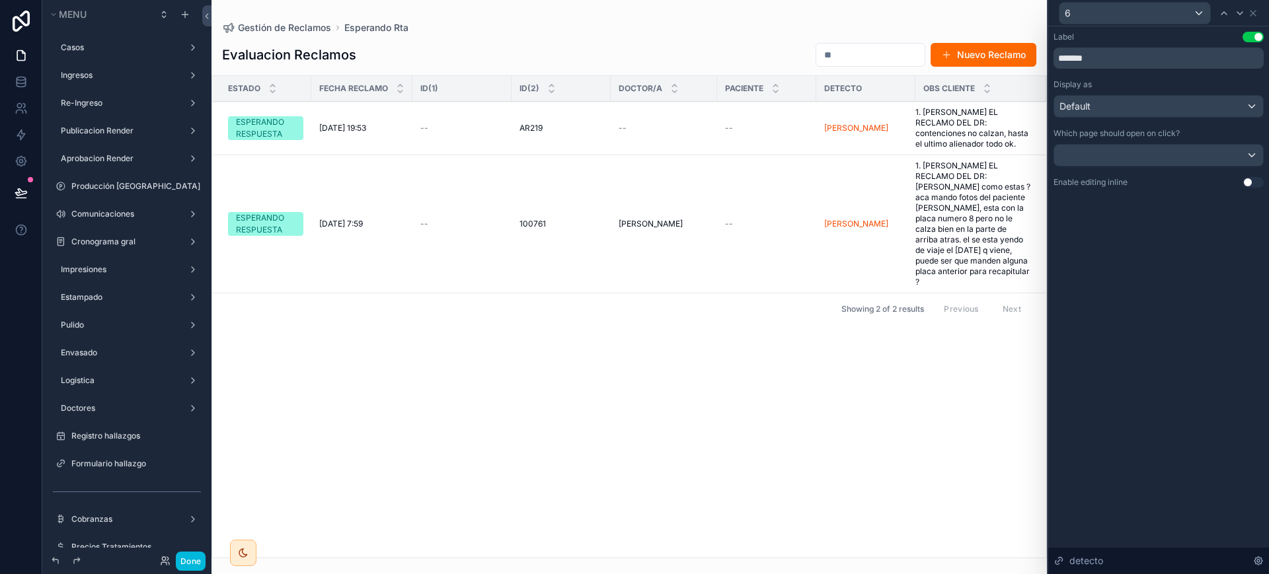
click at [1260, 13] on div "6" at bounding box center [1158, 13] width 210 height 26
click at [1251, 13] on icon at bounding box center [1253, 13] width 11 height 11
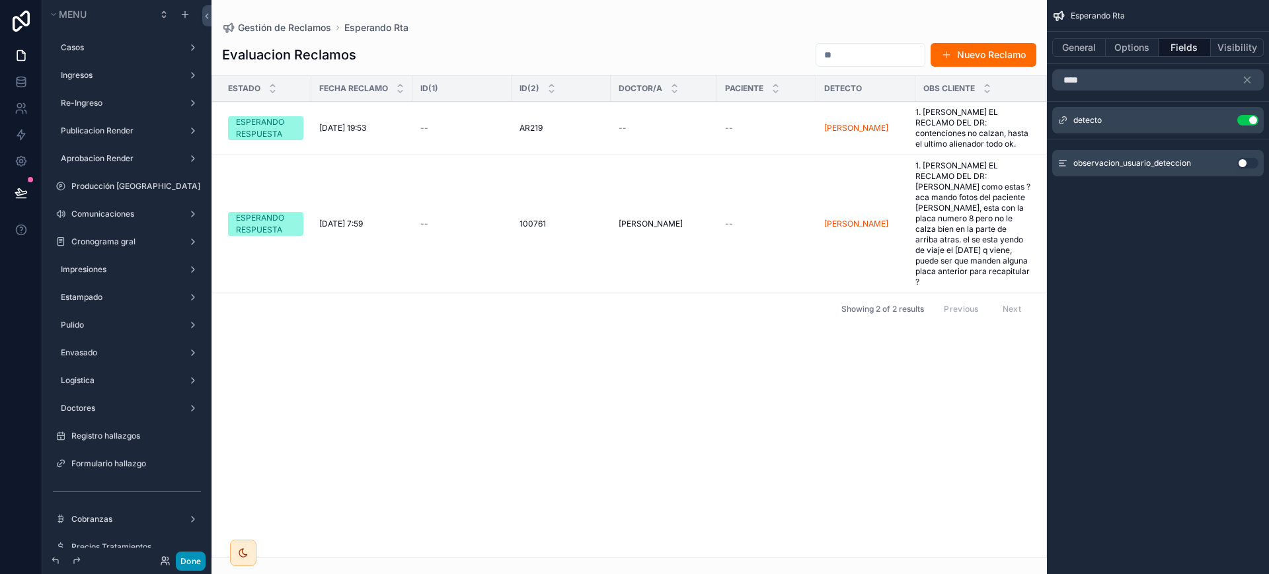
click at [191, 566] on button "Done" at bounding box center [191, 561] width 30 height 19
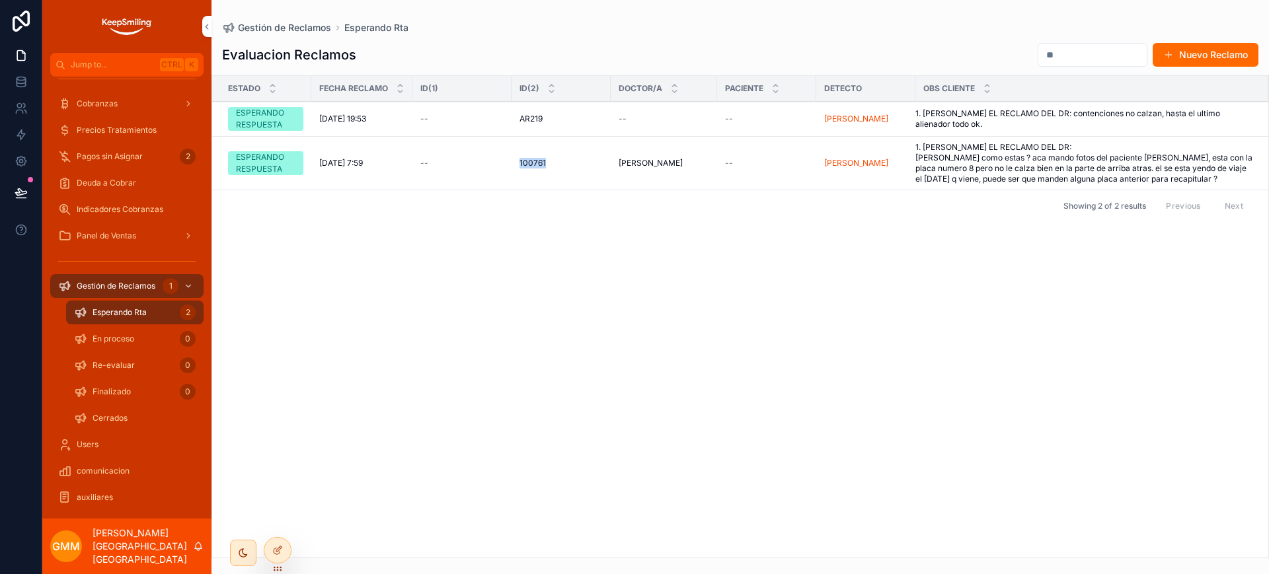
drag, startPoint x: 515, startPoint y: 171, endPoint x: 548, endPoint y: 169, distance: 32.4
click at [548, 169] on td "100761 100761" at bounding box center [561, 164] width 99 height 54
copy span "100761"
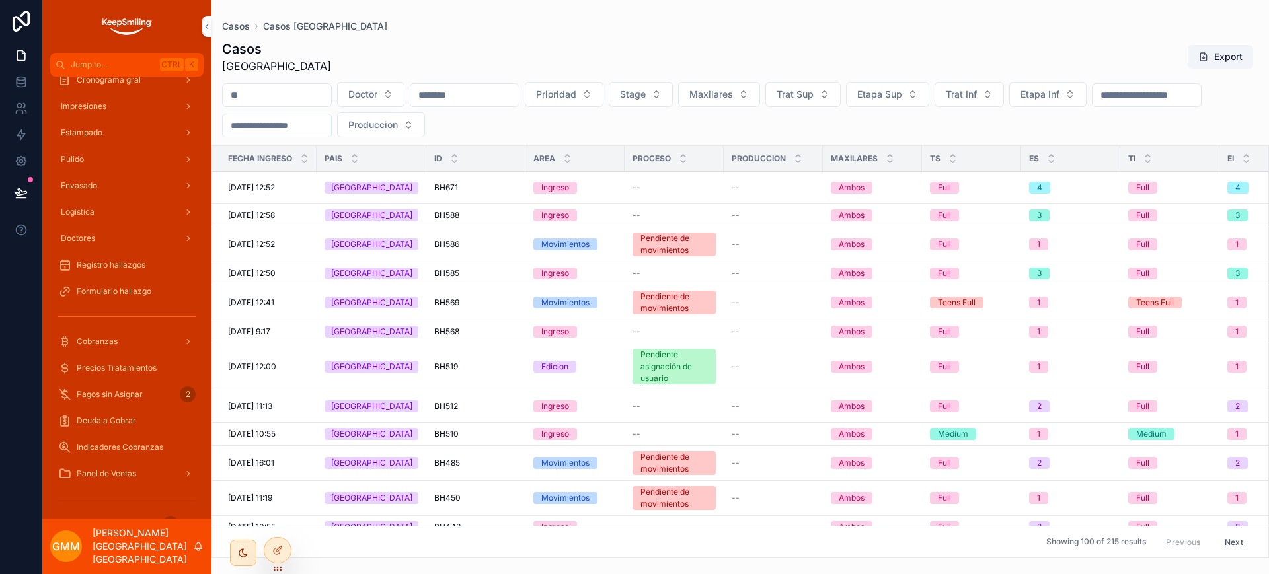
click at [0, 0] on div "scrollable content" at bounding box center [0, 0] width 0 height 0
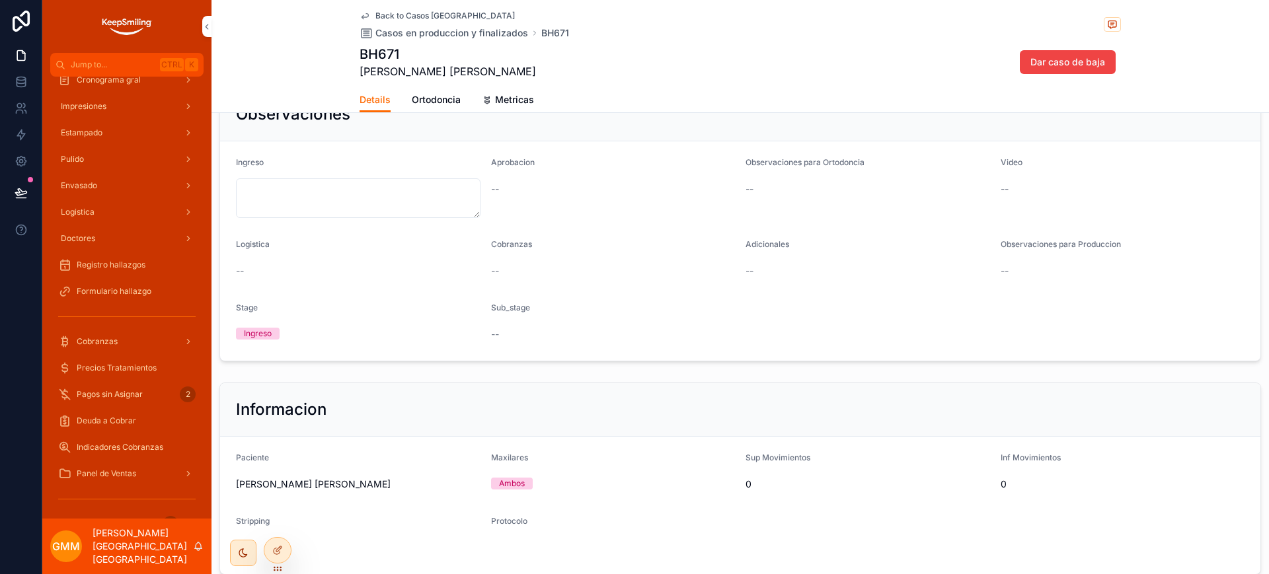
scroll to position [94, 0]
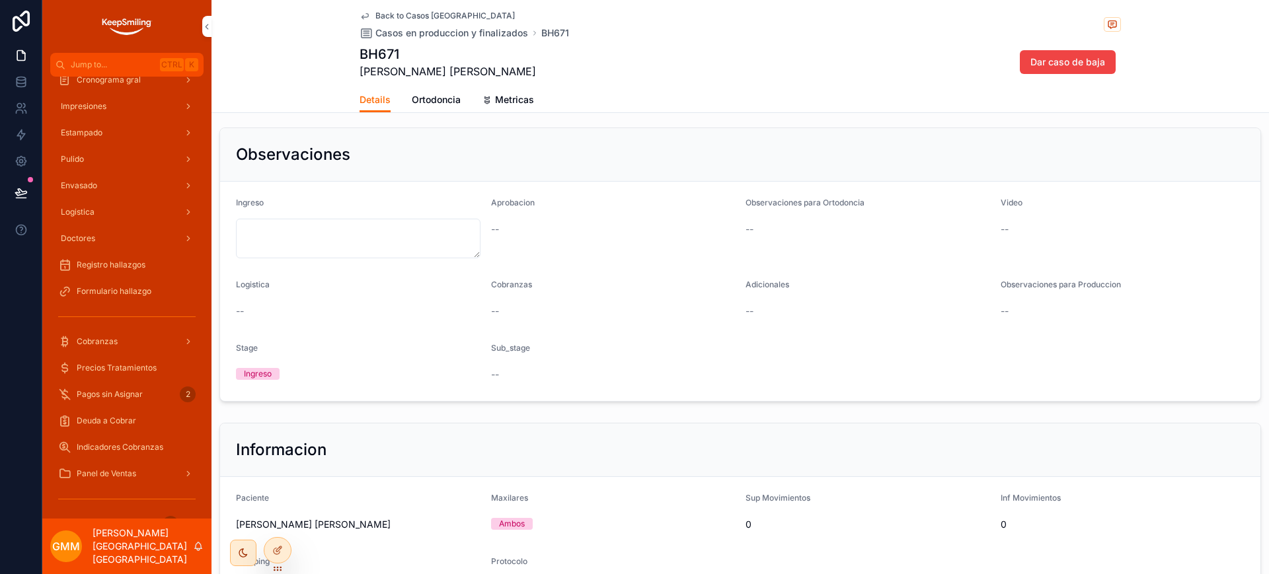
click at [697, 229] on div "--" at bounding box center [613, 229] width 245 height 13
click at [278, 545] on icon at bounding box center [277, 550] width 11 height 11
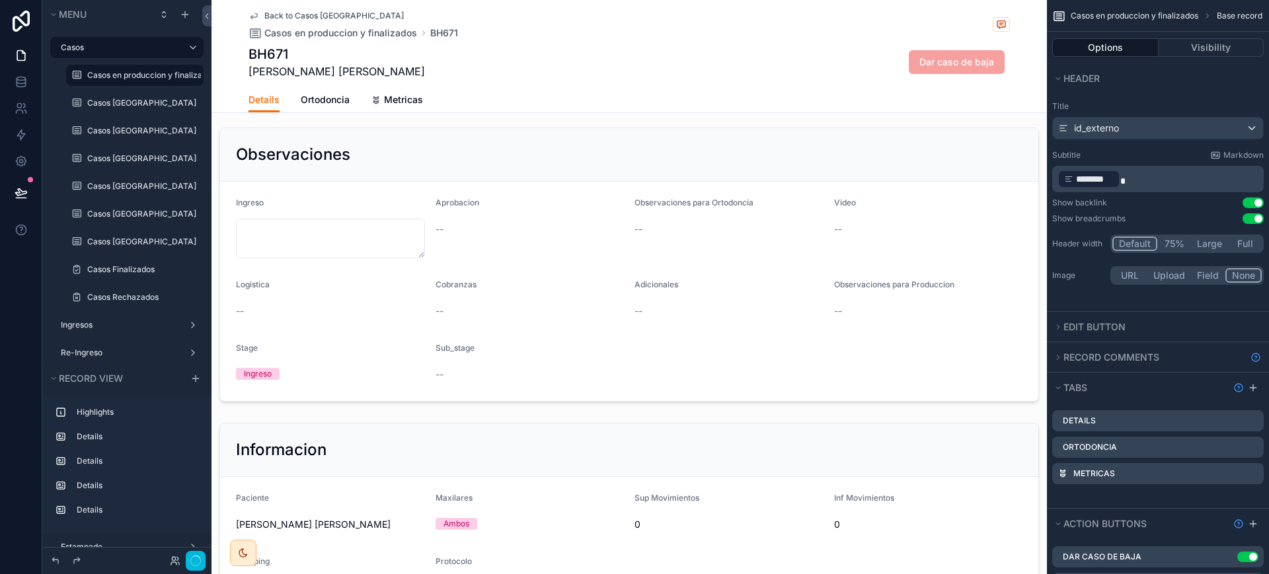
click at [289, 11] on span "Back to Casos Chile" at bounding box center [333, 16] width 139 height 11
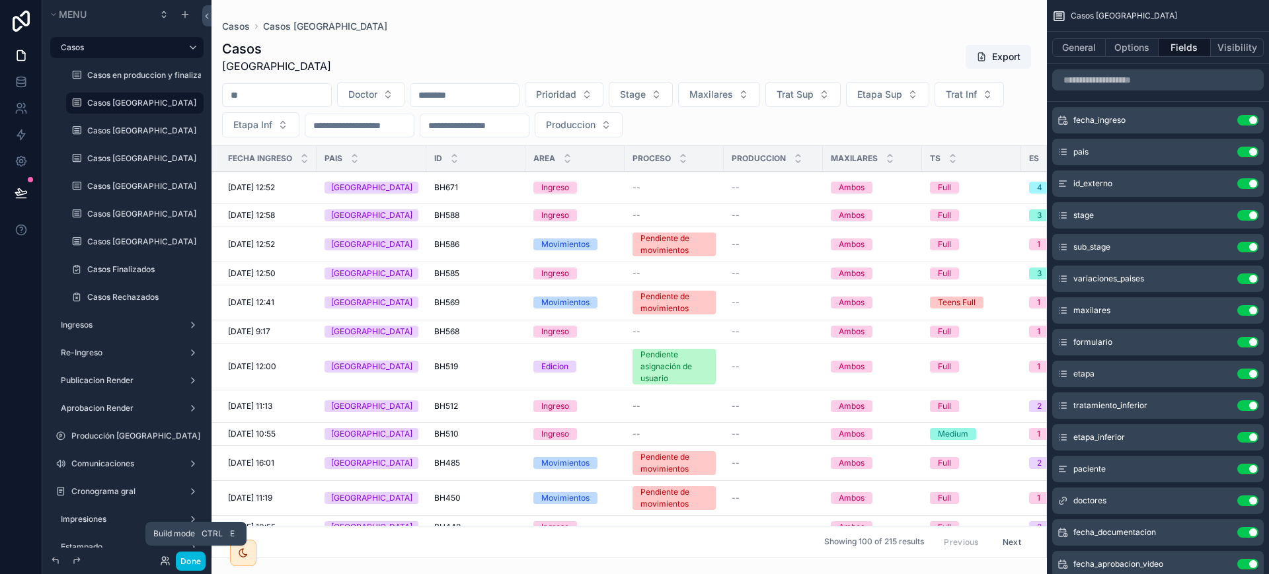
click at [196, 560] on button "Done" at bounding box center [191, 561] width 30 height 19
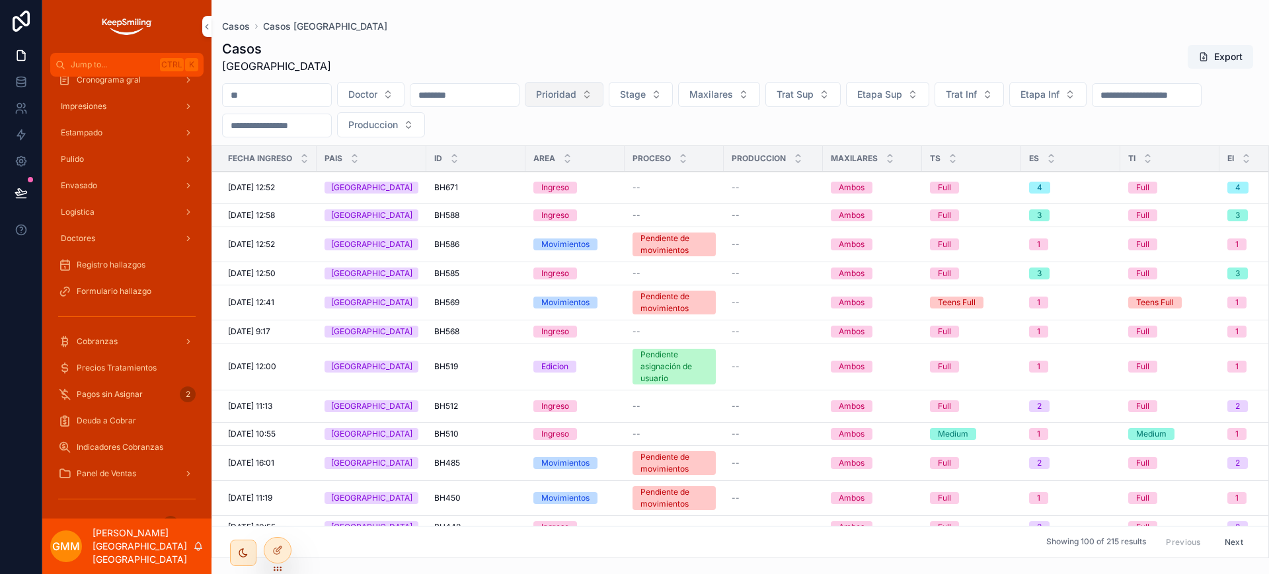
click at [576, 92] on span "Prioridad" at bounding box center [556, 94] width 40 height 13
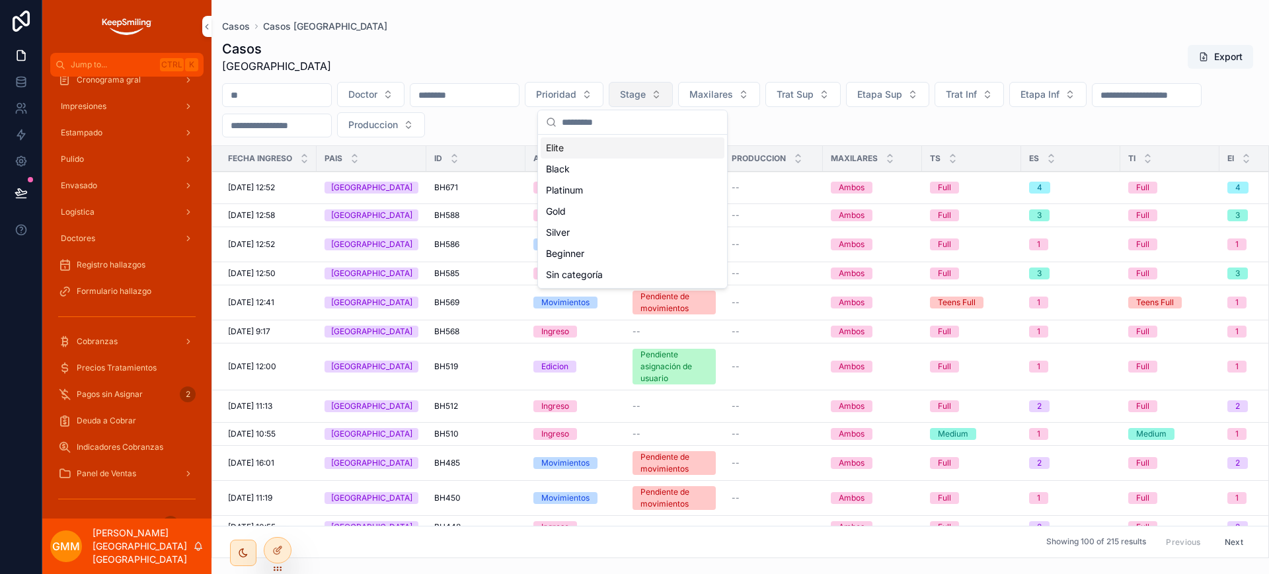
click at [646, 93] on span "Stage" at bounding box center [633, 94] width 26 height 13
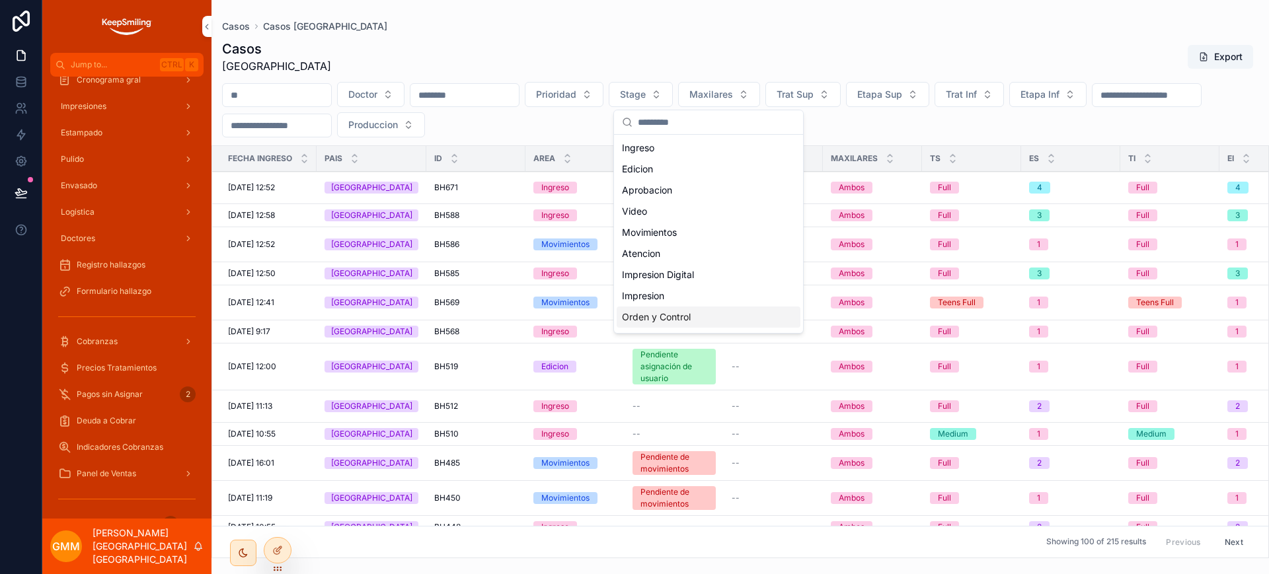
scroll to position [82, 0]
click at [660, 295] on div "Finalizado" at bounding box center [709, 298] width 184 height 21
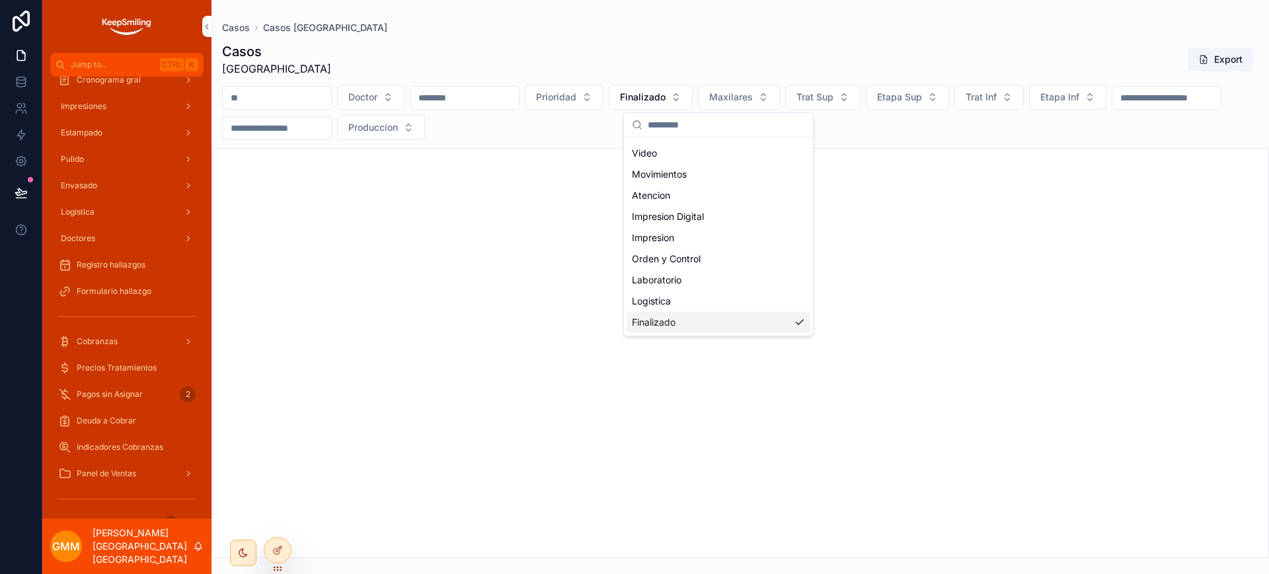
scroll to position [103, 0]
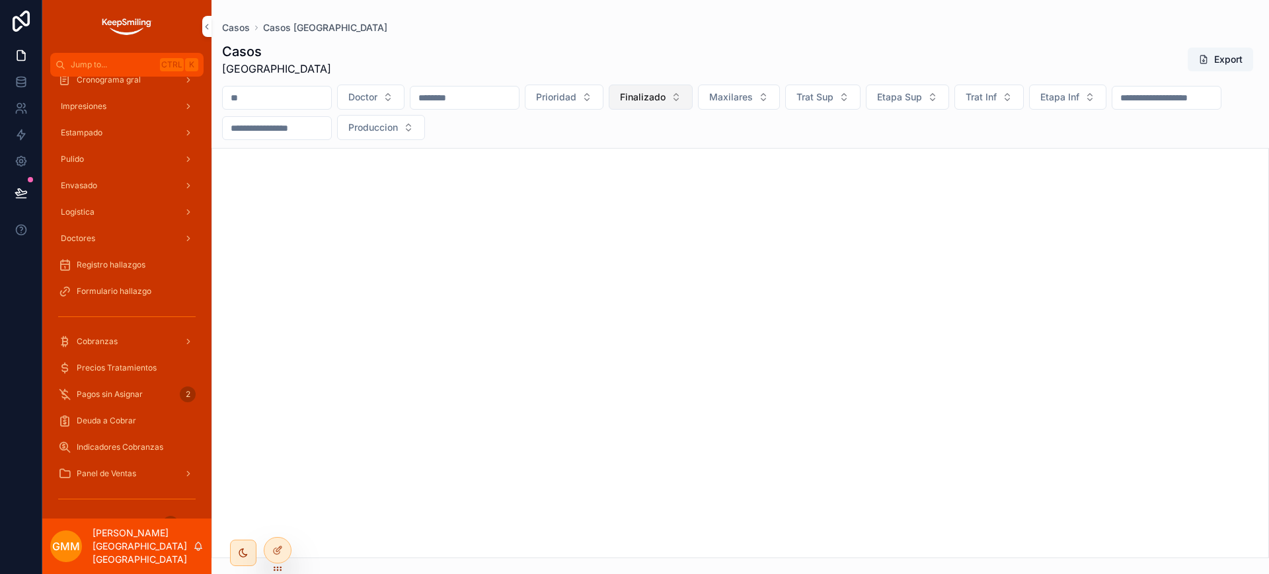
click at [666, 95] on span "Finalizado" at bounding box center [643, 97] width 46 height 13
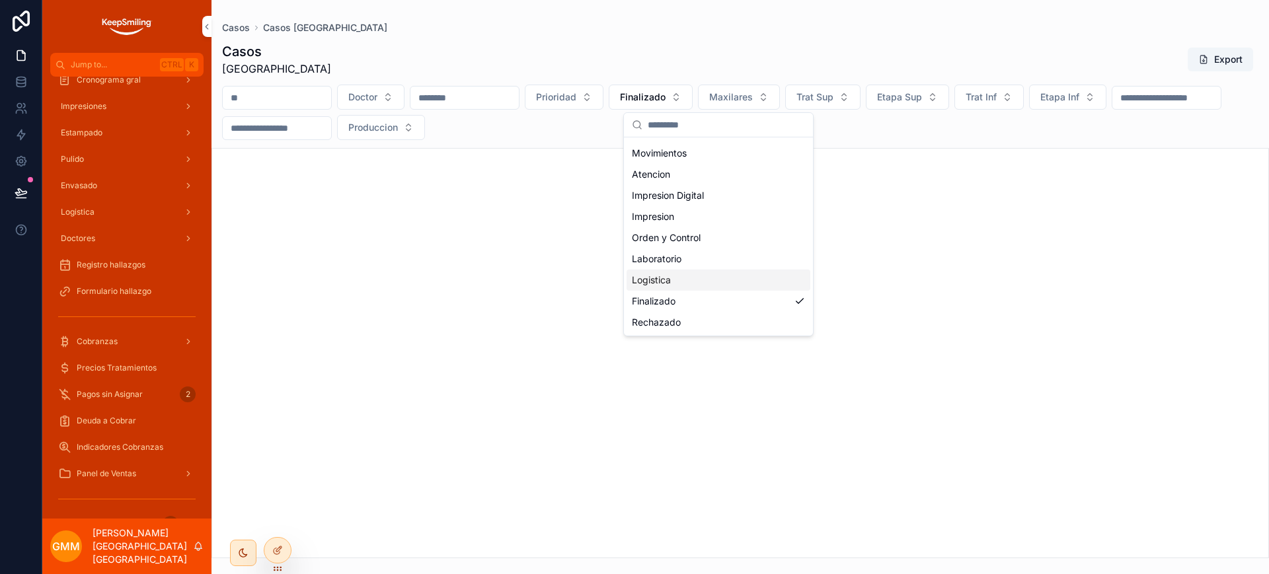
click at [674, 279] on div "Logistica" at bounding box center [719, 280] width 184 height 21
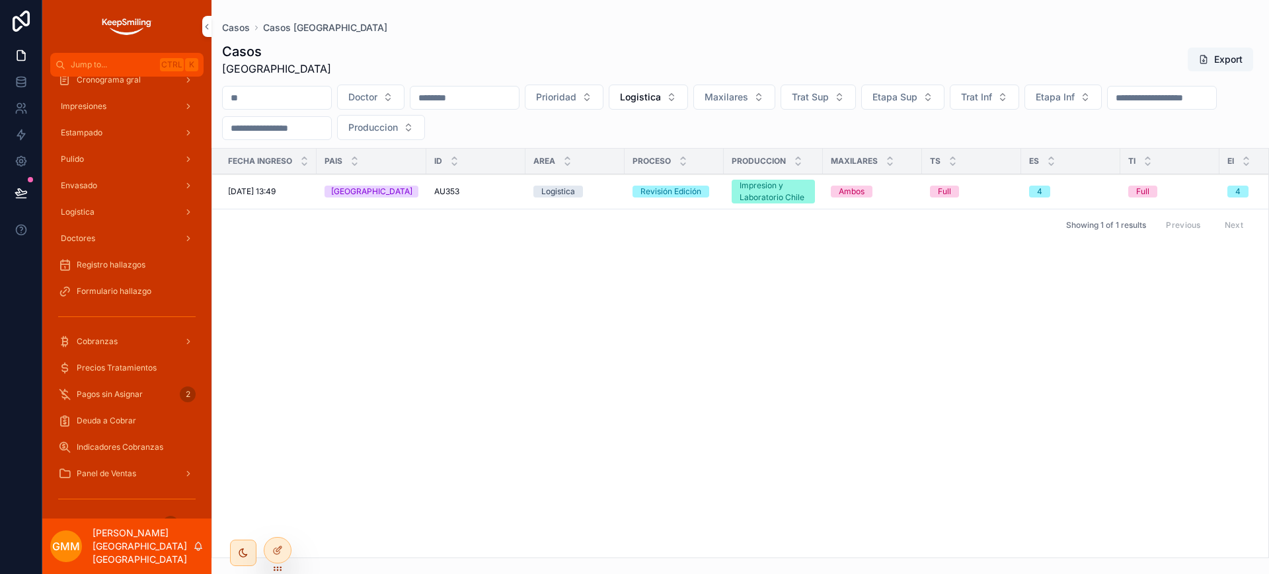
click at [444, 188] on span "AU353" at bounding box center [446, 191] width 25 height 11
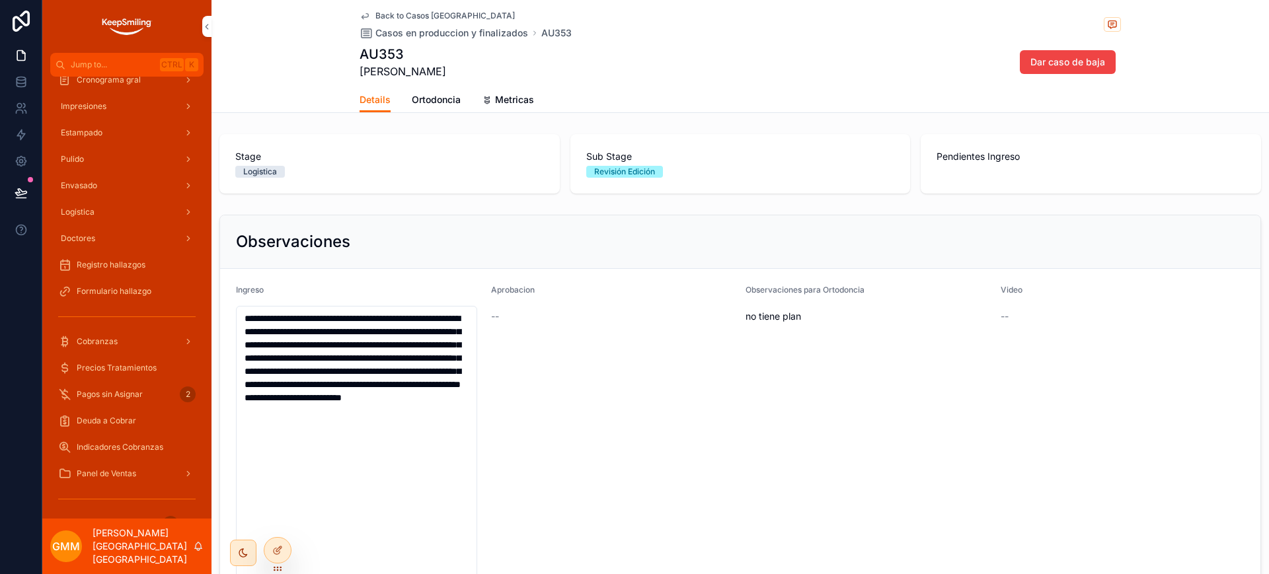
click at [418, 15] on span "Back to Casos Chile" at bounding box center [444, 16] width 139 height 11
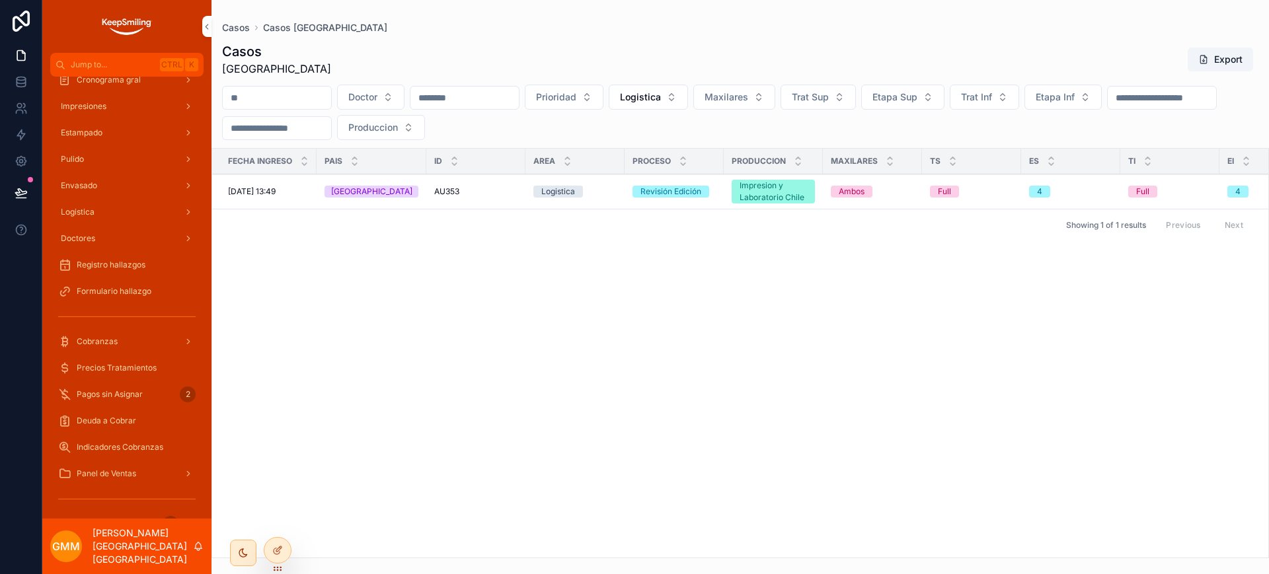
click at [0, 0] on icon "scrollable content" at bounding box center [0, 0] width 0 height 0
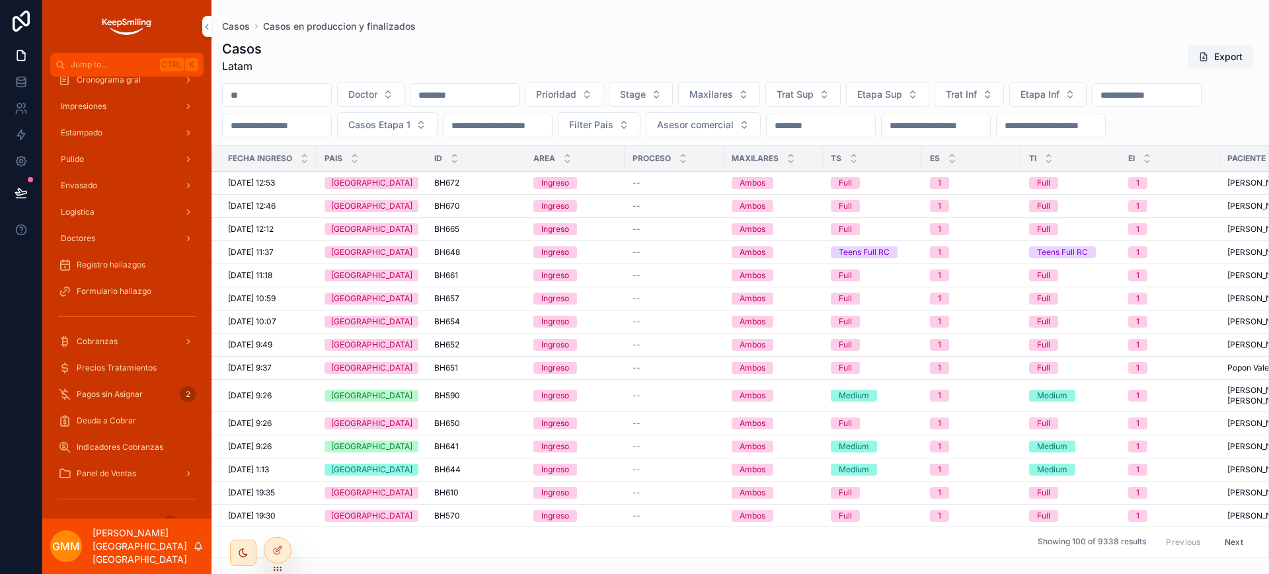
click at [303, 97] on input "scrollable content" at bounding box center [277, 95] width 108 height 19
paste input "*****"
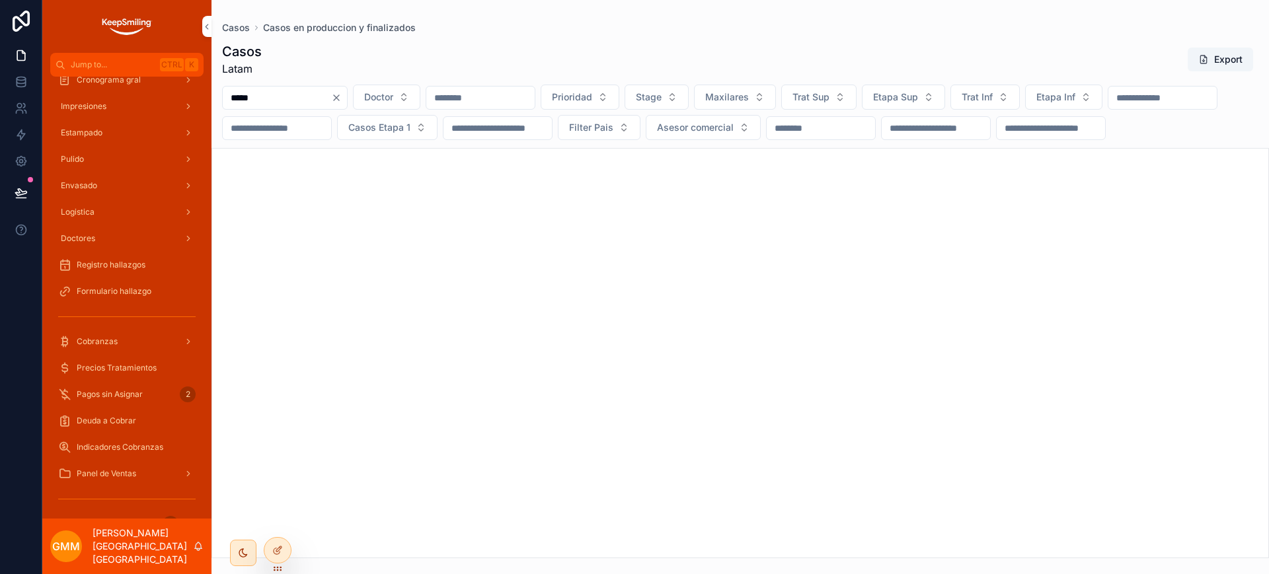
type input "*****"
click at [342, 95] on icon "Clear" at bounding box center [336, 98] width 11 height 11
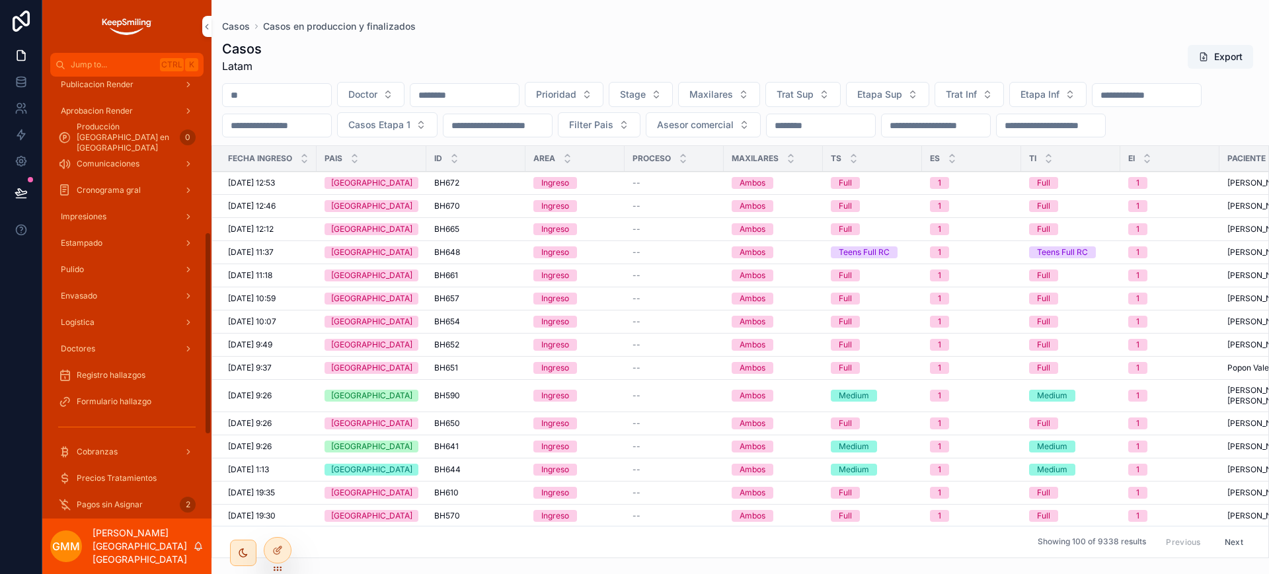
scroll to position [547, 0]
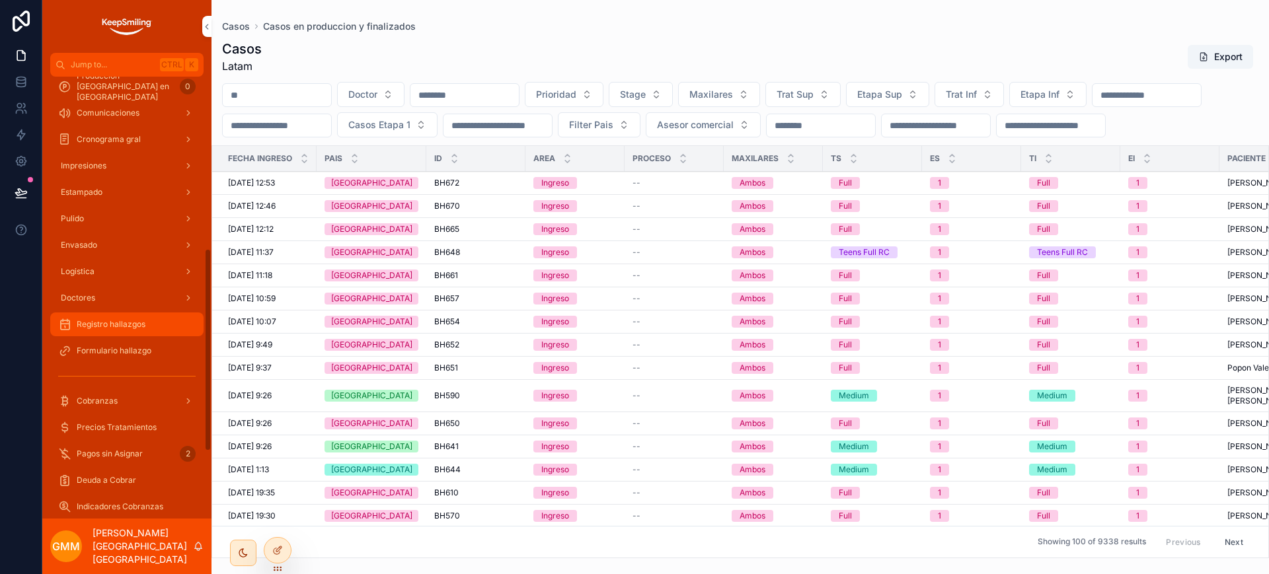
click at [103, 330] on div "Registro hallazgos" at bounding box center [126, 324] width 137 height 21
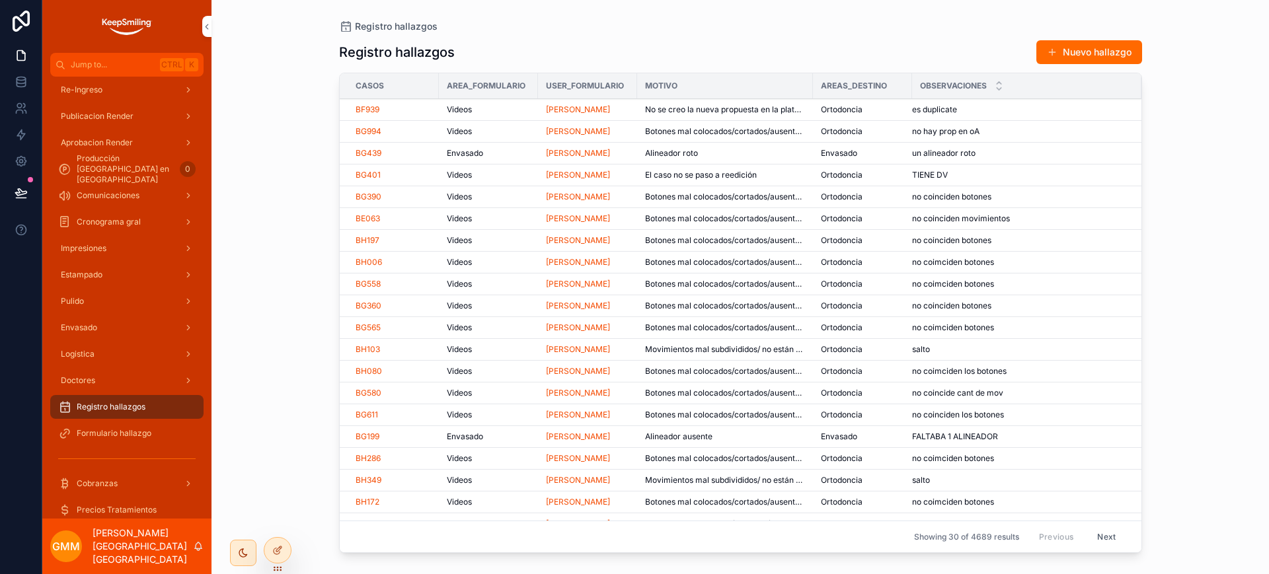
click at [911, 24] on div "Registro hallazgos" at bounding box center [740, 26] width 803 height 11
click at [297, 560] on div "Registro hallazgos Registro hallazgos Nuevo hallazgo Casos Area_formulario User…" at bounding box center [739, 287] width 1057 height 574
click at [286, 554] on div at bounding box center [277, 550] width 26 height 25
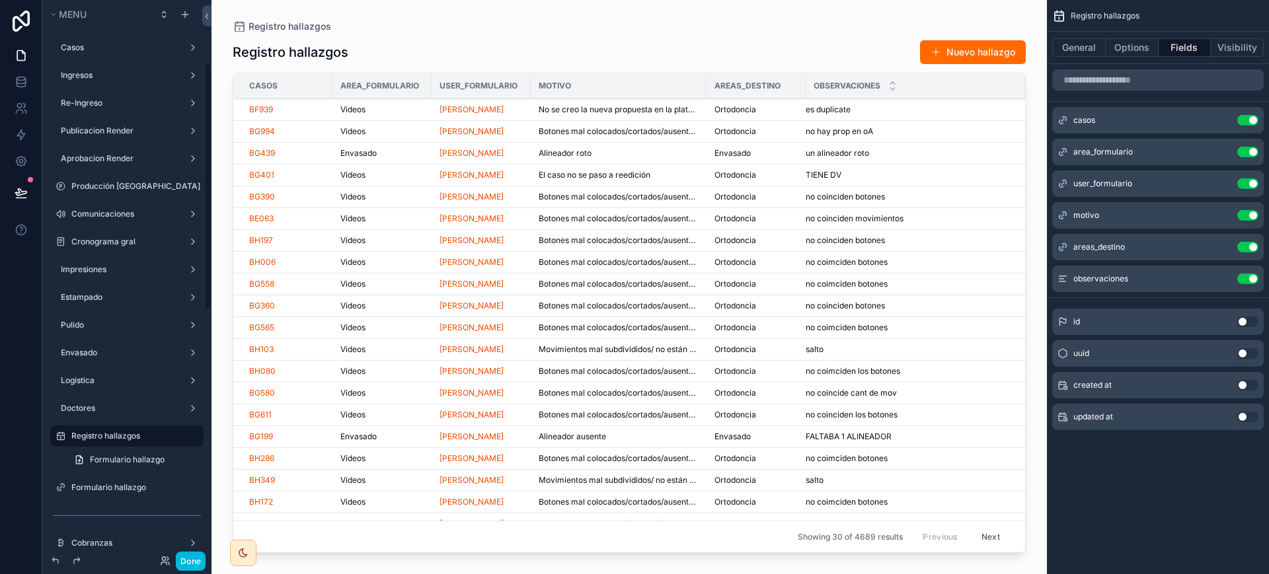
scroll to position [143, 0]
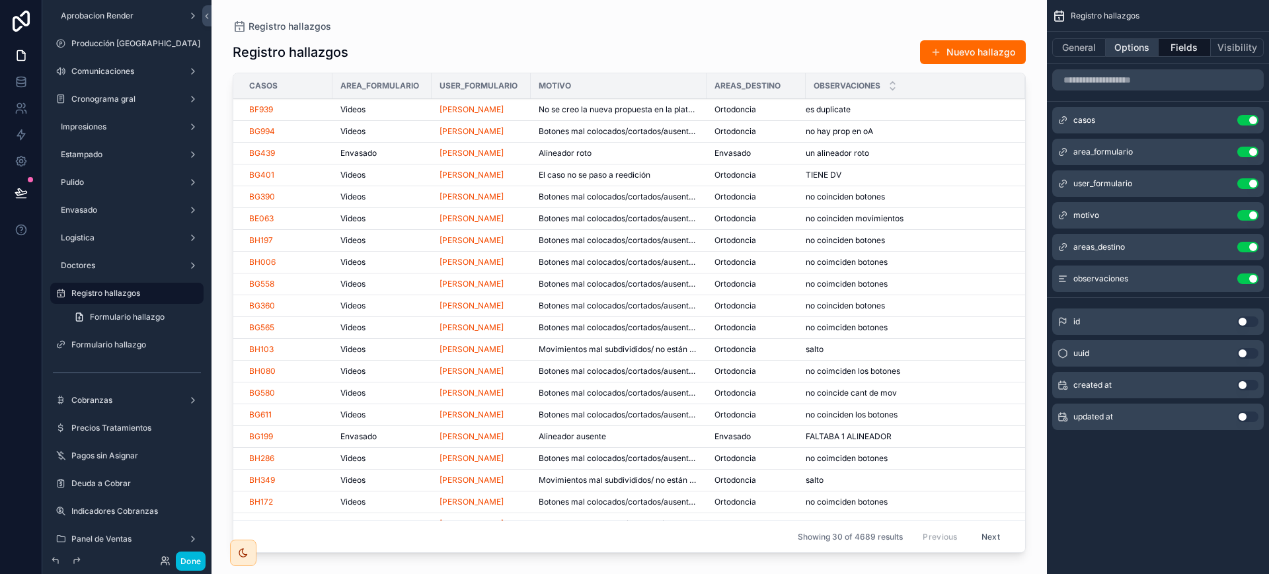
click at [1136, 50] on button "Options" at bounding box center [1132, 47] width 53 height 19
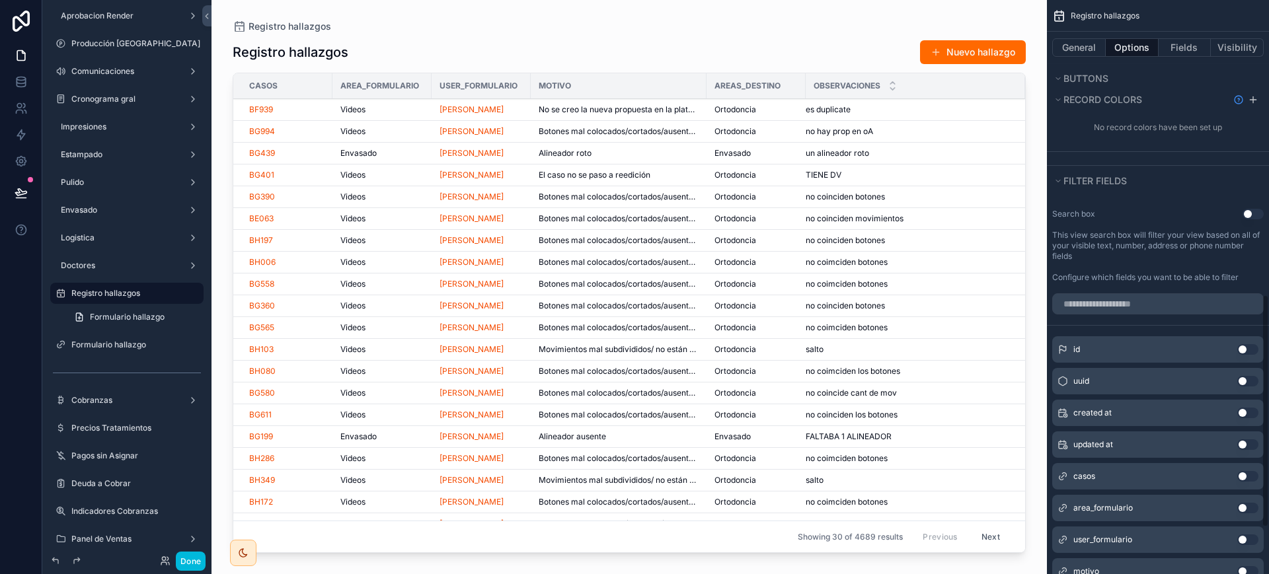
scroll to position [743, 0]
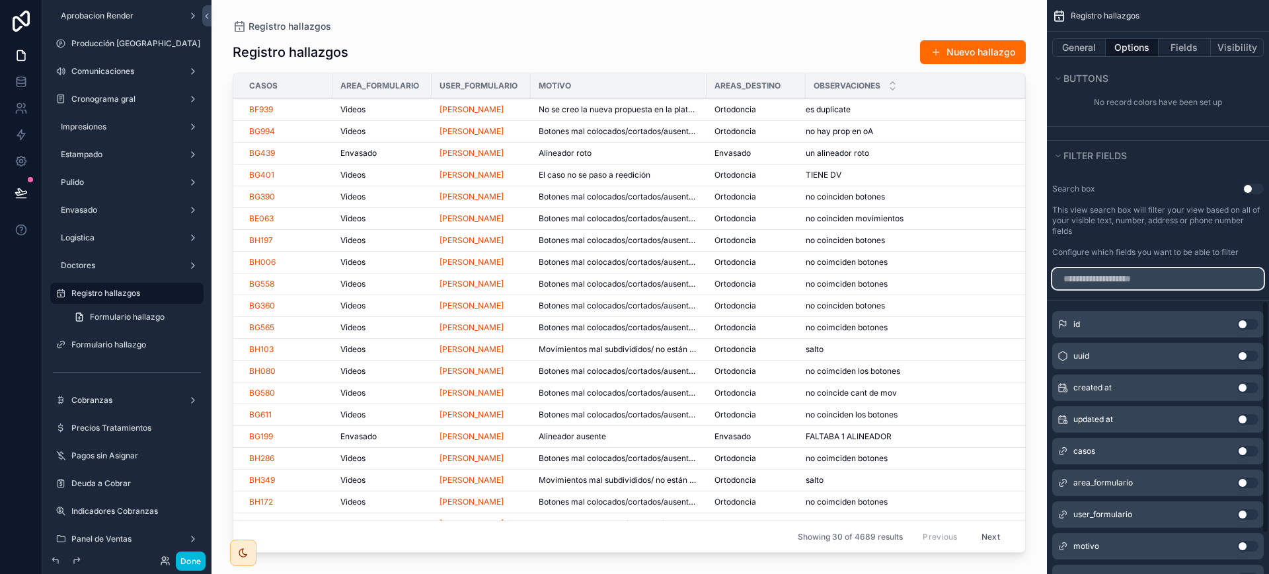
click at [1145, 272] on input "scrollable content" at bounding box center [1157, 278] width 211 height 21
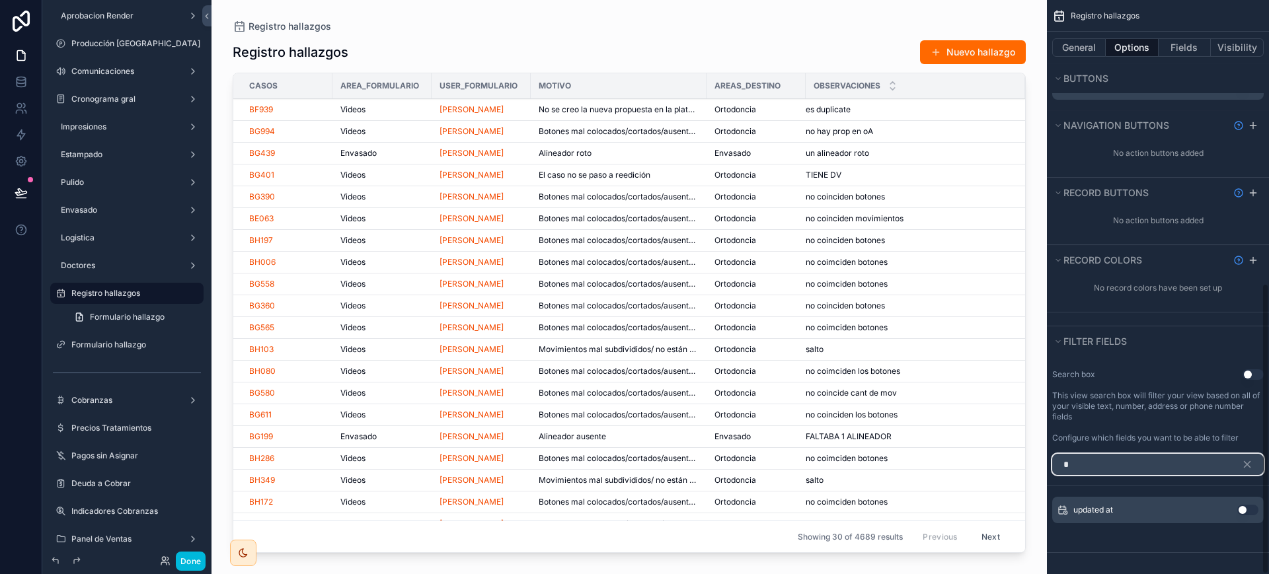
scroll to position [531, 0]
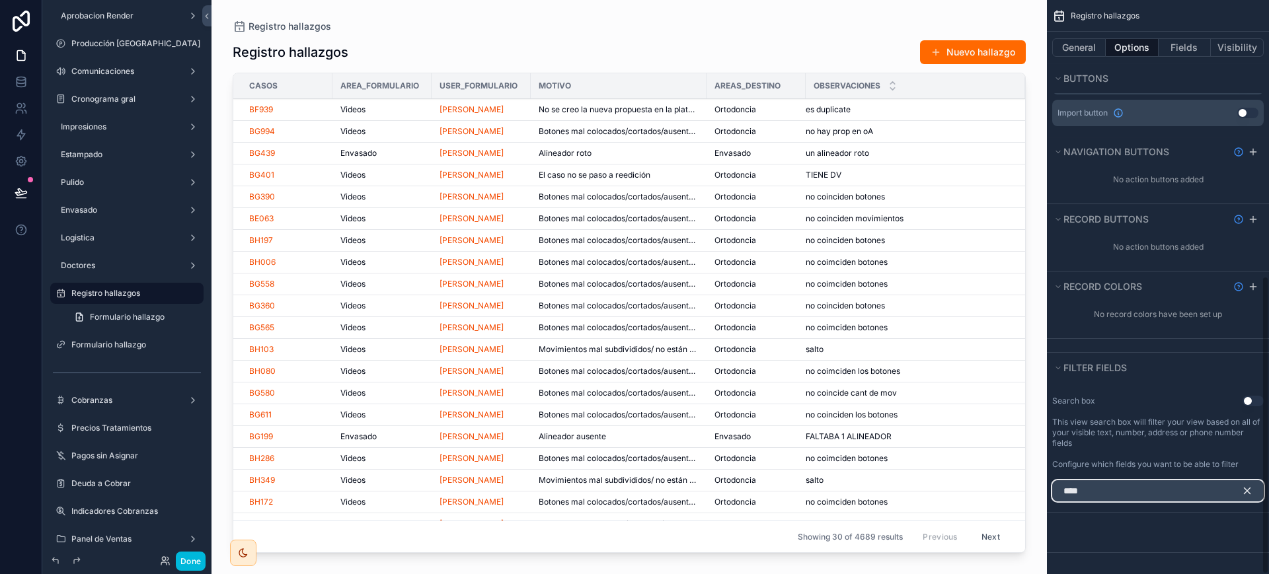
type input "****"
click at [1246, 490] on icon "scrollable content" at bounding box center [1247, 491] width 6 height 6
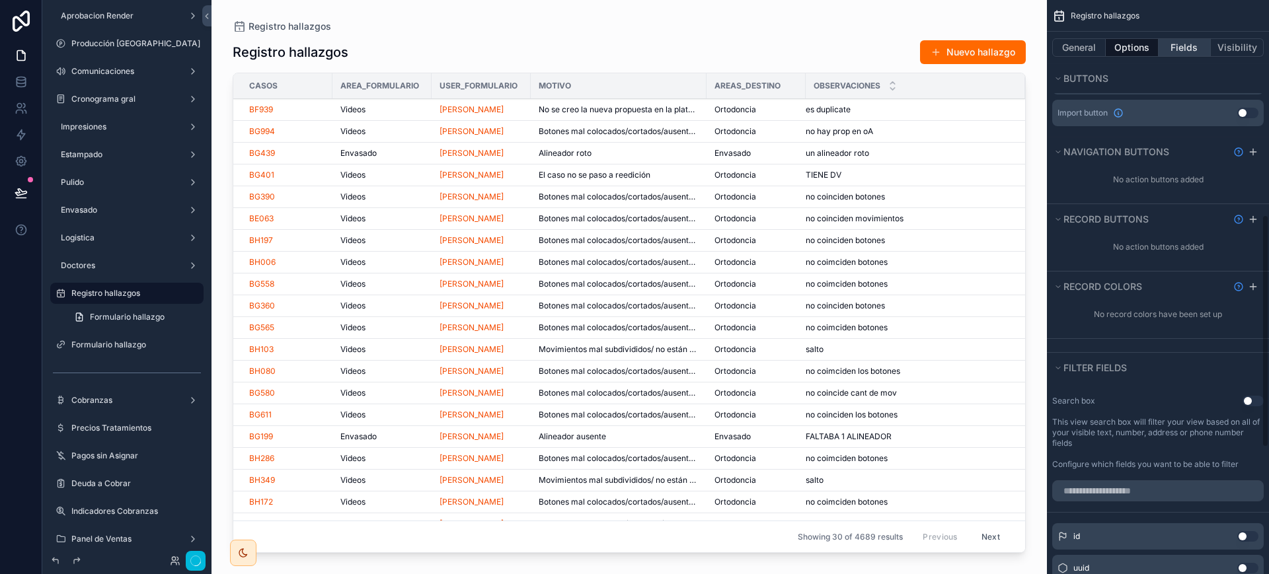
click at [1188, 53] on button "Fields" at bounding box center [1185, 47] width 53 height 19
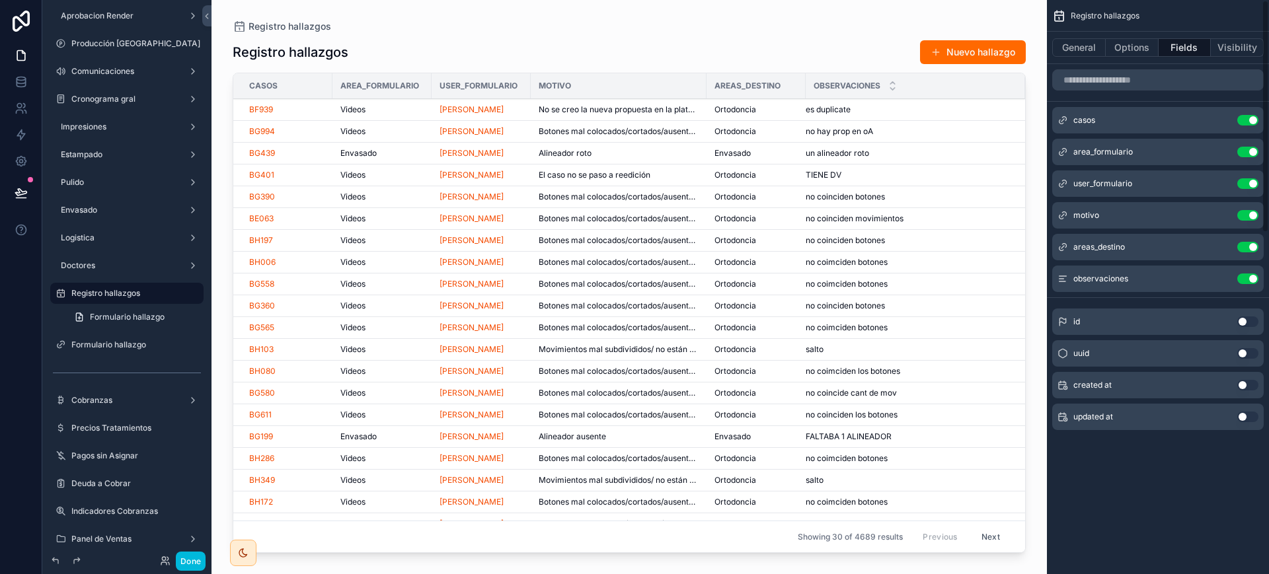
scroll to position [0, 0]
click at [1141, 79] on input "scrollable content" at bounding box center [1157, 79] width 211 height 21
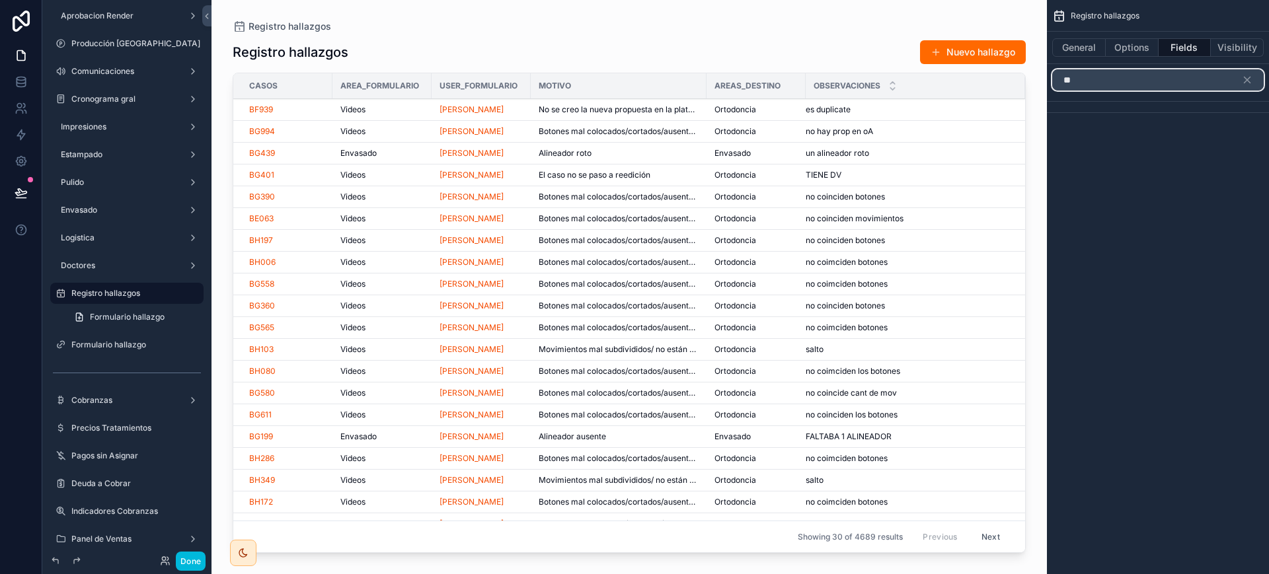
type input "*"
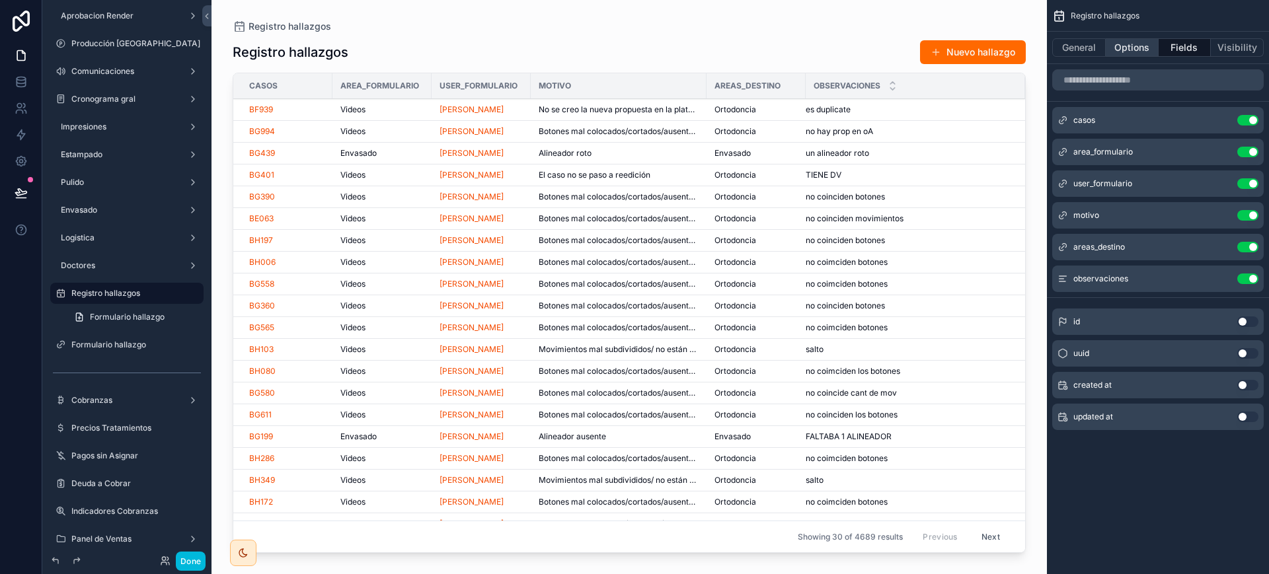
click at [1127, 48] on button "Options" at bounding box center [1132, 47] width 53 height 19
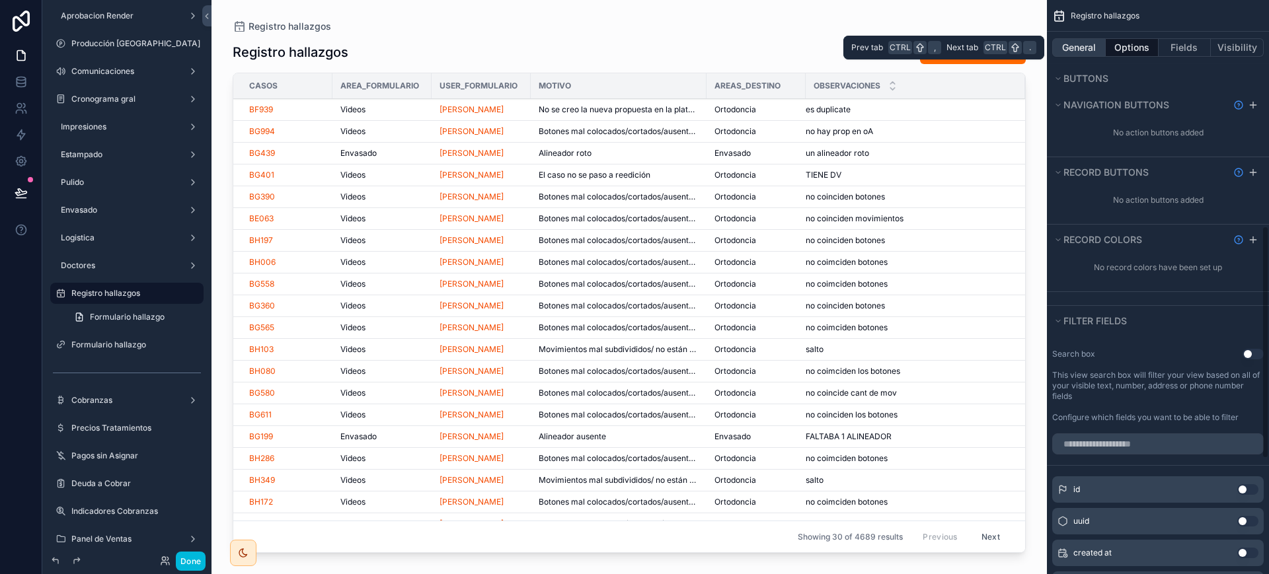
scroll to position [413, 0]
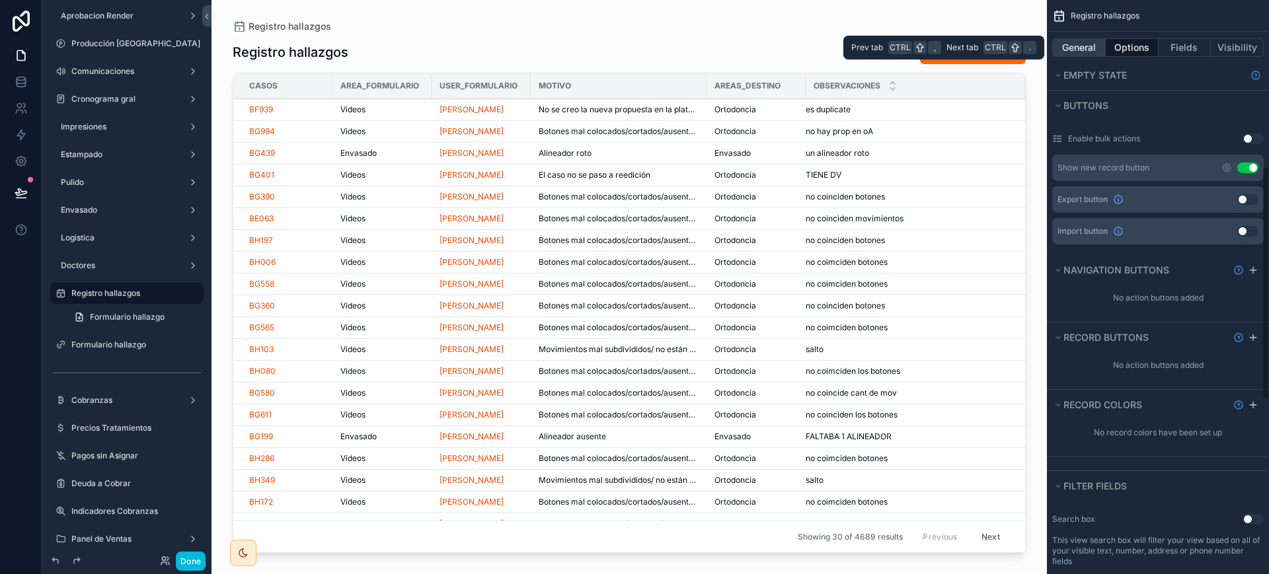
click at [1069, 42] on button "General" at bounding box center [1079, 47] width 54 height 19
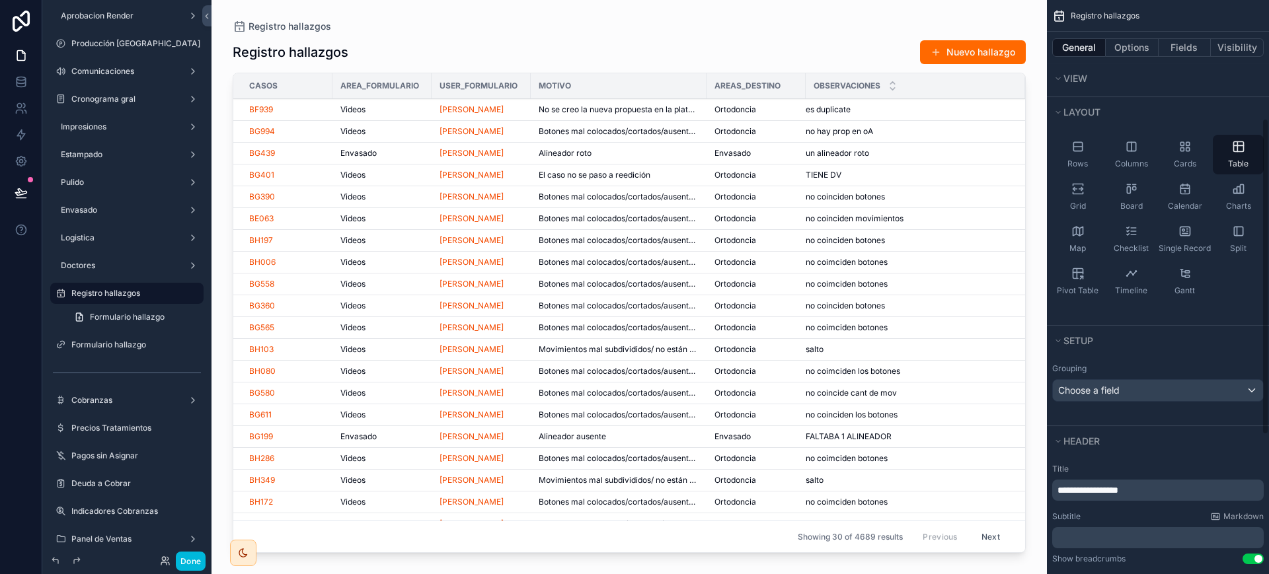
scroll to position [0, 0]
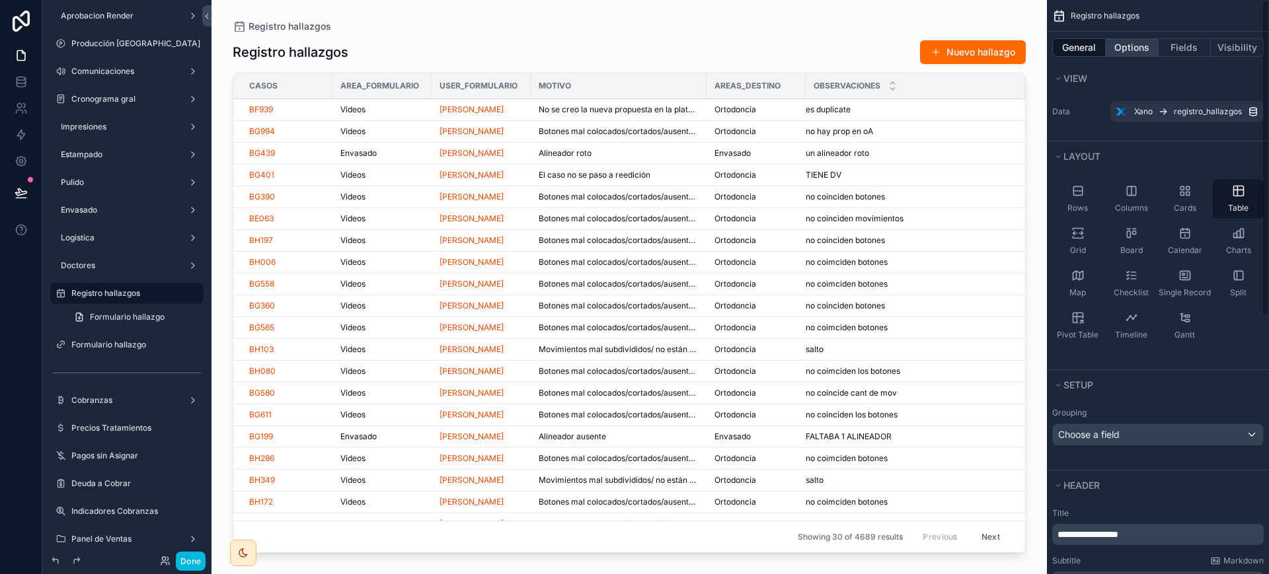
click at [1139, 40] on button "Options" at bounding box center [1132, 47] width 53 height 19
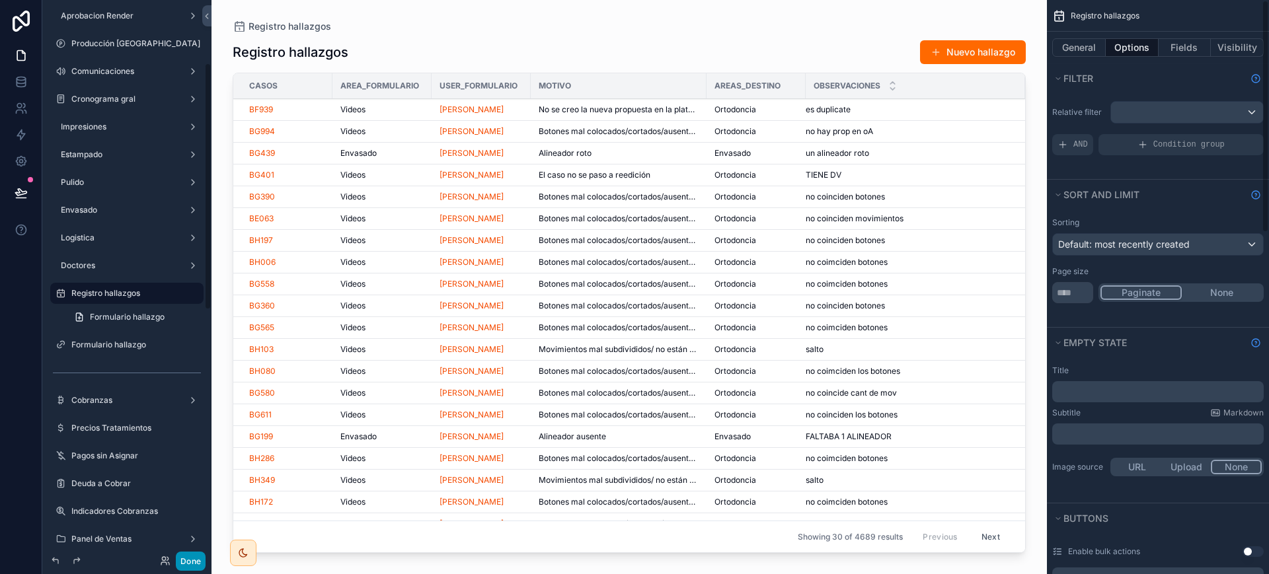
click at [193, 565] on button "Done" at bounding box center [191, 561] width 30 height 19
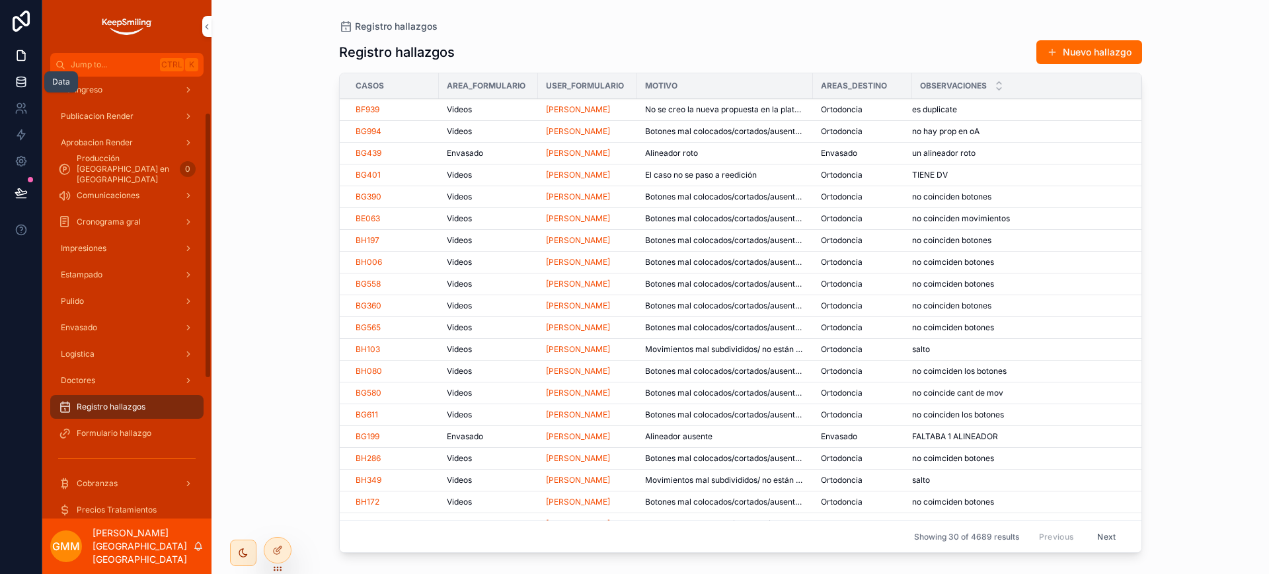
click at [24, 87] on icon at bounding box center [21, 84] width 9 height 5
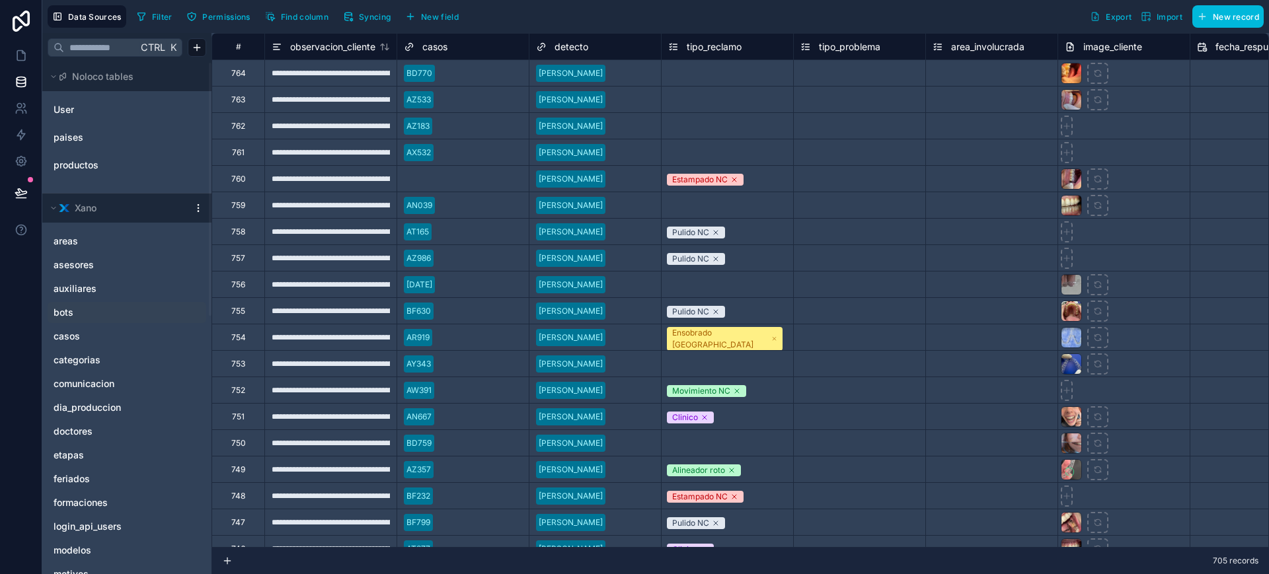
scroll to position [165, 0]
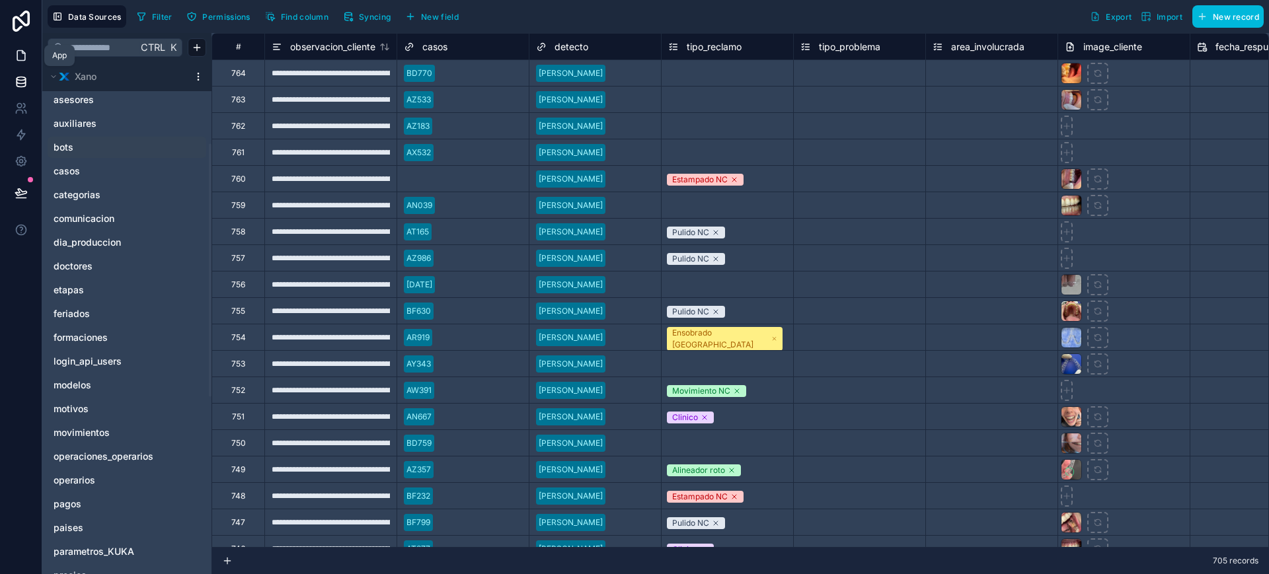
click at [27, 60] on icon at bounding box center [21, 55] width 13 height 13
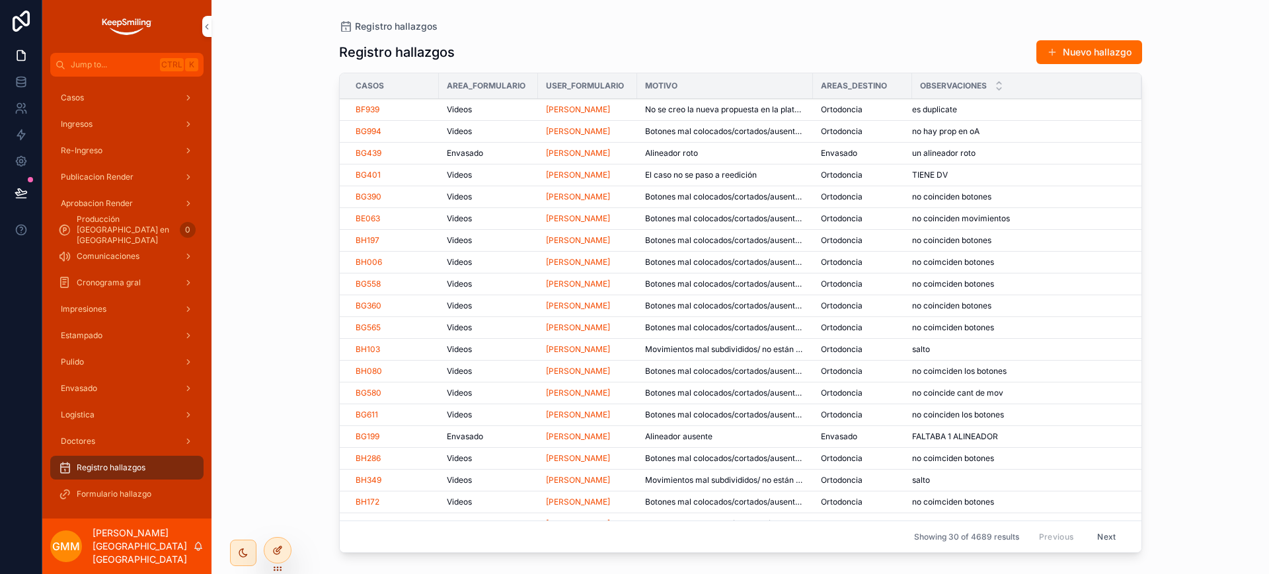
click at [288, 550] on div at bounding box center [277, 550] width 26 height 25
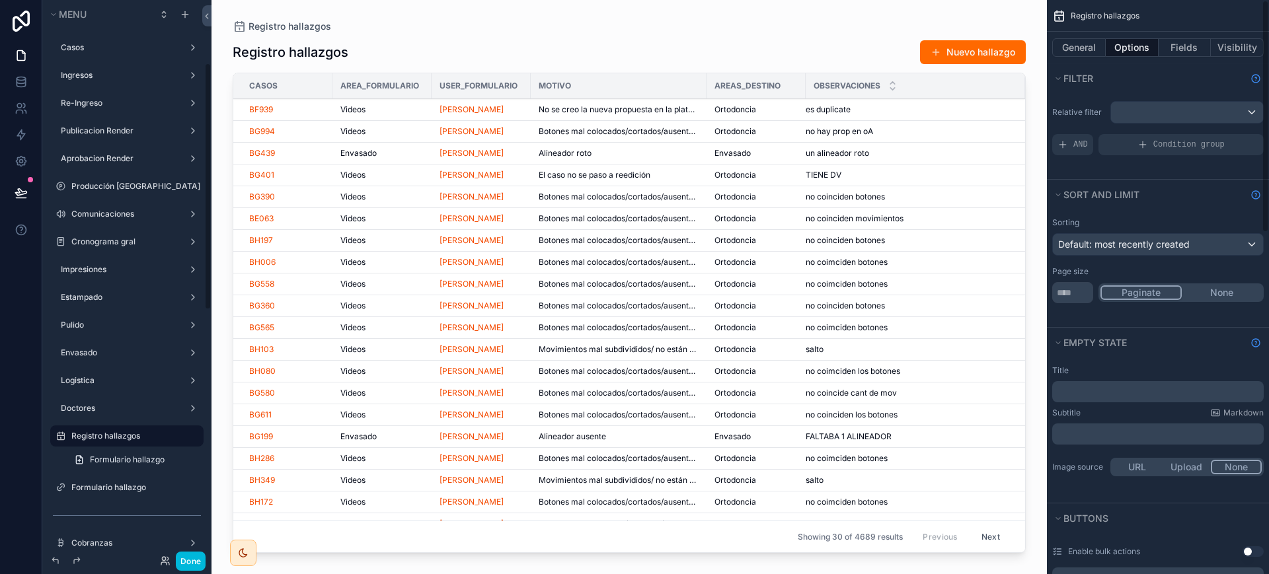
scroll to position [143, 0]
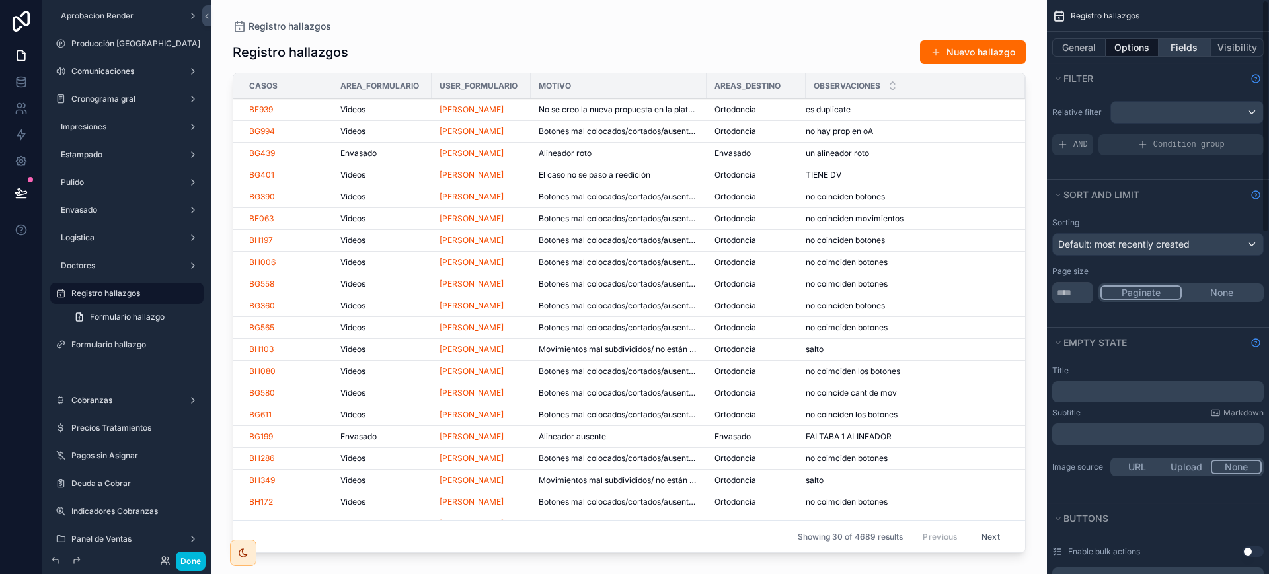
click at [1203, 50] on button "Fields" at bounding box center [1185, 47] width 53 height 19
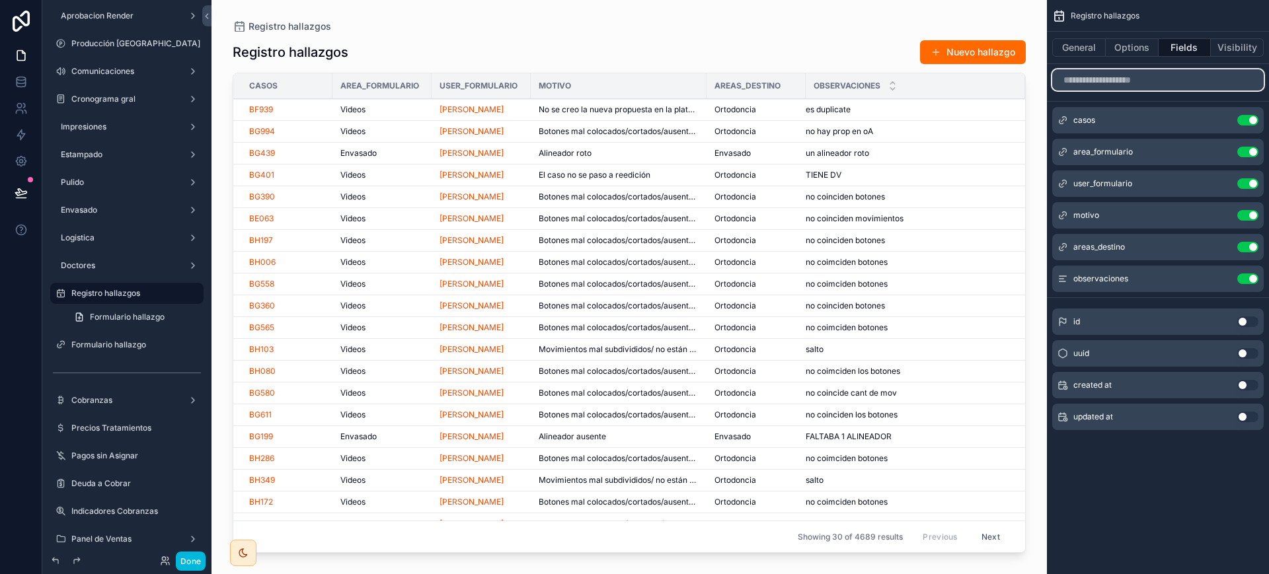
click at [1159, 81] on input "scrollable content" at bounding box center [1157, 79] width 211 height 21
click at [1143, 54] on button "Options" at bounding box center [1132, 47] width 53 height 19
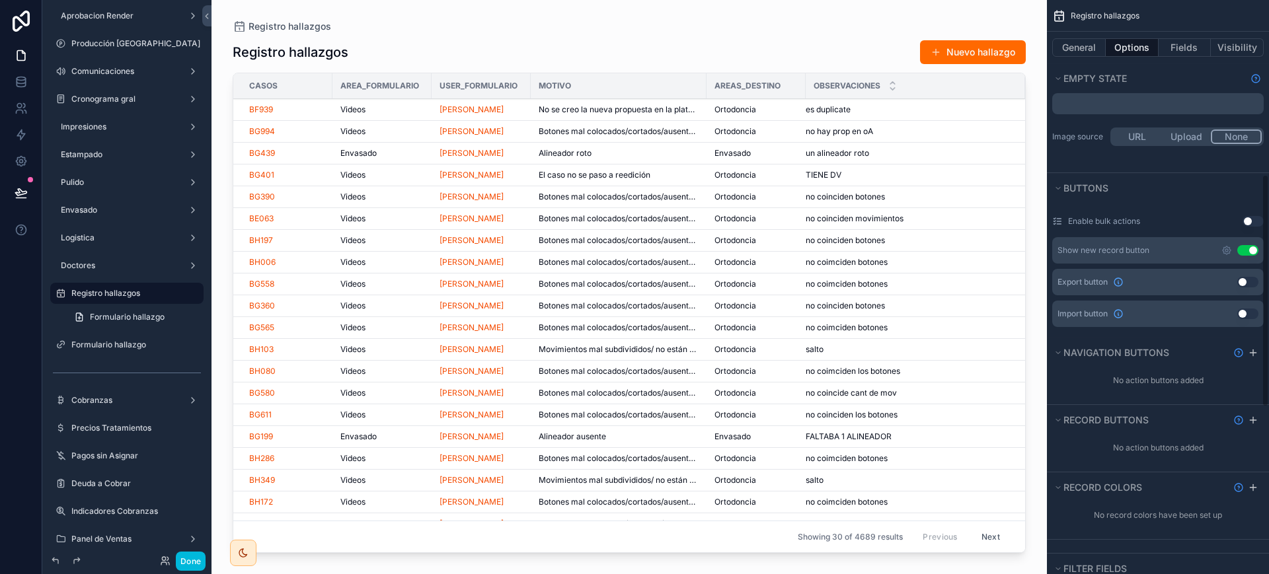
scroll to position [661, 0]
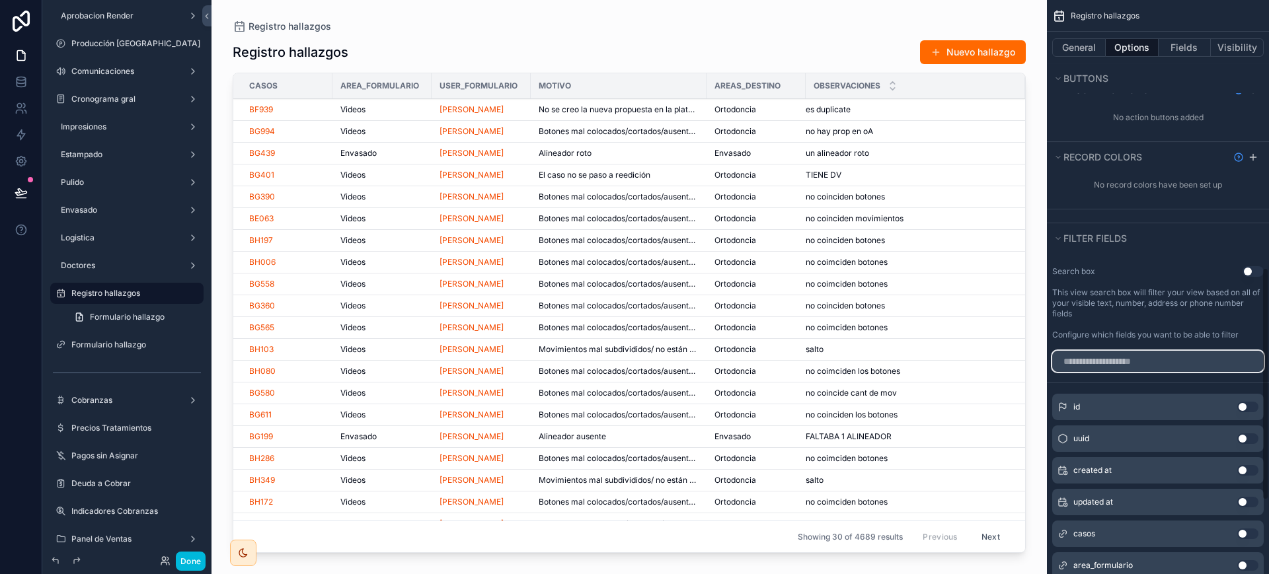
click at [1159, 359] on input "scrollable content" at bounding box center [1157, 361] width 211 height 21
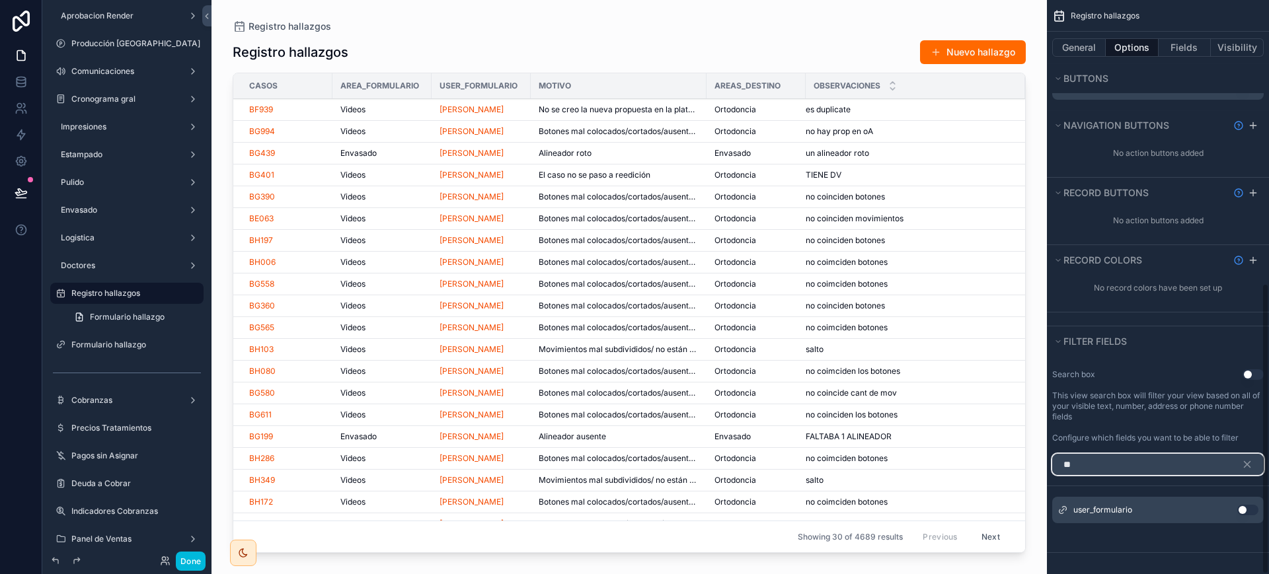
scroll to position [558, 0]
type input "****"
click at [1256, 510] on button "Use setting" at bounding box center [1247, 510] width 21 height 11
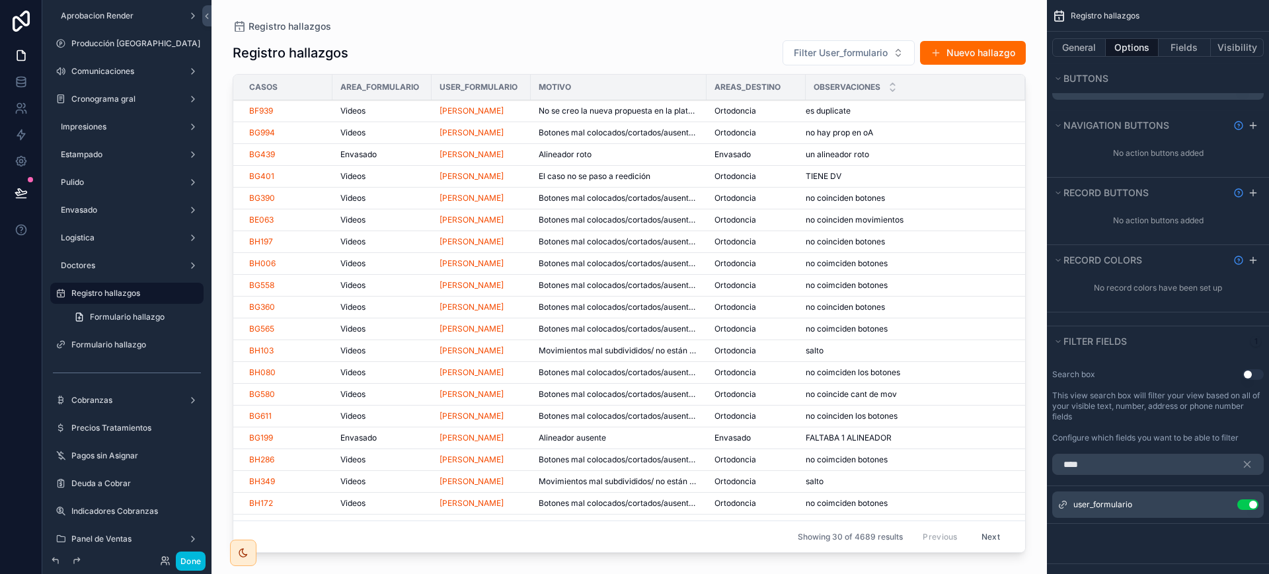
click at [0, 0] on icon "scrollable content" at bounding box center [0, 0] width 0 height 0
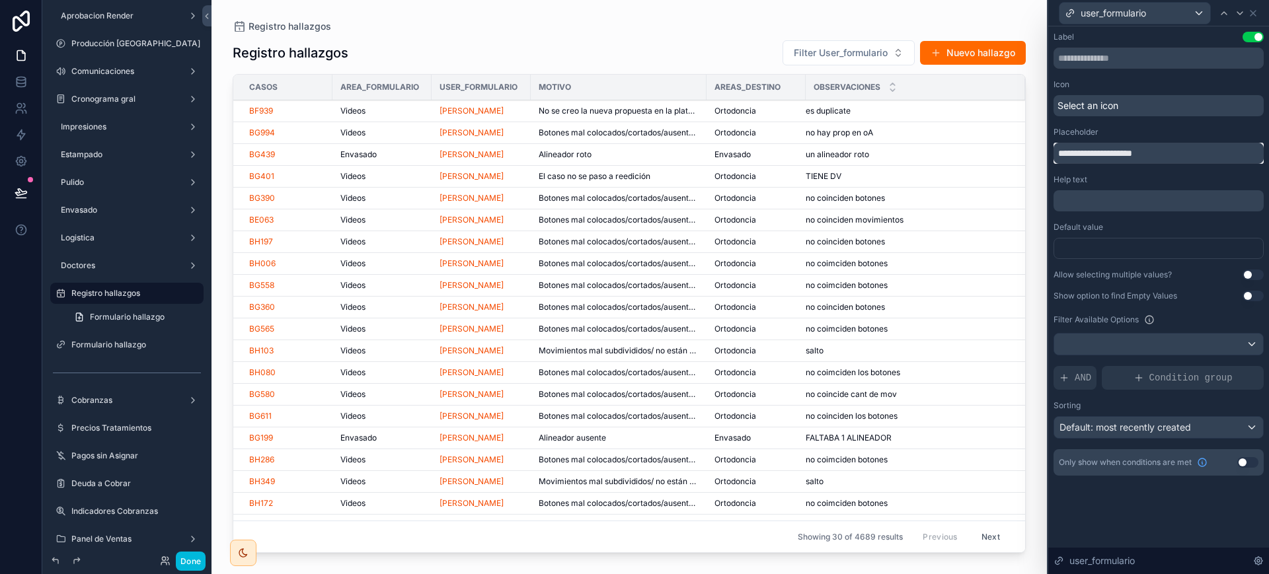
drag, startPoint x: 1163, startPoint y: 157, endPoint x: 967, endPoint y: 157, distance: 195.6
click at [967, 157] on div "**********" at bounding box center [634, 287] width 1269 height 574
type input "****"
click at [1252, 13] on icon at bounding box center [1252, 13] width 5 height 5
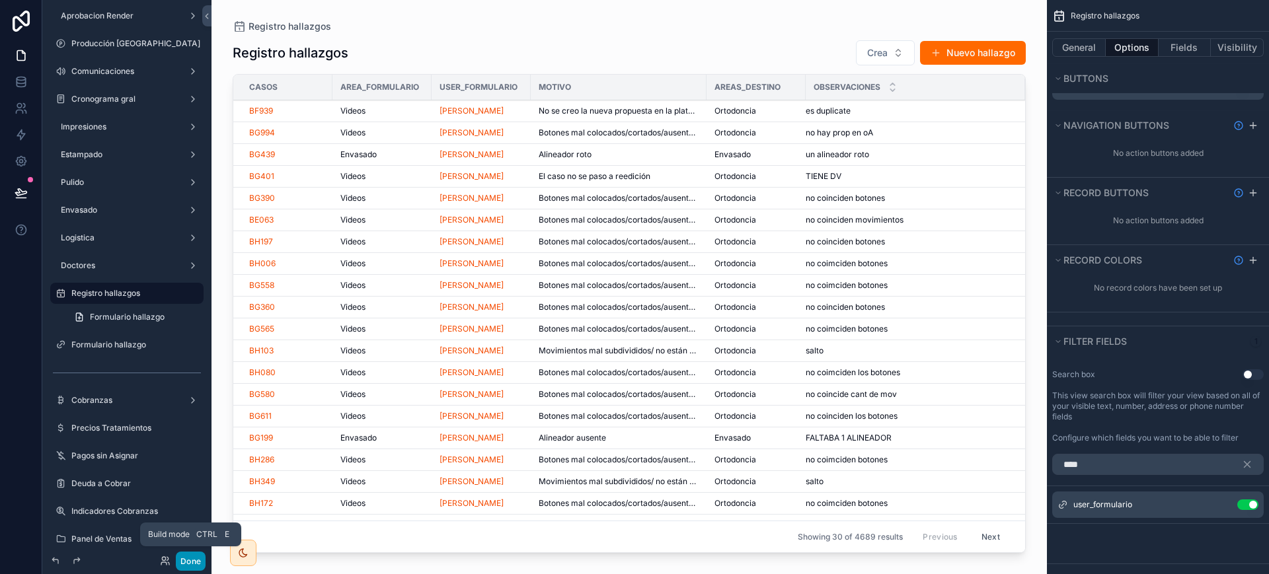
click at [190, 562] on button "Done" at bounding box center [191, 561] width 30 height 19
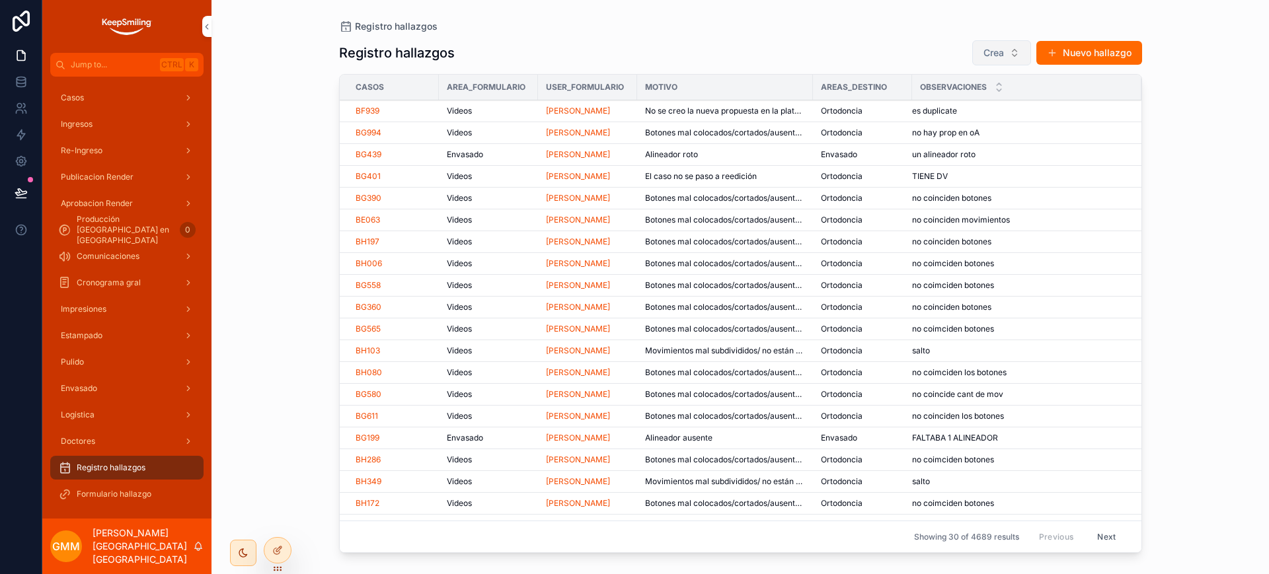
click at [1002, 51] on span "Crea" at bounding box center [993, 52] width 20 height 13
click at [977, 87] on input "scrollable content" at bounding box center [1009, 81] width 157 height 24
type input "*****"
click at [993, 100] on div "Tania Paredes" at bounding box center [1002, 106] width 184 height 21
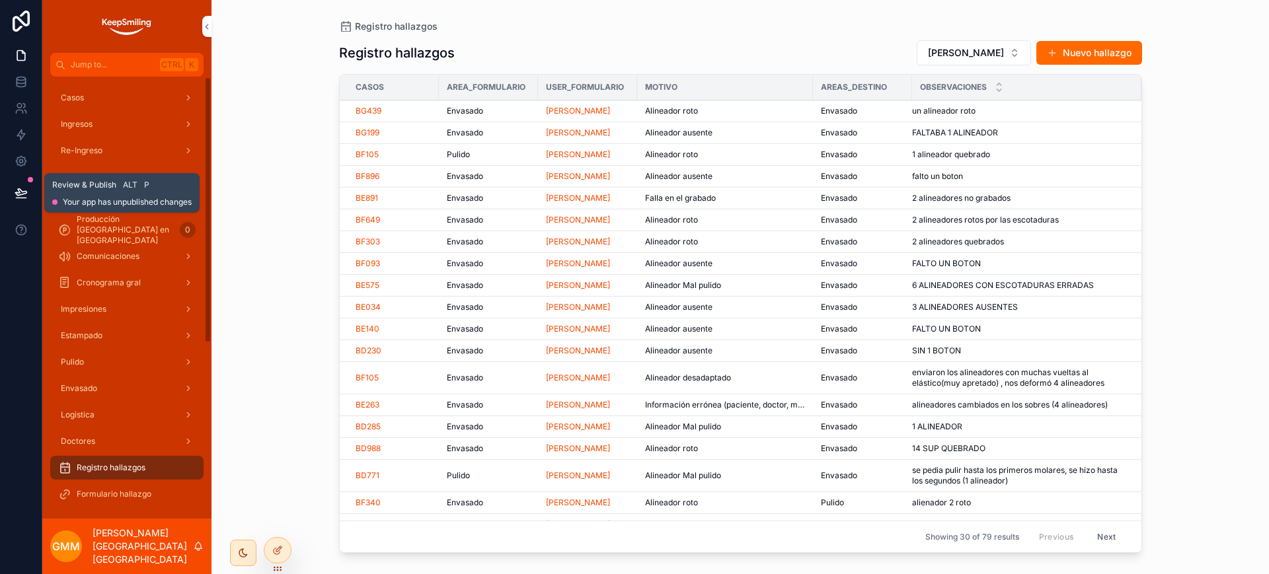
click at [27, 192] on icon at bounding box center [21, 192] width 13 height 13
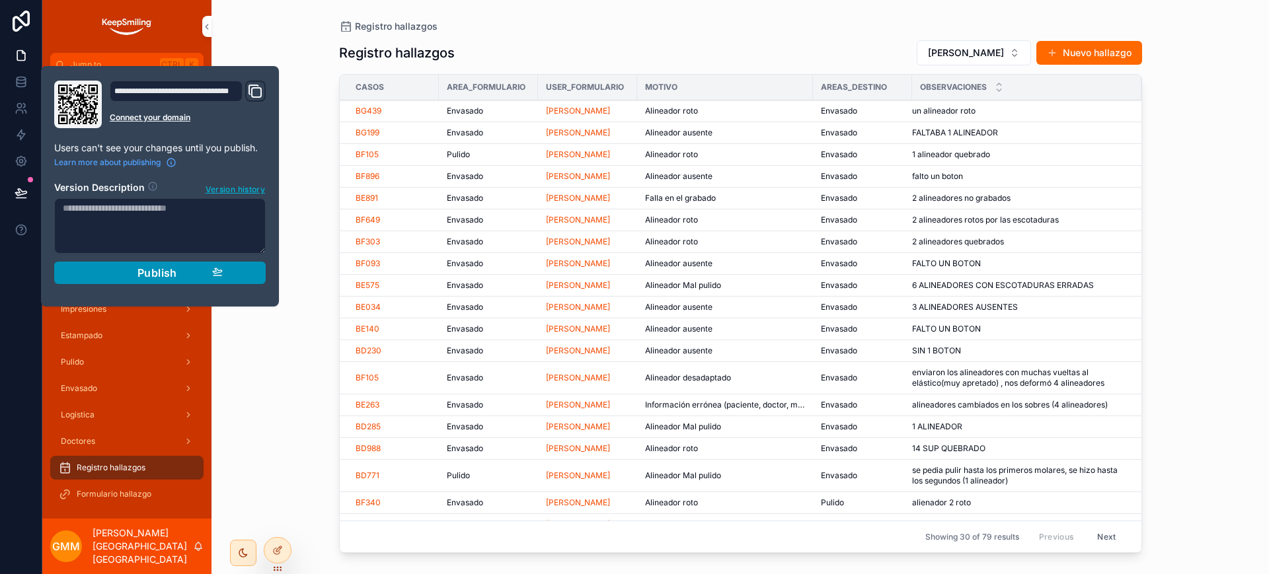
click at [160, 277] on span "Publish" at bounding box center [157, 272] width 40 height 13
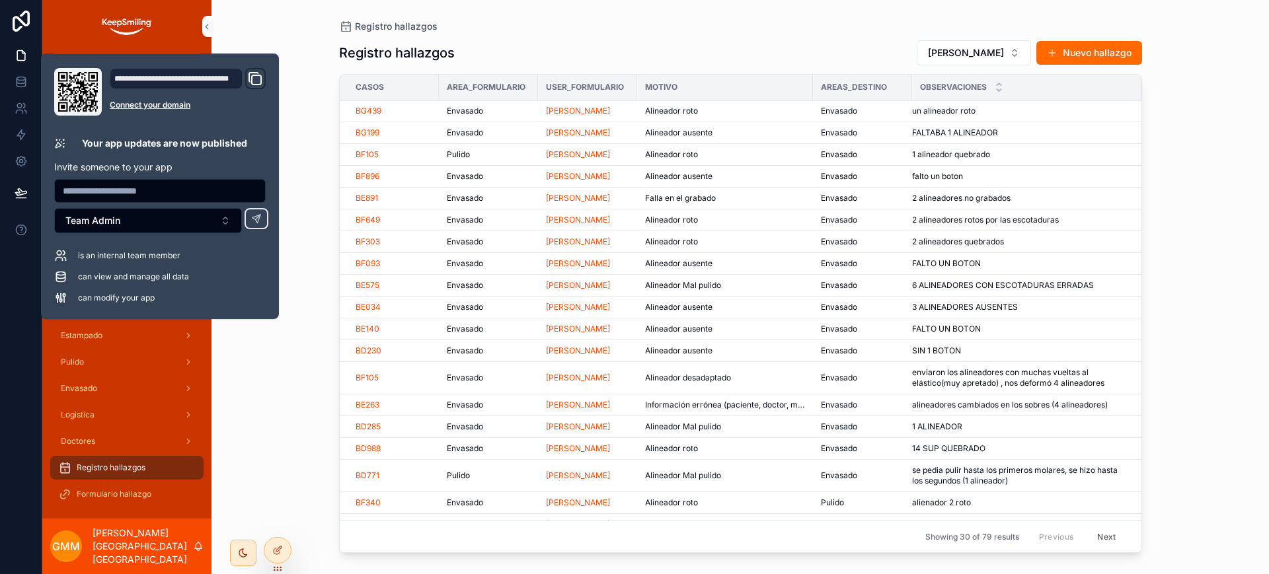
click at [1213, 166] on div "Registro hallazgos Registro hallazgos Tania Paredes Nuevo hallazgo Casos Area_f…" at bounding box center [739, 287] width 1057 height 574
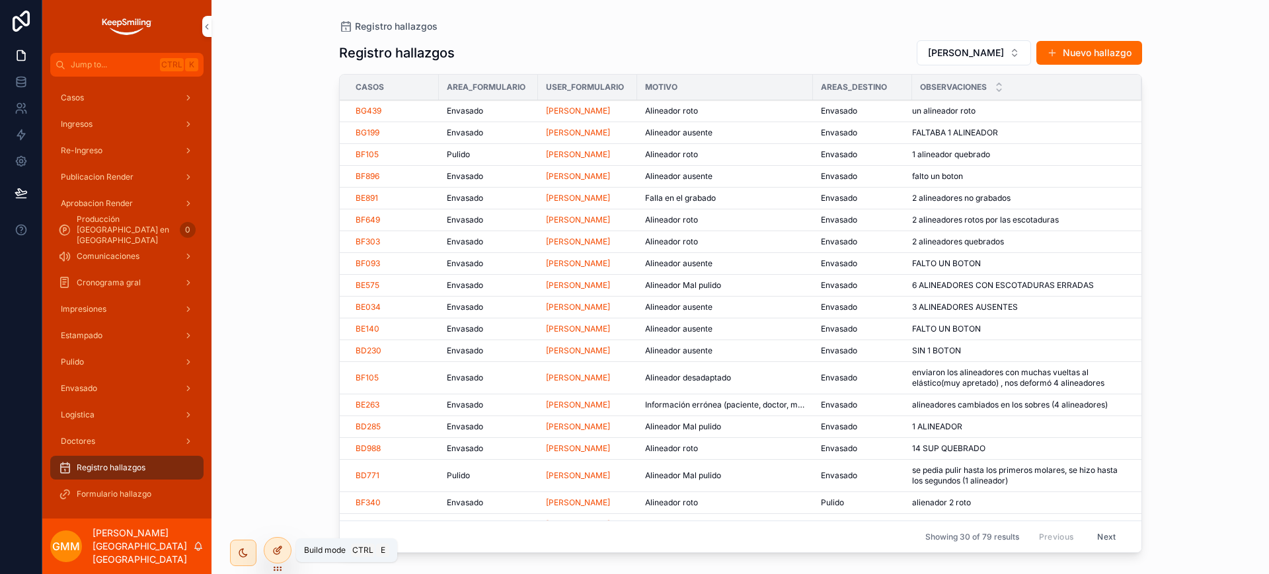
click at [271, 556] on div at bounding box center [277, 550] width 26 height 25
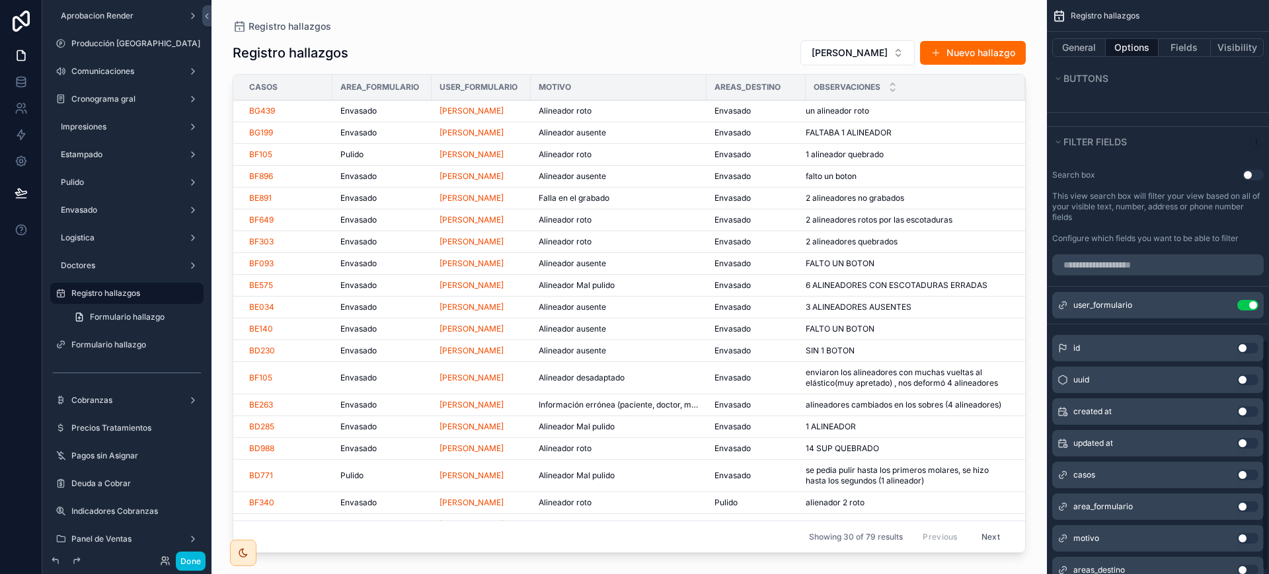
scroll to position [849, 0]
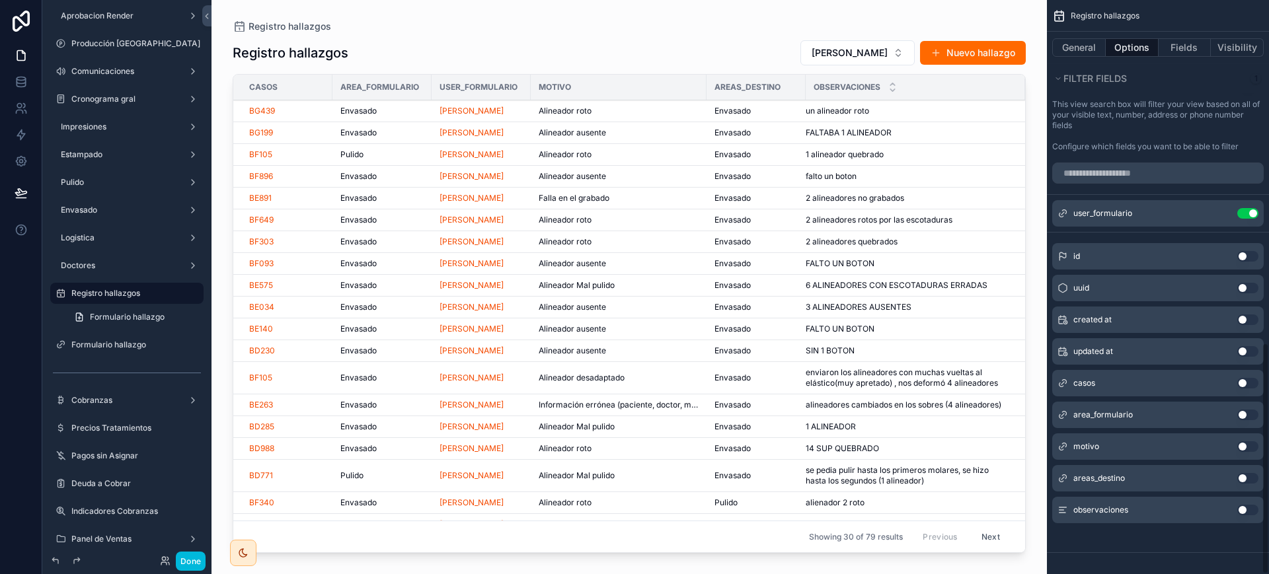
click at [0, 0] on icon "scrollable content" at bounding box center [0, 0] width 0 height 0
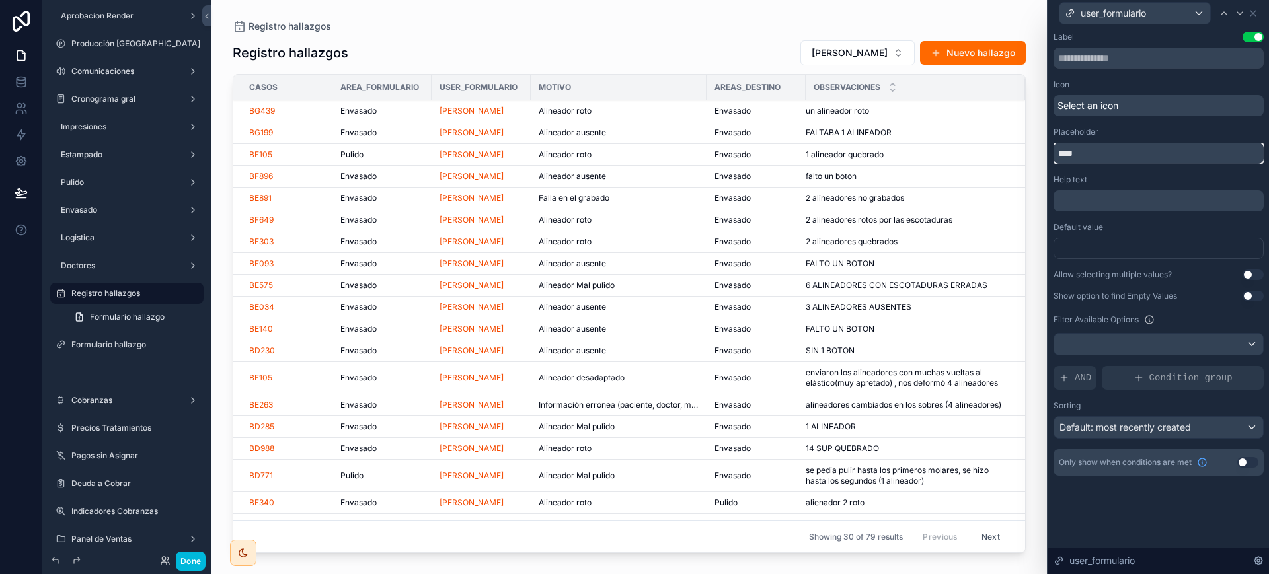
click at [1021, 149] on div "user_formulario Label Use setting Icon Select an icon Placeholder **** Help tex…" at bounding box center [634, 287] width 1269 height 574
type input "*******"
click at [1259, 13] on div "user_formulario" at bounding box center [1158, 13] width 210 height 26
click at [1249, 13] on icon at bounding box center [1253, 13] width 11 height 11
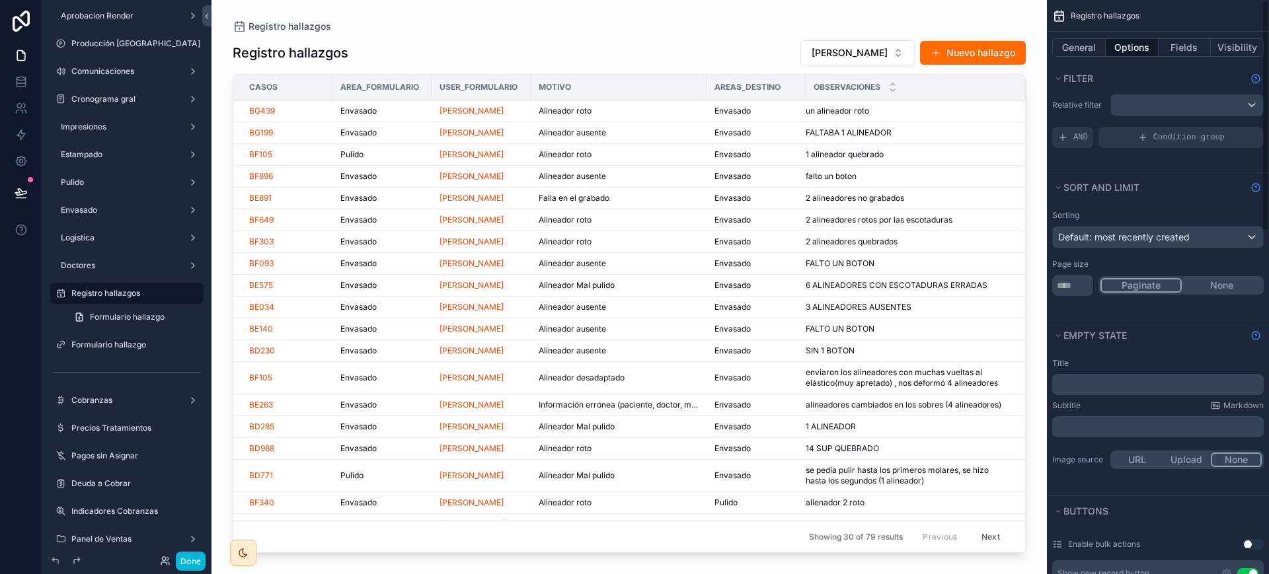
scroll to position [0, 0]
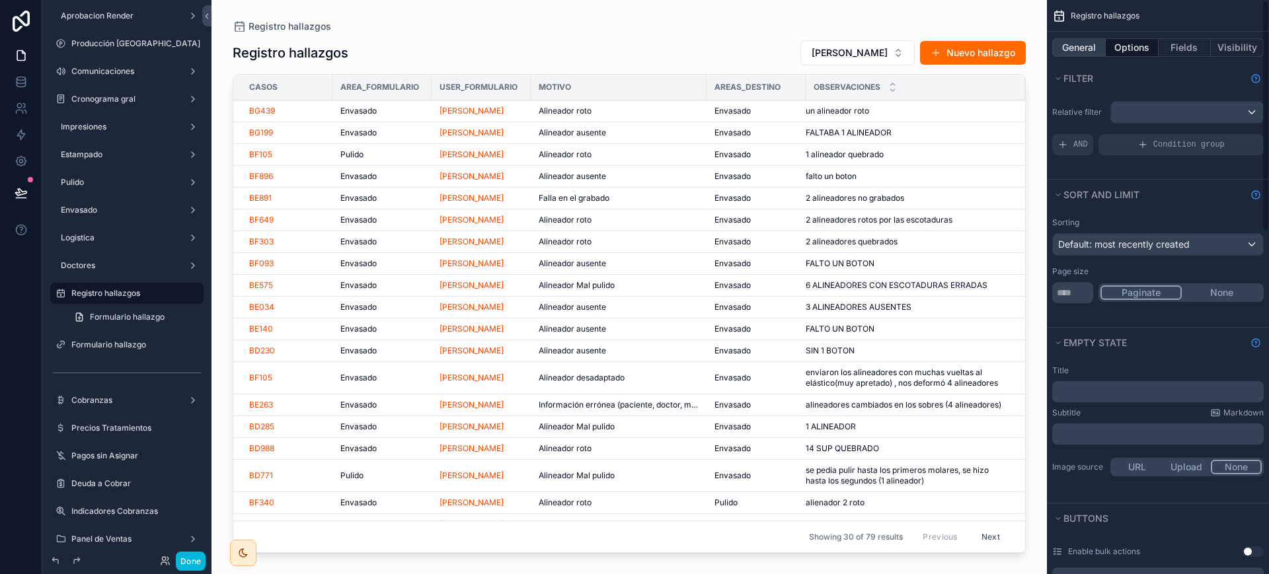
click at [1087, 54] on button "General" at bounding box center [1079, 47] width 54 height 19
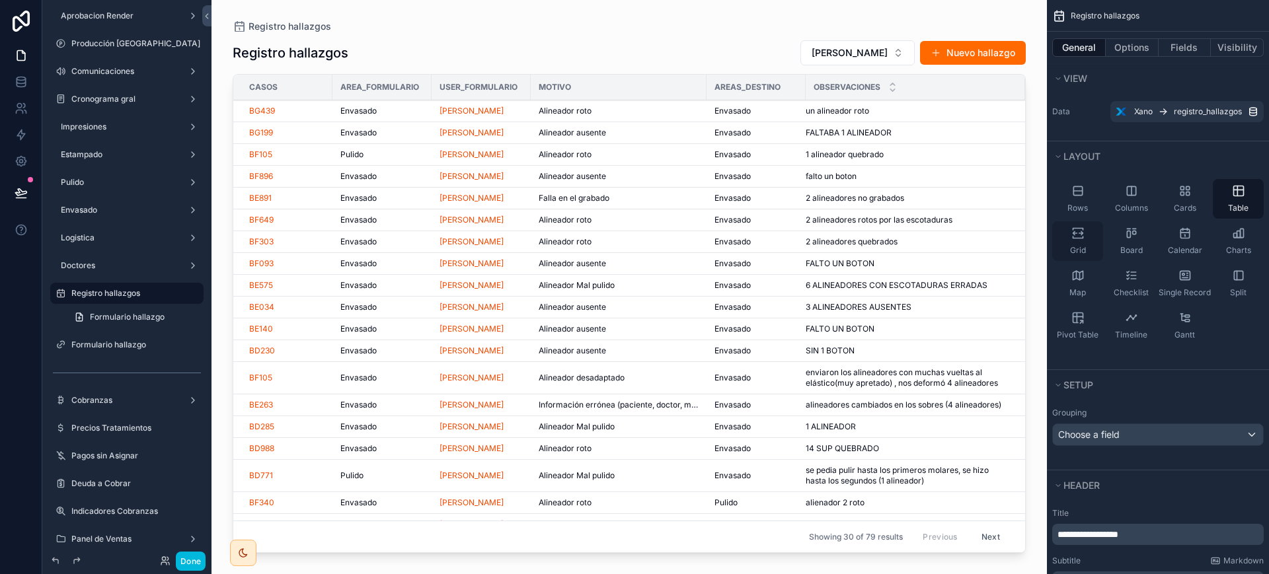
click at [1086, 242] on div "Grid" at bounding box center [1077, 241] width 51 height 40
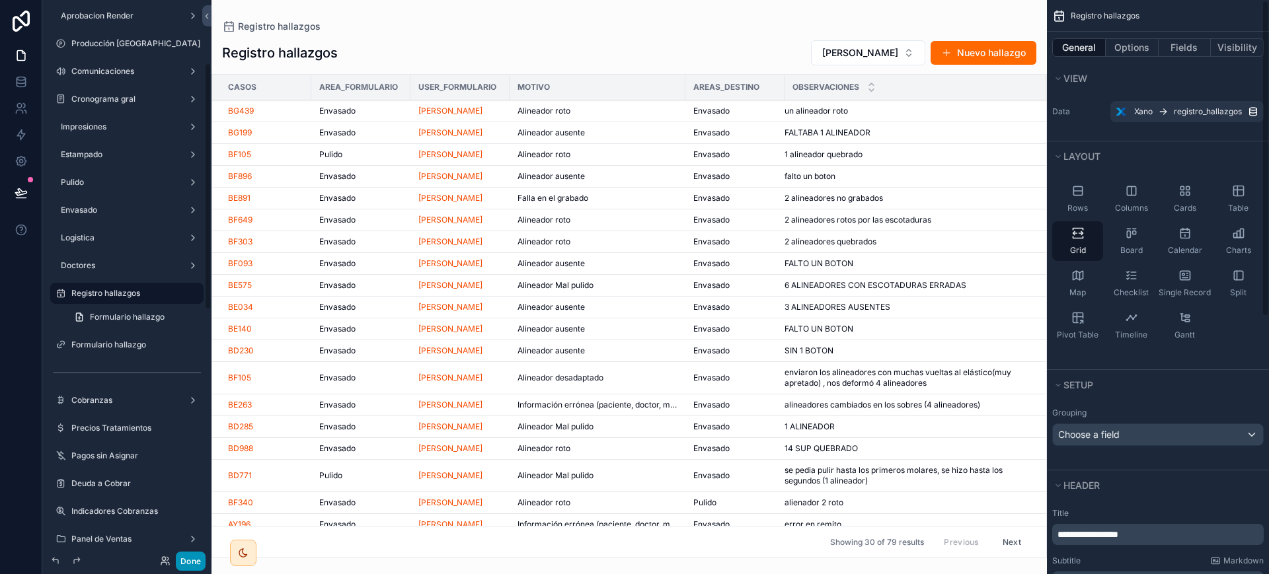
click at [192, 562] on button "Done" at bounding box center [191, 561] width 30 height 19
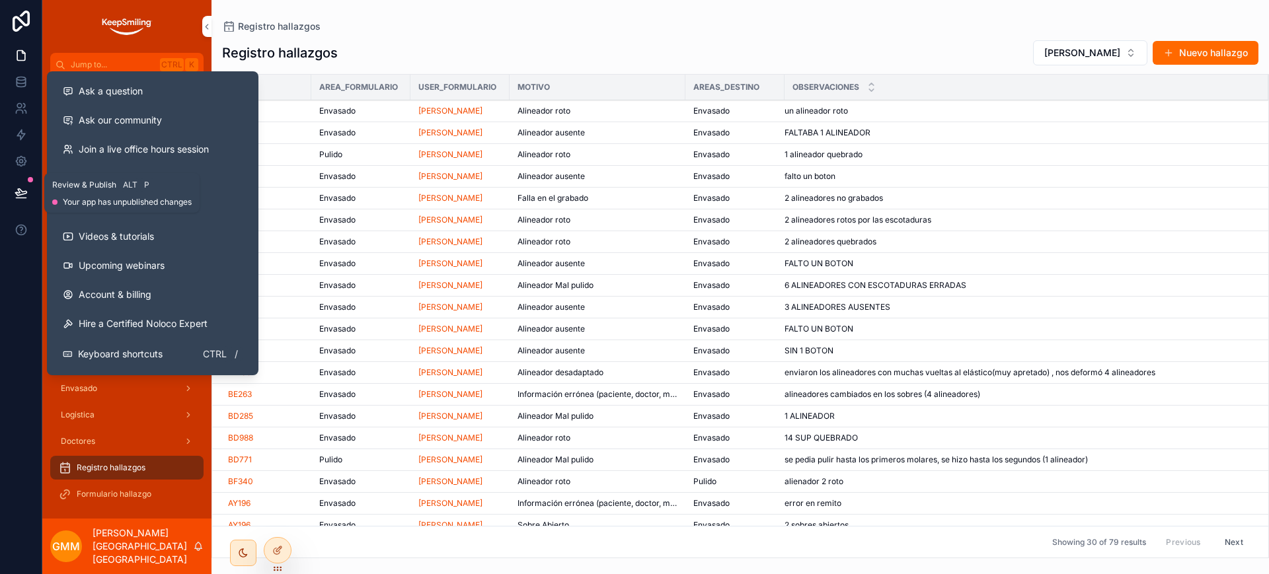
click at [19, 192] on icon at bounding box center [20, 192] width 11 height 7
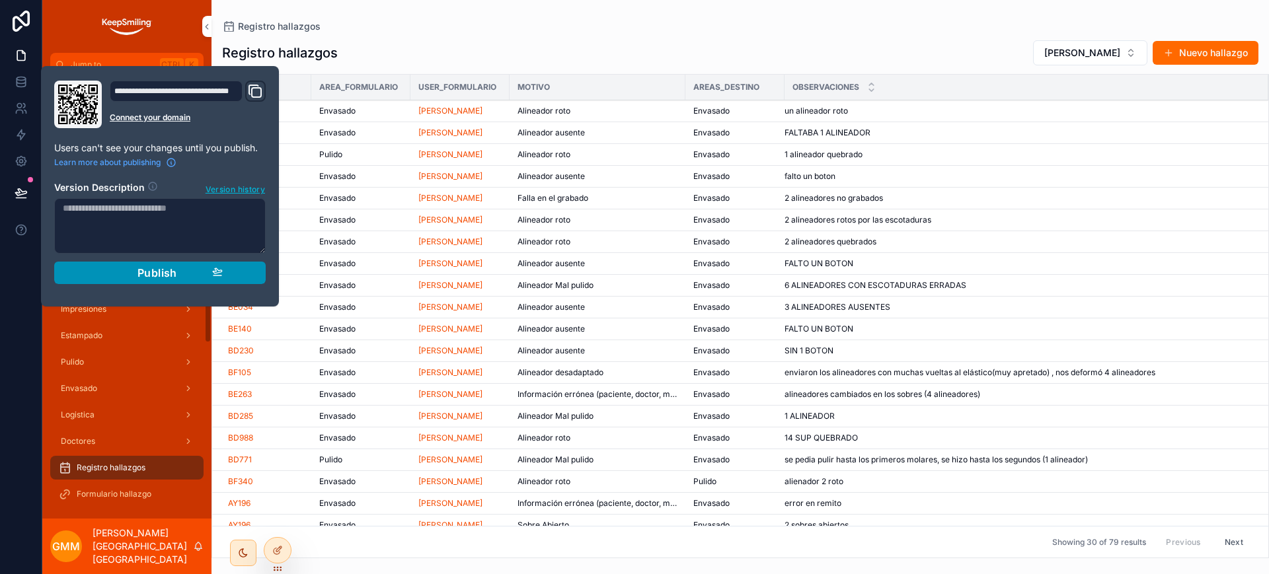
click at [118, 281] on button "Publish" at bounding box center [159, 273] width 211 height 22
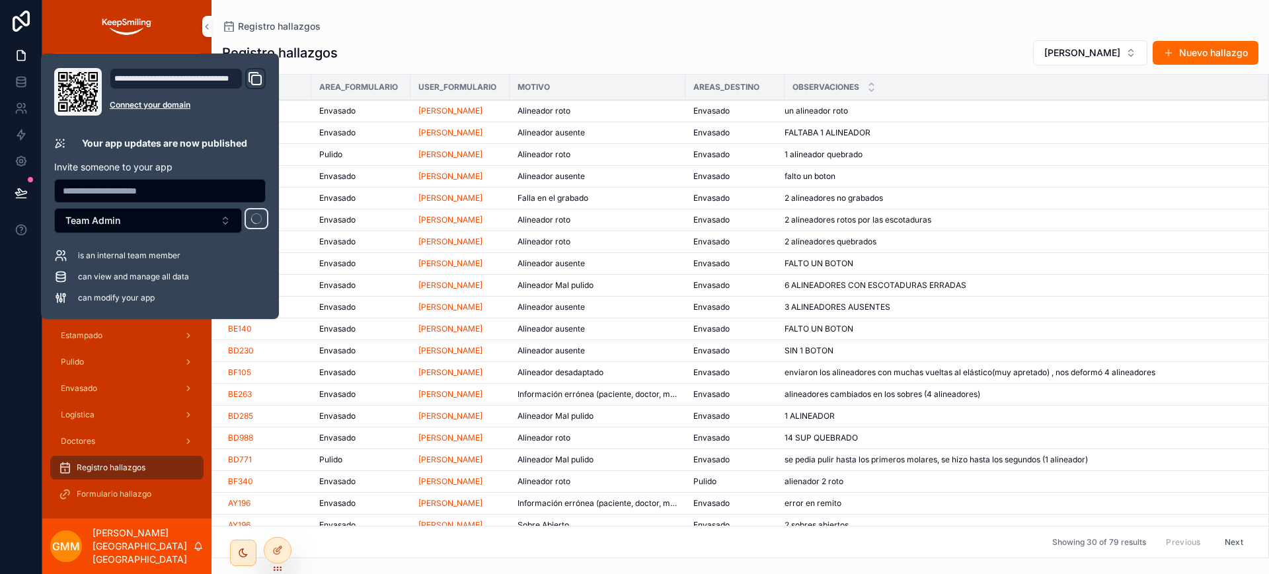
click at [697, 28] on div "Registro hallazgos" at bounding box center [740, 26] width 1036 height 11
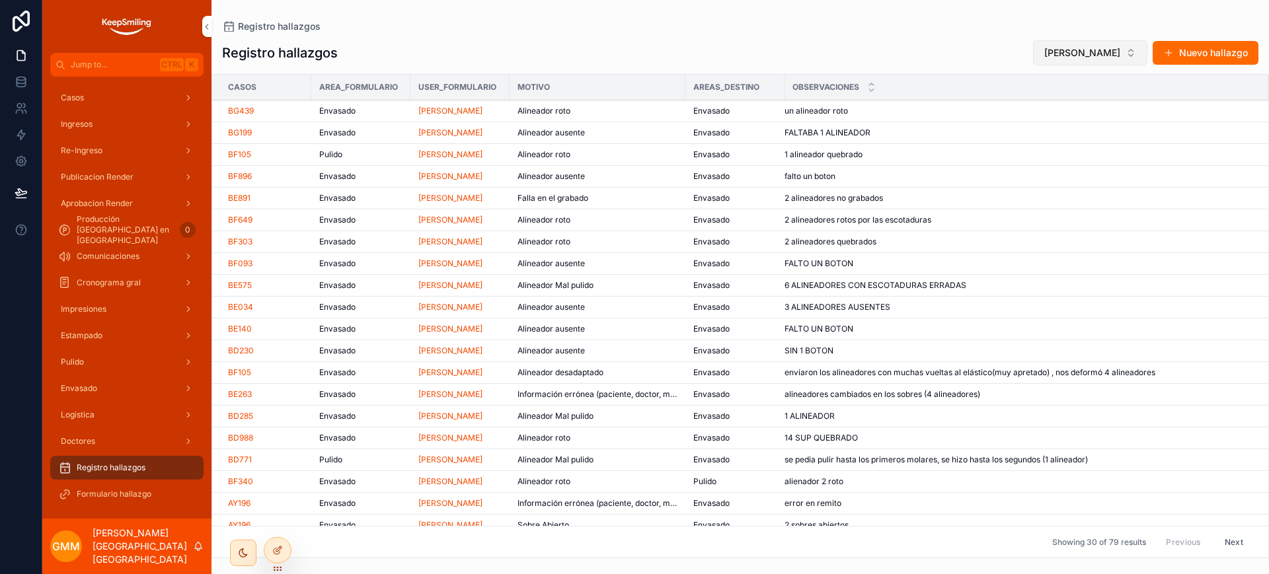
click at [1116, 57] on span "Tania Paredes" at bounding box center [1082, 52] width 76 height 13
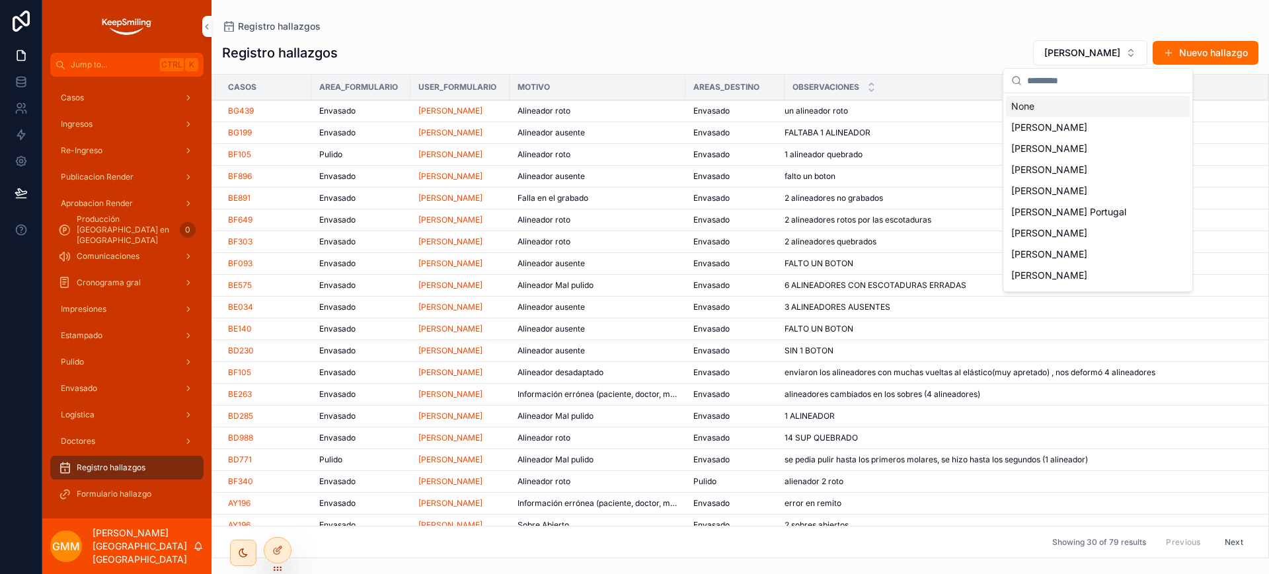
click at [1104, 104] on div "None" at bounding box center [1098, 106] width 184 height 21
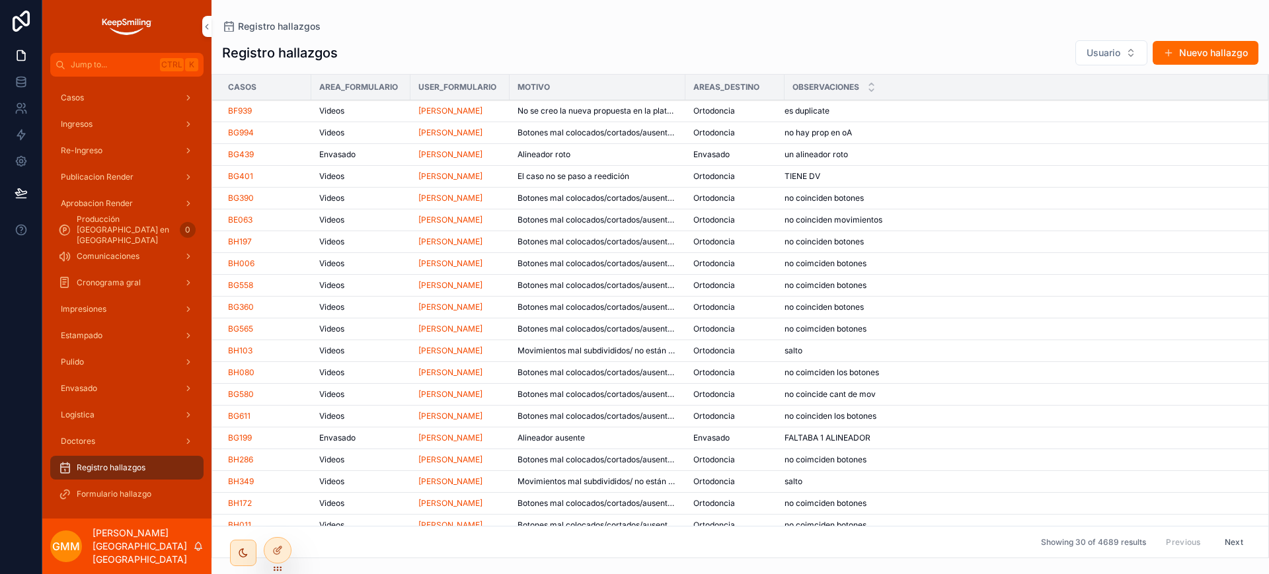
click at [940, 40] on div "Registro hallazgos Usuario Nuevo hallazgo" at bounding box center [740, 53] width 1036 height 26
click at [1099, 59] on button "Usuario" at bounding box center [1111, 52] width 72 height 25
type input "***"
click at [1016, 46] on div "Registro hallazgos Usuario Nuevo hallazgo" at bounding box center [740, 53] width 1036 height 26
click at [116, 93] on div "Casos" at bounding box center [126, 97] width 137 height 21
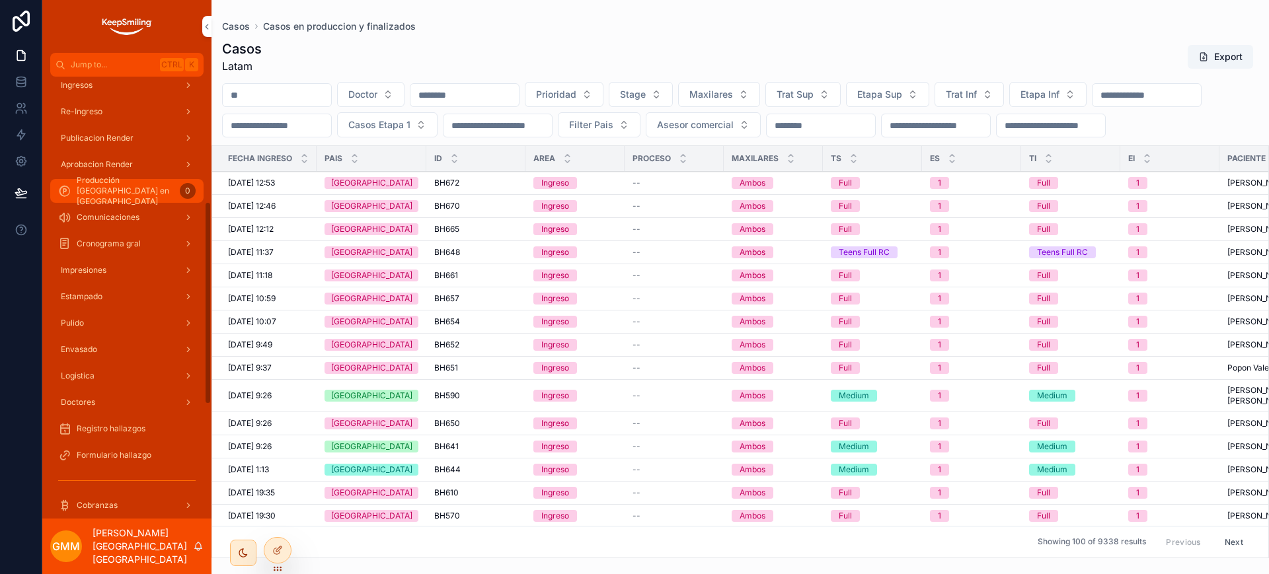
scroll to position [413, 0]
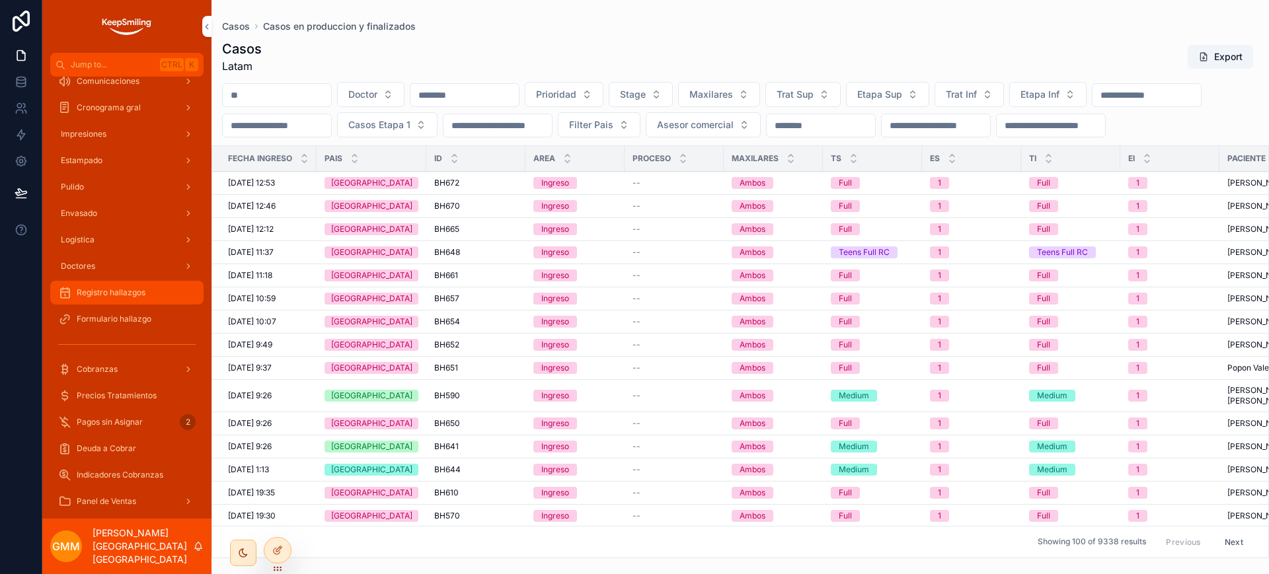
click at [120, 290] on span "Registro hallazgos" at bounding box center [111, 292] width 69 height 11
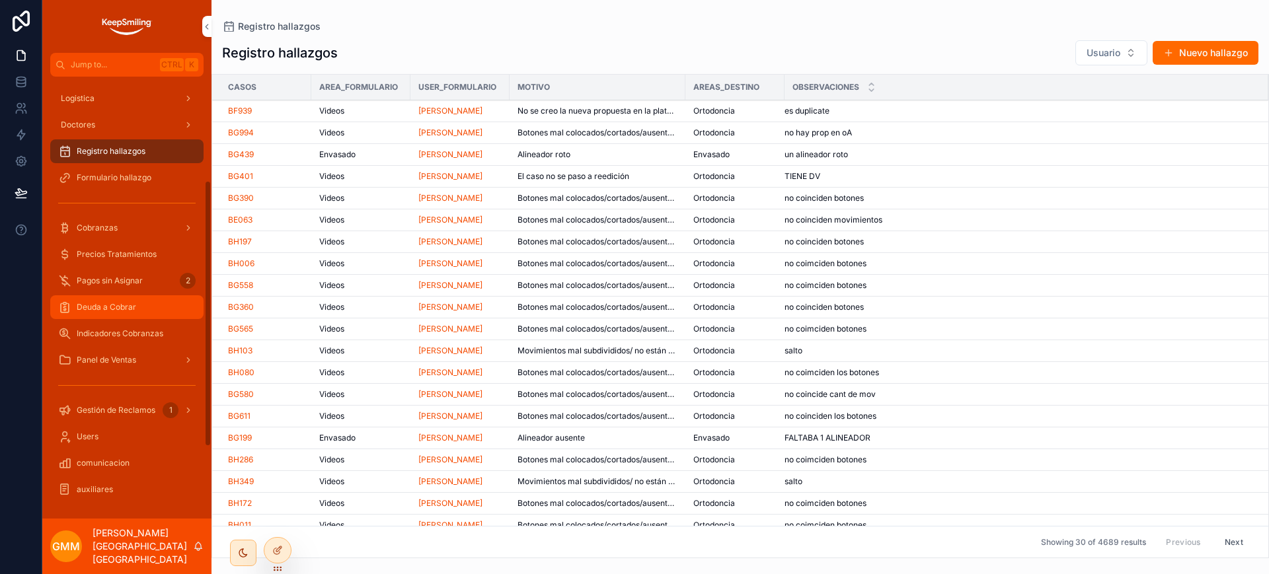
scroll to position [175, 0]
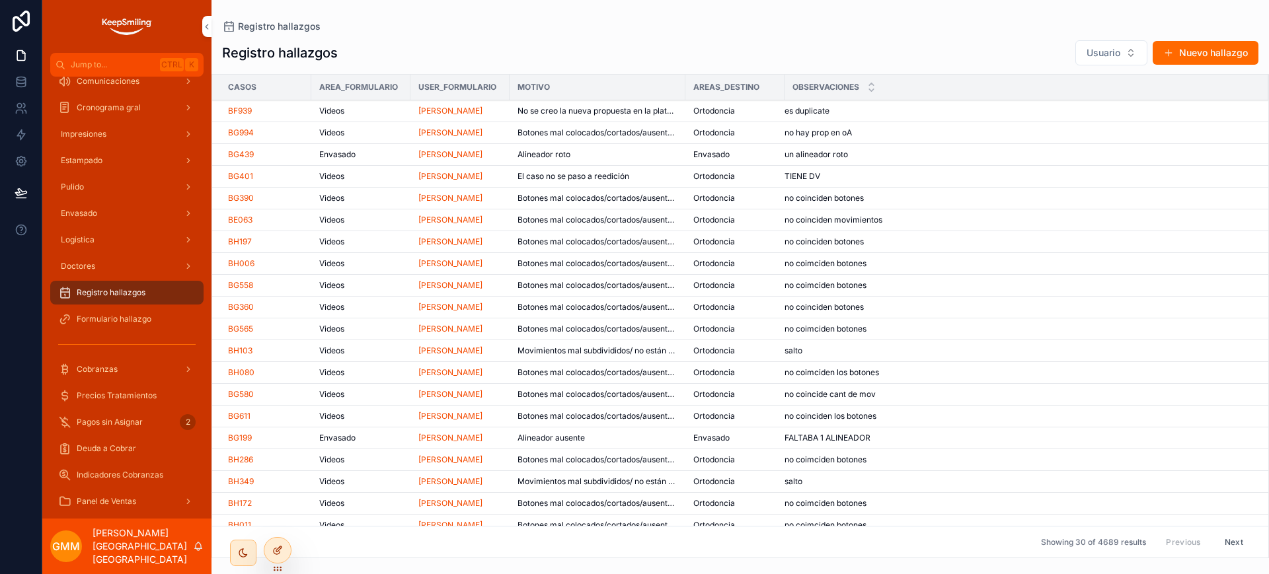
click at [271, 547] on div at bounding box center [277, 550] width 26 height 25
click at [1210, 54] on button "Nuevo hallazgo" at bounding box center [1206, 53] width 106 height 24
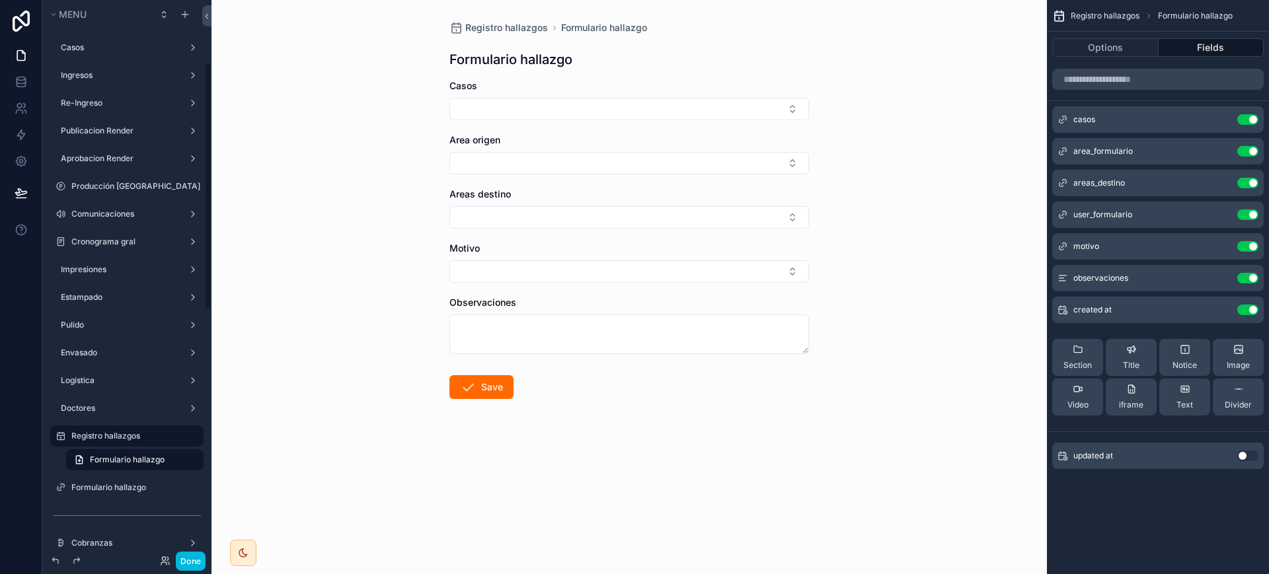
scroll to position [143, 0]
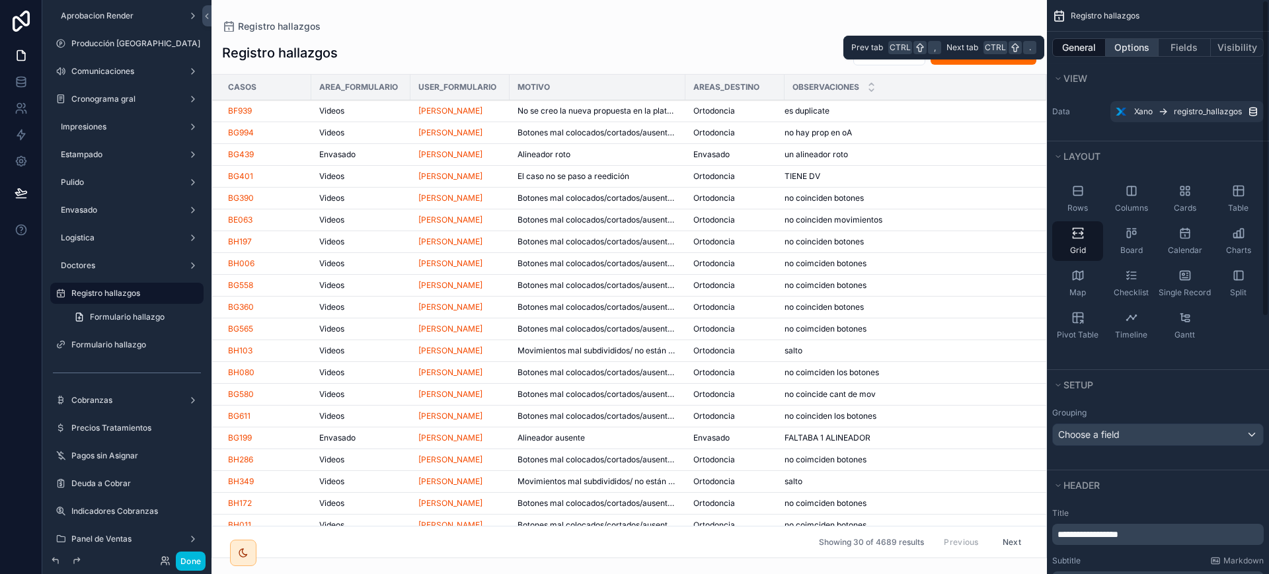
click at [1145, 44] on button "Options" at bounding box center [1132, 47] width 53 height 19
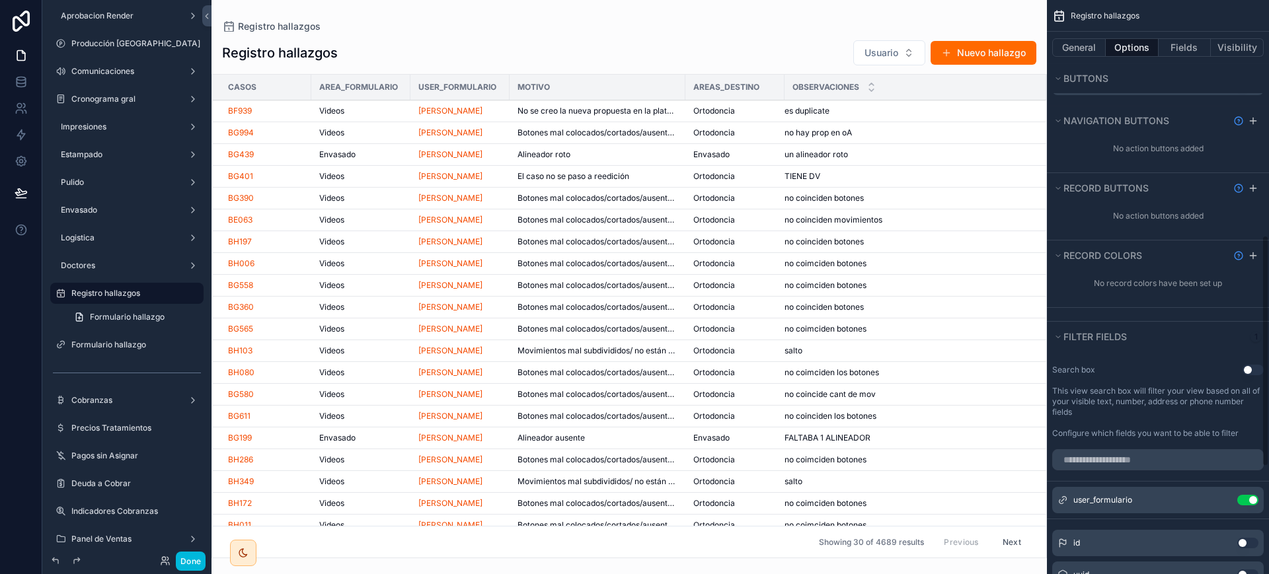
scroll to position [743, 0]
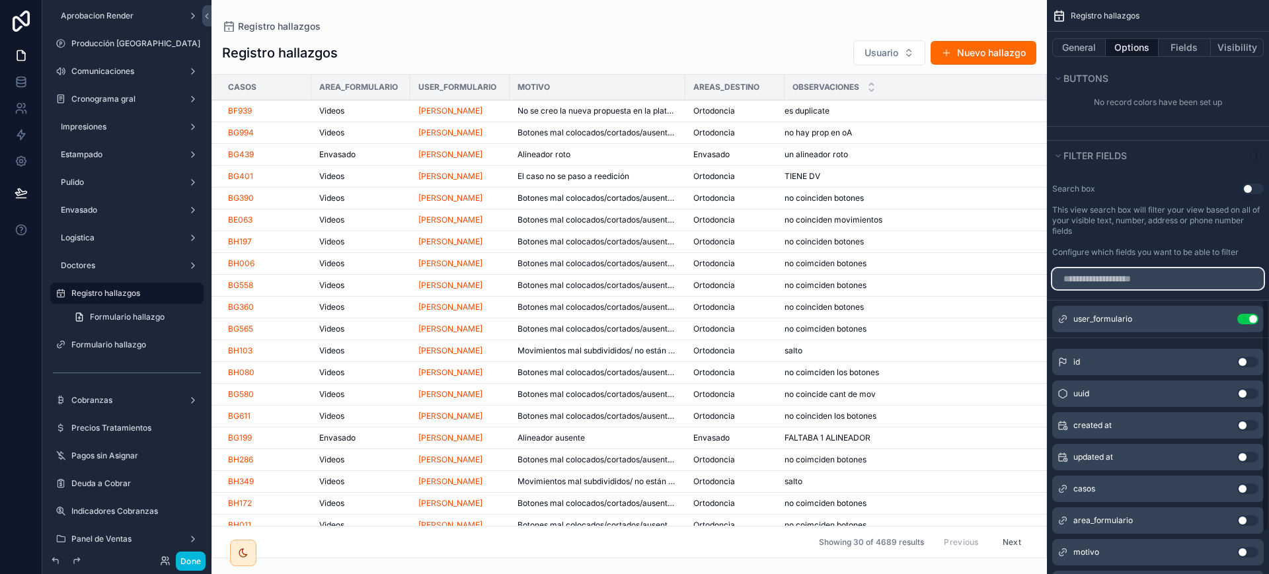
click at [1141, 276] on input "scrollable content" at bounding box center [1157, 278] width 211 height 21
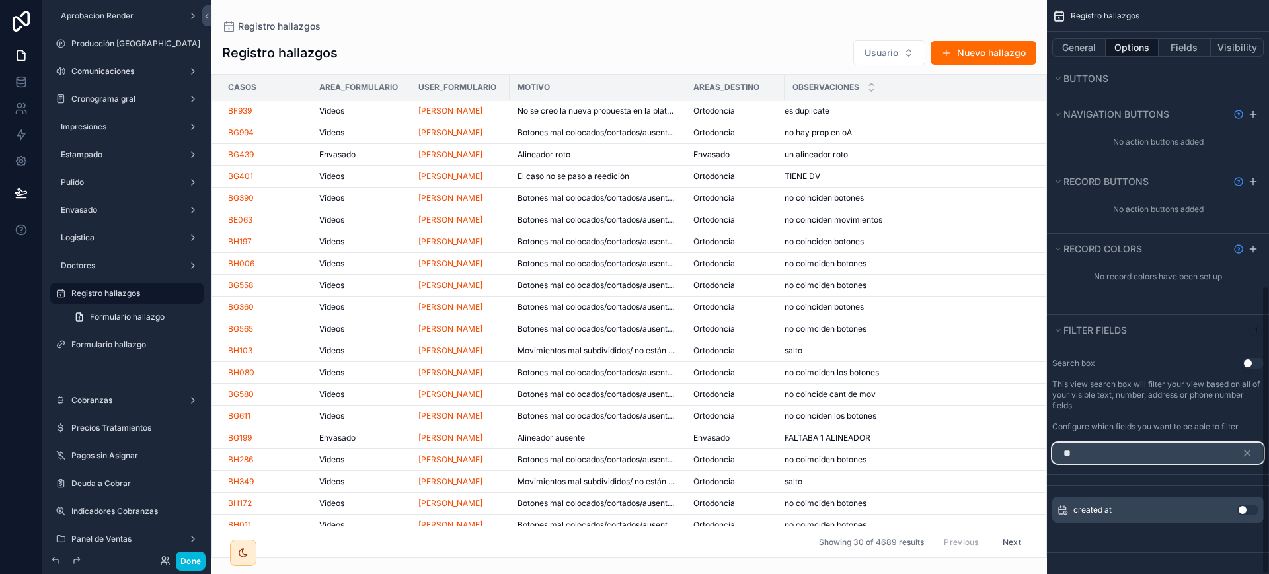
scroll to position [569, 0]
type input "***"
click at [1246, 513] on button "Use setting" at bounding box center [1247, 510] width 21 height 11
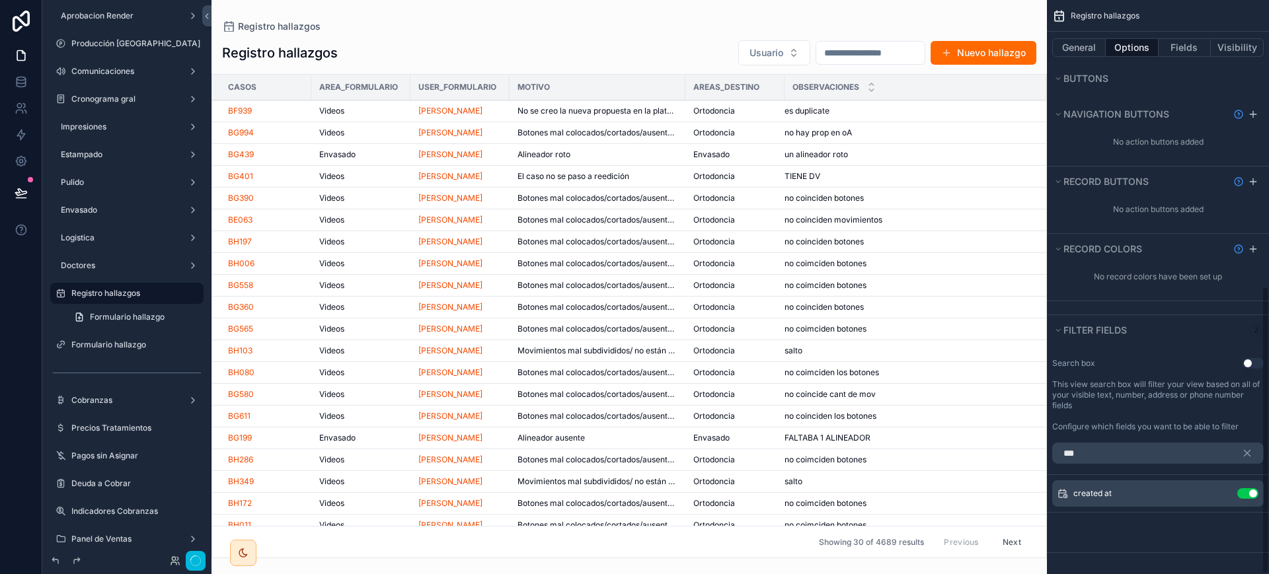
click at [0, 0] on icon "scrollable content" at bounding box center [0, 0] width 0 height 0
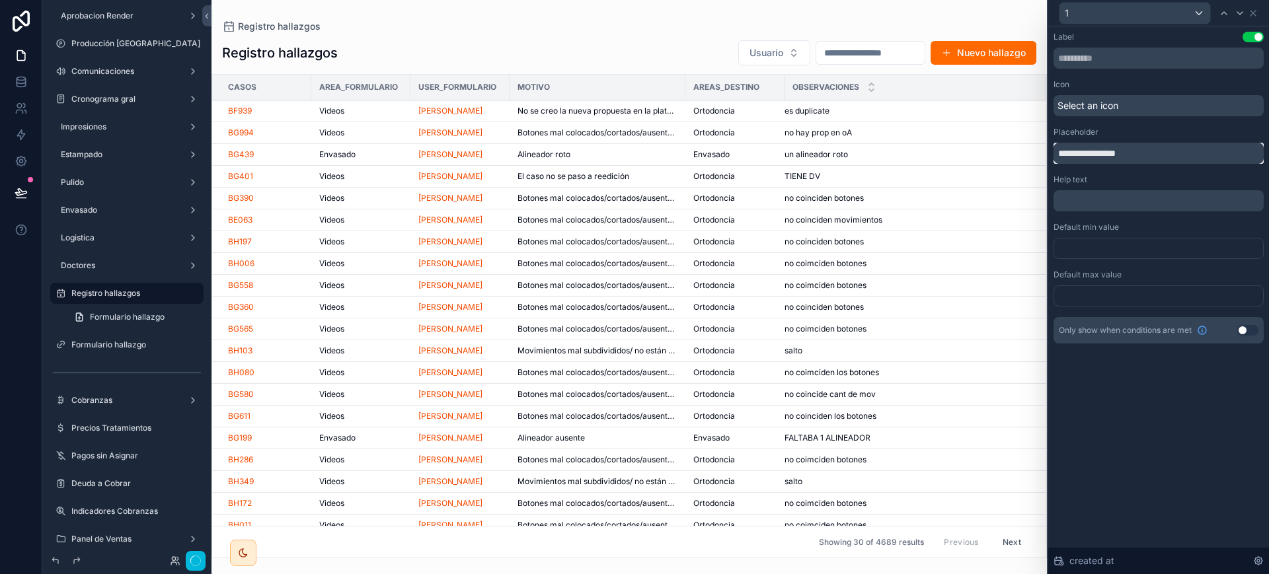
drag, startPoint x: 1138, startPoint y: 143, endPoint x: 955, endPoint y: 130, distance: 183.6
click at [955, 130] on div "**********" at bounding box center [634, 287] width 1269 height 574
drag, startPoint x: 1145, startPoint y: 155, endPoint x: 981, endPoint y: 155, distance: 163.2
click at [981, 155] on div "**********" at bounding box center [634, 287] width 1269 height 574
type input "**********"
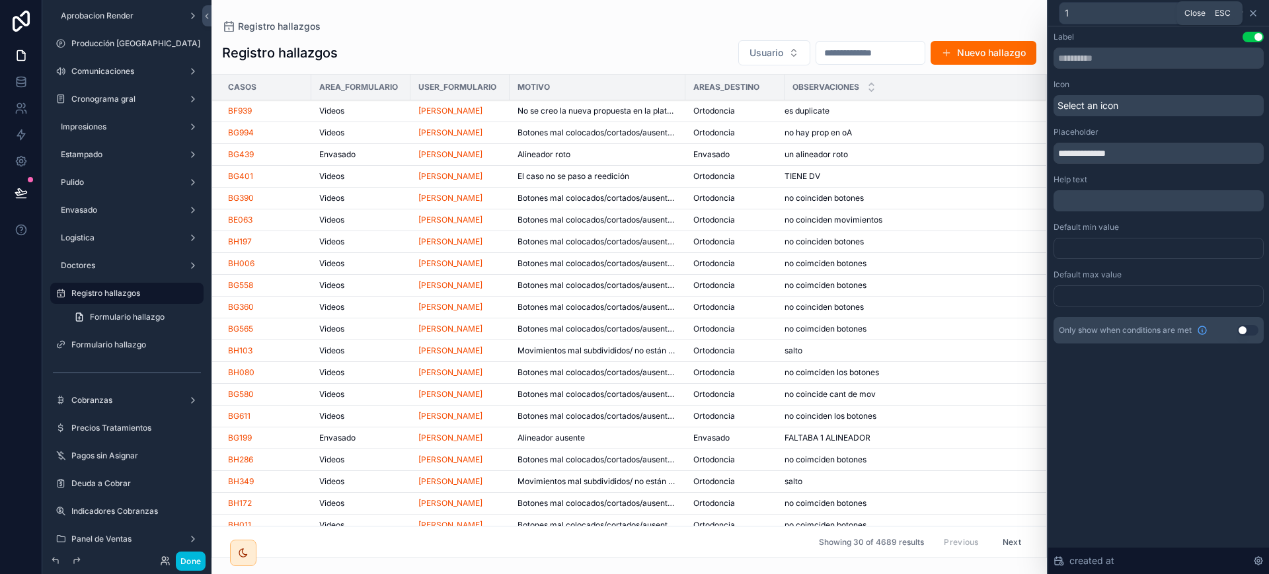
click at [1258, 8] on icon at bounding box center [1253, 13] width 11 height 11
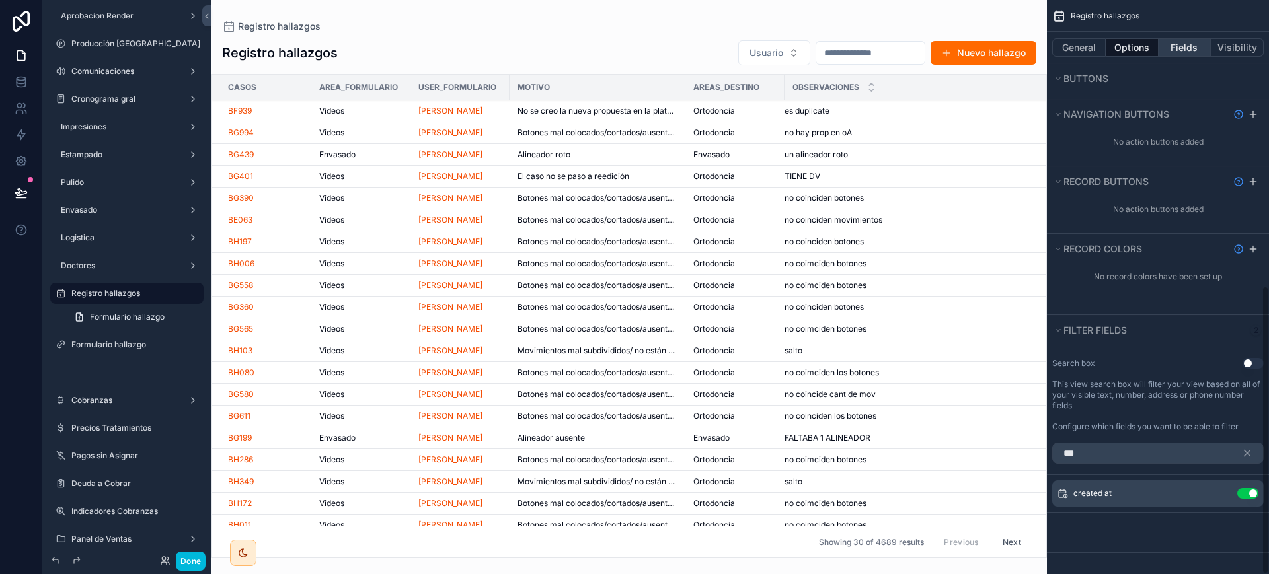
click at [1188, 49] on button "Fields" at bounding box center [1185, 47] width 53 height 19
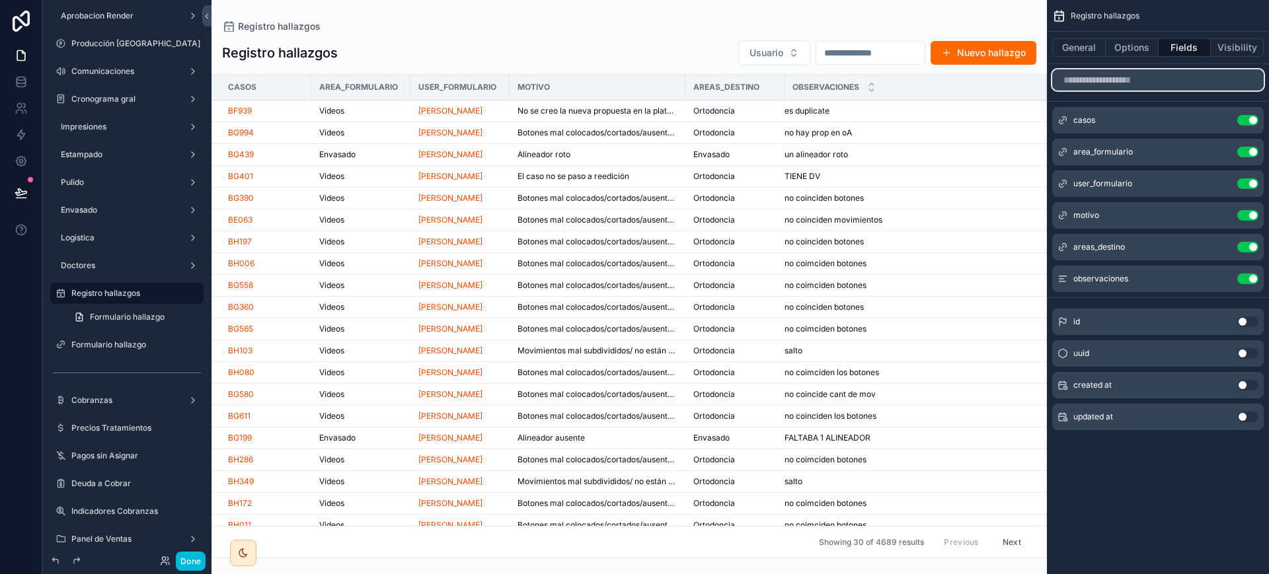
click at [1155, 85] on input "scrollable content" at bounding box center [1157, 79] width 211 height 21
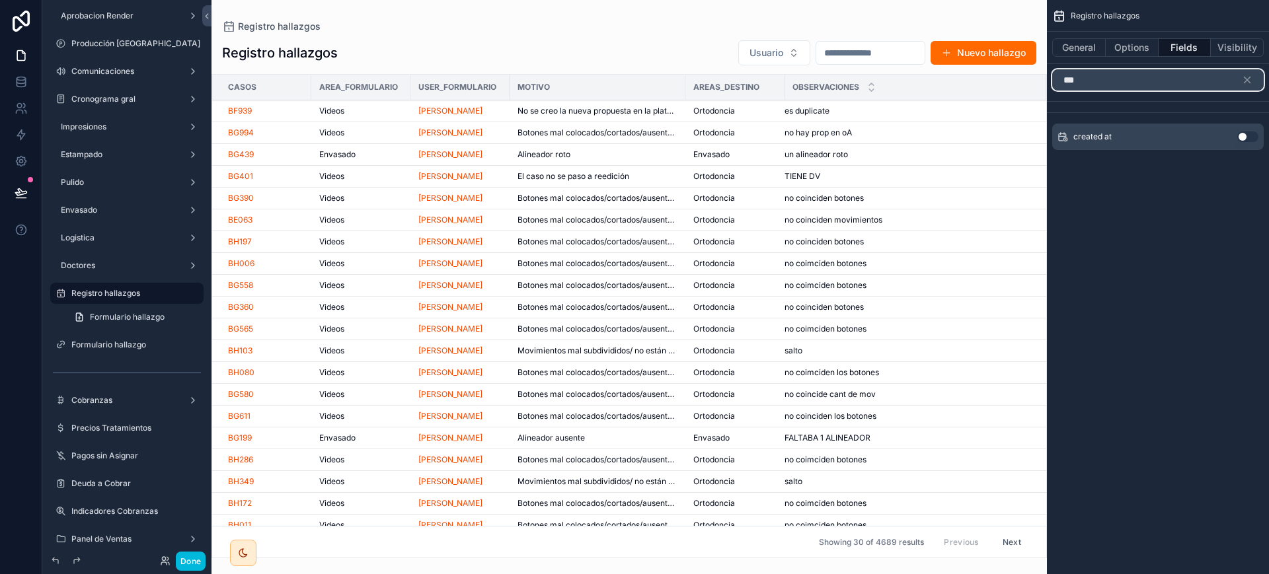
type input "***"
click at [1254, 136] on button "Use setting" at bounding box center [1247, 137] width 21 height 11
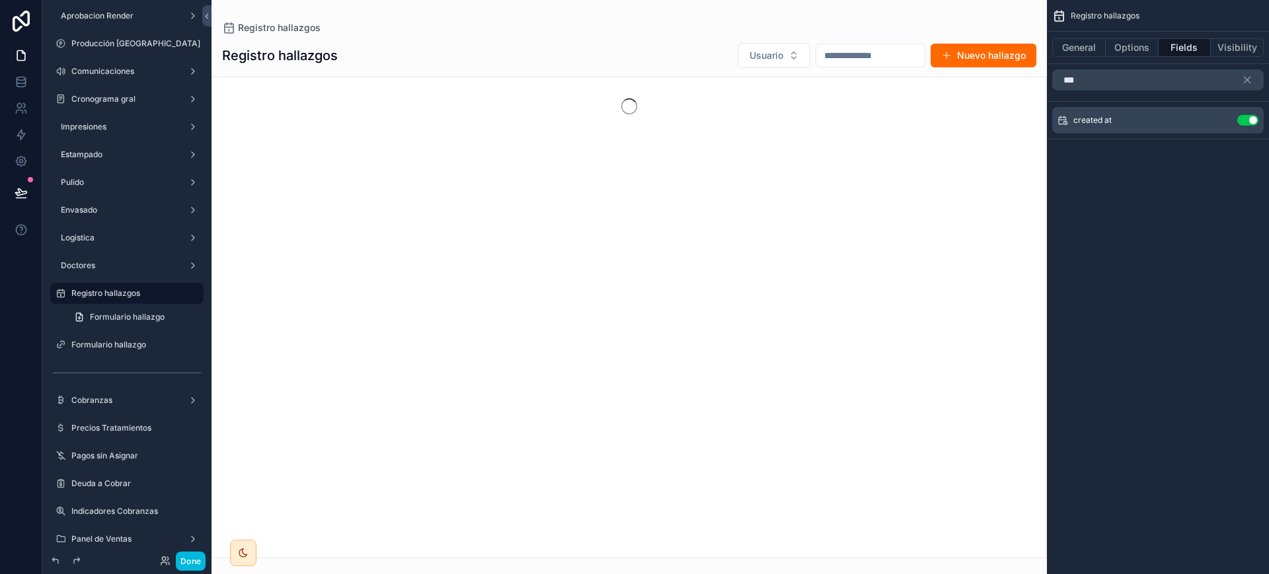
click at [0, 0] on icon "scrollable content" at bounding box center [0, 0] width 0 height 0
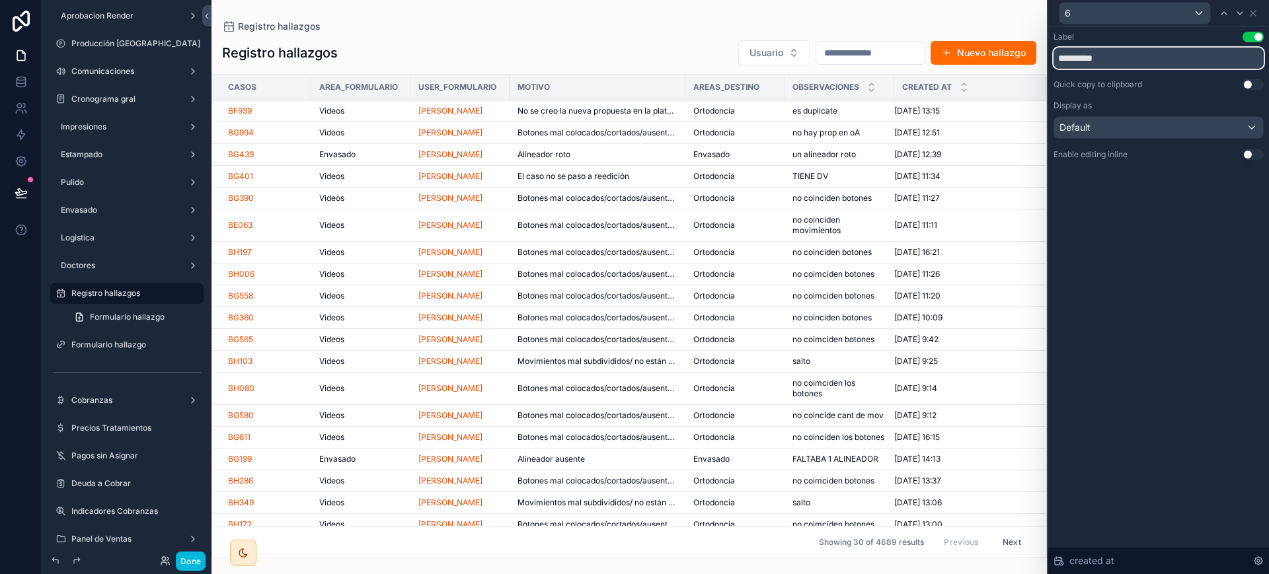
drag, startPoint x: 1121, startPoint y: 56, endPoint x: 960, endPoint y: 56, distance: 161.3
click at [960, 56] on div "**********" at bounding box center [634, 287] width 1269 height 574
paste input "****"
type input "**********"
click at [1254, 14] on icon at bounding box center [1252, 13] width 5 height 5
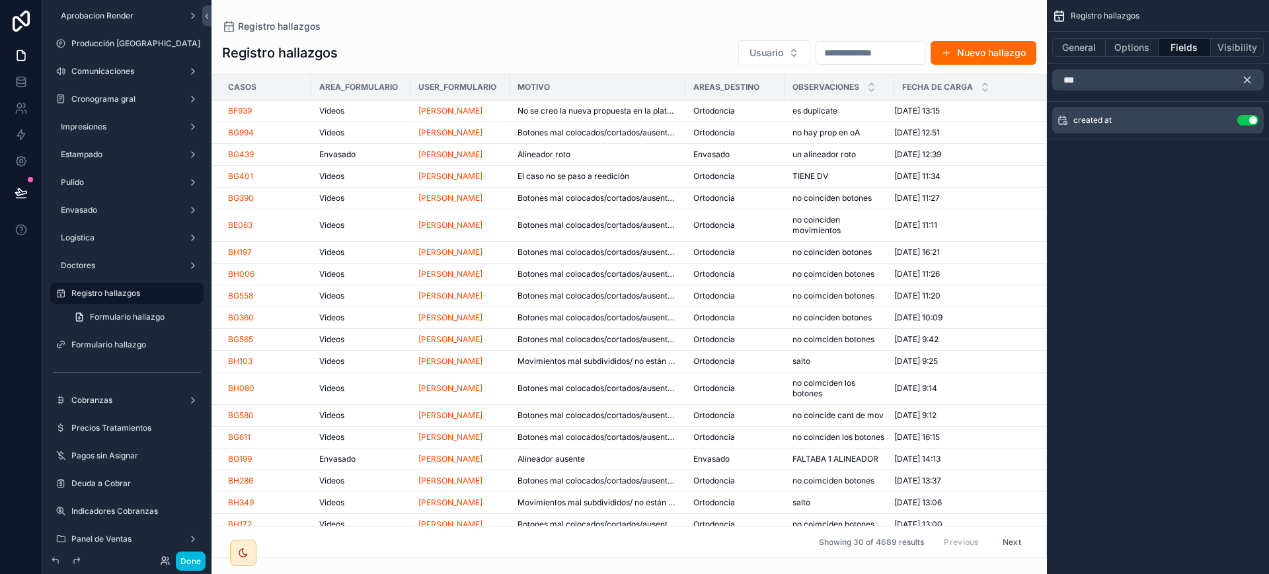
drag, startPoint x: 1247, startPoint y: 77, endPoint x: 1116, endPoint y: 230, distance: 201.1
click at [1248, 77] on icon "scrollable content" at bounding box center [1247, 80] width 12 height 12
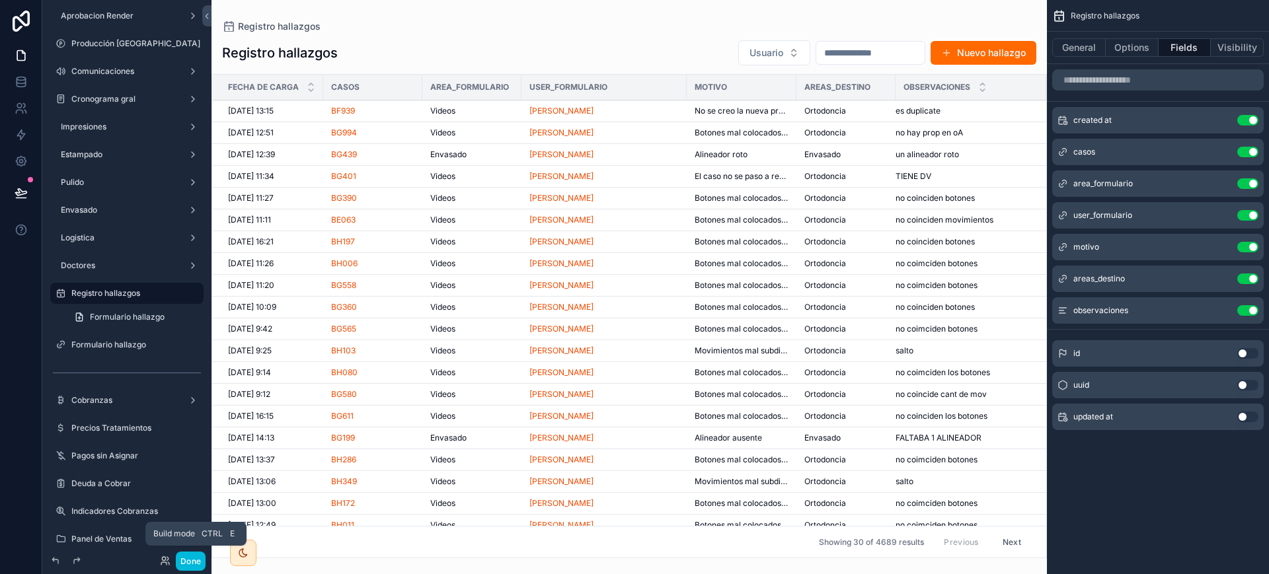
click at [193, 564] on button "Done" at bounding box center [191, 561] width 30 height 19
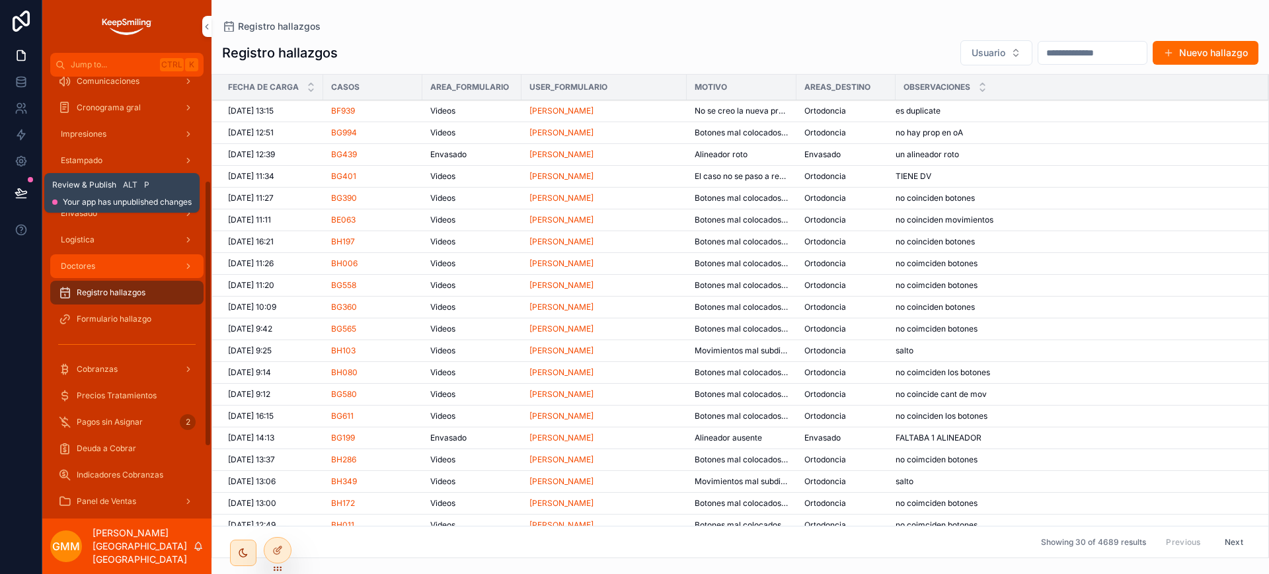
drag, startPoint x: 12, startPoint y: 184, endPoint x: 104, endPoint y: 258, distance: 118.5
click at [12, 184] on button at bounding box center [21, 192] width 29 height 37
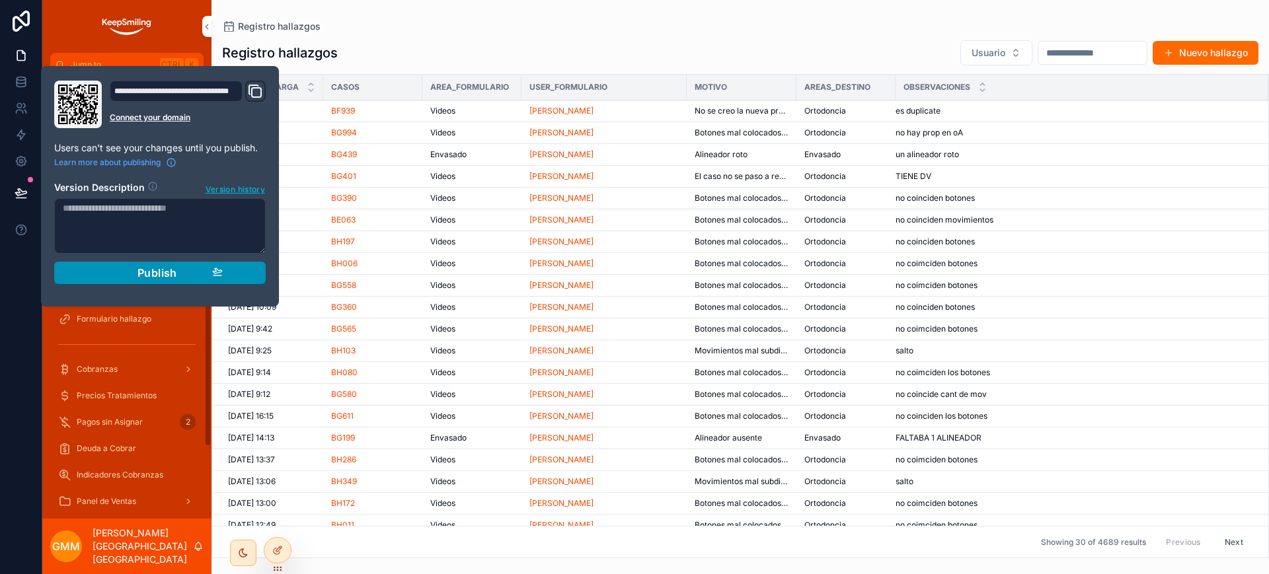
click at [108, 273] on div "Publish" at bounding box center [160, 272] width 126 height 13
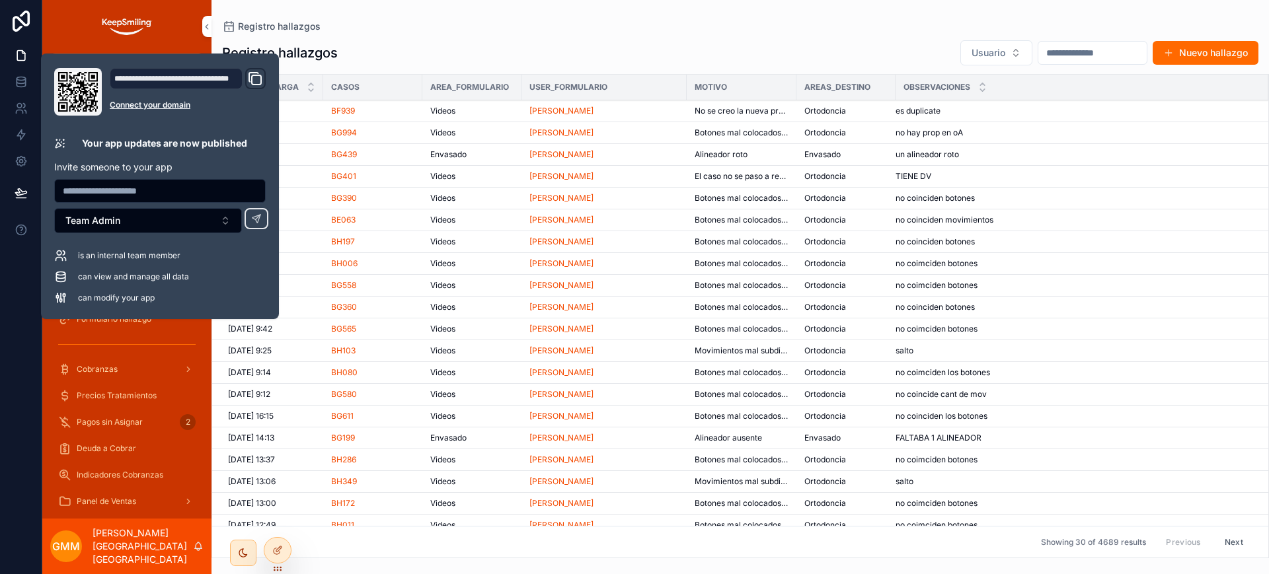
click at [1055, 50] on input "scrollable content" at bounding box center [1092, 53] width 108 height 19
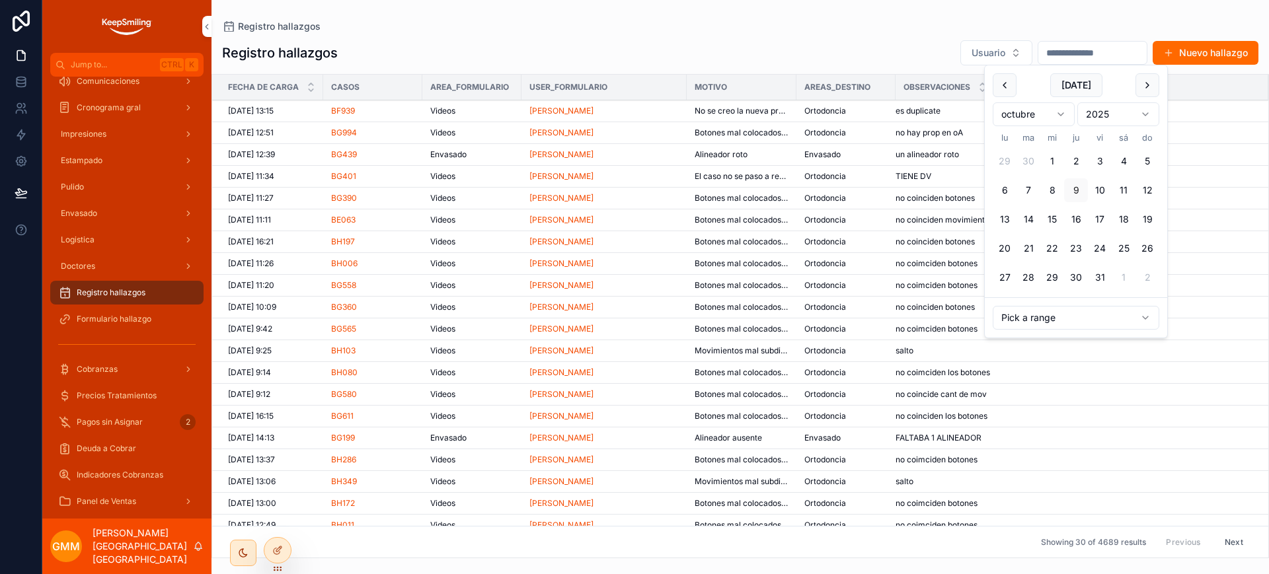
click at [1005, 99] on div "octubre 2025" at bounding box center [1076, 114] width 167 height 34
click at [1005, 92] on button "scrollable content" at bounding box center [1005, 85] width 24 height 24
click at [1022, 122] on html "Jump to... Ctrl K Casos Ingresos Re-Ingreso Publicacion Render Aprobacion Rende…" at bounding box center [634, 287] width 1269 height 574
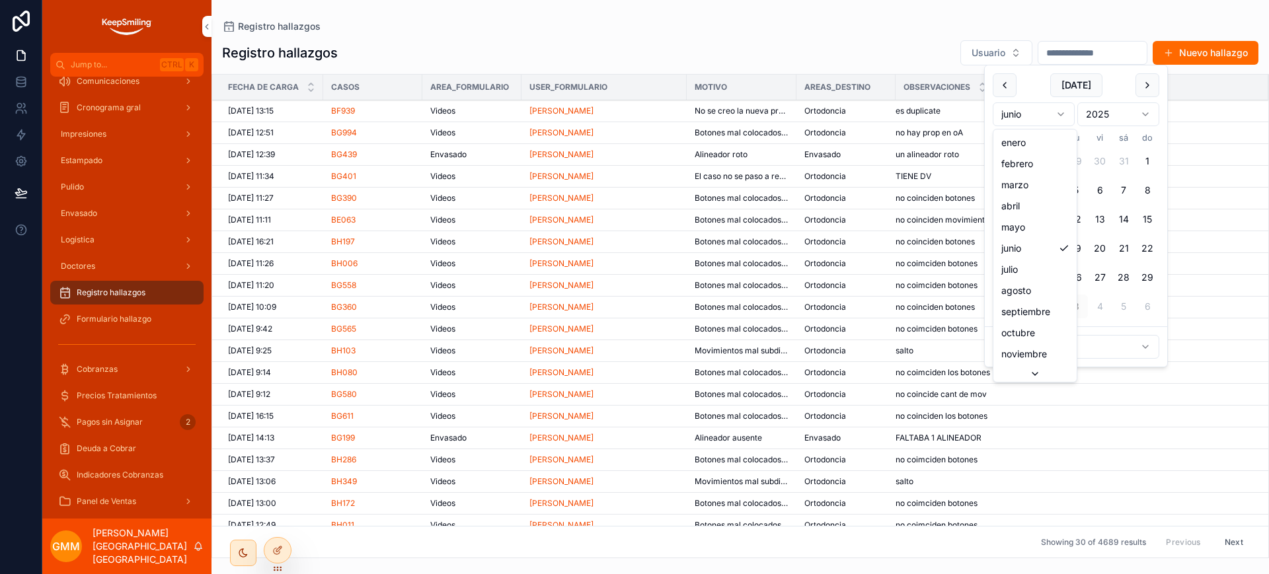
drag, startPoint x: 1038, startPoint y: 352, endPoint x: 1069, endPoint y: 304, distance: 56.8
click at [1152, 120] on html "Jump to... Ctrl K Casos Ingresos Re-Ingreso Publicacion Render Aprobacion Rende…" at bounding box center [634, 287] width 1269 height 574
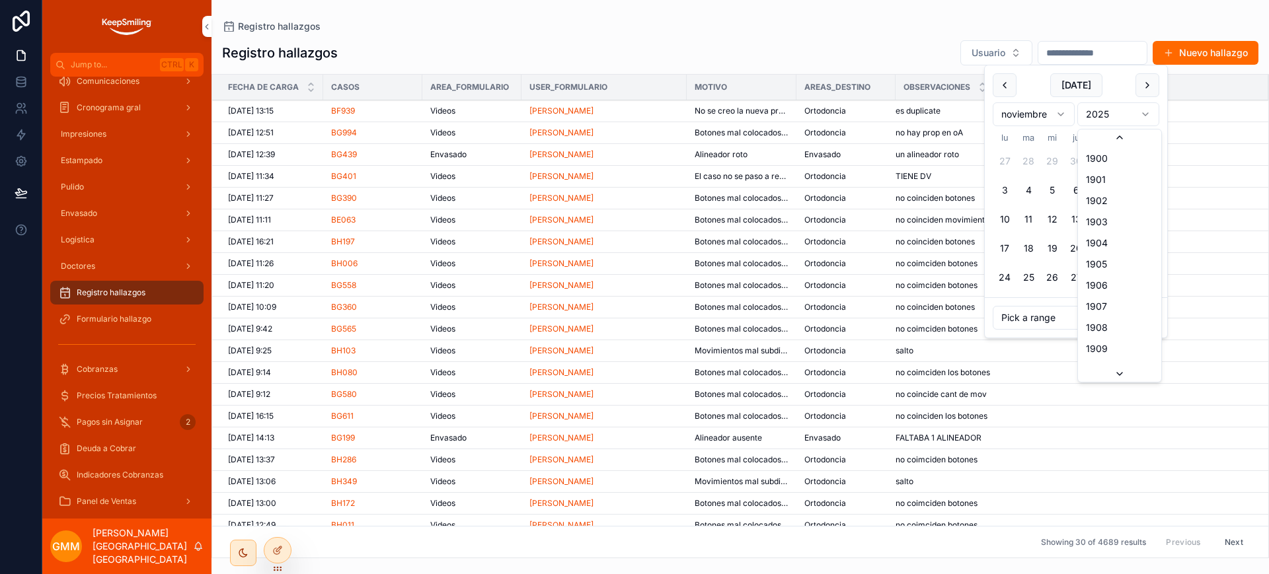
scroll to position [2447, 0]
click at [1098, 9] on div "Registro hallazgos Registro hallazgos Usuario Nuevo hallazgo Fecha de carga Cas…" at bounding box center [739, 279] width 1057 height 558
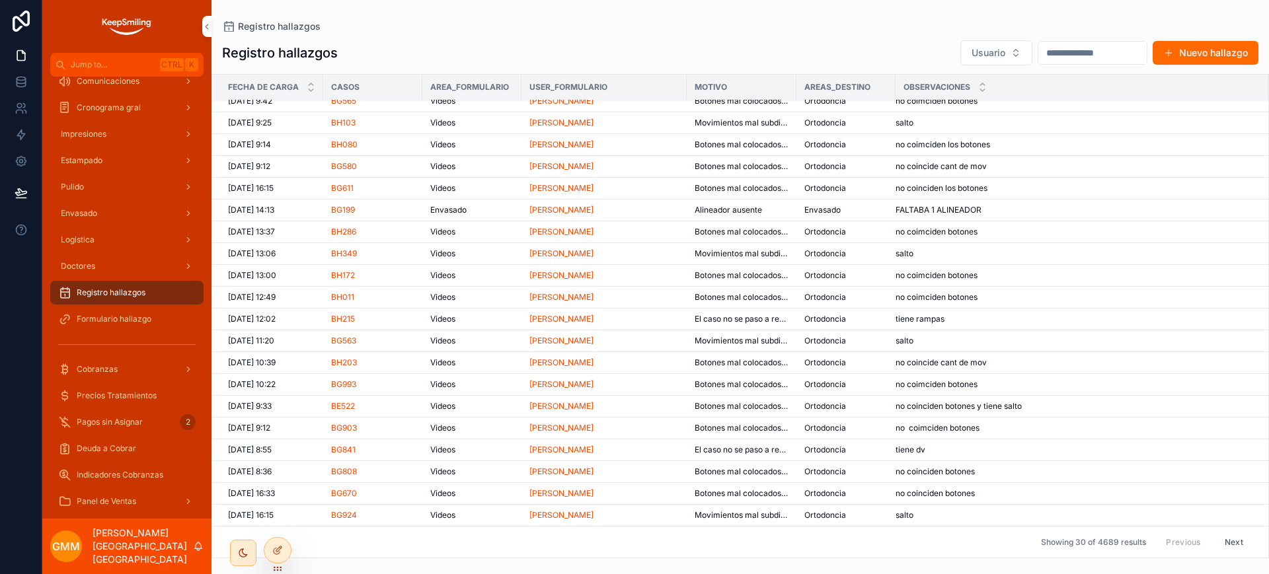
scroll to position [0, 0]
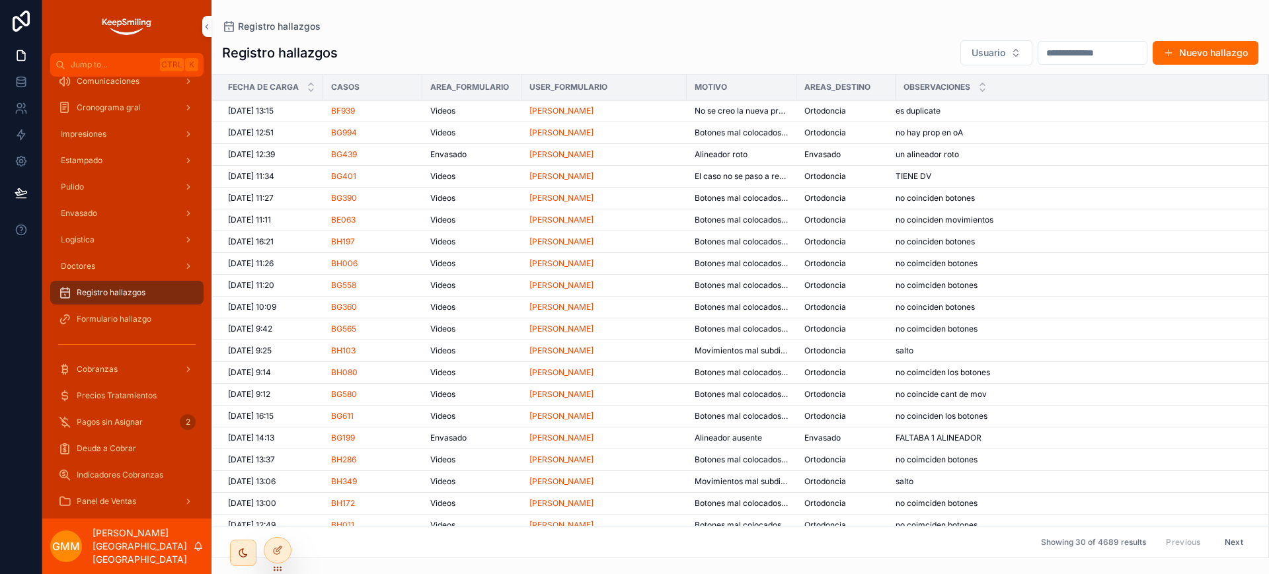
click at [1065, 36] on div "Registro hallazgos Usuario Nuevo hallazgo Fecha de carga Casos Area_formulario …" at bounding box center [739, 295] width 1057 height 527
click at [1051, 56] on input "scrollable content" at bounding box center [1092, 53] width 108 height 19
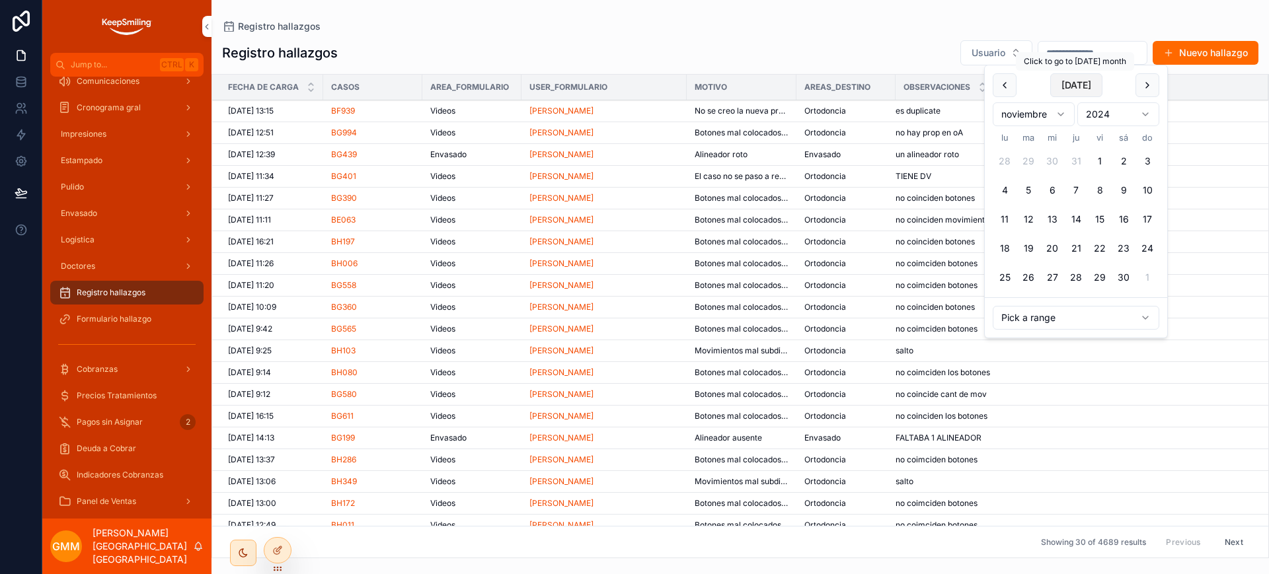
click at [1068, 85] on button "Today" at bounding box center [1076, 85] width 52 height 24
click at [1068, 45] on input "scrollable content" at bounding box center [1092, 53] width 108 height 19
click at [998, 86] on button "scrollable content" at bounding box center [1005, 85] width 24 height 24
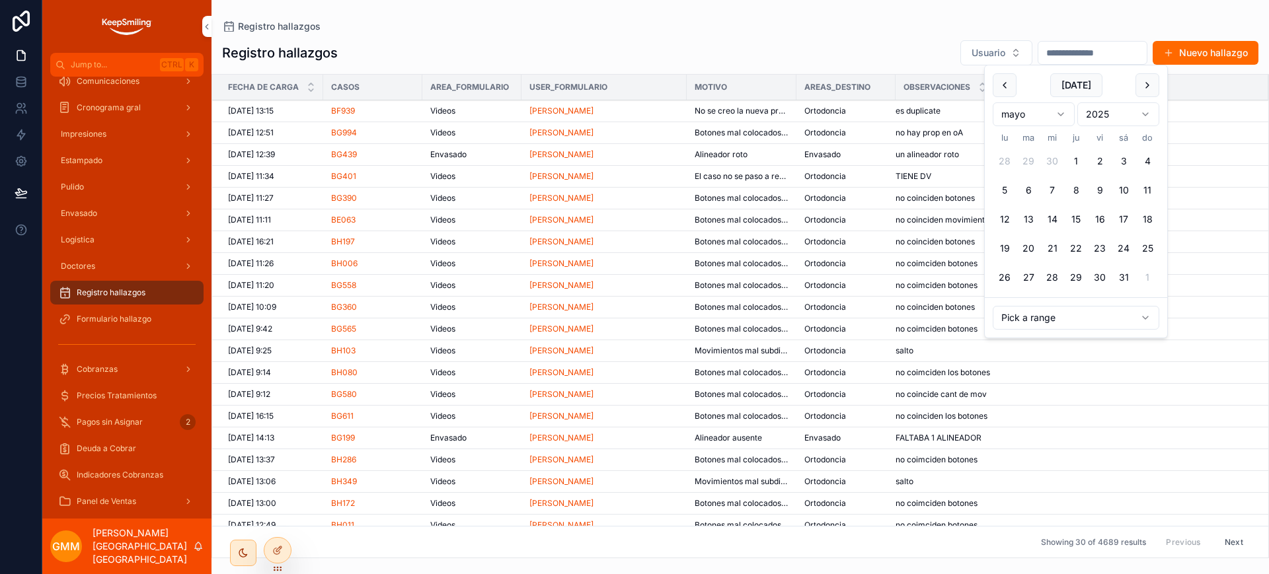
click at [998, 86] on button "scrollable content" at bounding box center [1005, 85] width 24 height 24
click at [998, 85] on button "scrollable content" at bounding box center [1005, 85] width 24 height 24
click at [1000, 84] on button "scrollable content" at bounding box center [1005, 85] width 24 height 24
click at [1044, 165] on button "1" at bounding box center [1052, 161] width 24 height 24
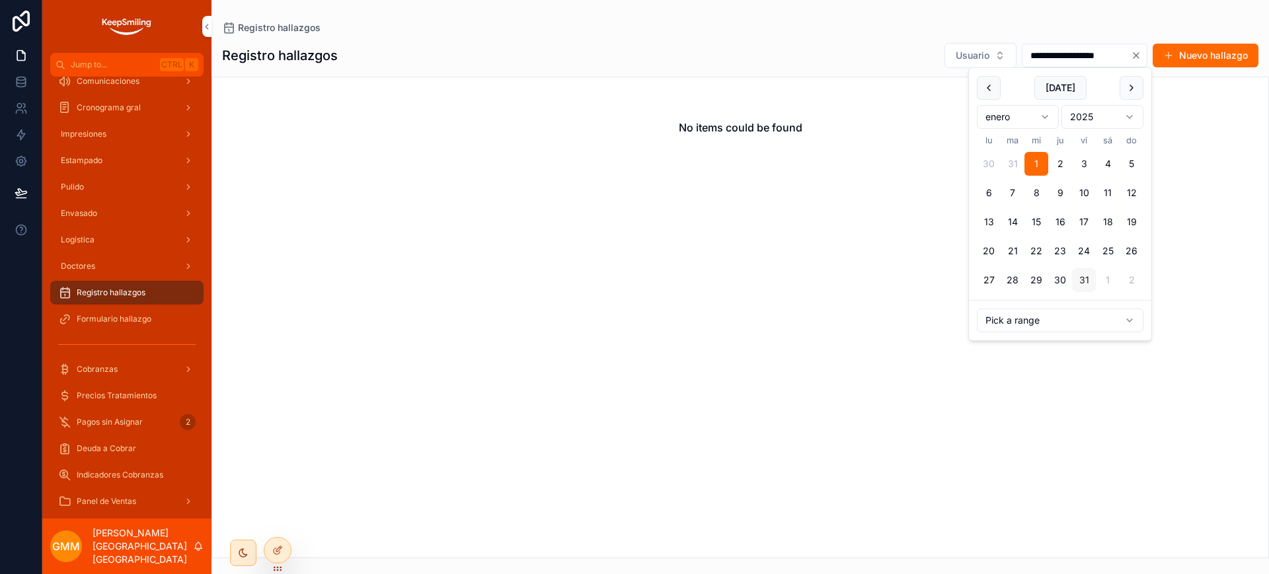
click at [1087, 280] on button "31" at bounding box center [1084, 280] width 24 height 24
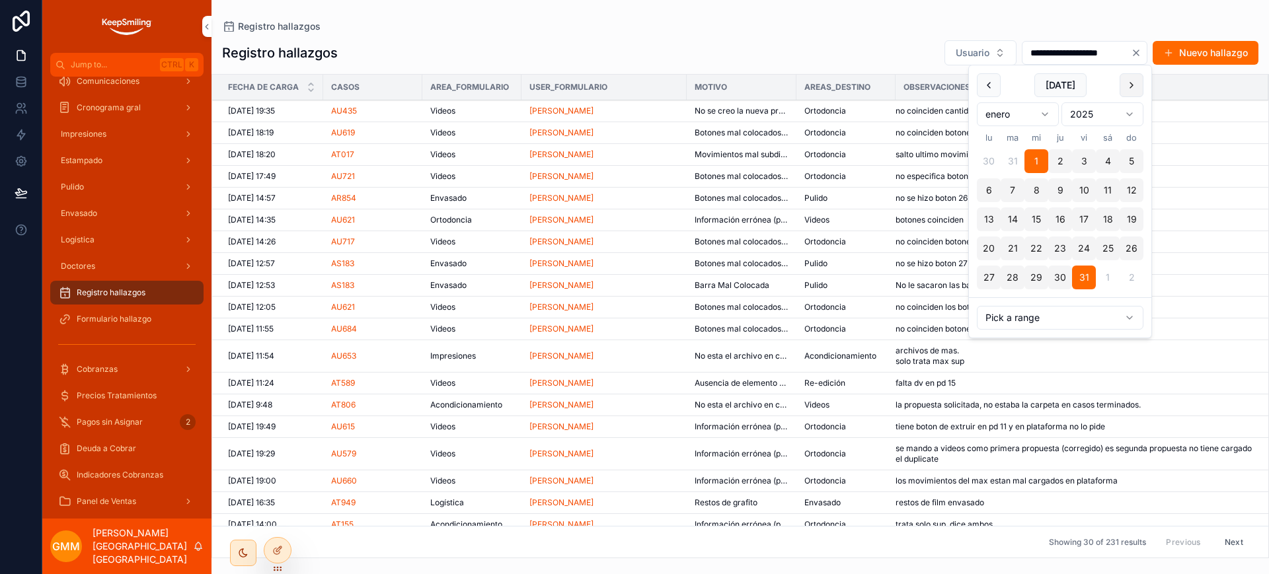
click at [1132, 91] on button "scrollable content" at bounding box center [1132, 85] width 24 height 24
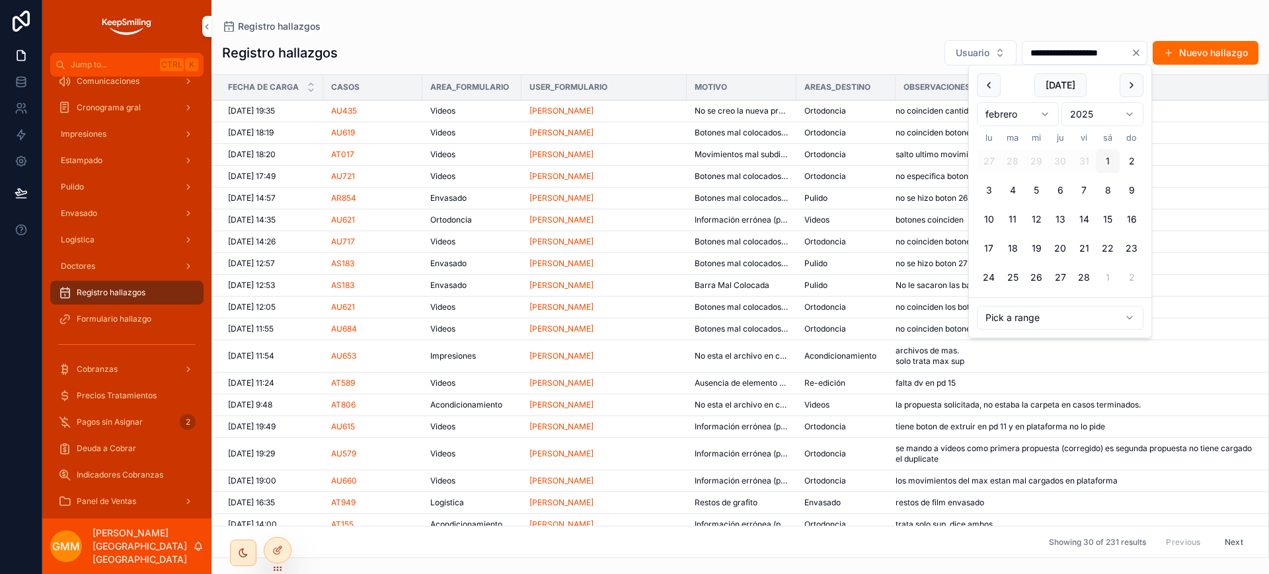
click at [1102, 157] on button "1" at bounding box center [1108, 161] width 24 height 24
click at [1124, 91] on button "scrollable content" at bounding box center [1132, 85] width 24 height 24
click at [1109, 161] on button "1" at bounding box center [1108, 161] width 24 height 24
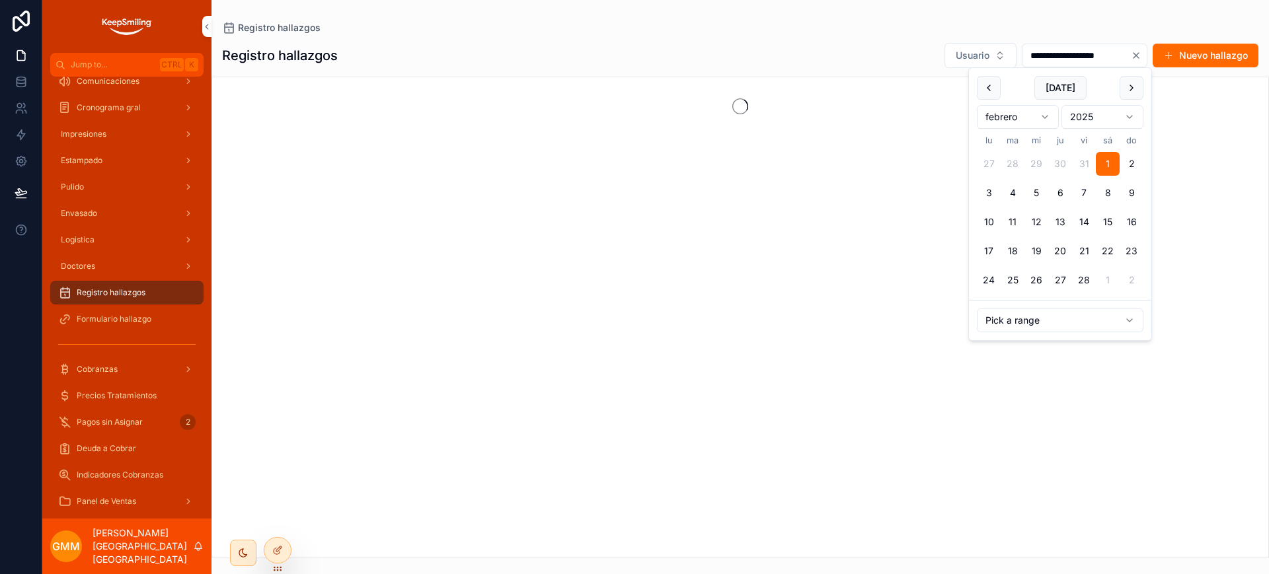
click at [1086, 276] on button "28" at bounding box center [1084, 280] width 24 height 24
type input "**********"
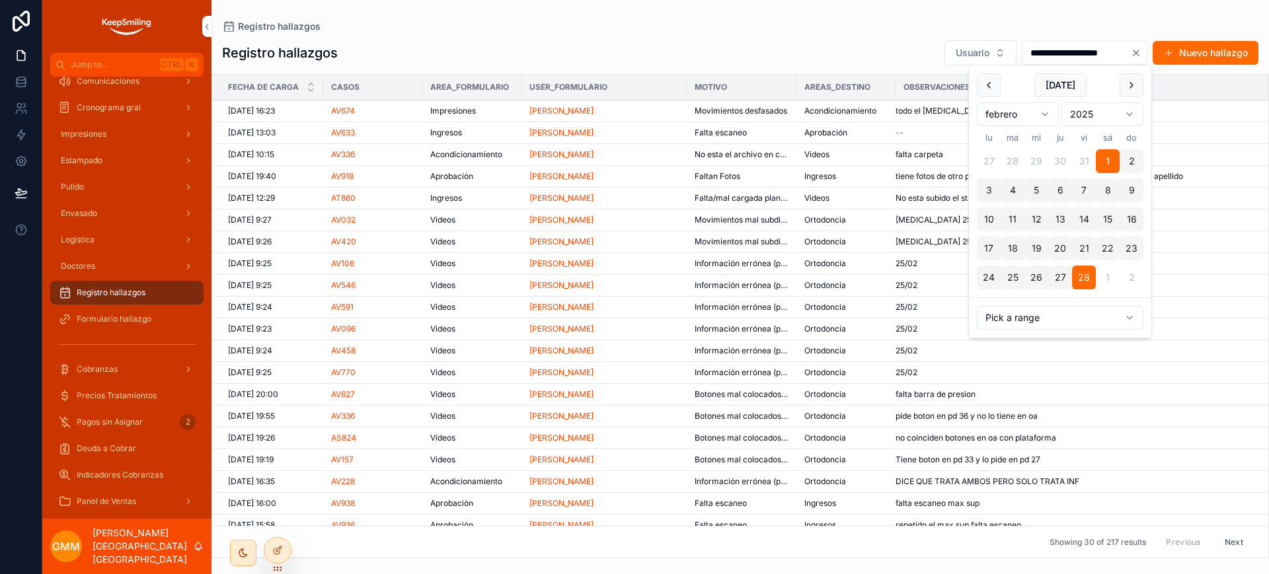
click at [824, 41] on div "**********" at bounding box center [740, 53] width 1036 height 26
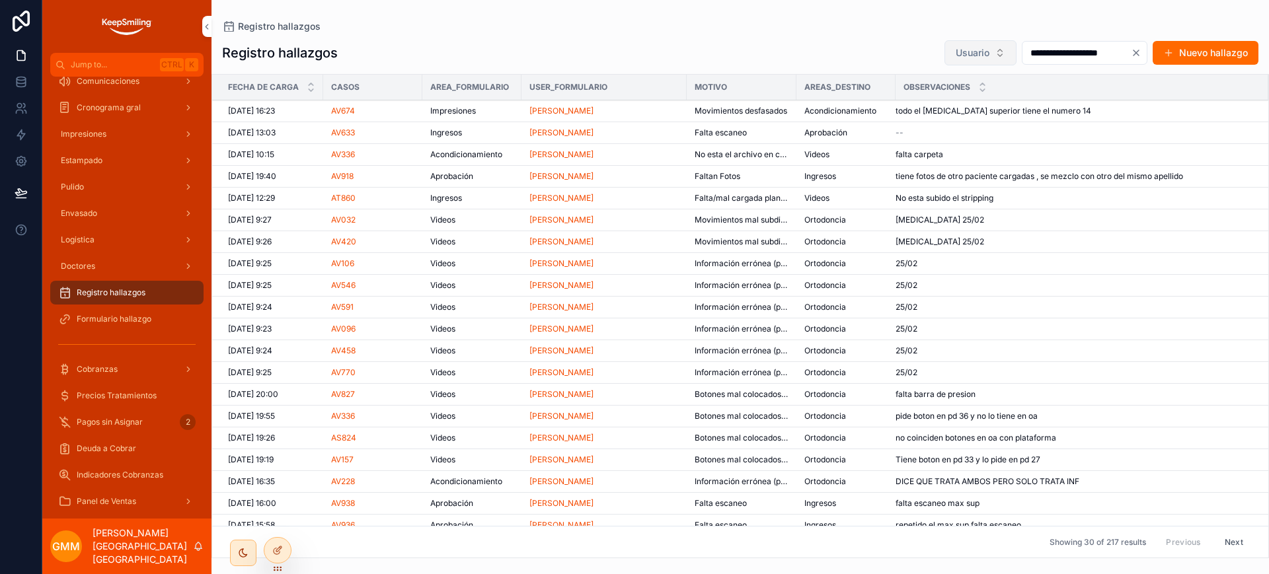
click at [965, 52] on button "Usuario" at bounding box center [980, 52] width 72 height 25
type input "****"
click at [924, 107] on div "Tania Paredes" at bounding box center [947, 106] width 184 height 21
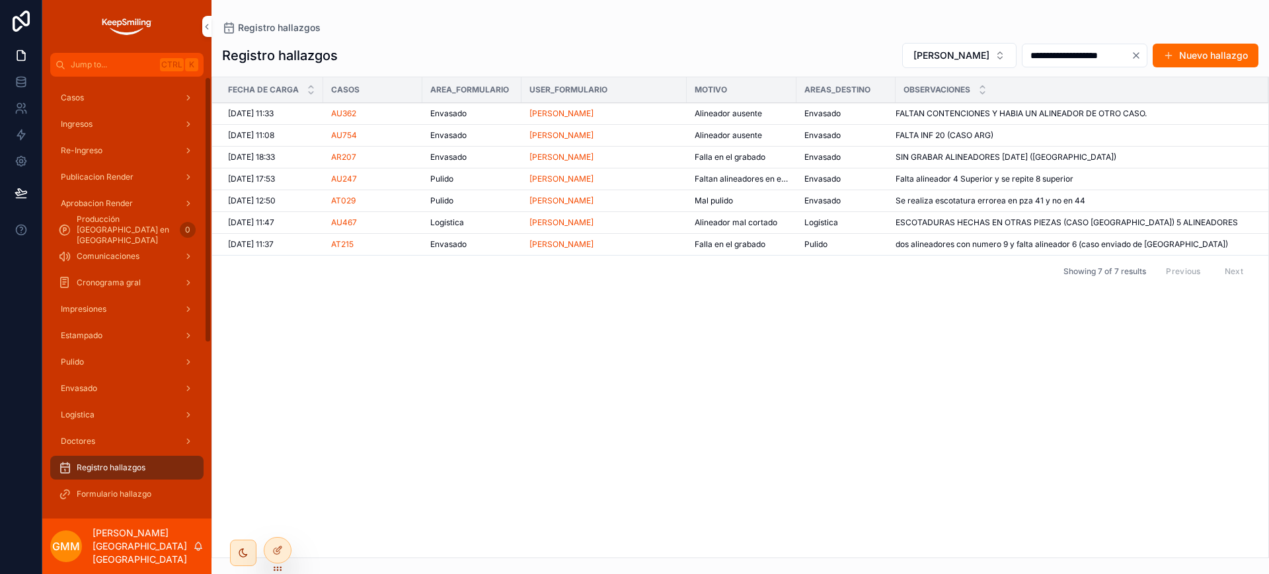
click at [96, 82] on div "Casos Ingresos Re-Ingreso Publicacion Render Aprobacion Render Producción Chile…" at bounding box center [126, 456] width 169 height 759
click at [162, 104] on div "Casos" at bounding box center [126, 97] width 137 height 21
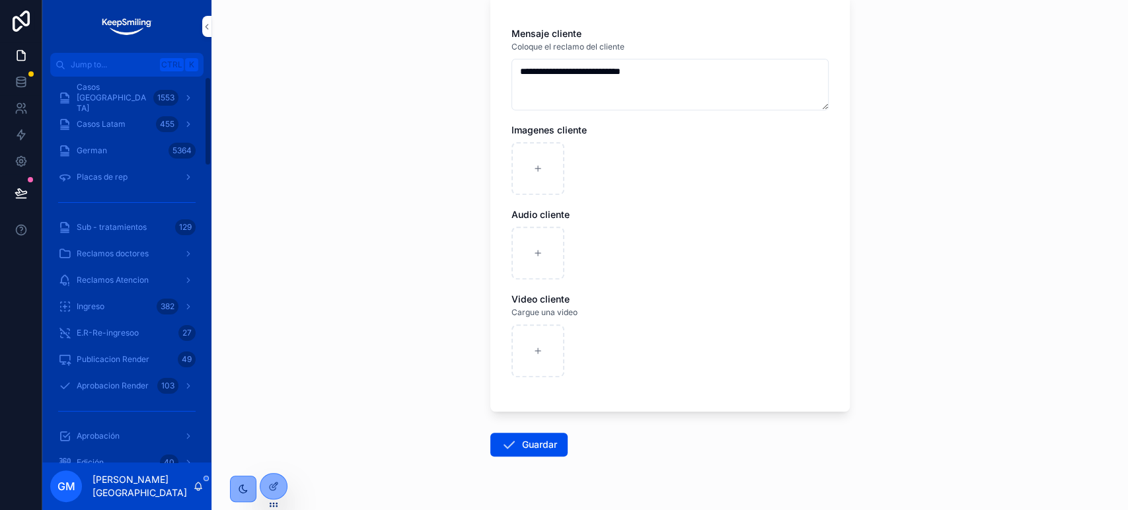
click at [106, 88] on div "Casos [GEOGRAPHIC_DATA] 1553" at bounding box center [126, 97] width 137 height 21
